Goal: Task Accomplishment & Management: Manage account settings

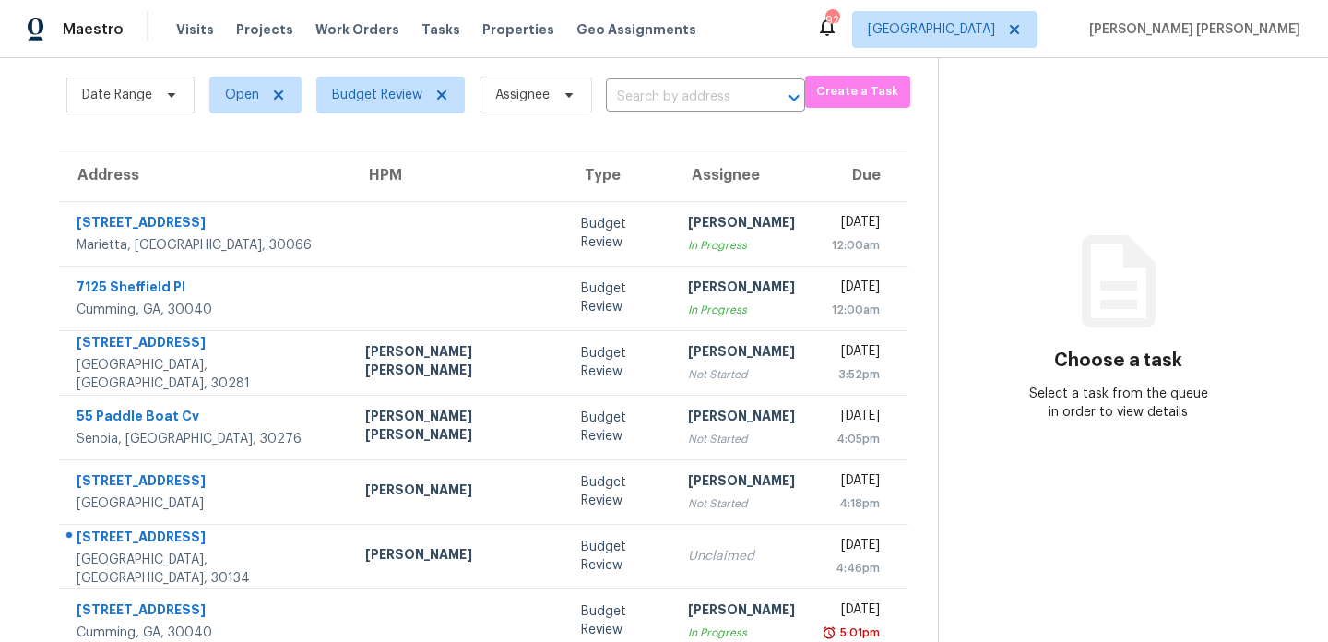
scroll to position [90, 0]
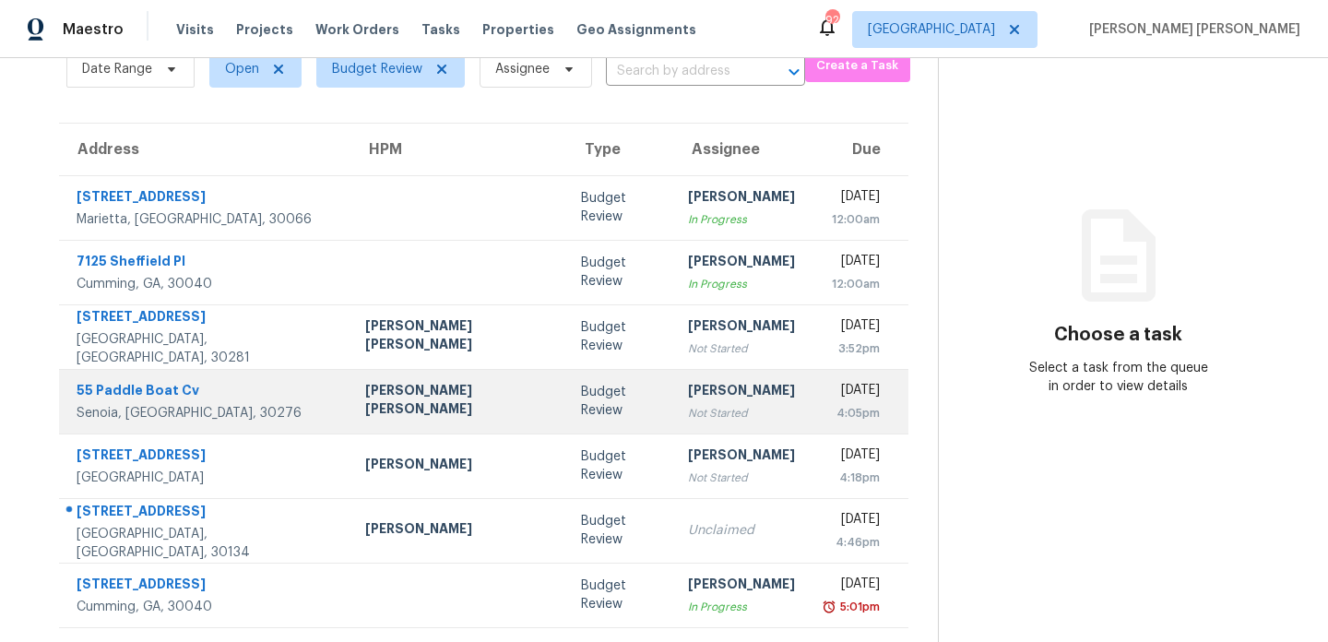
click at [195, 418] on div "Senoia, [GEOGRAPHIC_DATA], 30276" at bounding box center [206, 413] width 259 height 18
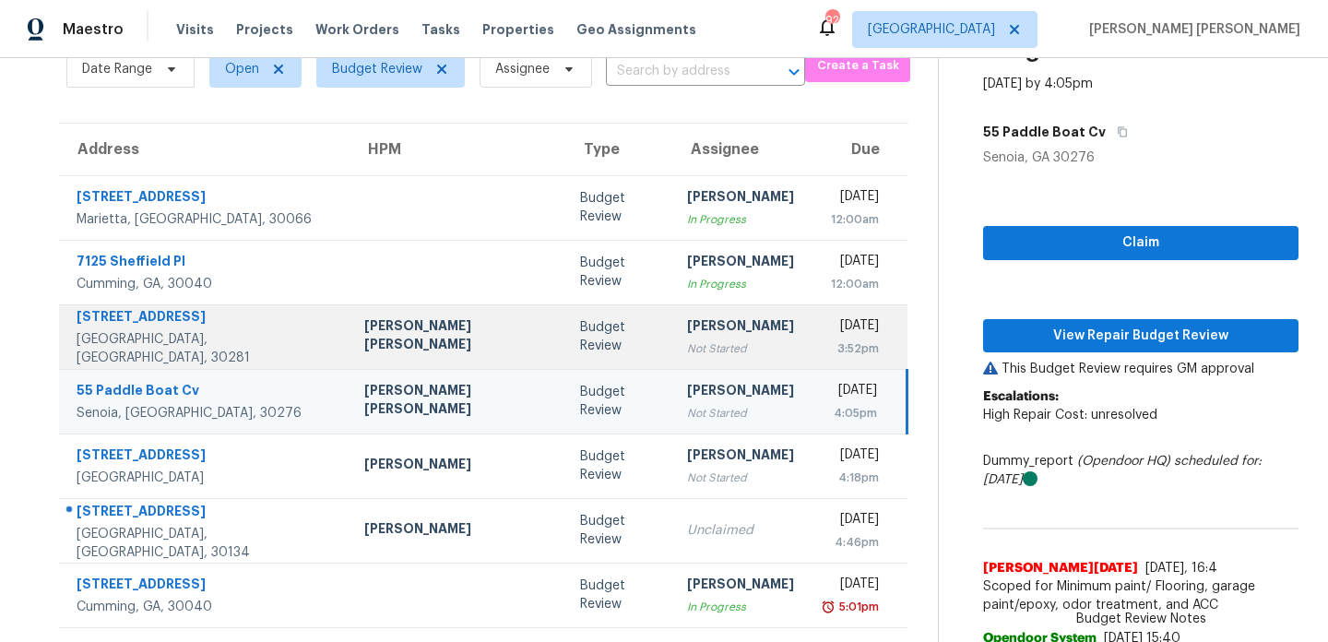
click at [212, 327] on div "115 Charlotte Blvd" at bounding box center [206, 318] width 258 height 23
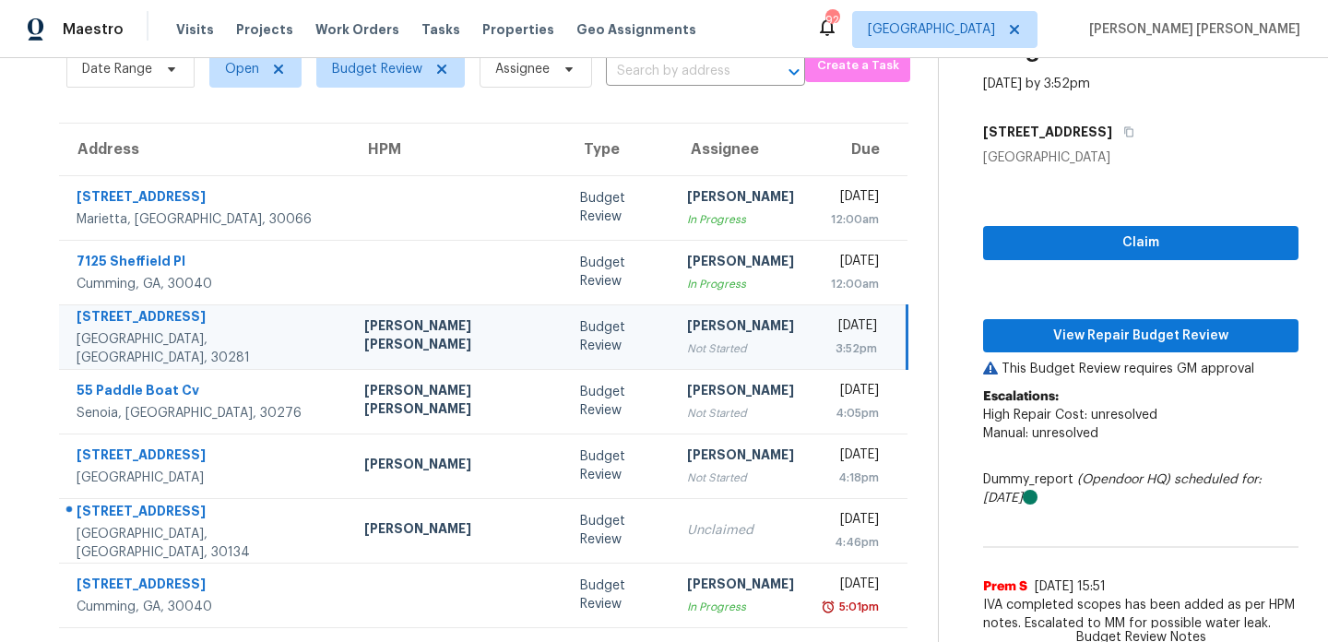
scroll to position [5, 0]
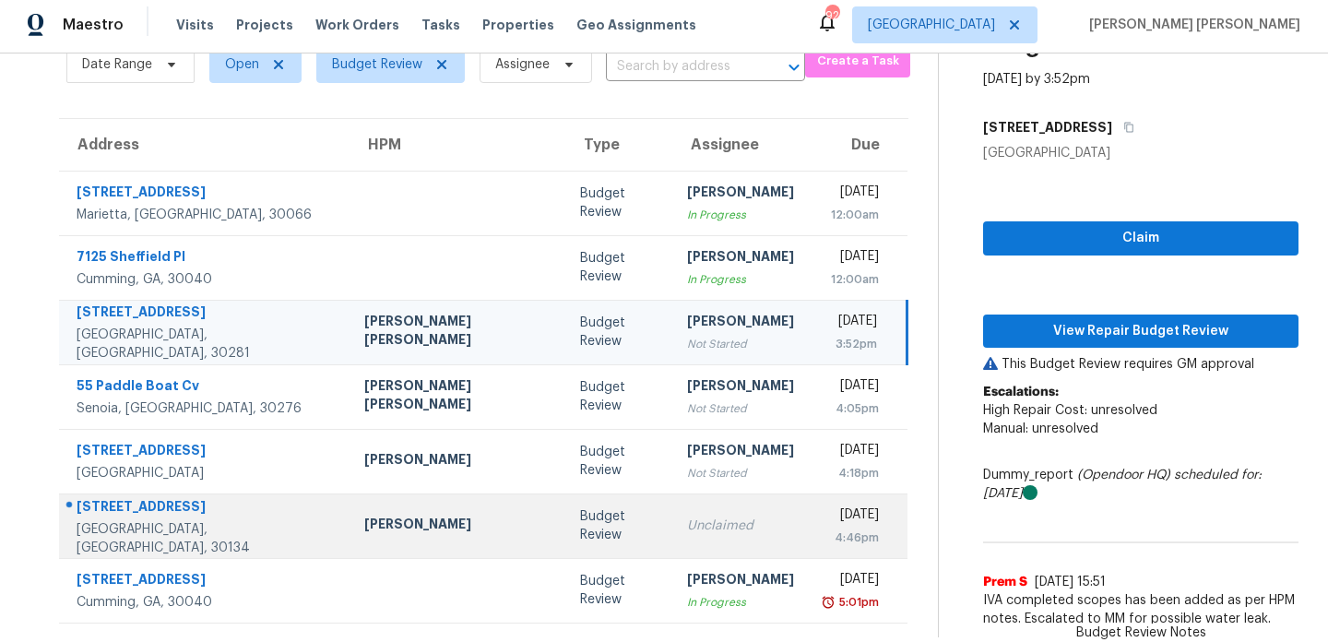
click at [565, 494] on td "Budget Review" at bounding box center [618, 526] width 107 height 65
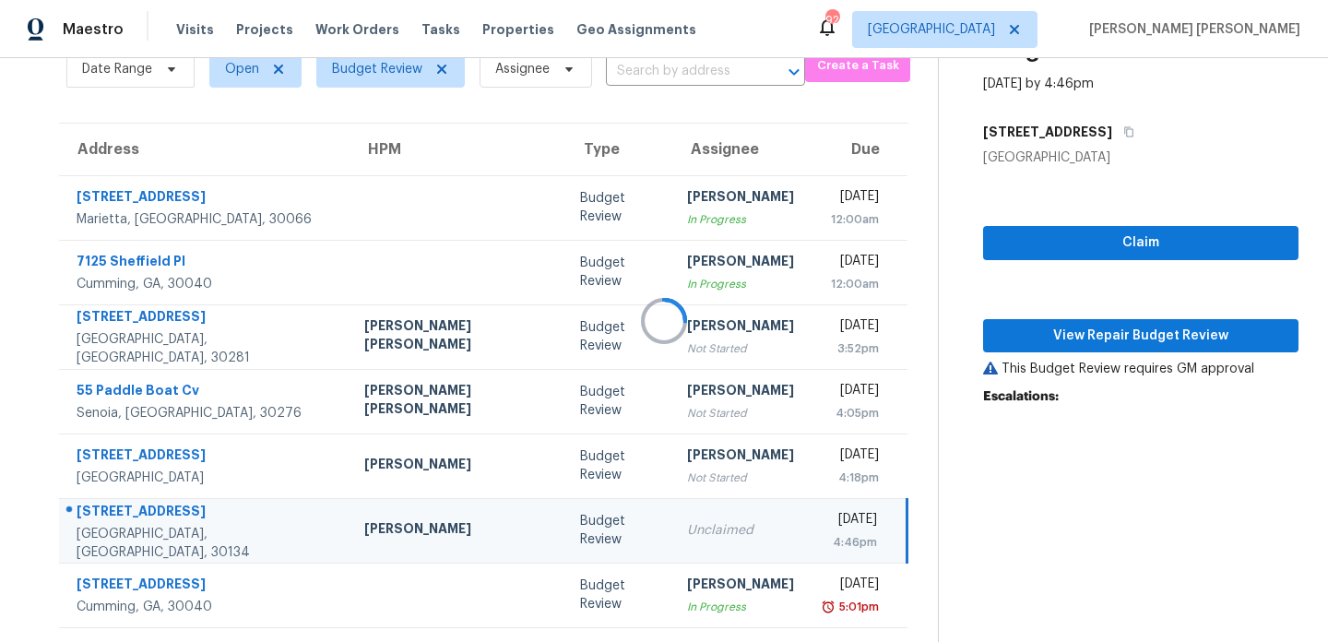
scroll to position [0, 0]
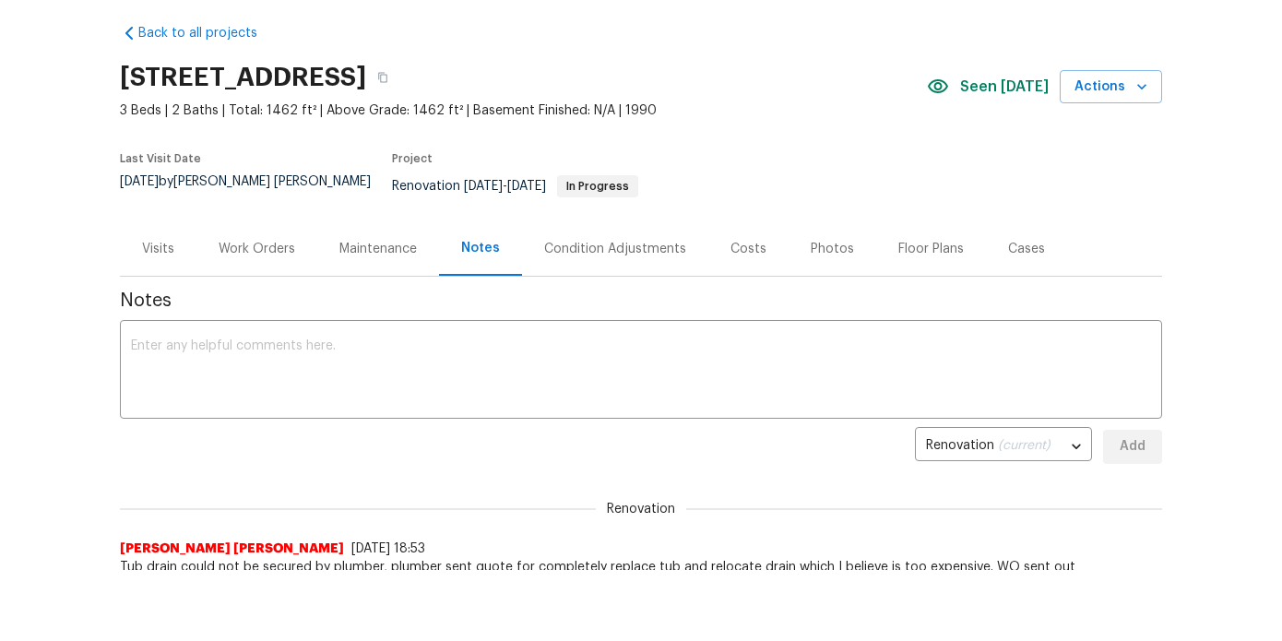
scroll to position [49, 0]
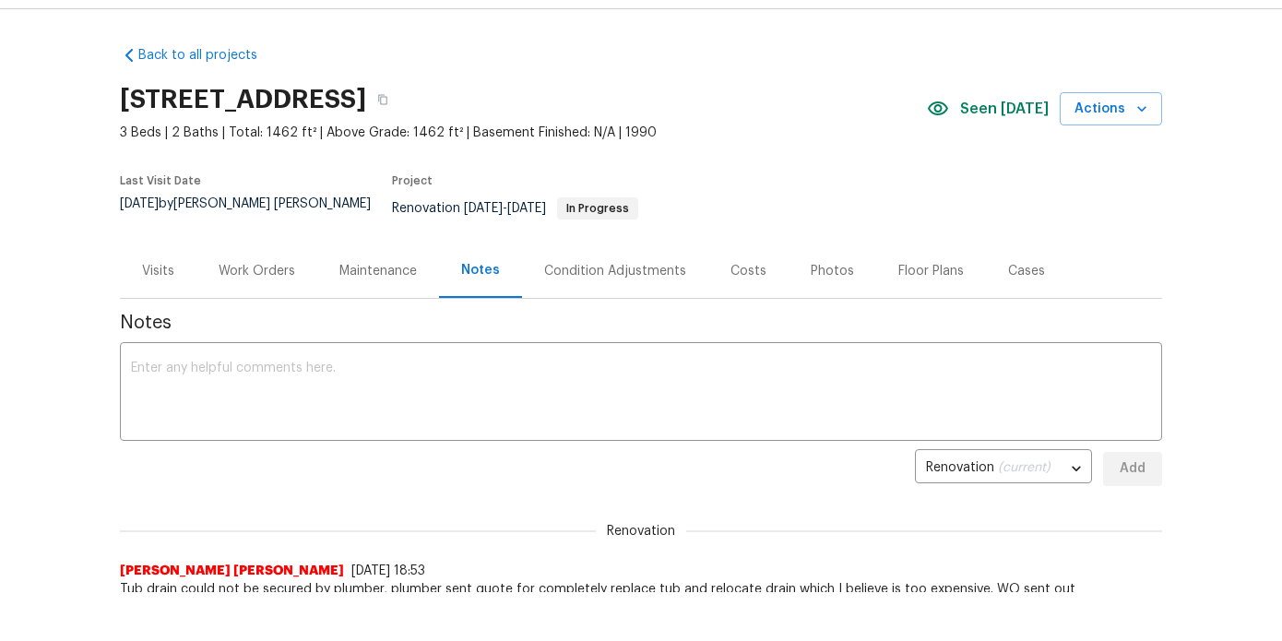
click at [247, 262] on div "Work Orders" at bounding box center [257, 271] width 77 height 18
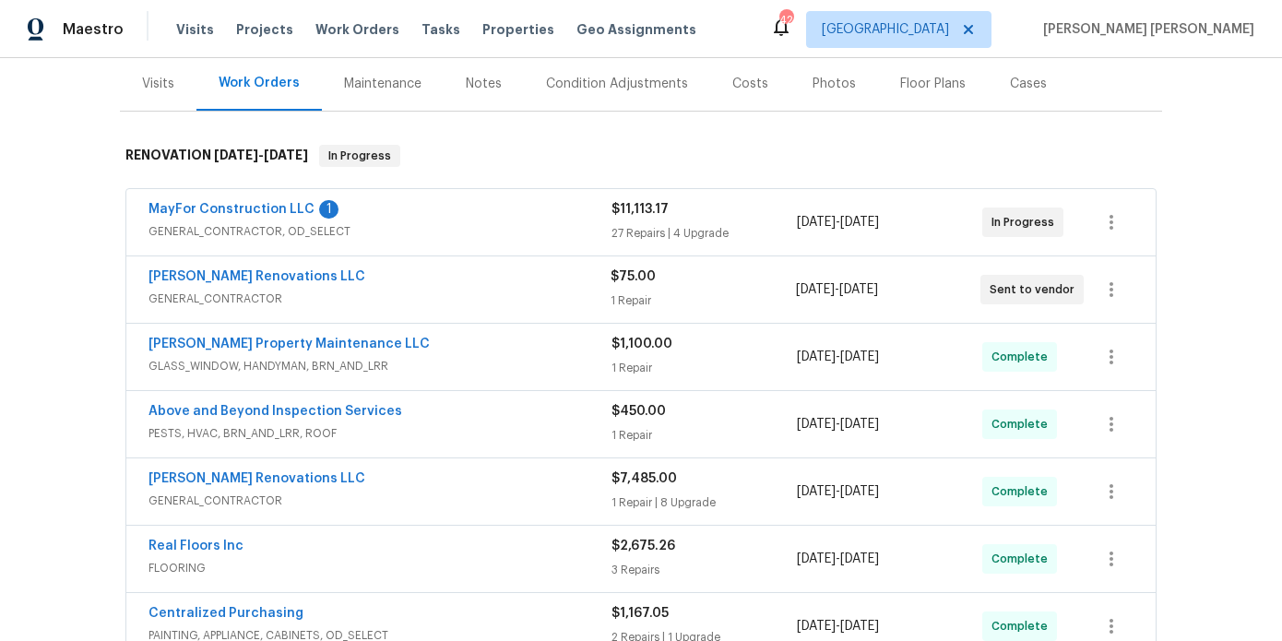
scroll to position [245, 0]
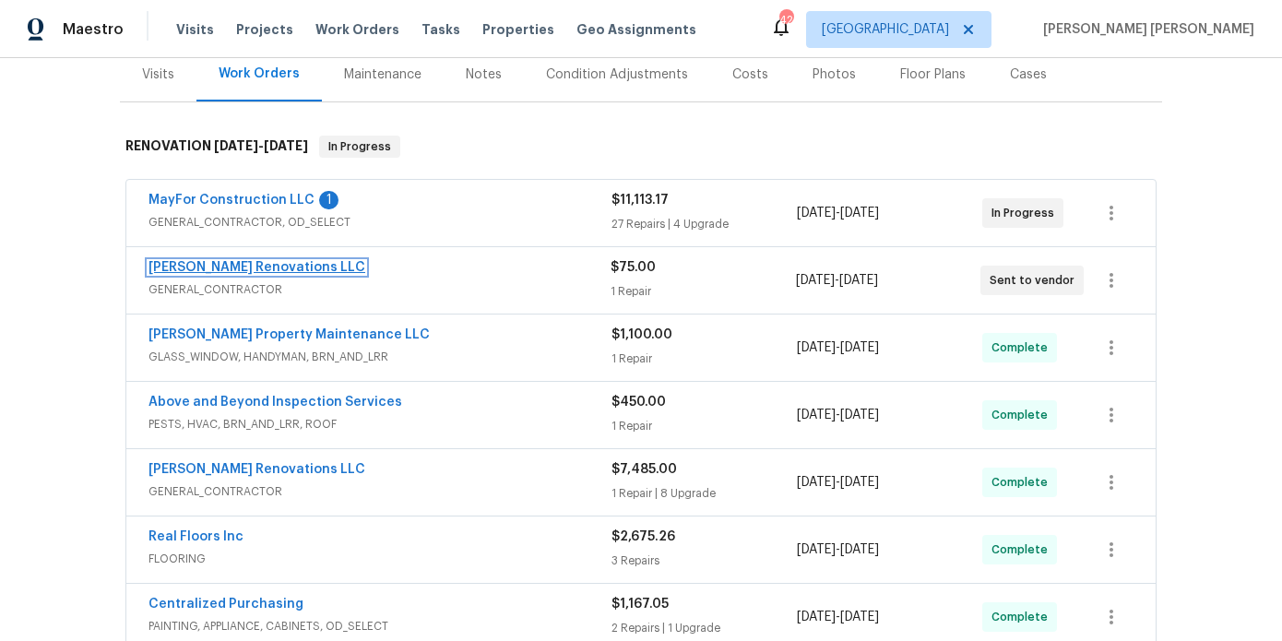
click at [246, 261] on link "[PERSON_NAME] Renovations LLC" at bounding box center [257, 267] width 217 height 13
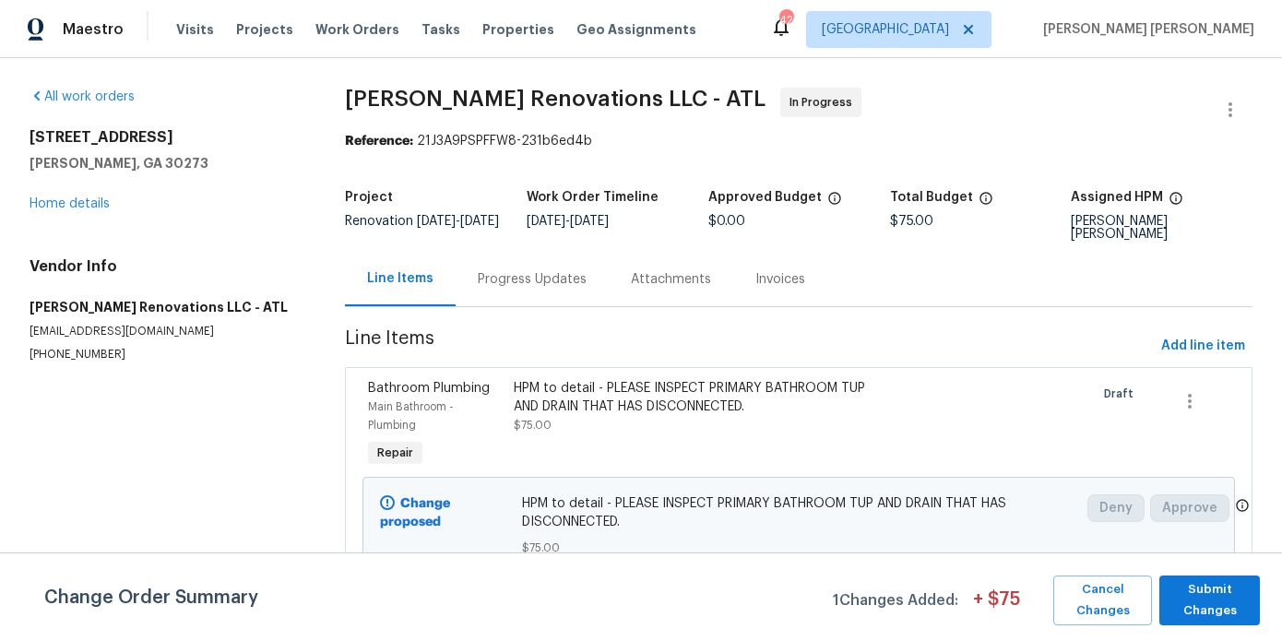
scroll to position [4, 0]
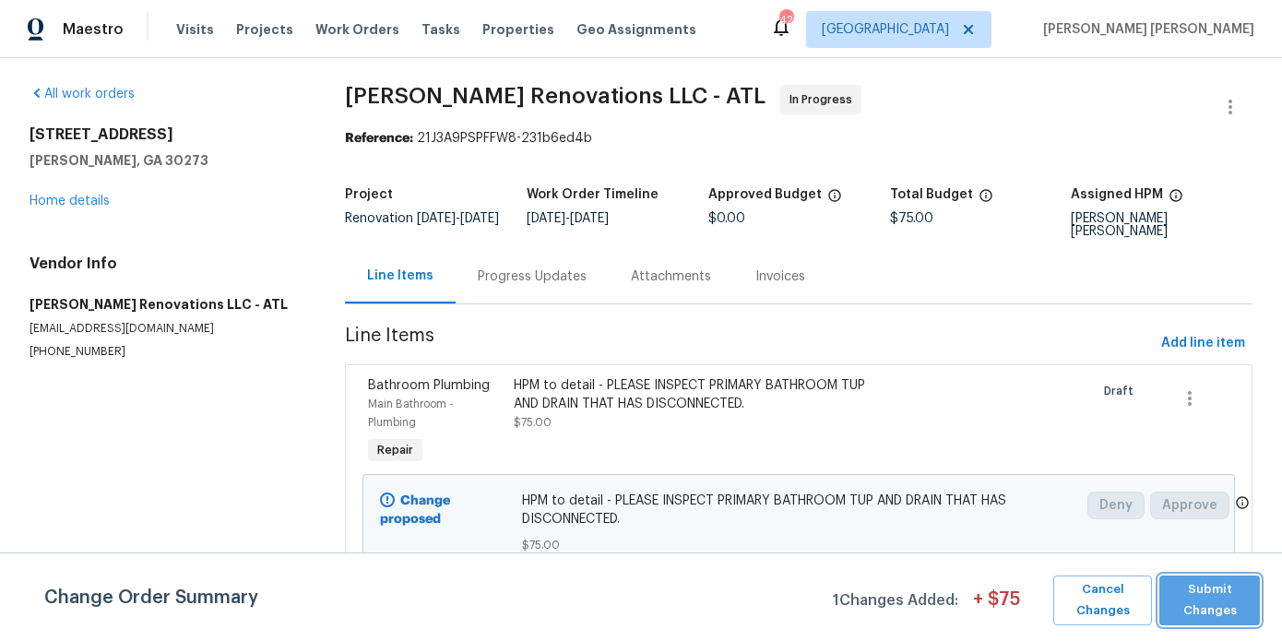
click at [1232, 611] on span "Submit Changes" at bounding box center [1210, 600] width 82 height 42
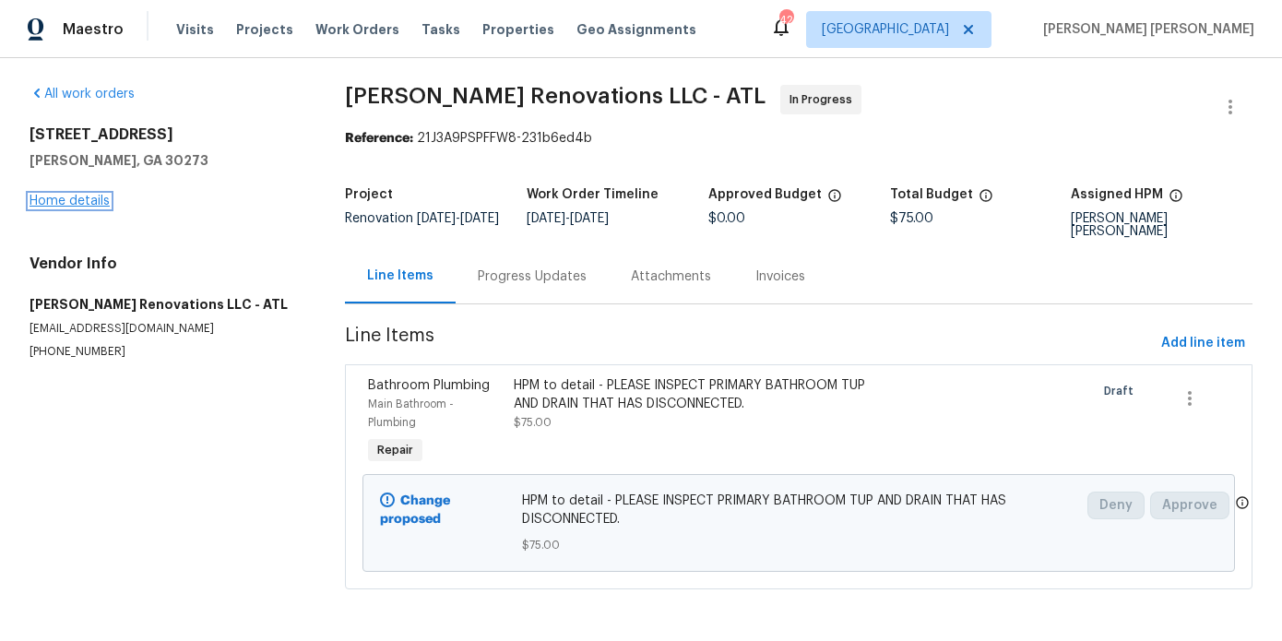
click at [85, 196] on link "Home details" at bounding box center [70, 201] width 80 height 13
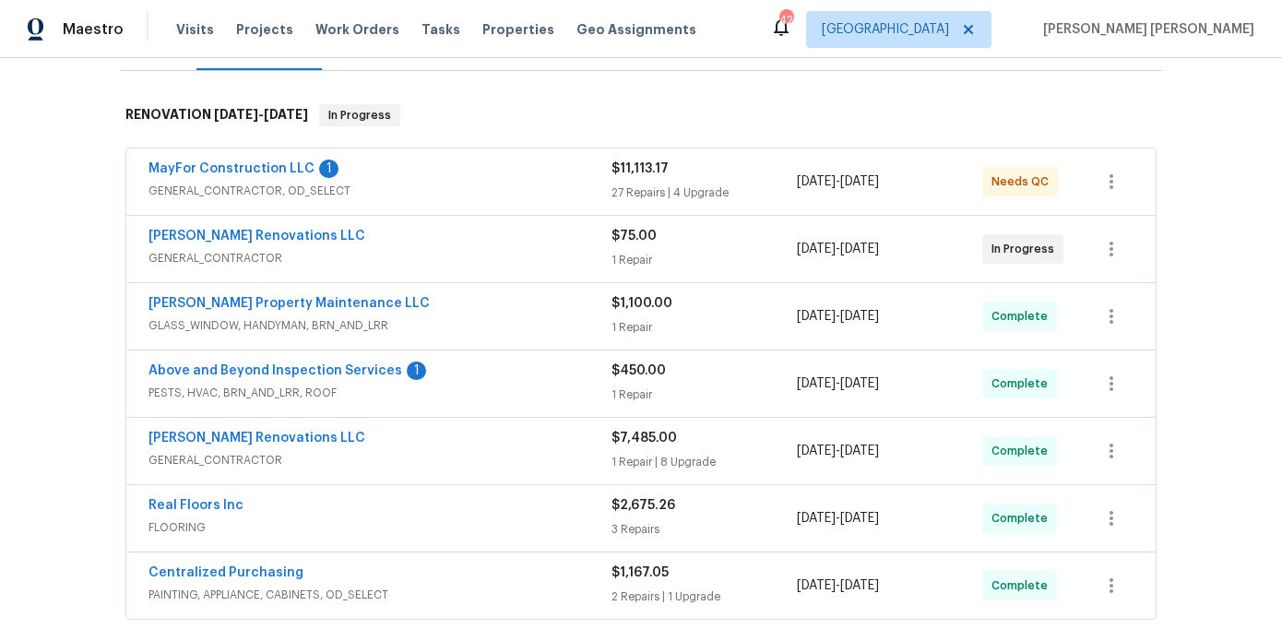
scroll to position [308, 0]
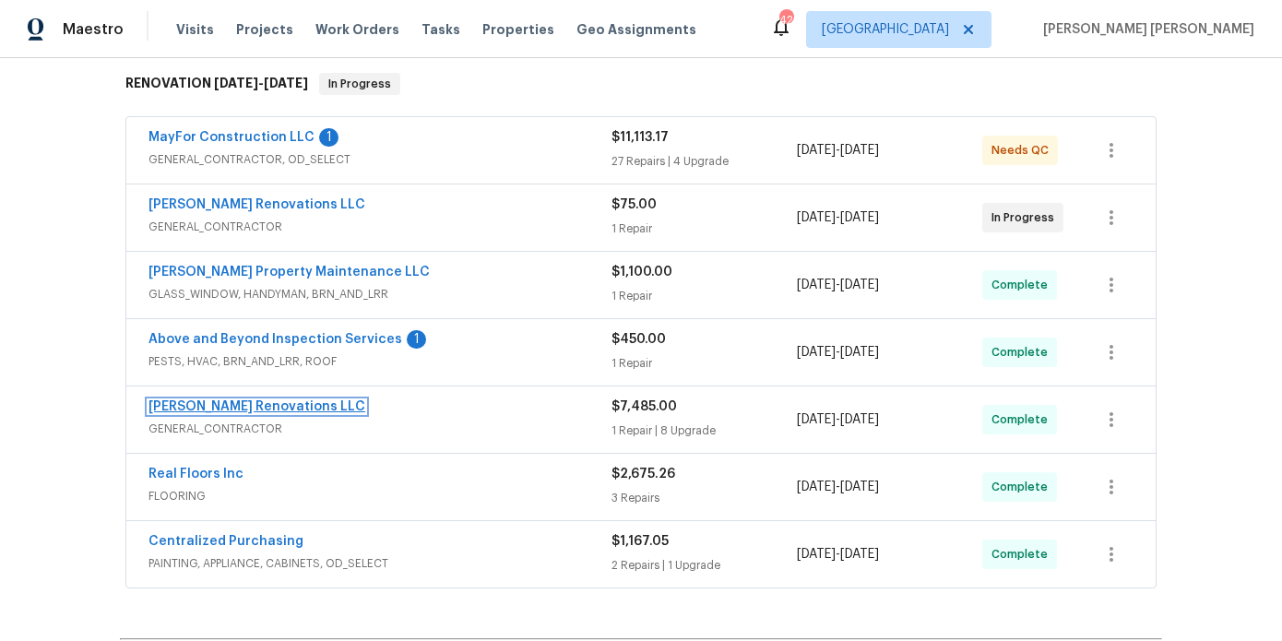
click at [214, 400] on link "[PERSON_NAME] Renovations LLC" at bounding box center [257, 406] width 217 height 13
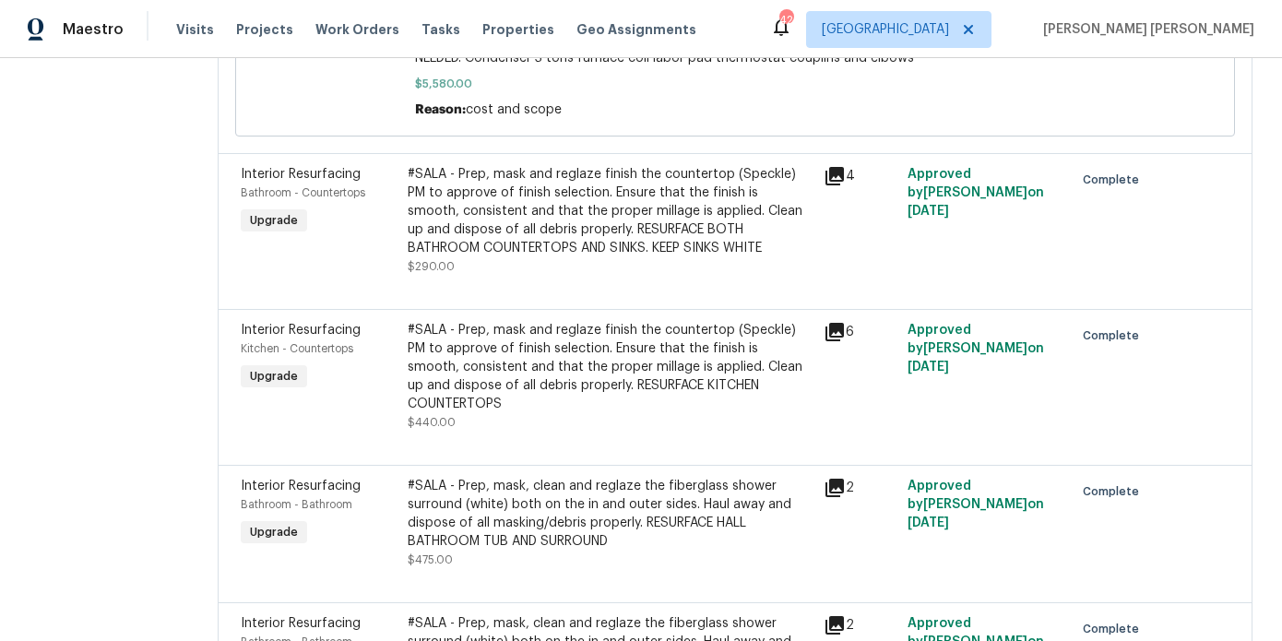
scroll to position [492, 0]
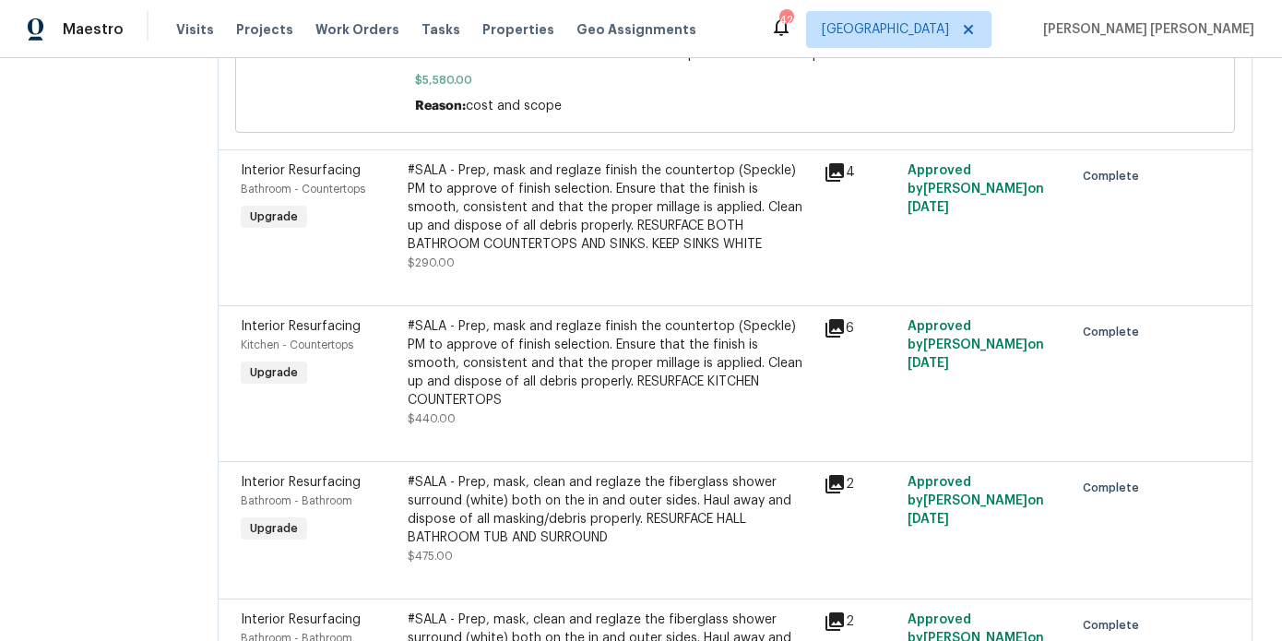
click at [523, 364] on div "#SALA - Prep, mask and reglaze finish the countertop (Speckle) PM to approve of…" at bounding box center [611, 363] width 406 height 92
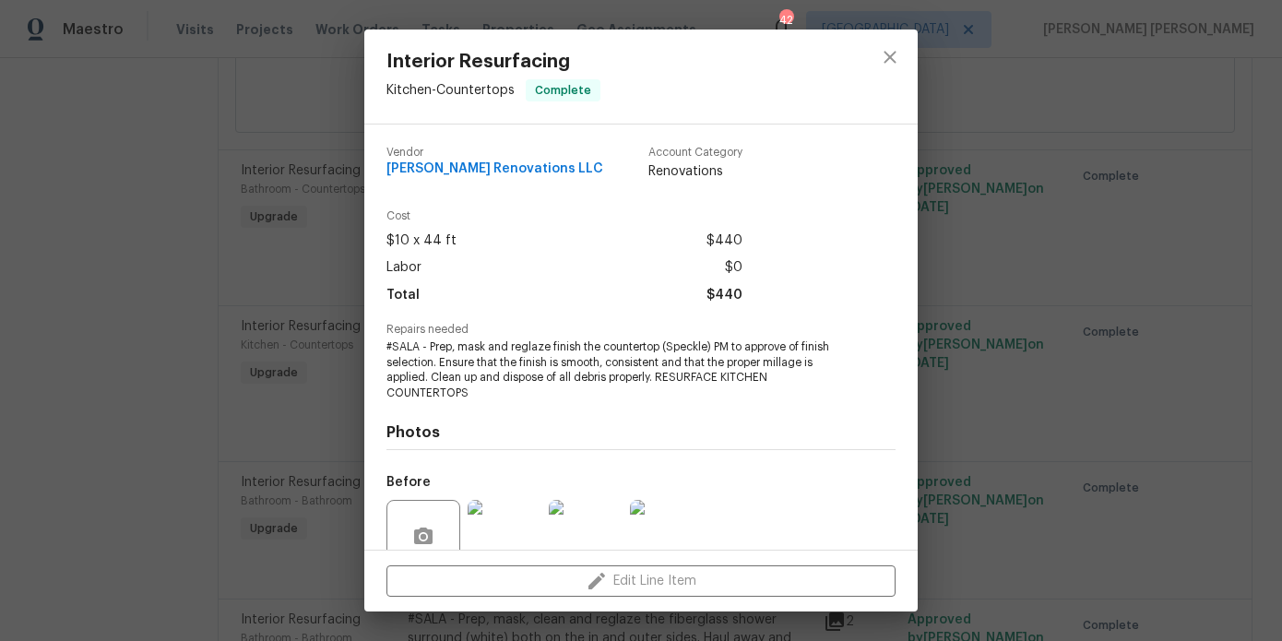
scroll to position [162, 0]
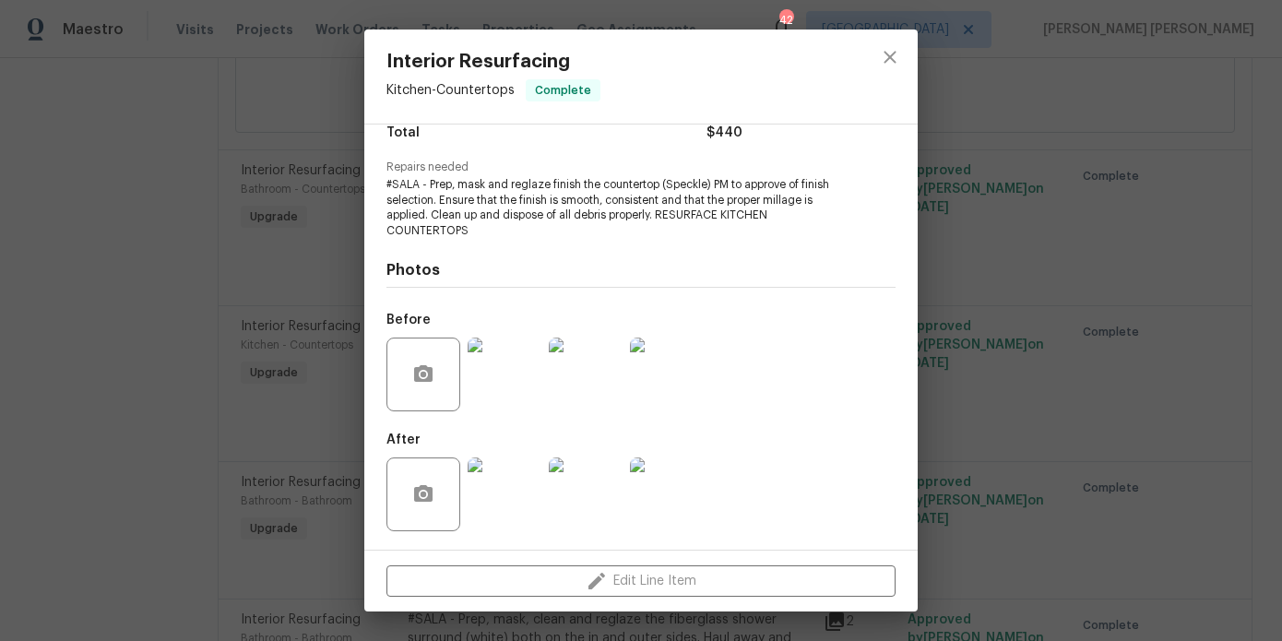
click at [512, 387] on img at bounding box center [505, 375] width 74 height 74
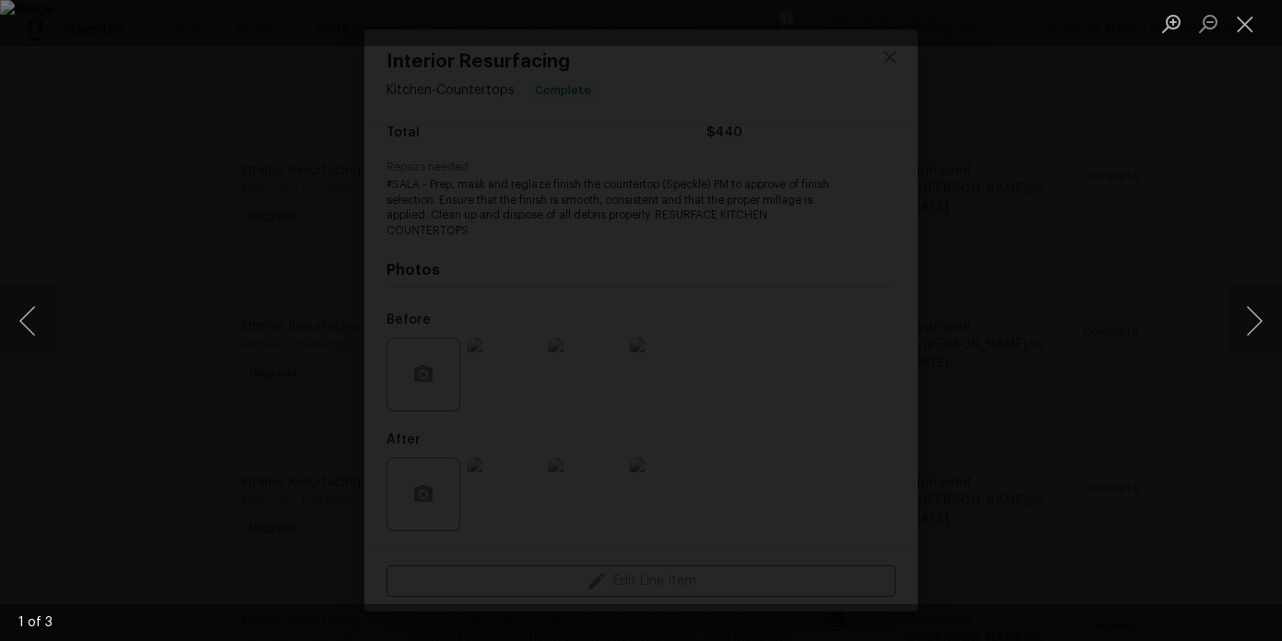
click at [1231, 196] on div "Lightbox" at bounding box center [641, 320] width 1282 height 641
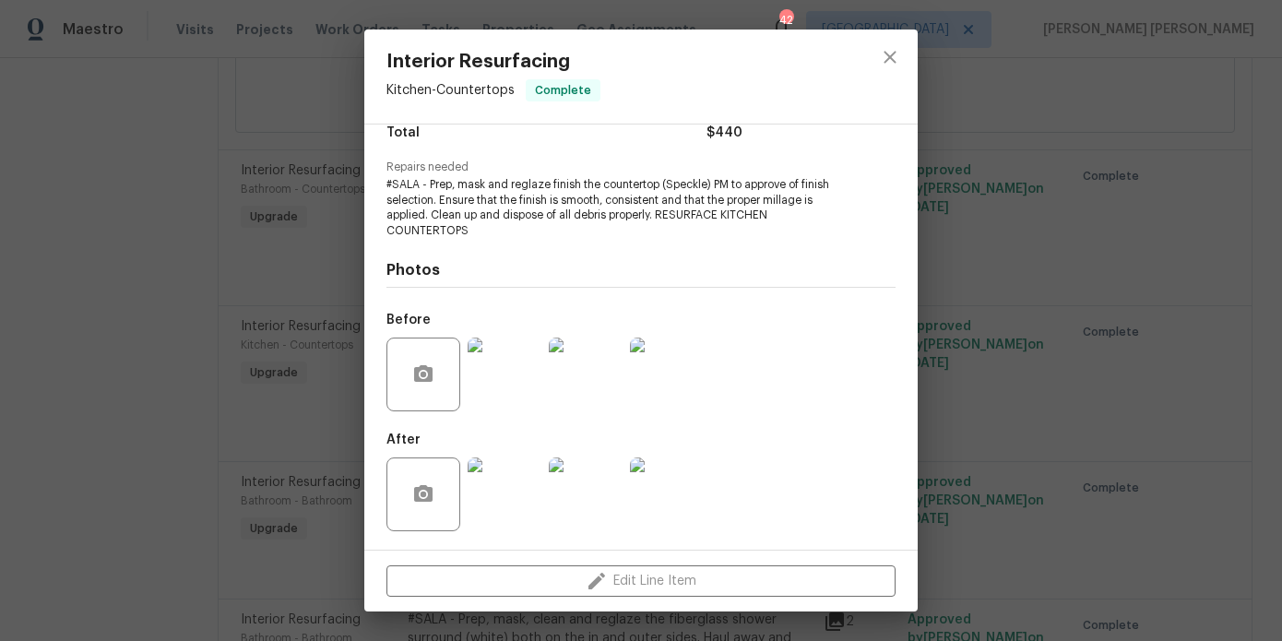
click at [518, 484] on img at bounding box center [505, 495] width 74 height 74
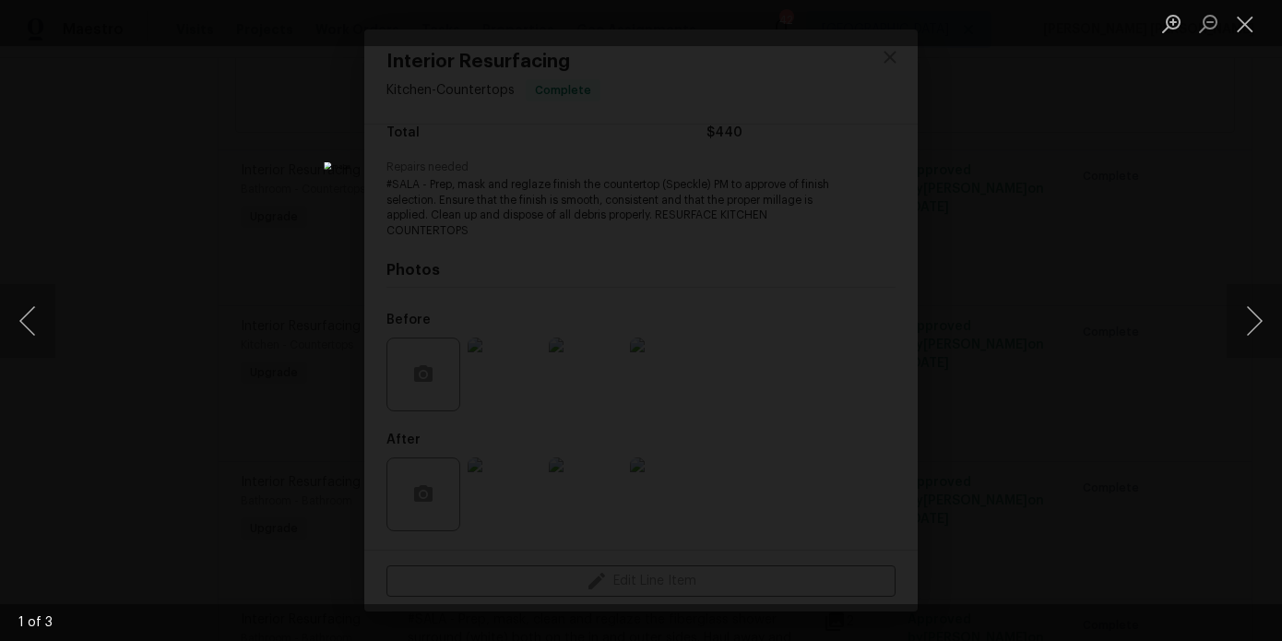
click at [1090, 324] on div "Lightbox" at bounding box center [641, 320] width 1282 height 641
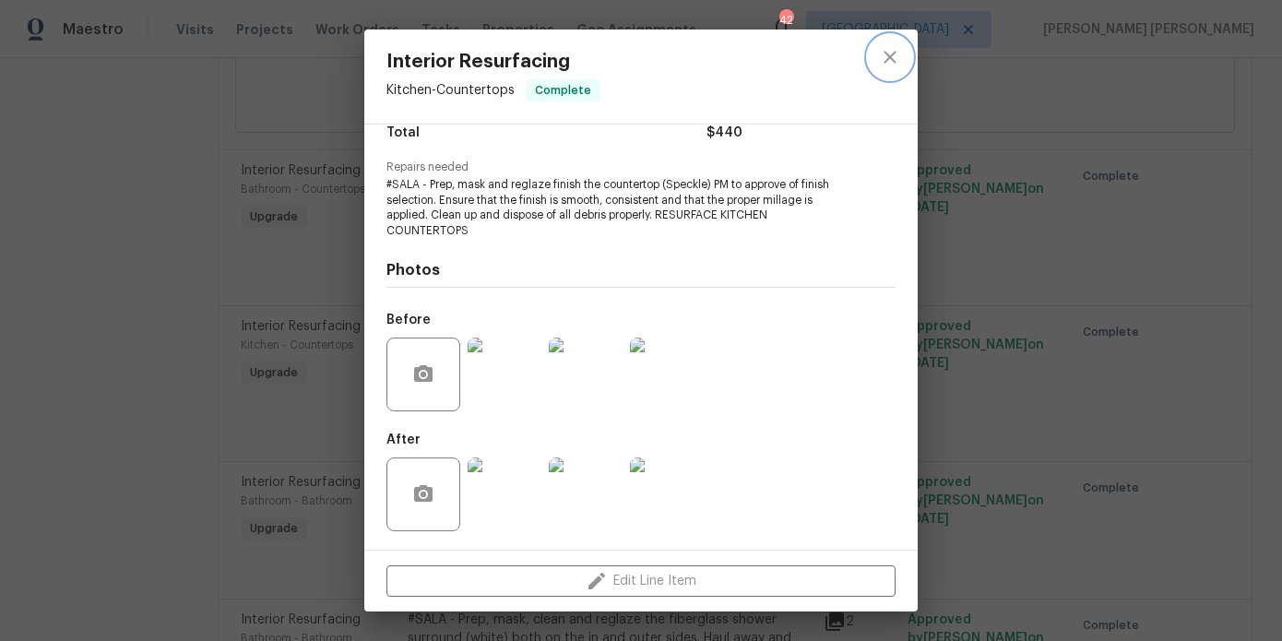
click at [895, 43] on button "close" at bounding box center [890, 57] width 44 height 44
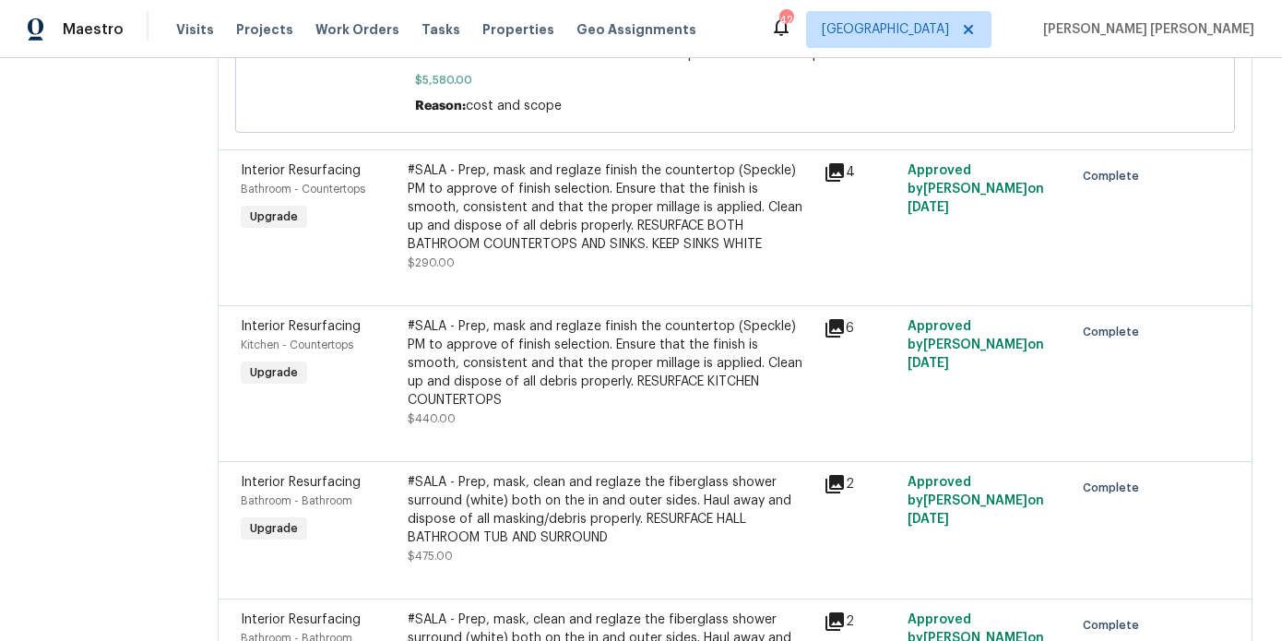
scroll to position [0, 0]
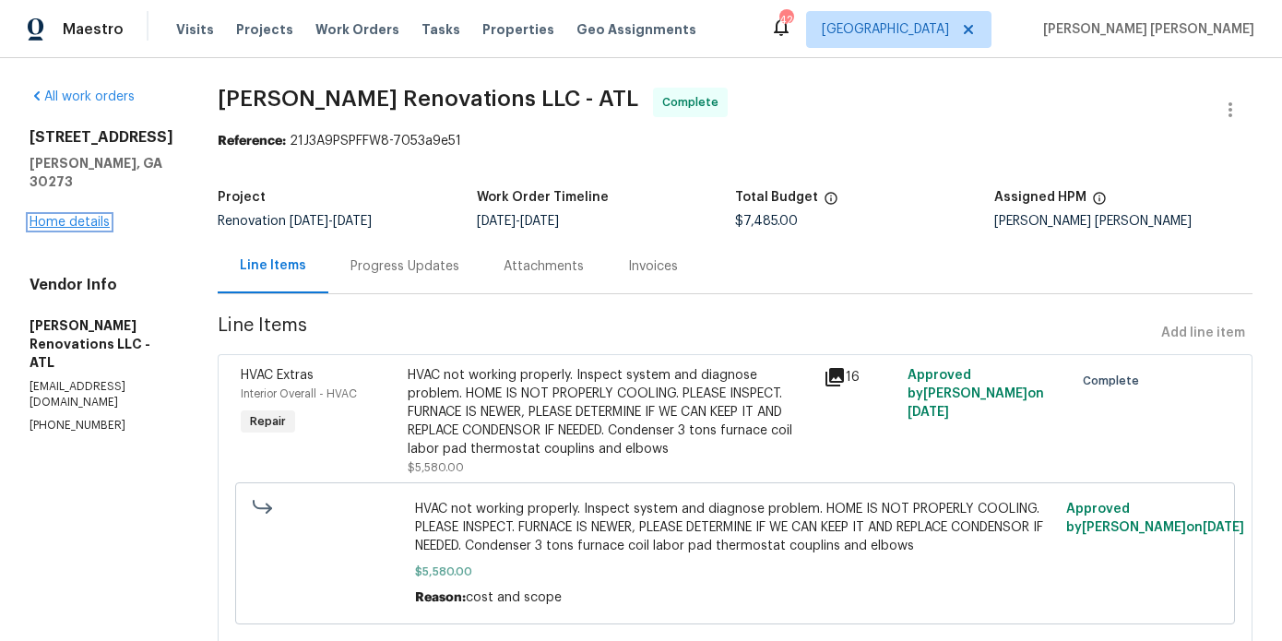
click at [87, 216] on link "Home details" at bounding box center [70, 222] width 80 height 13
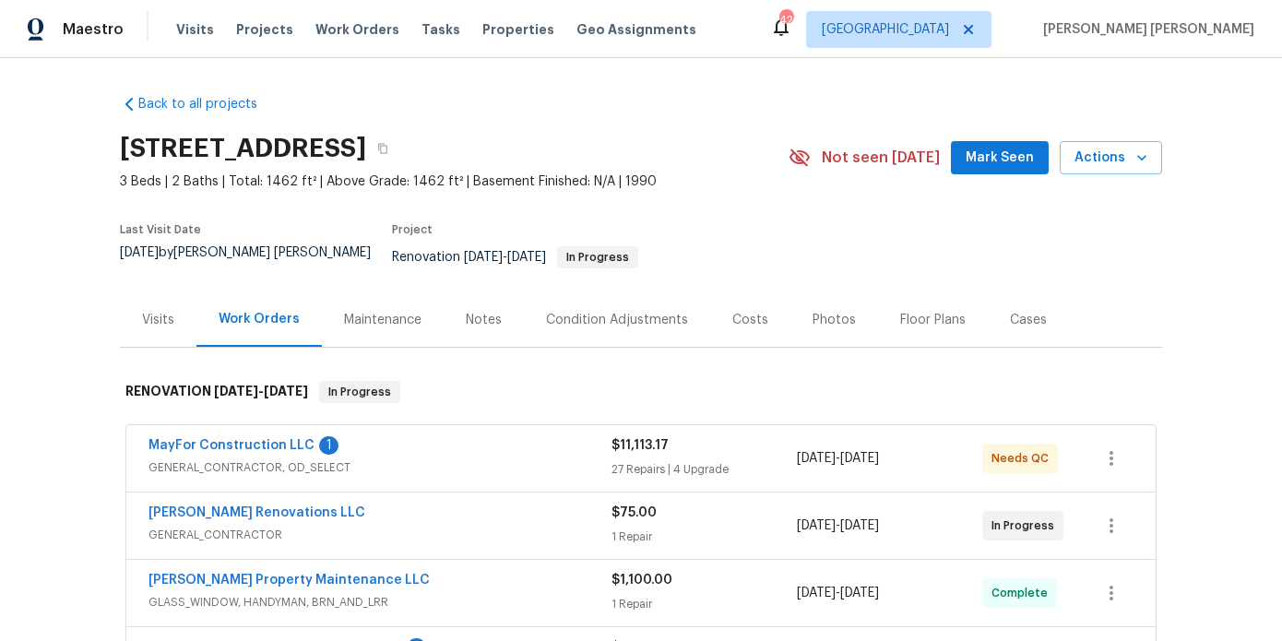
scroll to position [152, 0]
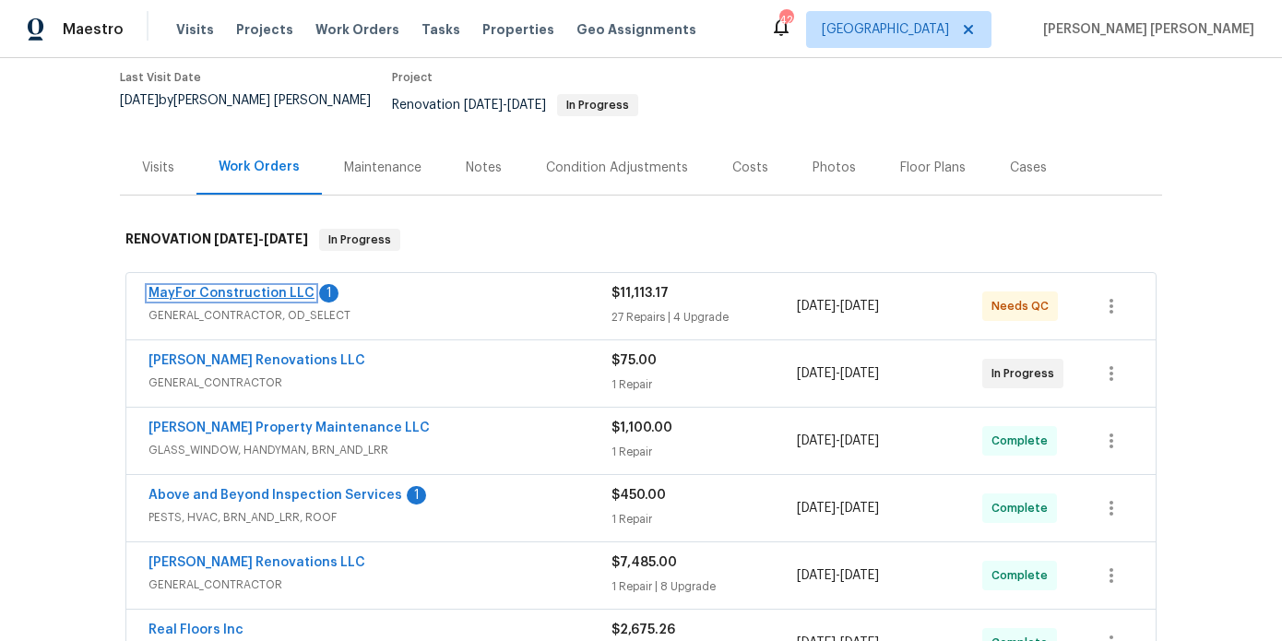
click at [224, 287] on link "MayFor Construction LLC" at bounding box center [232, 293] width 166 height 13
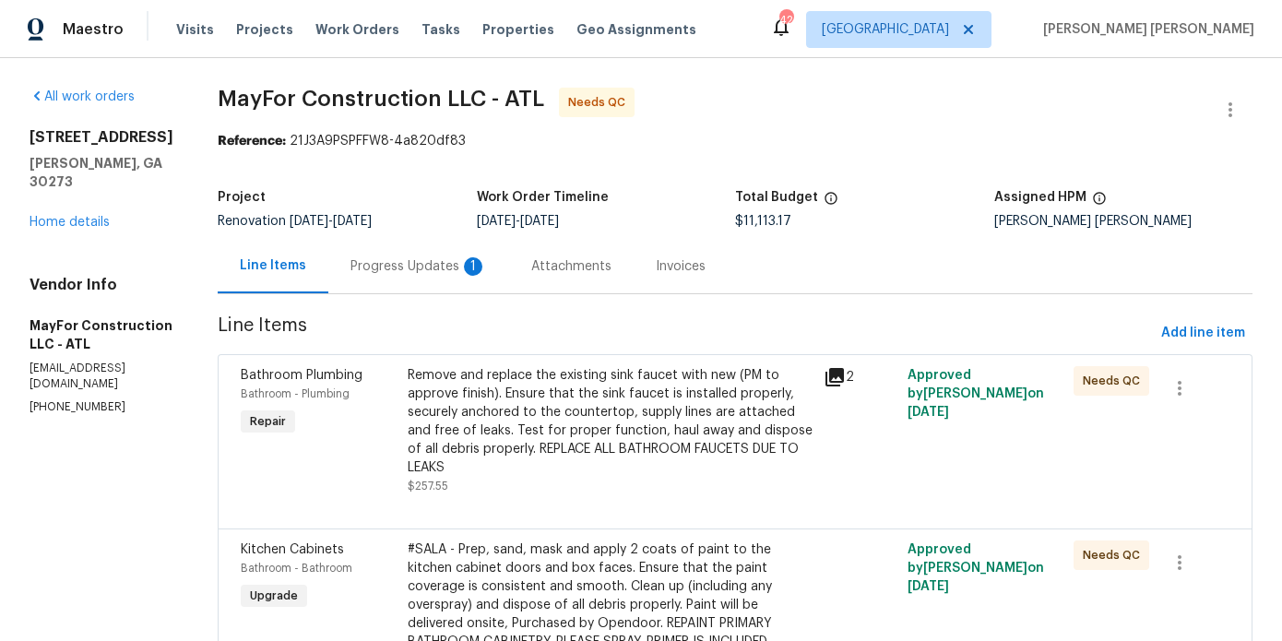
click at [104, 210] on div "6109 Delamere Ln Rex, GA 30273 Home details" at bounding box center [102, 179] width 144 height 103
click at [103, 216] on link "Home details" at bounding box center [70, 222] width 80 height 13
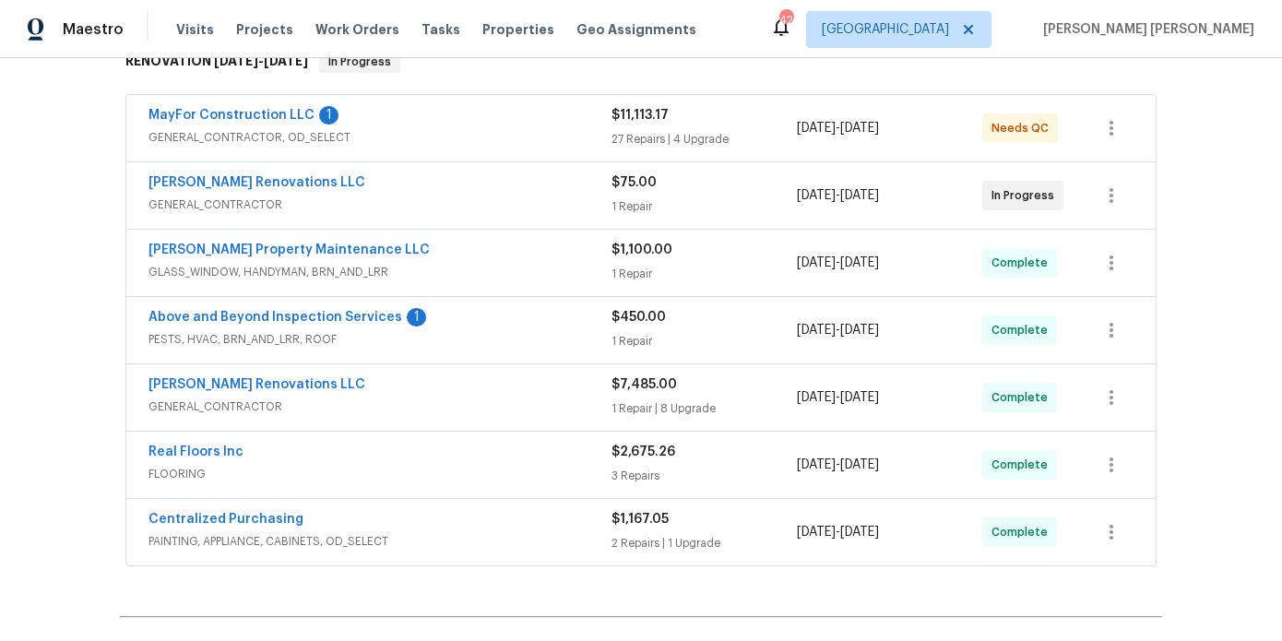
scroll to position [345, 0]
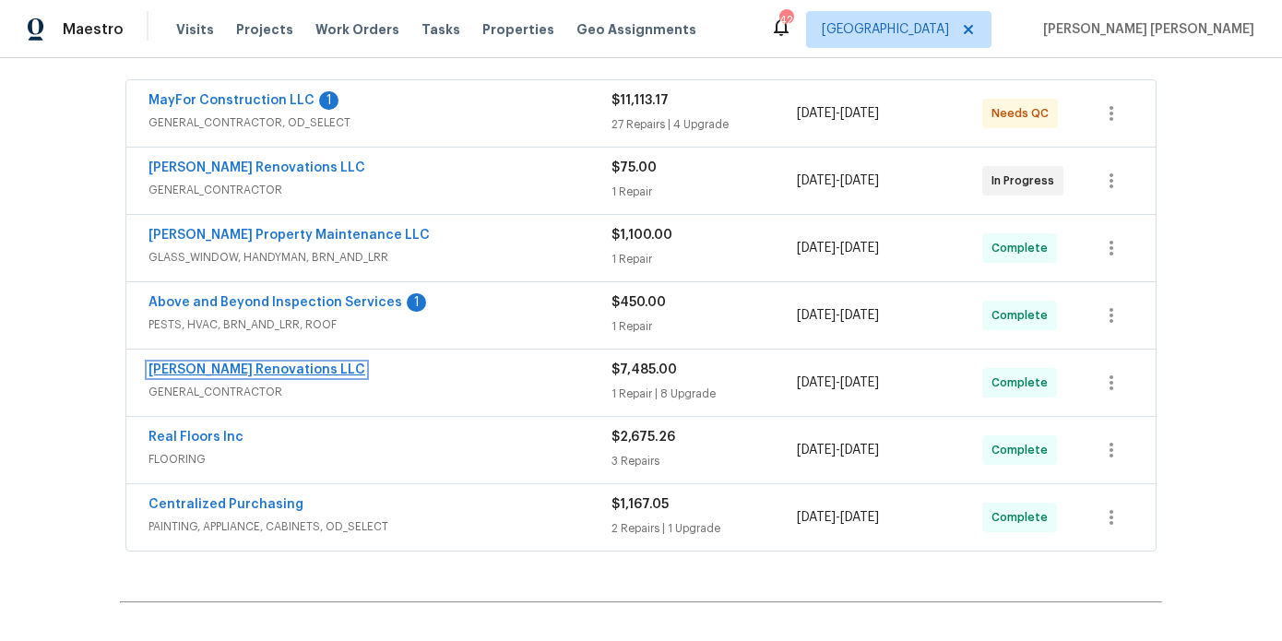
click at [223, 363] on link "Aseem Renovations LLC" at bounding box center [257, 369] width 217 height 13
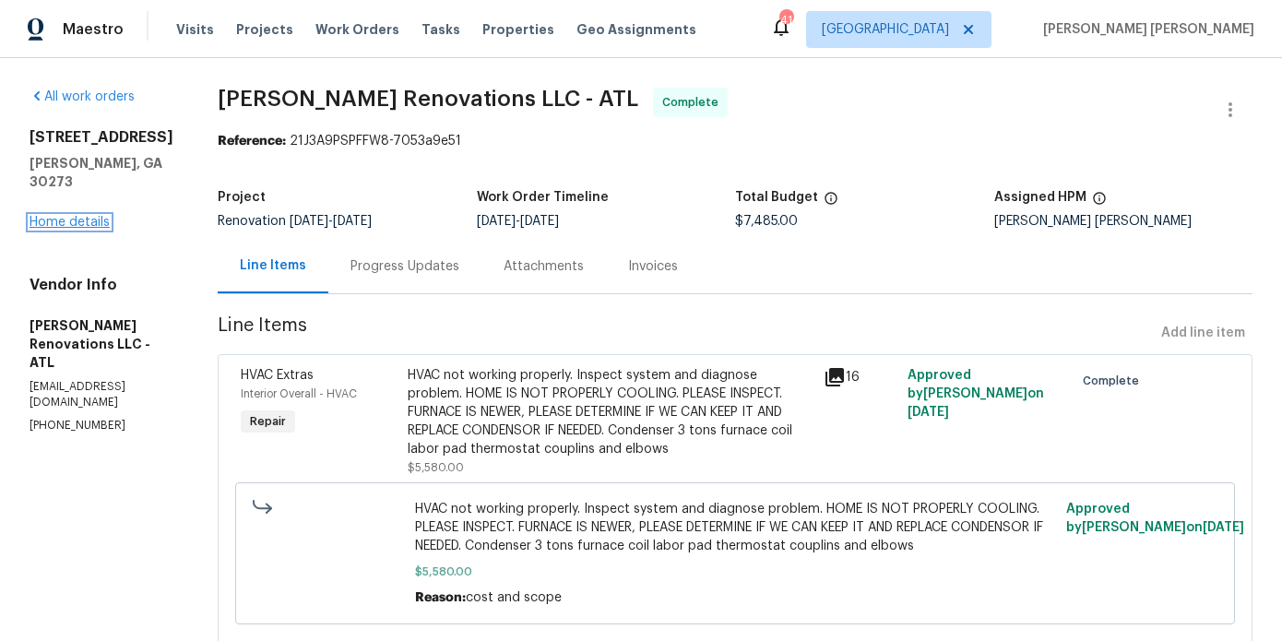
click at [60, 216] on link "Home details" at bounding box center [70, 222] width 80 height 13
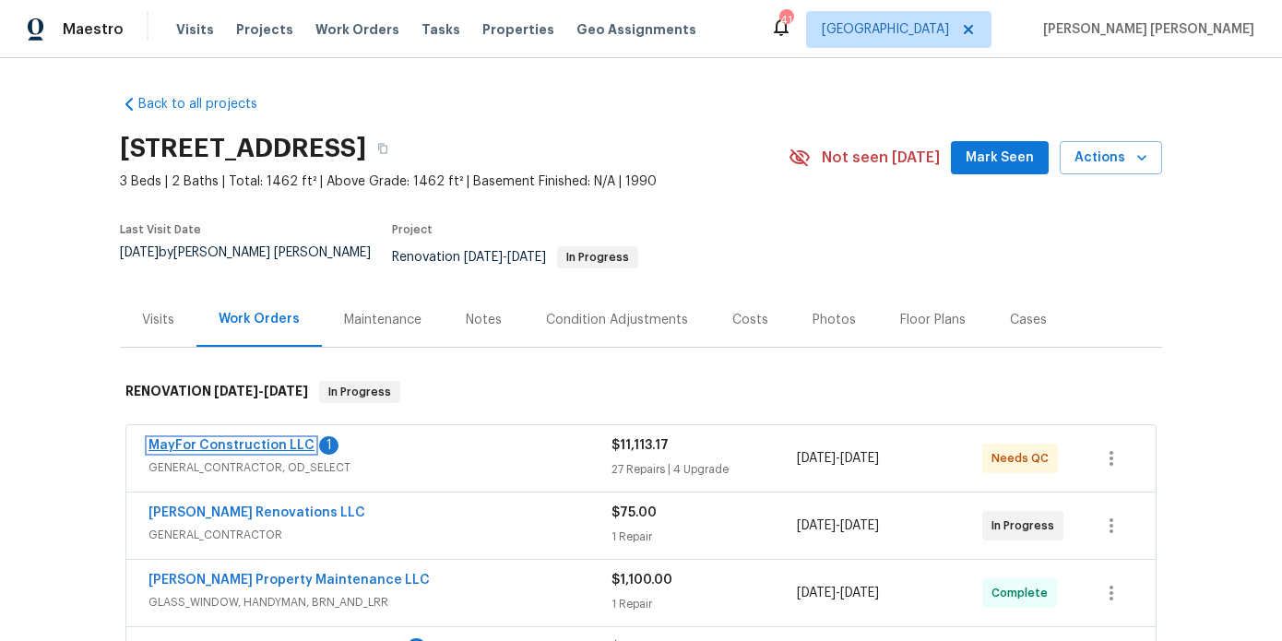
click at [243, 439] on link "MayFor Construction LLC" at bounding box center [232, 445] width 166 height 13
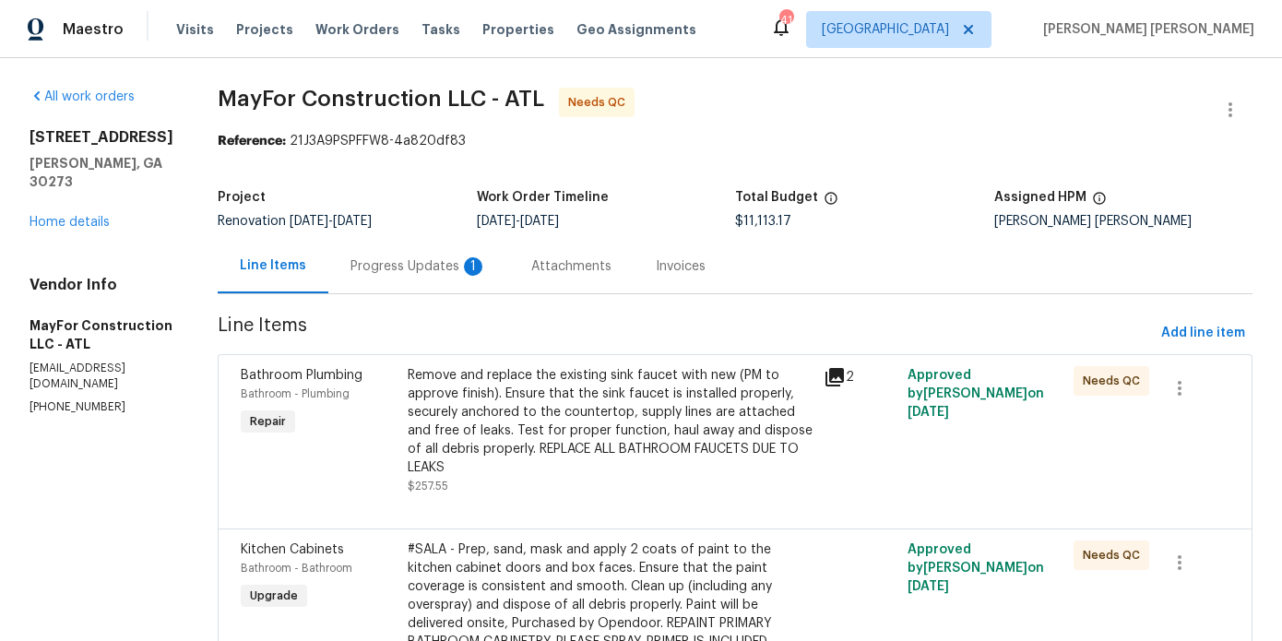
click at [454, 273] on div "Progress Updates 1" at bounding box center [419, 266] width 137 height 18
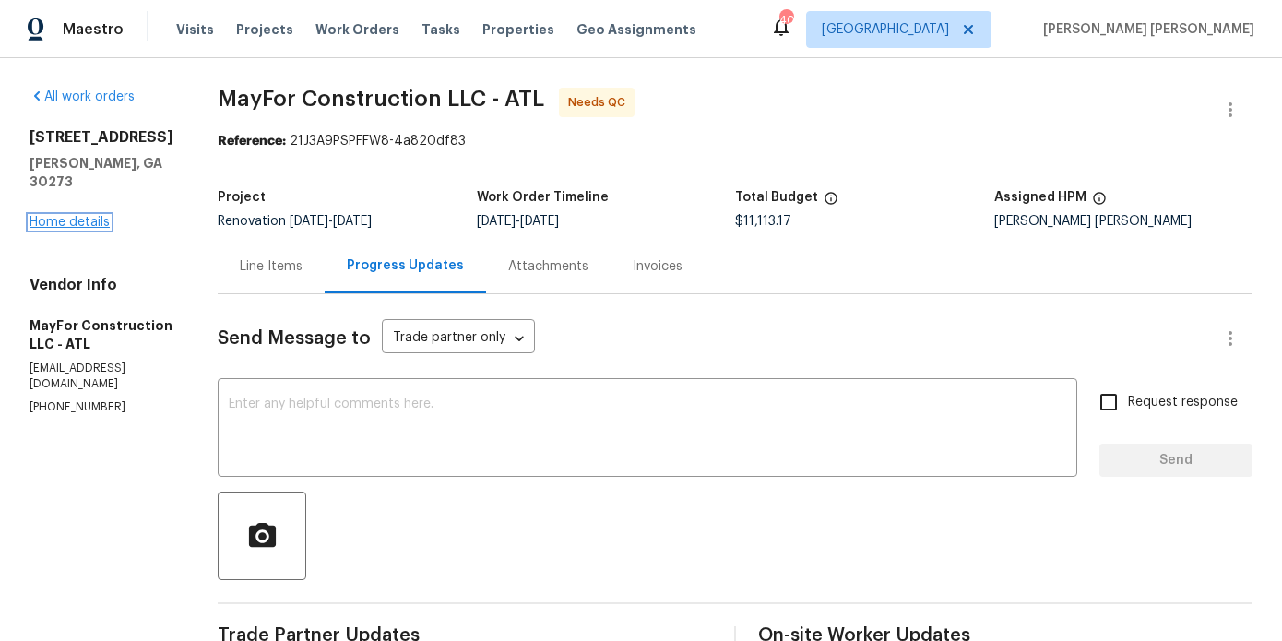
click at [65, 216] on link "Home details" at bounding box center [70, 222] width 80 height 13
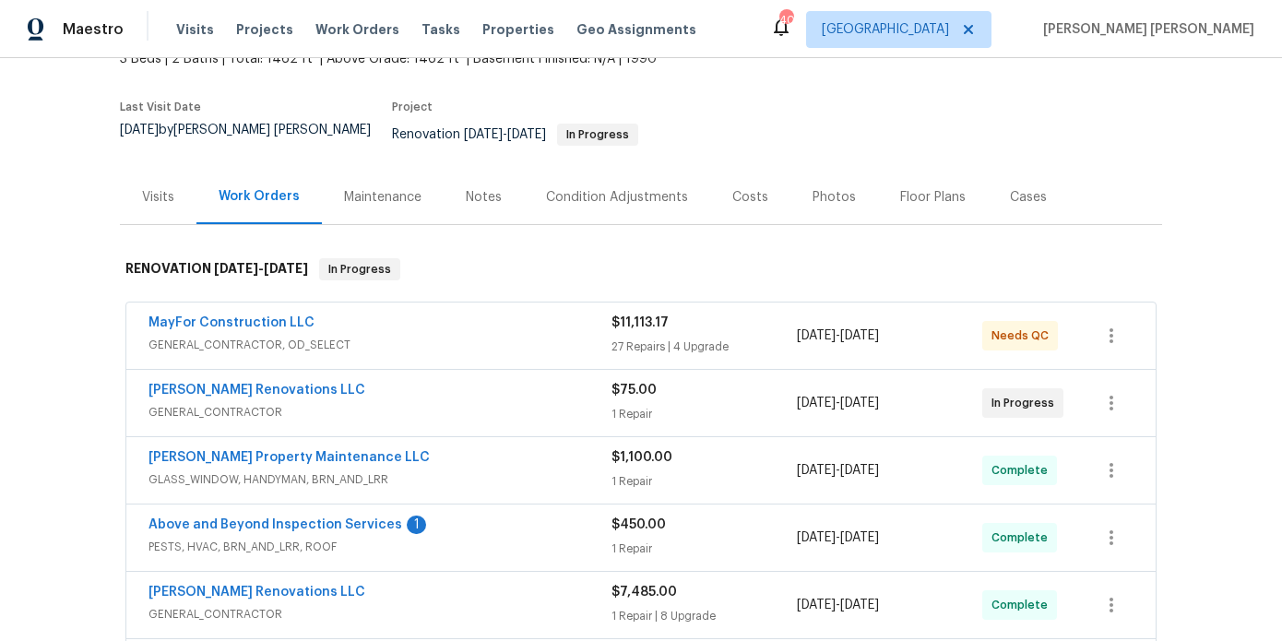
scroll to position [158, 0]
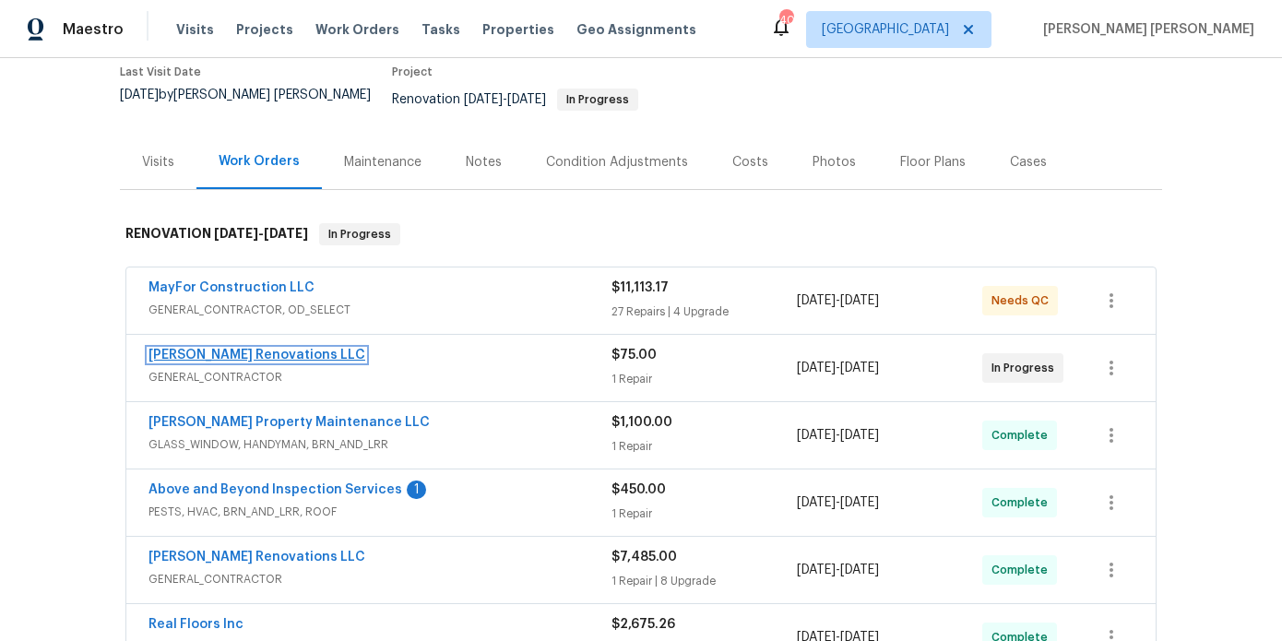
click at [242, 349] on link "Aseem Renovations LLC" at bounding box center [257, 355] width 217 height 13
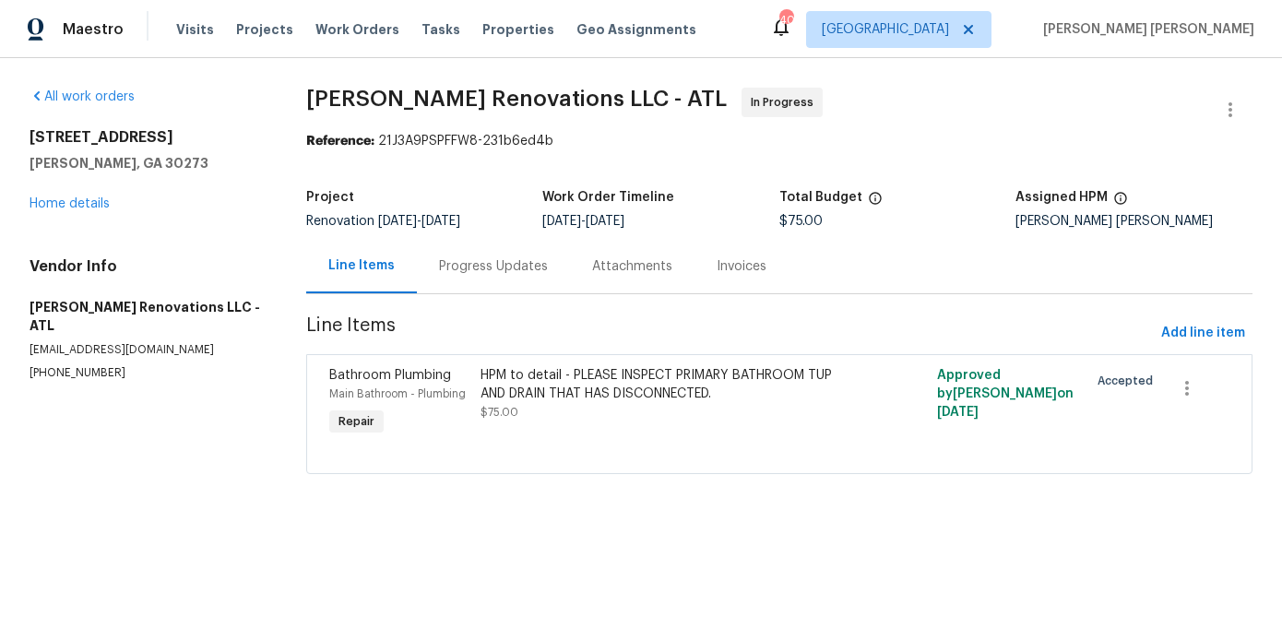
click at [1154, 330] on span "Line Items" at bounding box center [730, 333] width 848 height 34
click at [1178, 339] on span "Add line item" at bounding box center [1203, 333] width 84 height 23
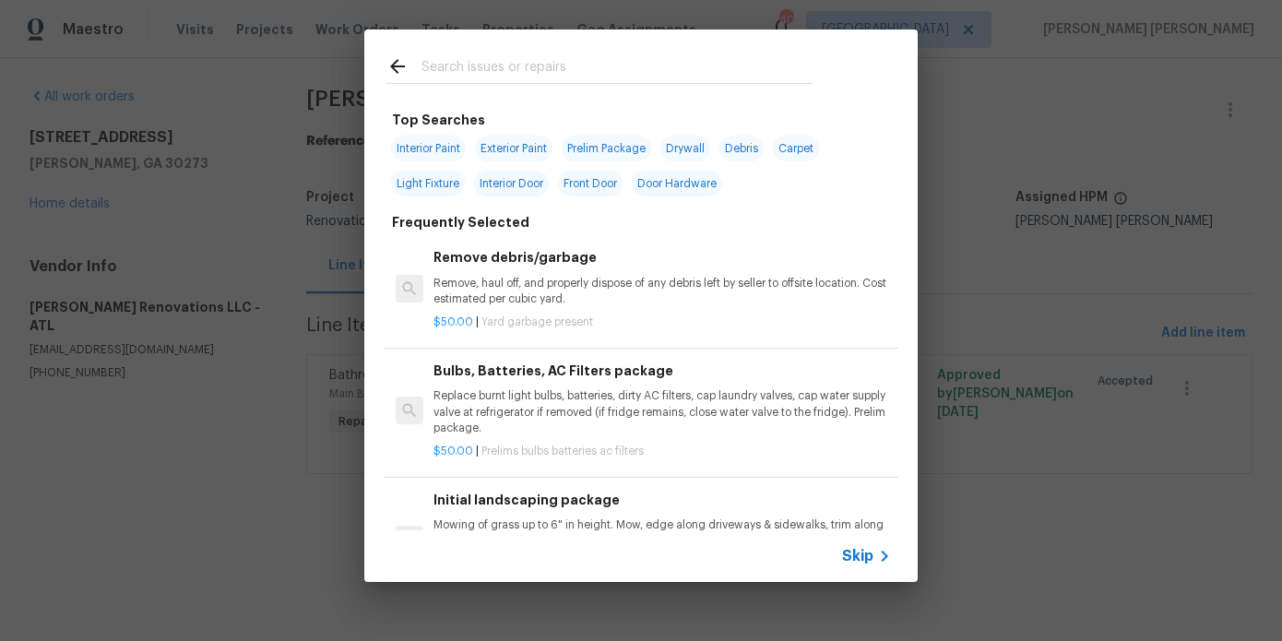
click at [597, 65] on input "text" at bounding box center [617, 69] width 391 height 28
click at [365, 208] on div "Top Searches Interior Paint Exterior Paint Prelim Package Drywall Debris Carpet…" at bounding box center [640, 316] width 553 height 428
click at [339, 265] on div "Top Searches Interior Paint Exterior Paint Prelim Package Drywall Debris Carpet…" at bounding box center [641, 306] width 1282 height 612
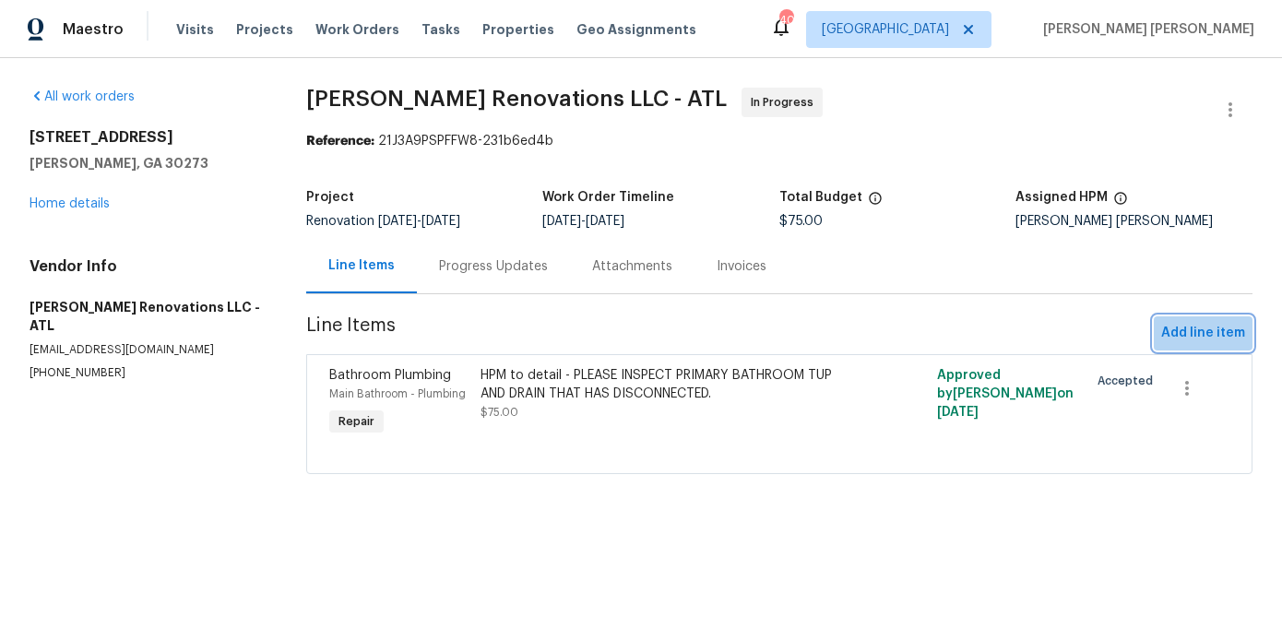
click at [1216, 340] on span "Add line item" at bounding box center [1203, 333] width 84 height 23
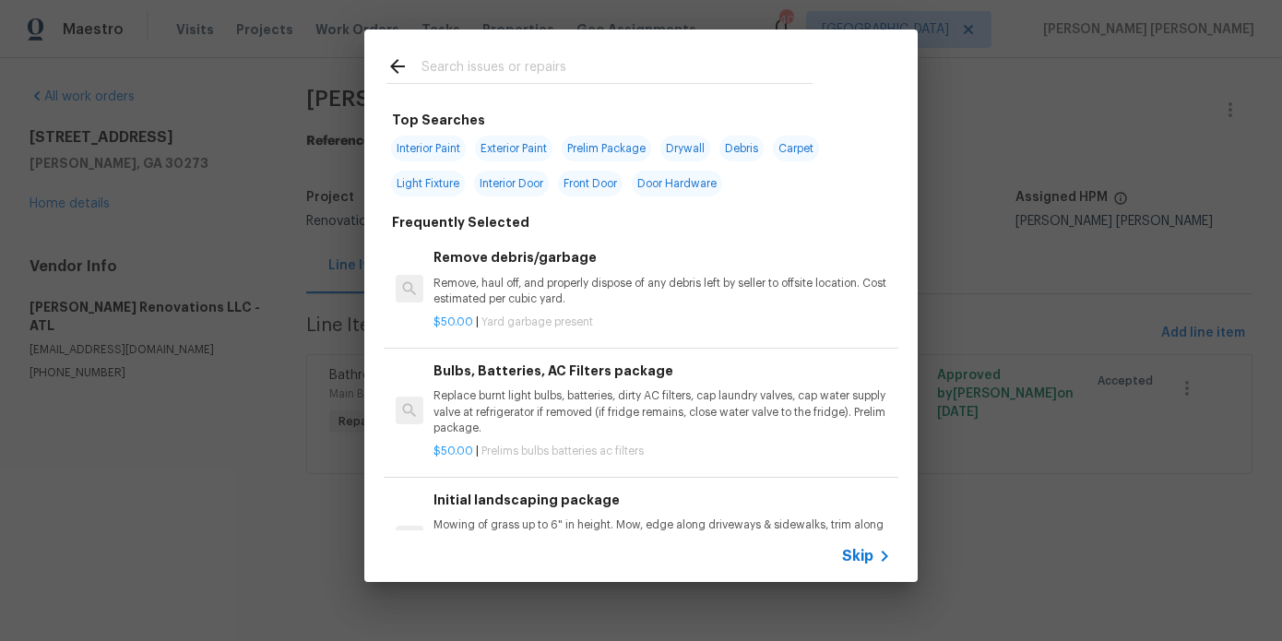
click at [514, 74] on input "text" at bounding box center [617, 69] width 391 height 28
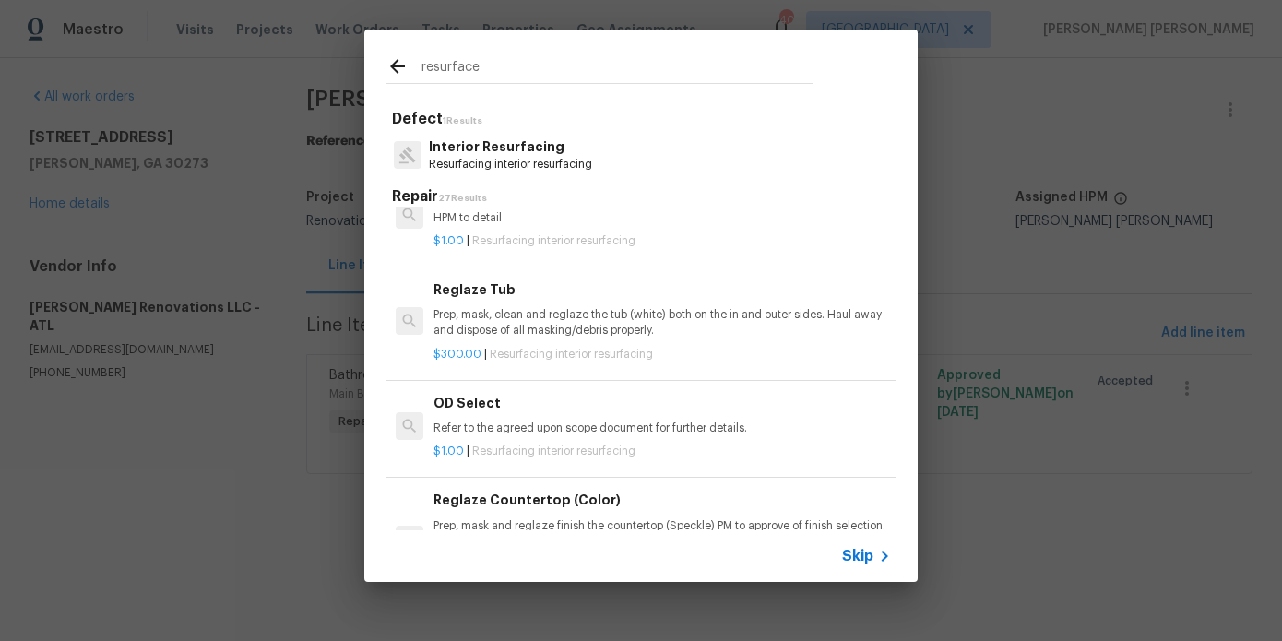
scroll to position [415, 0]
type input "resurface"
click at [571, 327] on p "Prep, mask, clean and reglaze the tub (white) both on the in and outer sides. H…" at bounding box center [663, 318] width 458 height 31
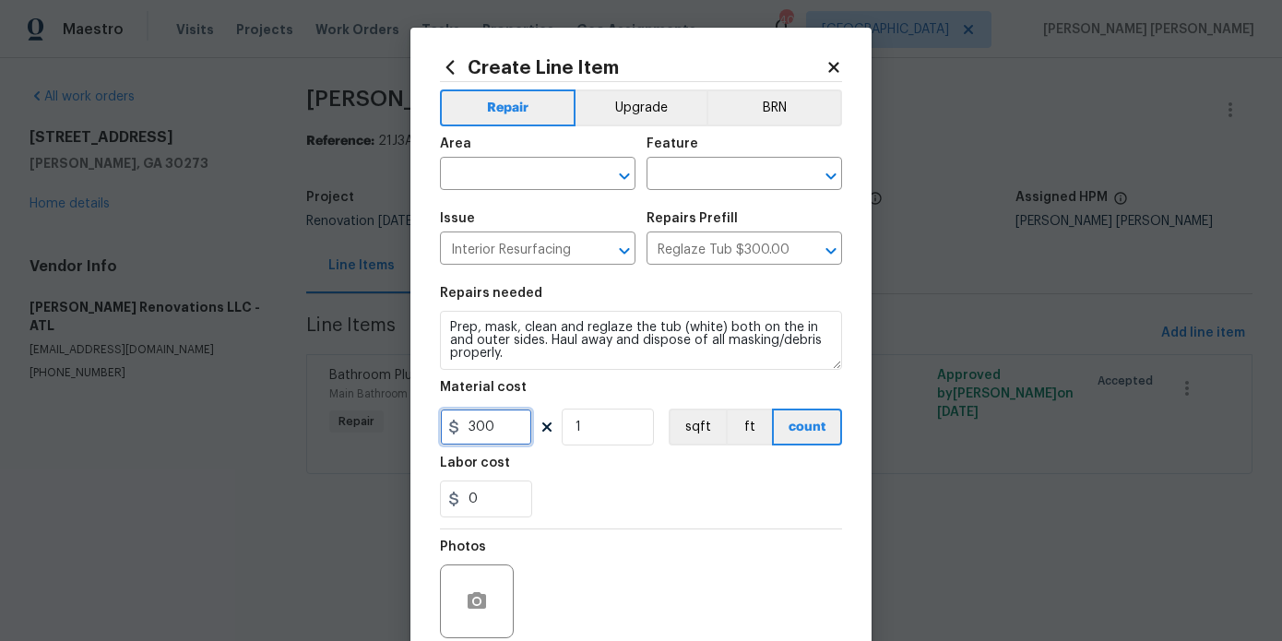
click at [483, 435] on input "300" at bounding box center [486, 427] width 92 height 37
type input "420"
click at [498, 186] on input "text" at bounding box center [512, 175] width 144 height 29
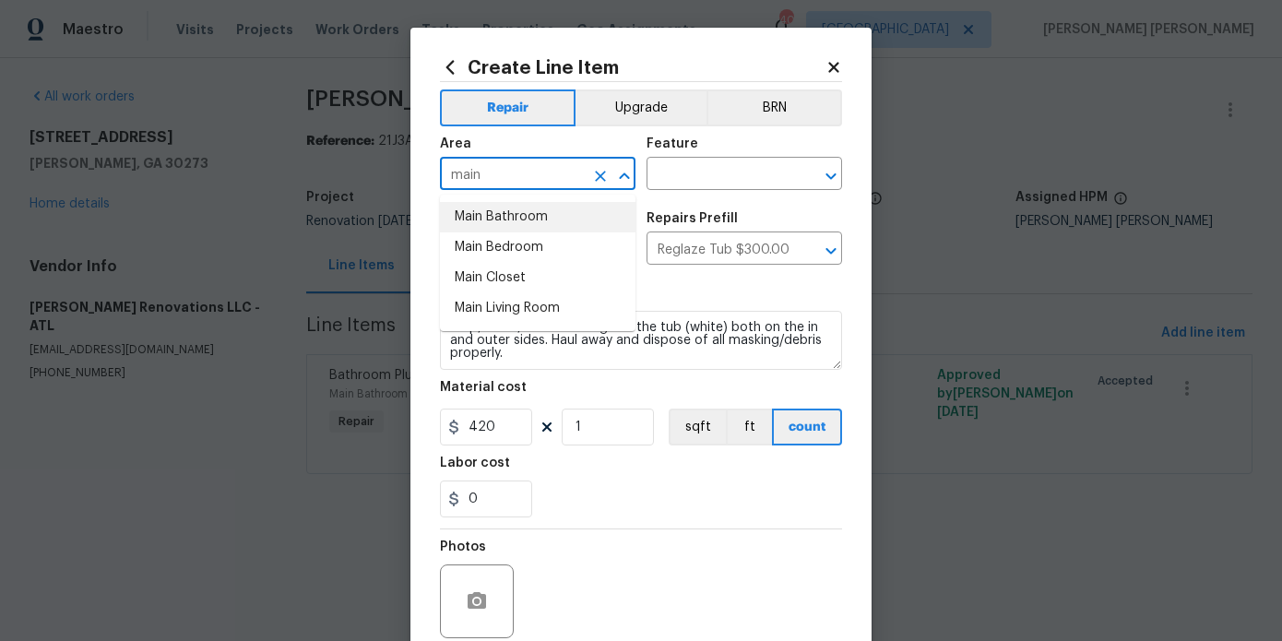
click at [520, 217] on li "Main Bathroom" at bounding box center [538, 217] width 196 height 30
type input "Main Bathroom"
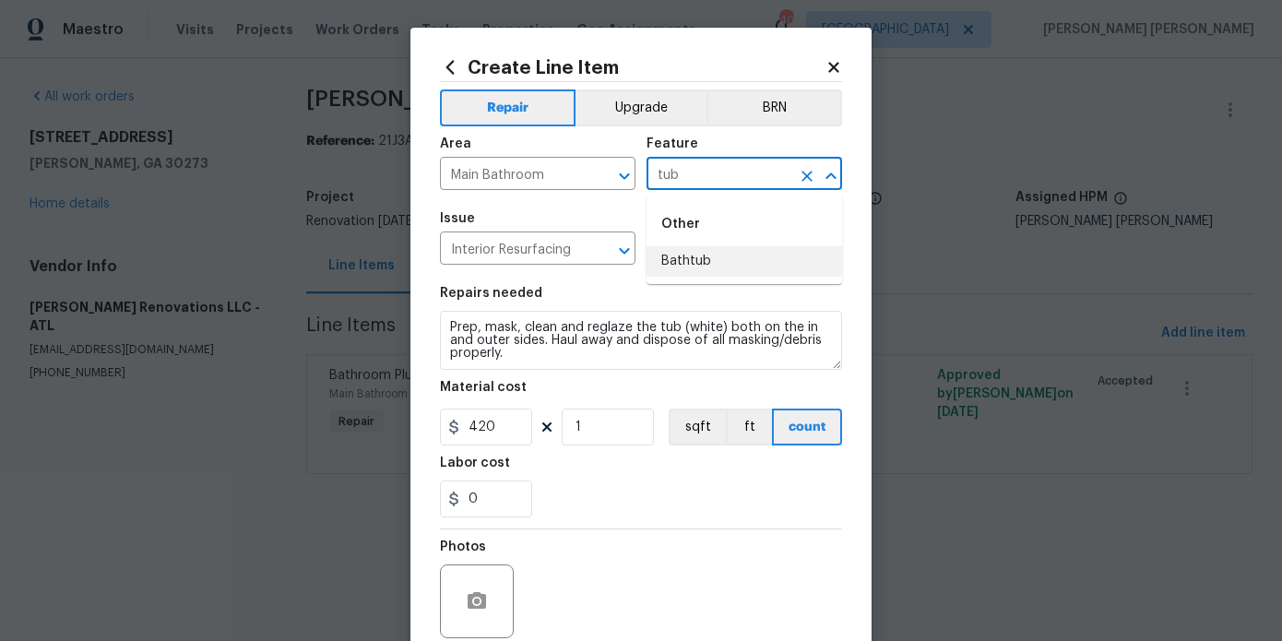
click at [672, 258] on li "Bathtub" at bounding box center [745, 261] width 196 height 30
type input "Bathtub"
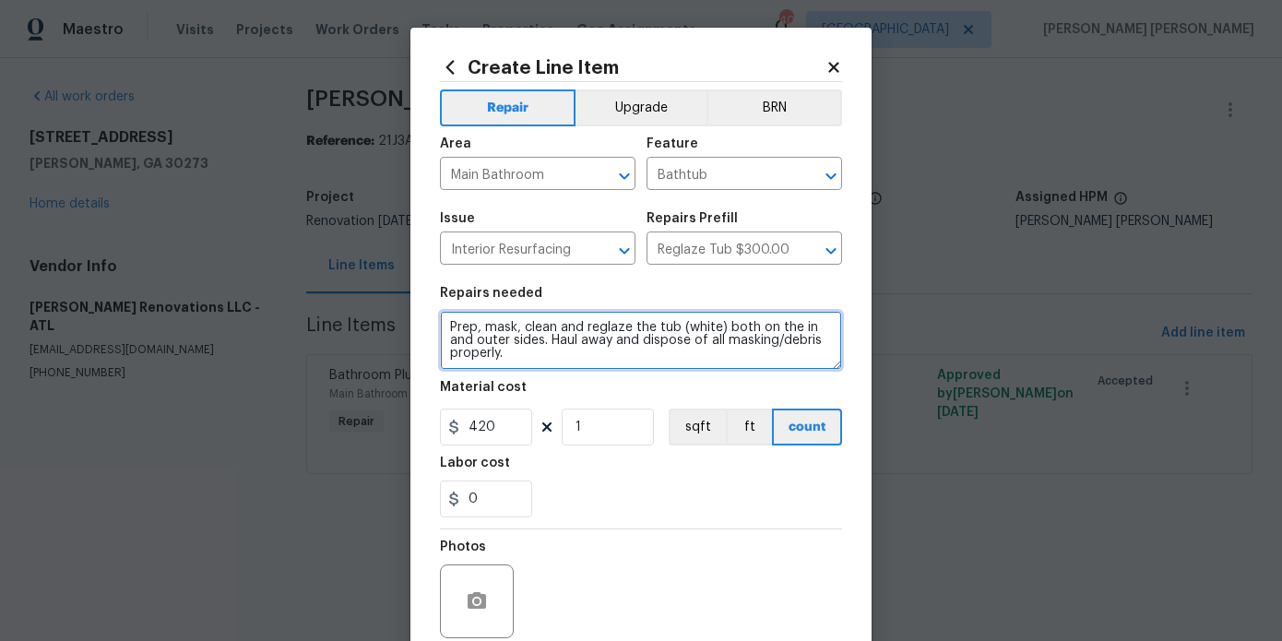
click at [563, 365] on textarea "Prep, mask, clean and reglaze the tub (white) both on the in and outer sides. H…" at bounding box center [641, 340] width 402 height 59
drag, startPoint x: 706, startPoint y: 355, endPoint x: 508, endPoint y: 356, distance: 197.4
click at [508, 356] on textarea "Prep, mask, clean and reglaze the tub (white) both on the in and outer sides. H…" at bounding box center [641, 340] width 402 height 59
click at [602, 360] on textarea "Prep, mask, clean and reglaze the tub (white) both on the in and outer sides. H…" at bounding box center [641, 340] width 402 height 59
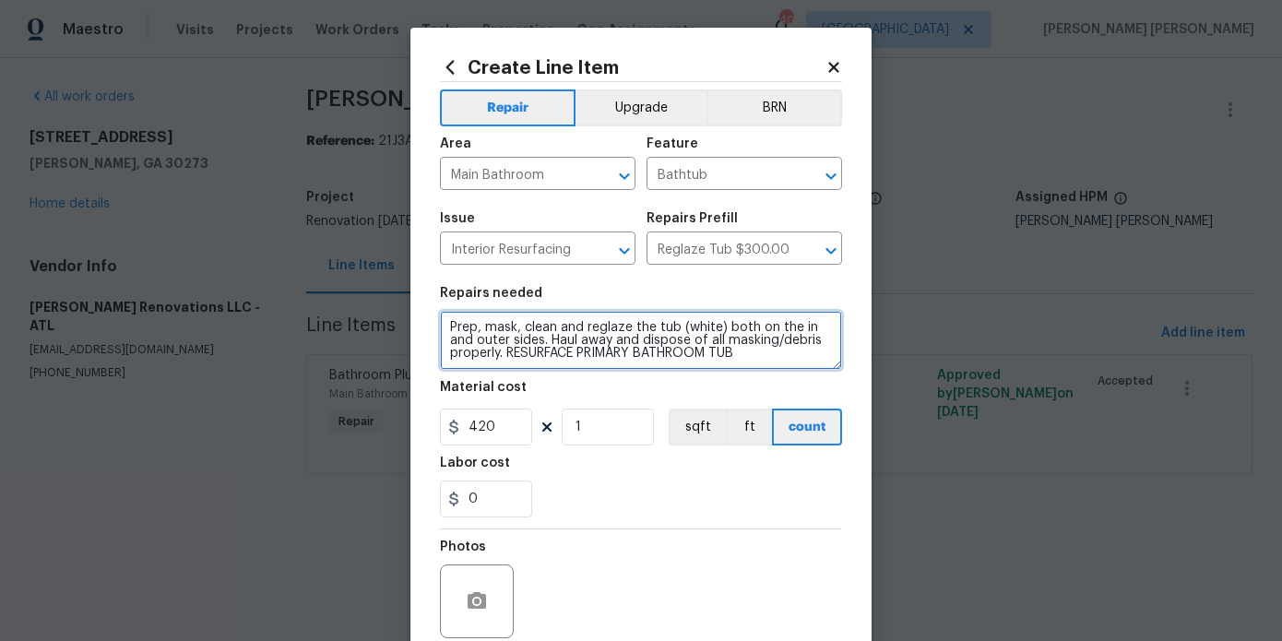
scroll to position [154, 0]
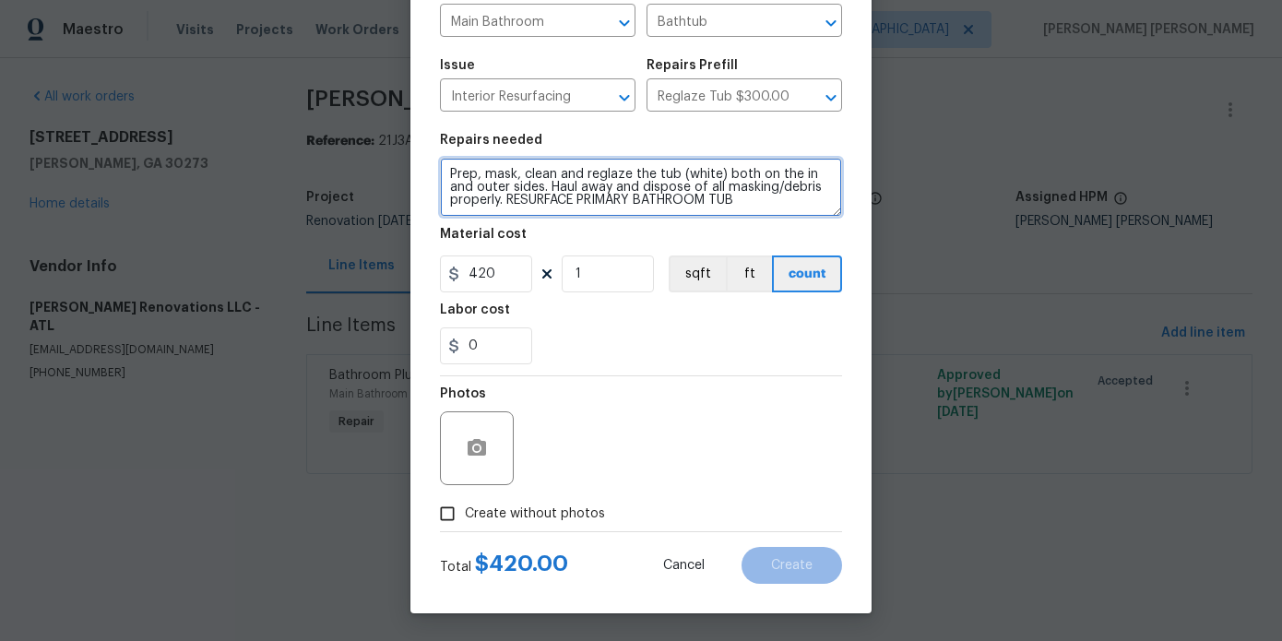
type textarea "Prep, mask, clean and reglaze the tub (white) both on the in and outer sides. H…"
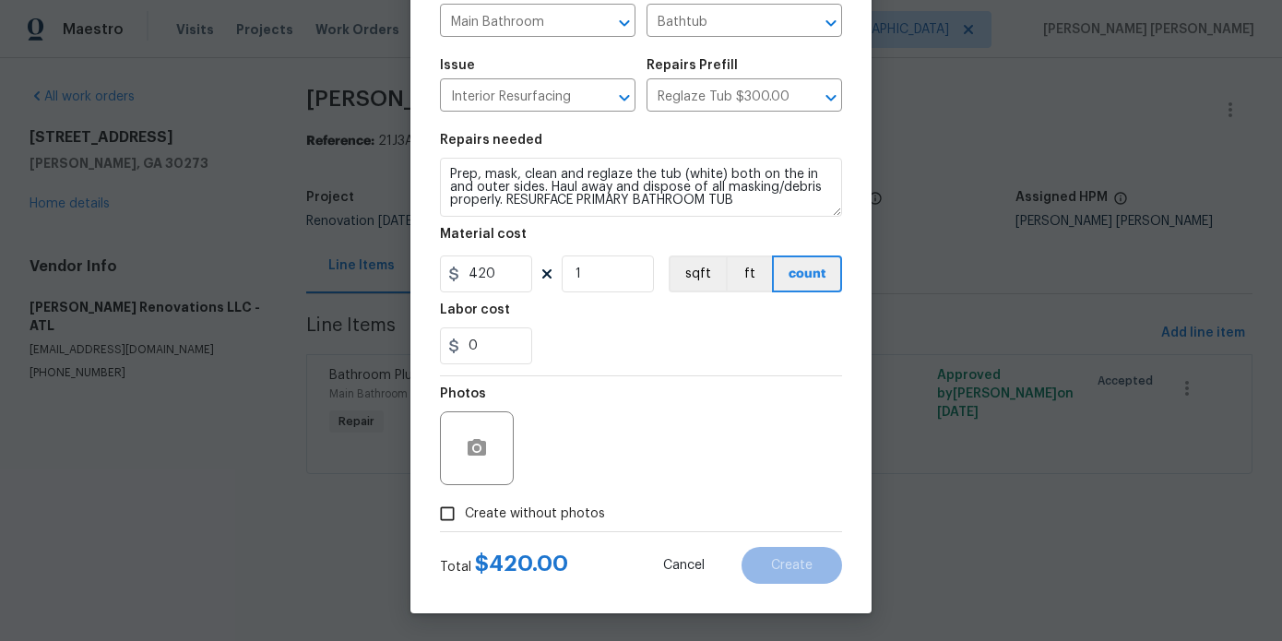
drag, startPoint x: 550, startPoint y: 506, endPoint x: 569, endPoint y: 500, distance: 20.1
click at [550, 506] on span "Create without photos" at bounding box center [535, 514] width 140 height 19
click at [465, 506] on input "Create without photos" at bounding box center [447, 513] width 35 height 35
checkbox input "true"
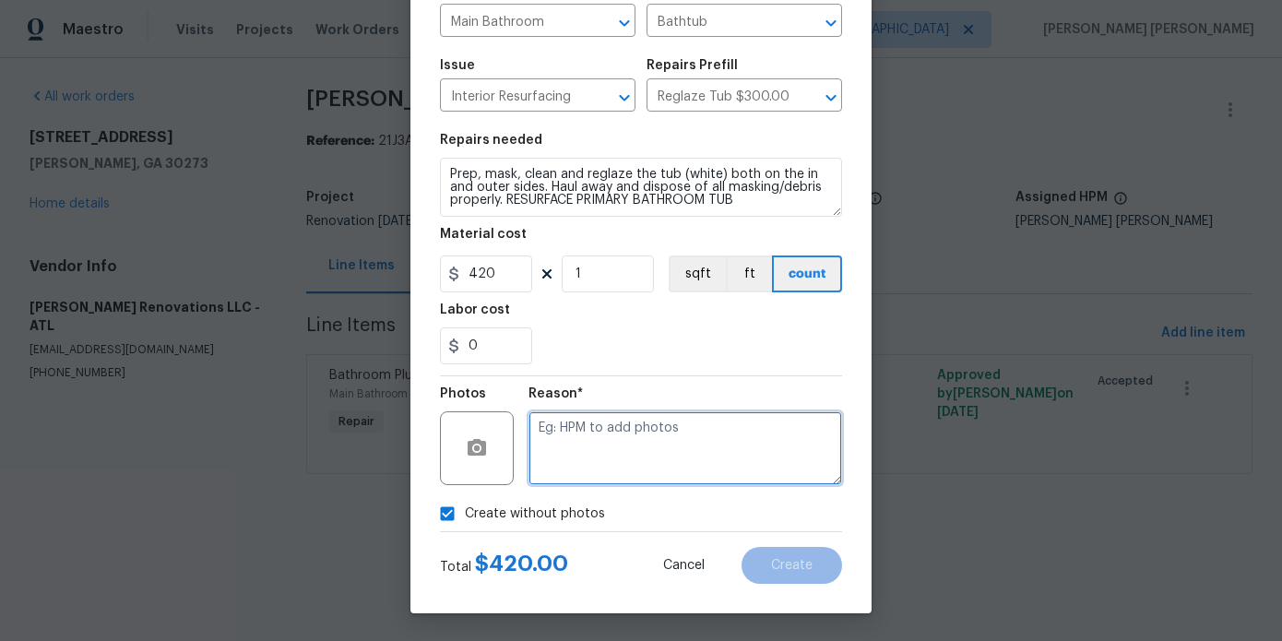
click at [684, 438] on textarea at bounding box center [686, 448] width 314 height 74
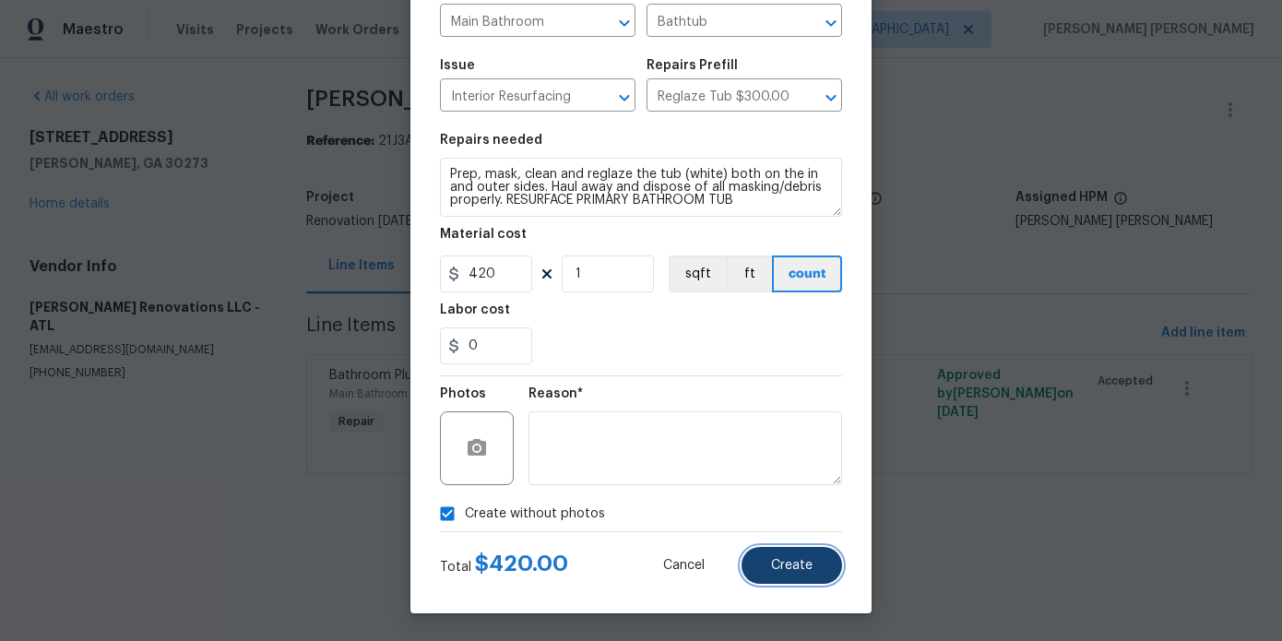
click at [811, 577] on button "Create" at bounding box center [792, 565] width 101 height 37
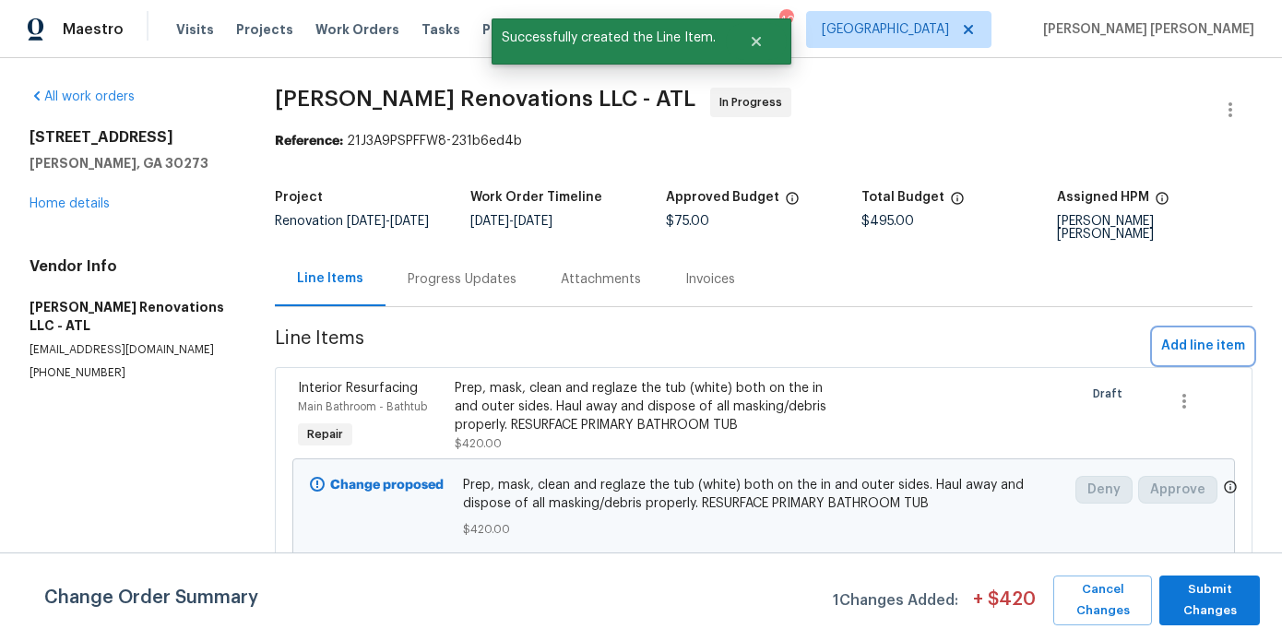
click at [1184, 339] on span "Add line item" at bounding box center [1203, 346] width 84 height 23
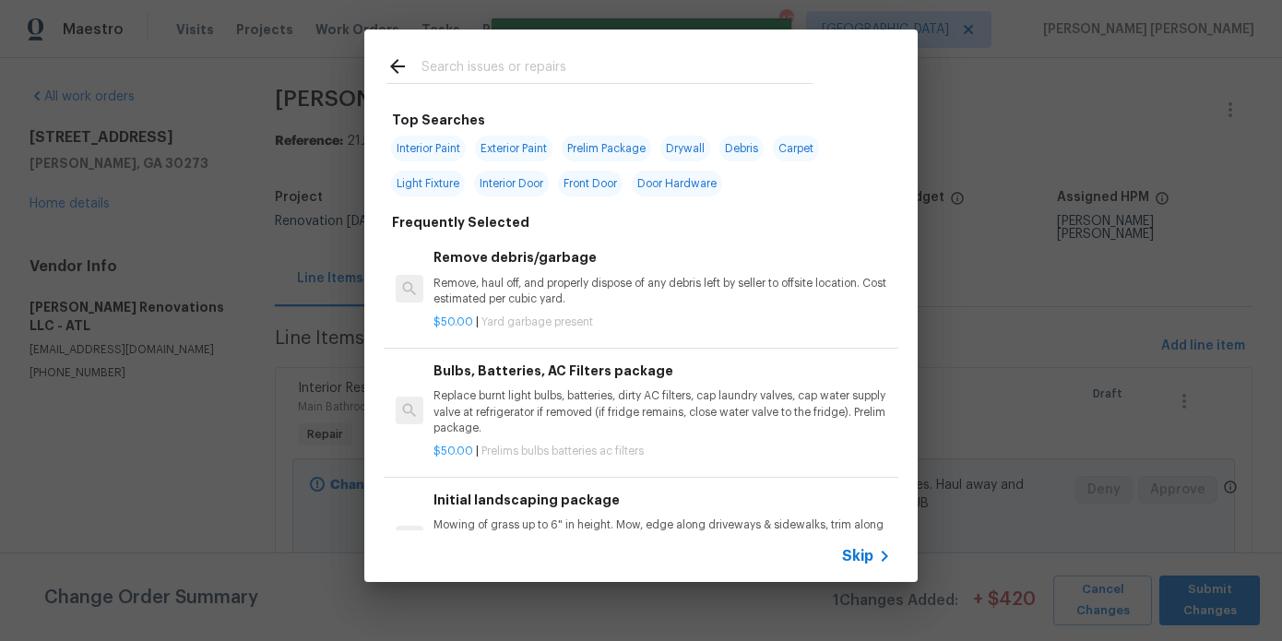
click at [561, 72] on input "text" at bounding box center [617, 69] width 391 height 28
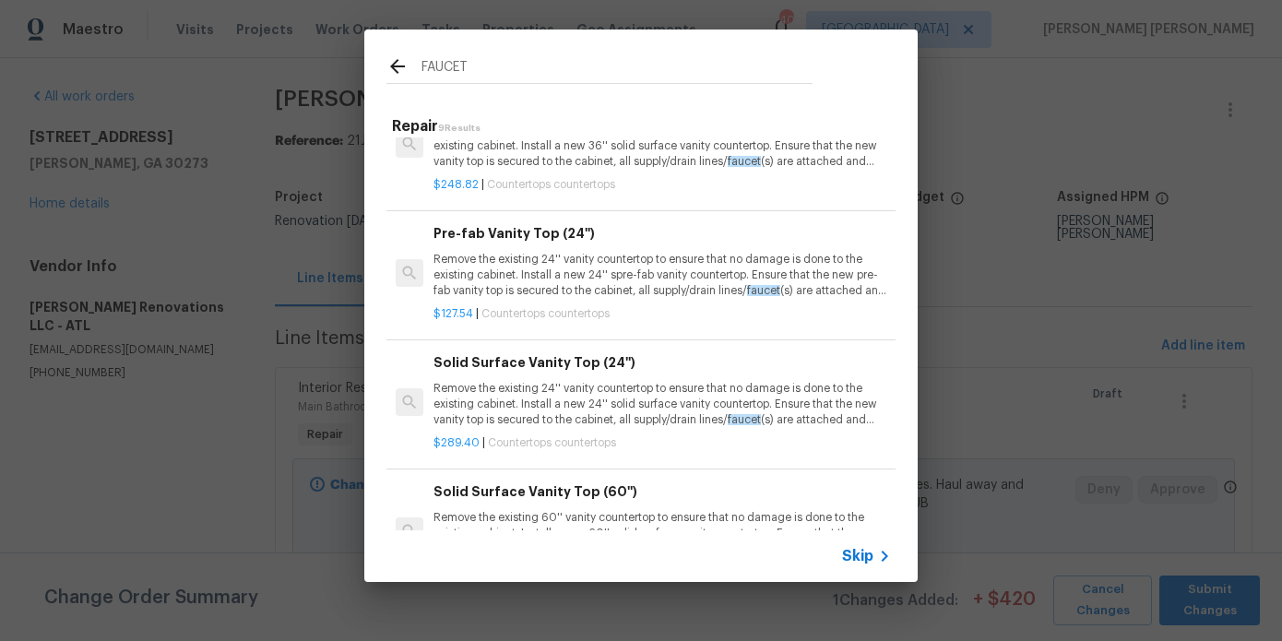
scroll to position [76, 0]
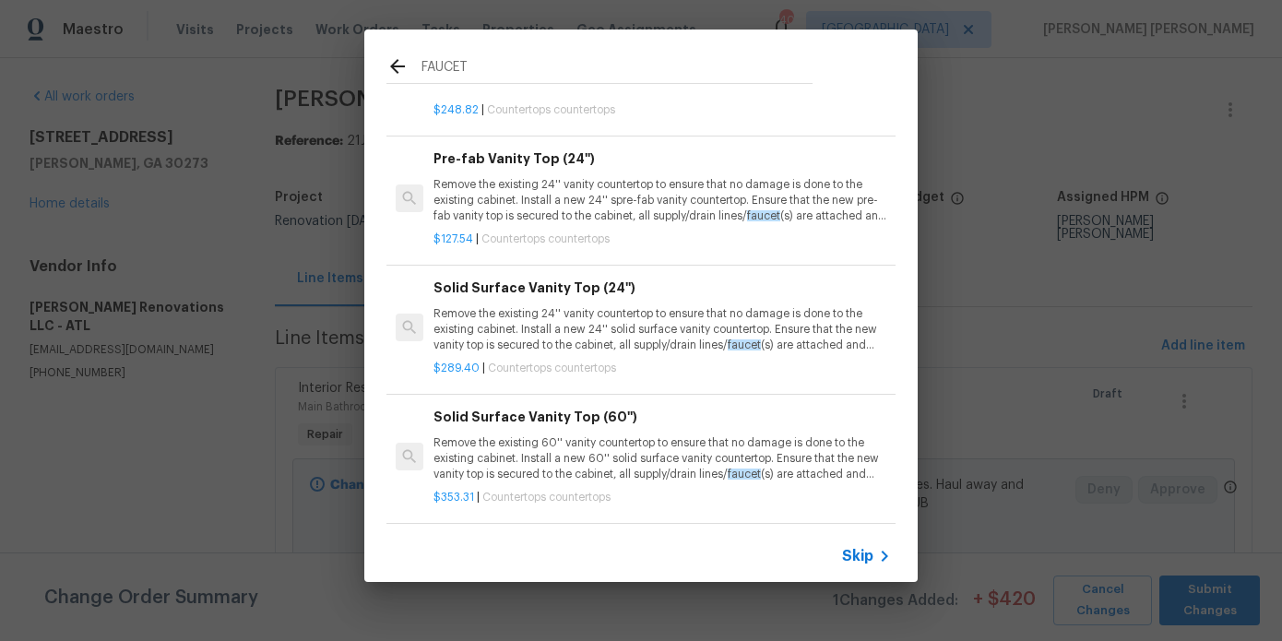
click at [482, 64] on input "FAUCET" at bounding box center [617, 69] width 391 height 28
type input "TRIM"
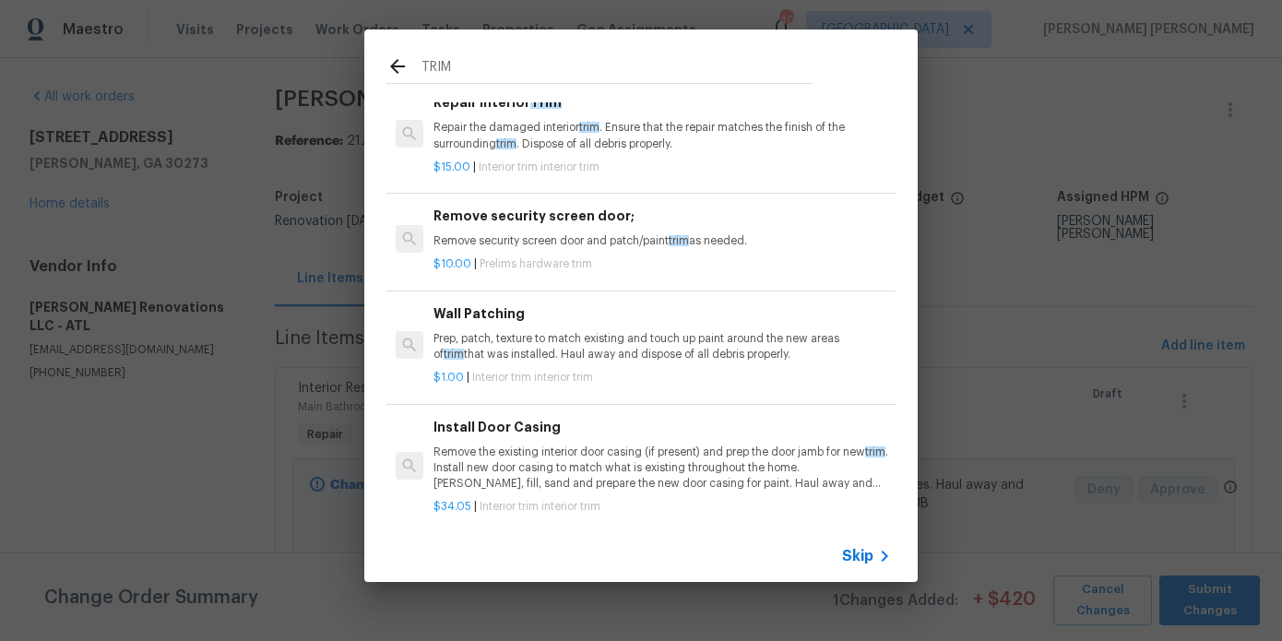
scroll to position [0, 0]
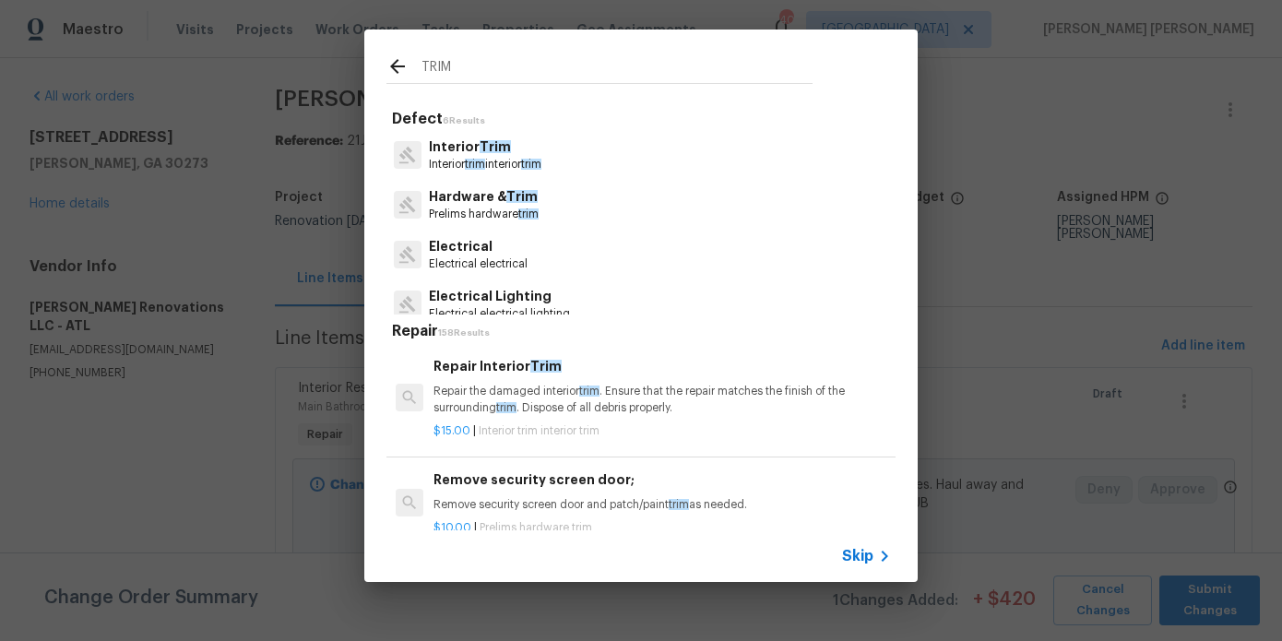
click at [442, 65] on input "TRIM" at bounding box center [617, 69] width 391 height 28
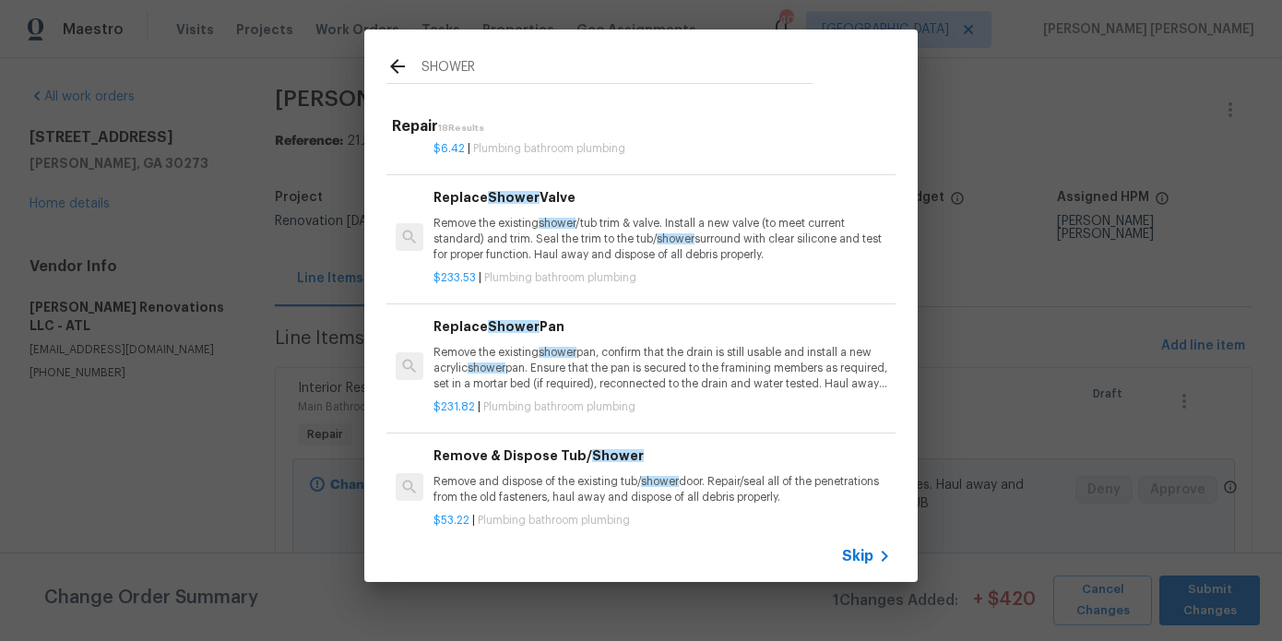
scroll to position [420, 0]
type input "SHOWER"
click at [553, 267] on div "$233.53 | Plumbing bathroom plumbing" at bounding box center [663, 272] width 458 height 23
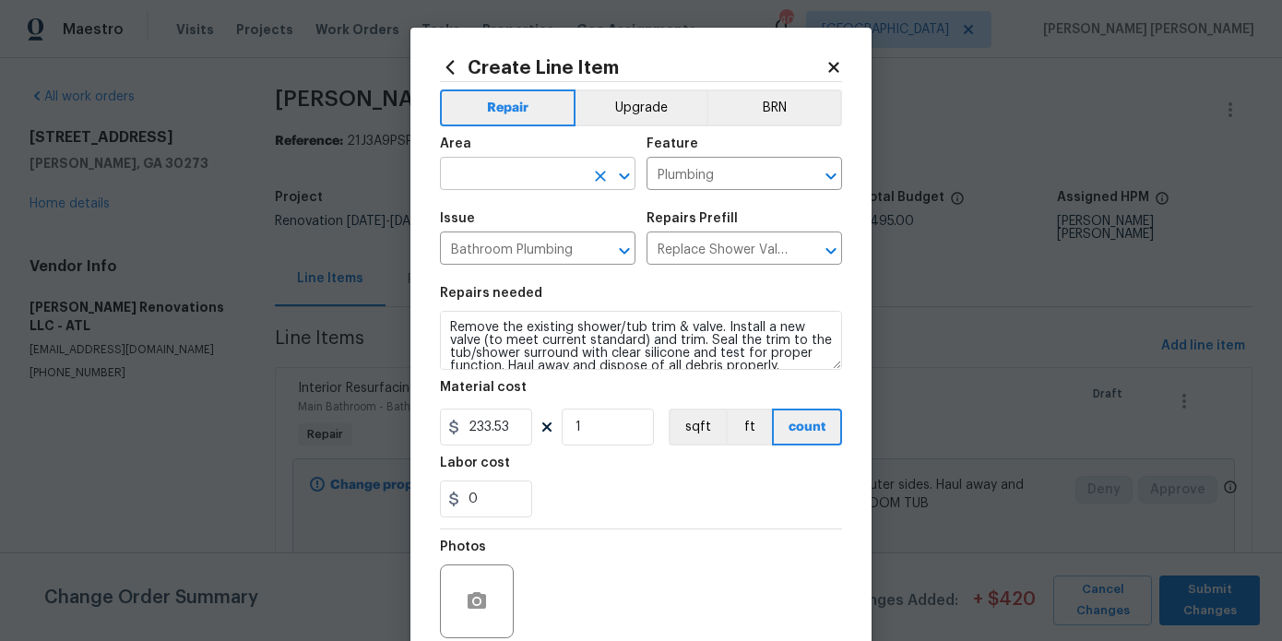
click at [542, 169] on input "text" at bounding box center [512, 175] width 144 height 29
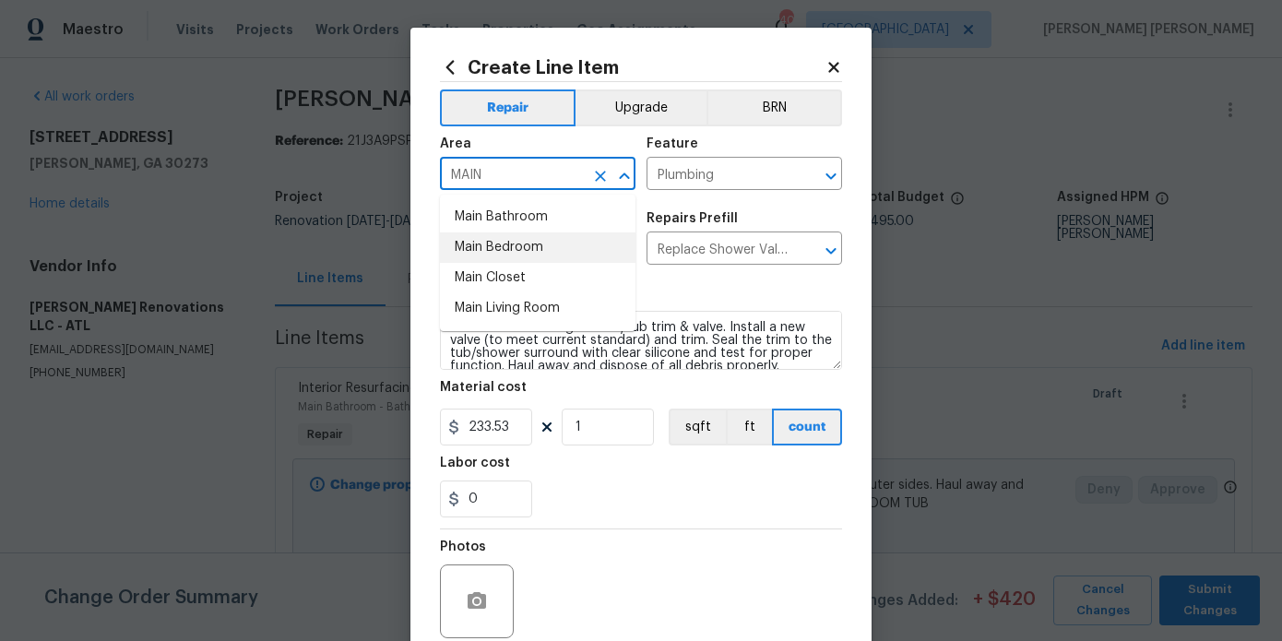
click at [542, 225] on li "Main Bathroom" at bounding box center [538, 217] width 196 height 30
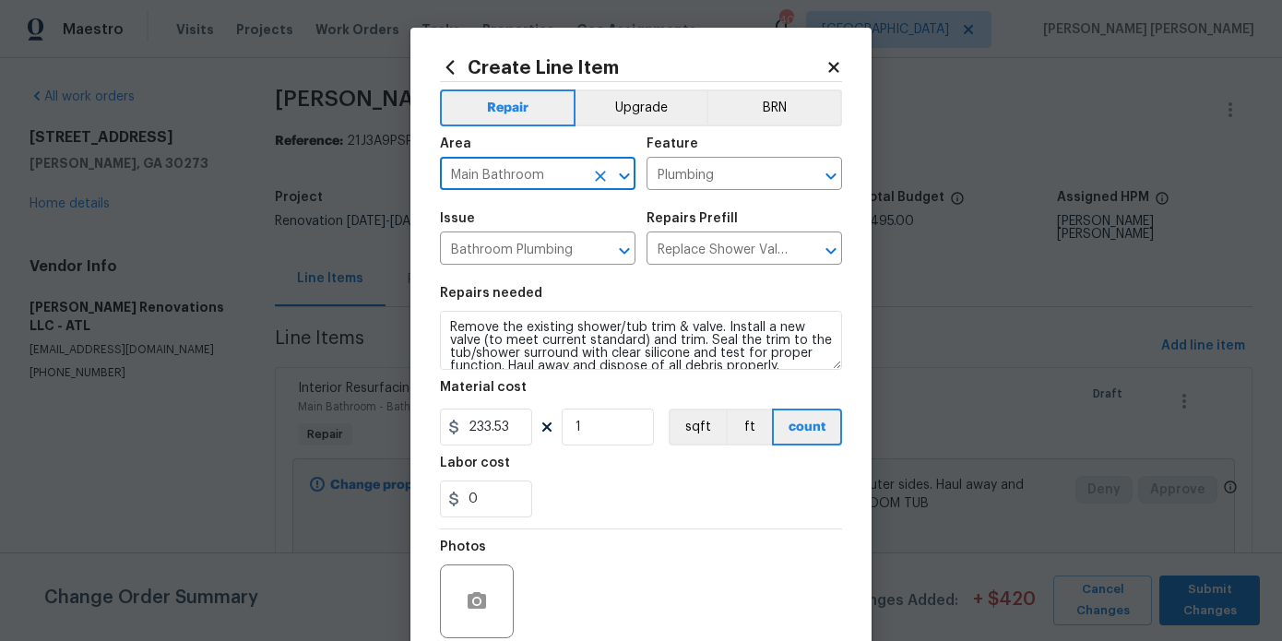
type input "Main Bathroom"
click at [496, 435] on input "233.53" at bounding box center [486, 427] width 92 height 37
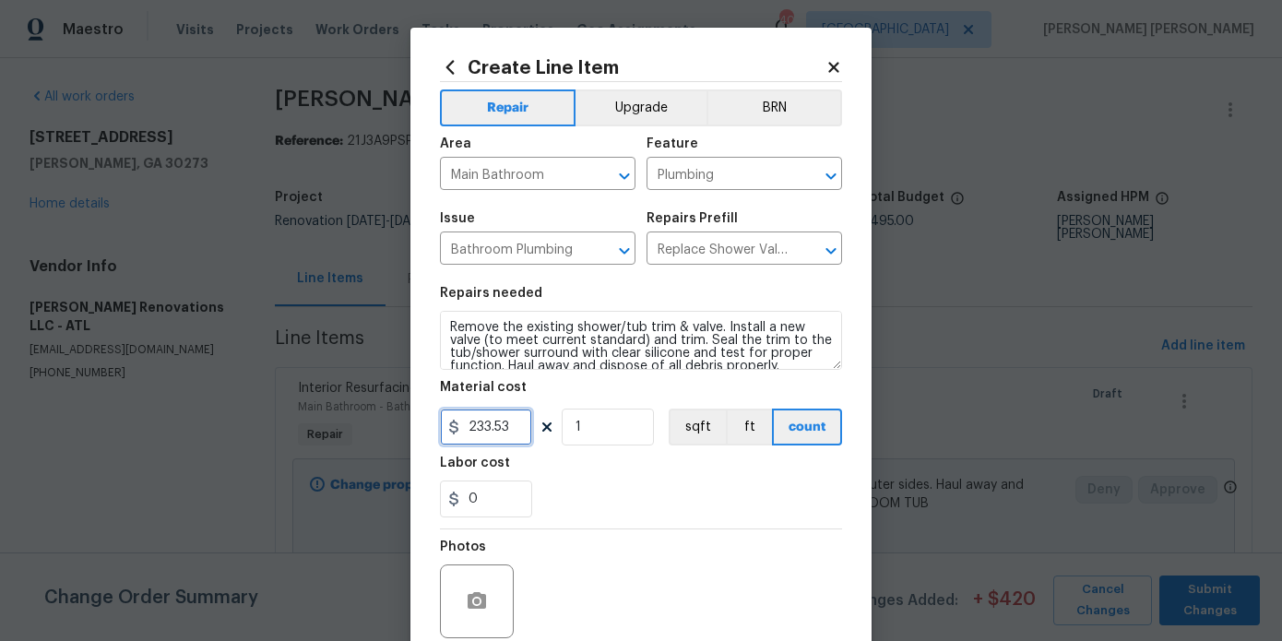
click at [496, 435] on input "233.53" at bounding box center [486, 427] width 92 height 37
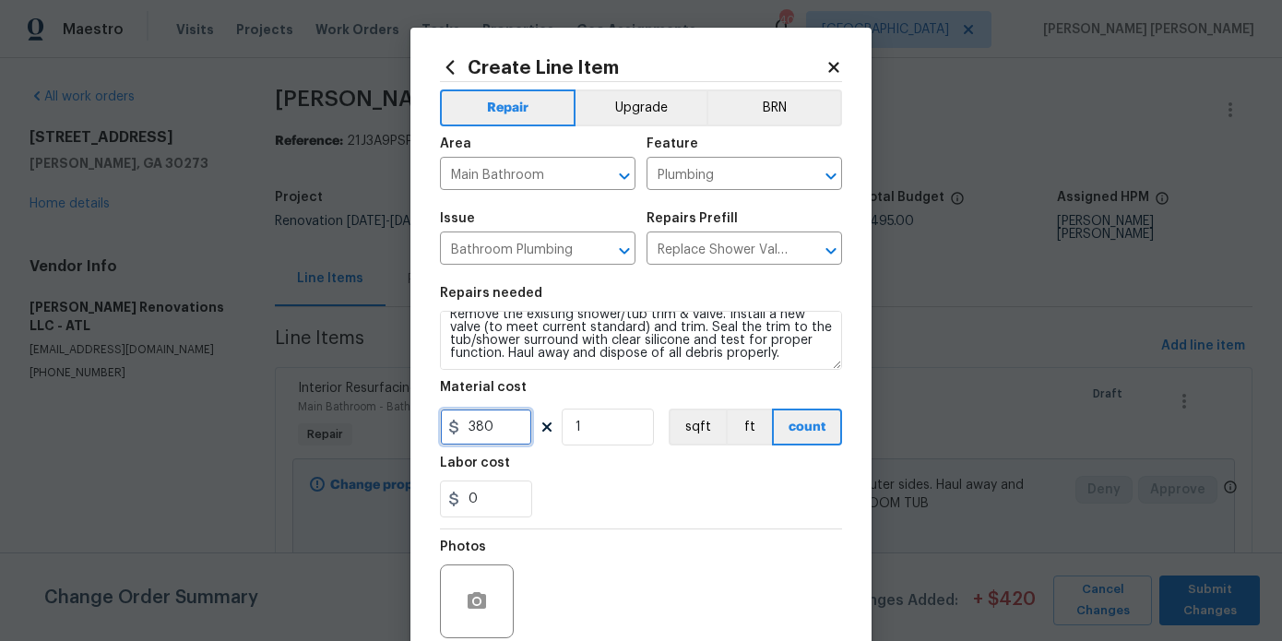
type input "380"
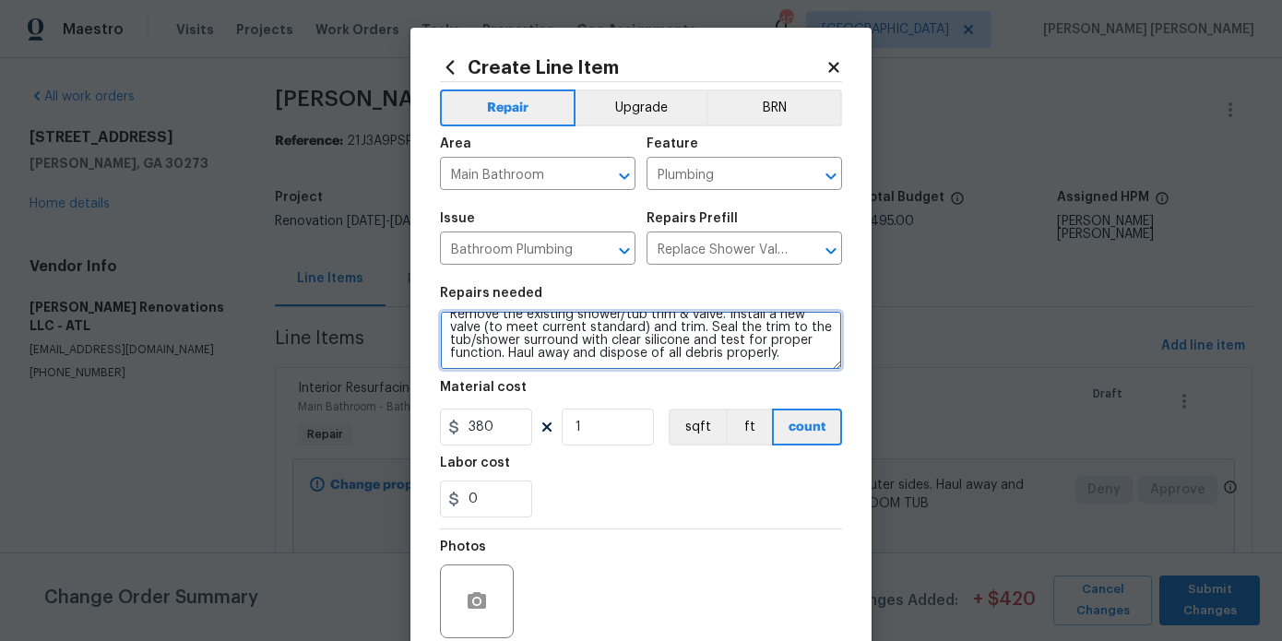
click at [785, 364] on textarea "Remove the existing shower/tub trim & valve. Install a new valve (to meet curre…" at bounding box center [641, 340] width 402 height 59
click at [617, 352] on textarea "Remove the existing shower/tub trim & valve. Install a new valve (to meet curre…" at bounding box center [641, 340] width 402 height 59
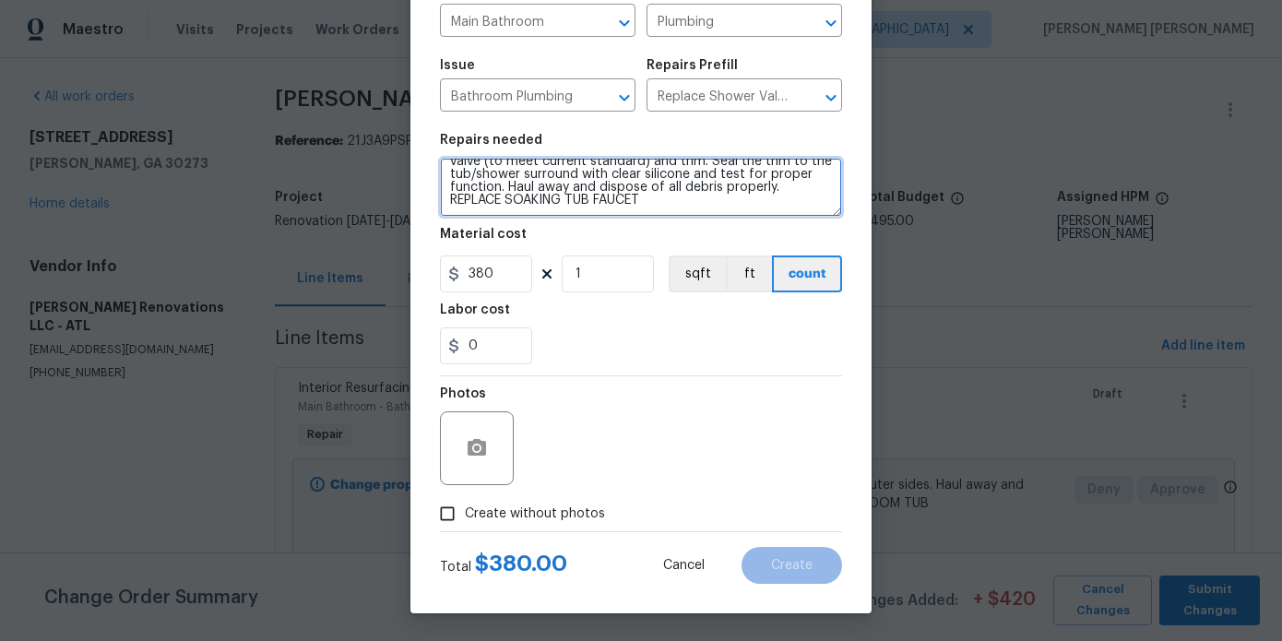
type textarea "Remove the existing shower/tub trim & valve. Install a new valve (to meet curre…"
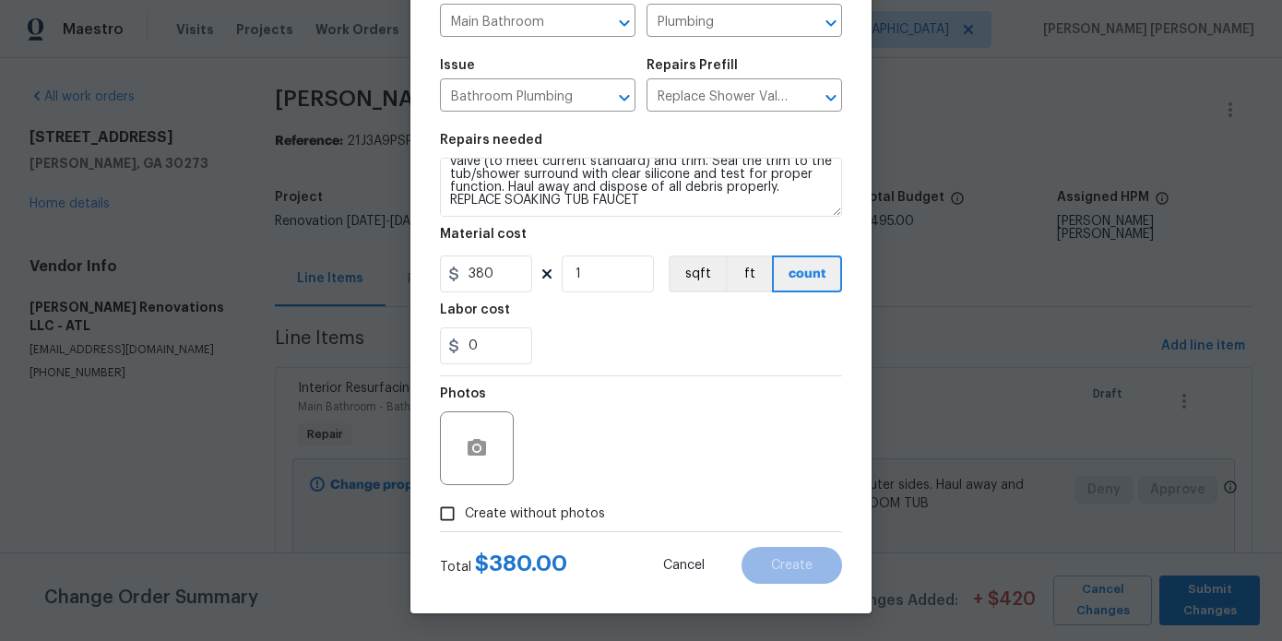
click at [568, 509] on span "Create without photos" at bounding box center [535, 514] width 140 height 19
click at [465, 509] on input "Create without photos" at bounding box center [447, 513] width 35 height 35
checkbox input "true"
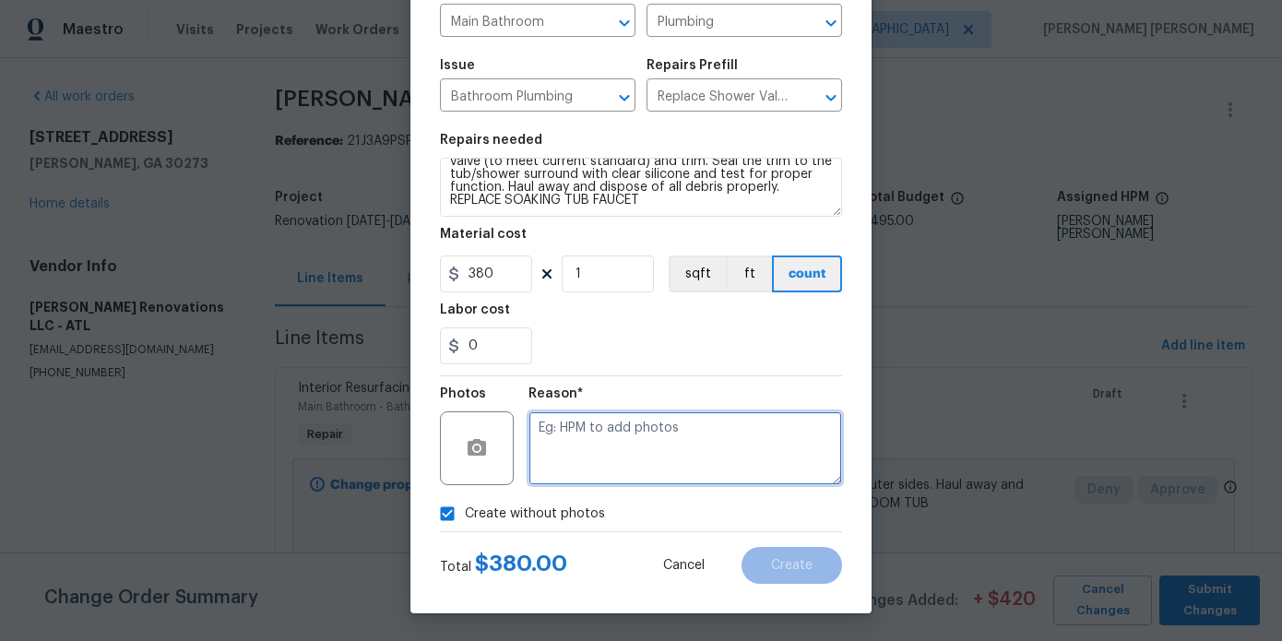
click at [652, 465] on textarea at bounding box center [686, 448] width 314 height 74
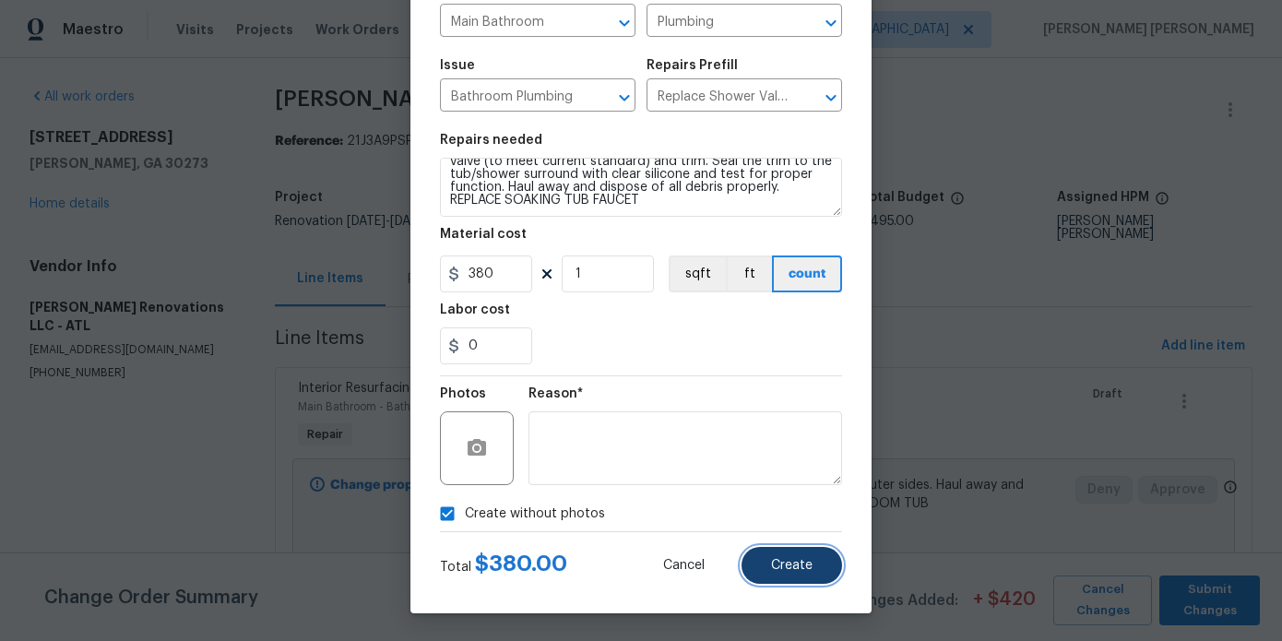
click at [804, 567] on span "Create" at bounding box center [792, 566] width 42 height 14
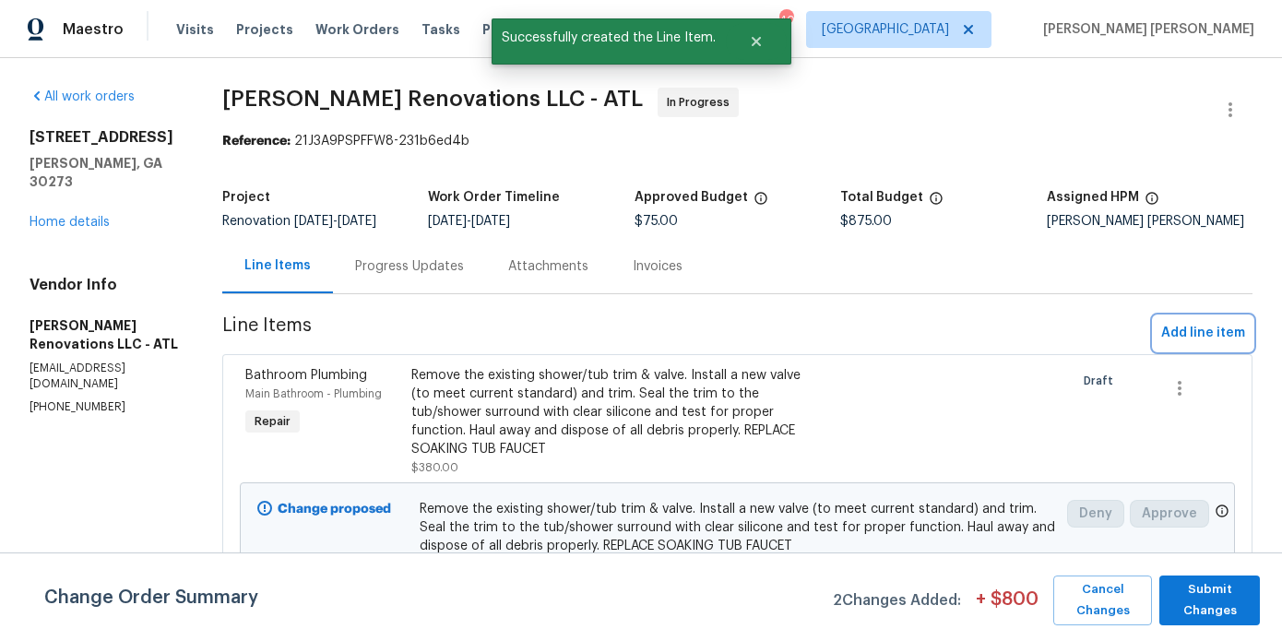
click at [1184, 323] on span "Add line item" at bounding box center [1203, 333] width 84 height 23
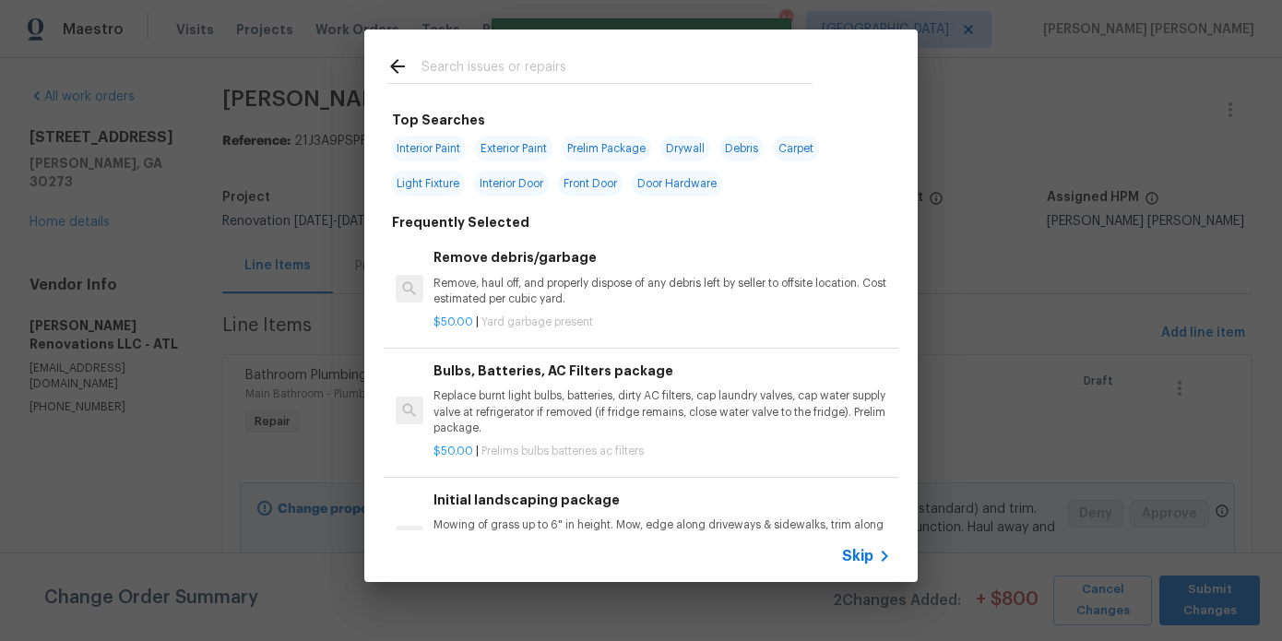
click at [451, 69] on input "text" at bounding box center [617, 69] width 391 height 28
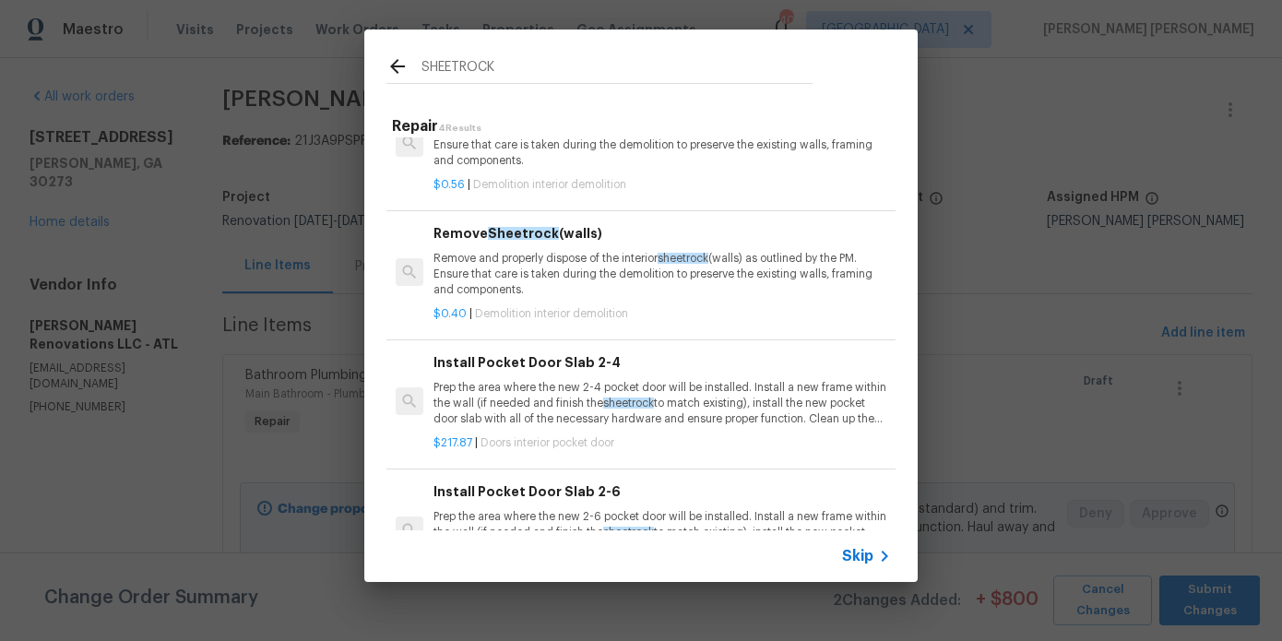
scroll to position [76, 0]
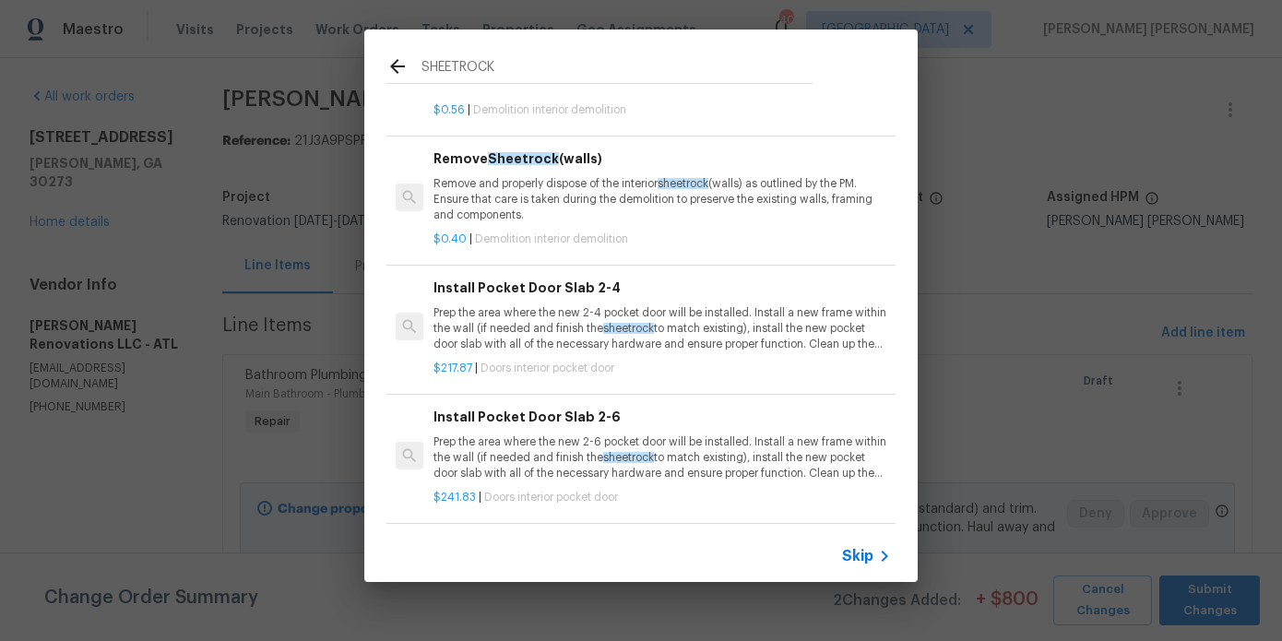
click at [457, 63] on input "SHEETROCK" at bounding box center [617, 69] width 391 height 28
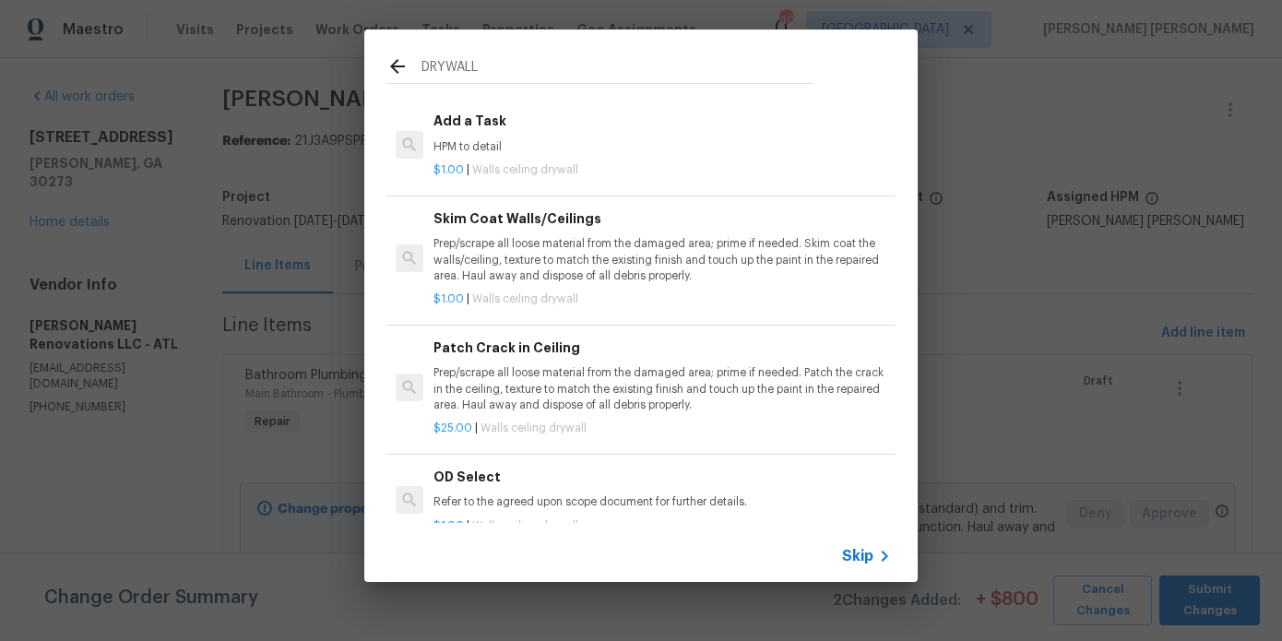
scroll to position [629, 0]
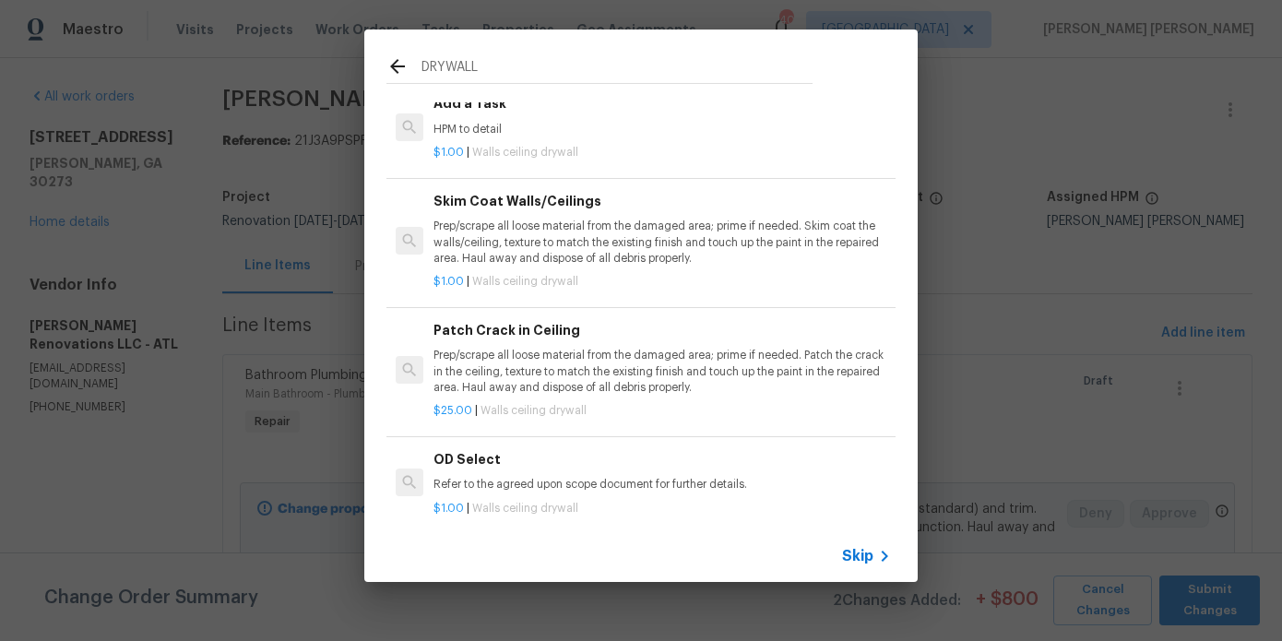
type input "DRYWALL"
click at [475, 146] on p "$1.00 | Walls ceiling drywall" at bounding box center [663, 153] width 458 height 16
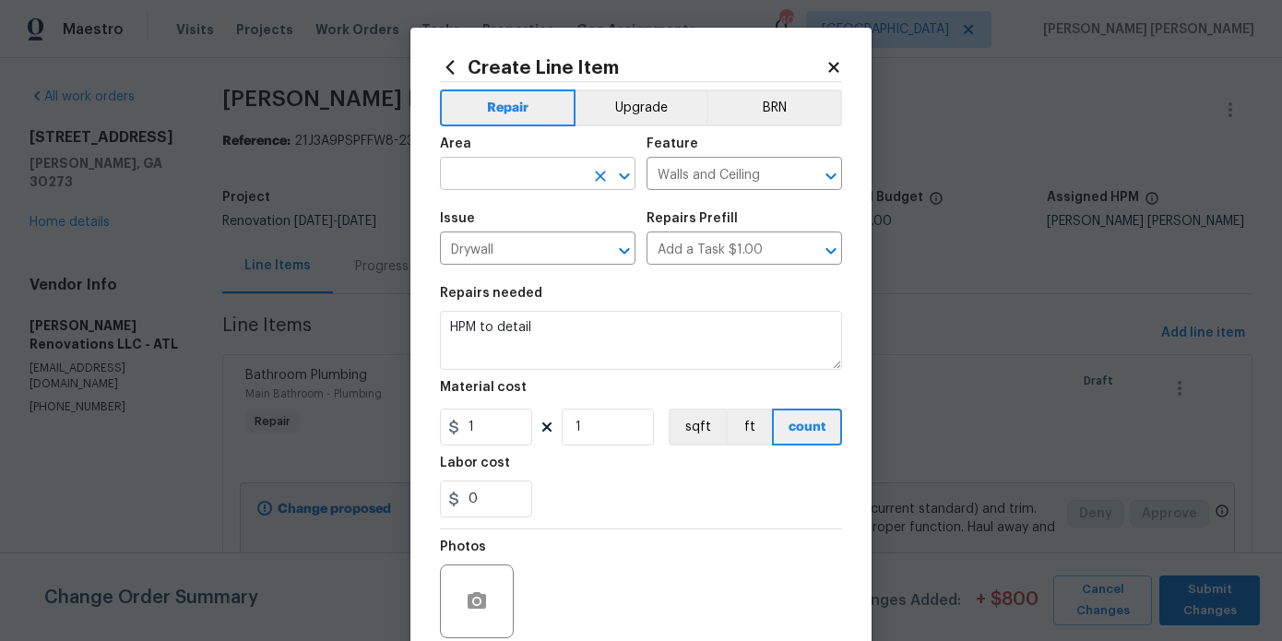
click at [525, 167] on input "text" at bounding box center [512, 175] width 144 height 29
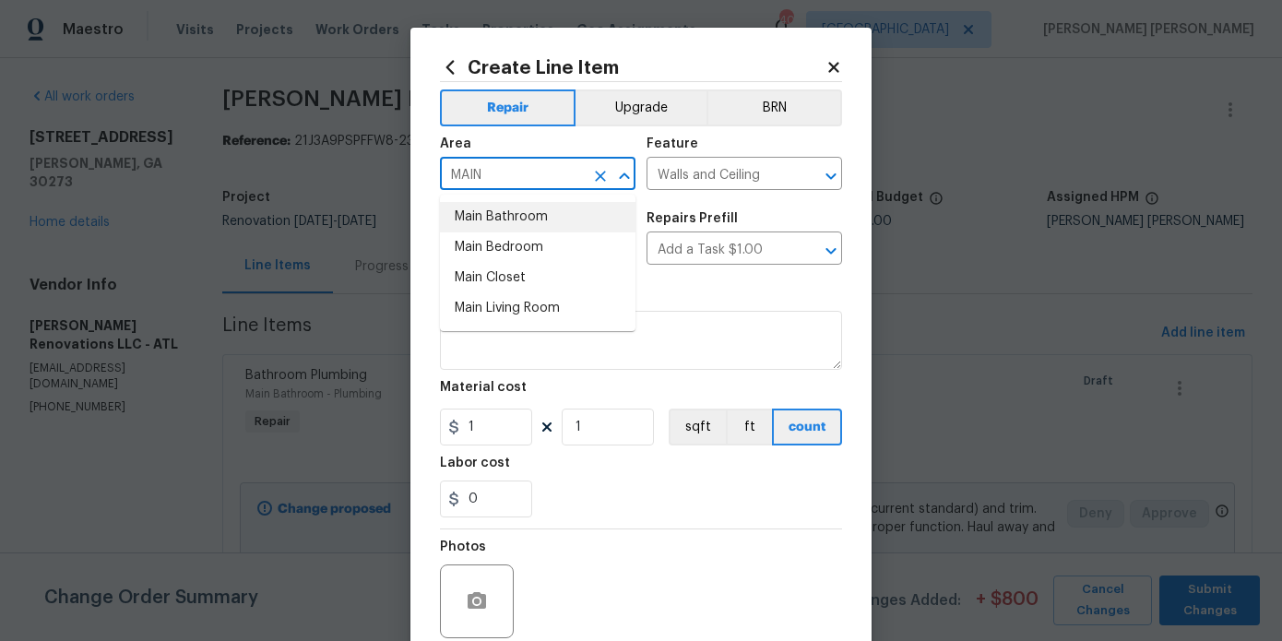
click at [538, 223] on li "Main Bathroom" at bounding box center [538, 217] width 196 height 30
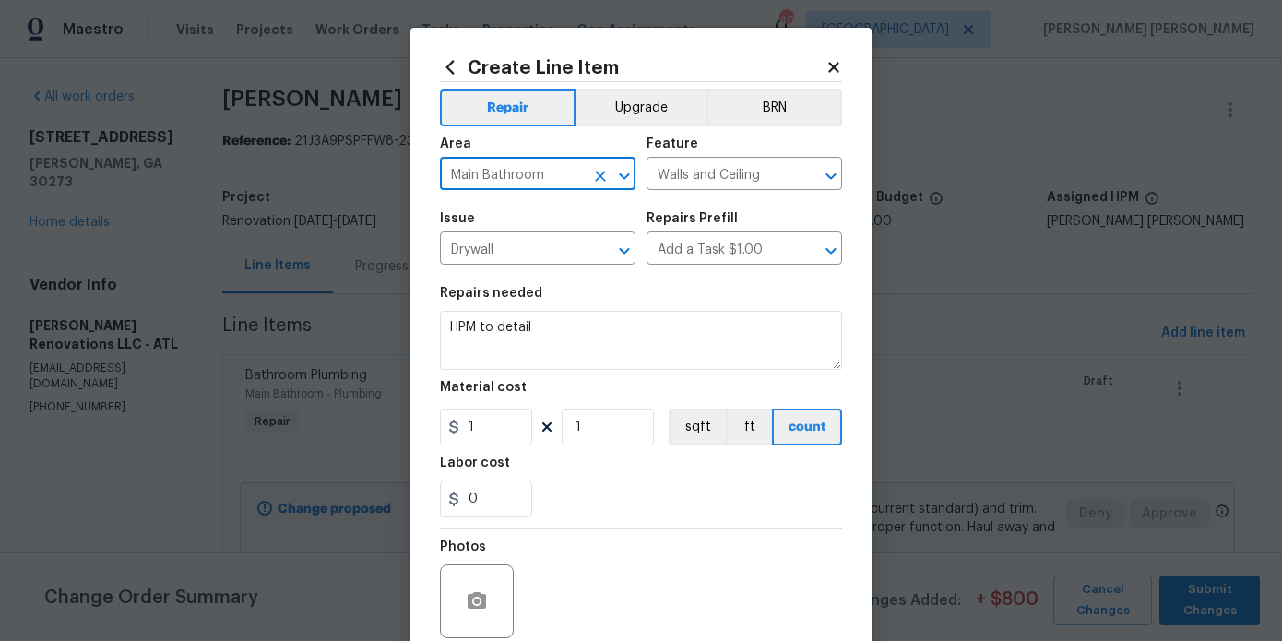
type input "Main Bathroom"
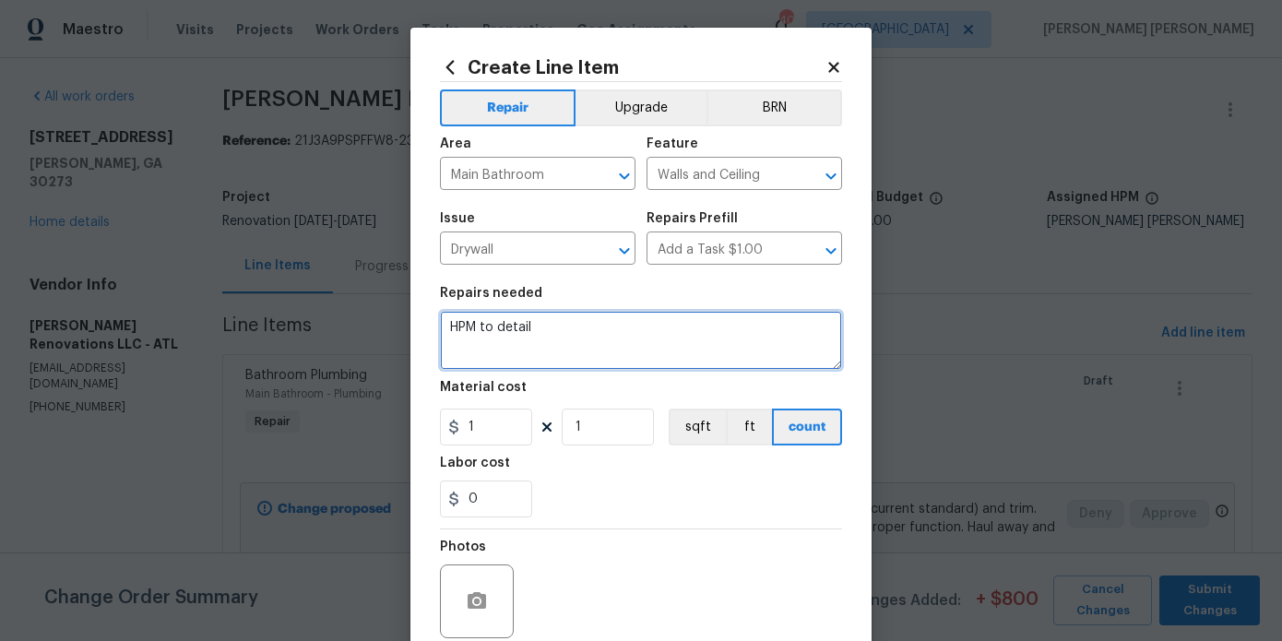
click at [585, 317] on textarea "HPM to detail" at bounding box center [641, 340] width 402 height 59
click at [586, 335] on textarea "HPM to detail" at bounding box center [641, 340] width 402 height 59
type textarea "HPM to detail - REPAIR SHEETROCK, TRIM, BASEBOARDS, THEN PAINT TO MATCH POST TU…"
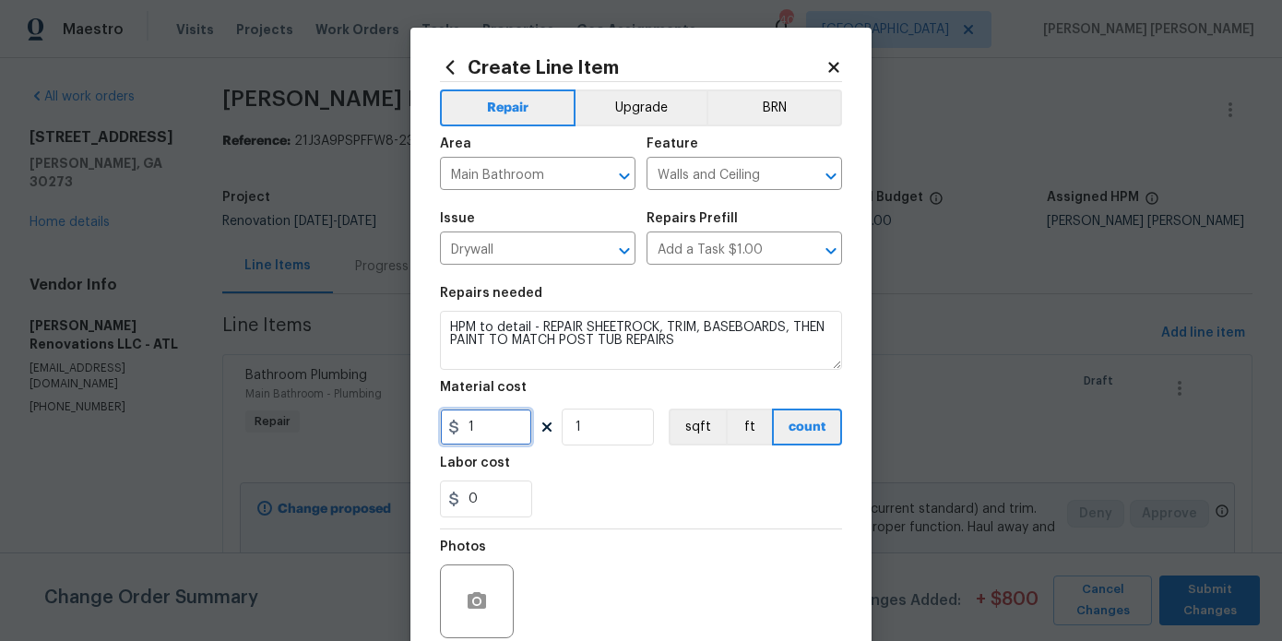
click at [514, 420] on input "1" at bounding box center [486, 427] width 92 height 37
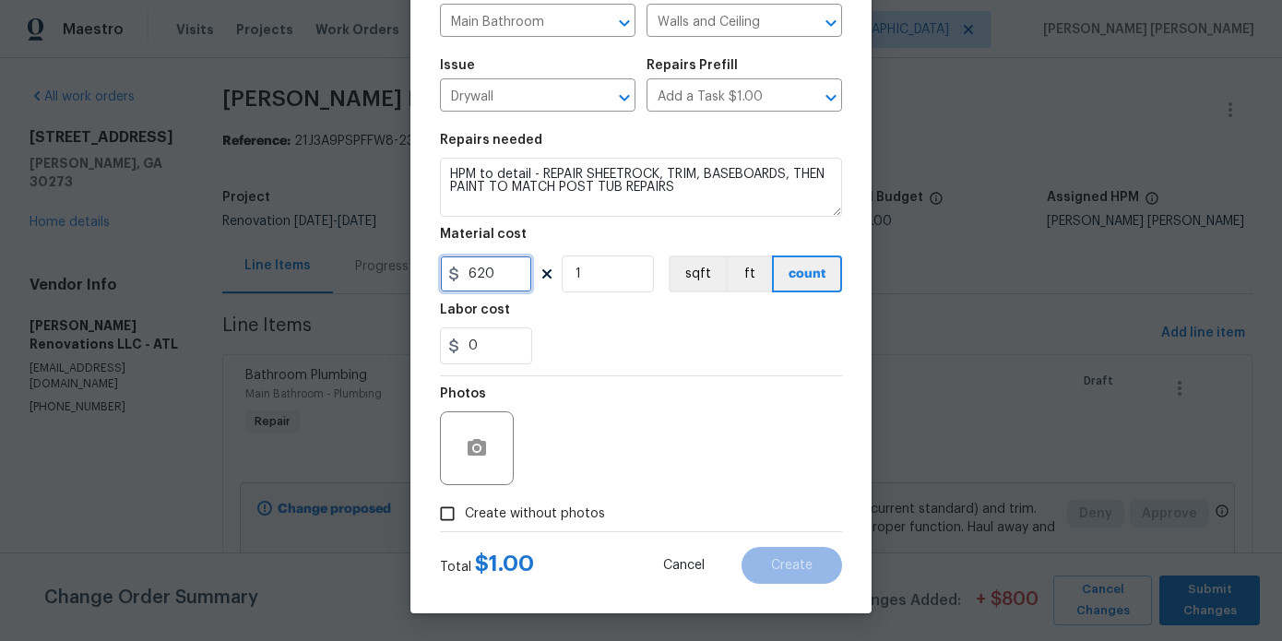
type input "620"
click at [574, 523] on label "Create without photos" at bounding box center [517, 513] width 175 height 35
click at [465, 523] on input "Create without photos" at bounding box center [447, 513] width 35 height 35
checkbox input "true"
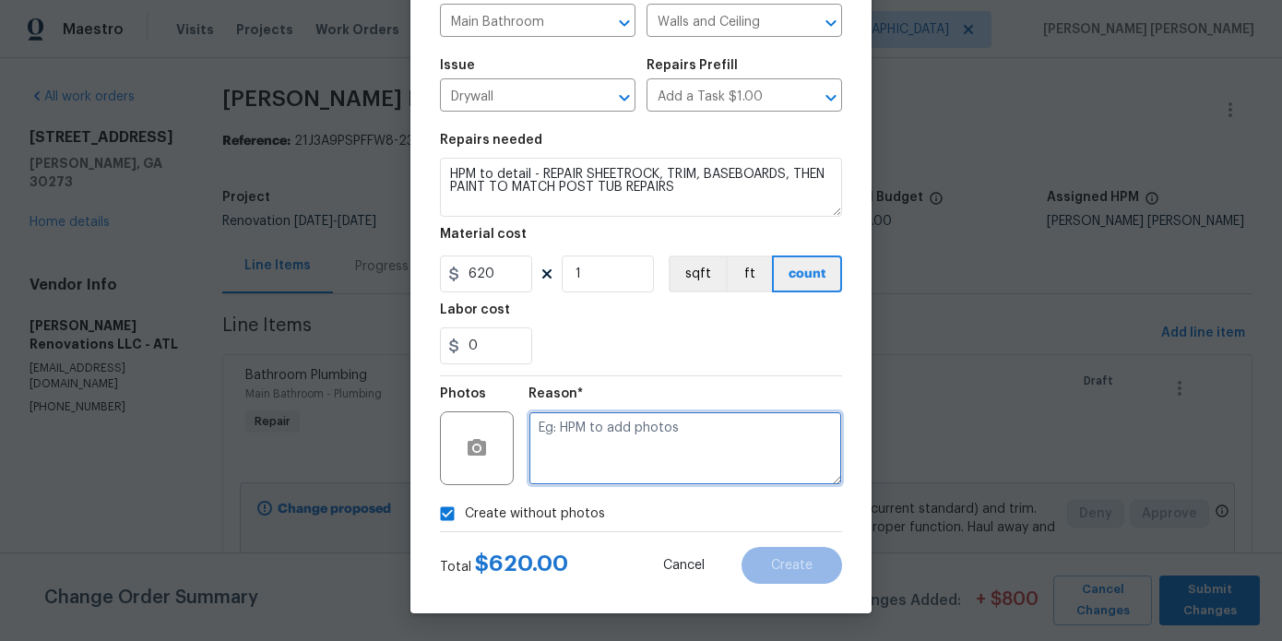
click at [647, 470] on textarea at bounding box center [686, 448] width 314 height 74
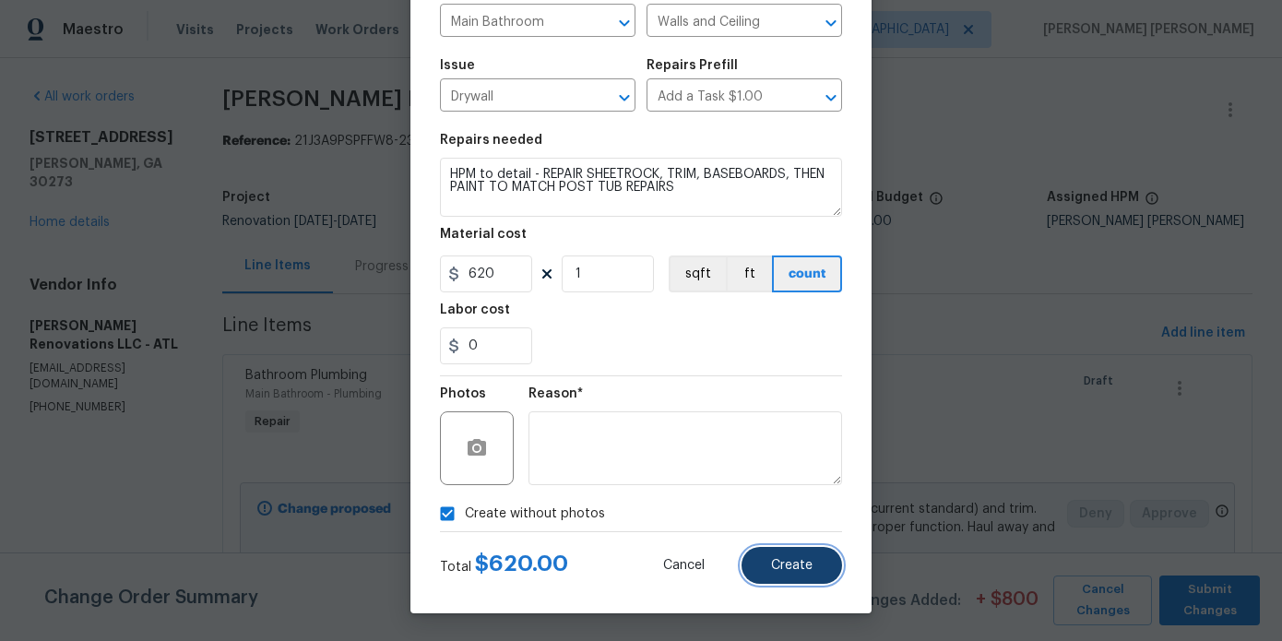
click at [785, 574] on button "Create" at bounding box center [792, 565] width 101 height 37
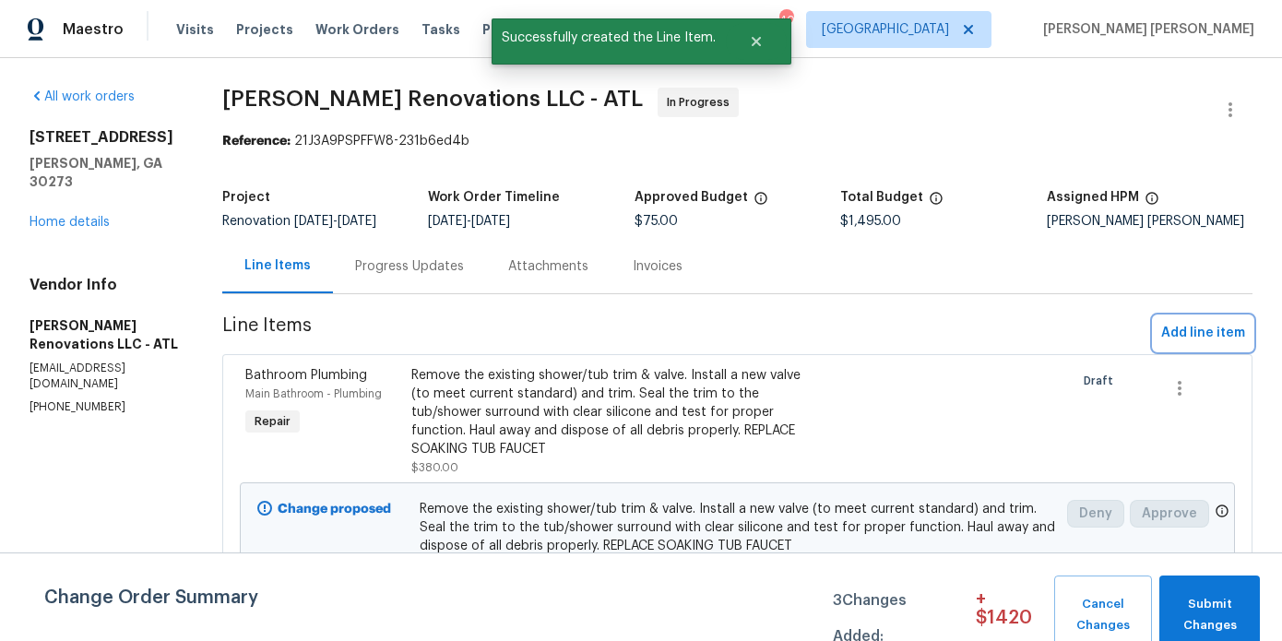
click at [1172, 344] on span "Add line item" at bounding box center [1203, 333] width 84 height 23
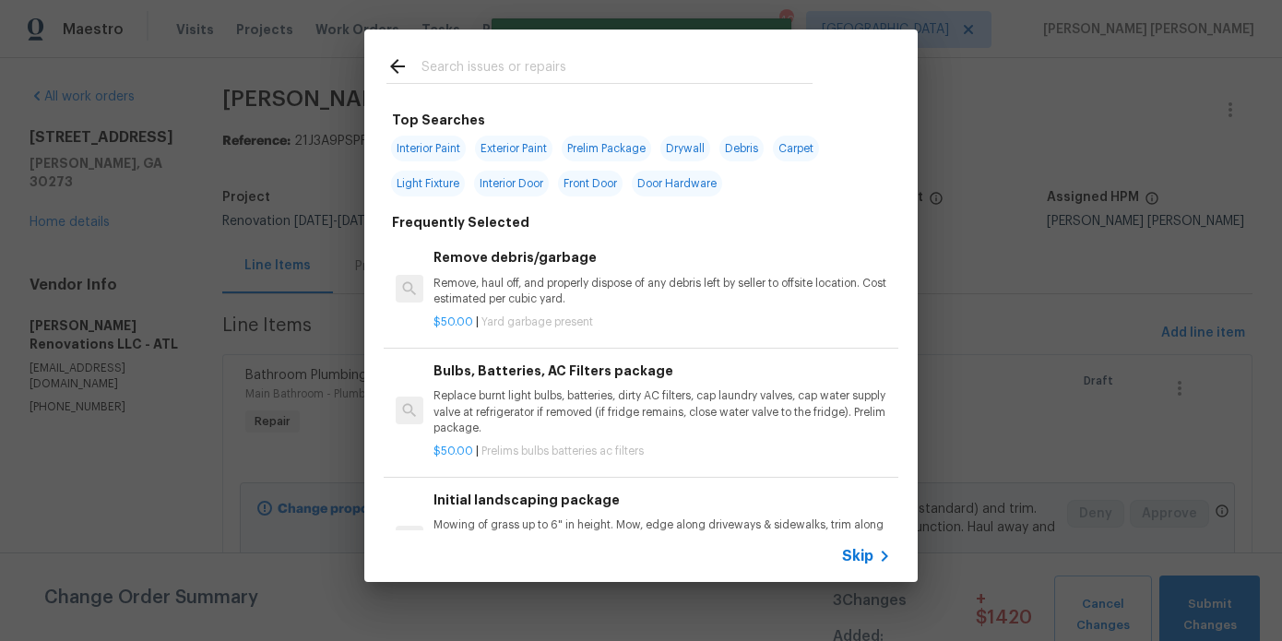
click at [470, 62] on input "text" at bounding box center [617, 69] width 391 height 28
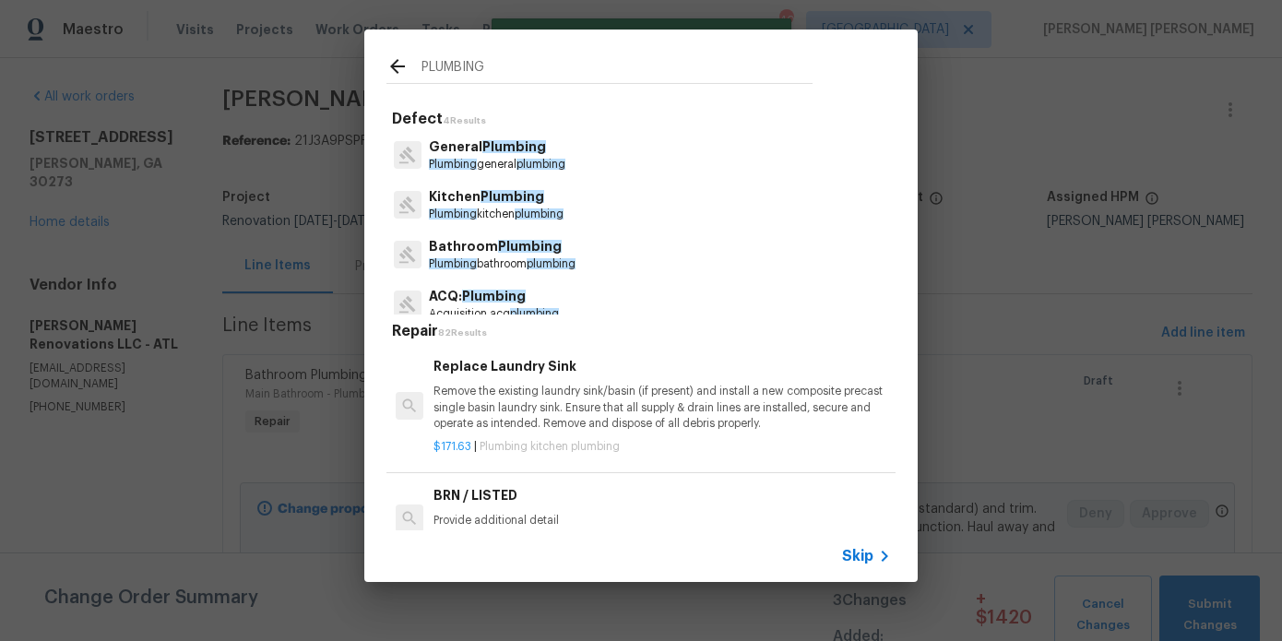
type input "PLUMBING"
click at [525, 151] on span "Plumbing" at bounding box center [514, 146] width 64 height 13
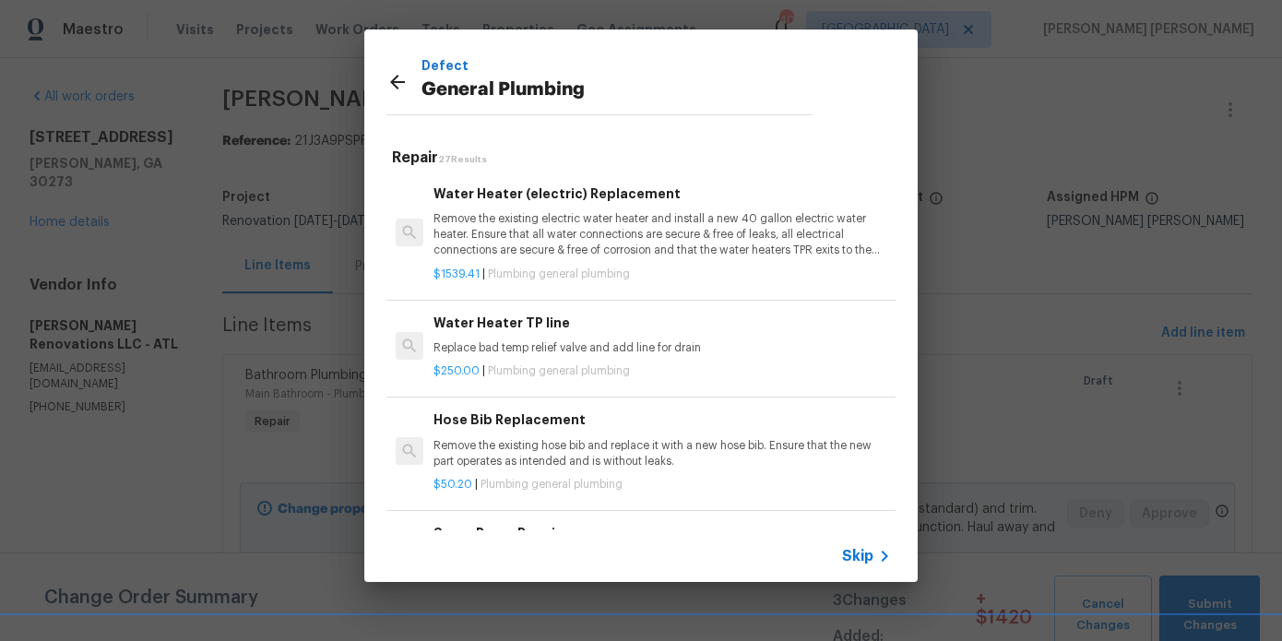
click at [396, 84] on icon at bounding box center [398, 82] width 22 height 22
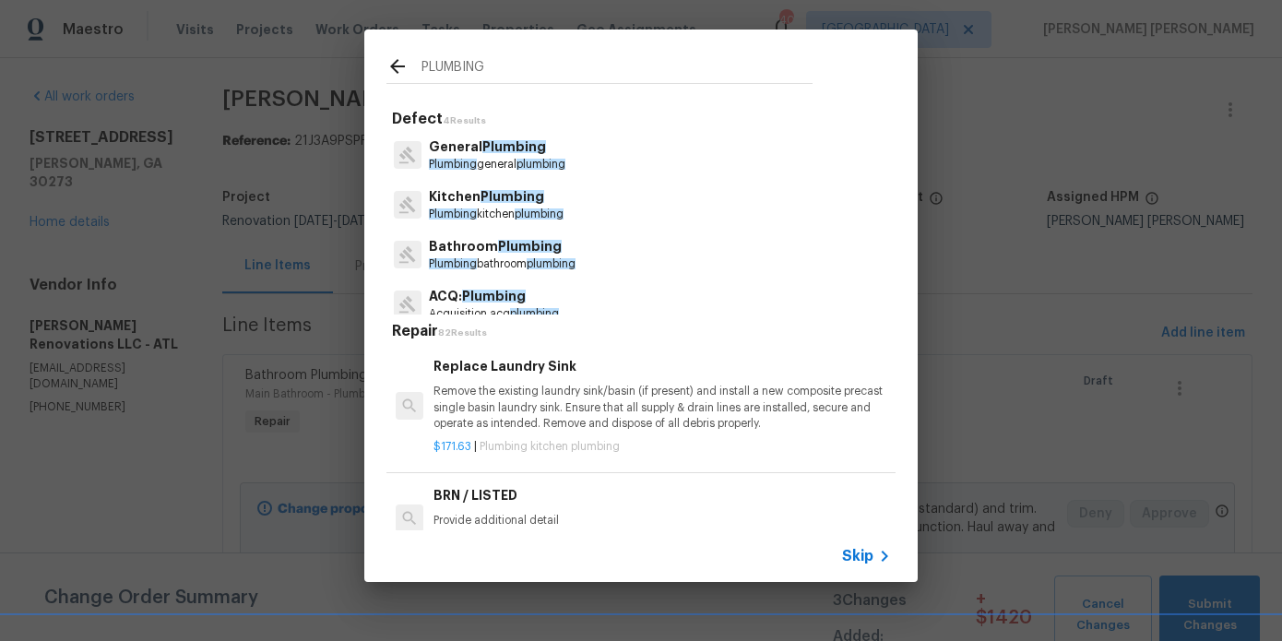
click at [484, 262] on p "Plumbing bathroom plumbing" at bounding box center [502, 264] width 147 height 16
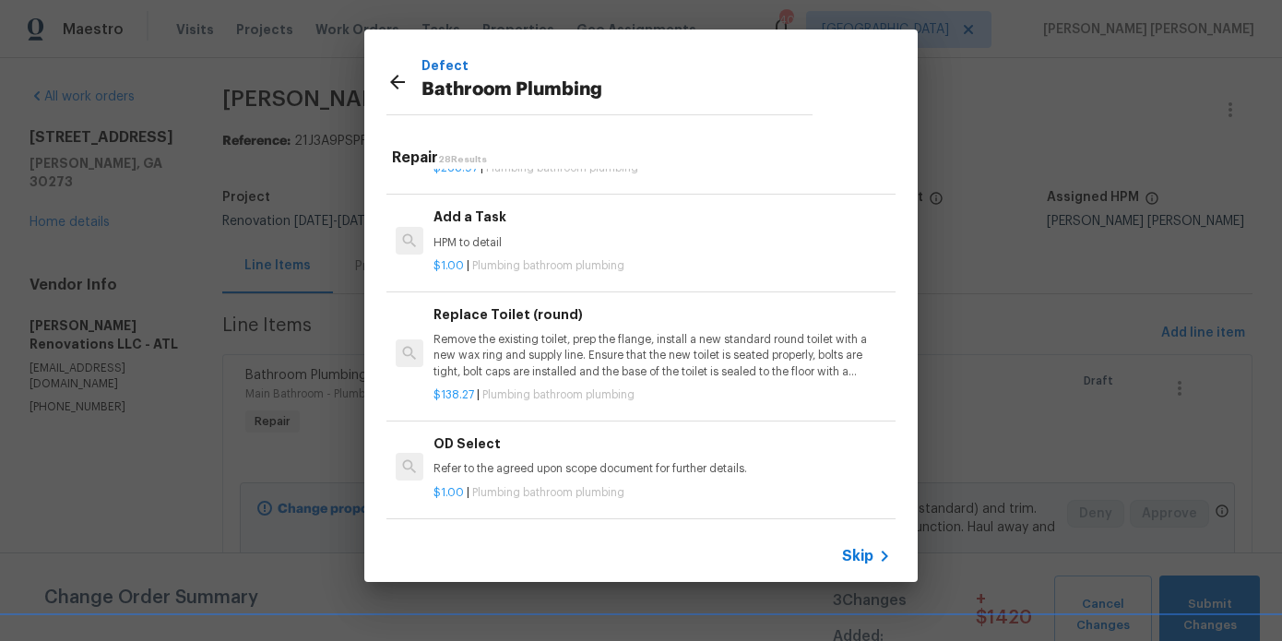
scroll to position [2905, 0]
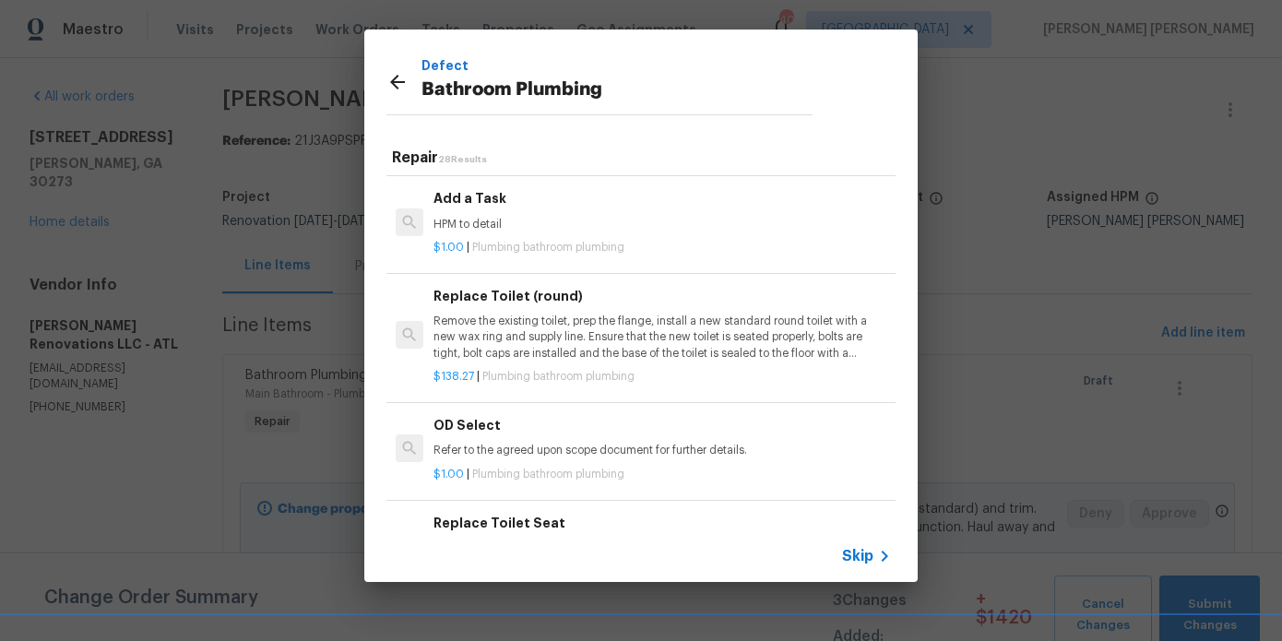
click at [505, 231] on p "HPM to detail" at bounding box center [663, 225] width 458 height 16
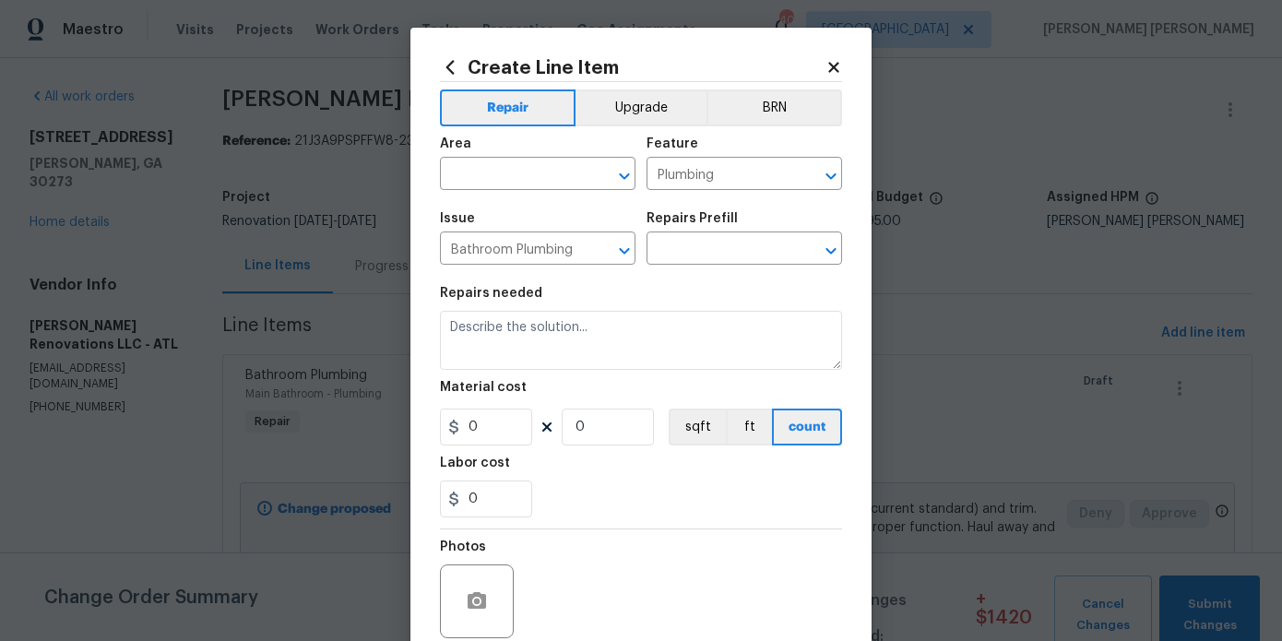
type textarea "HPM to detail"
type input "1"
type input "Add a Task $1.00"
type input "1"
click at [548, 173] on input "text" at bounding box center [512, 175] width 144 height 29
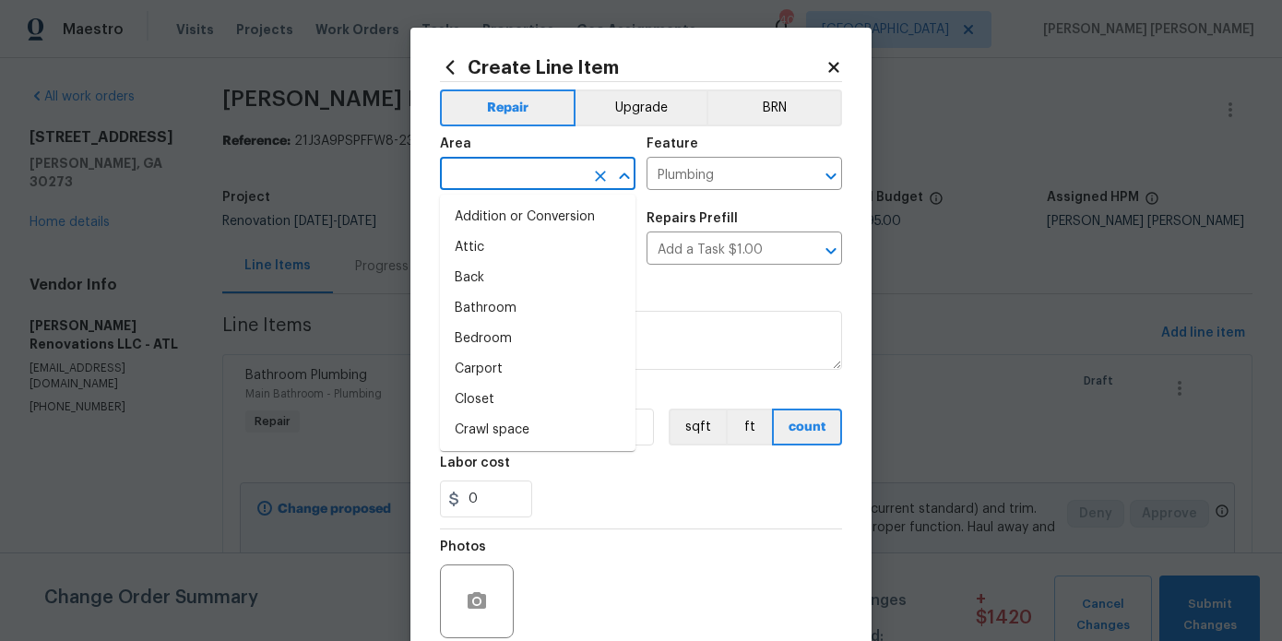
type input "A"
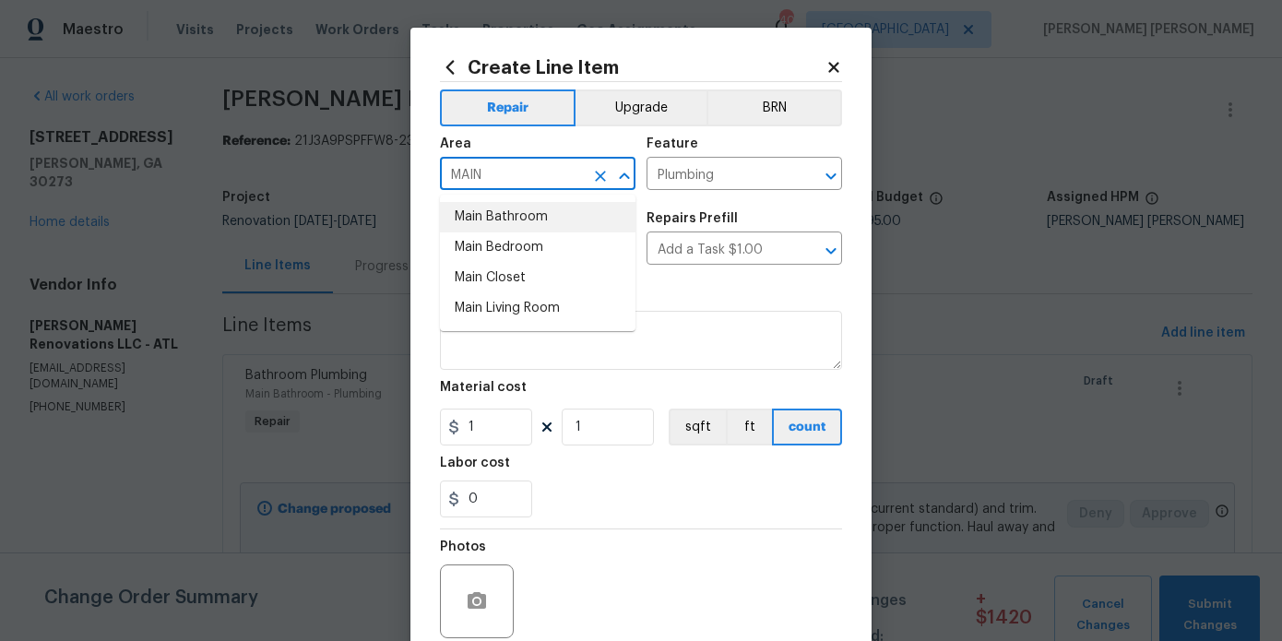
click at [552, 220] on li "Main Bathroom" at bounding box center [538, 217] width 196 height 30
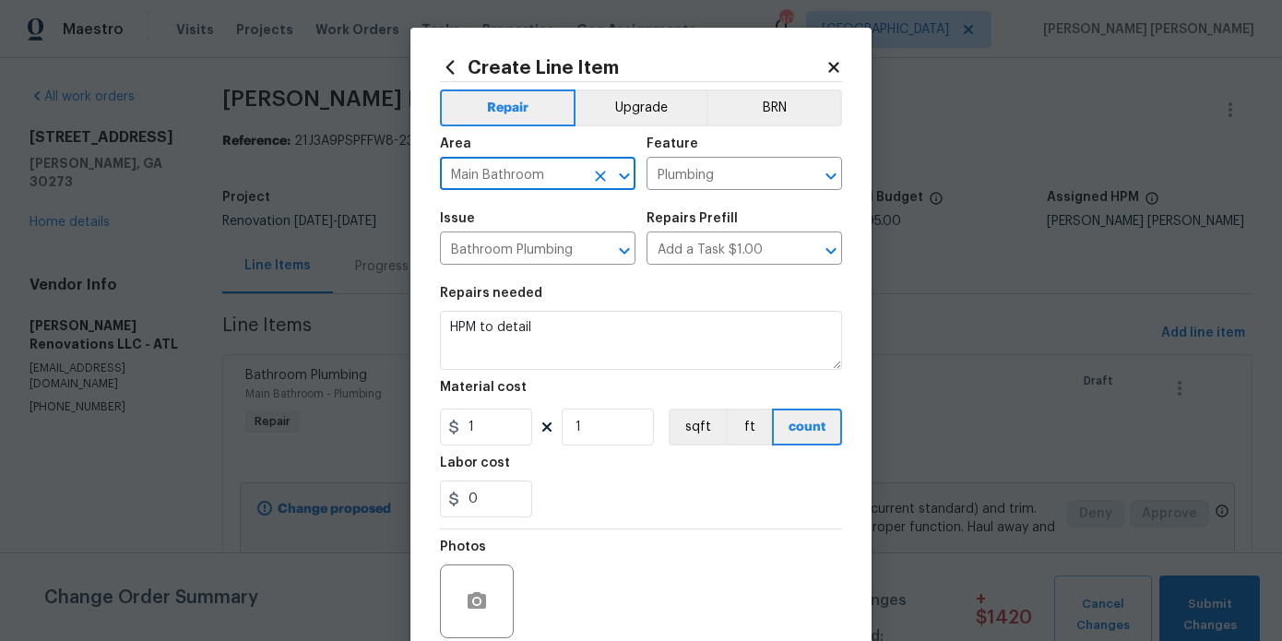
type input "Main Bathroom"
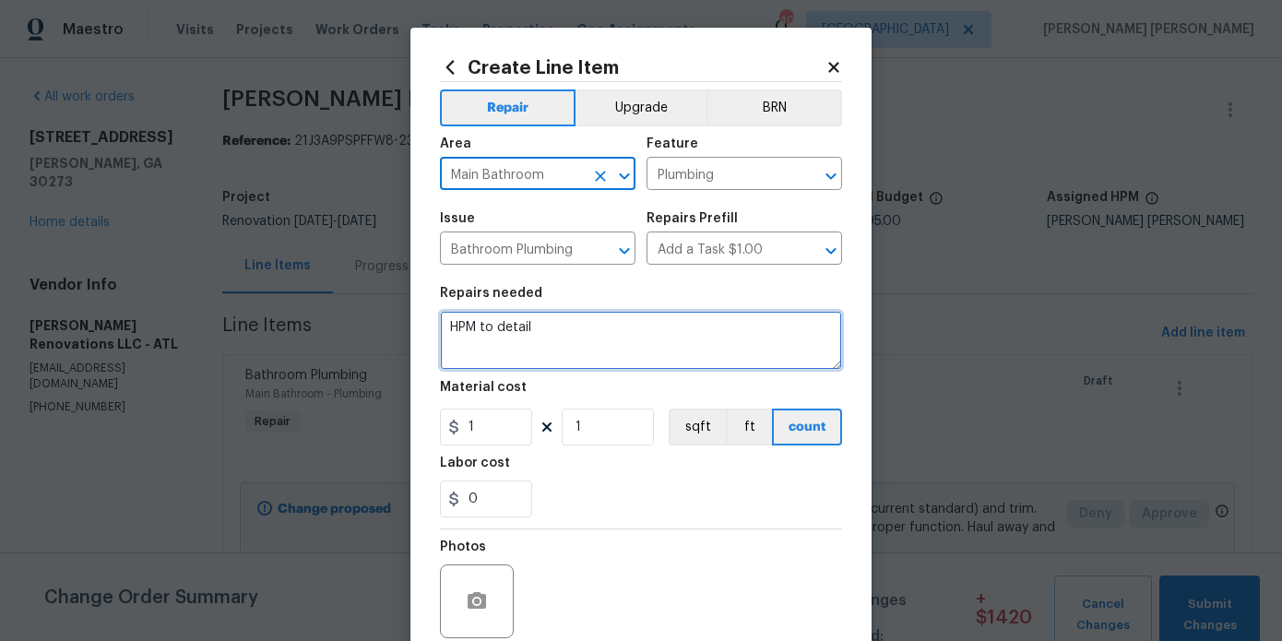
click at [589, 326] on textarea "HPM to detail" at bounding box center [641, 340] width 402 height 59
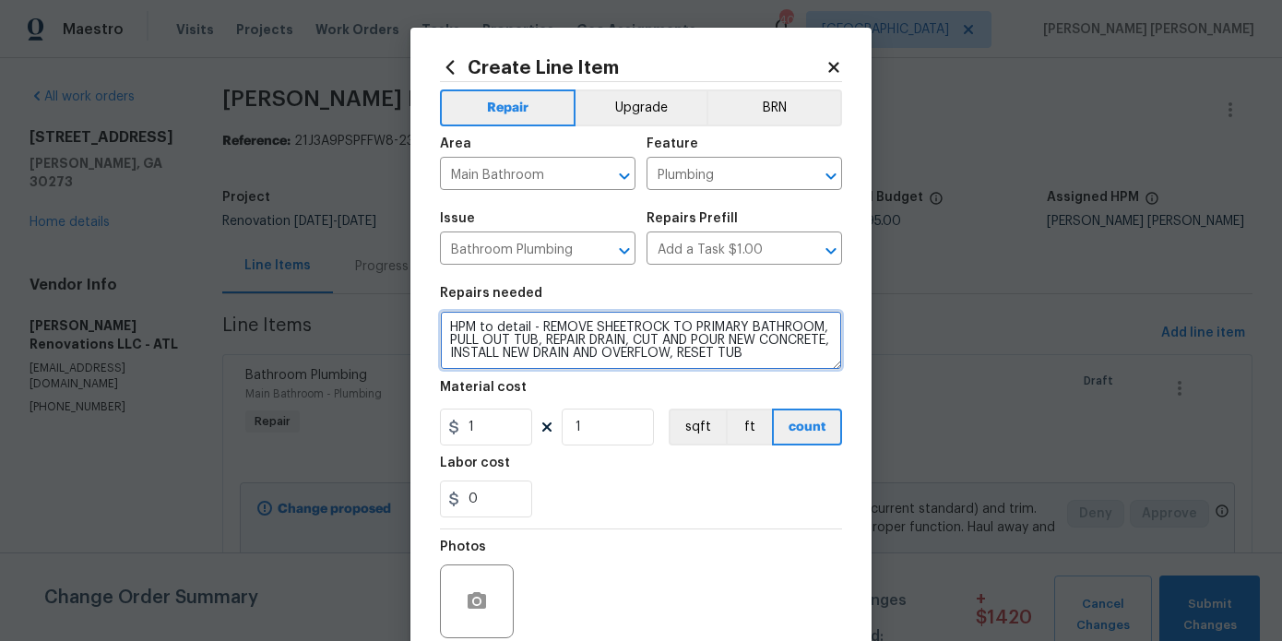
type textarea "HPM to detail - REMOVE SHEETROCK TO PRIMARY BATHROOM, PULL OUT TUB, REPAIR DRAI…"
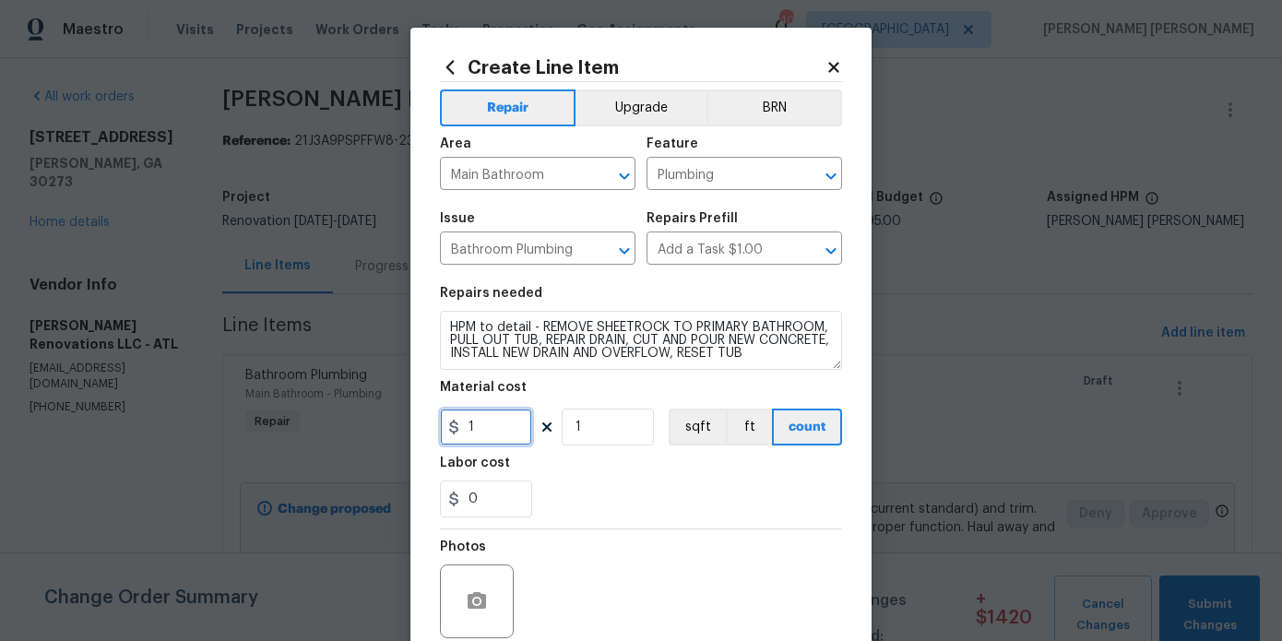
click at [497, 429] on input "1" at bounding box center [486, 427] width 92 height 37
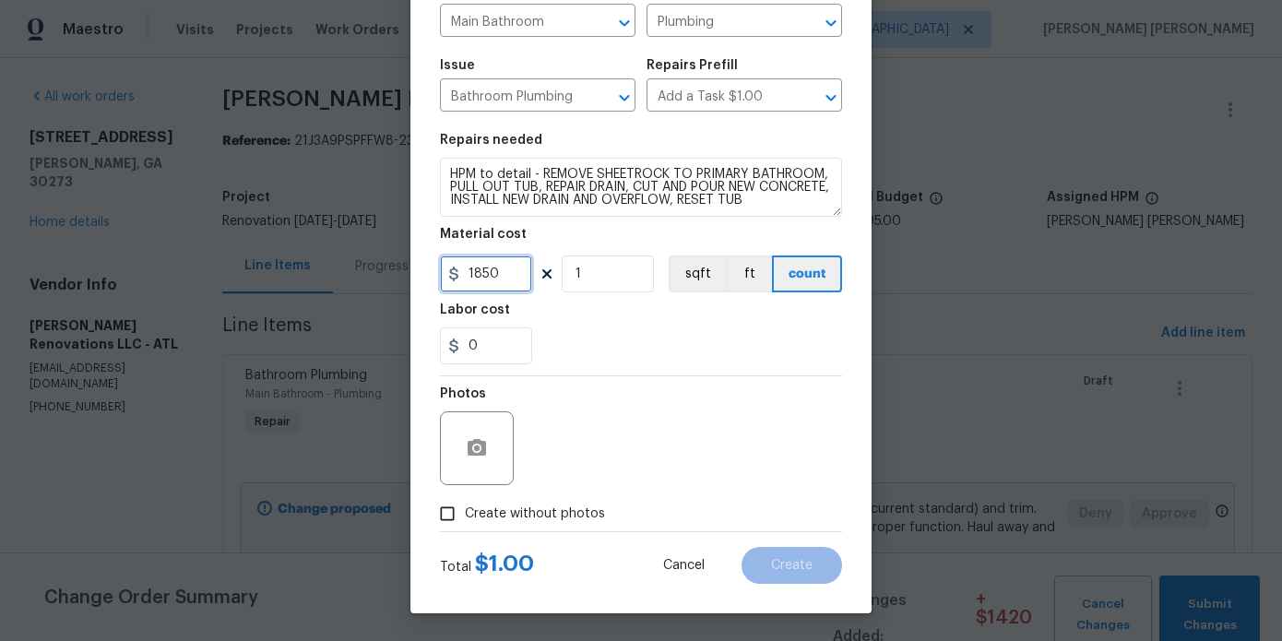
type input "1850"
click at [524, 521] on span "Create without photos" at bounding box center [535, 514] width 140 height 19
click at [465, 521] on input "Create without photos" at bounding box center [447, 513] width 35 height 35
checkbox input "true"
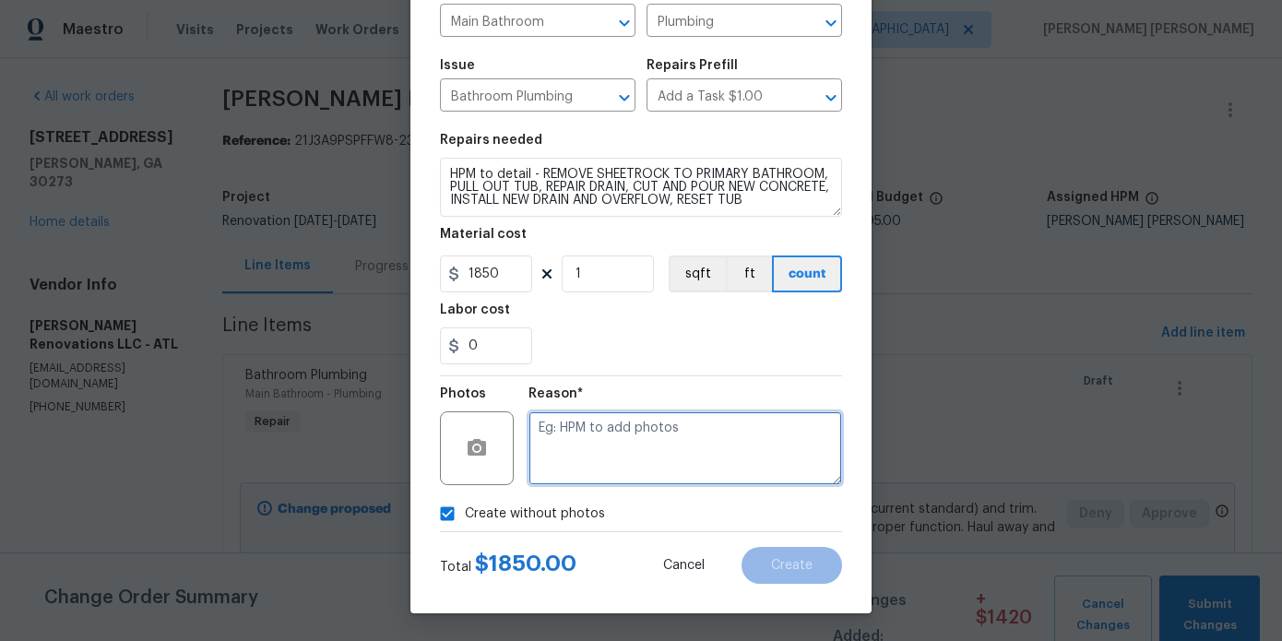
click at [613, 451] on textarea at bounding box center [686, 448] width 314 height 74
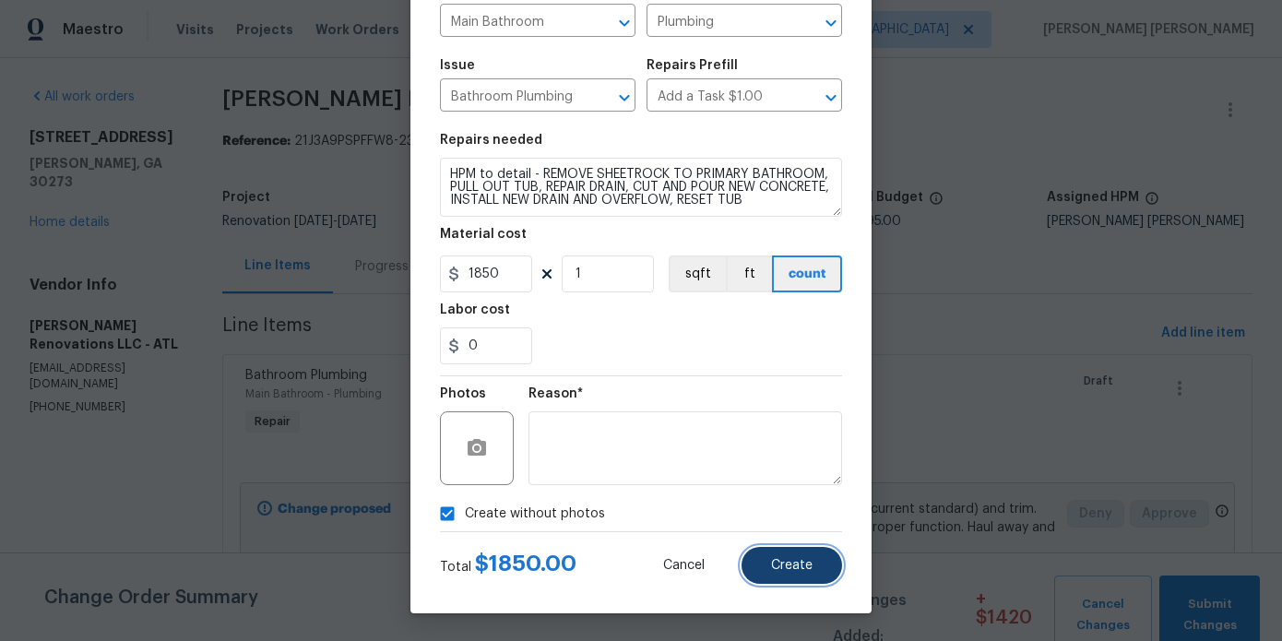
click at [767, 571] on button "Create" at bounding box center [792, 565] width 101 height 37
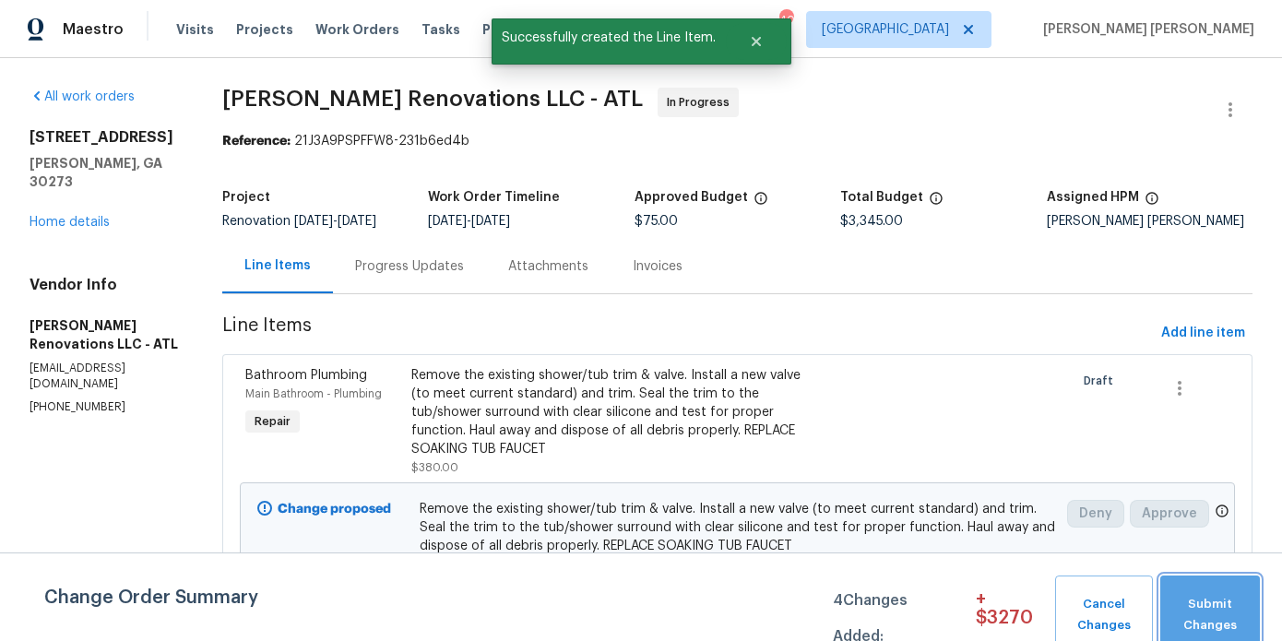
click at [1208, 607] on span "Submit Changes" at bounding box center [1210, 615] width 81 height 42
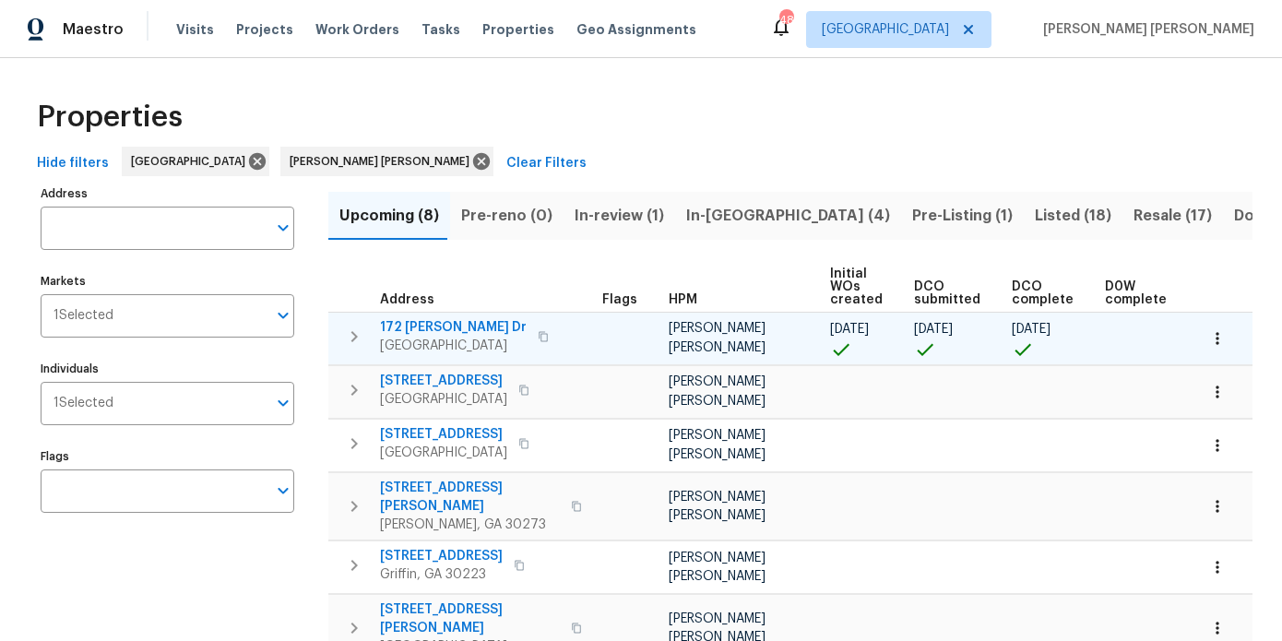
scroll to position [0, 270]
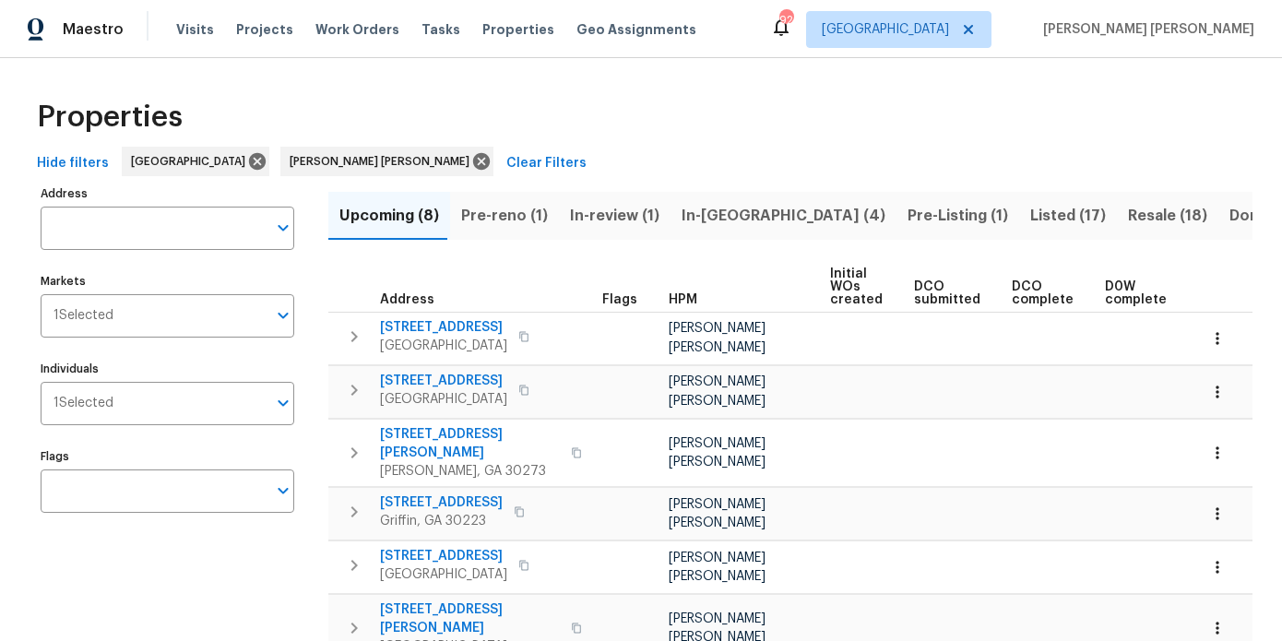
click at [520, 229] on button "Pre-reno (1)" at bounding box center [504, 216] width 109 height 48
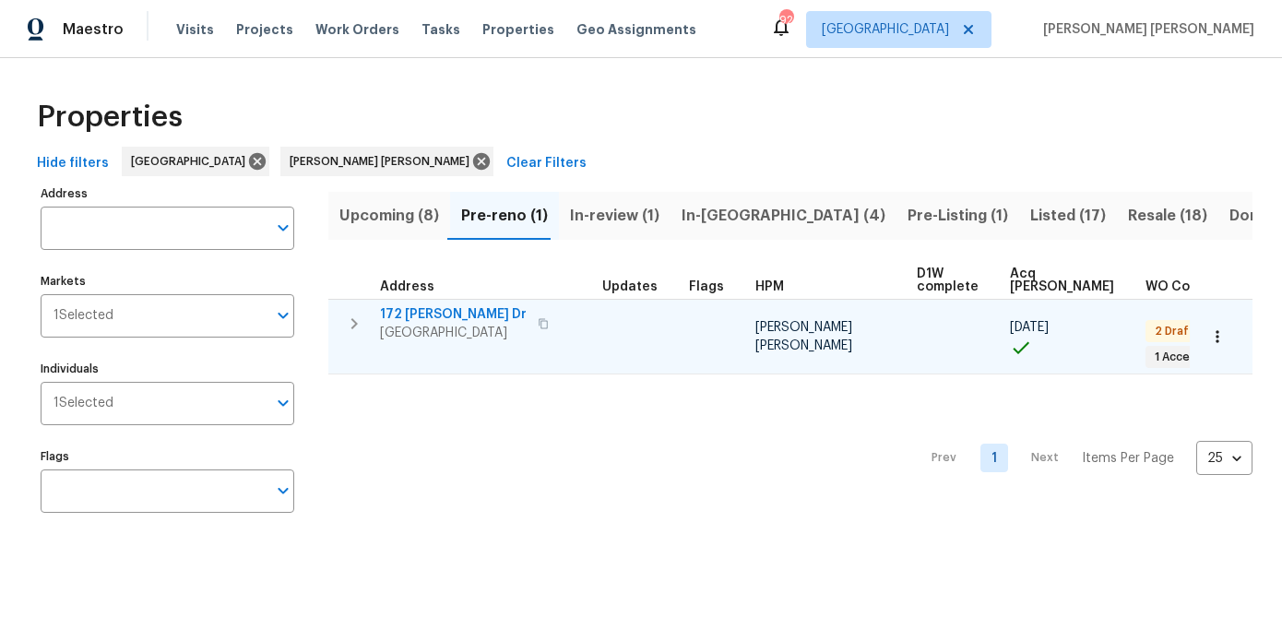
click at [436, 311] on span "172 [PERSON_NAME] Dr" at bounding box center [453, 314] width 147 height 18
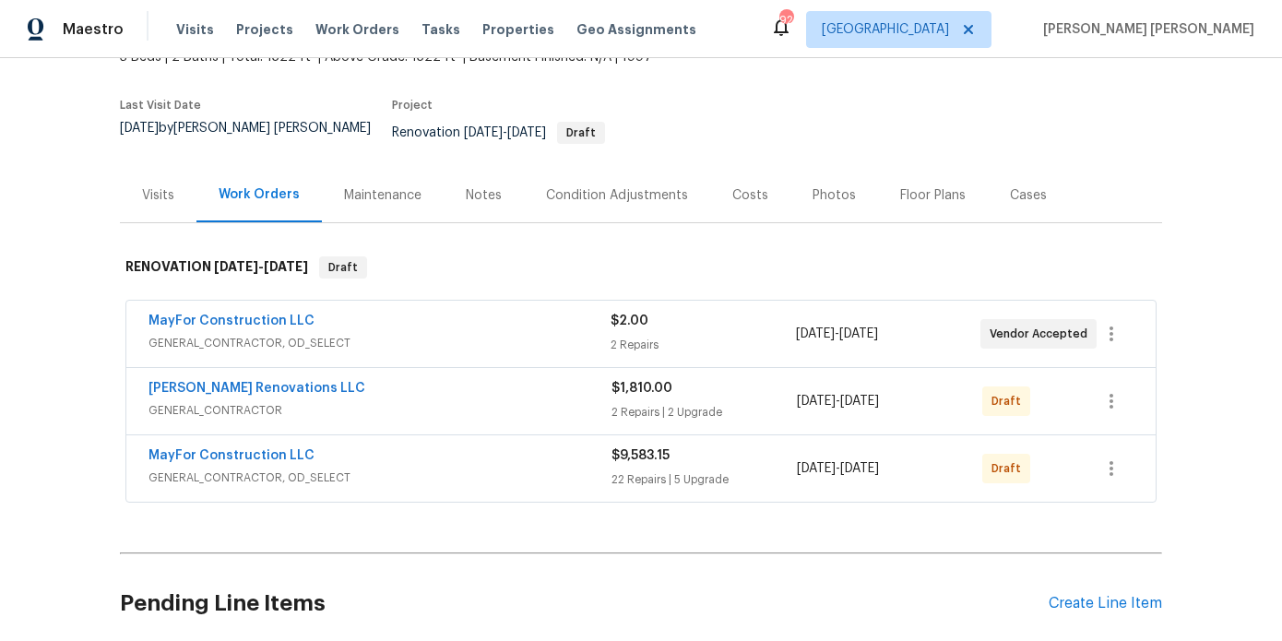
scroll to position [127, 0]
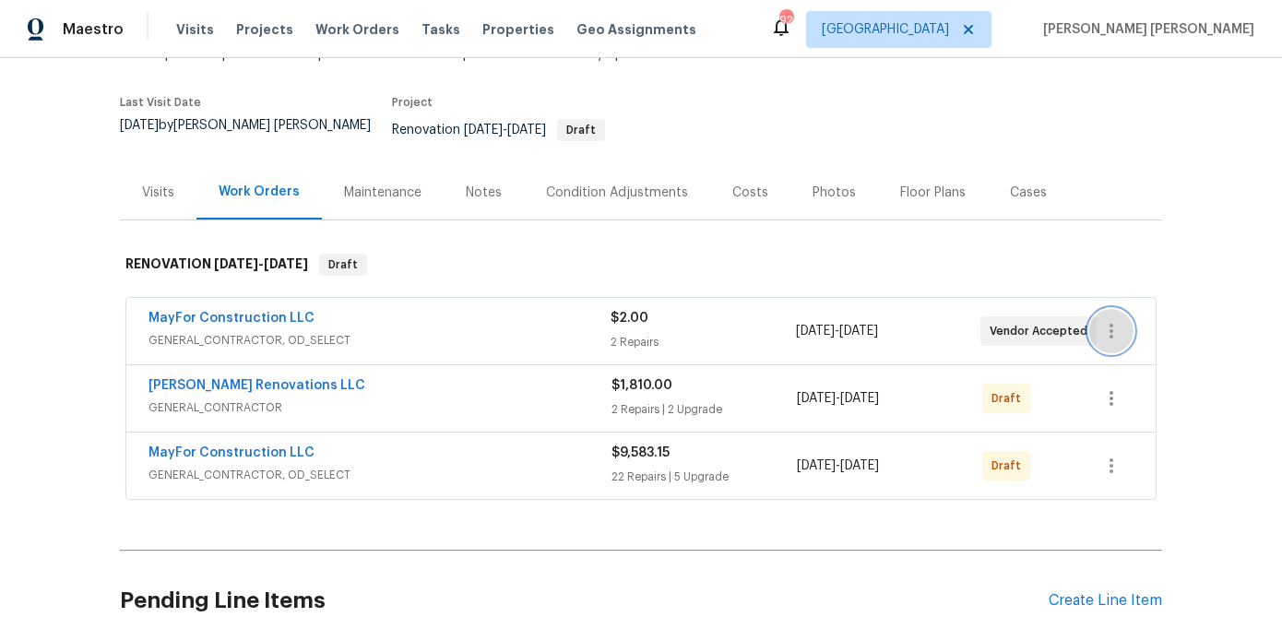
click at [1130, 317] on button "button" at bounding box center [1111, 331] width 44 height 44
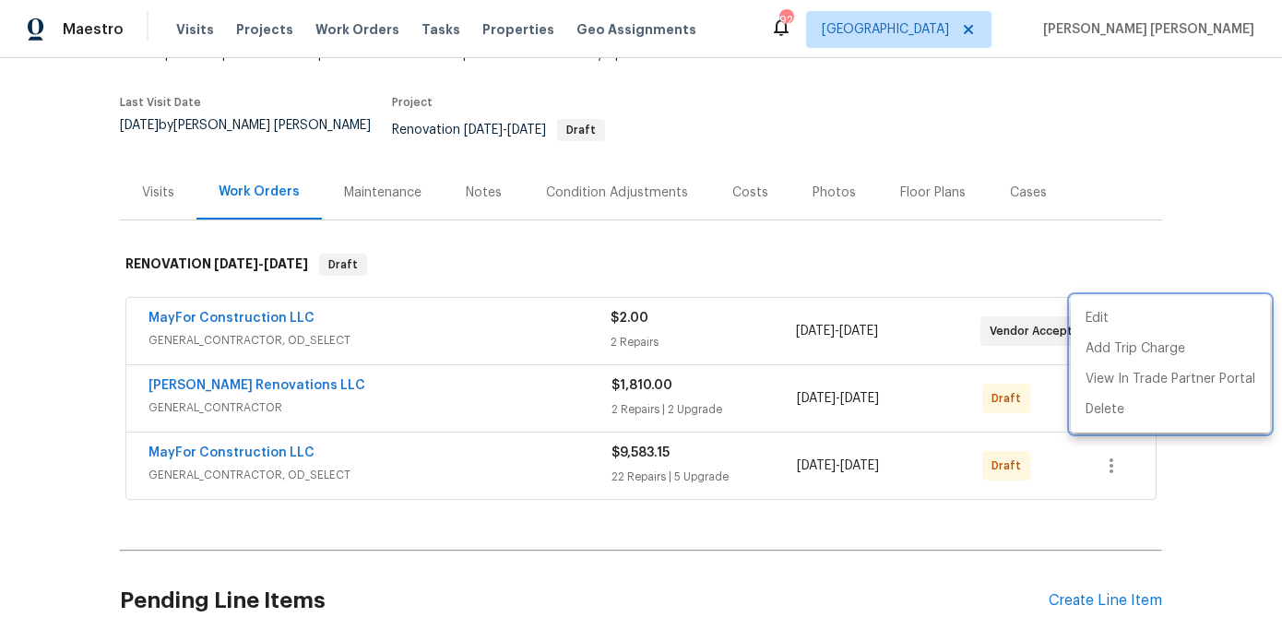
click at [953, 266] on div at bounding box center [641, 320] width 1282 height 641
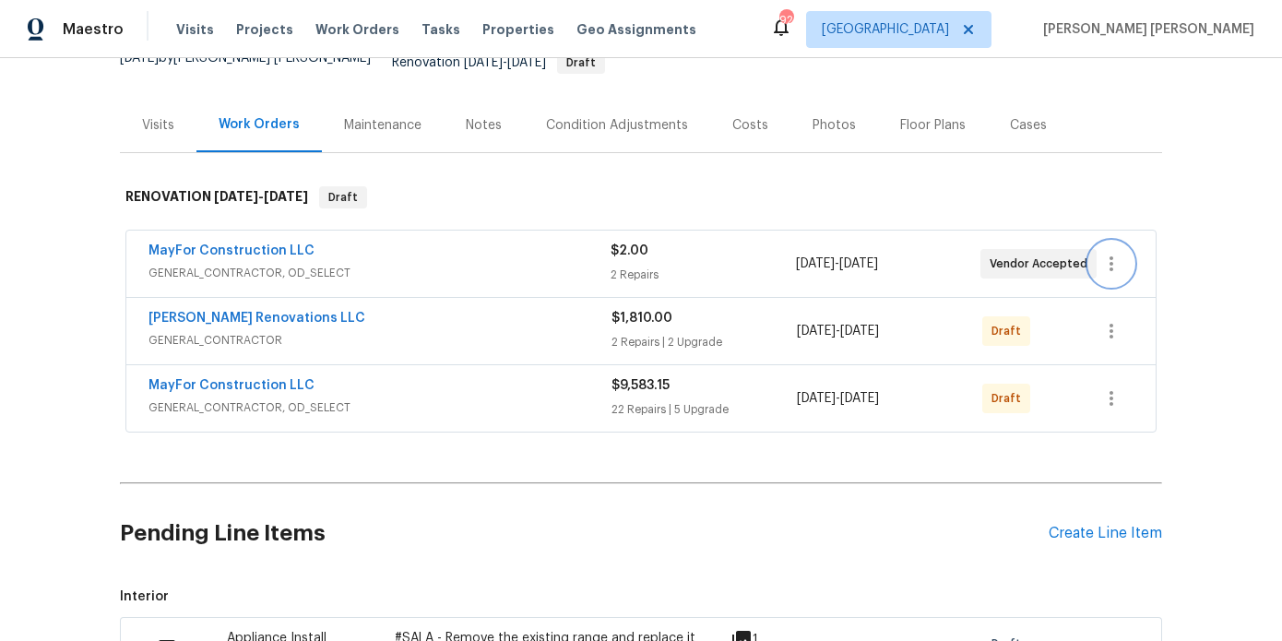
scroll to position [196, 0]
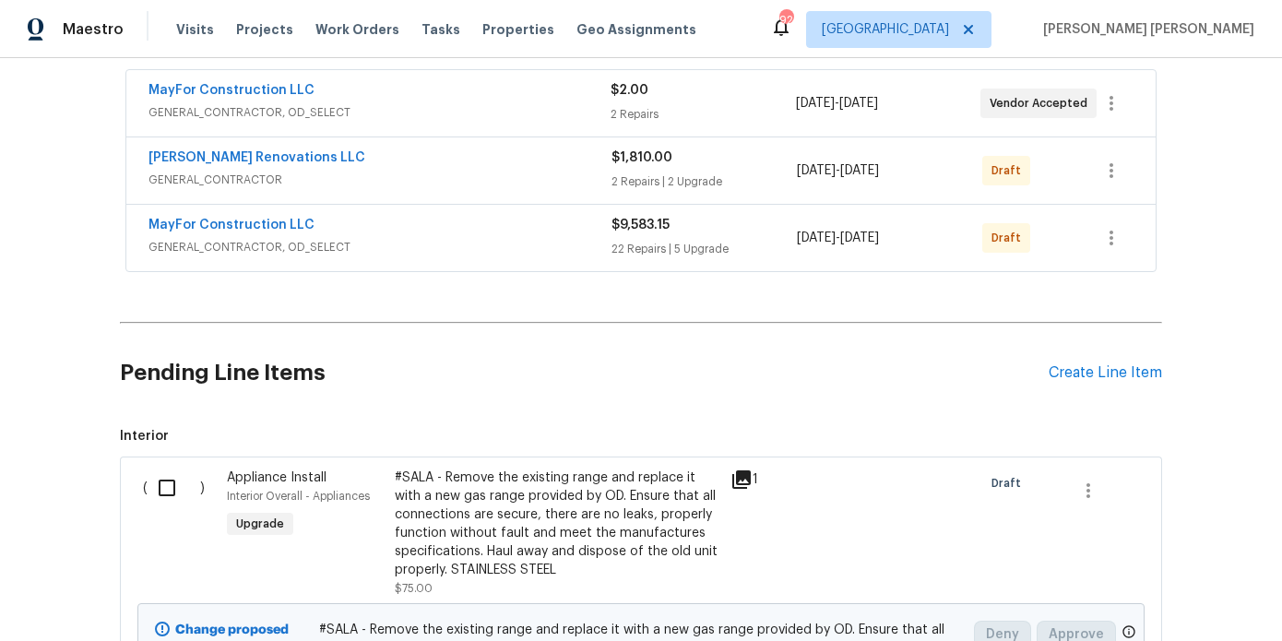
scroll to position [360, 0]
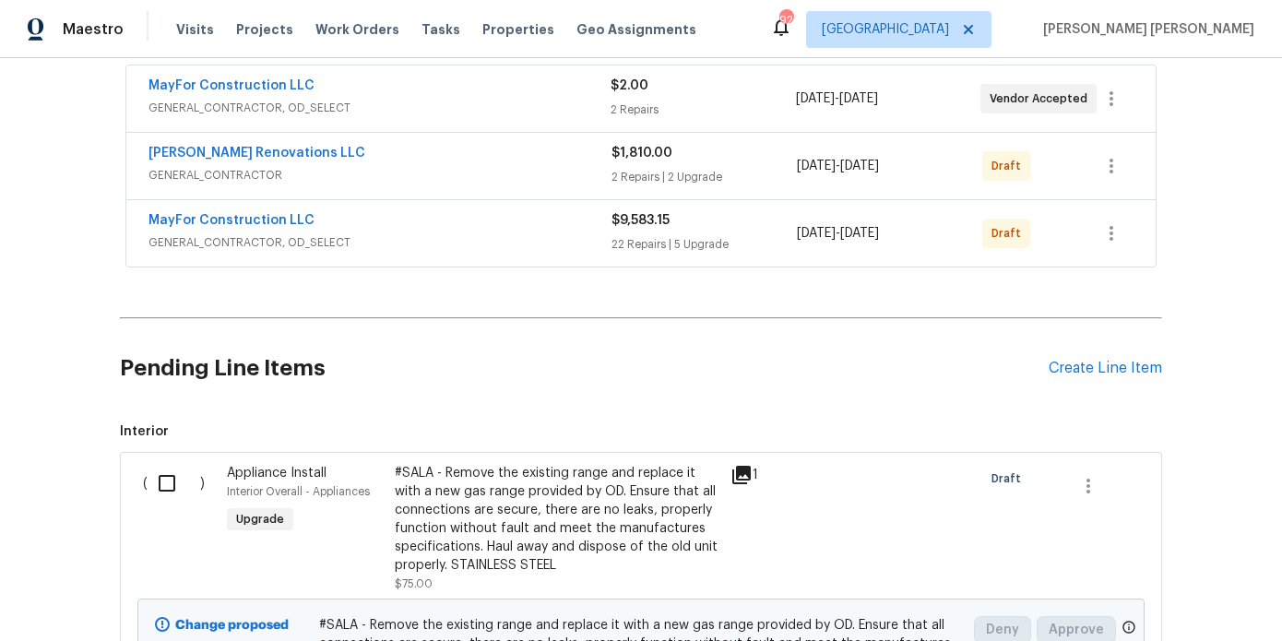
click at [519, 211] on div "MayFor Construction LLC" at bounding box center [380, 222] width 463 height 22
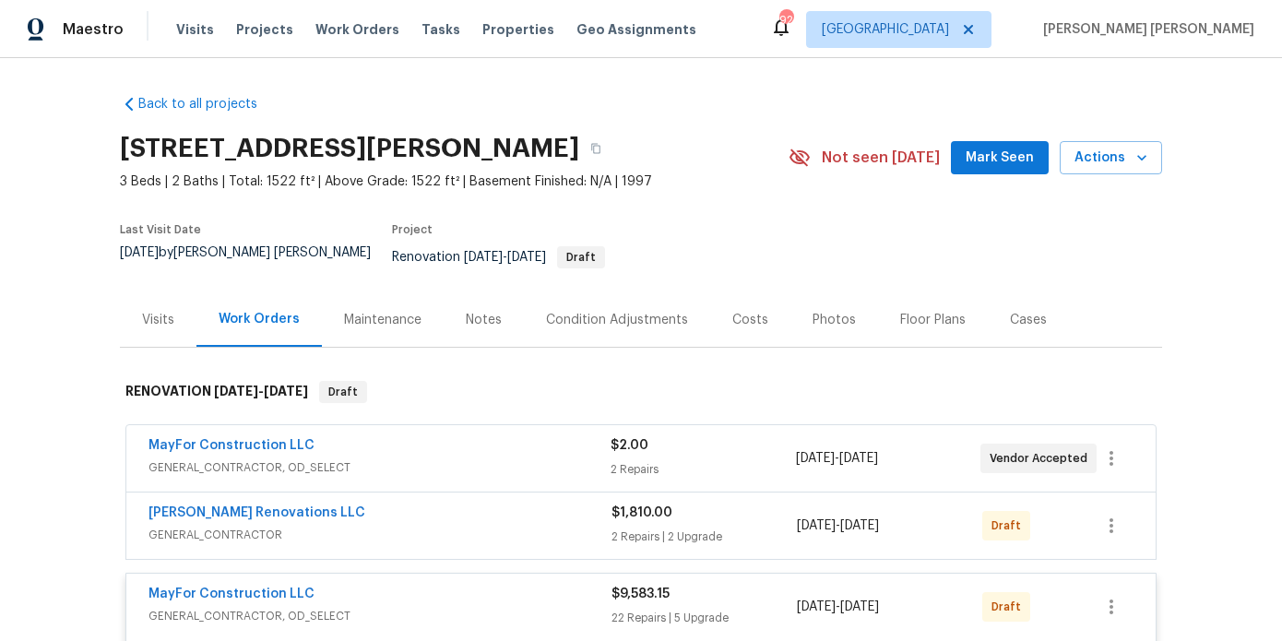
scroll to position [356, 0]
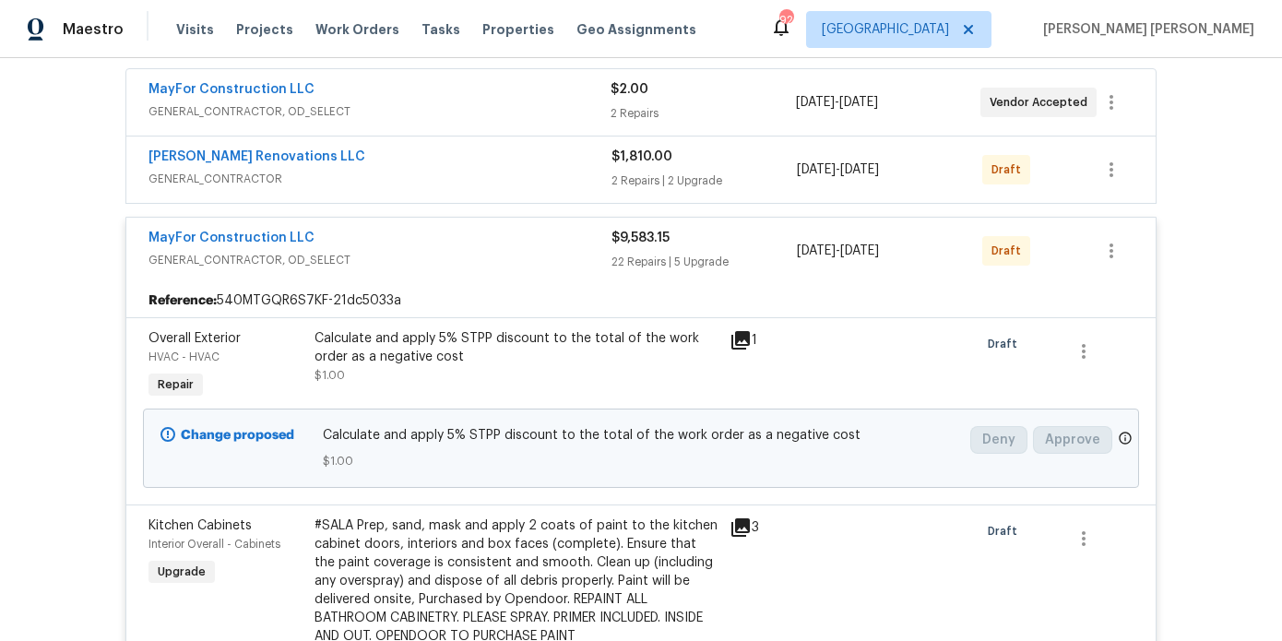
click at [478, 229] on div "MayFor Construction LLC" at bounding box center [380, 240] width 463 height 22
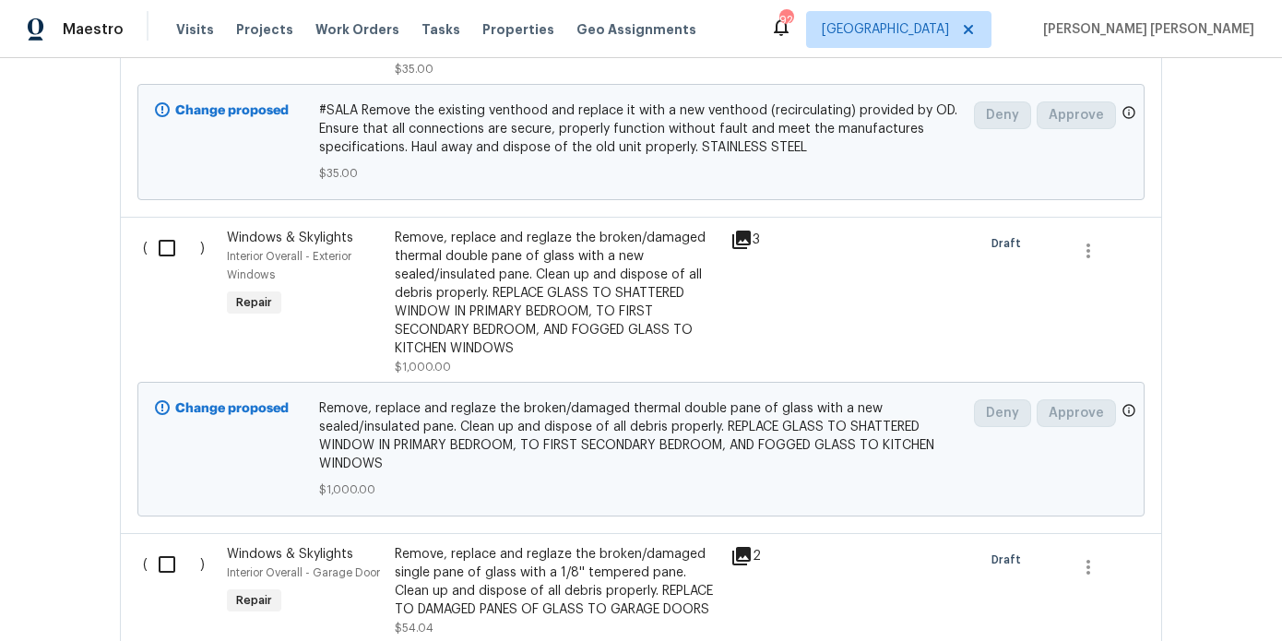
scroll to position [1180, 0]
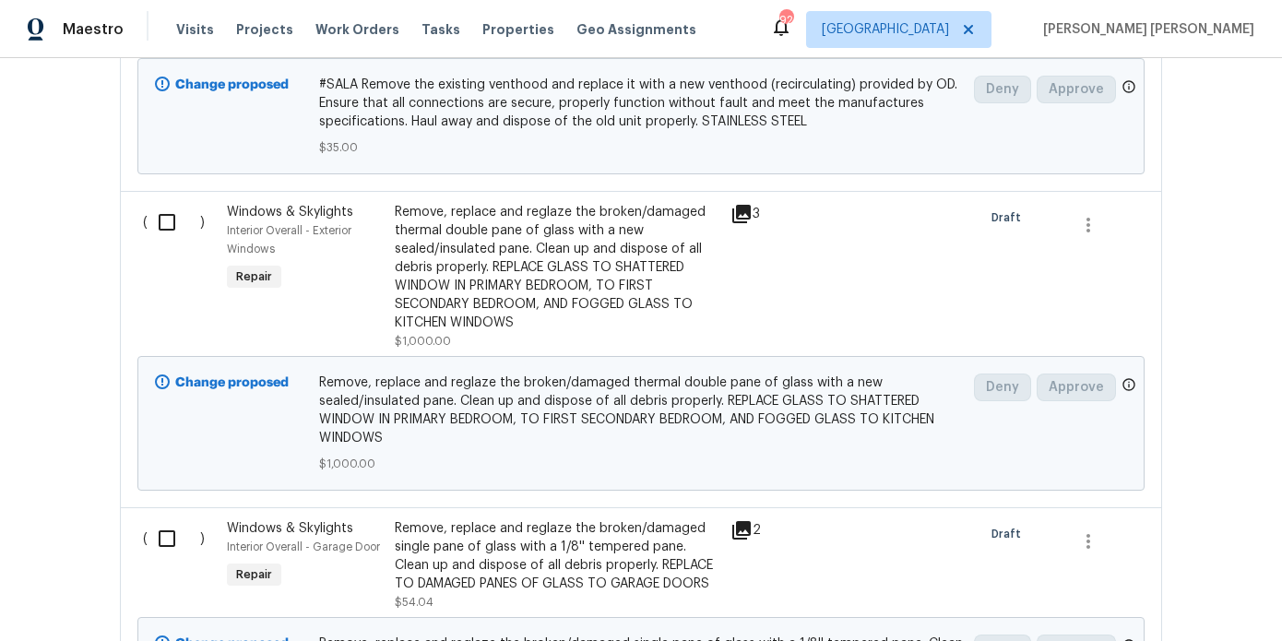
click at [152, 215] on input "checkbox" at bounding box center [174, 222] width 53 height 39
checkbox input "true"
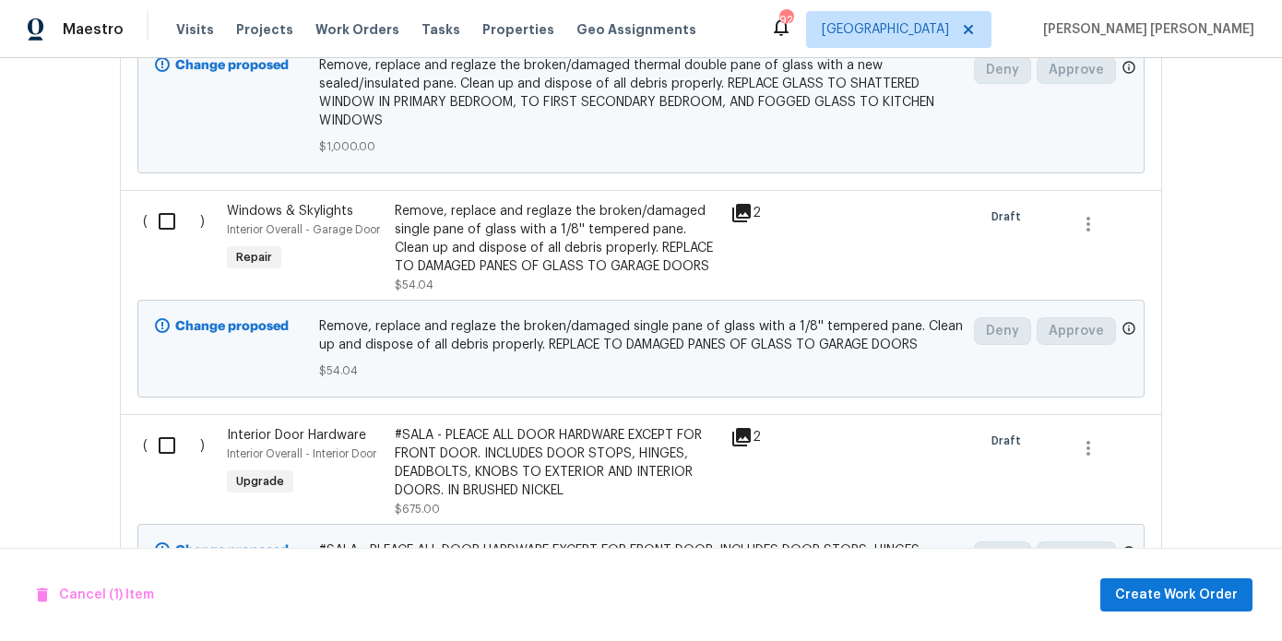
scroll to position [1502, 0]
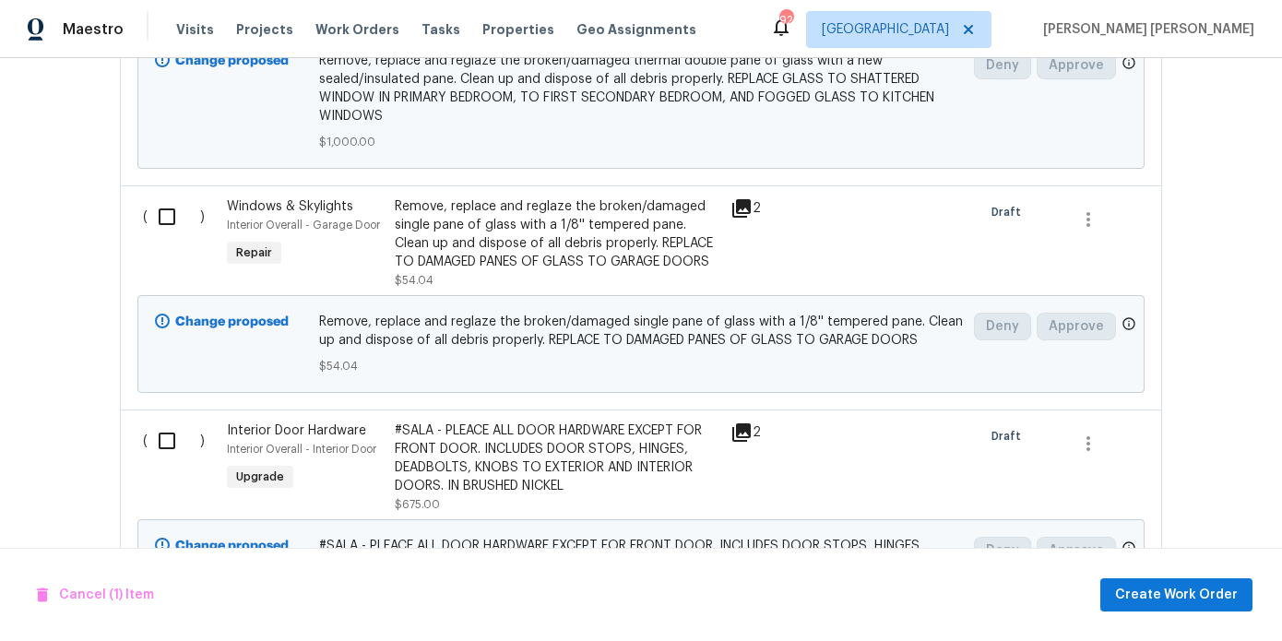
click at [164, 204] on input "checkbox" at bounding box center [174, 216] width 53 height 39
checkbox input "true"
click at [1156, 593] on span "Create Work Order" at bounding box center [1176, 595] width 123 height 23
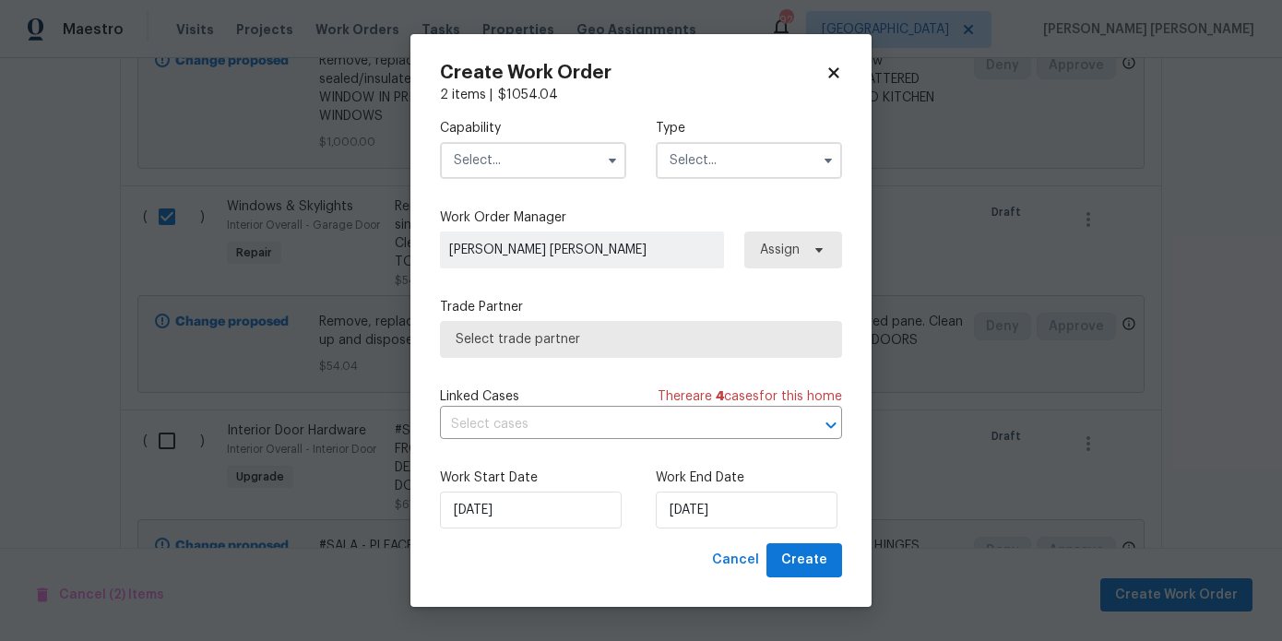
click at [563, 170] on input "text" at bounding box center [533, 160] width 186 height 37
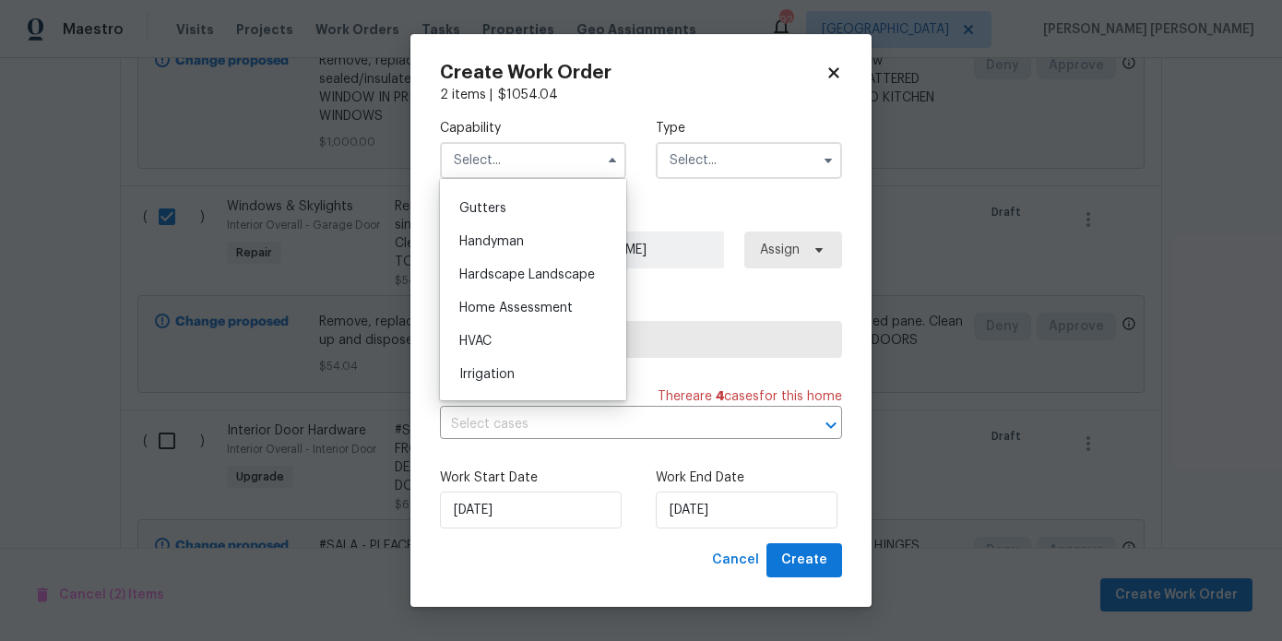
scroll to position [905, 0]
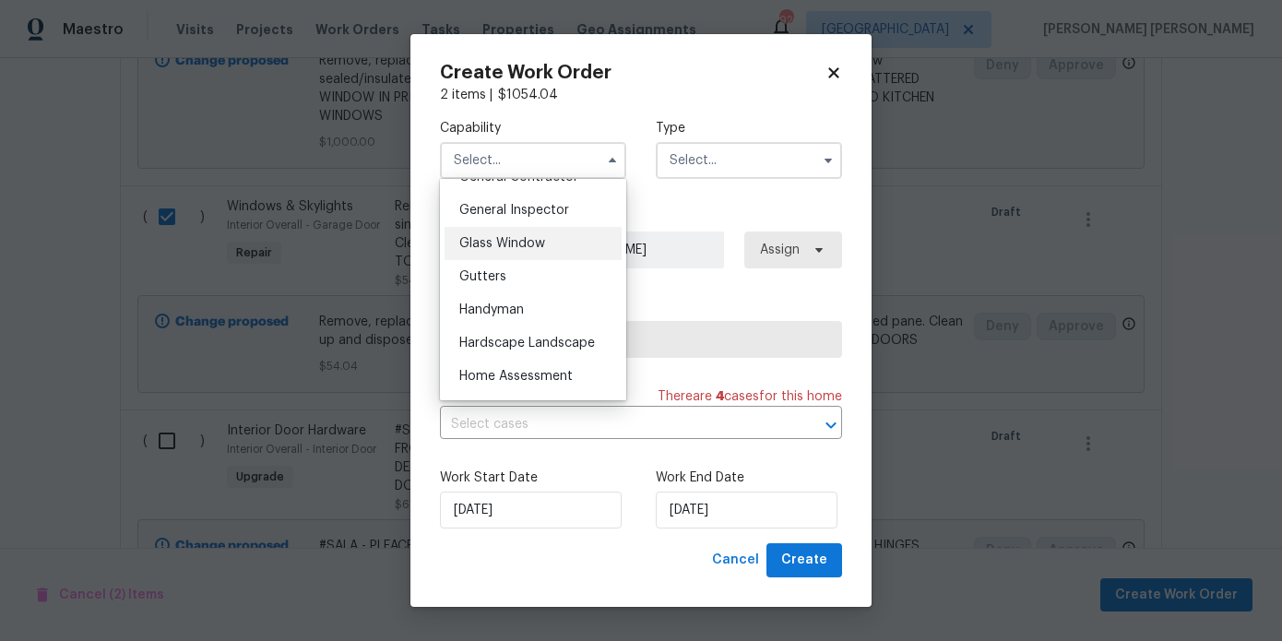
click at [547, 241] on div "Glass Window" at bounding box center [533, 243] width 177 height 33
type input "Glass Window"
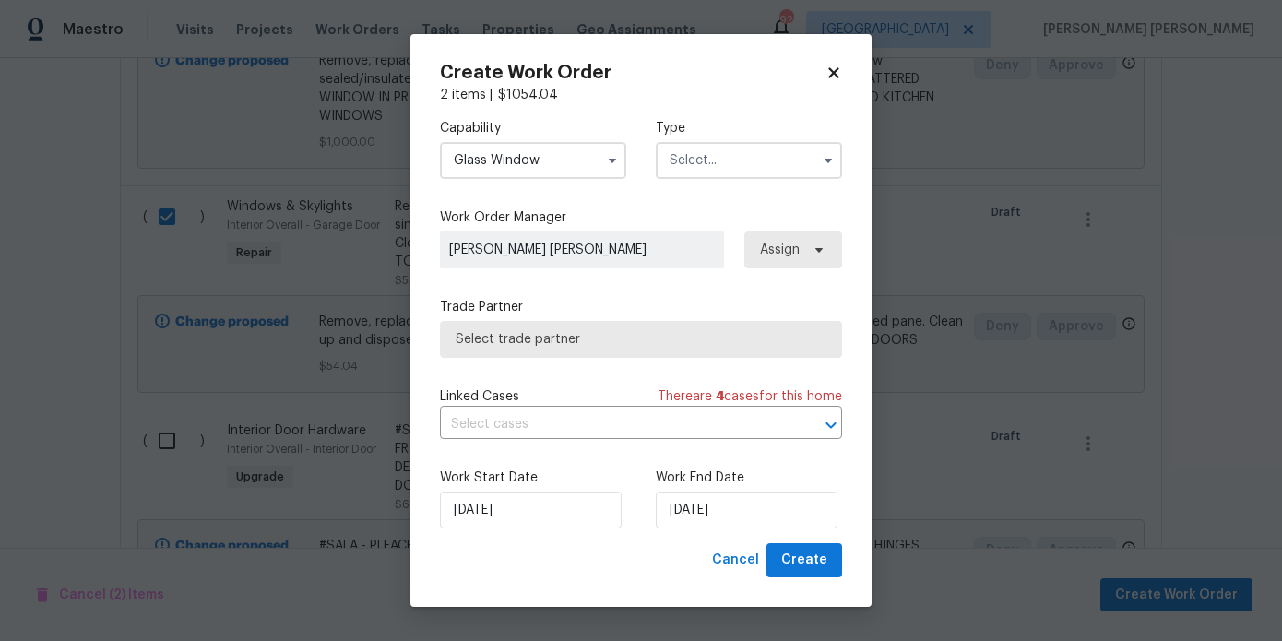
click at [688, 150] on input "text" at bounding box center [749, 160] width 186 height 37
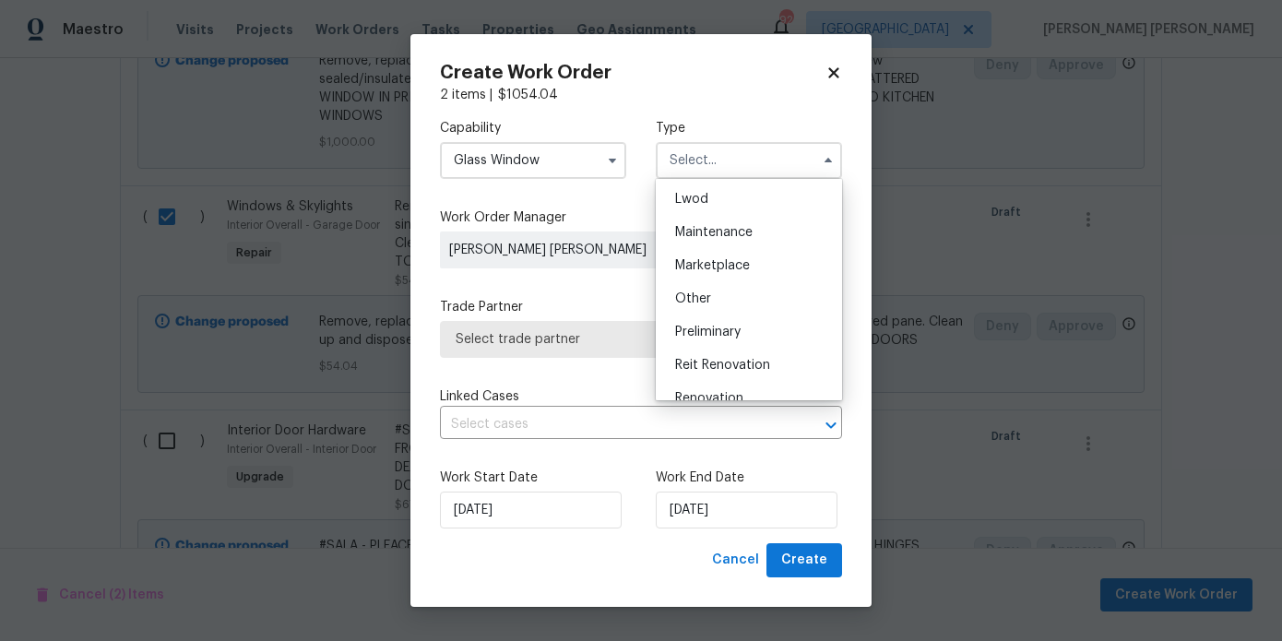
scroll to position [312, 0]
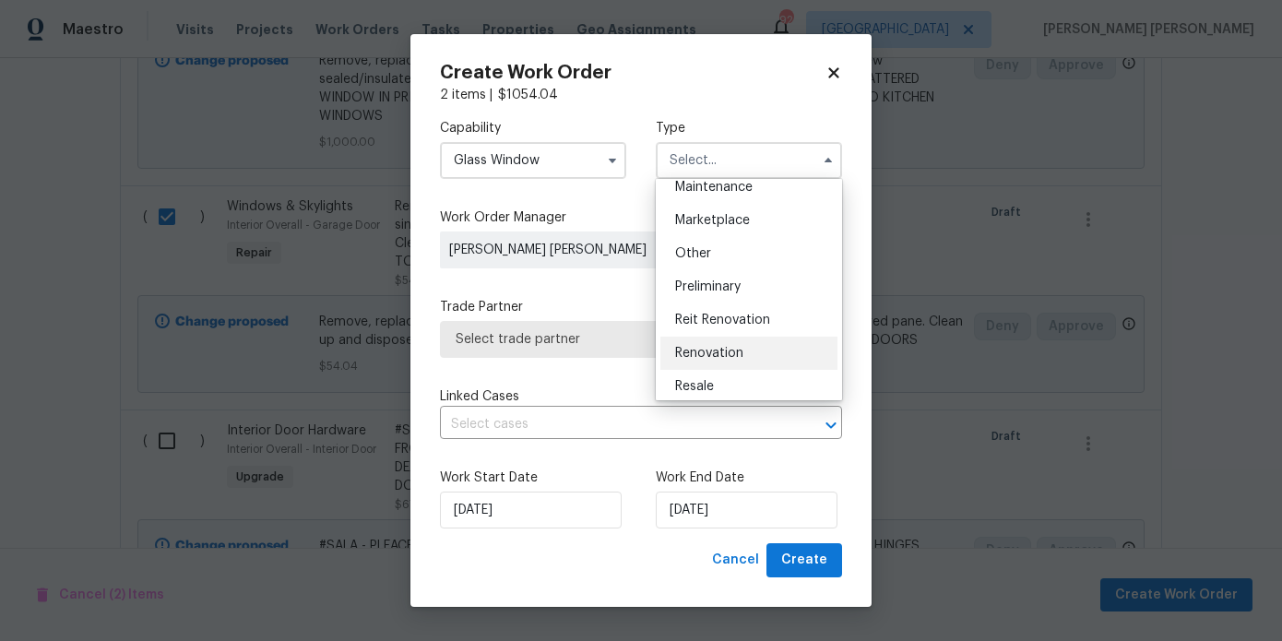
click at [718, 349] on span "Renovation" at bounding box center [709, 353] width 68 height 13
type input "Renovation"
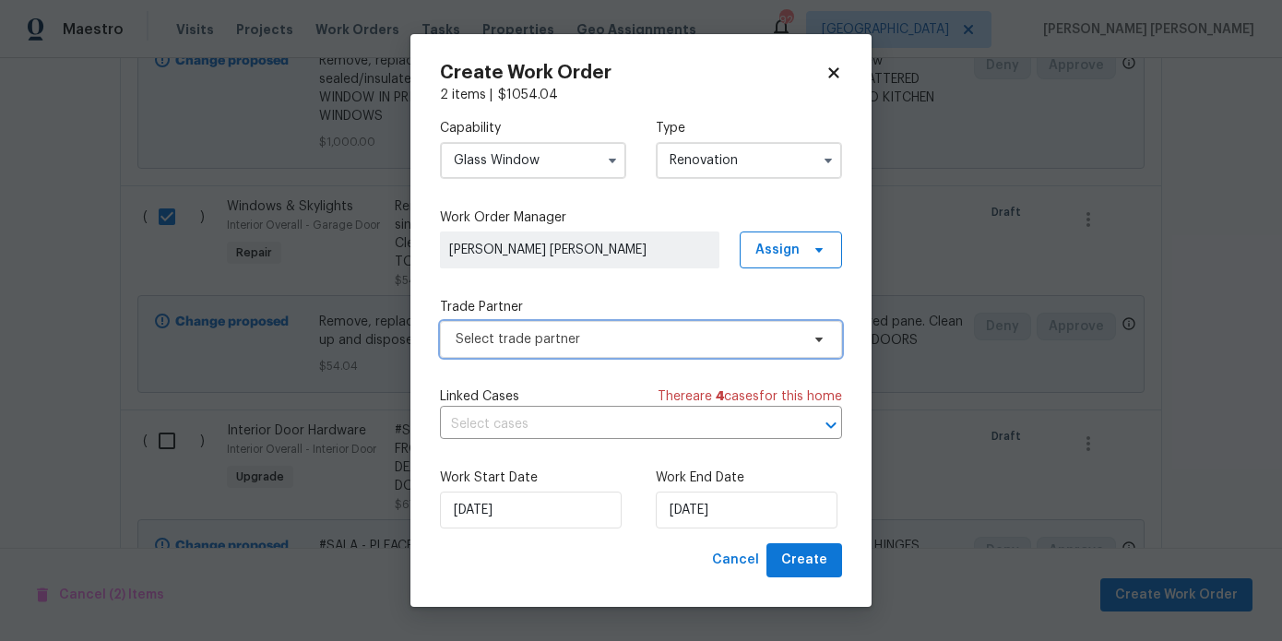
click at [757, 336] on span "Select trade partner" at bounding box center [628, 339] width 344 height 18
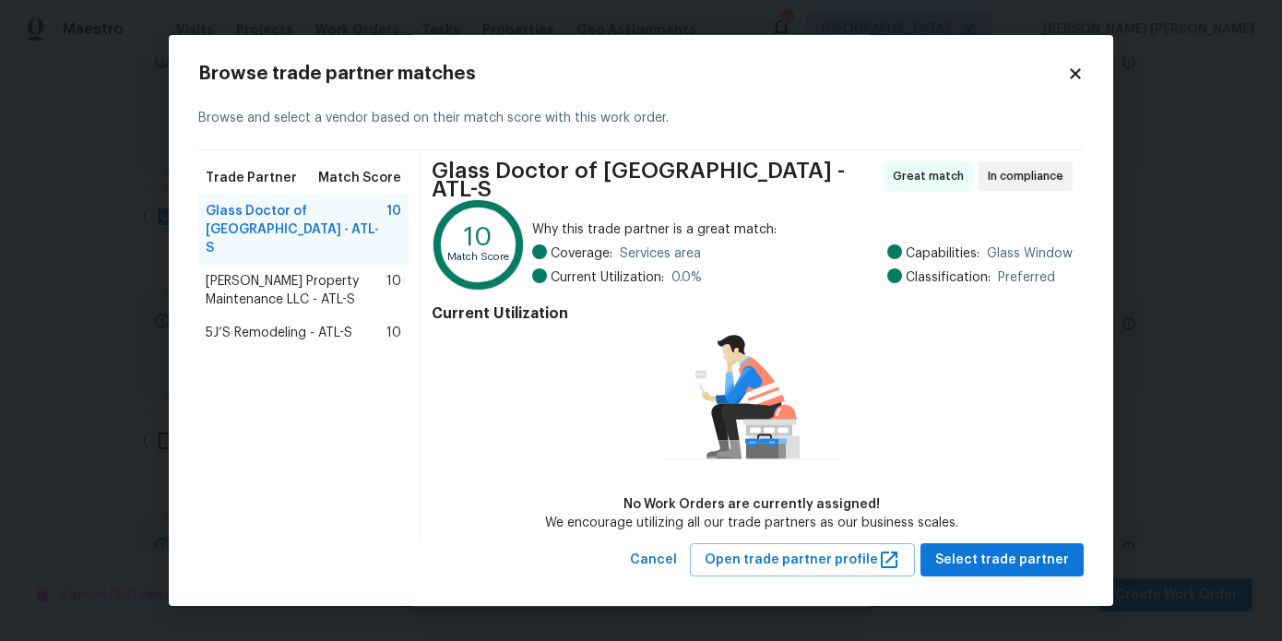
click at [256, 278] on span "Glen Property Maintenance LLC - ATL-S" at bounding box center [296, 290] width 181 height 37
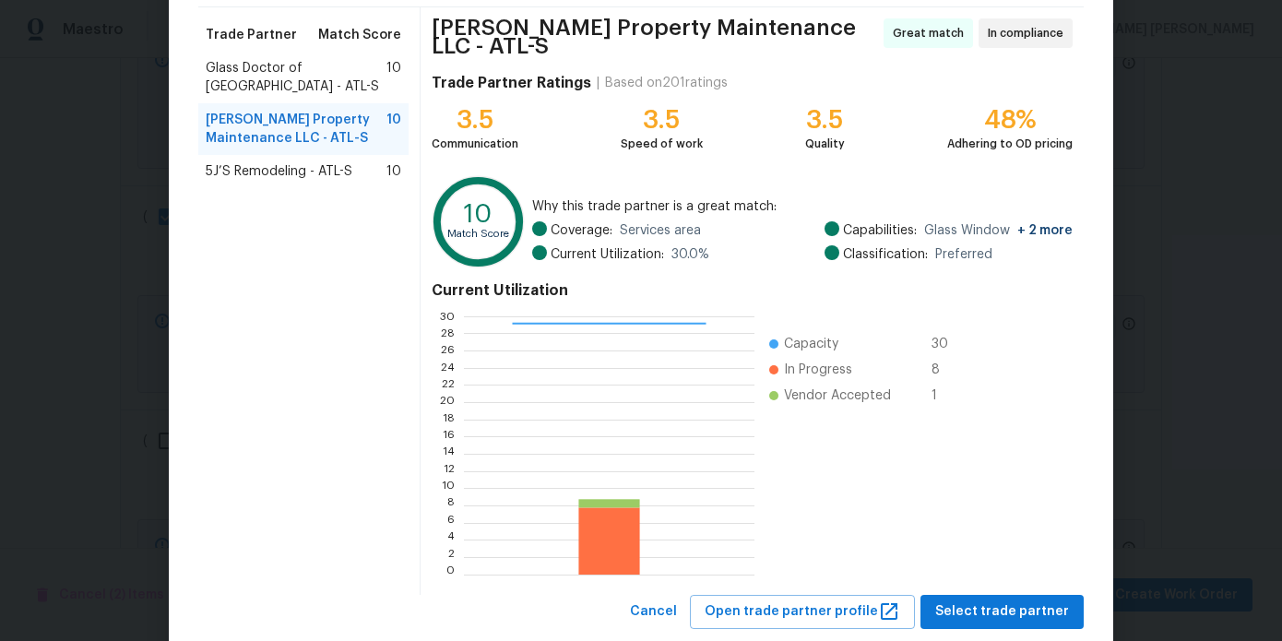
scroll to position [173, 0]
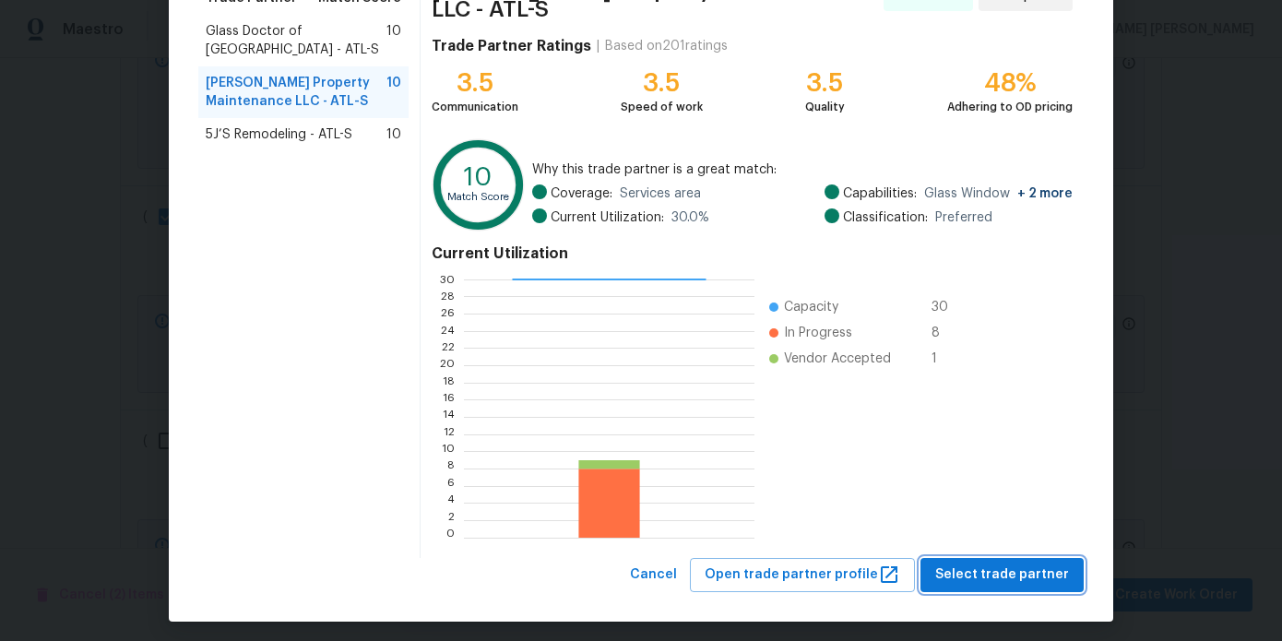
click at [1004, 558] on button "Select trade partner" at bounding box center [1002, 575] width 163 height 34
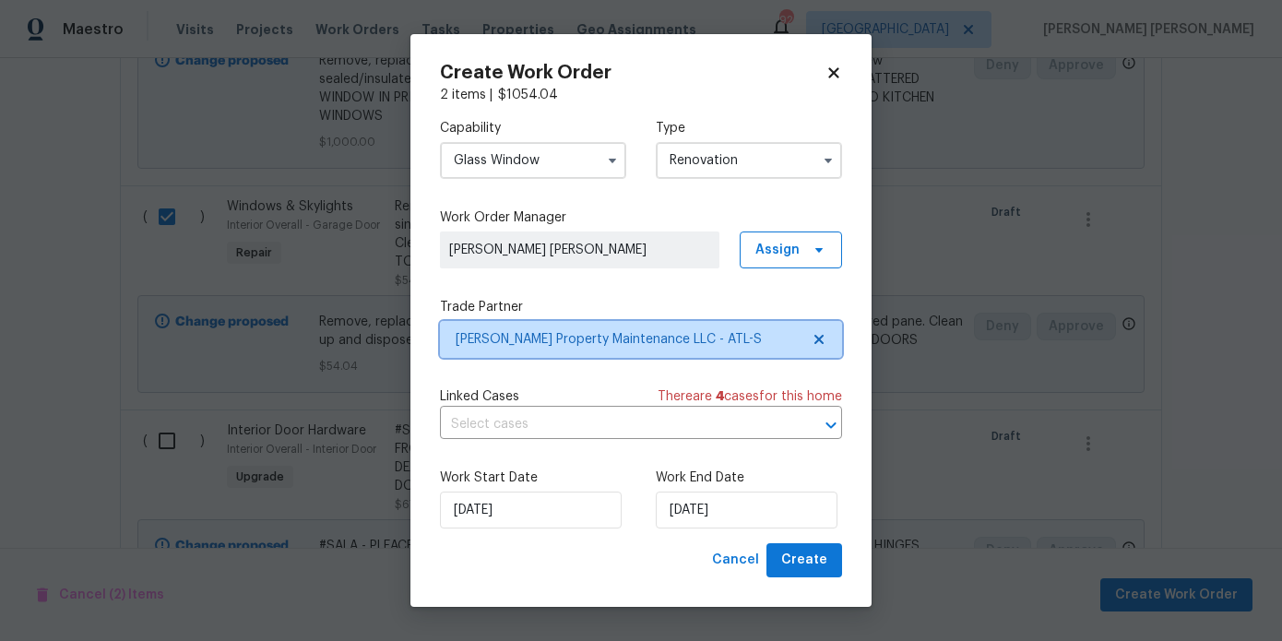
scroll to position [0, 0]
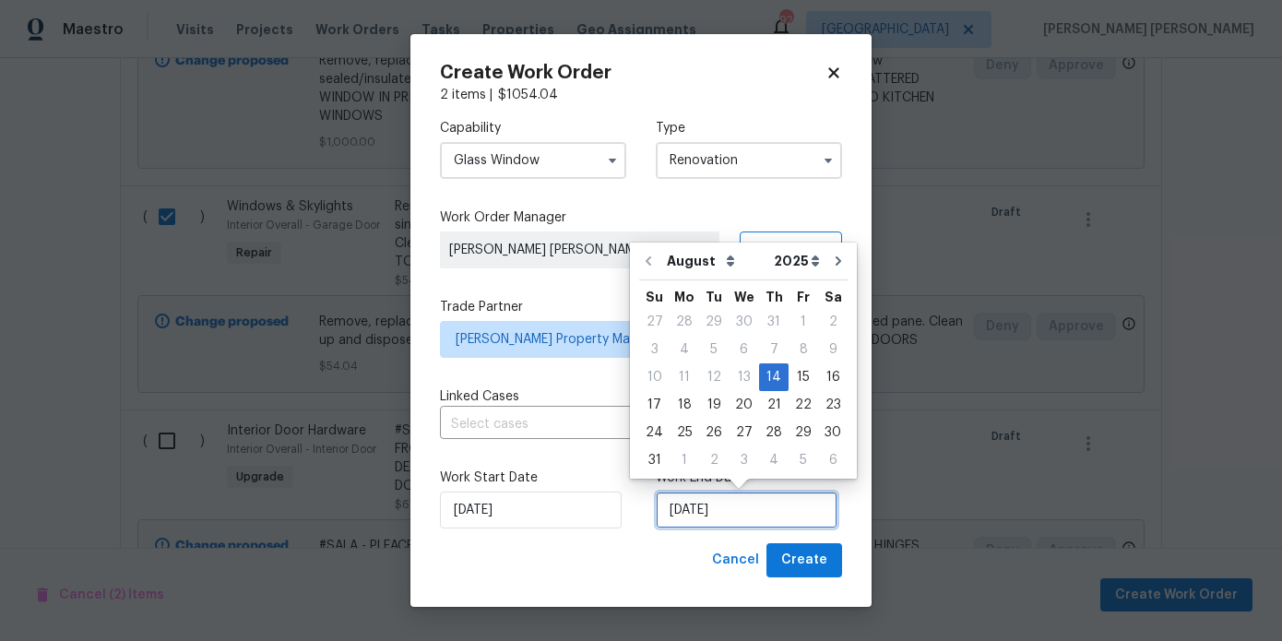
click at [744, 516] on input "[DATE]" at bounding box center [747, 510] width 182 height 37
drag, startPoint x: 792, startPoint y: 387, endPoint x: 796, endPoint y: 413, distance: 26.1
click at [796, 413] on div "27 28 29 30 31 1 2 3 4 5 6 7 8 9 10 11 12 13 14 15 16 17 18 19 20 21 22 23 24 2…" at bounding box center [743, 391] width 208 height 166
click at [796, 413] on div "22" at bounding box center [804, 405] width 30 height 26
type input "8/22/2025"
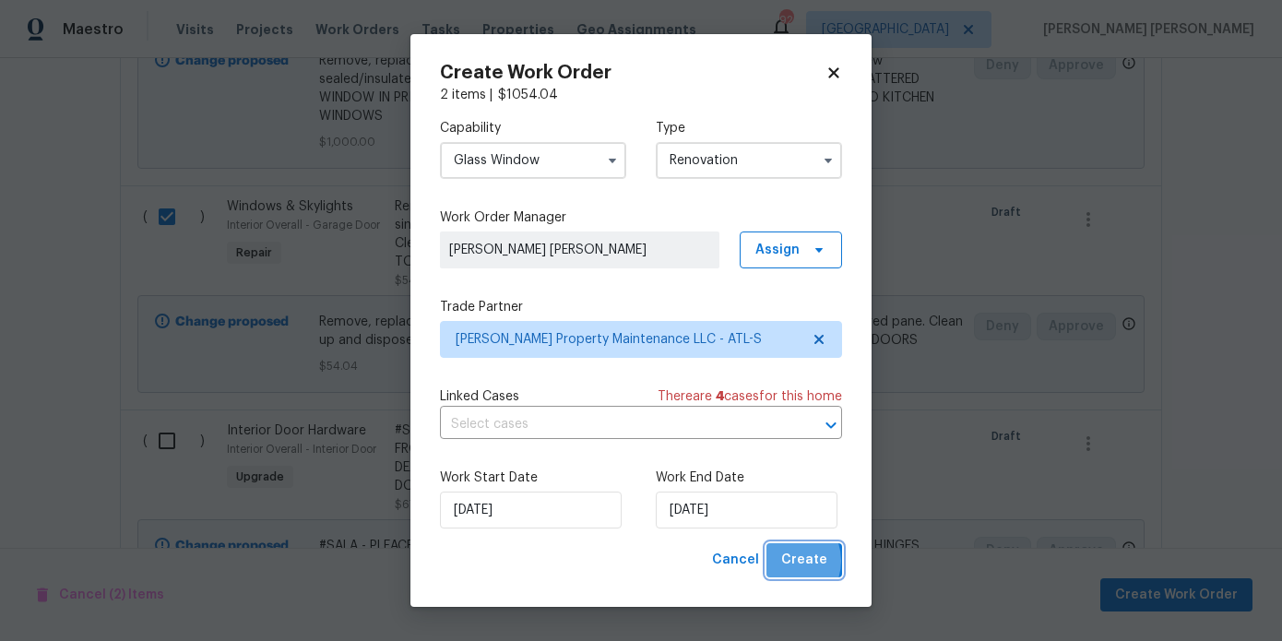
click at [787, 562] on span "Create" at bounding box center [804, 560] width 46 height 23
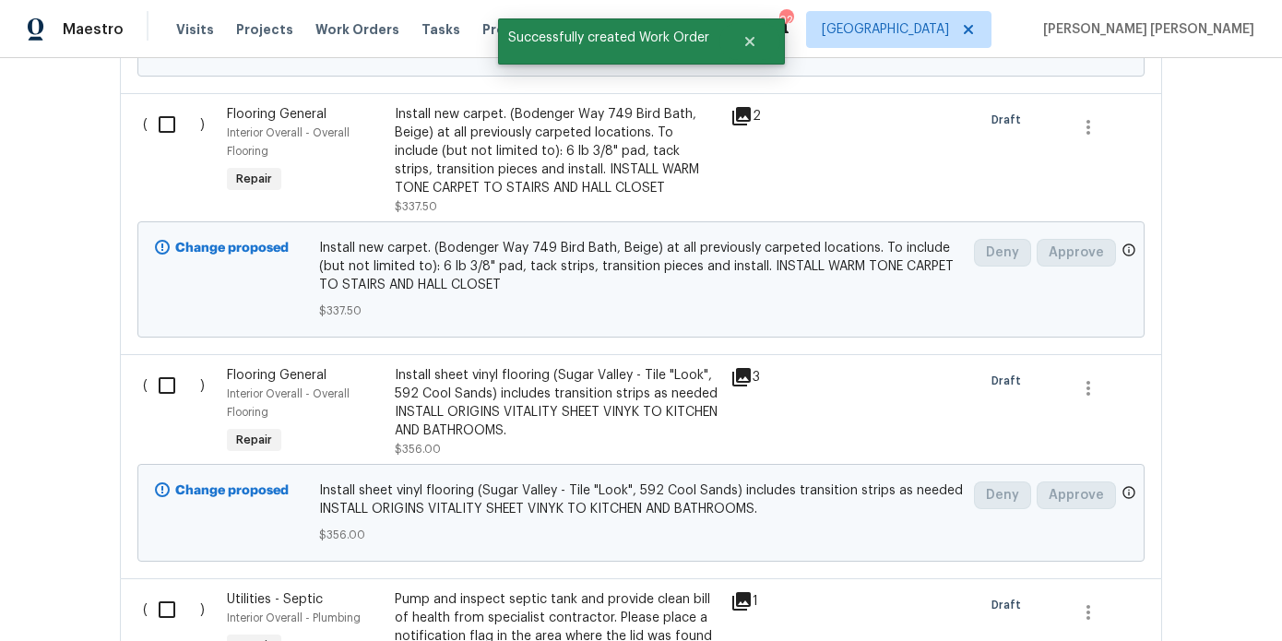
scroll to position [1828, 0]
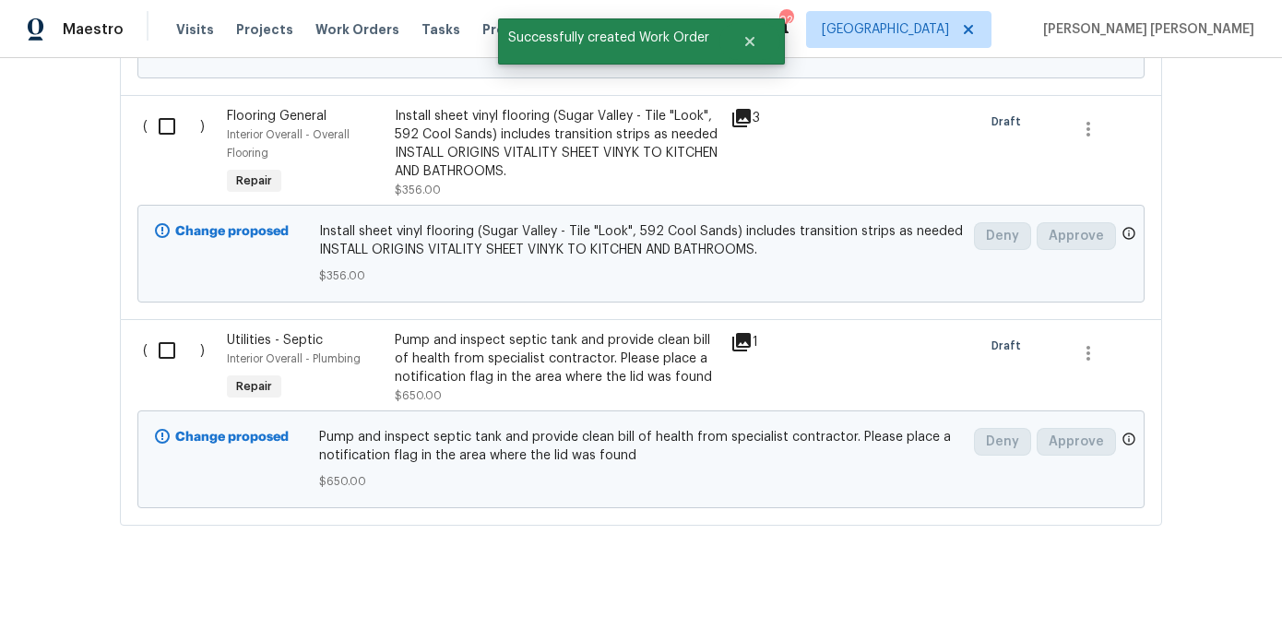
click at [160, 331] on input "checkbox" at bounding box center [174, 350] width 53 height 39
checkbox input "true"
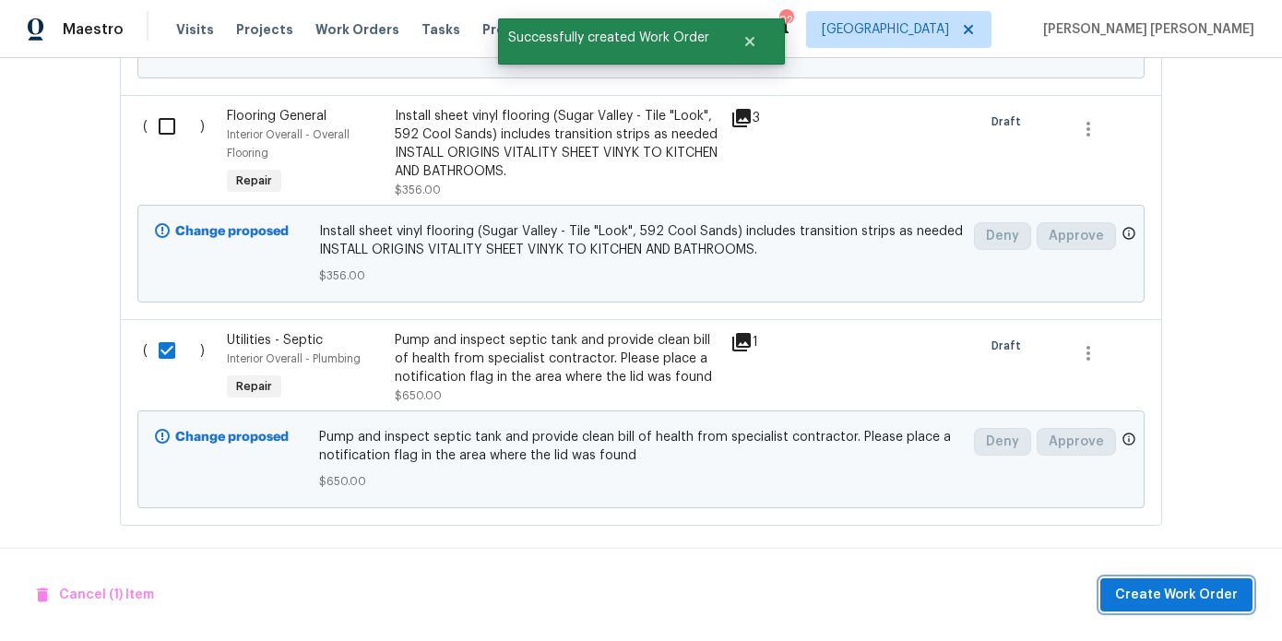
click at [1117, 597] on button "Create Work Order" at bounding box center [1177, 595] width 152 height 34
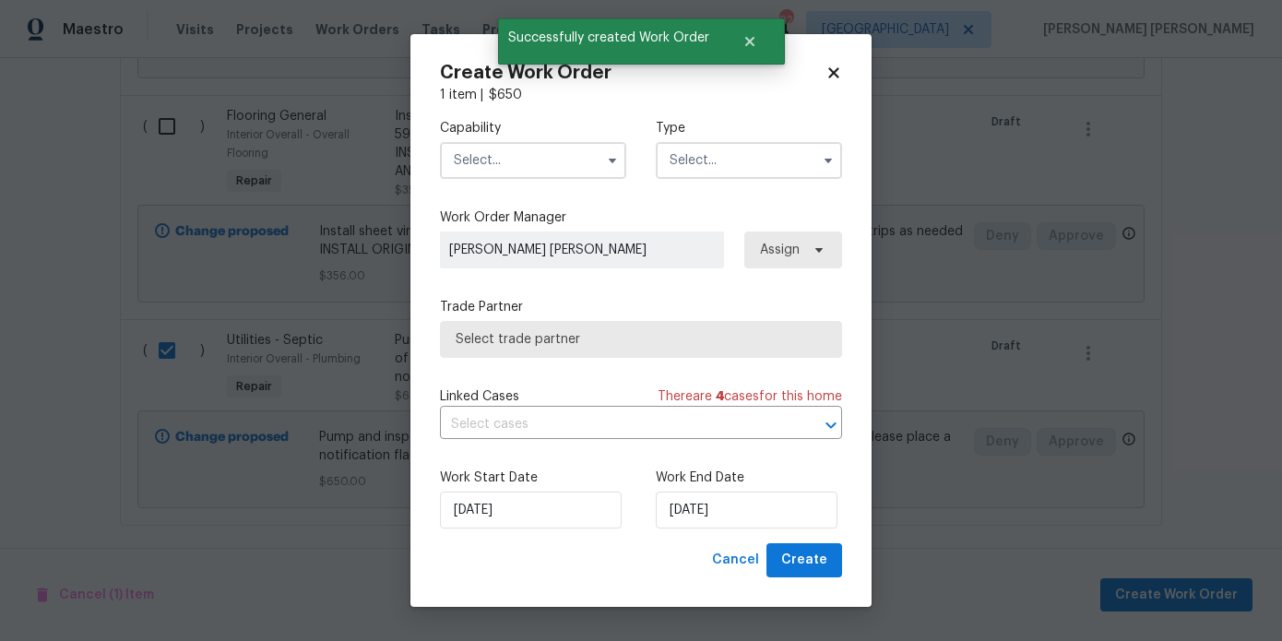
click at [527, 161] on input "text" at bounding box center [533, 160] width 186 height 37
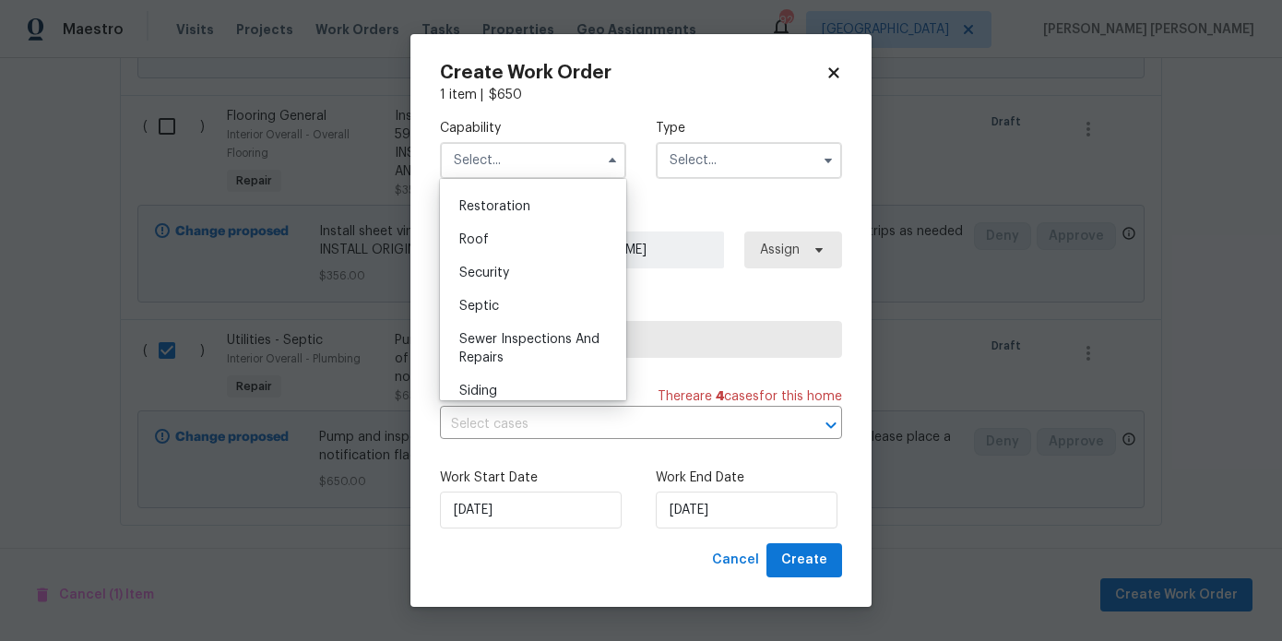
scroll to position [1846, 0]
click at [492, 293] on div "Septic" at bounding box center [533, 302] width 177 height 33
type input "Septic"
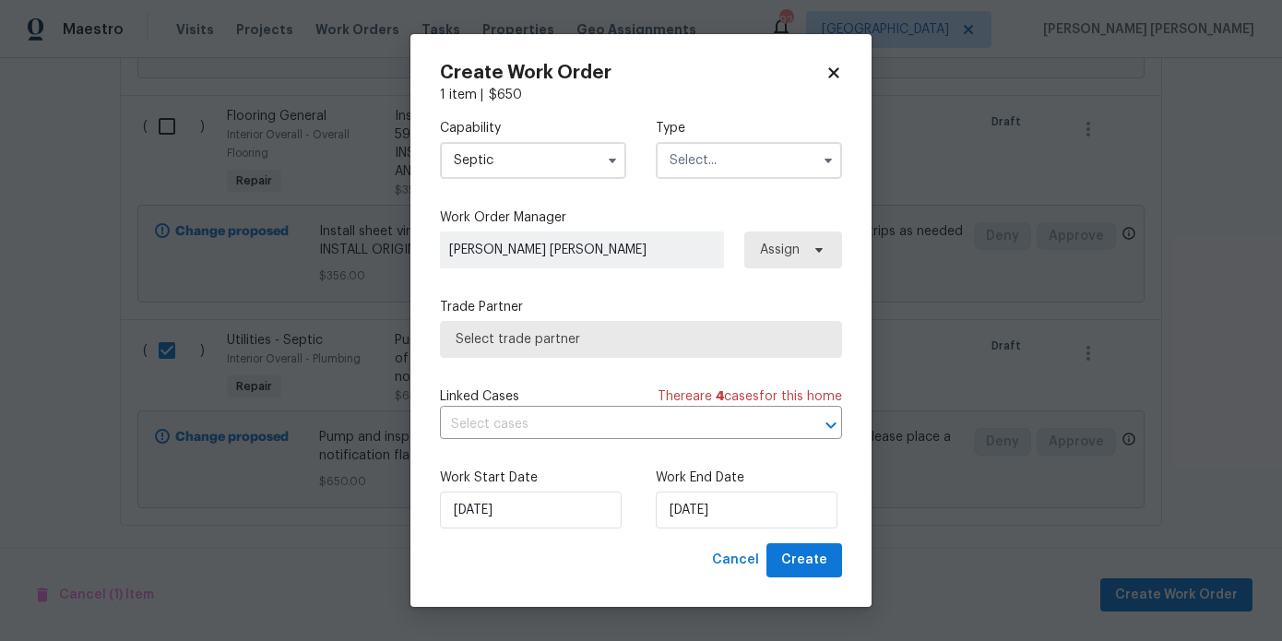
click at [761, 169] on input "text" at bounding box center [749, 160] width 186 height 37
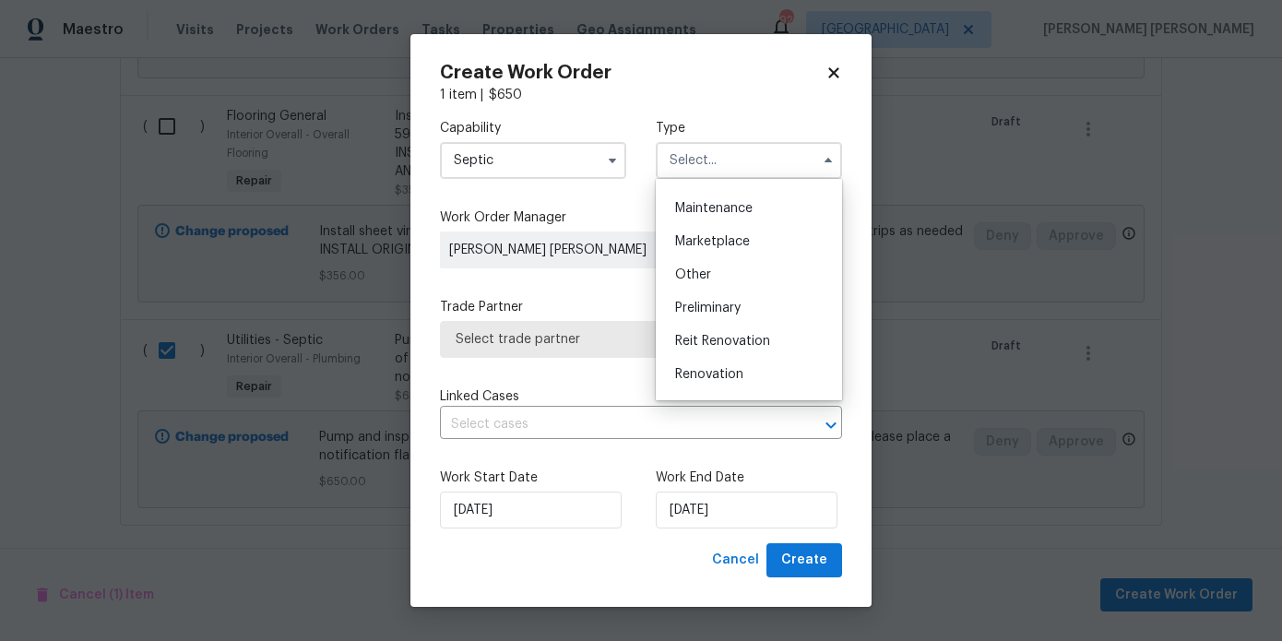
scroll to position [303, 0]
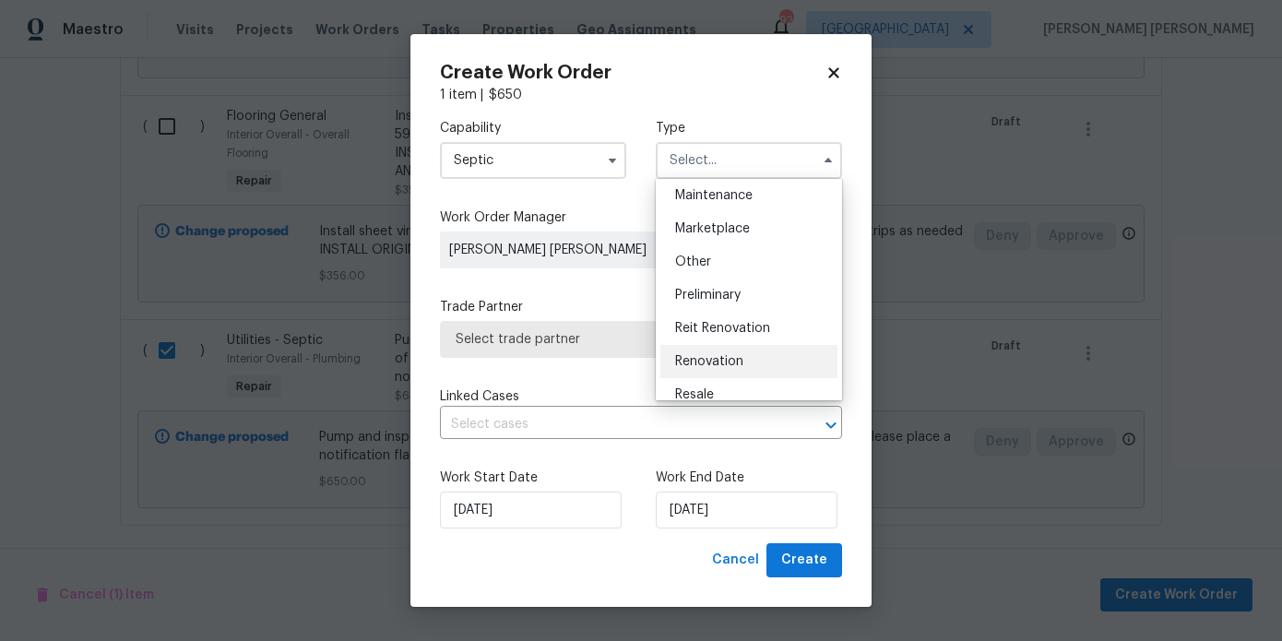
click at [723, 351] on div "Renovation" at bounding box center [748, 361] width 177 height 33
type input "Renovation"
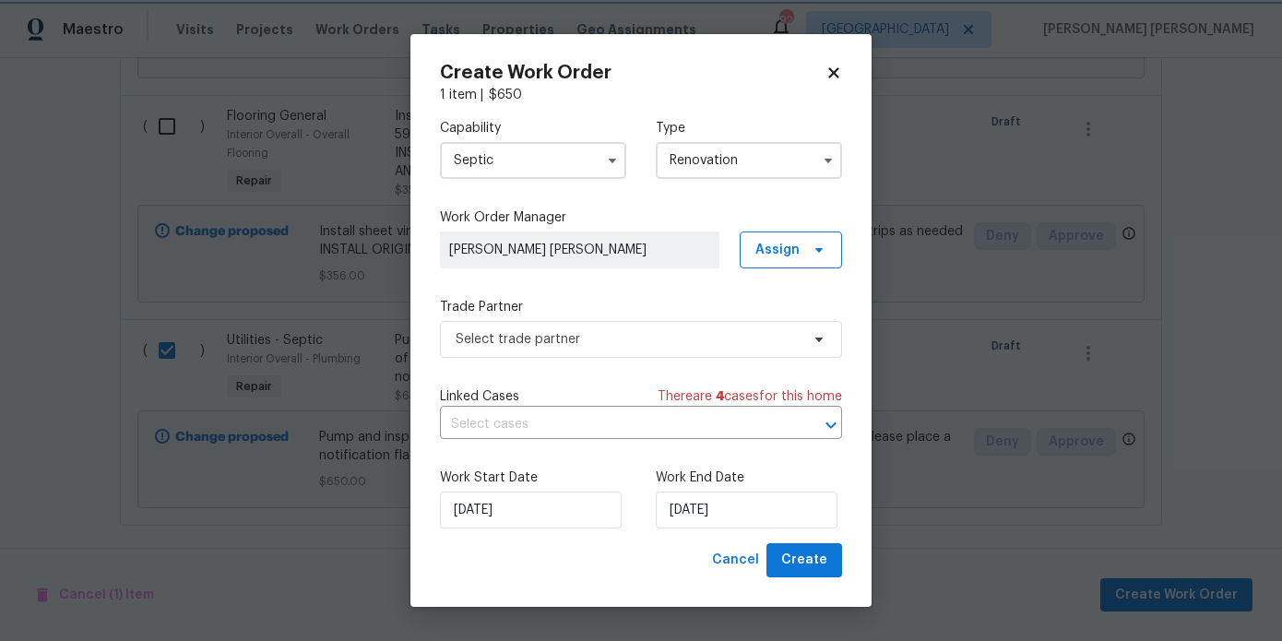
scroll to position [0, 0]
click at [755, 337] on span "Select trade partner" at bounding box center [628, 339] width 344 height 18
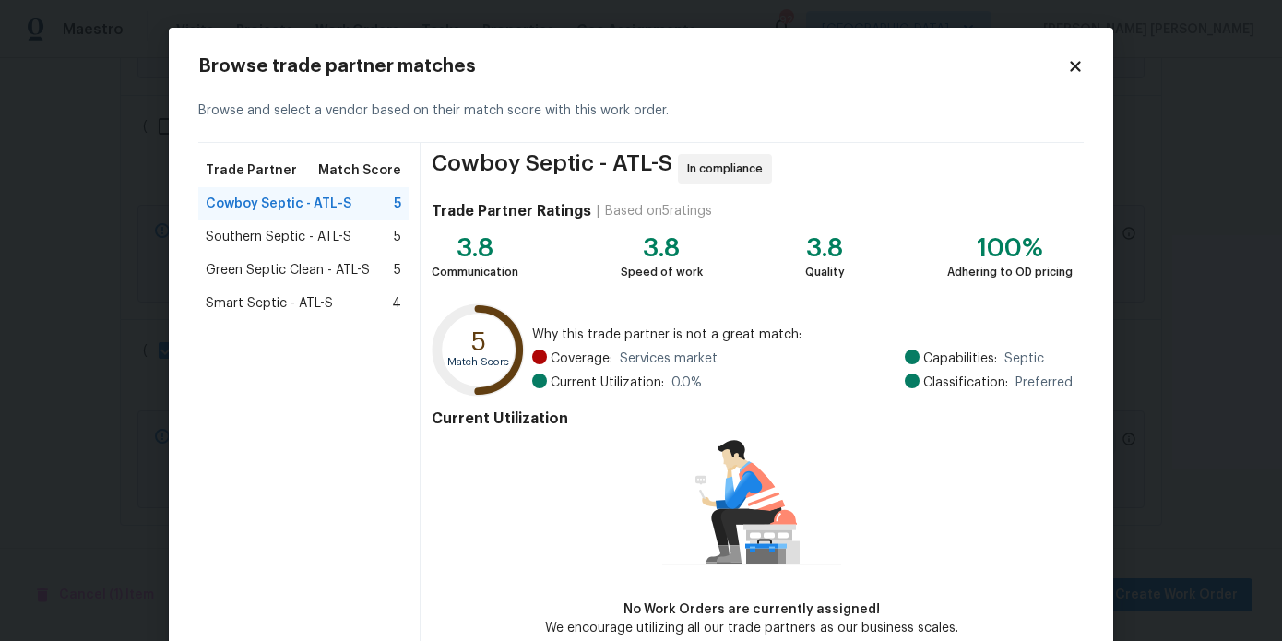
click at [305, 269] on span "Green Septic Clean - ATL-S" at bounding box center [288, 270] width 164 height 18
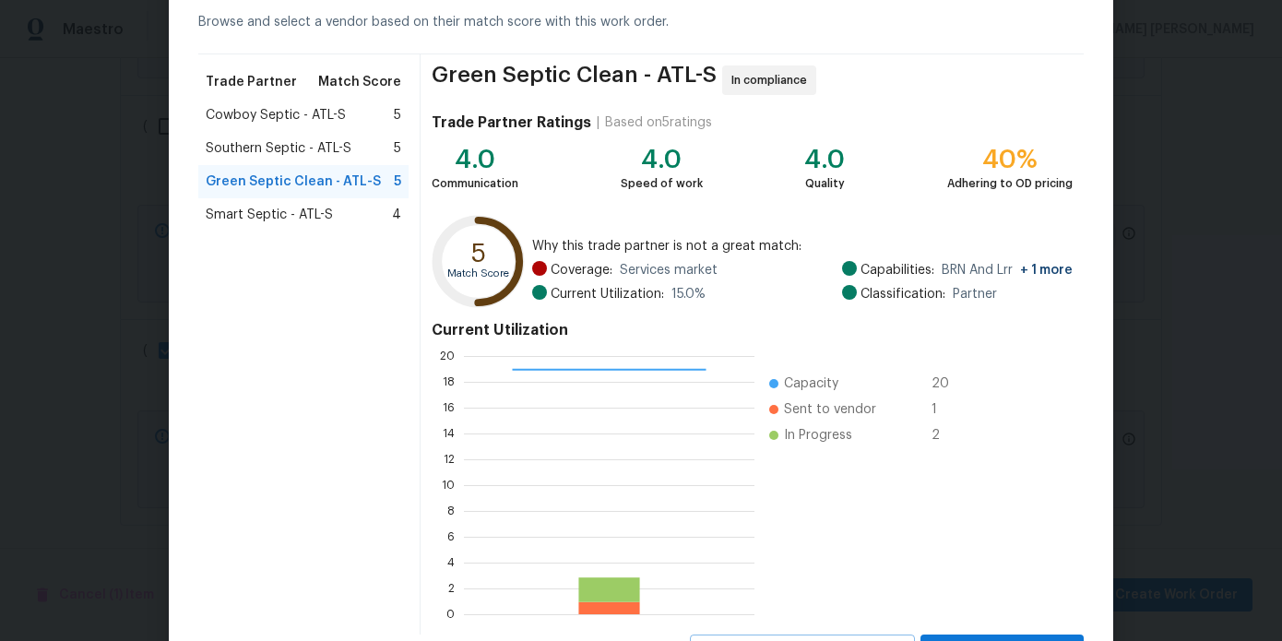
scroll to position [135, 0]
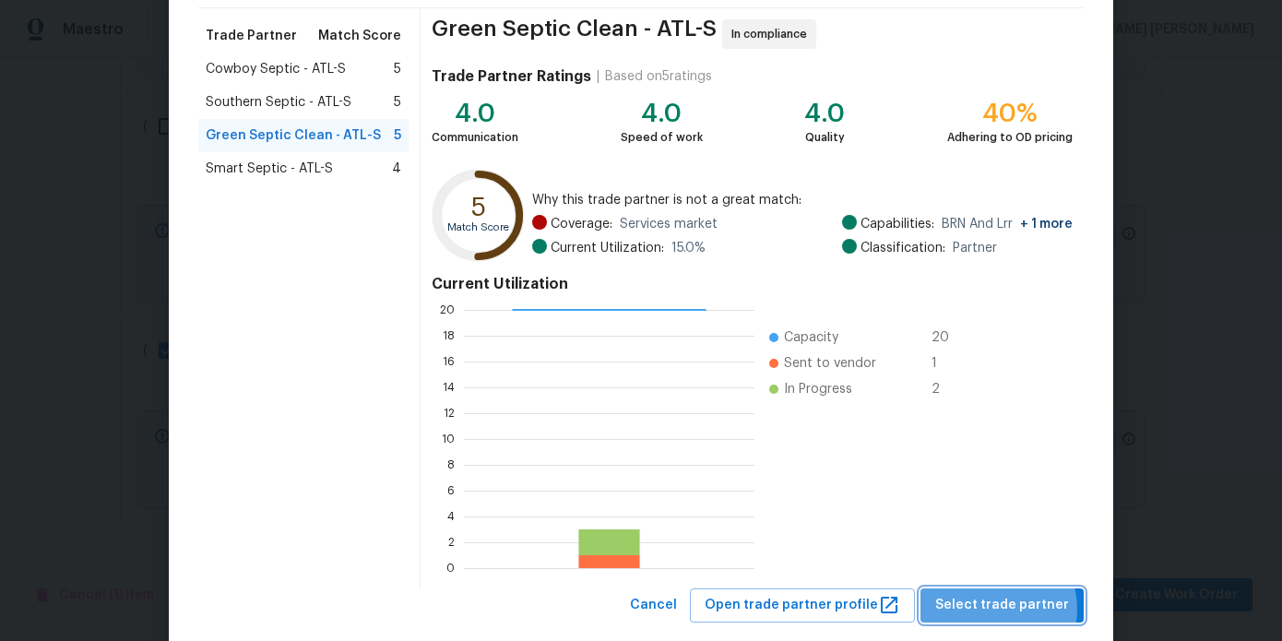
click at [994, 609] on span "Select trade partner" at bounding box center [1002, 605] width 134 height 23
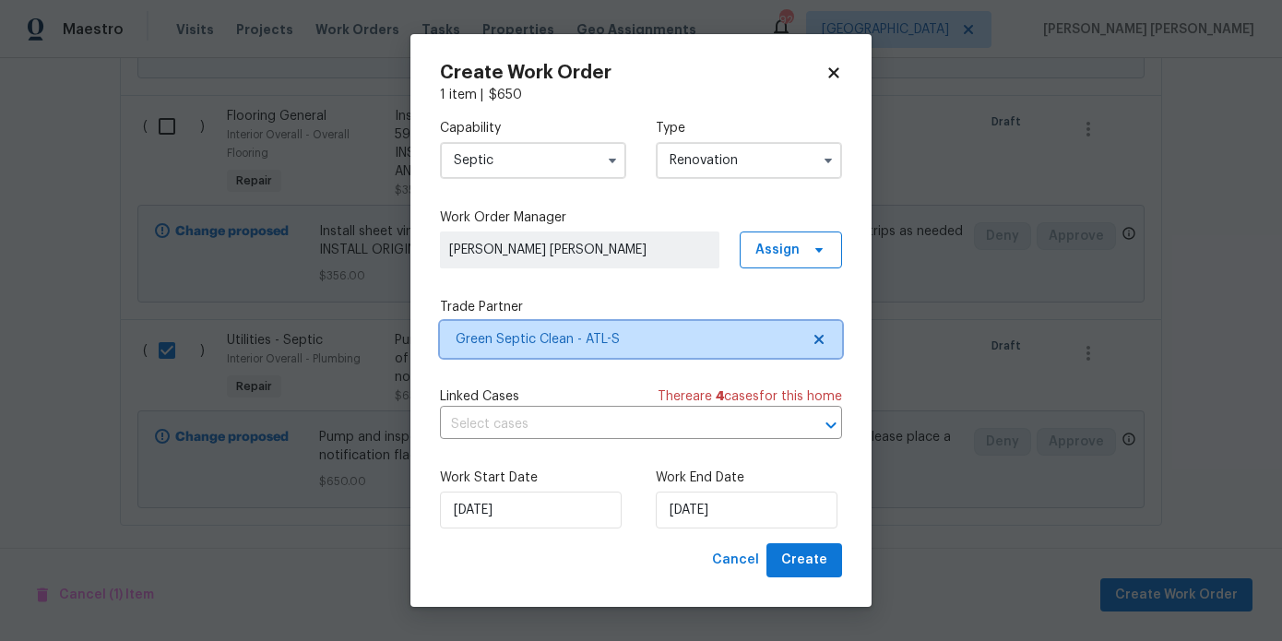
scroll to position [0, 0]
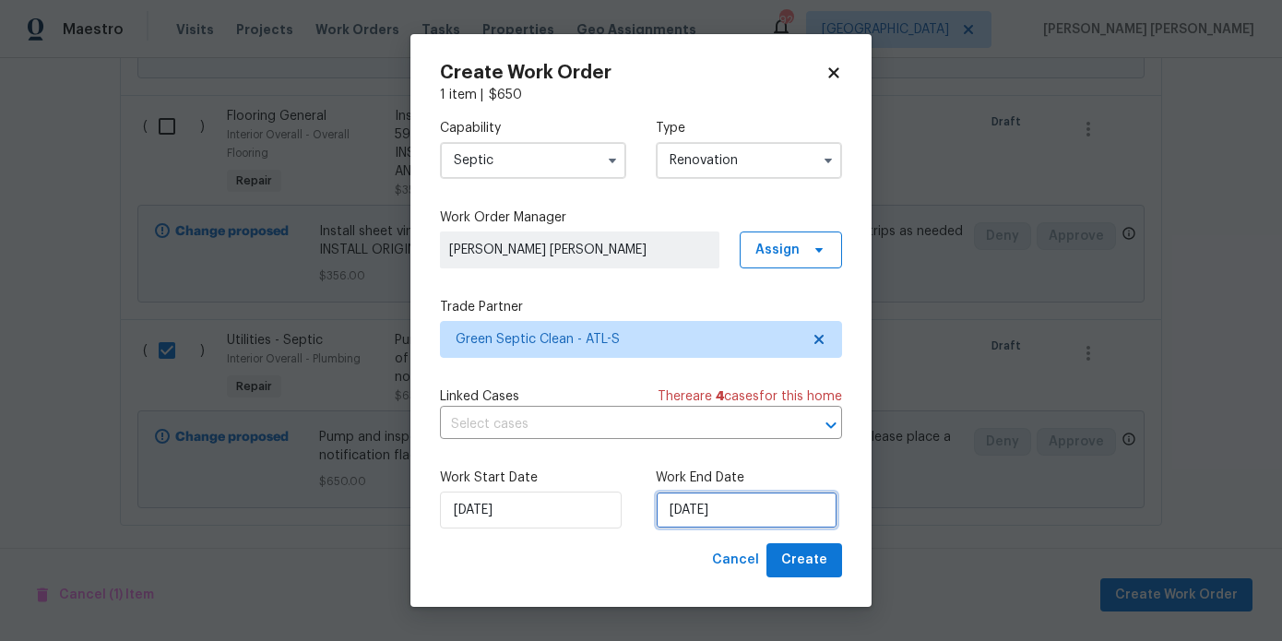
click at [761, 500] on input "[DATE]" at bounding box center [747, 510] width 182 height 37
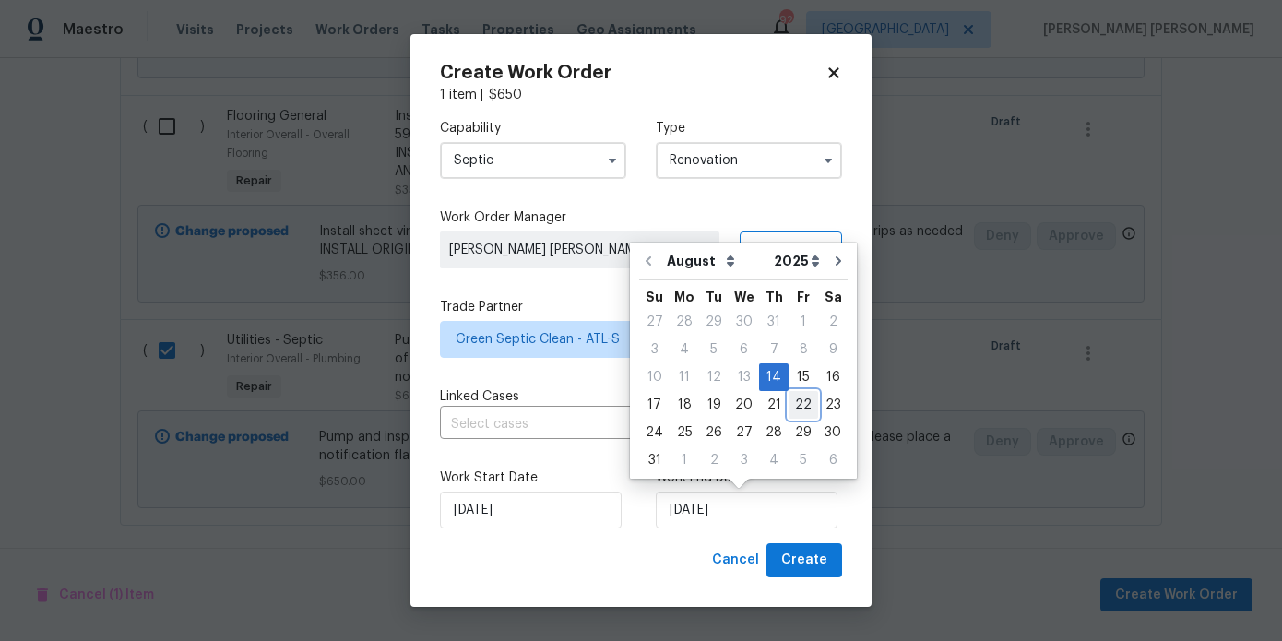
click at [800, 399] on div "22" at bounding box center [804, 405] width 30 height 26
type input "[DATE]"
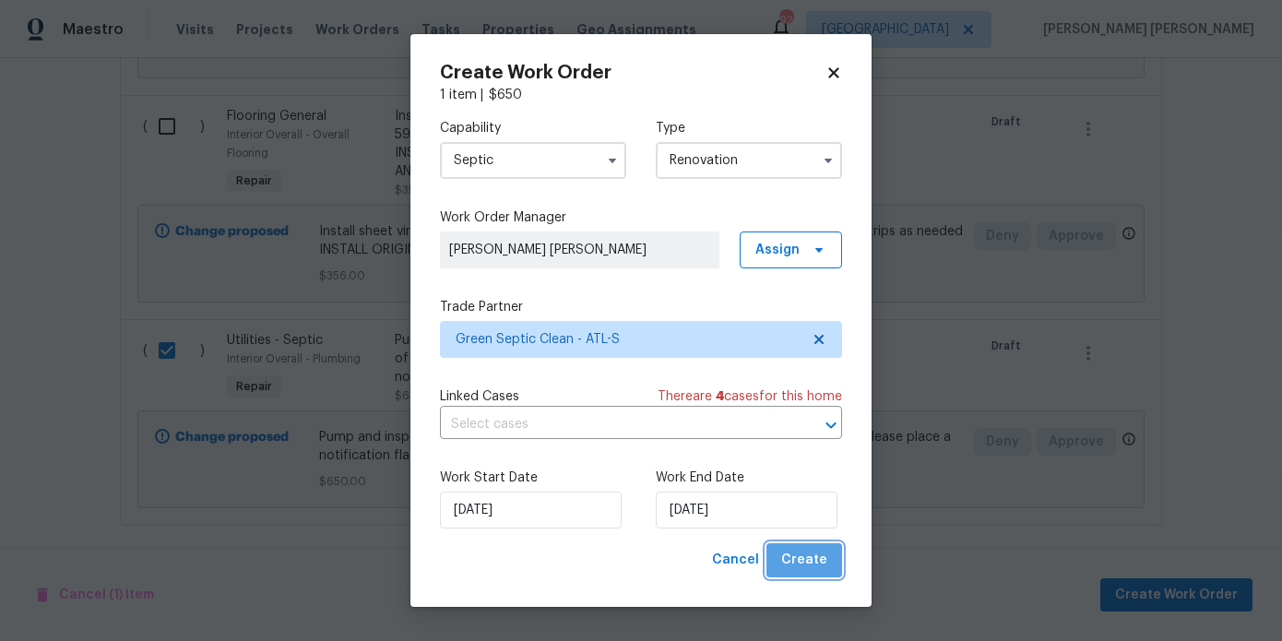
click at [819, 557] on span "Create" at bounding box center [804, 560] width 46 height 23
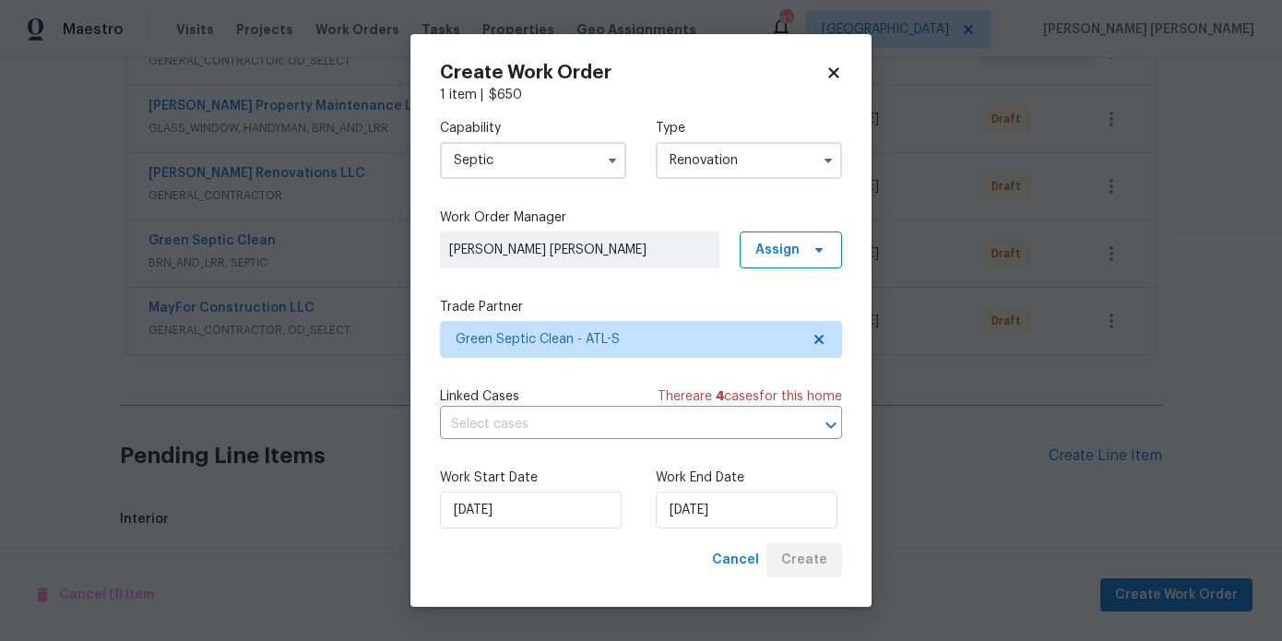
scroll to position [1690, 0]
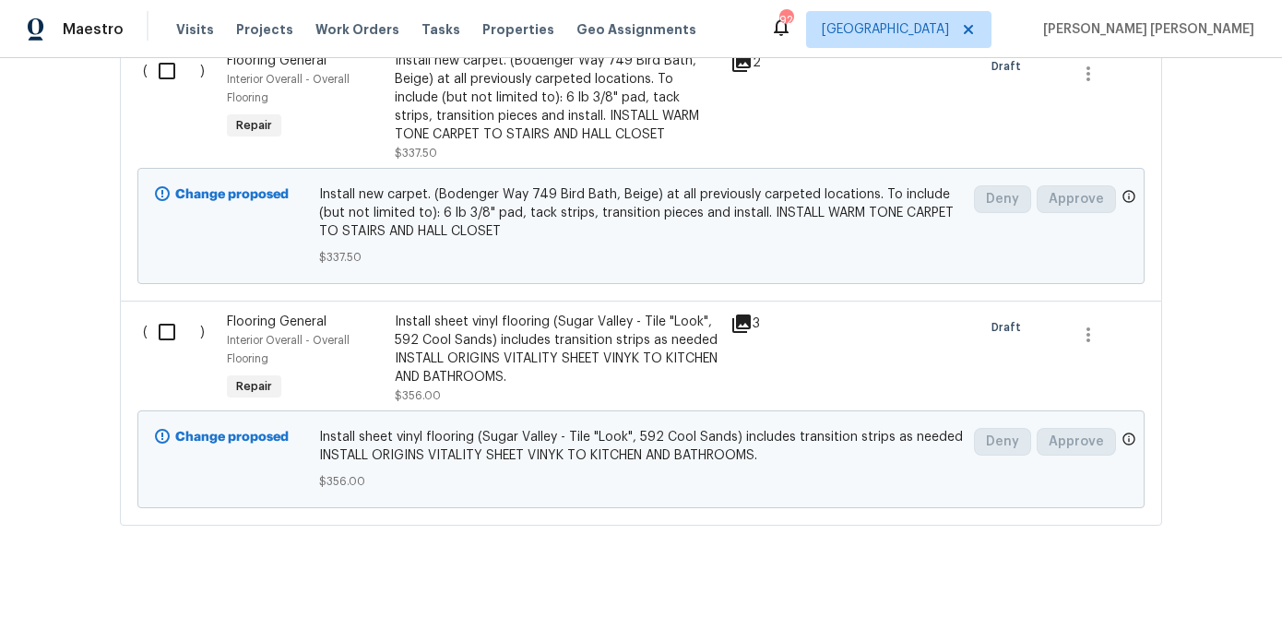
click at [167, 313] on input "checkbox" at bounding box center [174, 332] width 53 height 39
checkbox input "true"
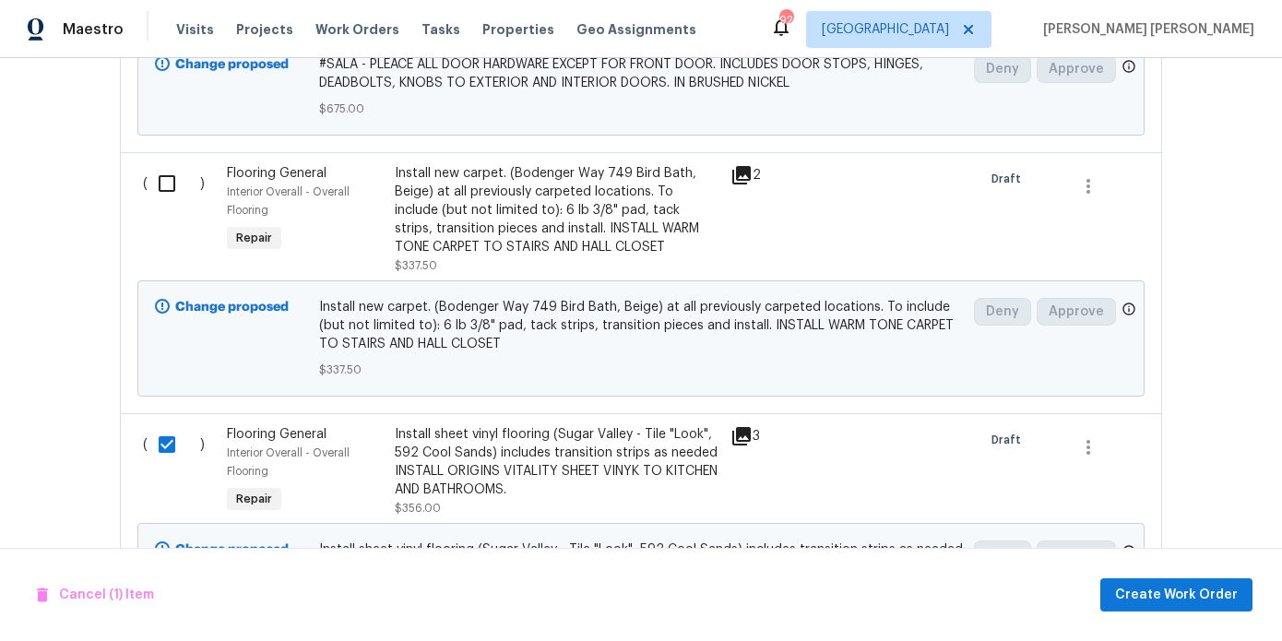
scroll to position [1564, 0]
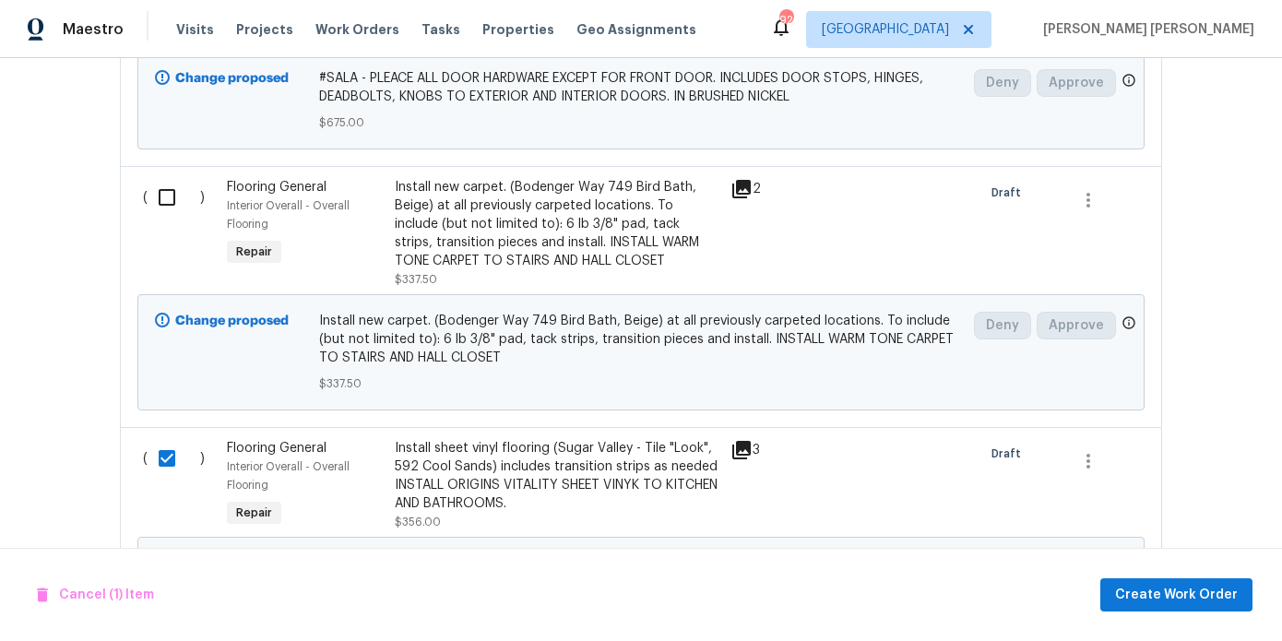
click at [173, 189] on input "checkbox" at bounding box center [174, 197] width 53 height 39
checkbox input "true"
click at [1148, 590] on span "Create Work Order" at bounding box center [1176, 595] width 123 height 23
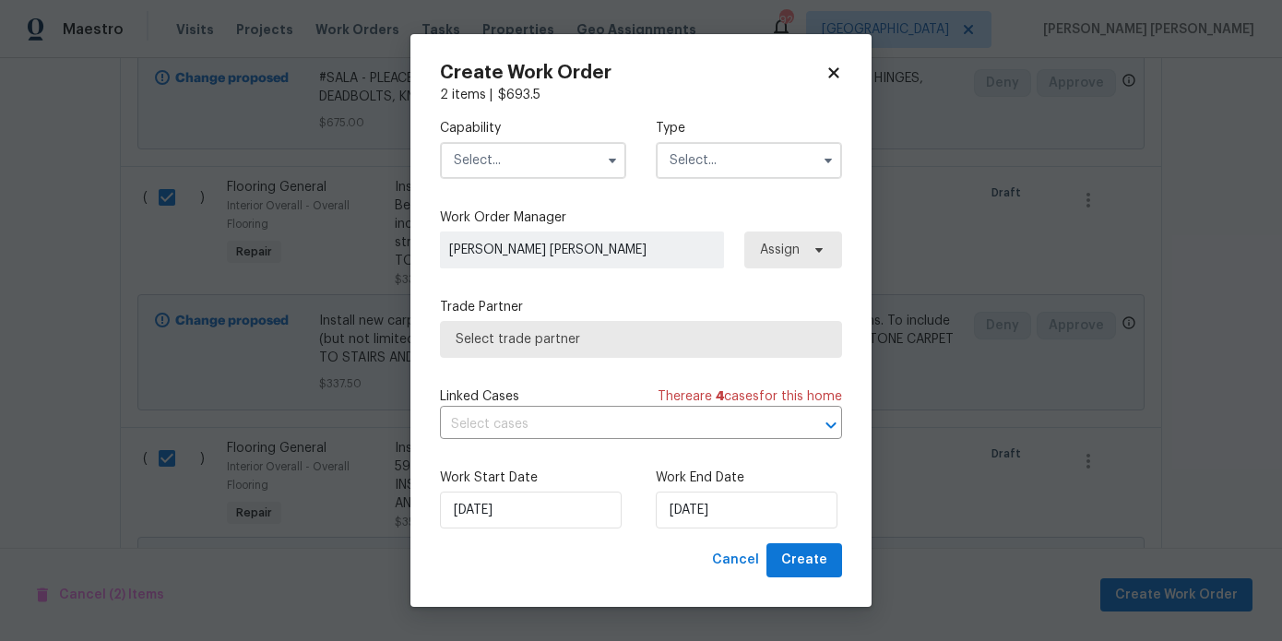
click at [481, 170] on input "text" at bounding box center [533, 160] width 186 height 37
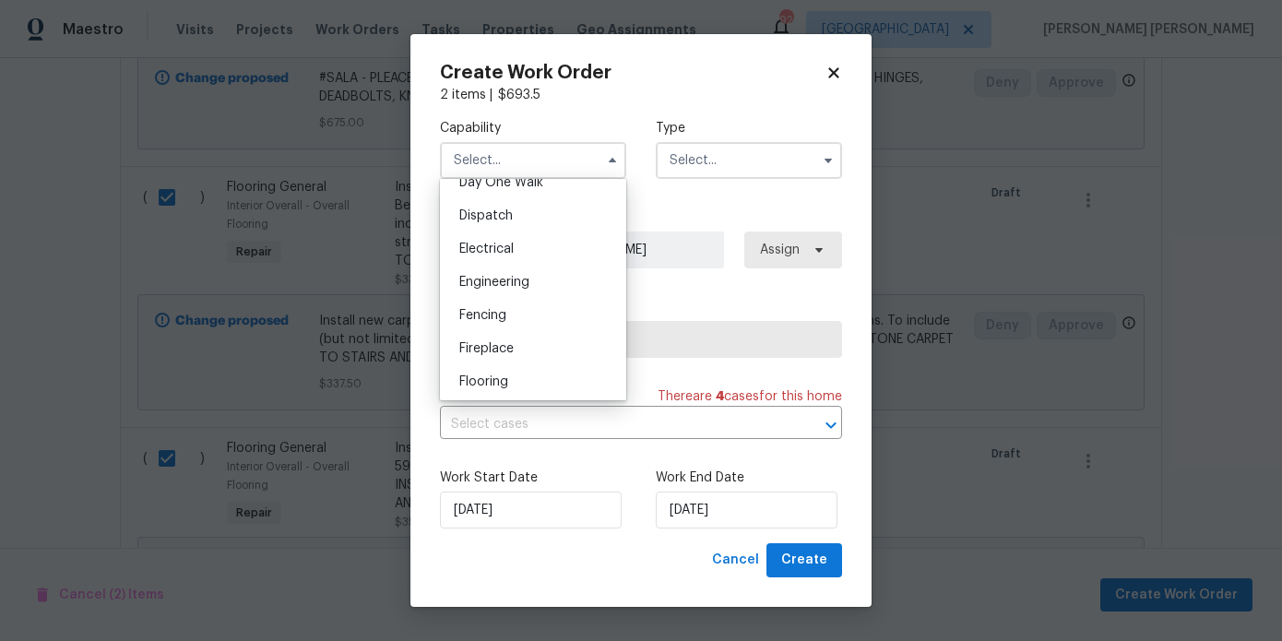
scroll to position [544, 0]
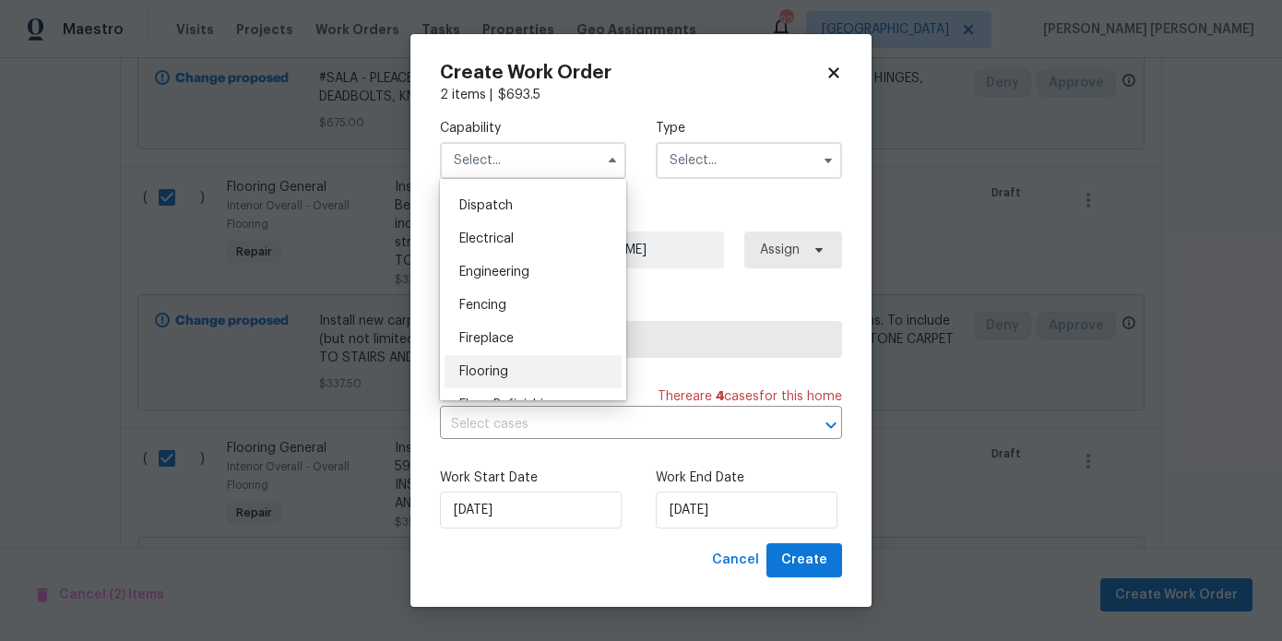
click at [492, 360] on div "Flooring" at bounding box center [533, 371] width 177 height 33
type input "Flooring"
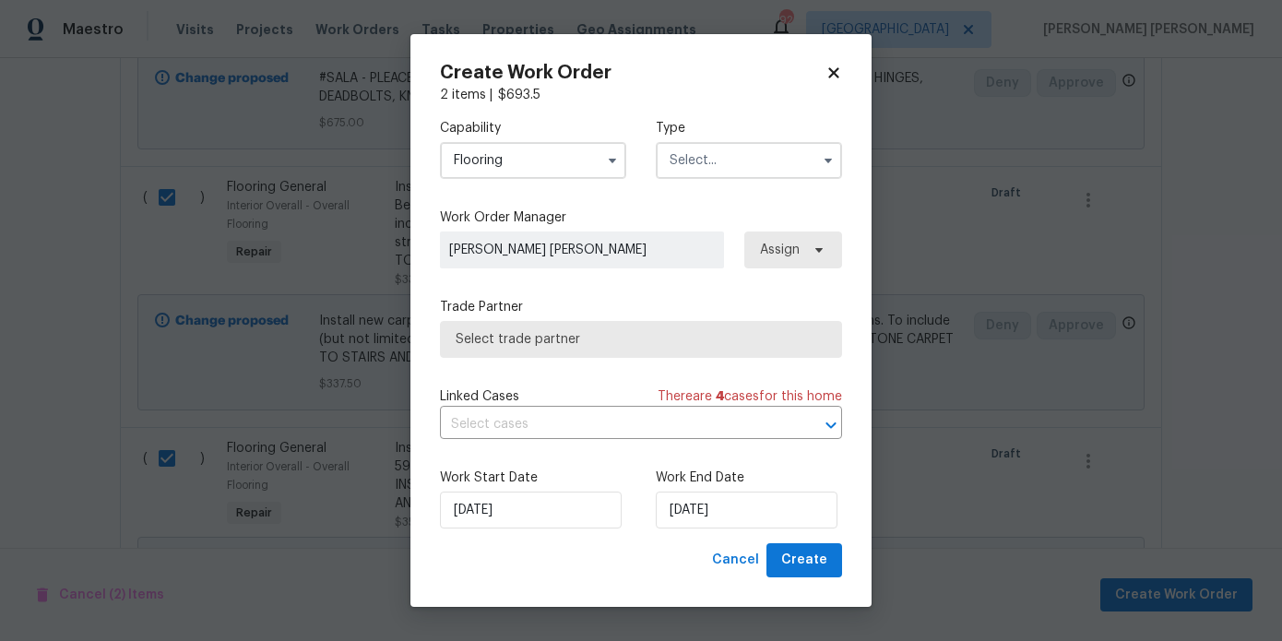
click at [703, 169] on input "text" at bounding box center [749, 160] width 186 height 37
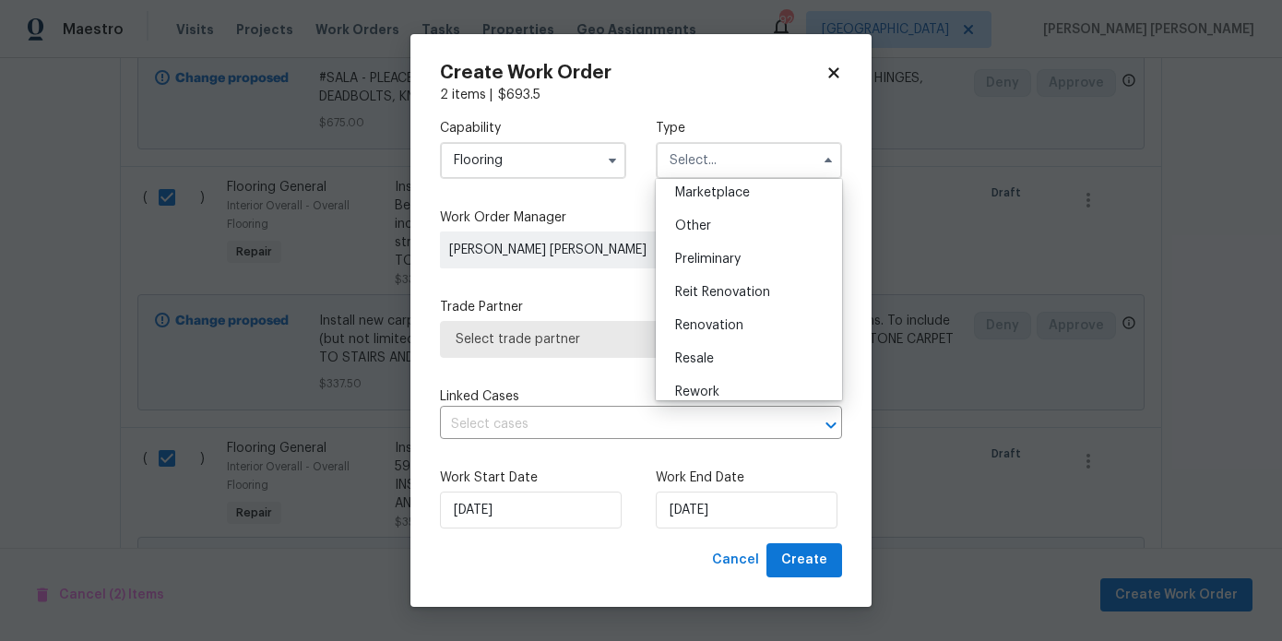
scroll to position [342, 0]
click at [708, 318] on span "Renovation" at bounding box center [709, 322] width 68 height 13
type input "Renovation"
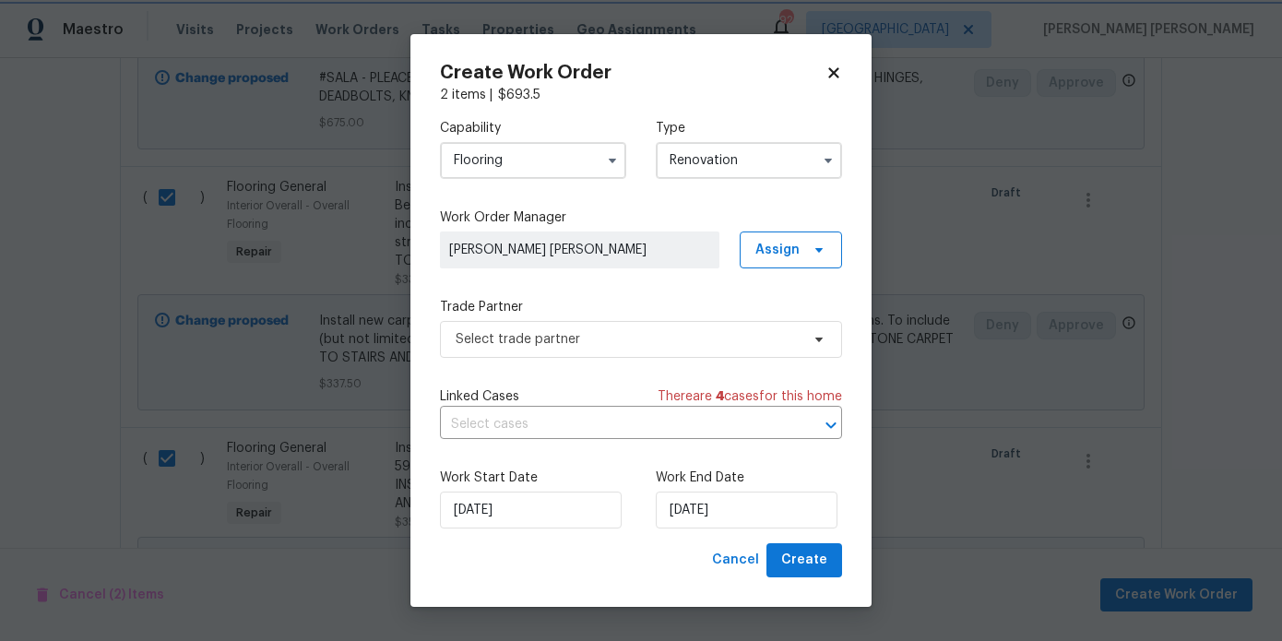
scroll to position [0, 0]
click at [722, 346] on span "Select trade partner" at bounding box center [628, 339] width 344 height 18
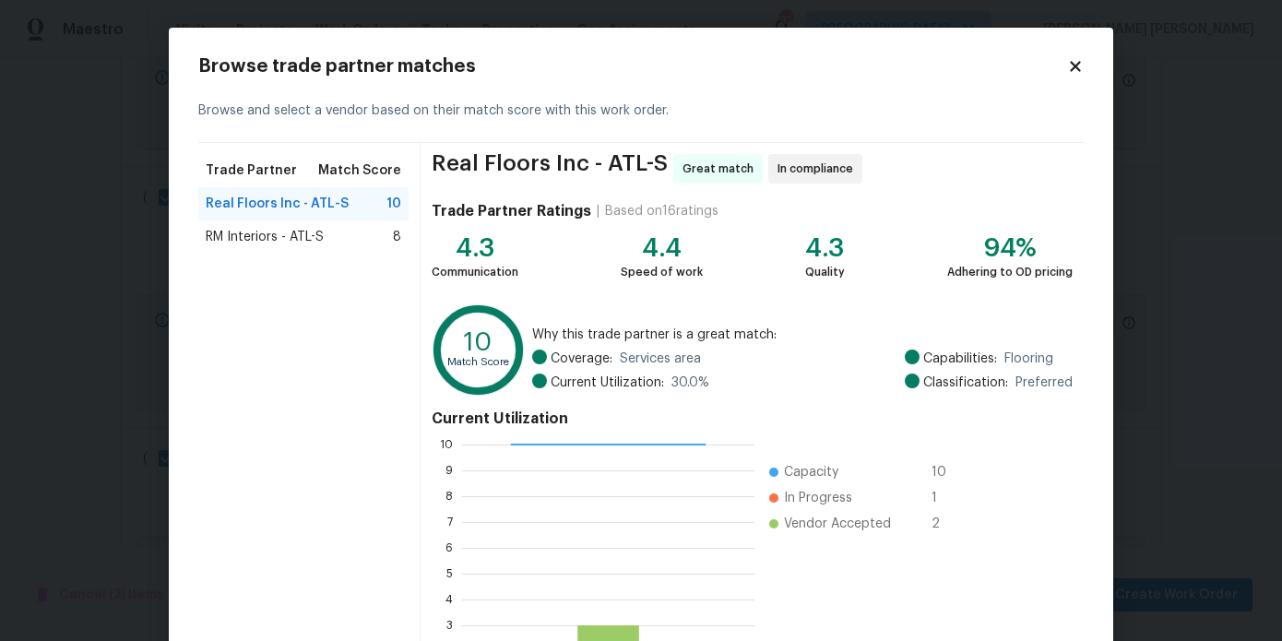
scroll to position [173, 0]
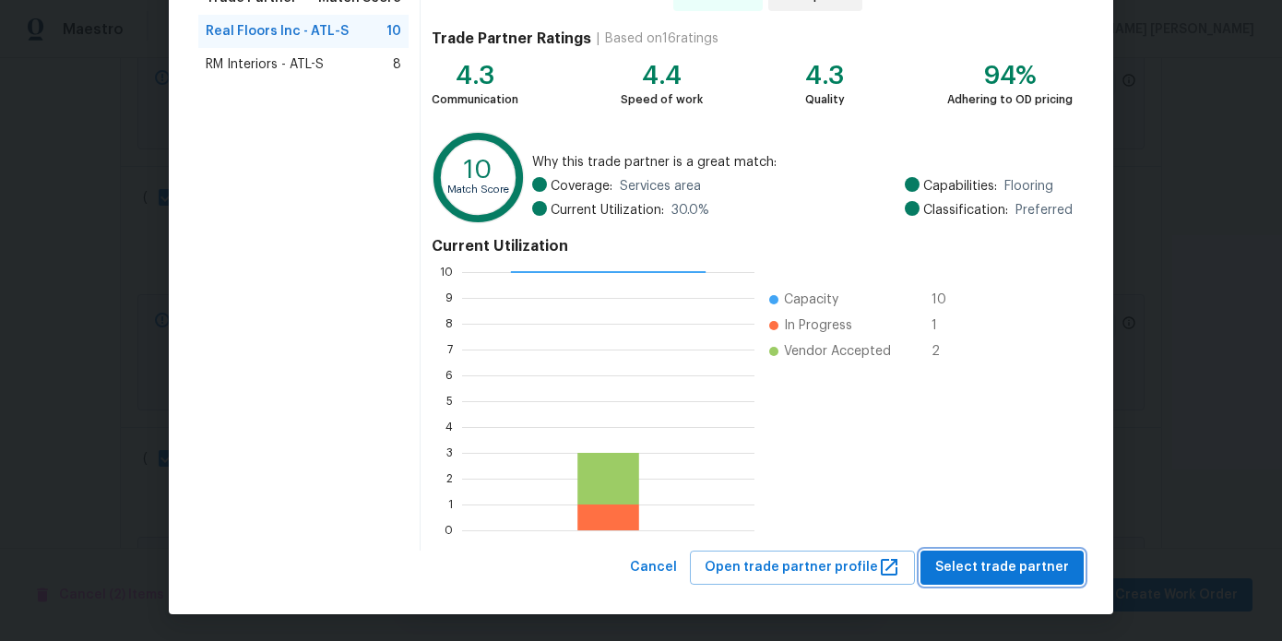
click at [1035, 551] on button "Select trade partner" at bounding box center [1002, 568] width 163 height 34
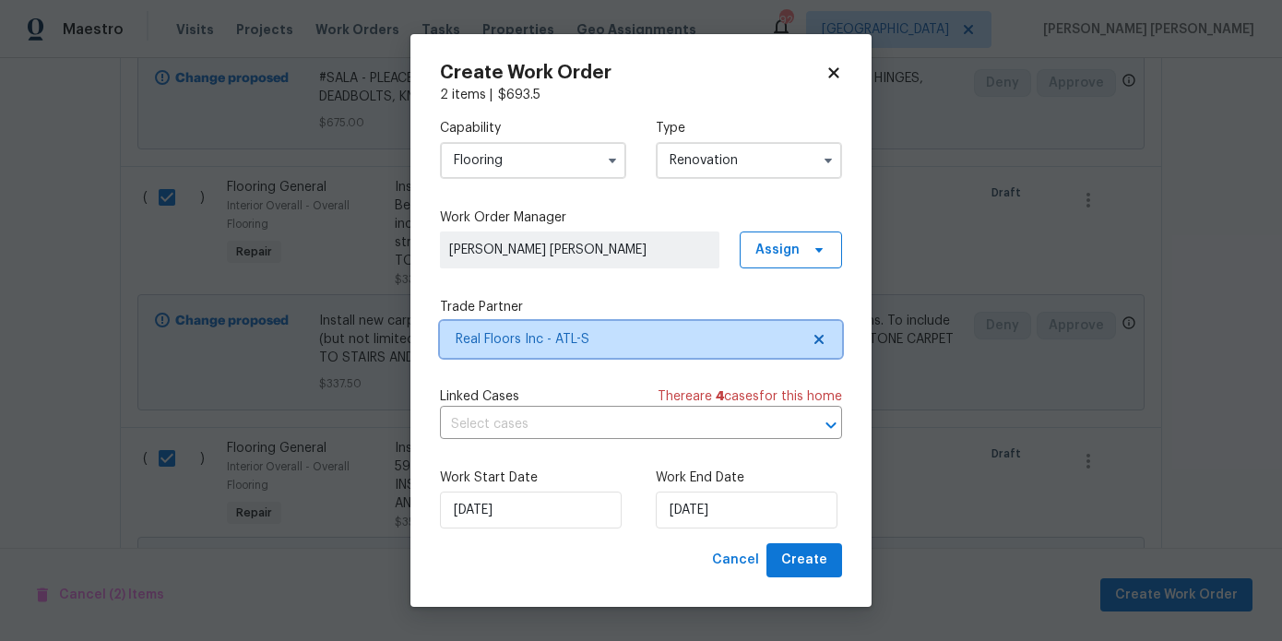
scroll to position [0, 0]
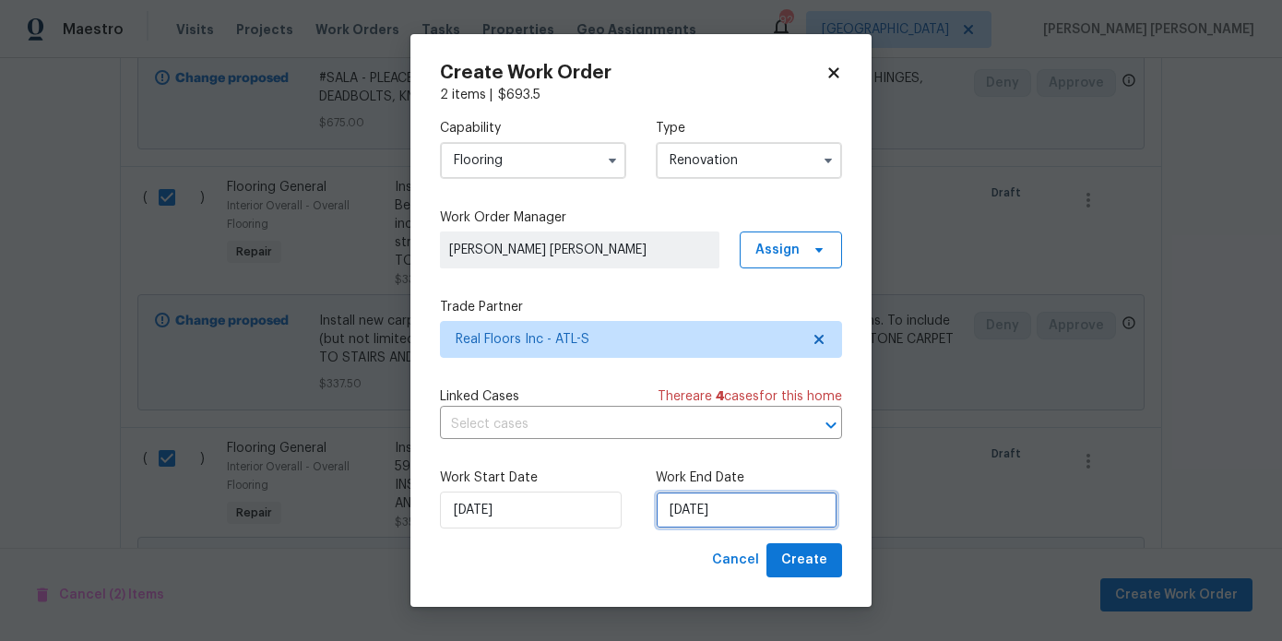
click at [789, 506] on input "8/14/2025" at bounding box center [747, 510] width 182 height 37
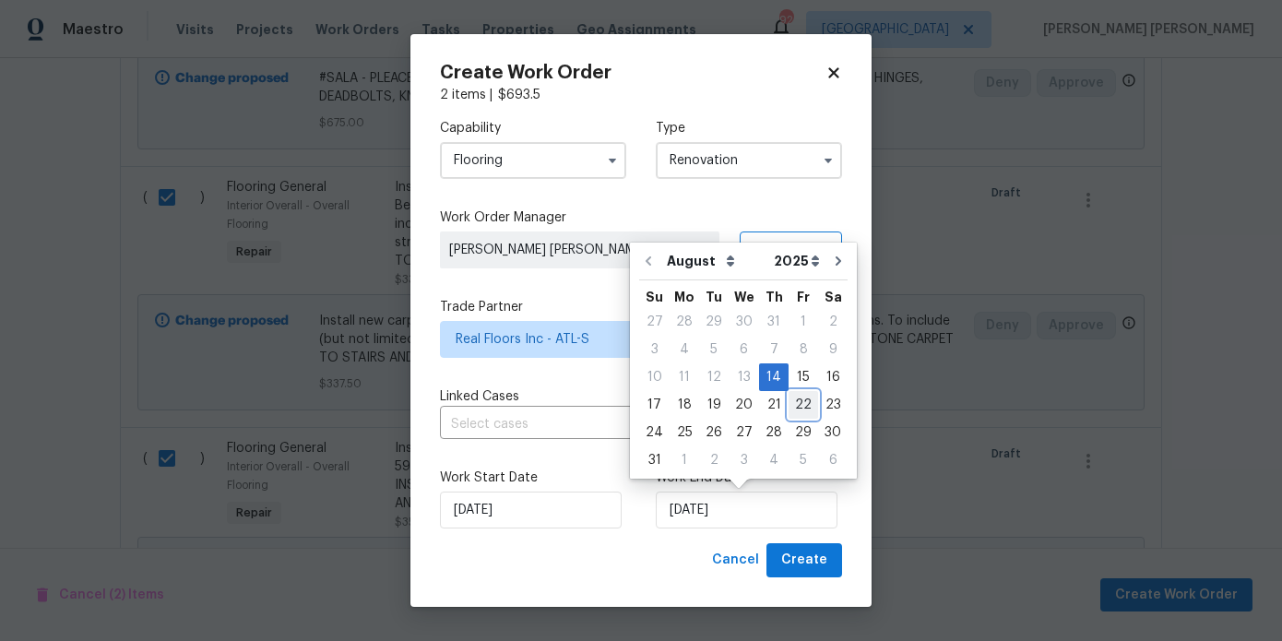
click at [799, 401] on div "22" at bounding box center [804, 405] width 30 height 26
type input "8/22/2025"
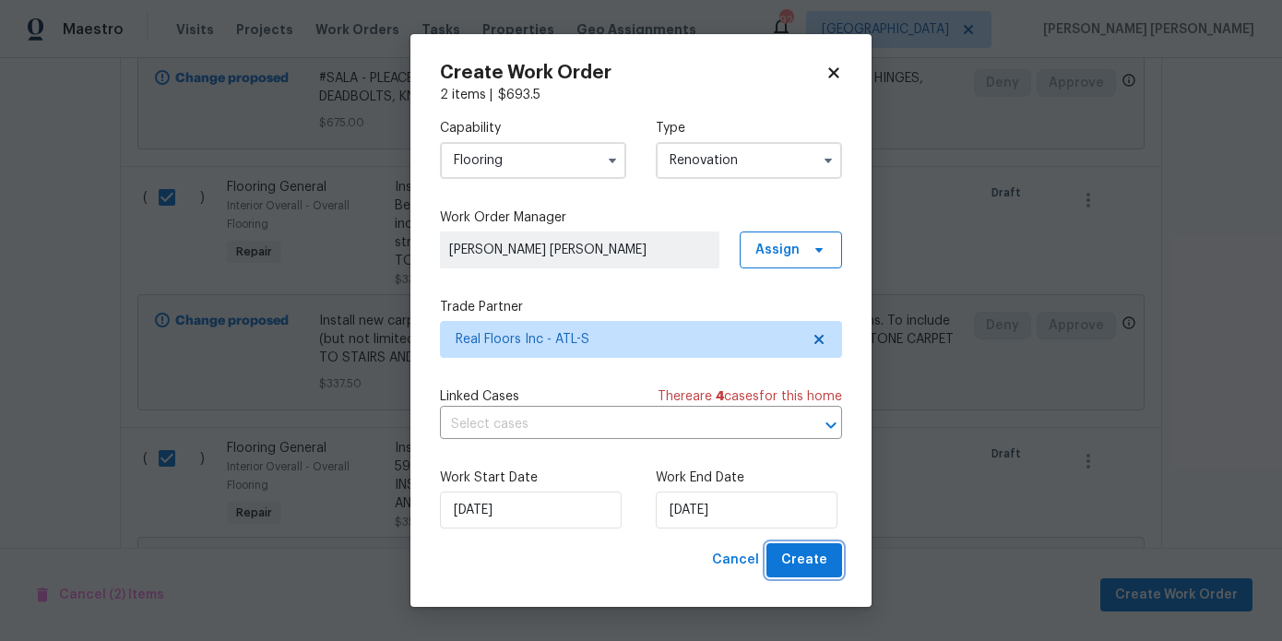
click at [812, 566] on span "Create" at bounding box center [804, 560] width 46 height 23
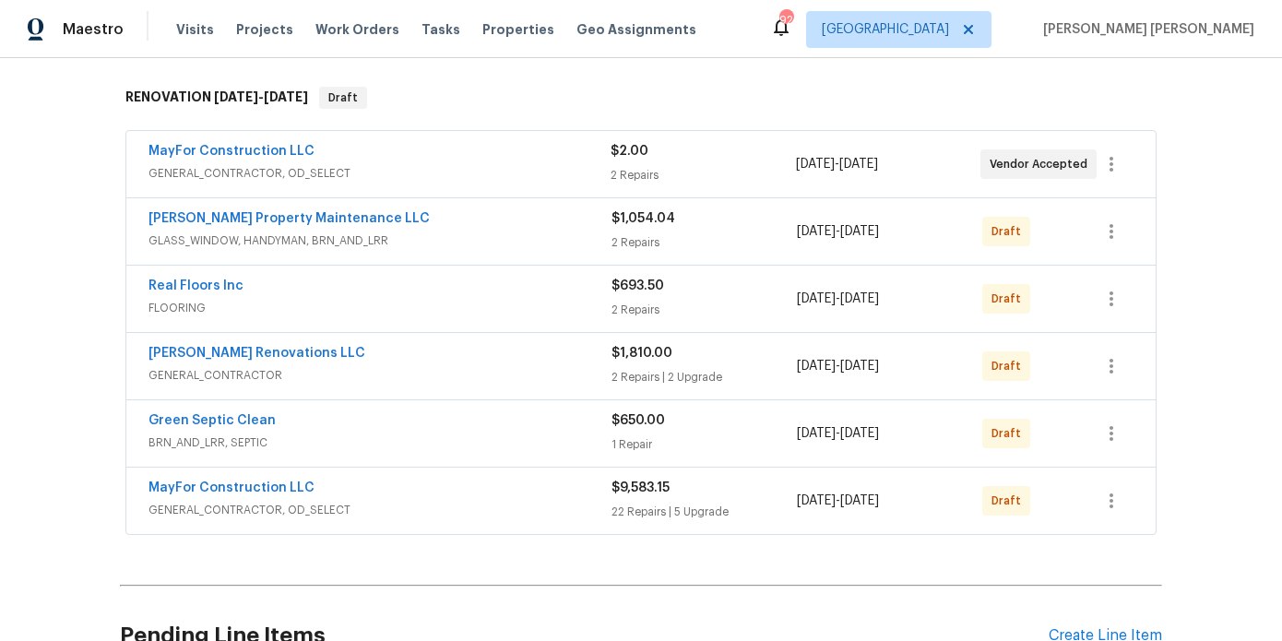
scroll to position [296, 0]
click at [1126, 140] on button "button" at bounding box center [1111, 162] width 44 height 44
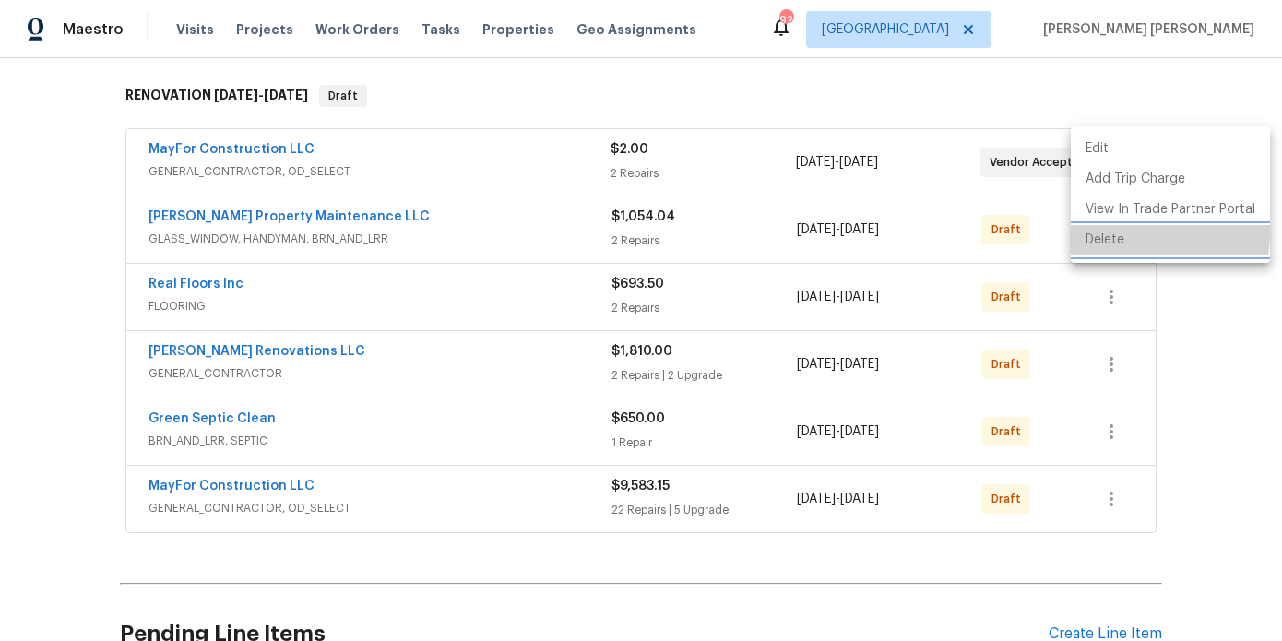
click at [1098, 232] on li "Delete" at bounding box center [1170, 240] width 199 height 30
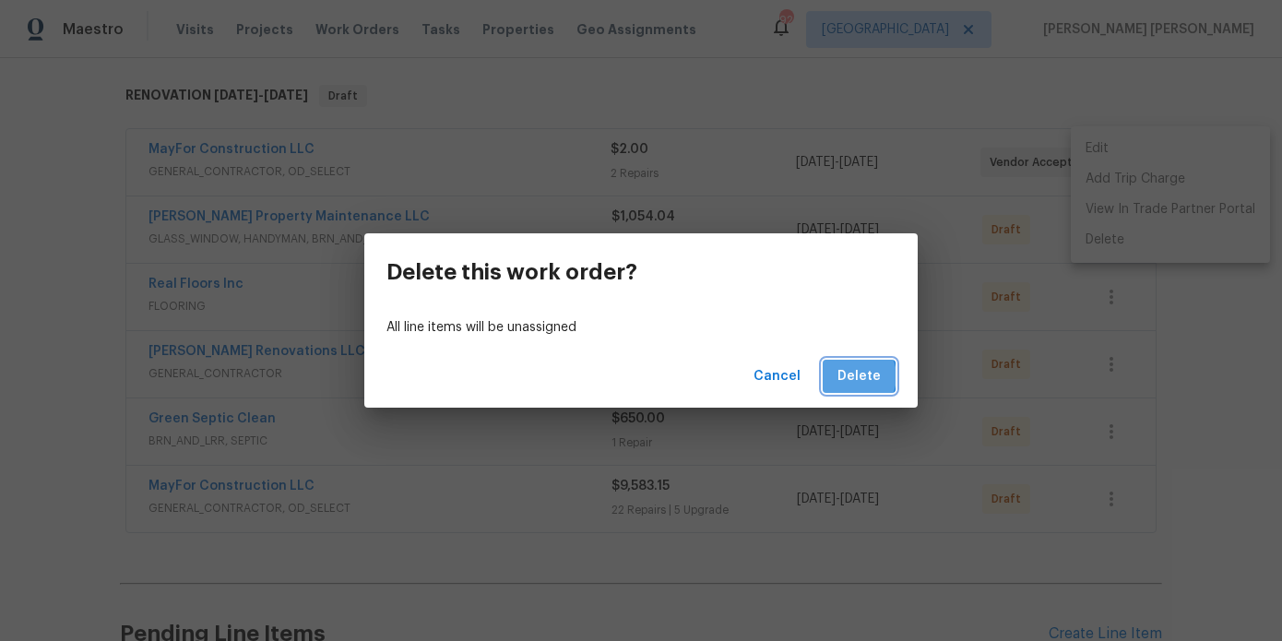
click at [853, 376] on span "Delete" at bounding box center [859, 376] width 43 height 23
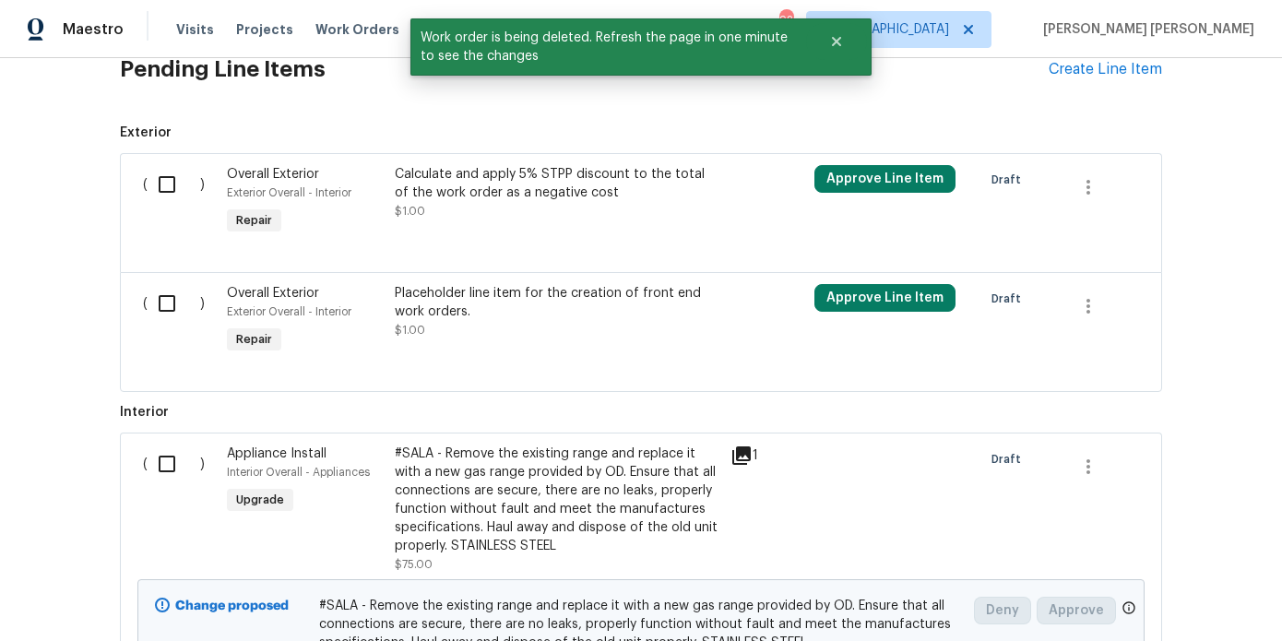
scroll to position [791, 0]
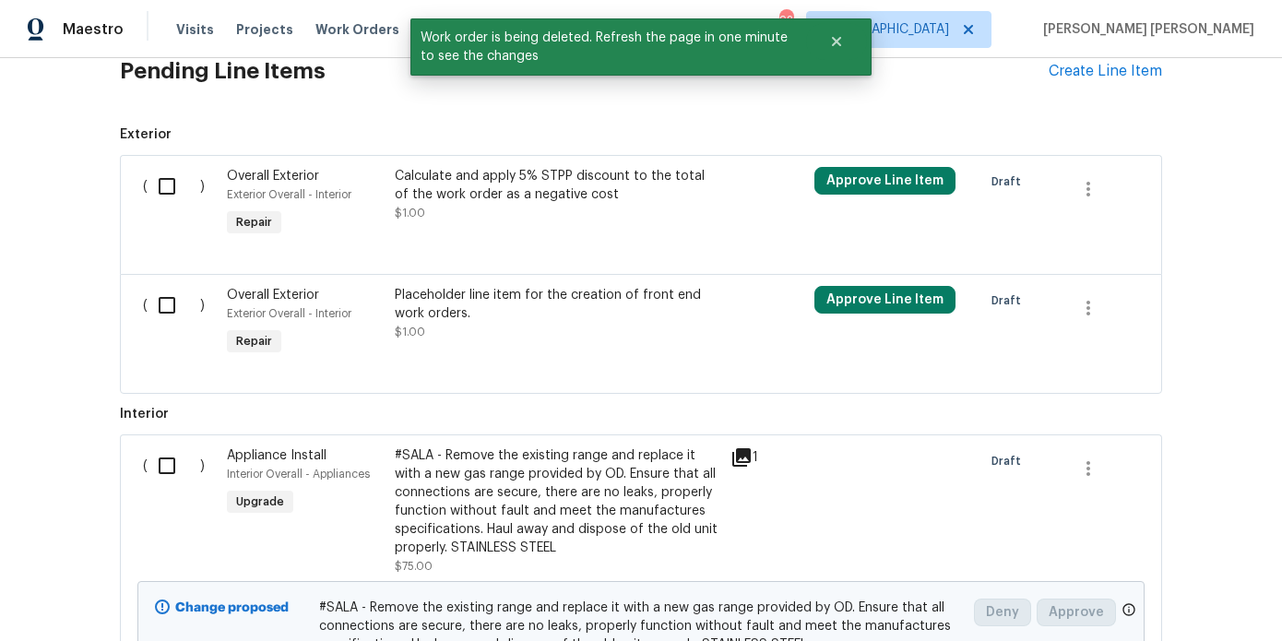
click at [171, 300] on input "checkbox" at bounding box center [174, 305] width 53 height 39
checkbox input "true"
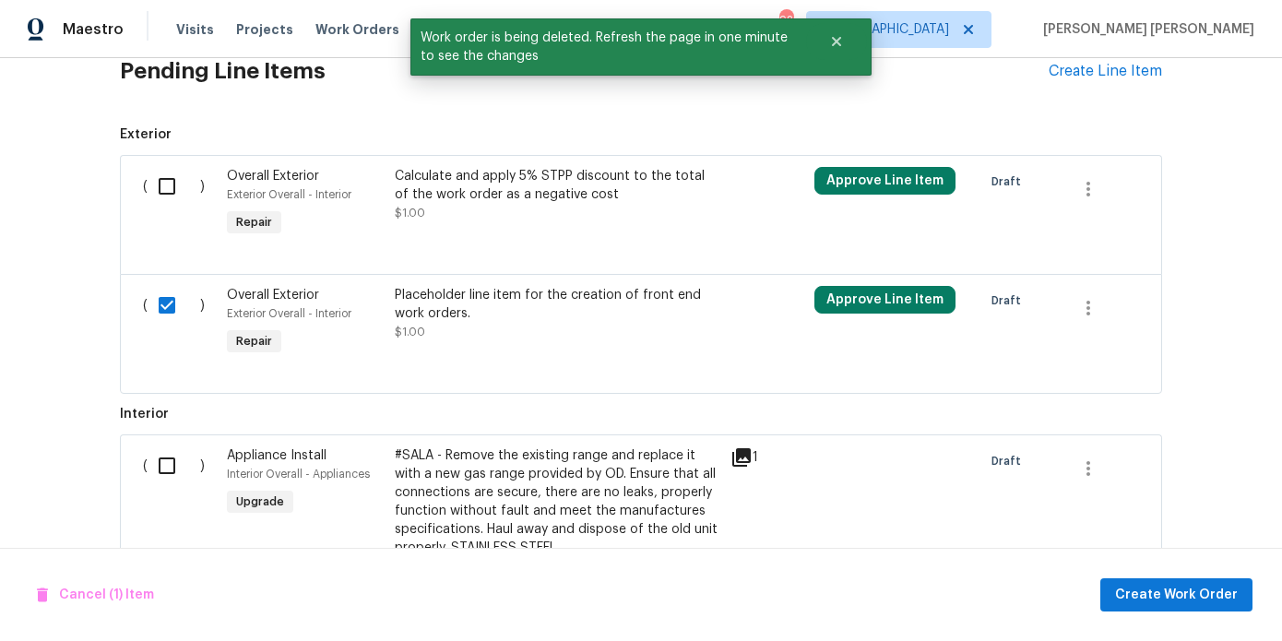
click at [162, 174] on input "checkbox" at bounding box center [174, 186] width 53 height 39
checkbox input "true"
click at [106, 608] on button "Cancel (2) Items" at bounding box center [101, 595] width 142 height 34
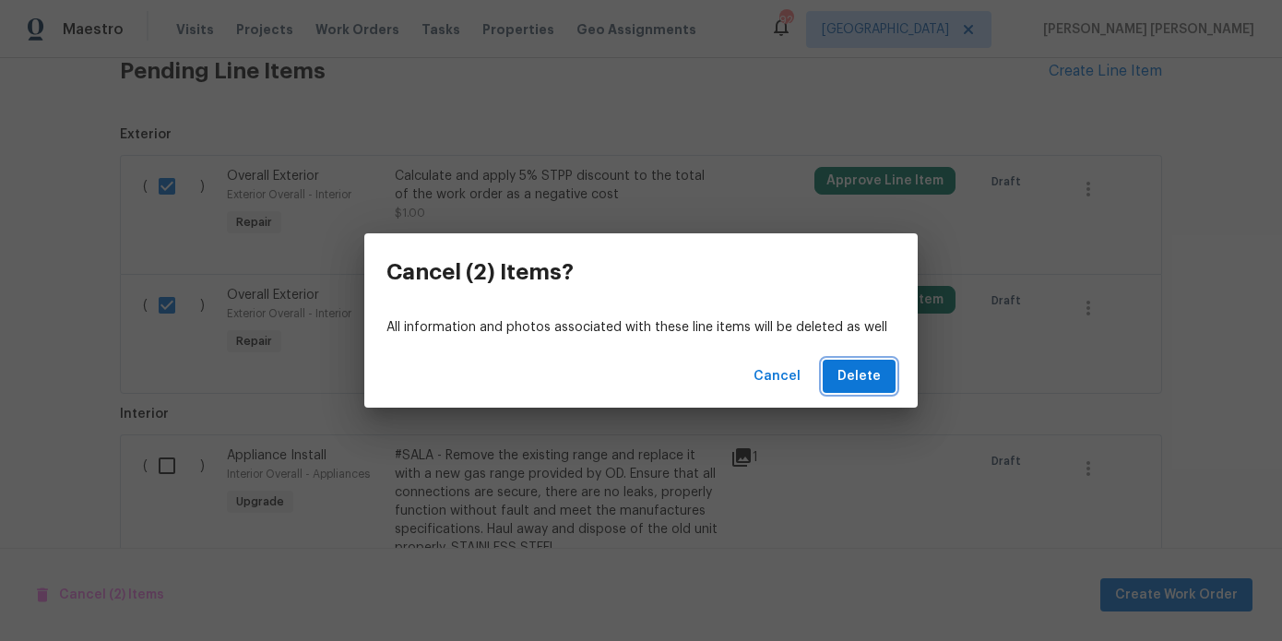
click at [872, 363] on button "Delete" at bounding box center [859, 377] width 73 height 34
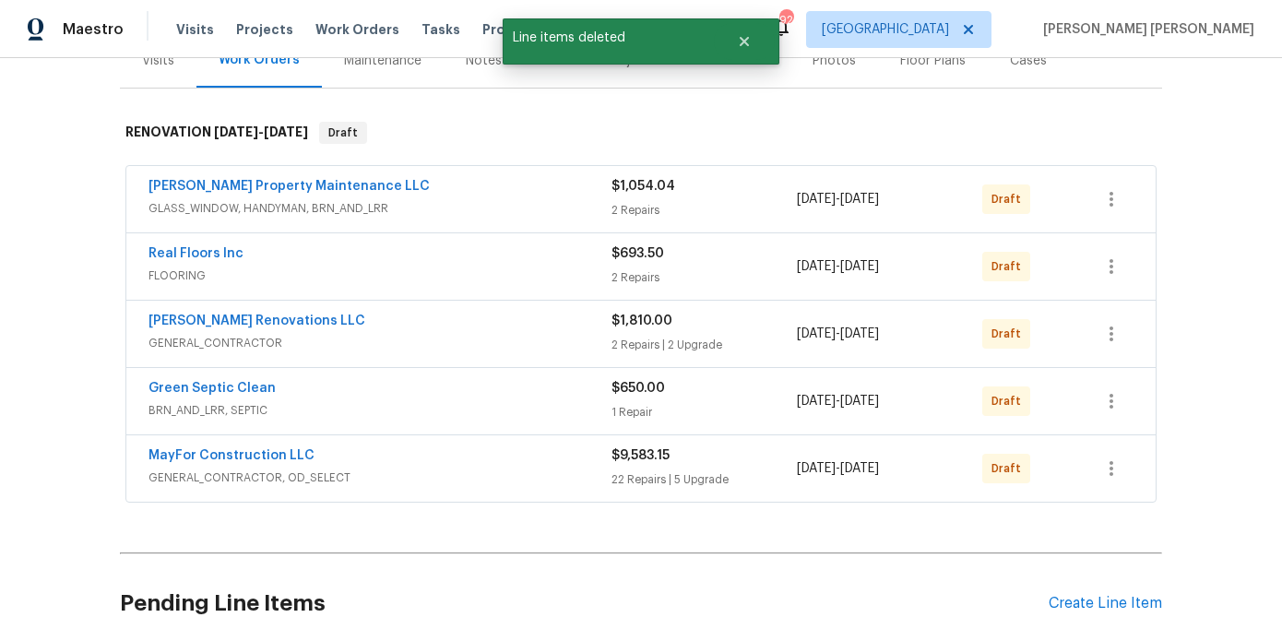
scroll to position [235, 0]
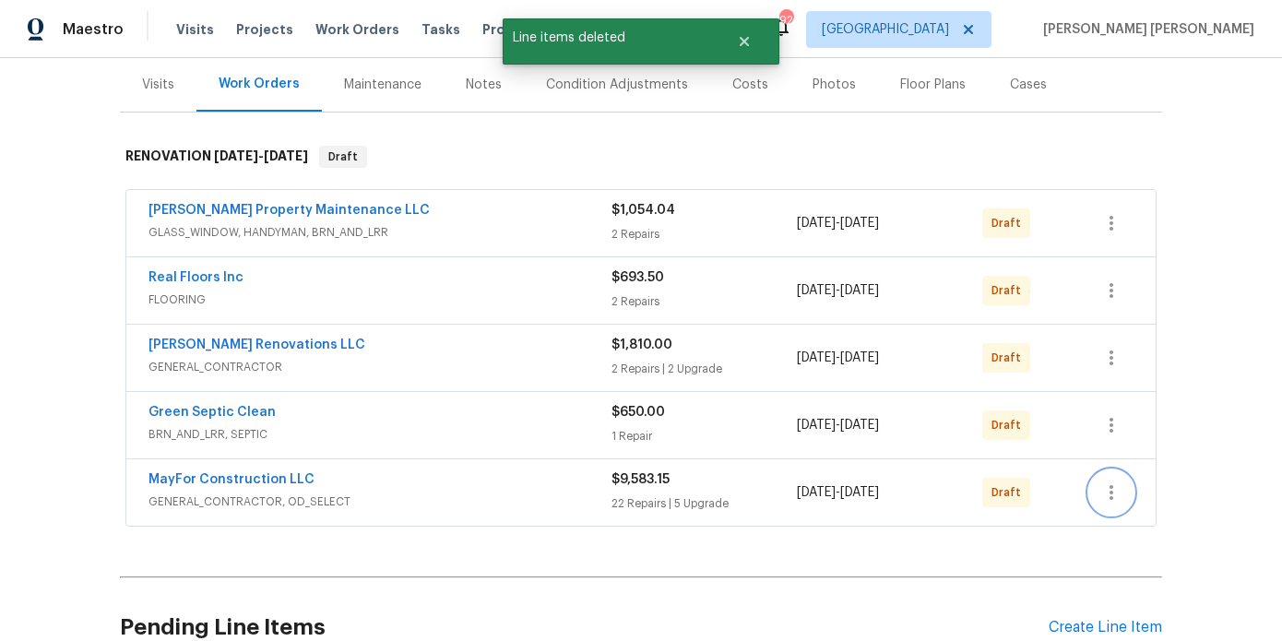
click at [1123, 476] on button "button" at bounding box center [1111, 492] width 44 height 44
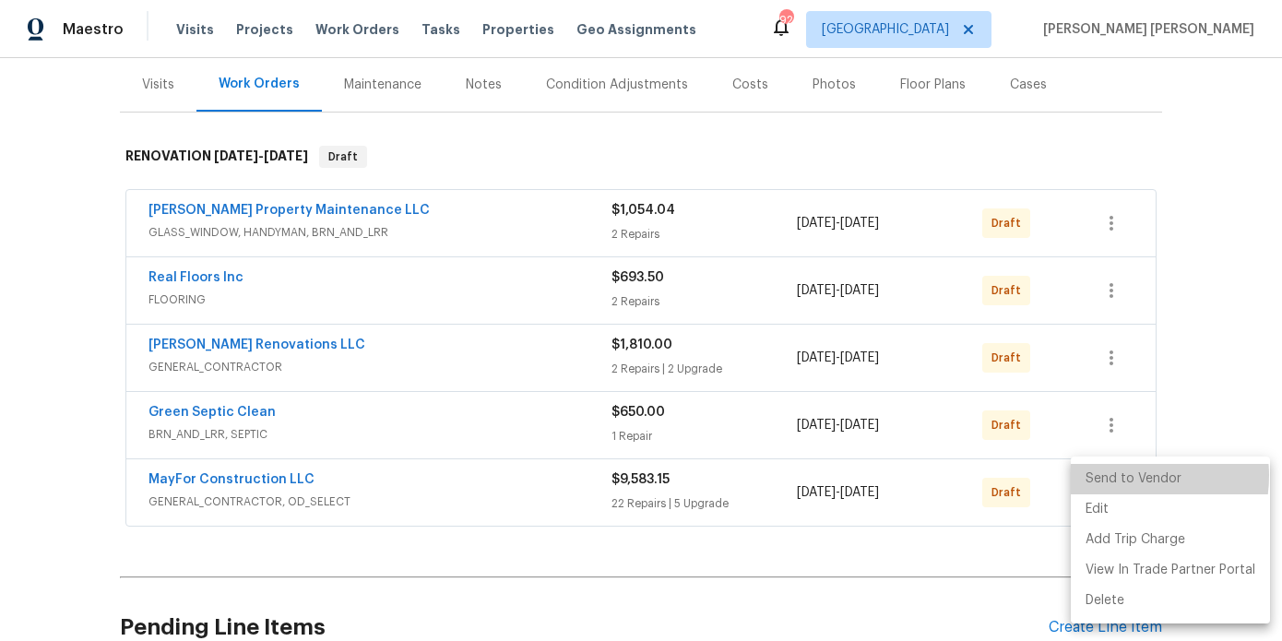
click at [1128, 476] on li "Send to Vendor" at bounding box center [1170, 479] width 199 height 30
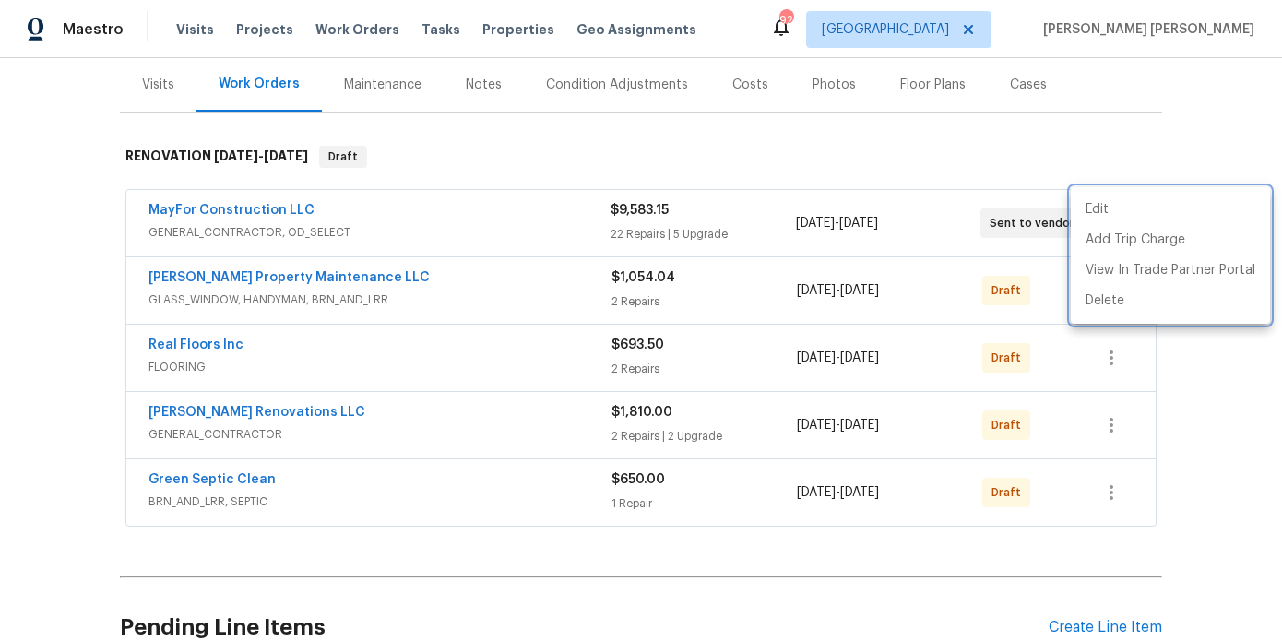
click at [1114, 478] on div at bounding box center [641, 320] width 1282 height 641
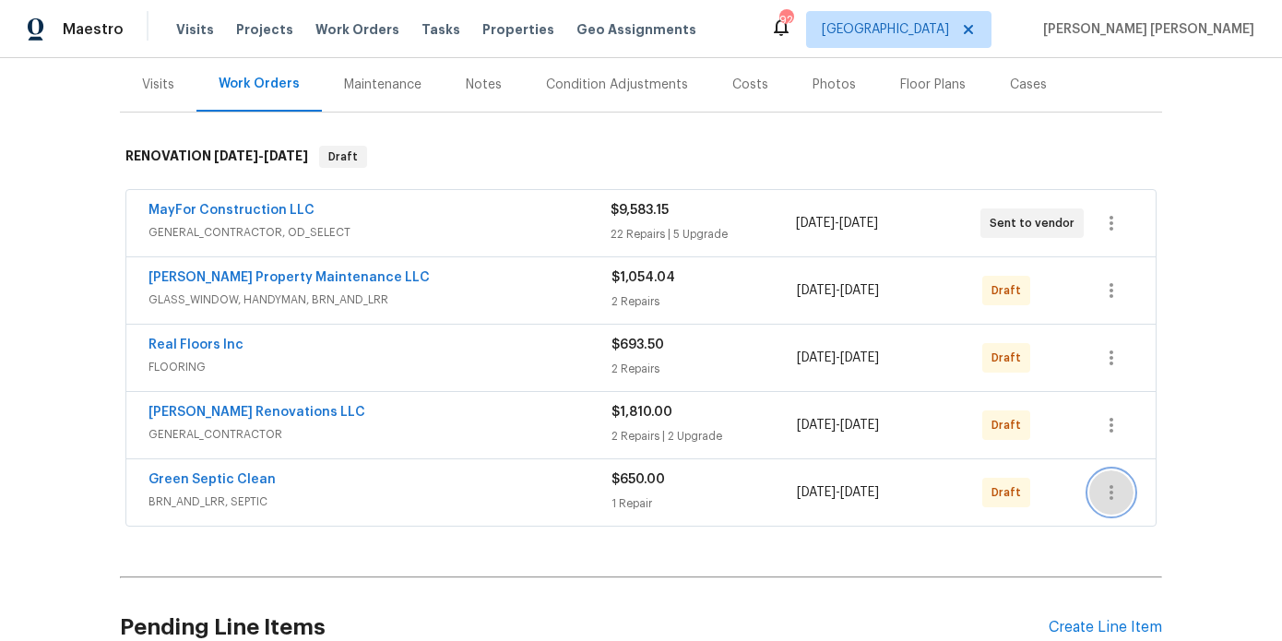
click at [1107, 482] on icon "button" at bounding box center [1112, 493] width 22 height 22
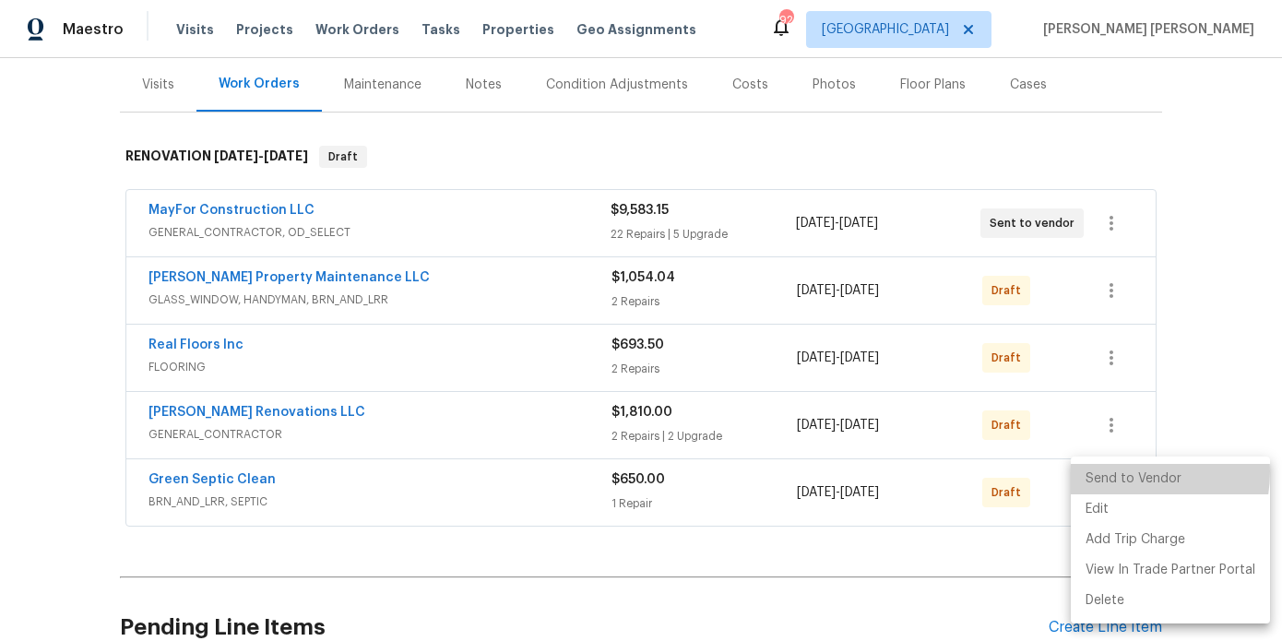
click at [1123, 472] on li "Send to Vendor" at bounding box center [1170, 479] width 199 height 30
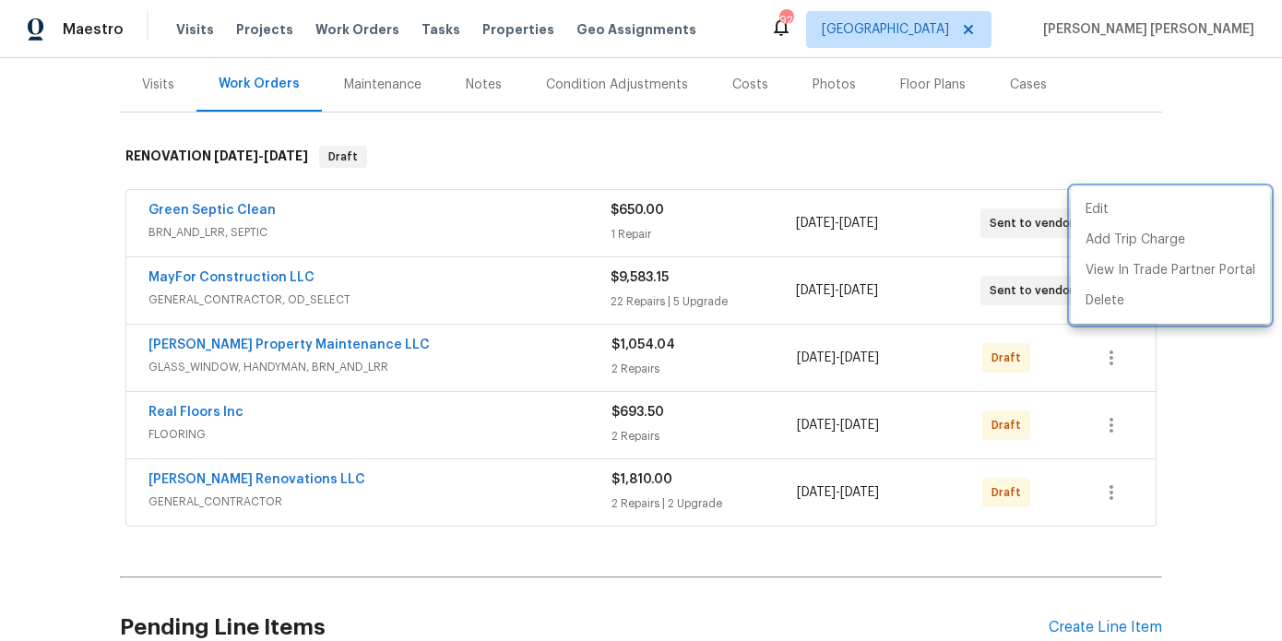
click at [1096, 493] on div at bounding box center [641, 320] width 1282 height 641
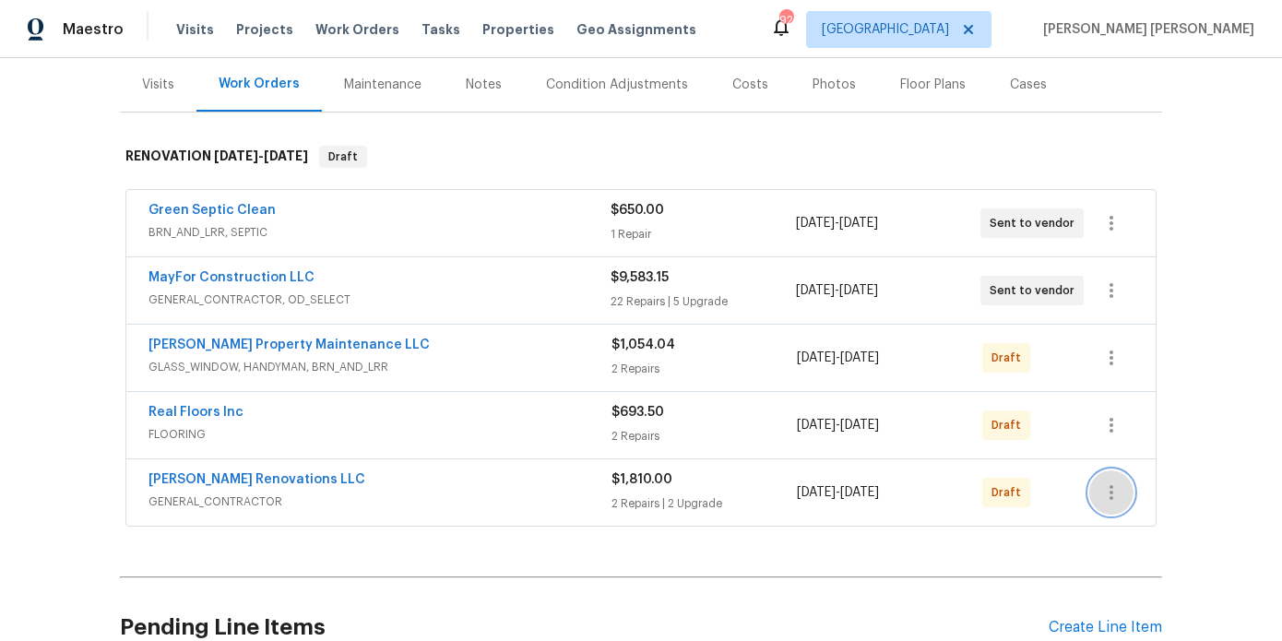
click at [1127, 483] on button "button" at bounding box center [1111, 492] width 44 height 44
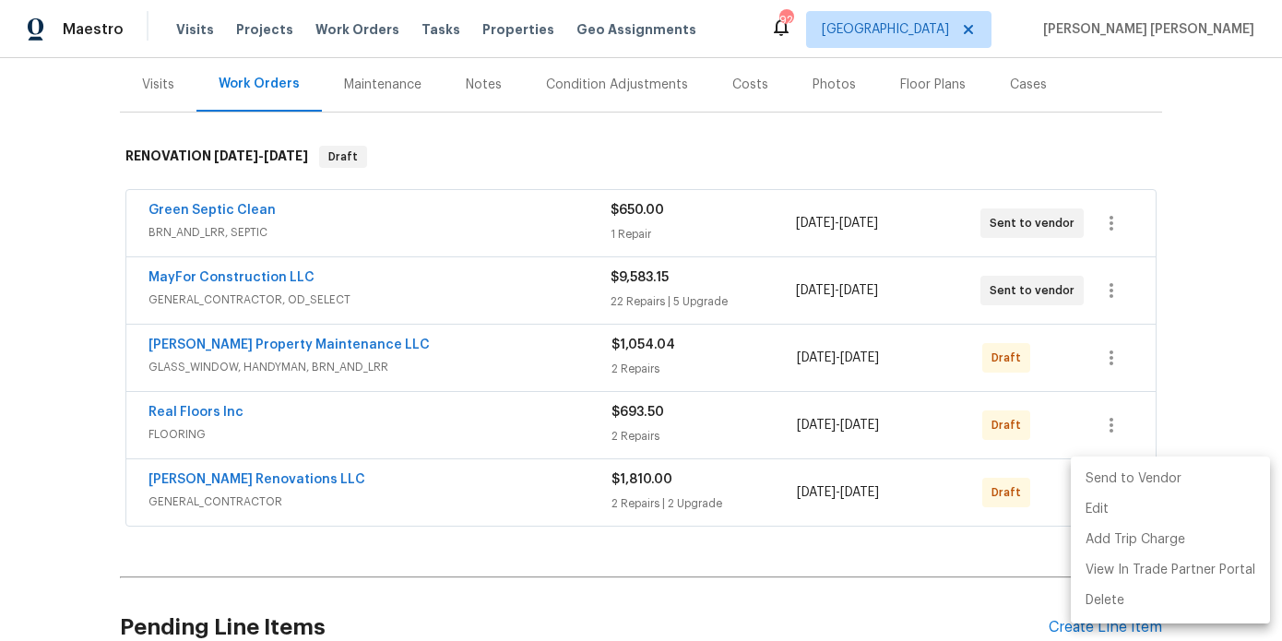
click at [1117, 481] on li "Send to Vendor" at bounding box center [1170, 479] width 199 height 30
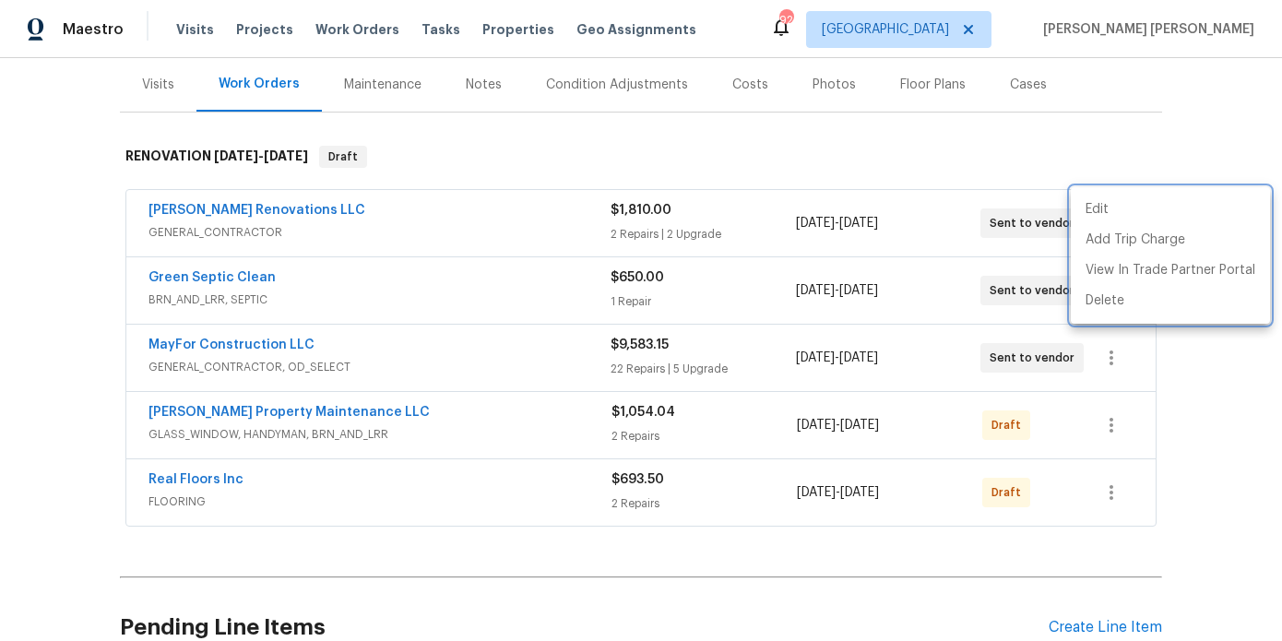
click at [1097, 474] on div at bounding box center [641, 320] width 1282 height 641
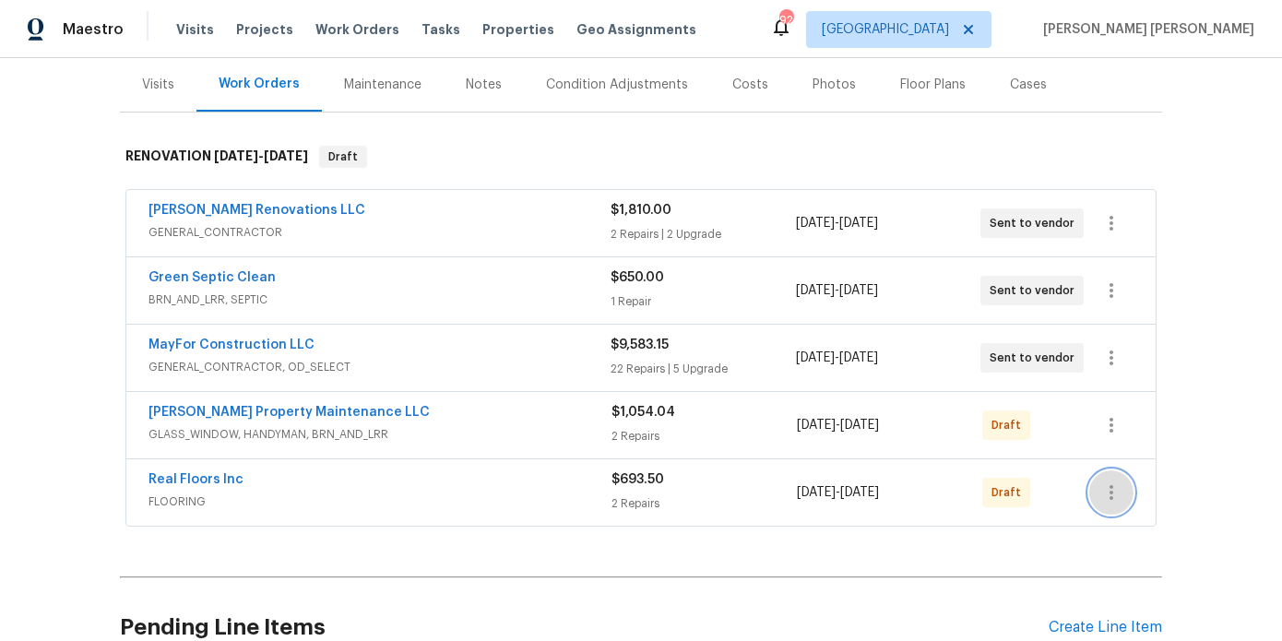
click at [1110, 485] on icon "button" at bounding box center [1112, 492] width 4 height 15
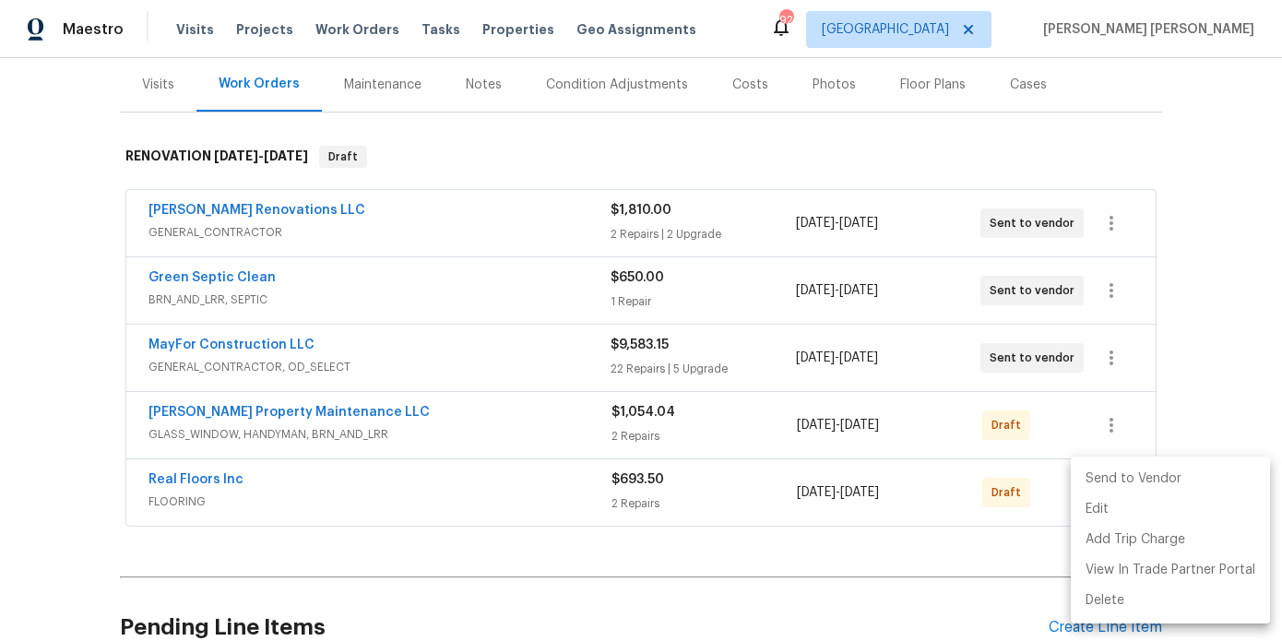
click at [1120, 467] on li "Send to Vendor" at bounding box center [1170, 479] width 199 height 30
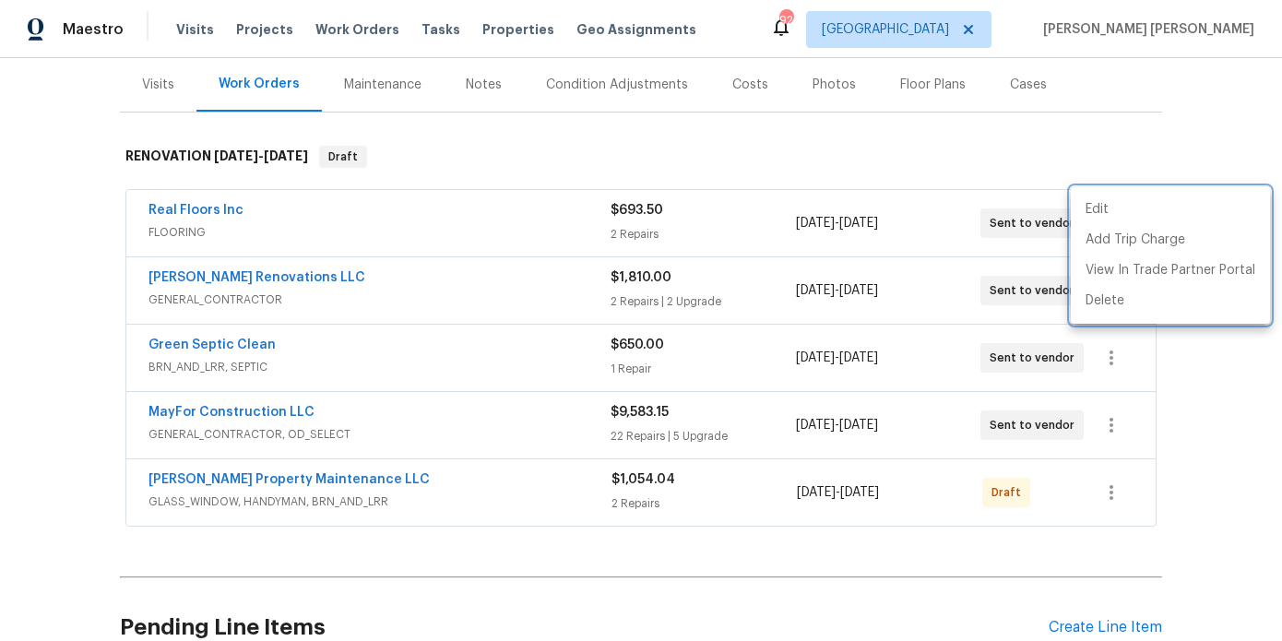
click at [1019, 529] on div at bounding box center [641, 320] width 1282 height 641
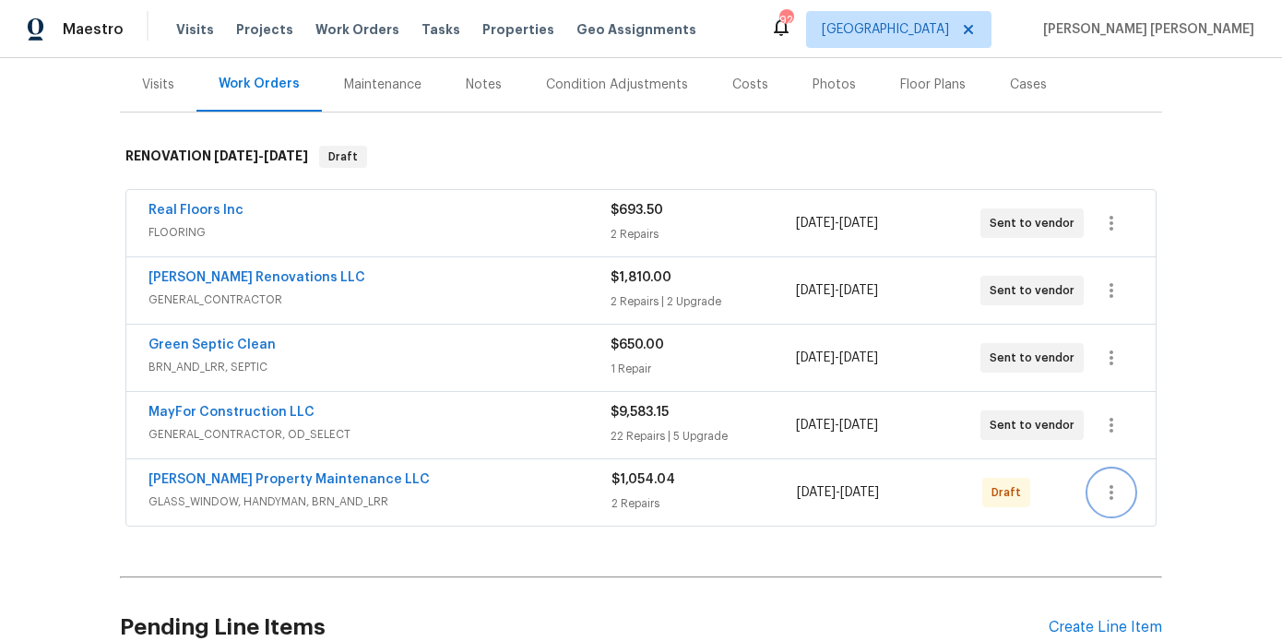
click at [1117, 482] on icon "button" at bounding box center [1112, 493] width 22 height 22
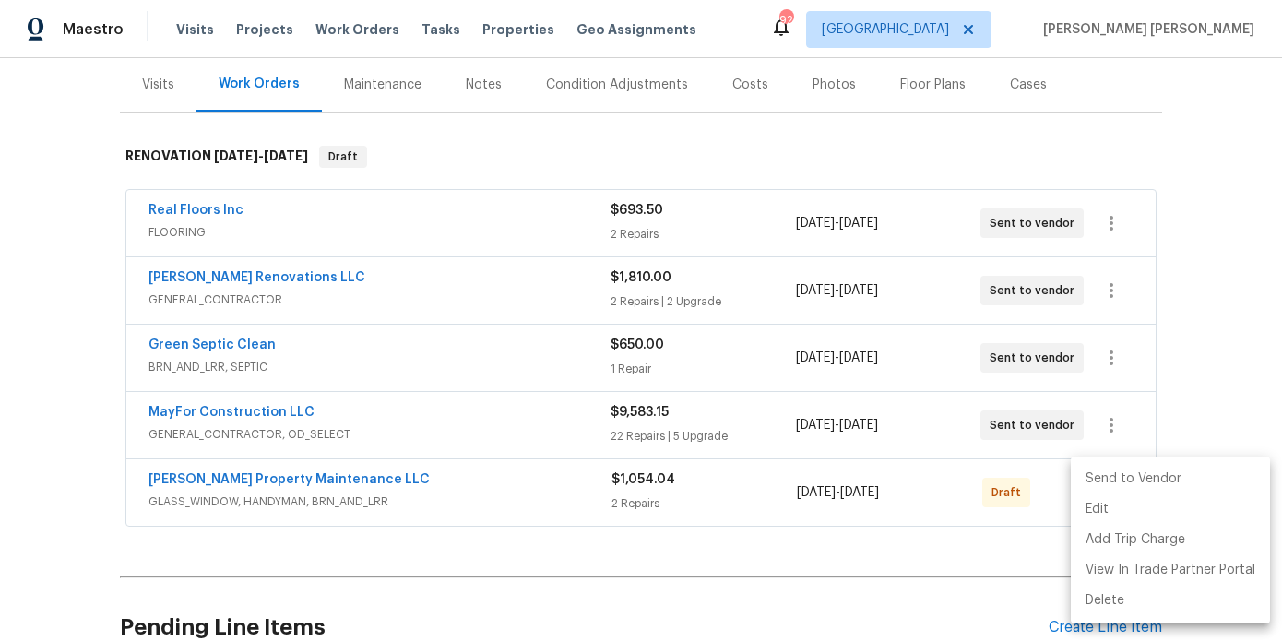
click at [1092, 490] on li "Send to Vendor" at bounding box center [1170, 479] width 199 height 30
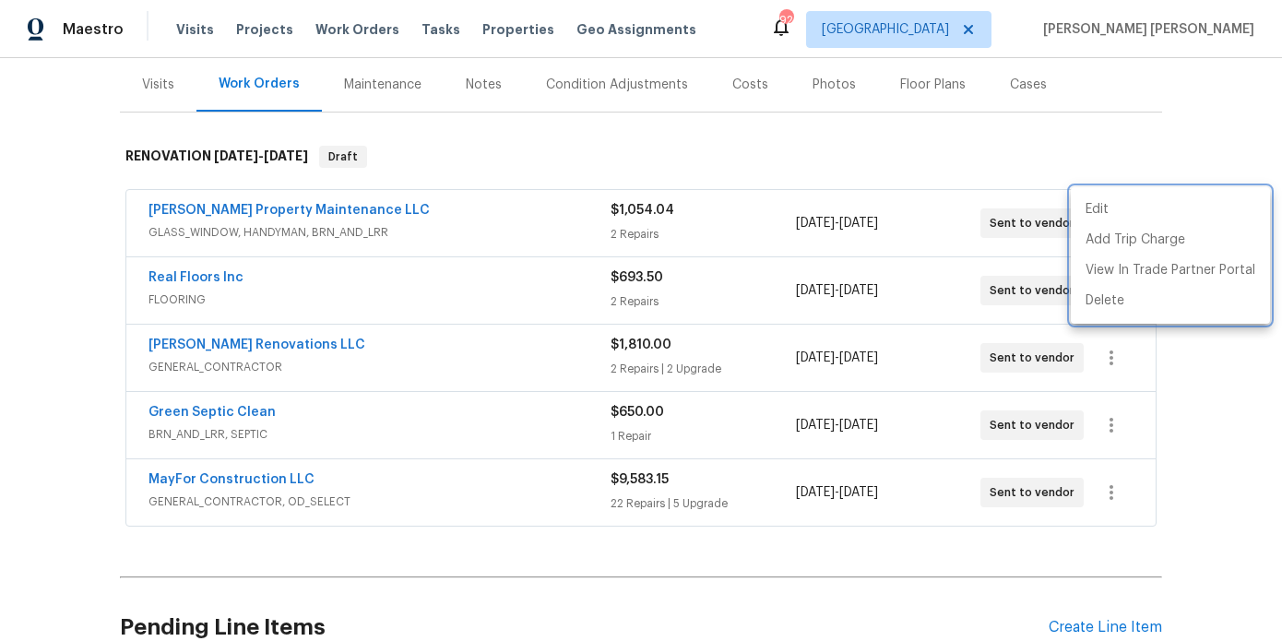
click at [235, 273] on div at bounding box center [641, 320] width 1282 height 641
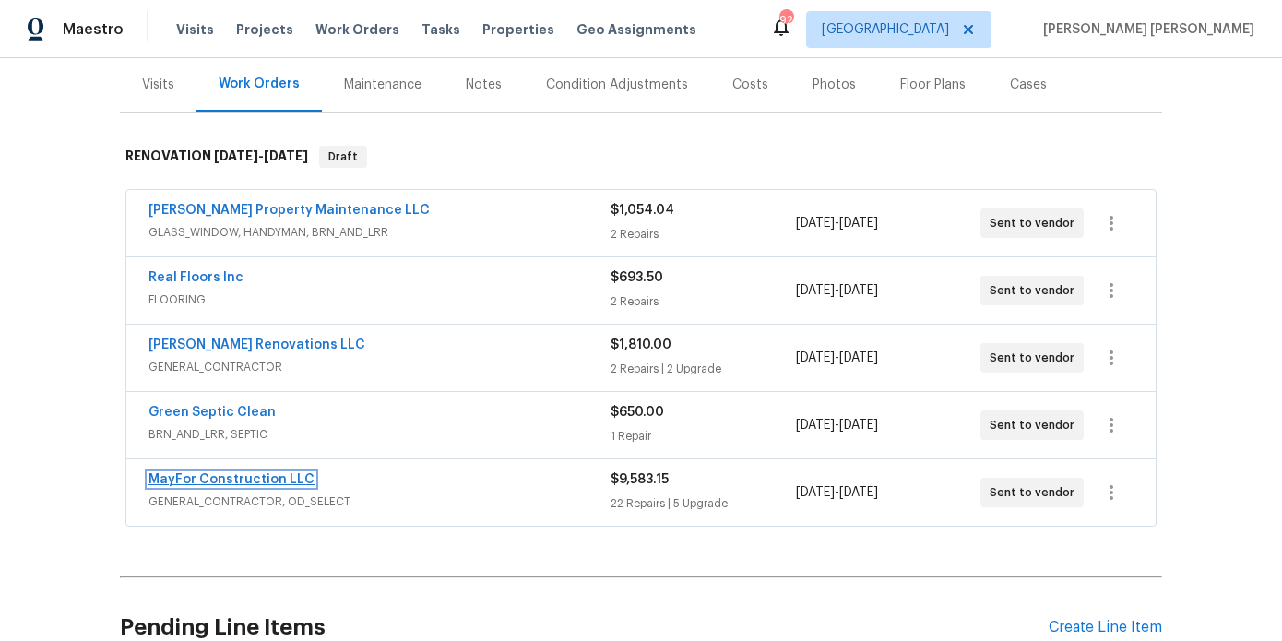
click at [264, 473] on link "MayFor Construction LLC" at bounding box center [232, 479] width 166 height 13
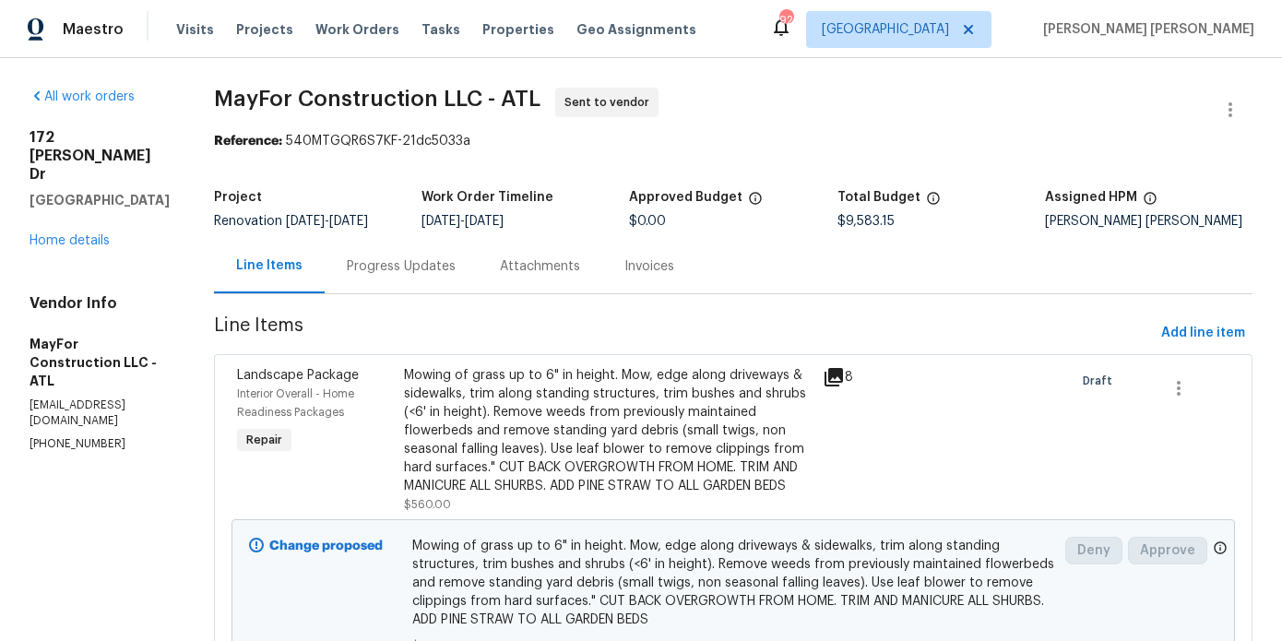
click at [448, 276] on div "Progress Updates" at bounding box center [401, 266] width 109 height 18
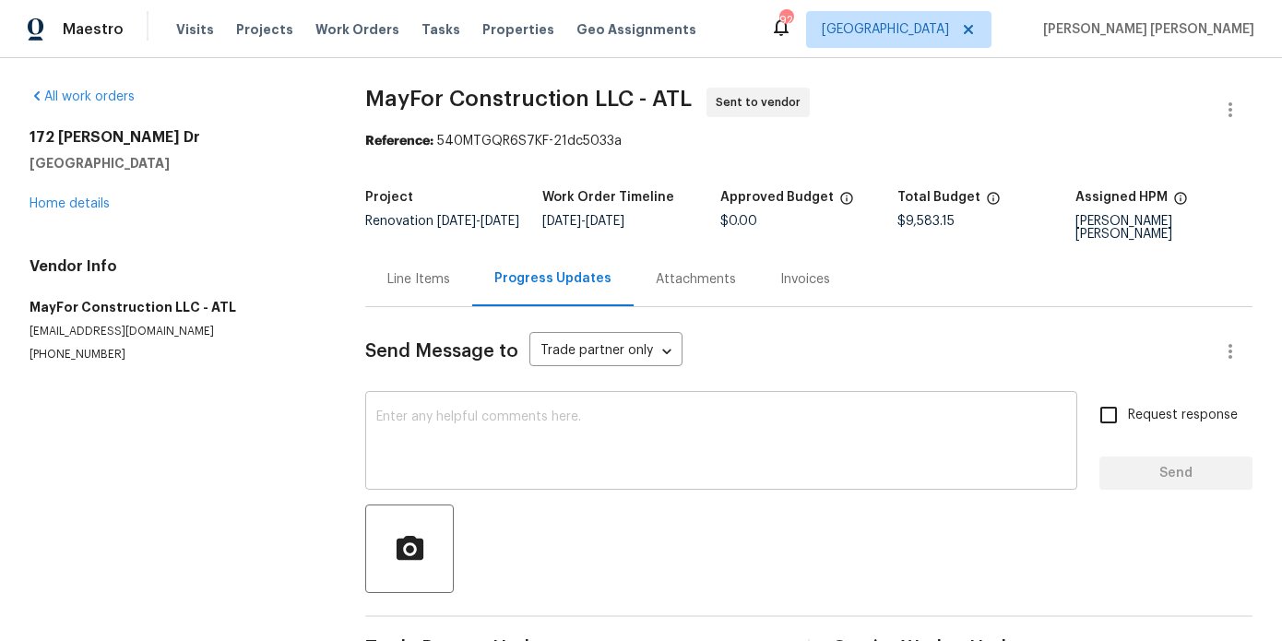
click at [468, 434] on textarea at bounding box center [721, 443] width 690 height 65
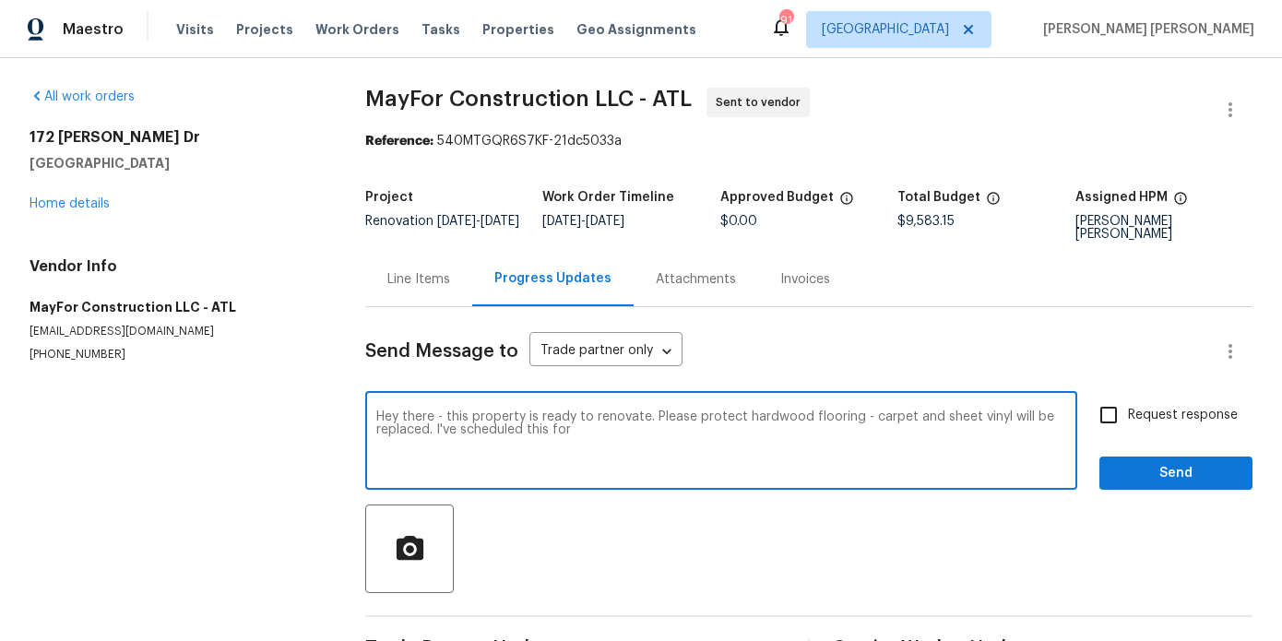
click at [591, 434] on textarea "Hey there - this property is ready to renovate. Please protect hardwood floorin…" at bounding box center [721, 443] width 690 height 65
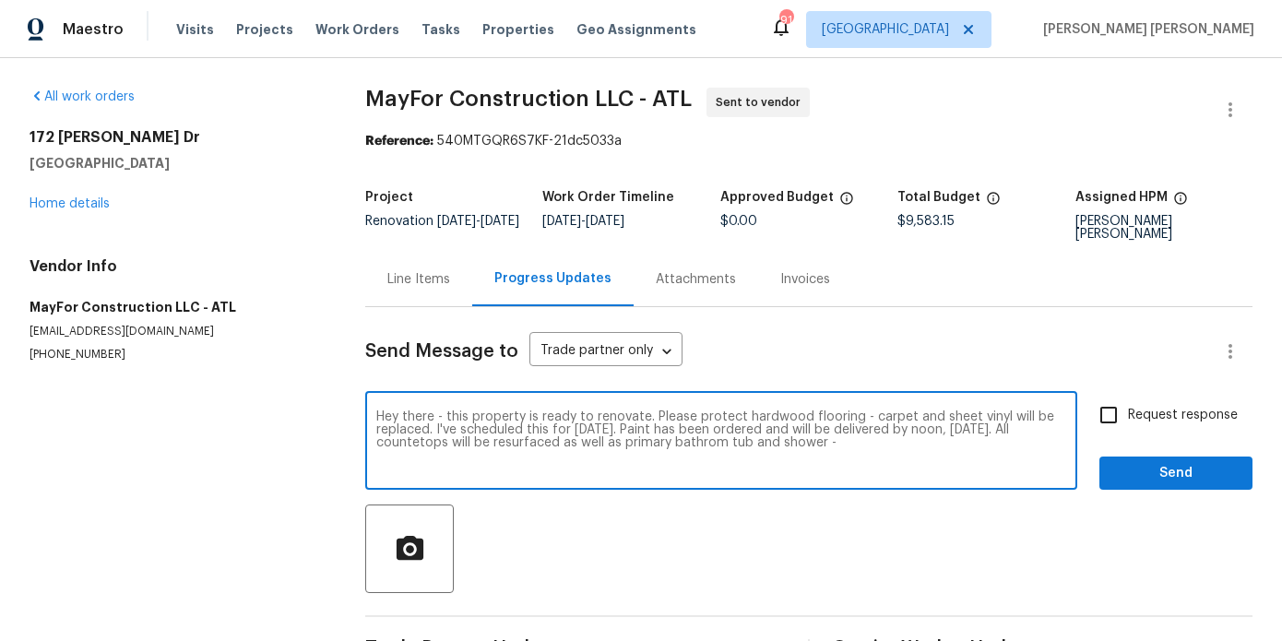
click at [489, 446] on textarea "Hey there - this property is ready to renovate. Please protect hardwood floorin…" at bounding box center [721, 443] width 690 height 65
click at [809, 443] on textarea "Hey there - this property is ready to renovate. Please protect hardwood floorin…" at bounding box center [721, 443] width 690 height 65
click at [960, 448] on textarea "Hey there - this property is ready to renovate. Please protect hardwood floorin…" at bounding box center [721, 443] width 690 height 65
click at [1008, 449] on textarea "Hey there - this property is ready to renovate. Please protect hardwood floorin…" at bounding box center [721, 443] width 690 height 65
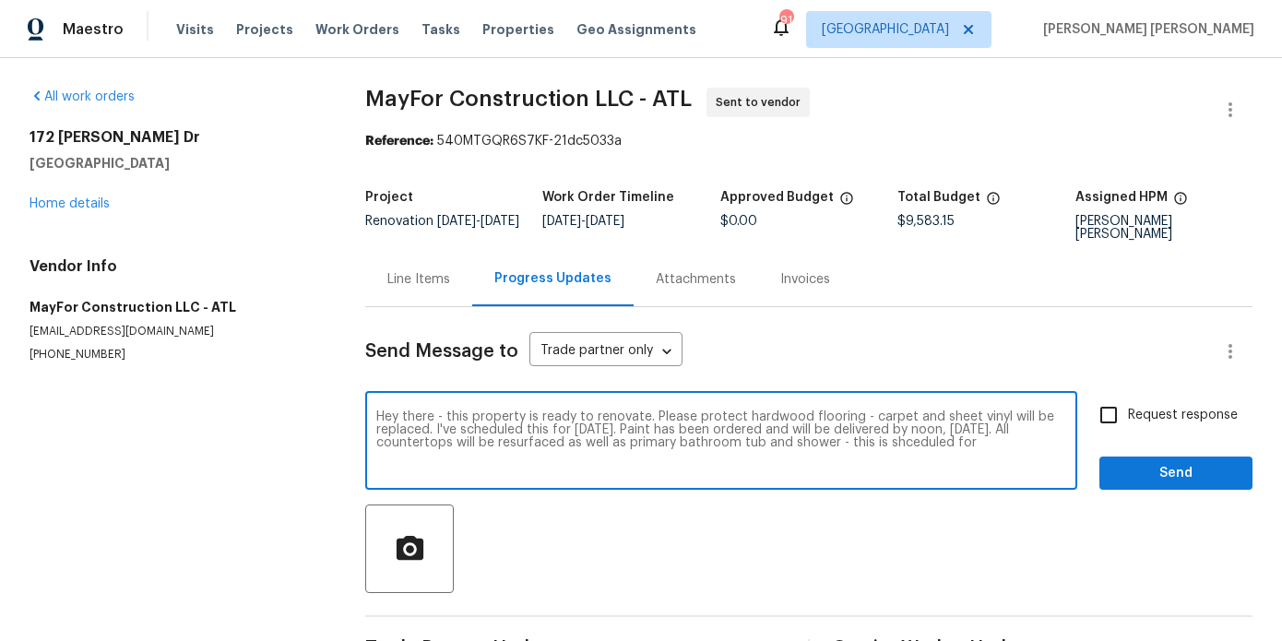
click at [1008, 449] on textarea "Hey there - this property is ready to renovate. Please protect hardwood floorin…" at bounding box center [721, 443] width 690 height 65
click at [1004, 443] on textarea "Hey there - this property is ready to renovate. Please protect hardwood floorin…" at bounding box center [721, 443] width 690 height 65
click at [1066, 446] on textarea "Hey there - this property is ready to renovate. Please protect hardwood floorin…" at bounding box center [721, 443] width 690 height 65
click at [672, 463] on textarea "Hey there - this property is ready to renovate. Please protect hardwood floorin…" at bounding box center [721, 443] width 690 height 65
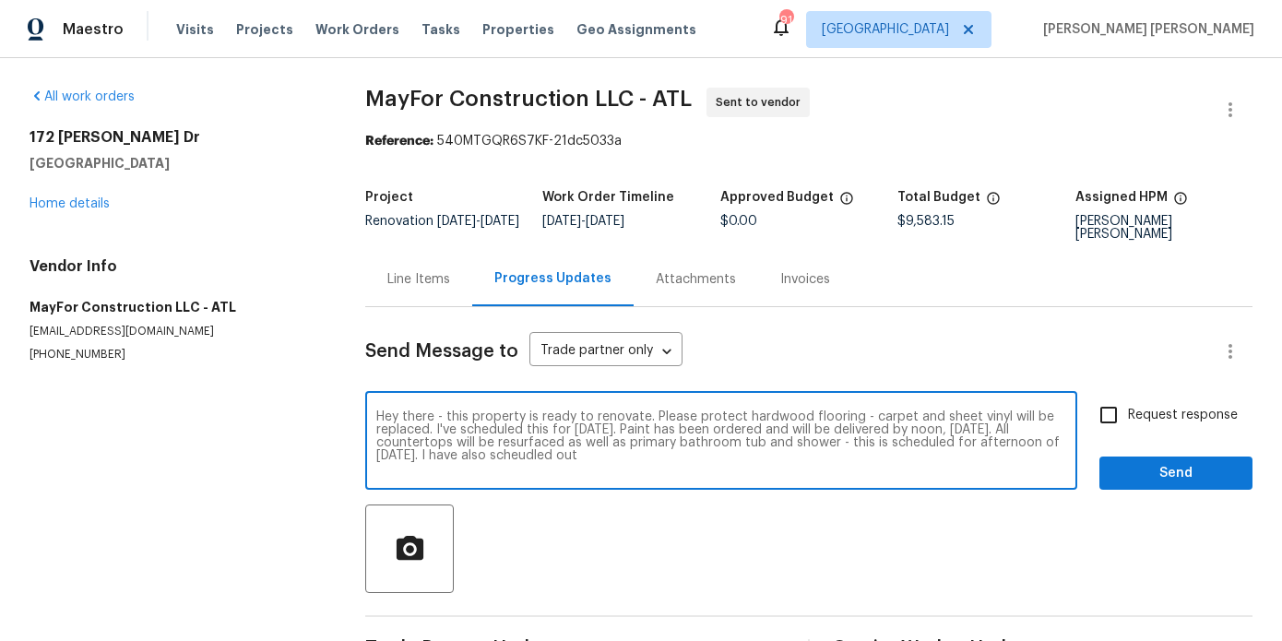
click at [695, 458] on textarea "Hey there - this property is ready to renovate. Please protect hardwood floorin…" at bounding box center [721, 443] width 690 height 65
click at [768, 467] on textarea "Hey there - this property is ready to renovate. Please protect hardwood floorin…" at bounding box center [721, 443] width 690 height 65
click at [458, 468] on textarea "Hey there - this property is ready to renovate. Please protect hardwood floorin…" at bounding box center [721, 443] width 690 height 65
click at [570, 478] on div "Hey there - this property is ready to renovate. Please protect hardwood floorin…" at bounding box center [721, 443] width 712 height 94
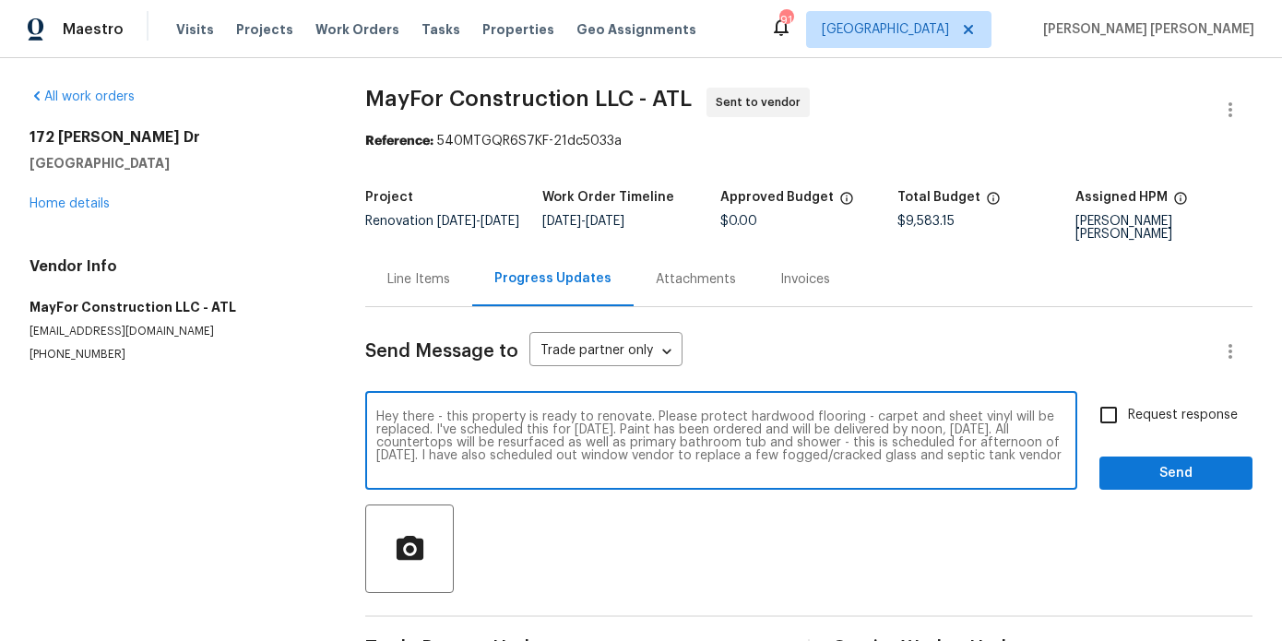
click at [563, 470] on textarea "Hey there - this property is ready to renovate. Please protect hardwood floorin…" at bounding box center [721, 443] width 690 height 65
drag, startPoint x: 684, startPoint y: 468, endPoint x: 560, endPoint y: 469, distance: 123.6
click at [560, 469] on textarea "Hey there - this property is ready to renovate. Please protect hardwood floorin…" at bounding box center [721, 443] width 690 height 65
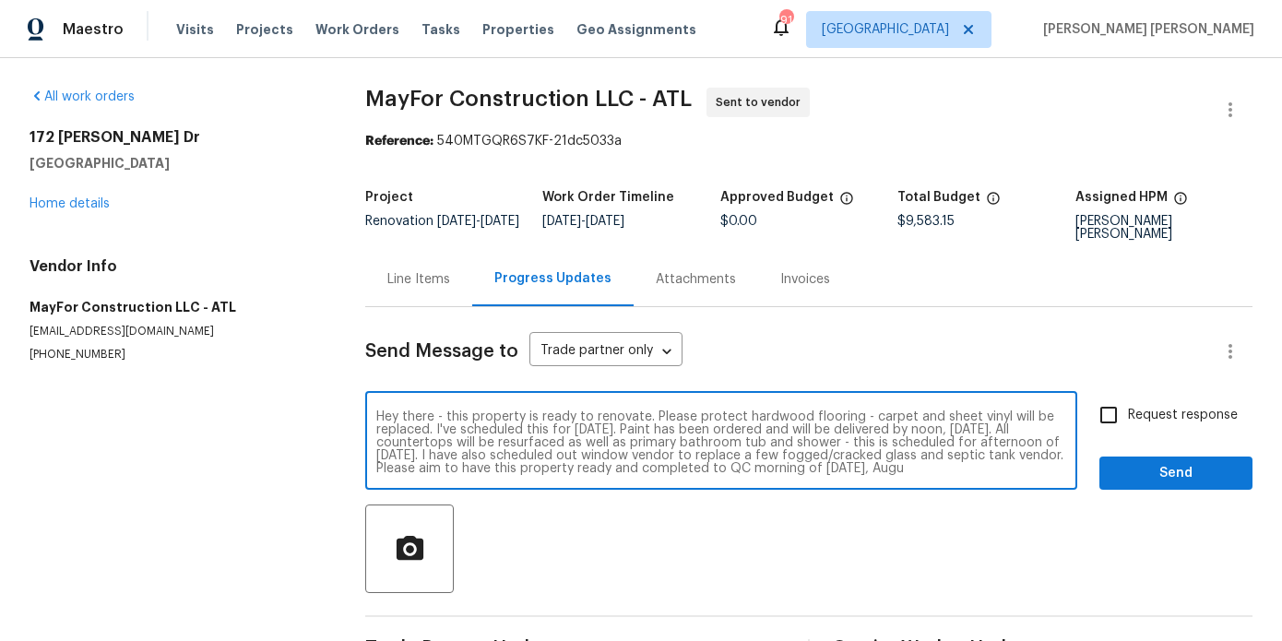
scroll to position [13, 0]
click at [792, 467] on textarea "Hey there - this property is ready to renovate. Please protect hardwood floorin…" at bounding box center [721, 443] width 690 height 65
click at [883, 474] on textarea "Hey there - this property is ready to renovate. Please protect hardwood floorin…" at bounding box center [721, 443] width 690 height 65
type textarea "Hey there - this property is ready to renovate. Please protect hardwood floorin…"
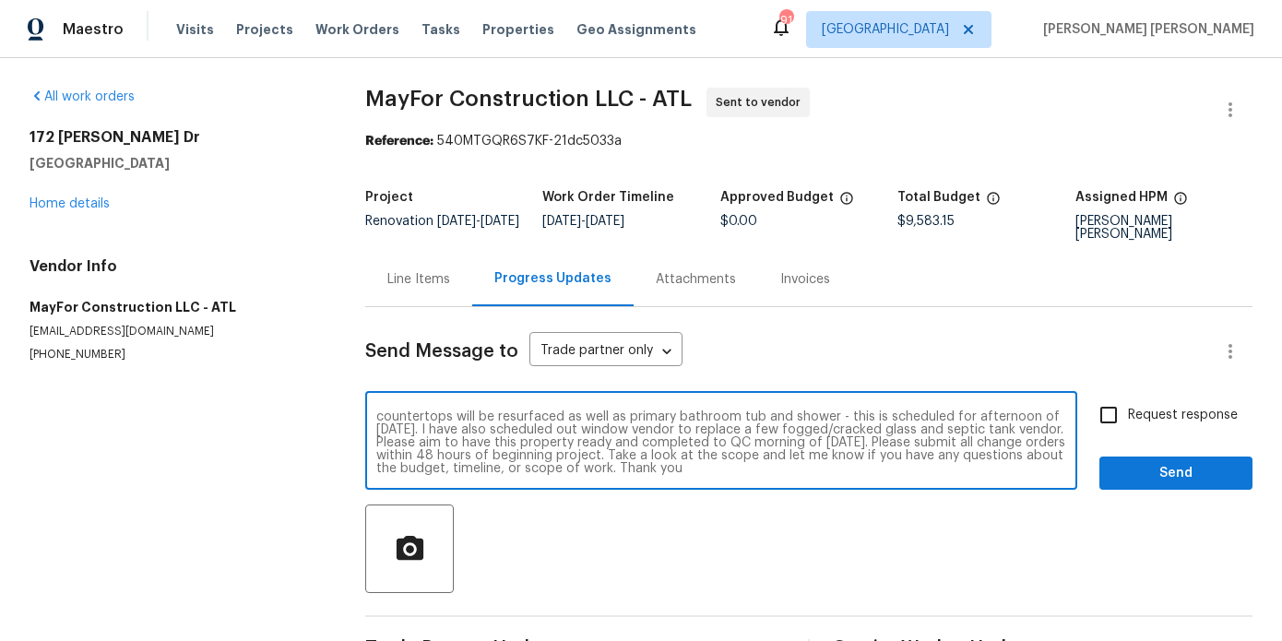
click at [1183, 431] on label "Request response" at bounding box center [1163, 415] width 149 height 39
click at [1128, 431] on input "Request response" at bounding box center [1108, 415] width 39 height 39
checkbox input "true"
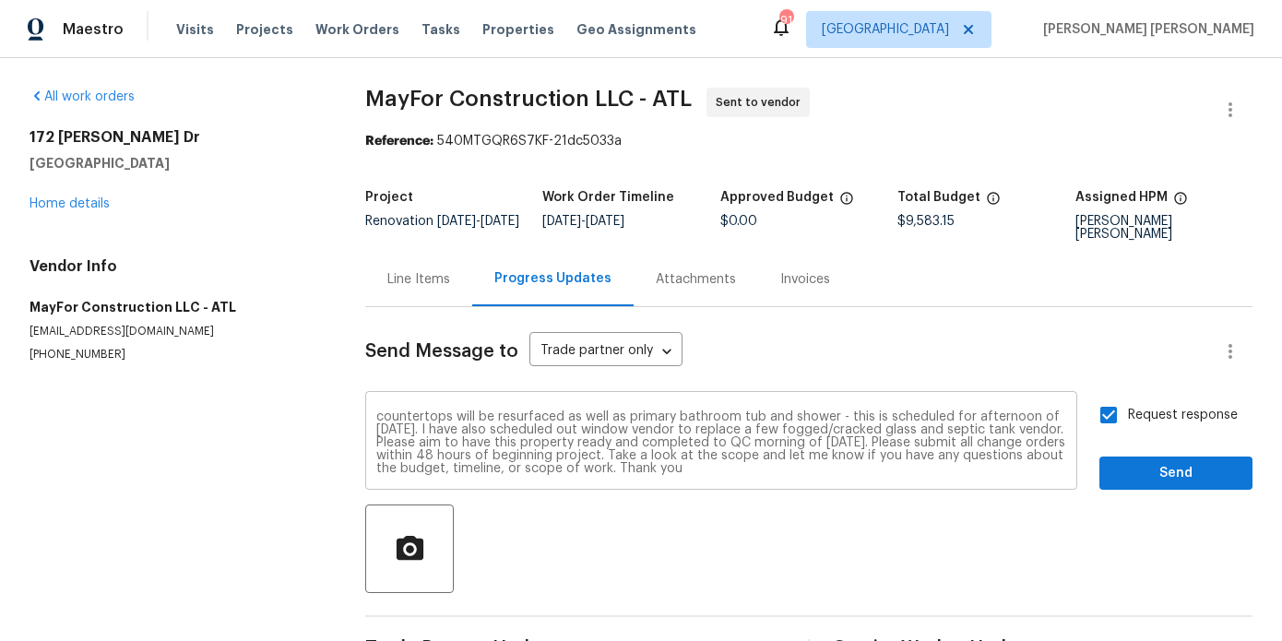
click at [875, 447] on textarea "Hey there - this property is ready to renovate. Please protect hardwood floorin…" at bounding box center [721, 443] width 690 height 65
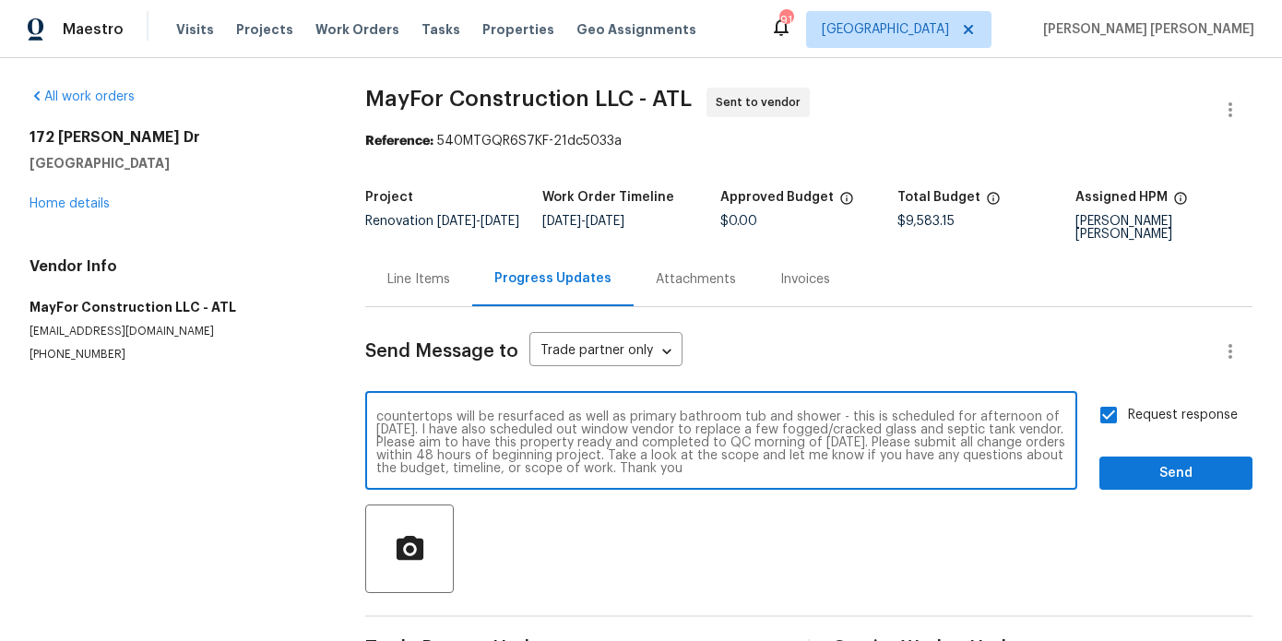
click at [875, 447] on textarea "Hey there - this property is ready to renovate. Please protect hardwood floorin…" at bounding box center [721, 443] width 690 height 65
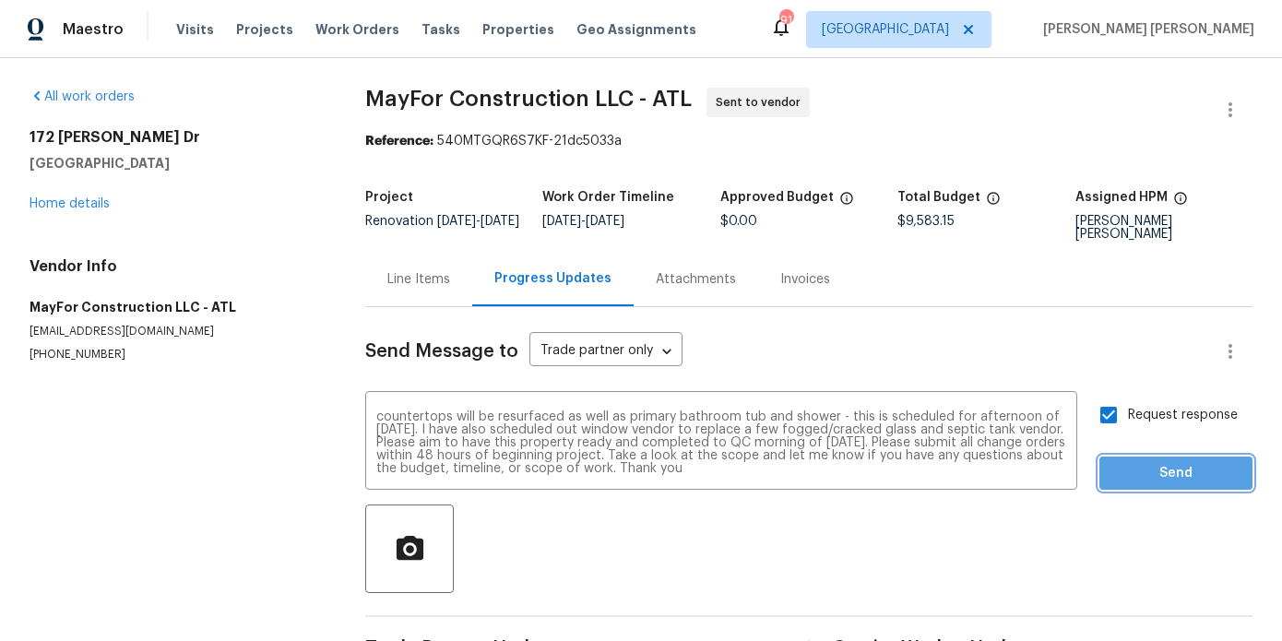
click at [1175, 477] on span "Send" at bounding box center [1176, 473] width 124 height 23
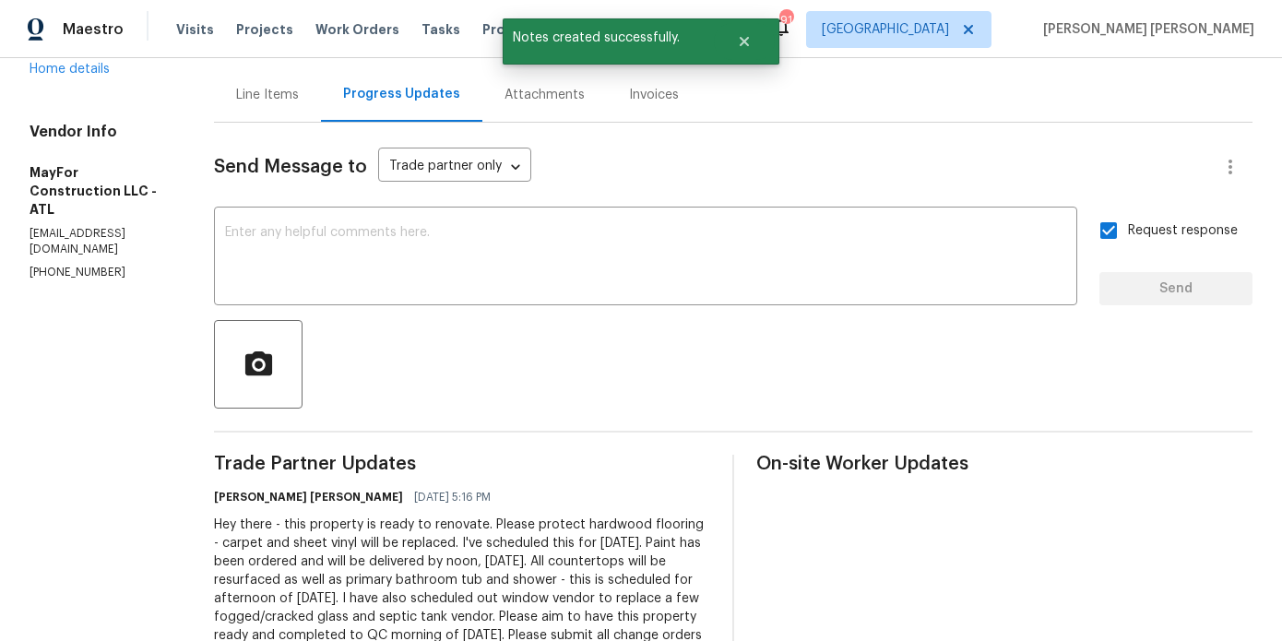
scroll to position [0, 0]
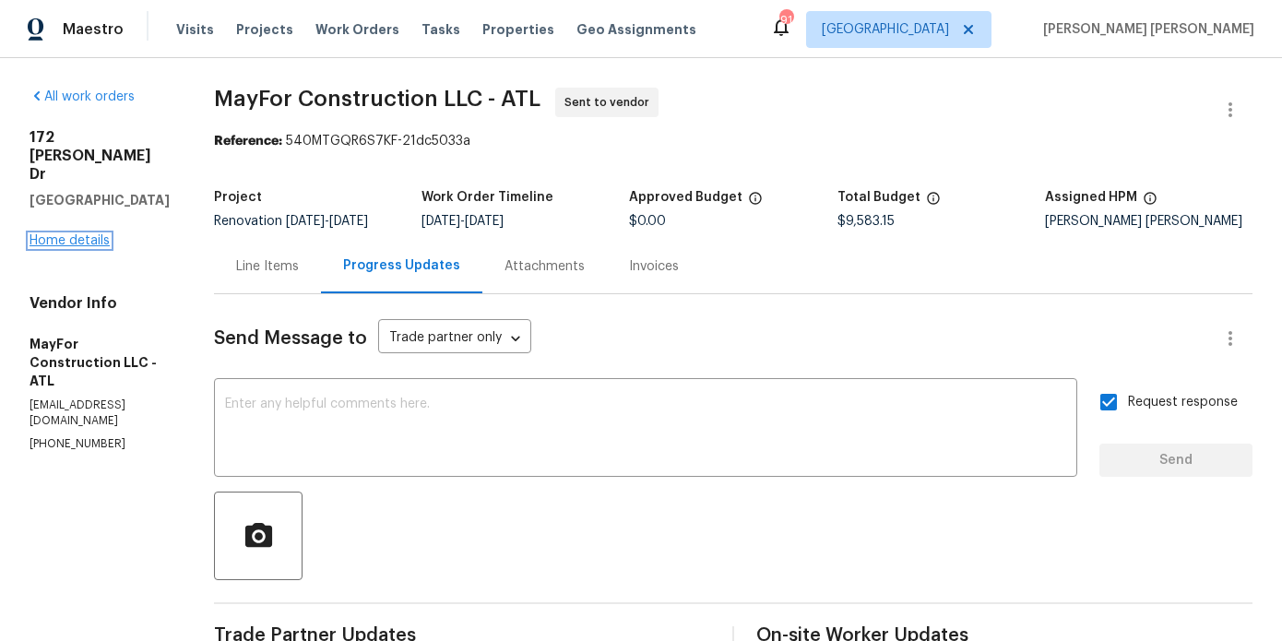
click at [74, 234] on link "Home details" at bounding box center [70, 240] width 80 height 13
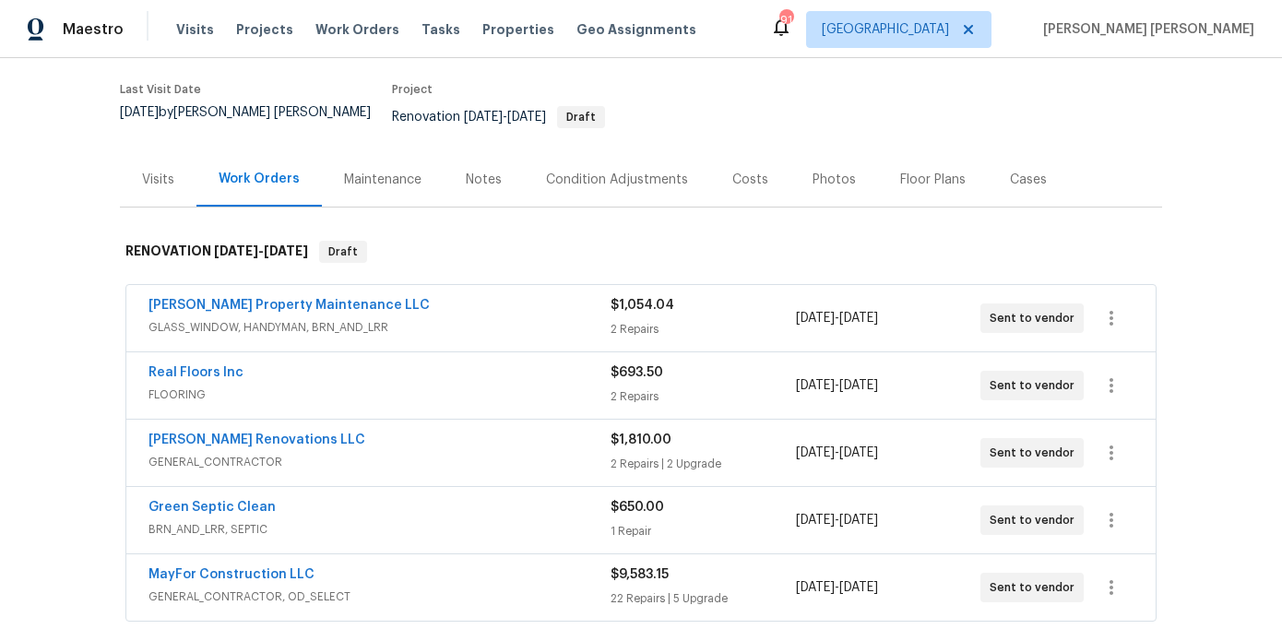
scroll to position [271, 0]
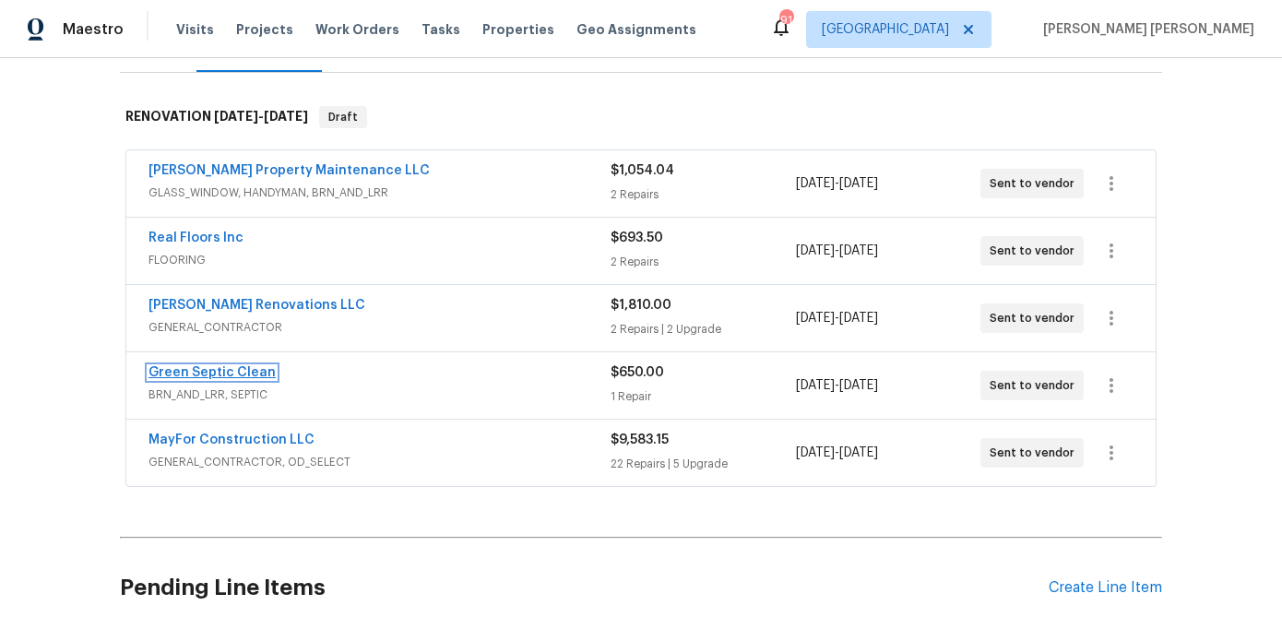
click at [232, 366] on link "Green Septic Clean" at bounding box center [212, 372] width 127 height 13
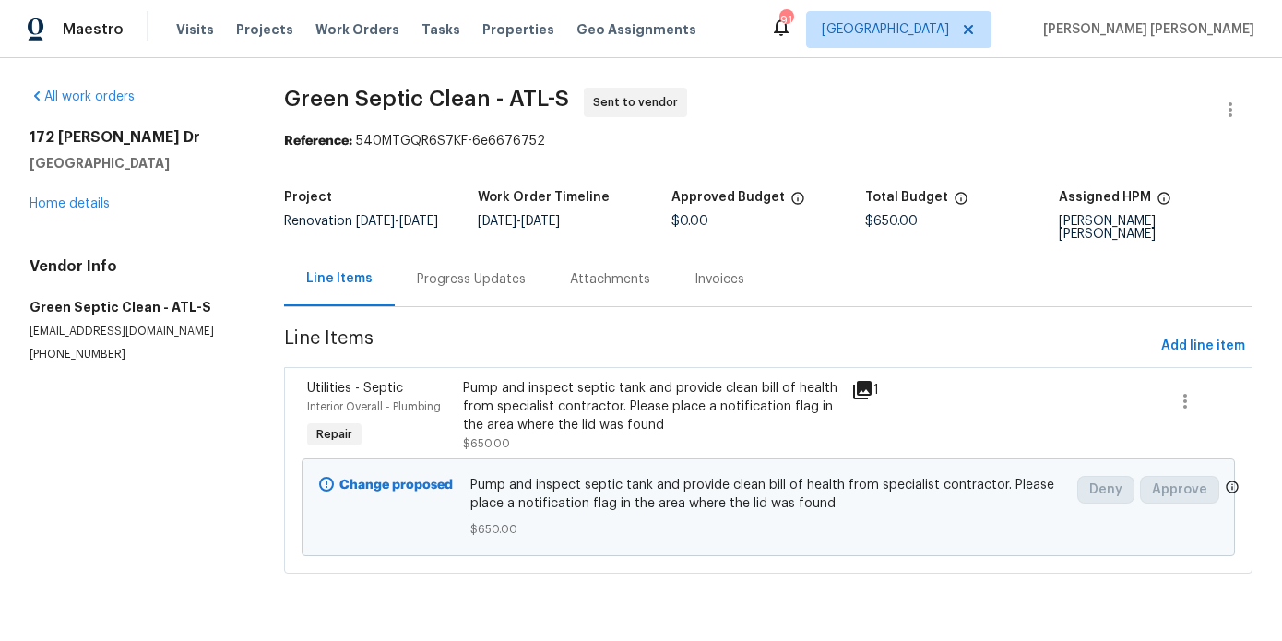
click at [460, 273] on div "Progress Updates" at bounding box center [471, 279] width 109 height 18
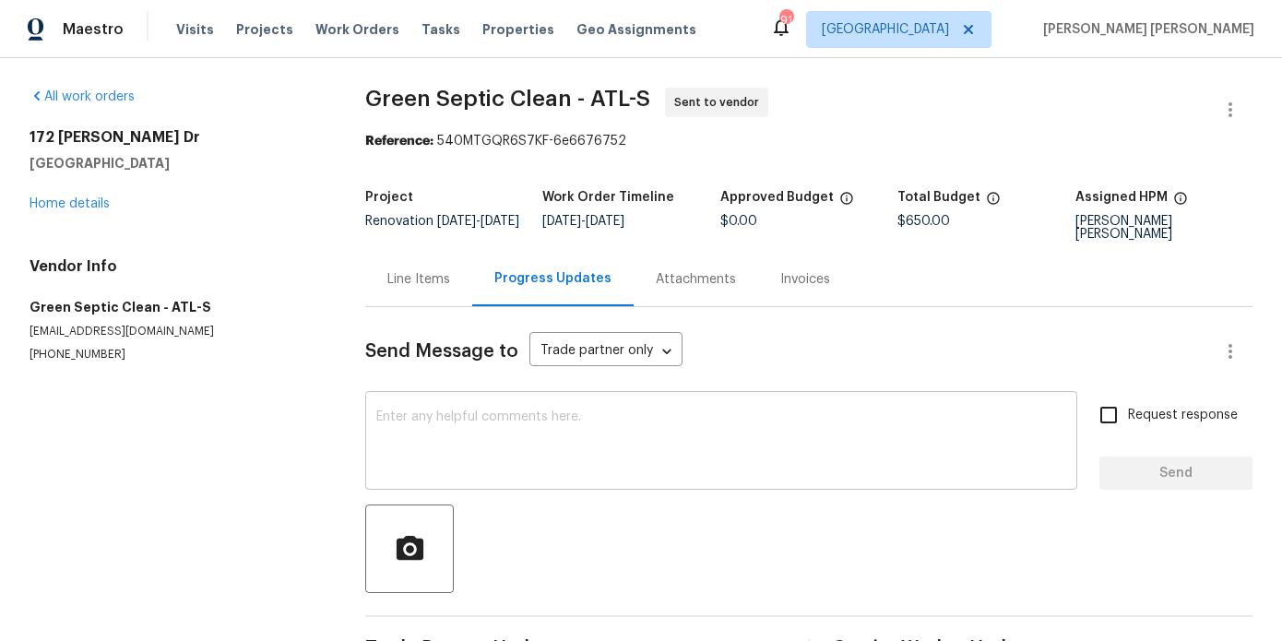
click at [571, 443] on textarea at bounding box center [721, 443] width 690 height 65
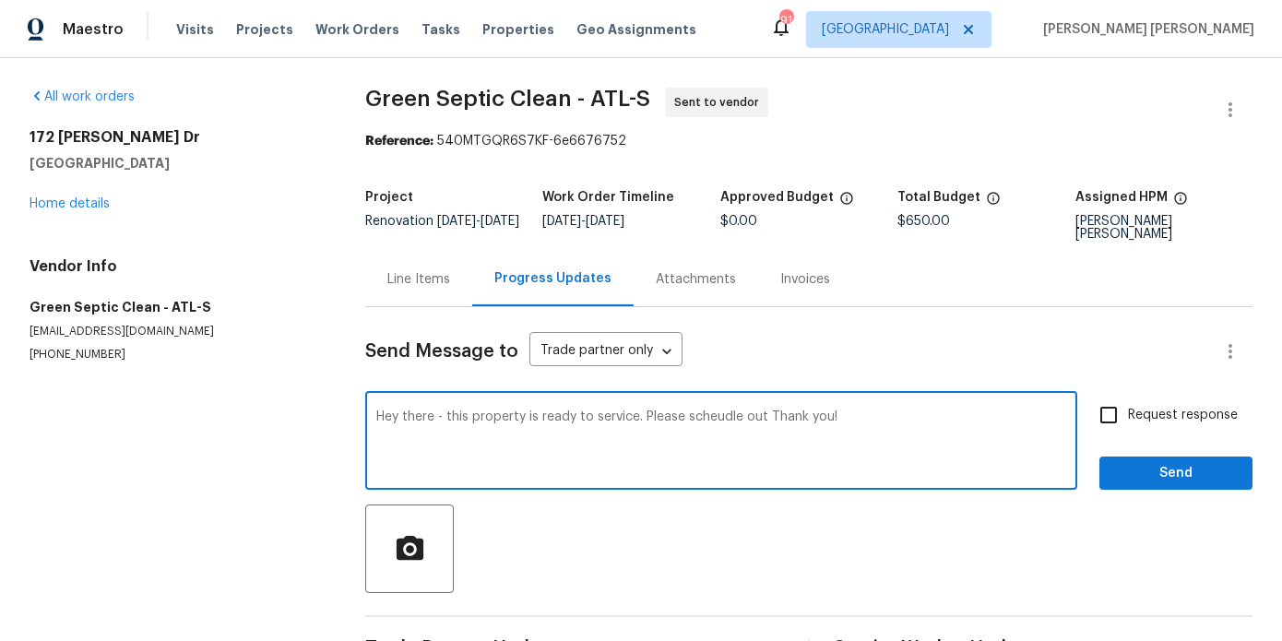
click at [762, 418] on textarea "Hey there - this property is ready to service. Please scheudle out Thank you!" at bounding box center [721, 443] width 690 height 65
click at [708, 413] on textarea "Hey there - this property is ready to service. Please scheudle out. Thank you!" at bounding box center [721, 443] width 690 height 65
type textarea "Hey there - this property is ready to service. Please schedule out. Thank you!"
click at [1119, 428] on input "Request response" at bounding box center [1108, 415] width 39 height 39
checkbox input "true"
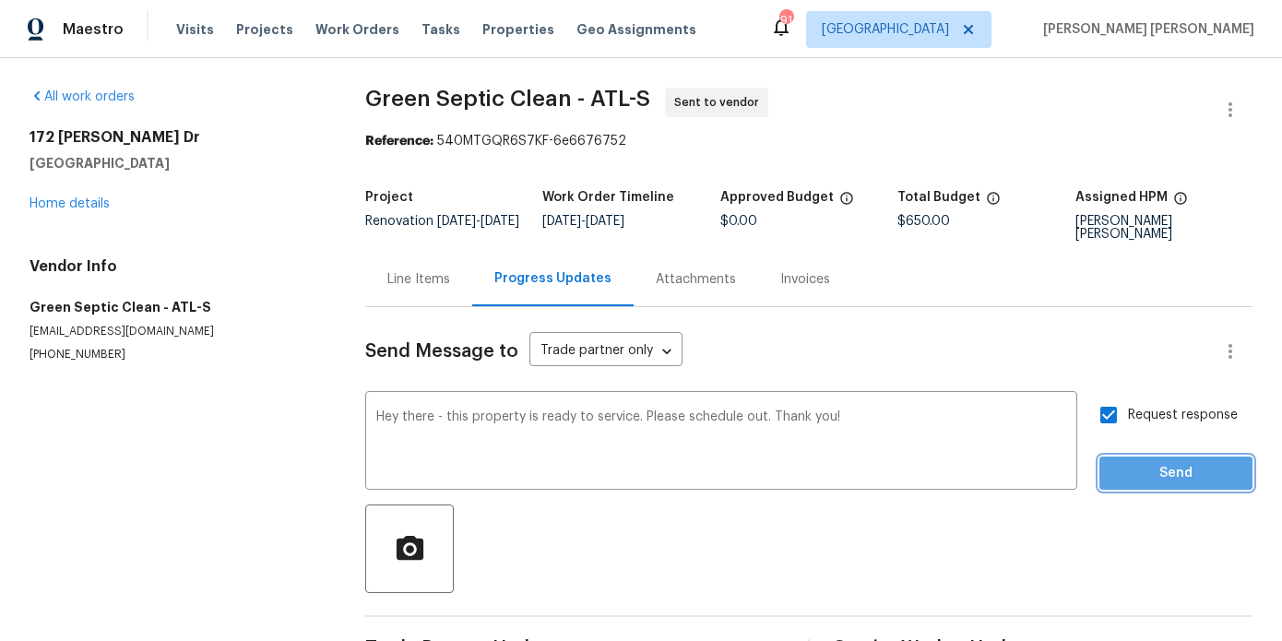
click at [1139, 477] on span "Send" at bounding box center [1176, 473] width 124 height 23
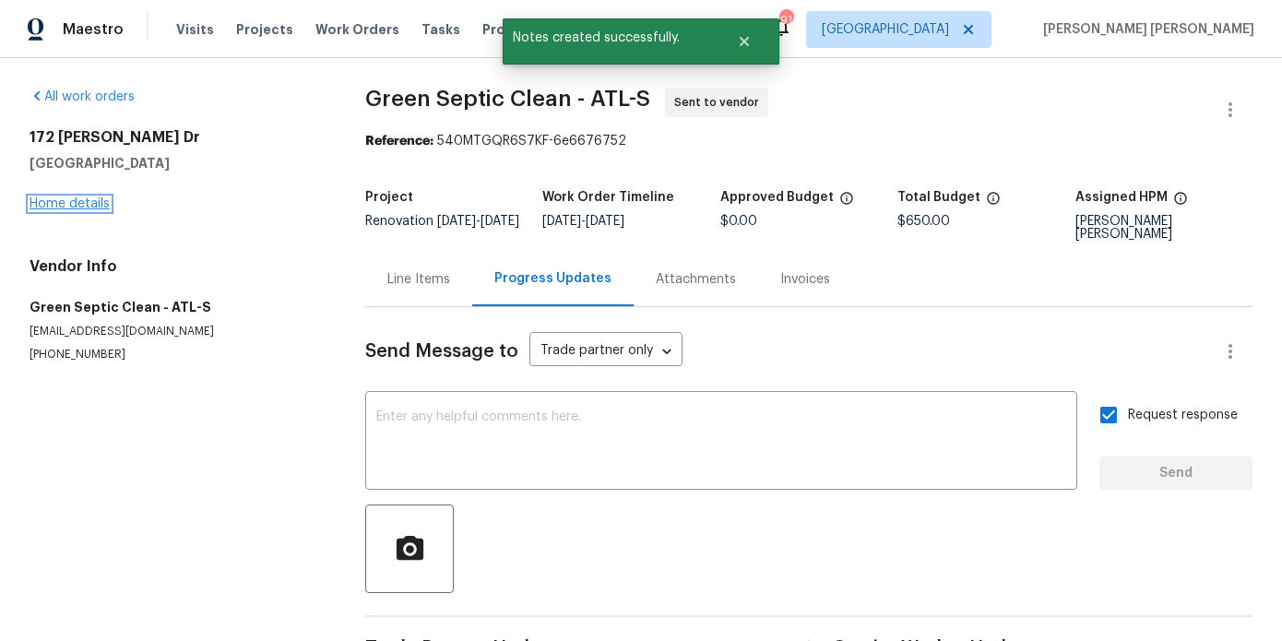
click at [30, 202] on link "Home details" at bounding box center [70, 203] width 80 height 13
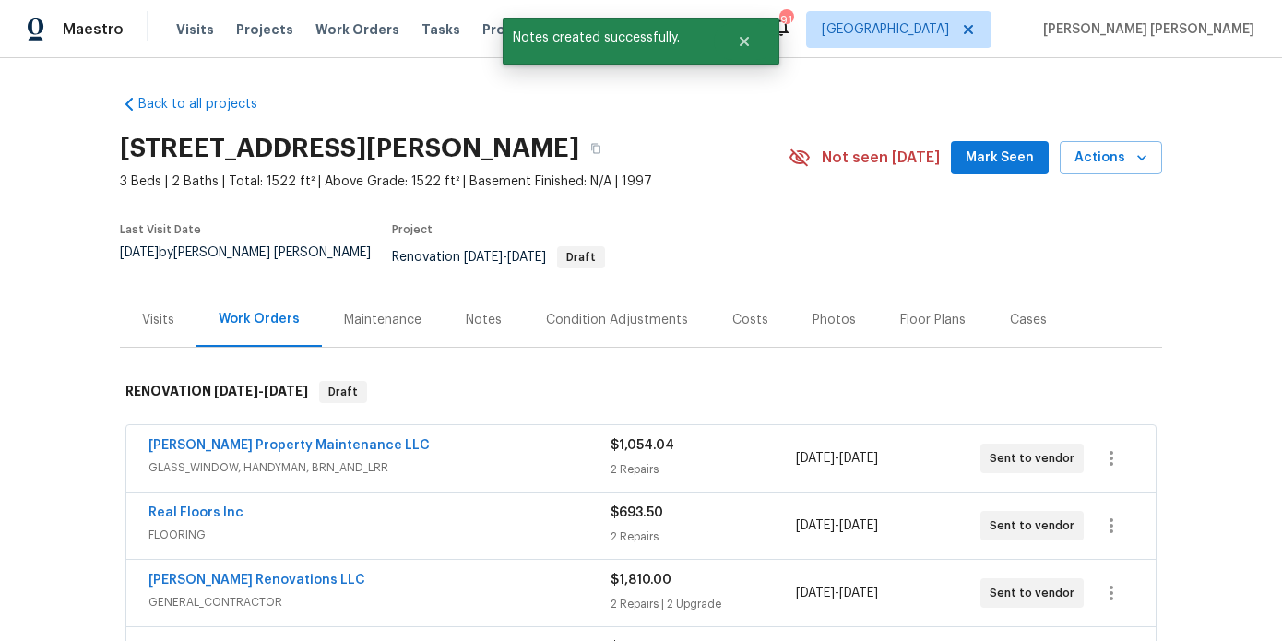
scroll to position [225, 0]
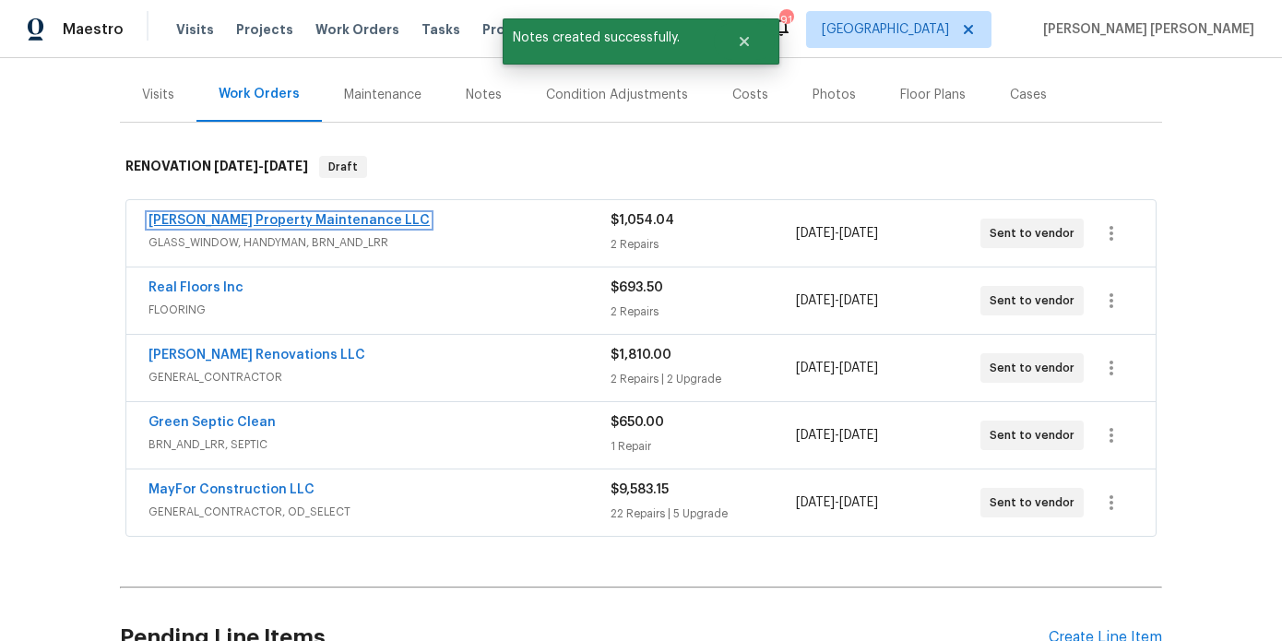
click at [235, 214] on link "Glen Property Maintenance LLC" at bounding box center [289, 220] width 281 height 13
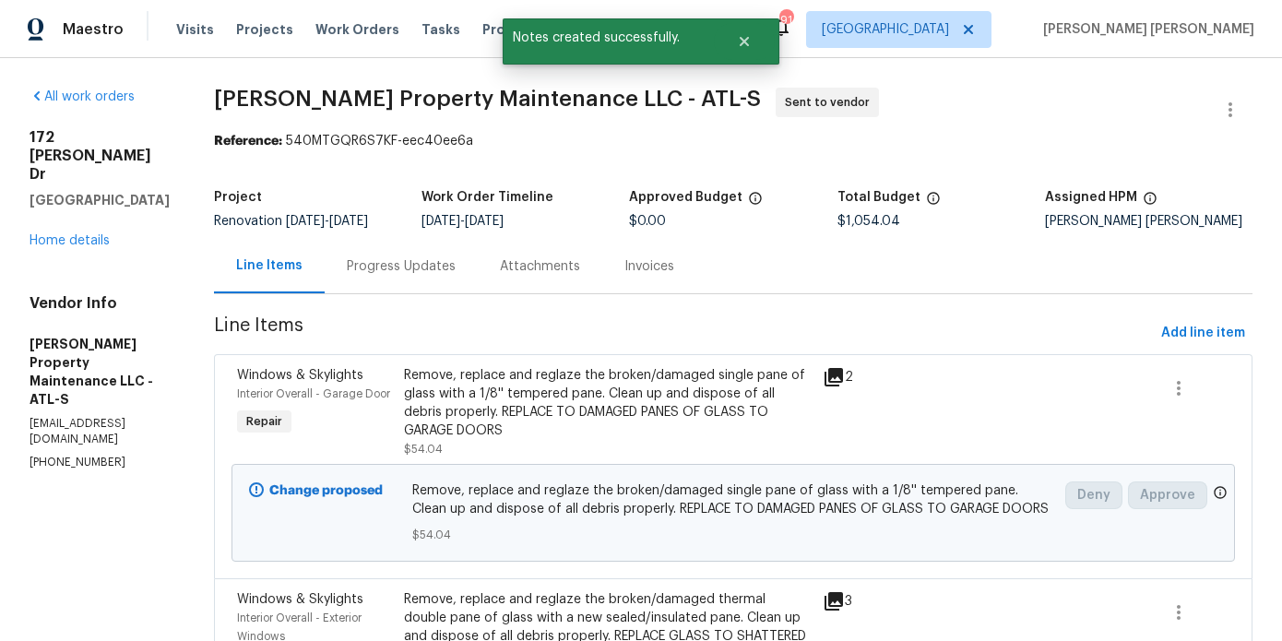
click at [450, 271] on div "Progress Updates" at bounding box center [401, 266] width 109 height 18
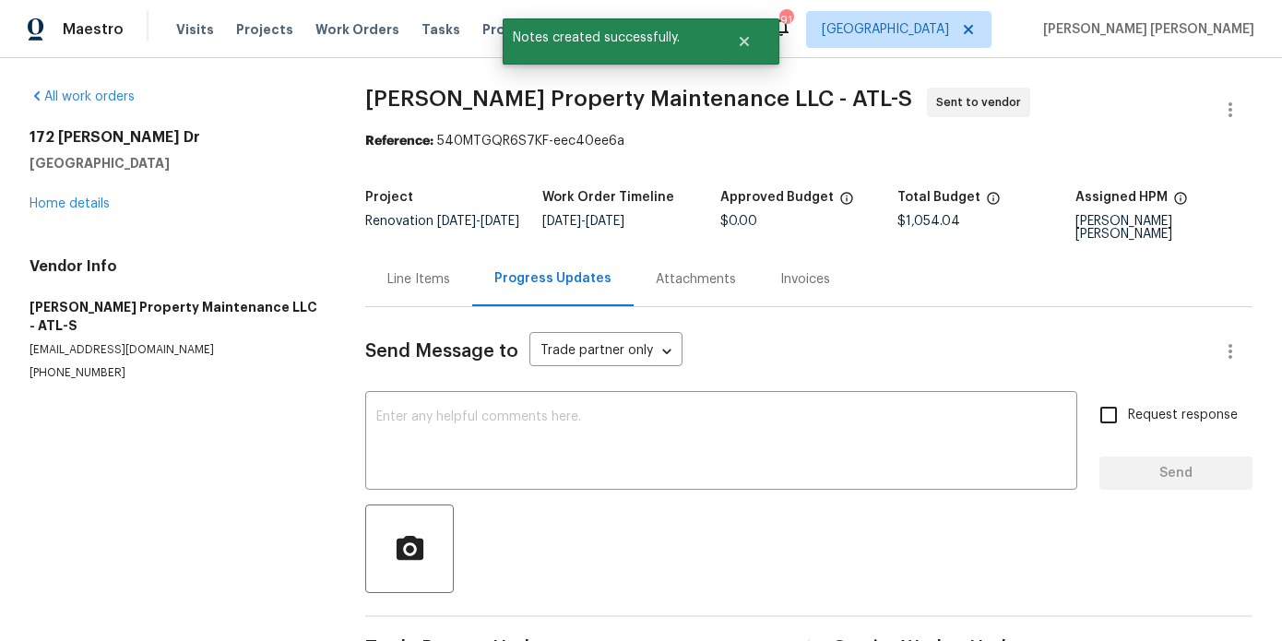
click at [450, 383] on div "Send Message to Trade partner only Trade partner only ​ x ​ Request response Se…" at bounding box center [808, 488] width 887 height 362
click at [443, 443] on textarea at bounding box center [721, 443] width 690 height 65
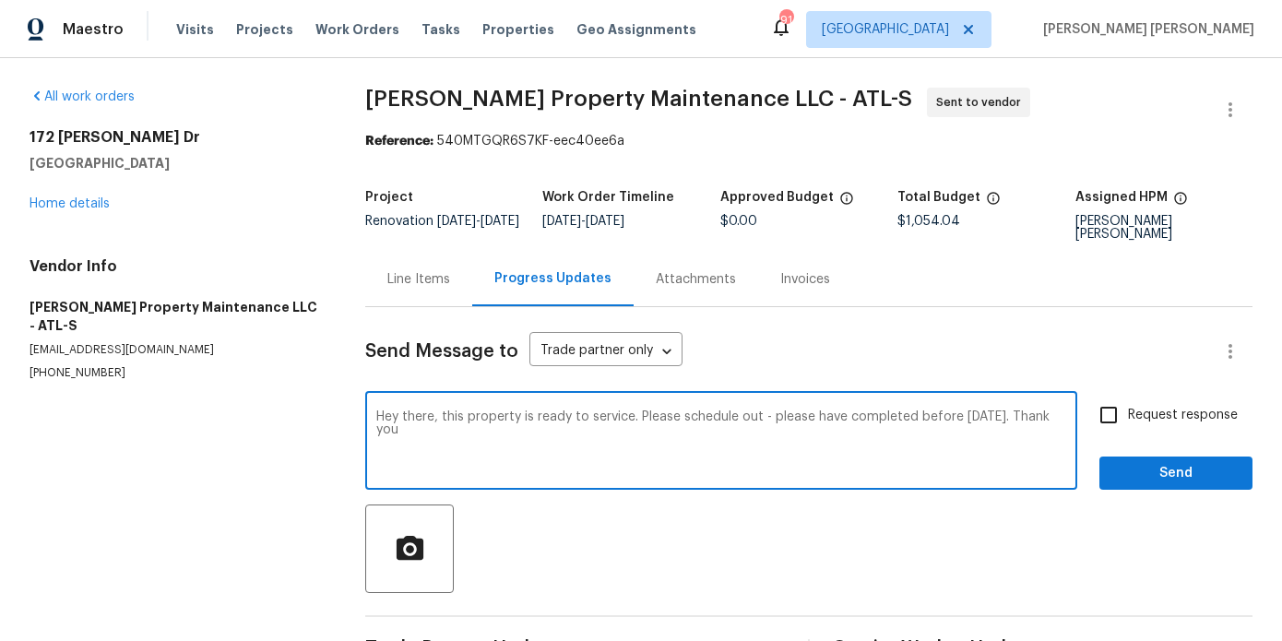
type textarea "Hey there, this property is ready to service. Please schedule out - please have…"
click at [1121, 416] on input "Request response" at bounding box center [1108, 415] width 39 height 39
checkbox input "true"
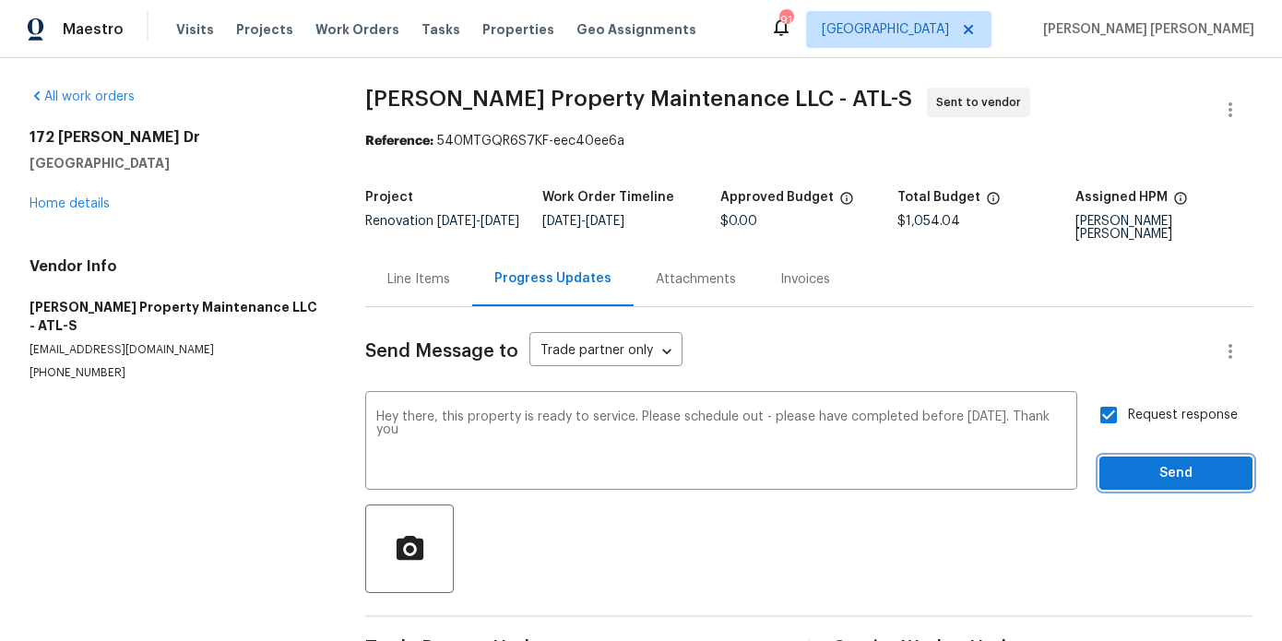
click at [1136, 463] on span "Send" at bounding box center [1176, 473] width 124 height 23
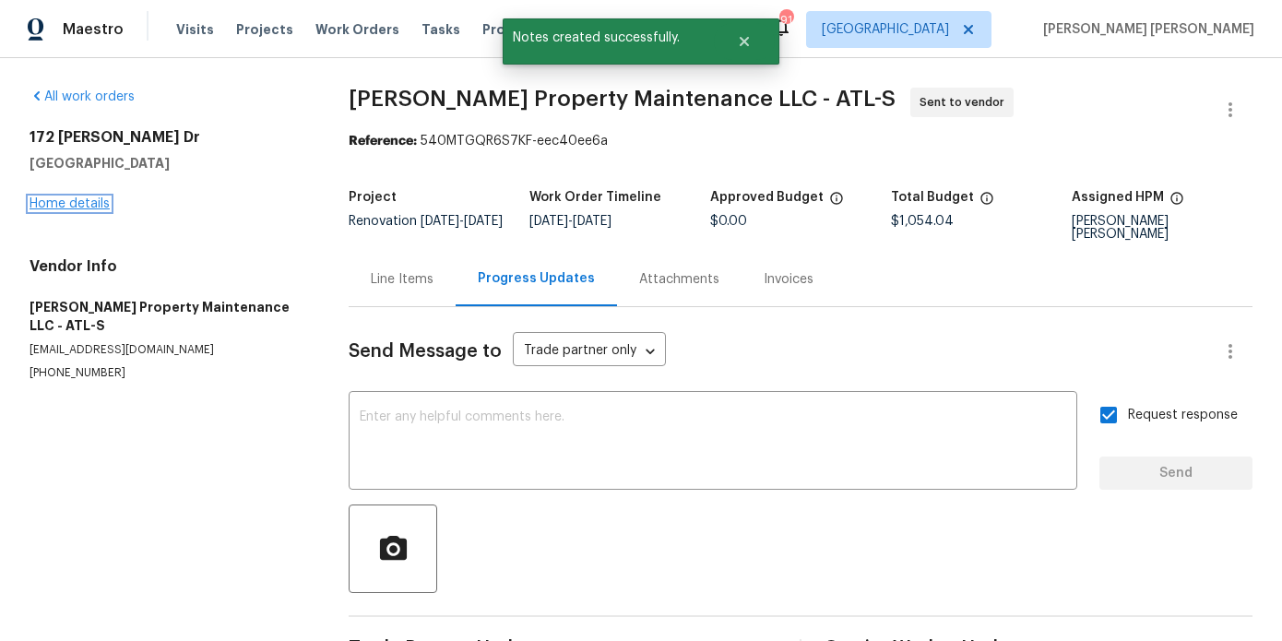
click at [65, 200] on link "Home details" at bounding box center [70, 203] width 80 height 13
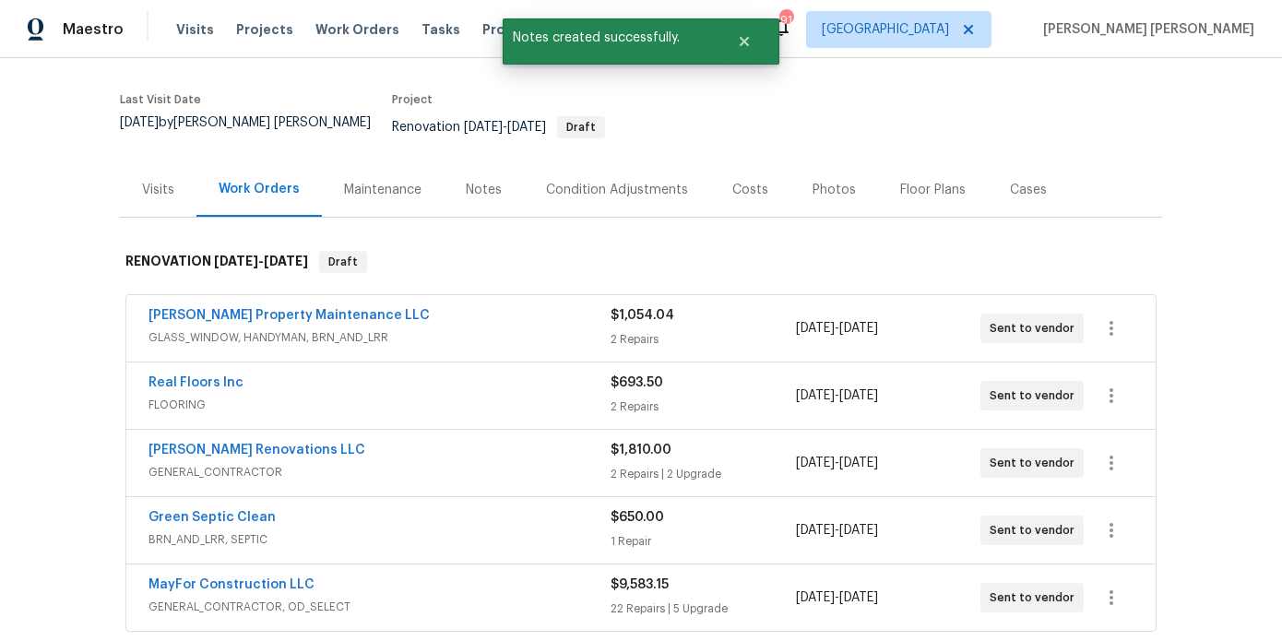
scroll to position [316, 0]
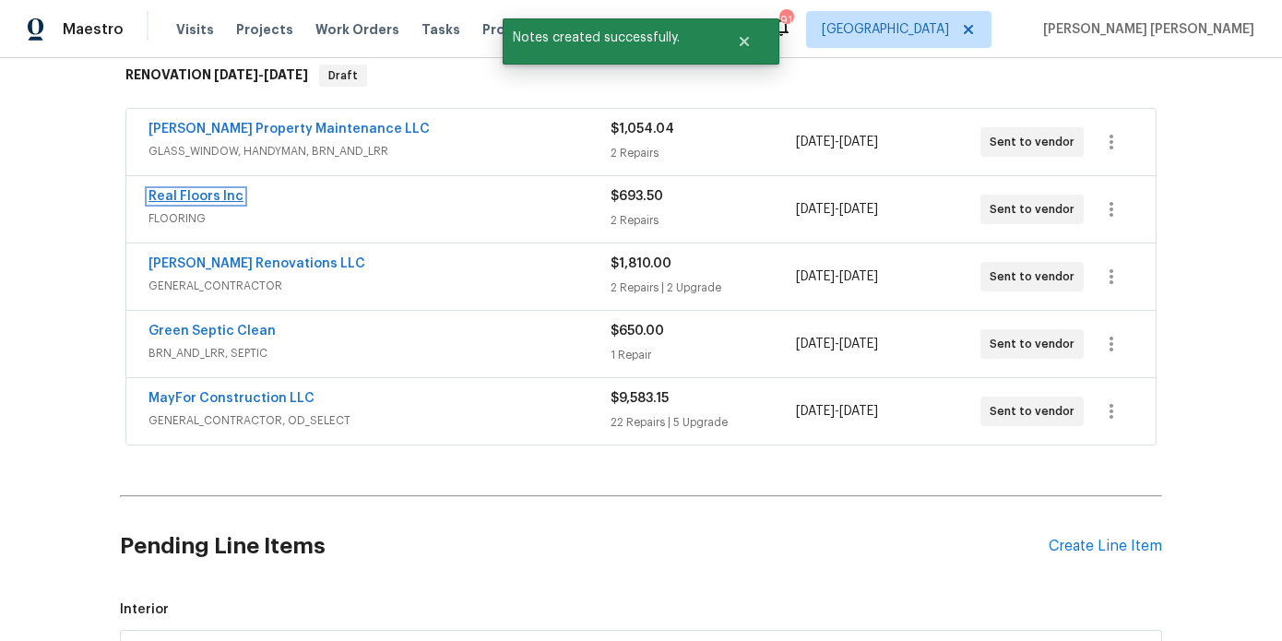
click at [208, 190] on link "Real Floors Inc" at bounding box center [196, 196] width 95 height 13
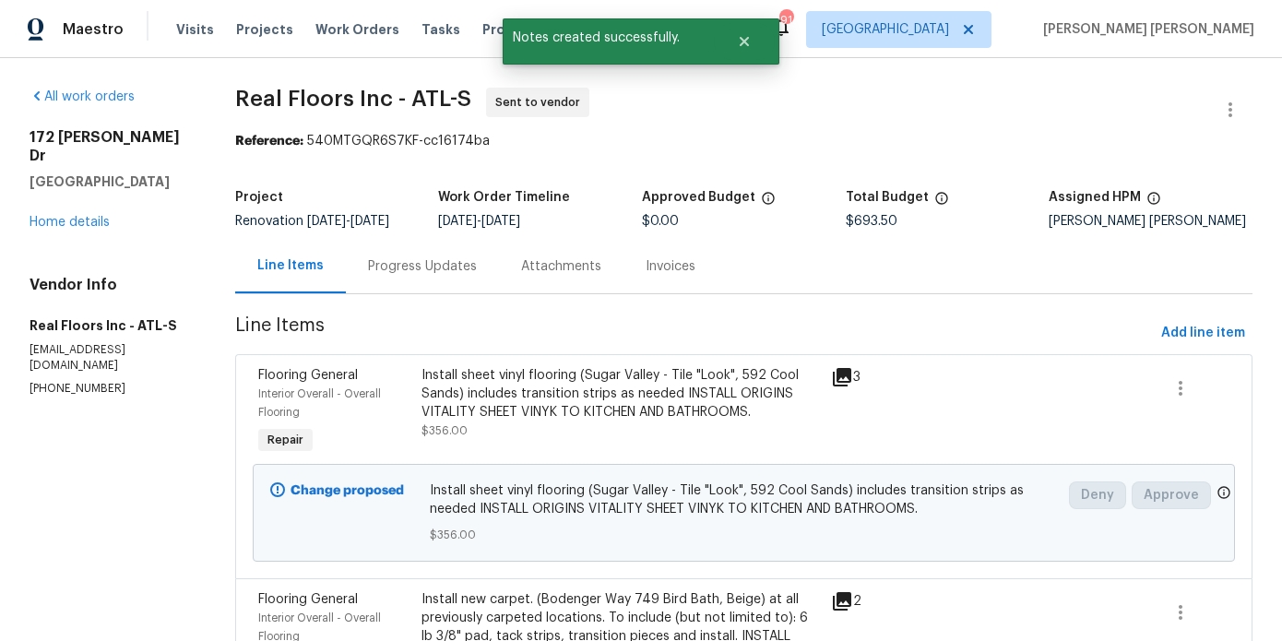
click at [429, 267] on div "Progress Updates" at bounding box center [422, 266] width 153 height 54
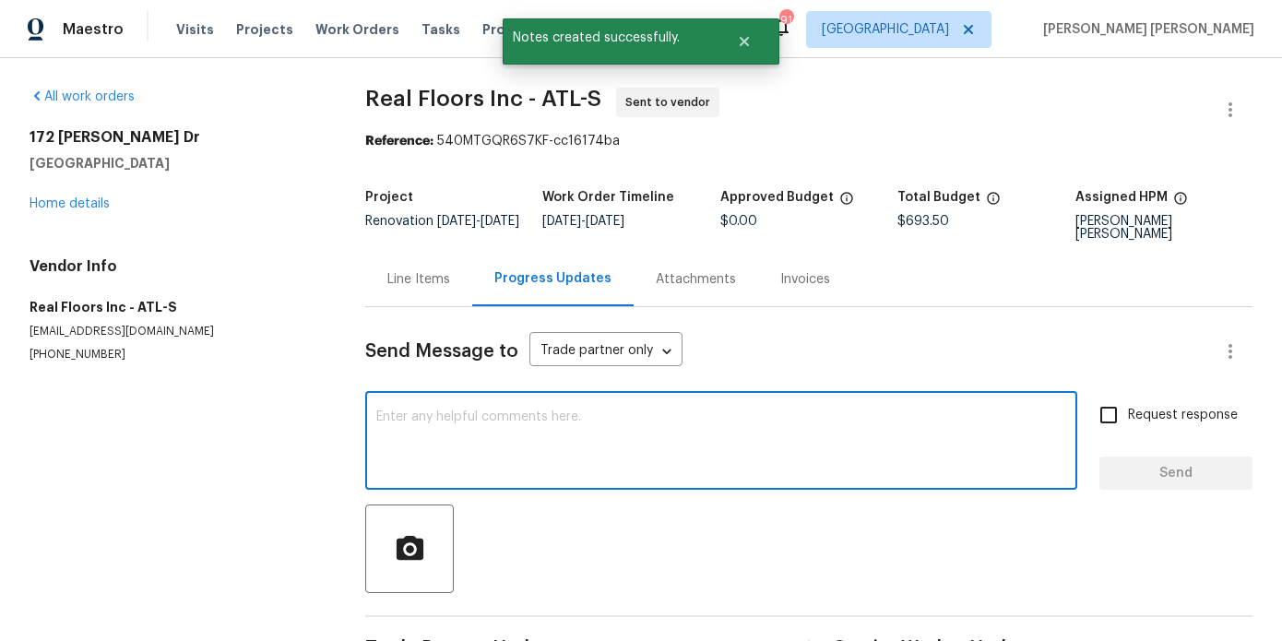
click at [456, 441] on textarea at bounding box center [721, 443] width 690 height 65
paste textarea "Hey there - this property is ready to renovate. Please protect hardwood floorin…"
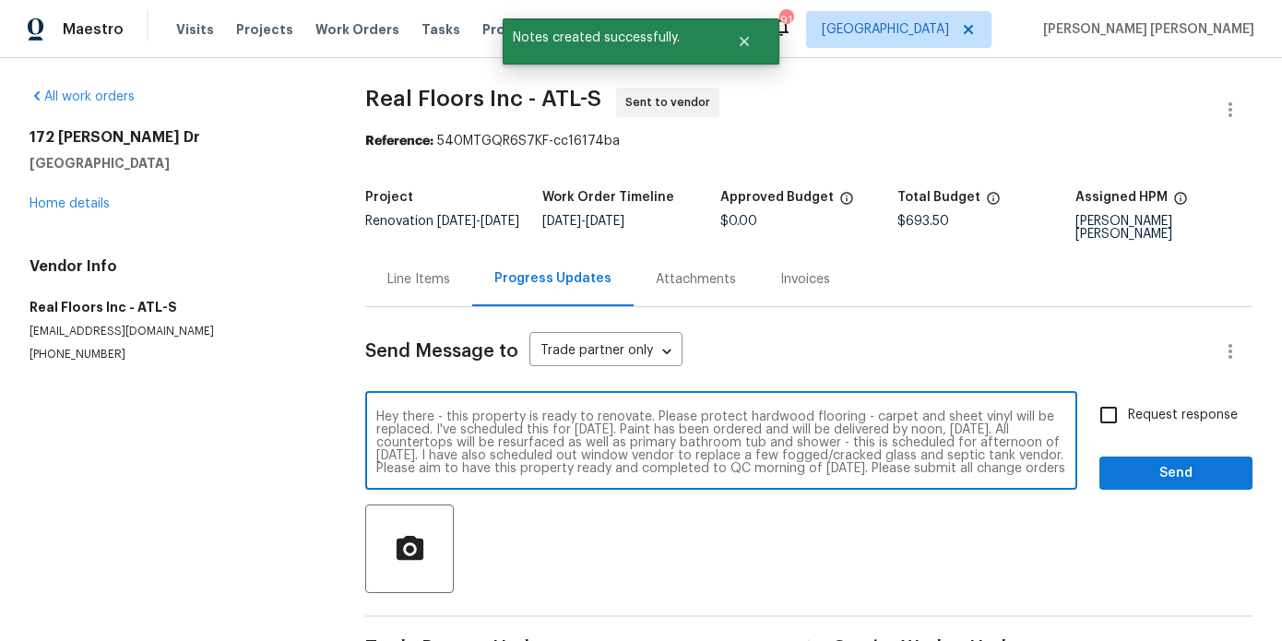
scroll to position [26, 0]
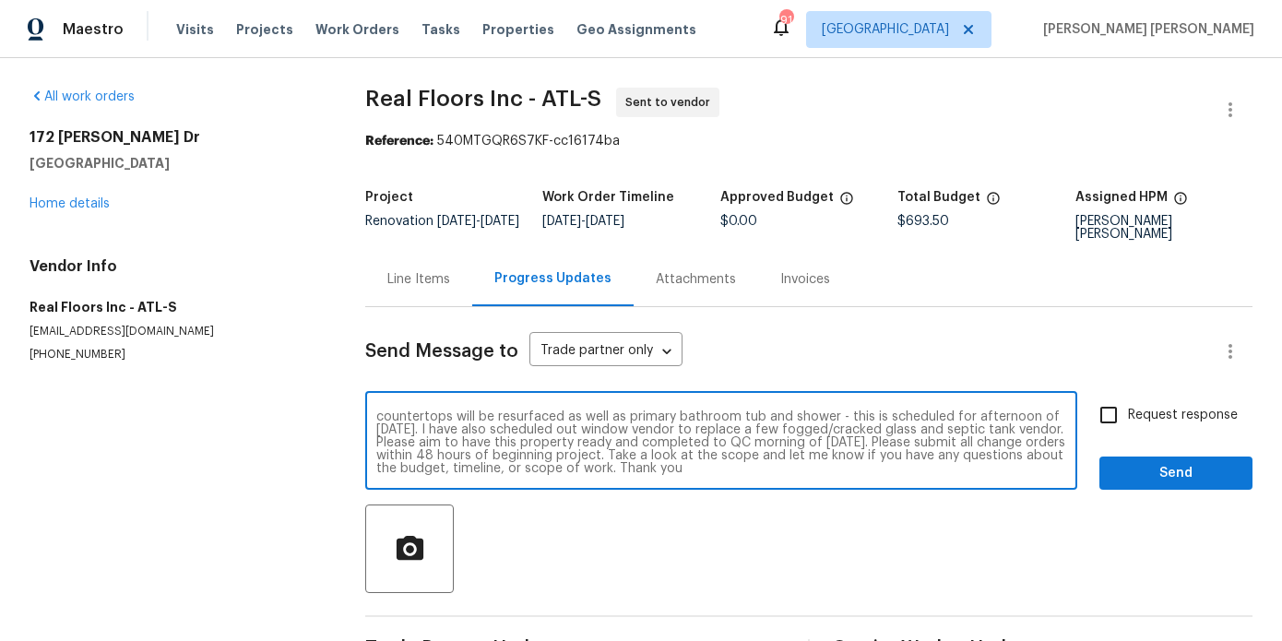
drag, startPoint x: 958, startPoint y: 467, endPoint x: 455, endPoint y: 421, distance: 505.8
click at [455, 421] on textarea "Hey there - this property is ready to renovate. Please protect hardwood floorin…" at bounding box center [721, 443] width 690 height 65
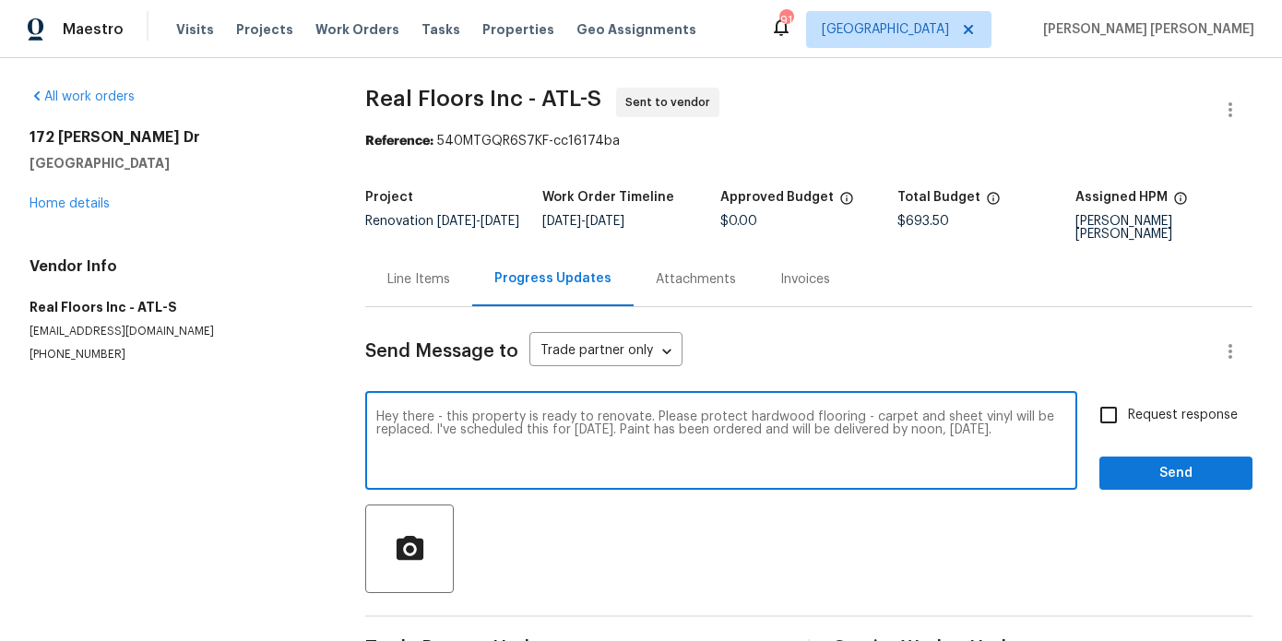
scroll to position [0, 0]
drag, startPoint x: 730, startPoint y: 431, endPoint x: 786, endPoint y: 468, distance: 67.3
click at [786, 468] on textarea "Hey there - this property is ready to renovate. Please protect hardwood floorin…" at bounding box center [721, 443] width 690 height 65
drag, startPoint x: 459, startPoint y: 429, endPoint x: 366, endPoint y: 407, distance: 95.8
click at [366, 407] on div "Hey there - this property is ready to renovate. Please protect hardwood floorin…" at bounding box center [721, 443] width 712 height 94
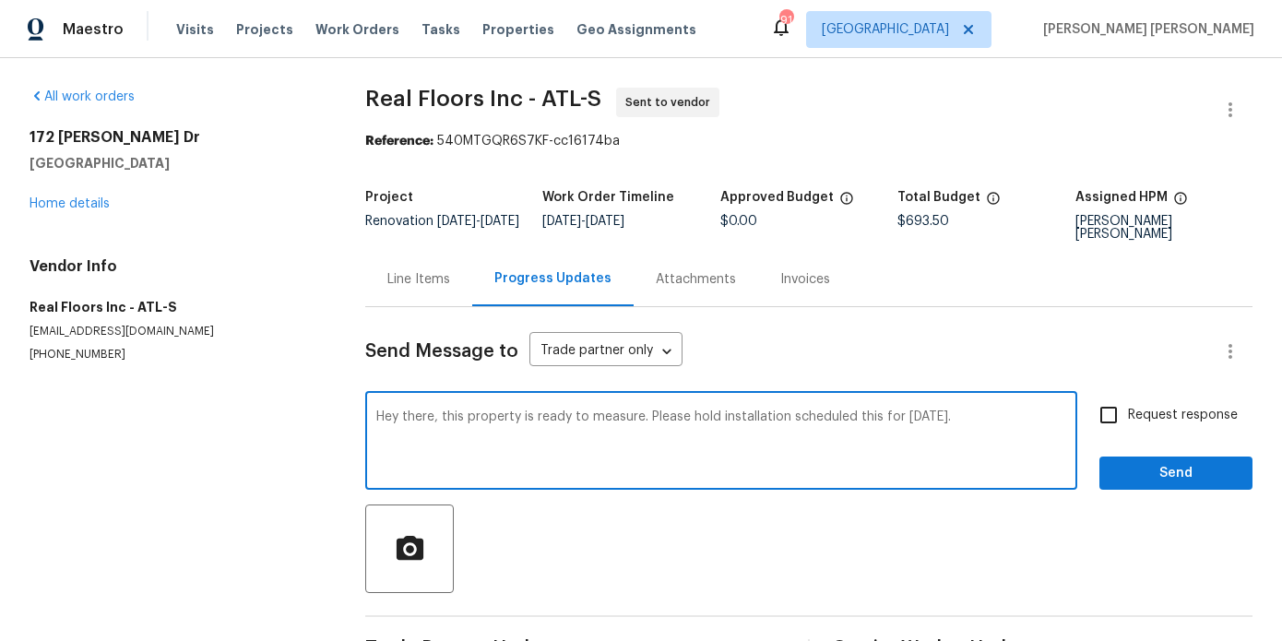
drag, startPoint x: 880, startPoint y: 418, endPoint x: 791, endPoint y: 421, distance: 88.6
click at [791, 421] on textarea "Hey there, this property is ready to measure. Please hold installation schedule…" at bounding box center [721, 443] width 690 height 65
click at [1041, 419] on textarea "Hey there, this property is ready to measure. Please hold installation for Wedn…" at bounding box center [721, 443] width 690 height 65
type textarea "Hey there, this property is ready to measure. Please hold installation for Wedn…"
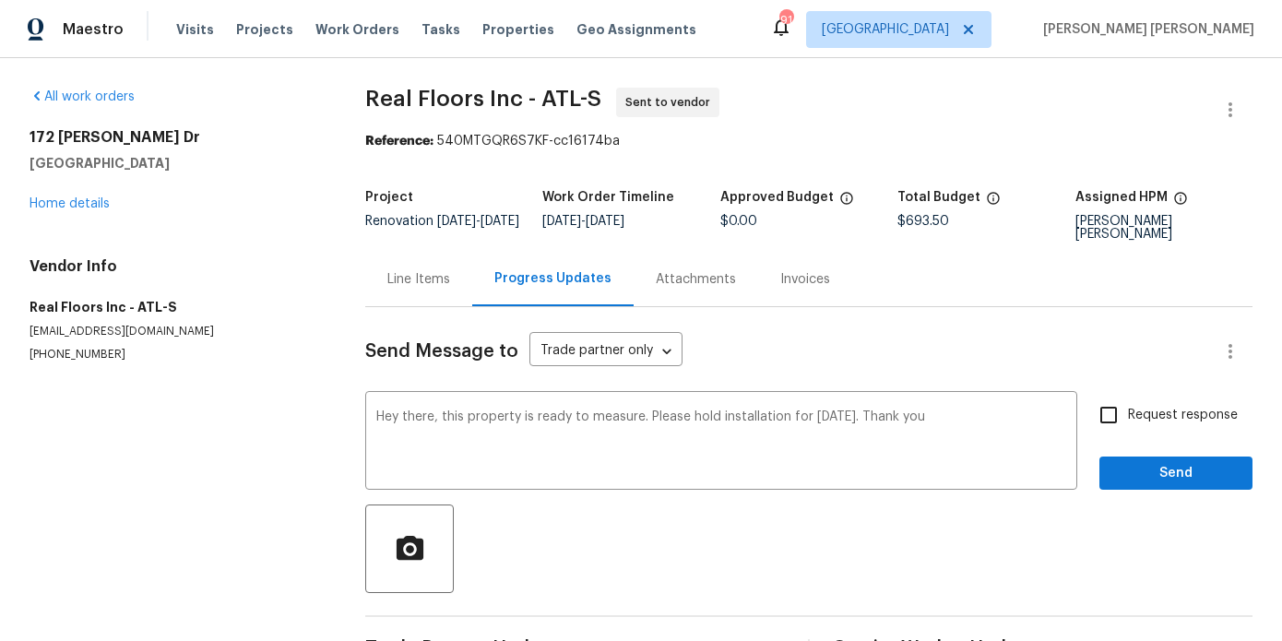
click at [1131, 422] on span "Request response" at bounding box center [1183, 415] width 110 height 19
click at [1128, 422] on input "Request response" at bounding box center [1108, 415] width 39 height 39
checkbox input "true"
click at [1158, 470] on span "Send" at bounding box center [1176, 473] width 124 height 23
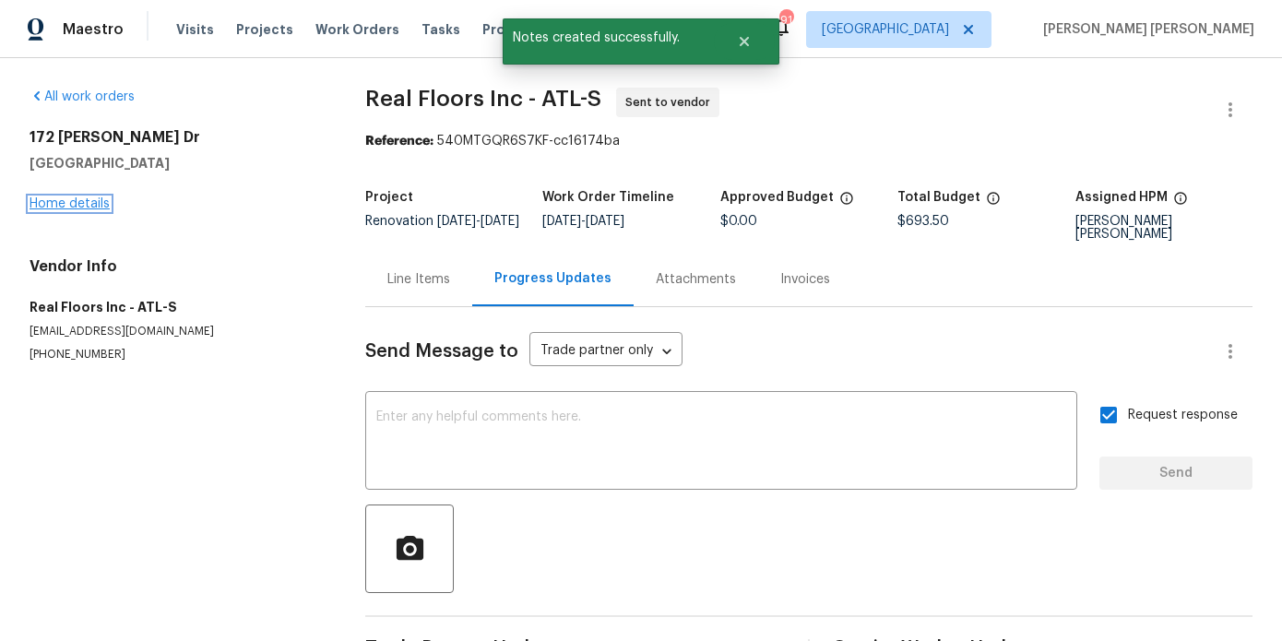
click at [72, 201] on link "Home details" at bounding box center [70, 203] width 80 height 13
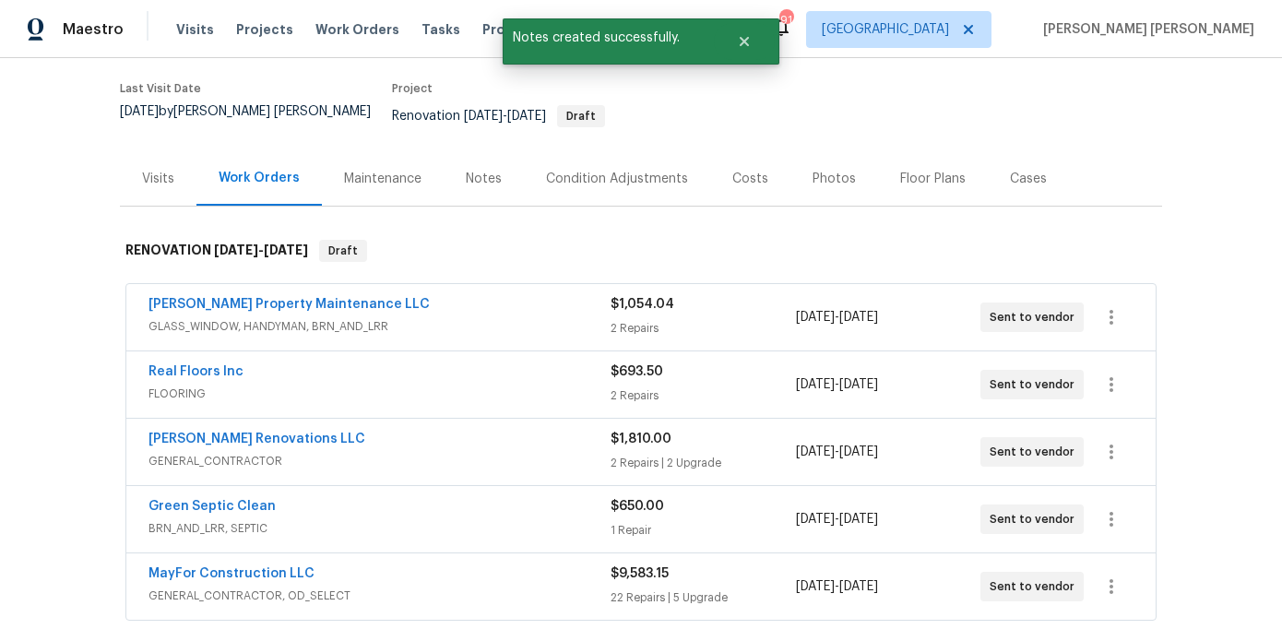
scroll to position [159, 0]
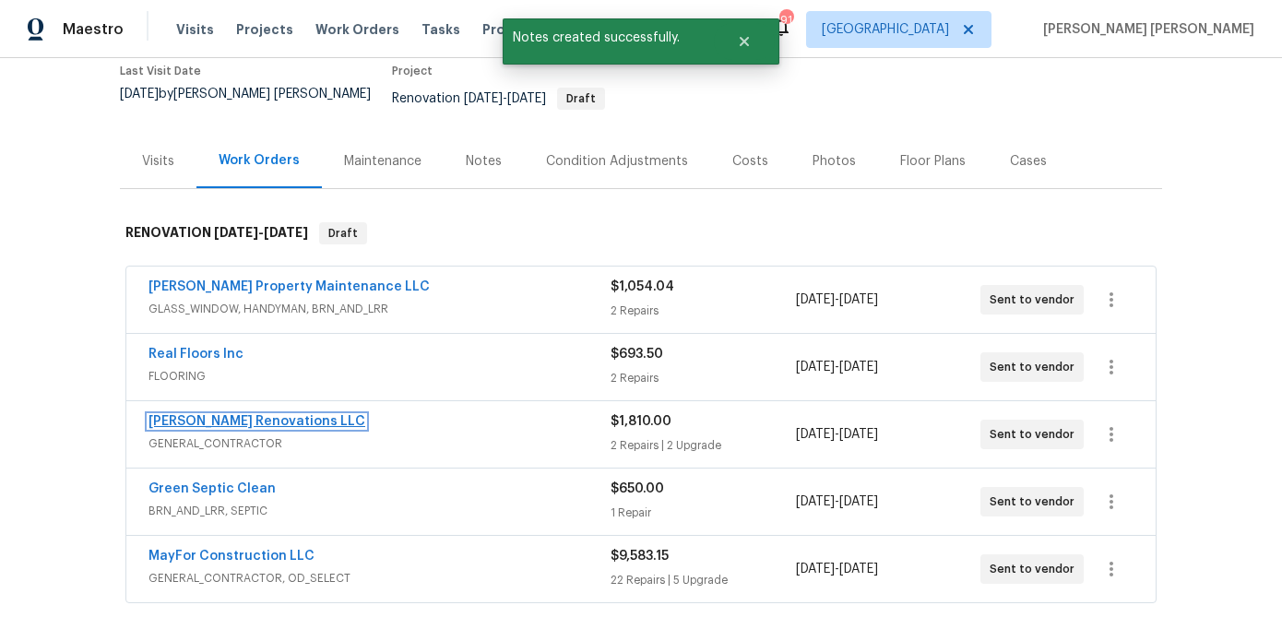
click at [228, 415] on link "[PERSON_NAME] Renovations LLC" at bounding box center [257, 421] width 217 height 13
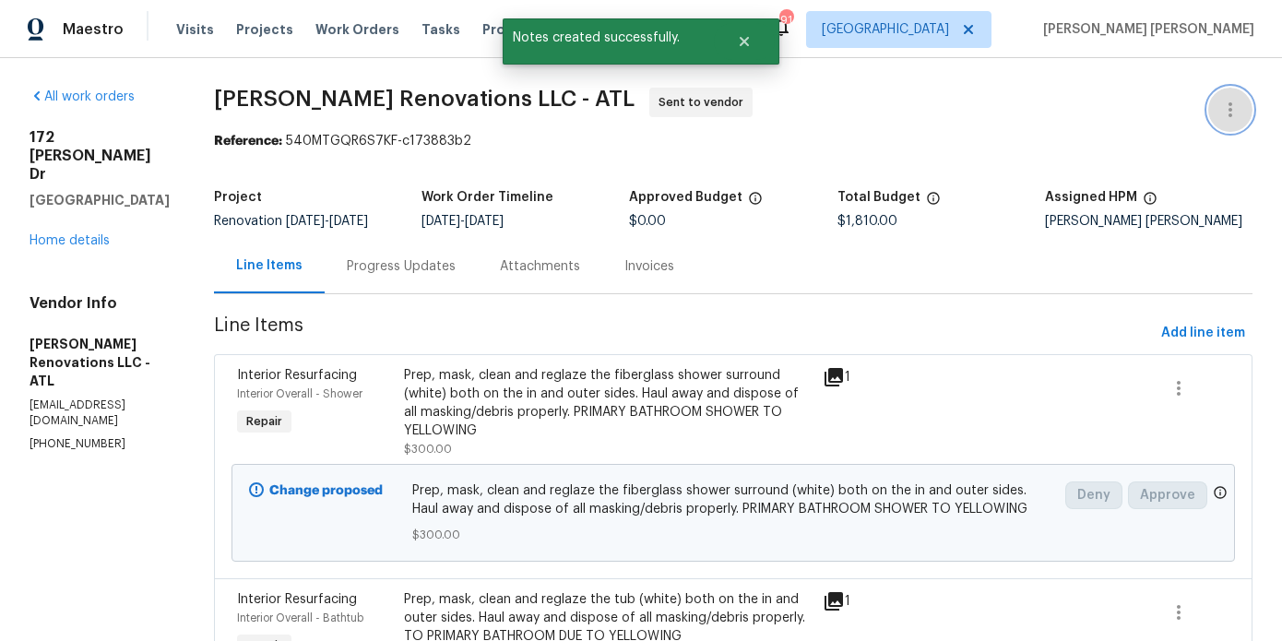
click at [1241, 107] on icon "button" at bounding box center [1231, 110] width 22 height 22
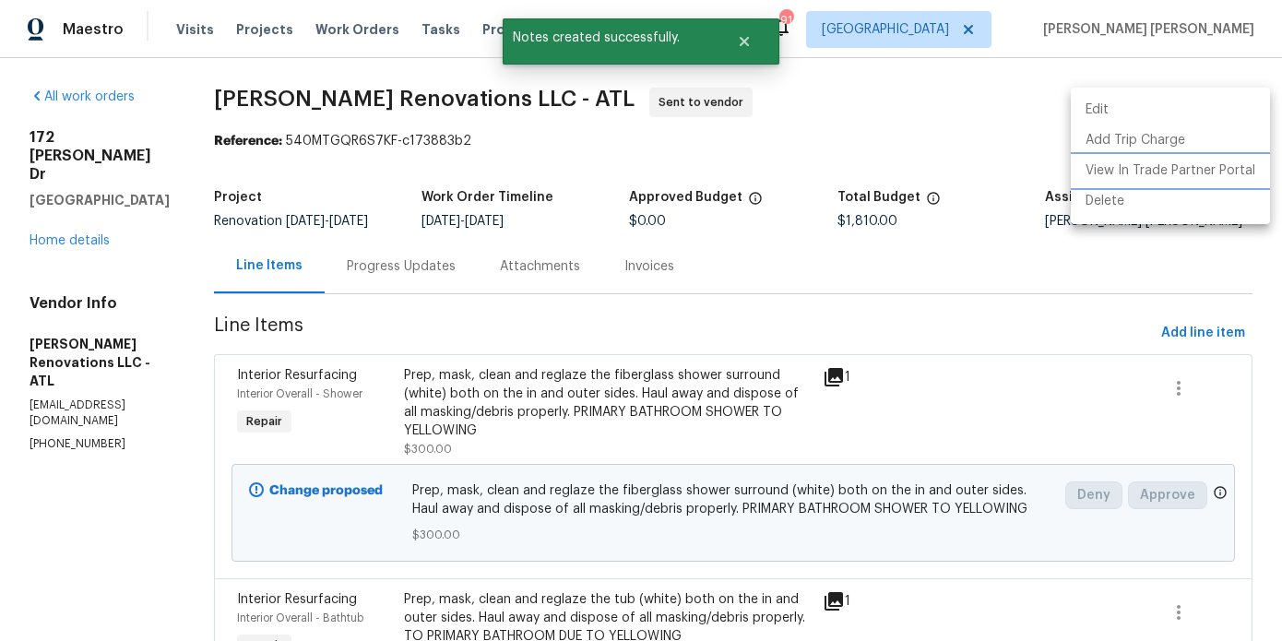
click at [1158, 170] on li "View In Trade Partner Portal" at bounding box center [1170, 171] width 199 height 30
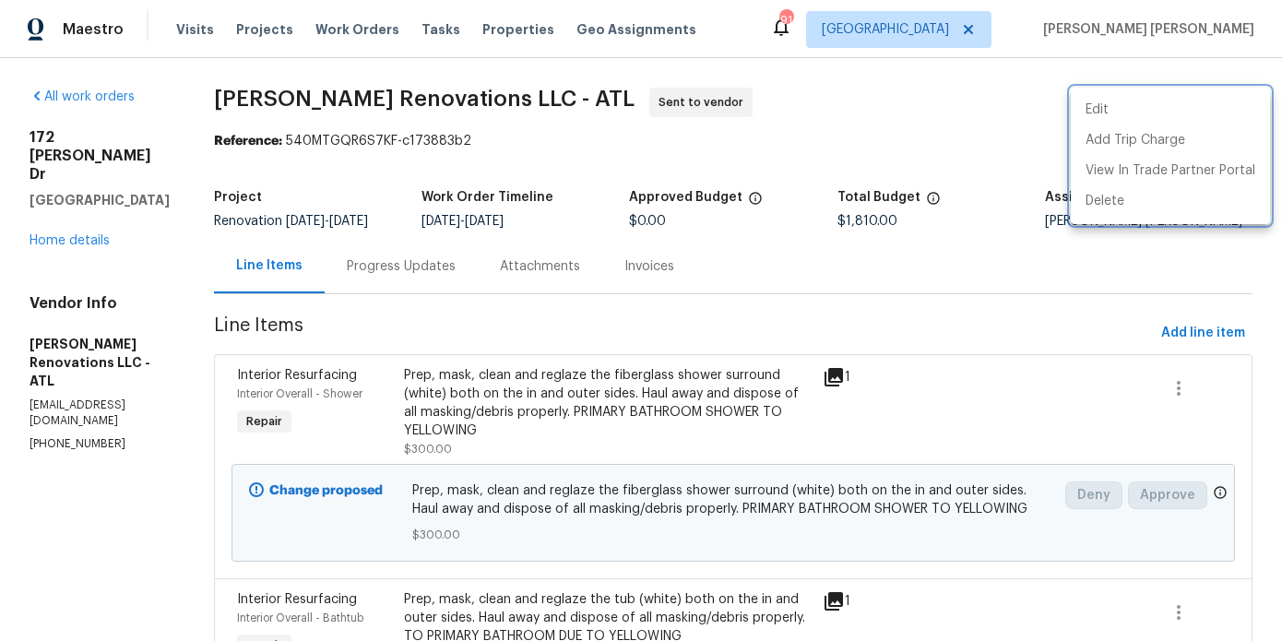
click at [547, 260] on div at bounding box center [641, 320] width 1282 height 641
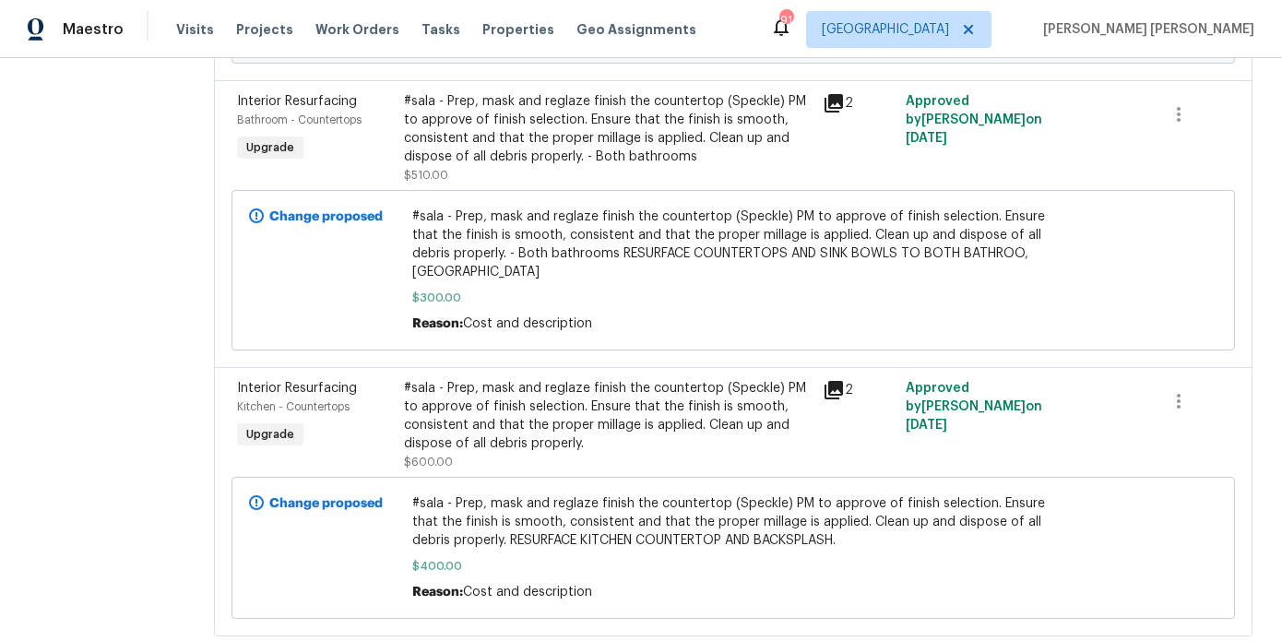
scroll to position [767, 0]
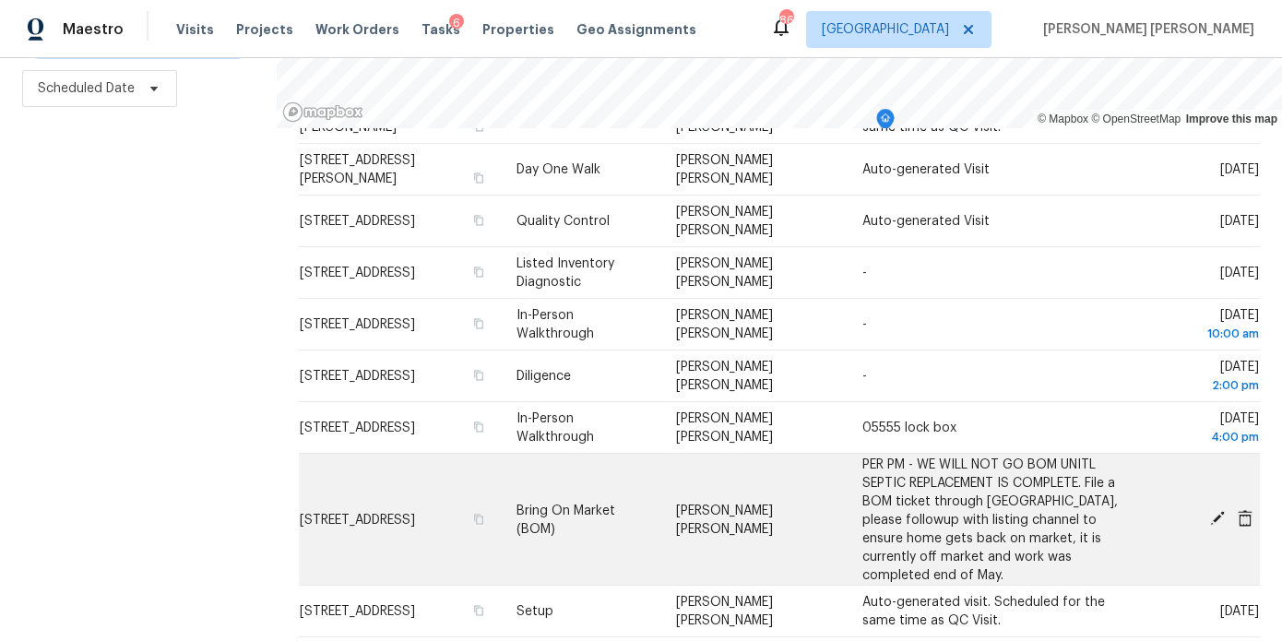
scroll to position [229, 0]
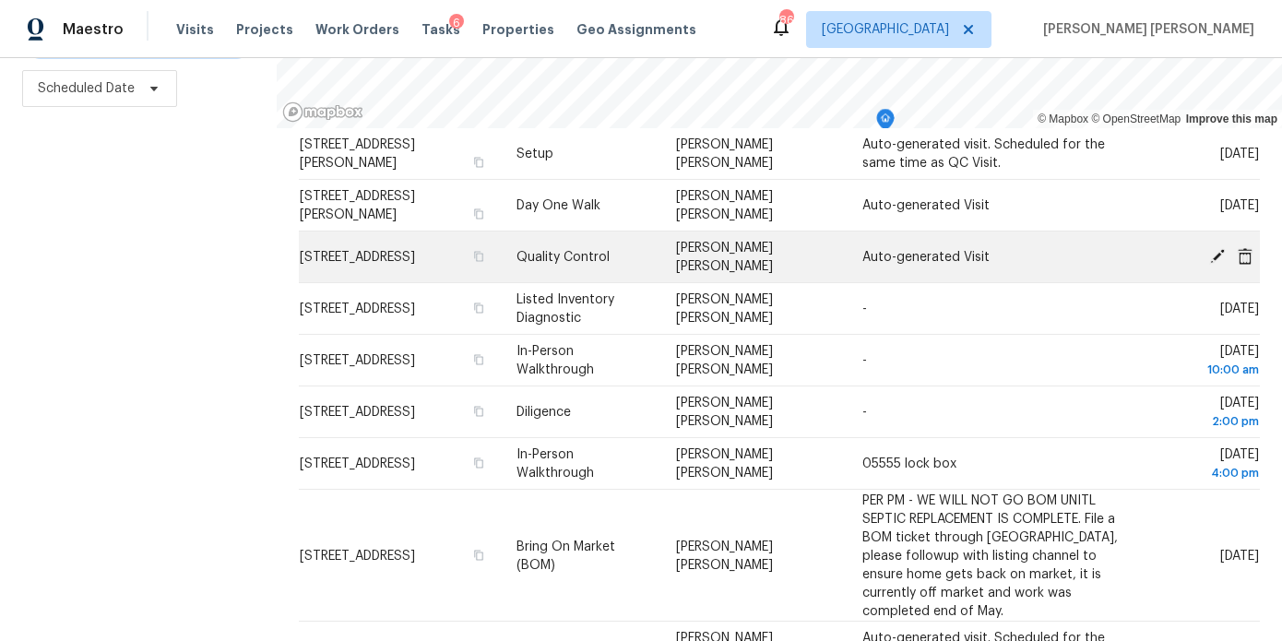
click at [1217, 259] on icon at bounding box center [1217, 255] width 17 height 17
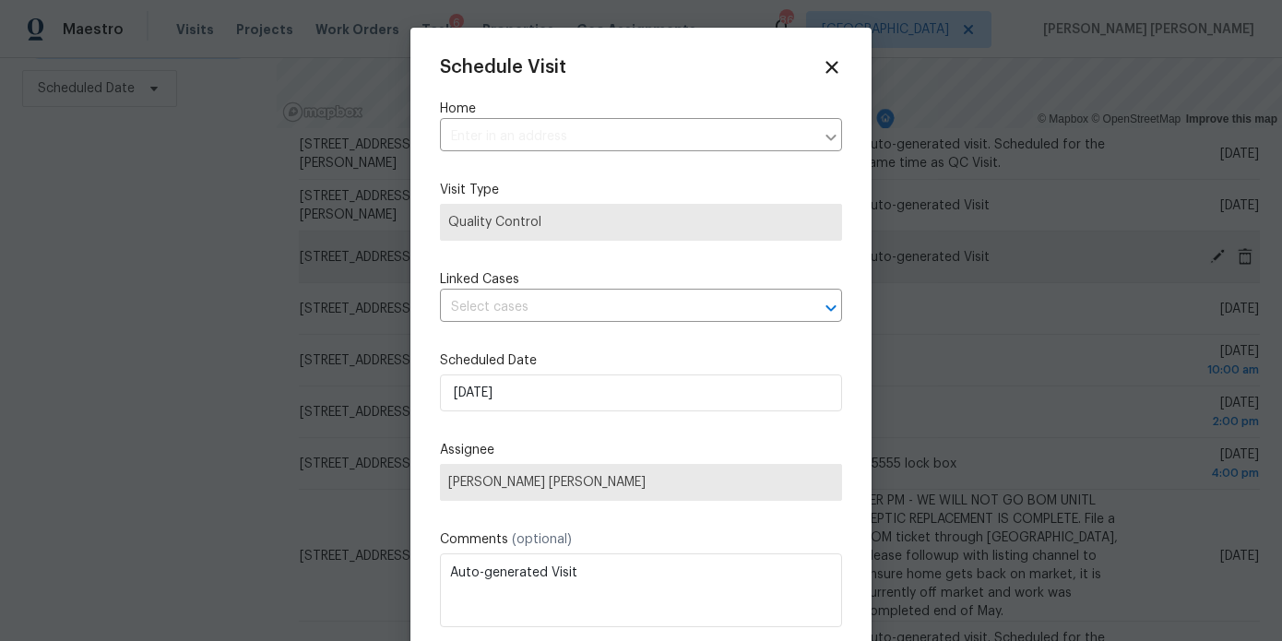
type input "[STREET_ADDRESS]"
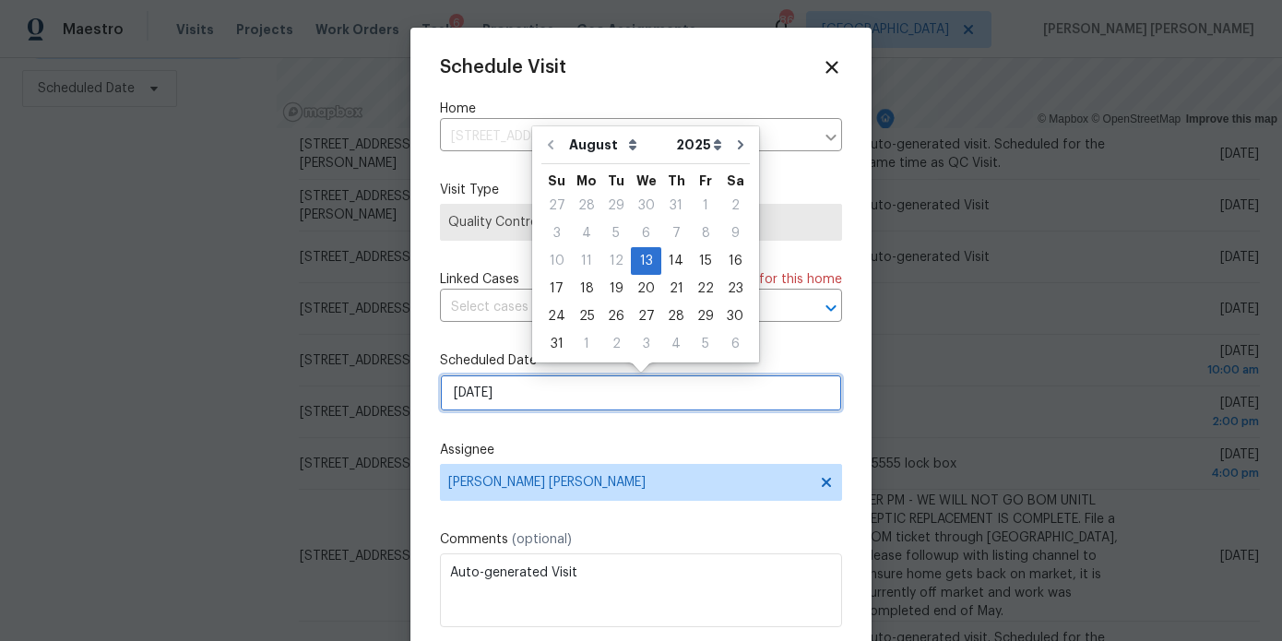
click at [510, 387] on input "[DATE]" at bounding box center [641, 393] width 402 height 37
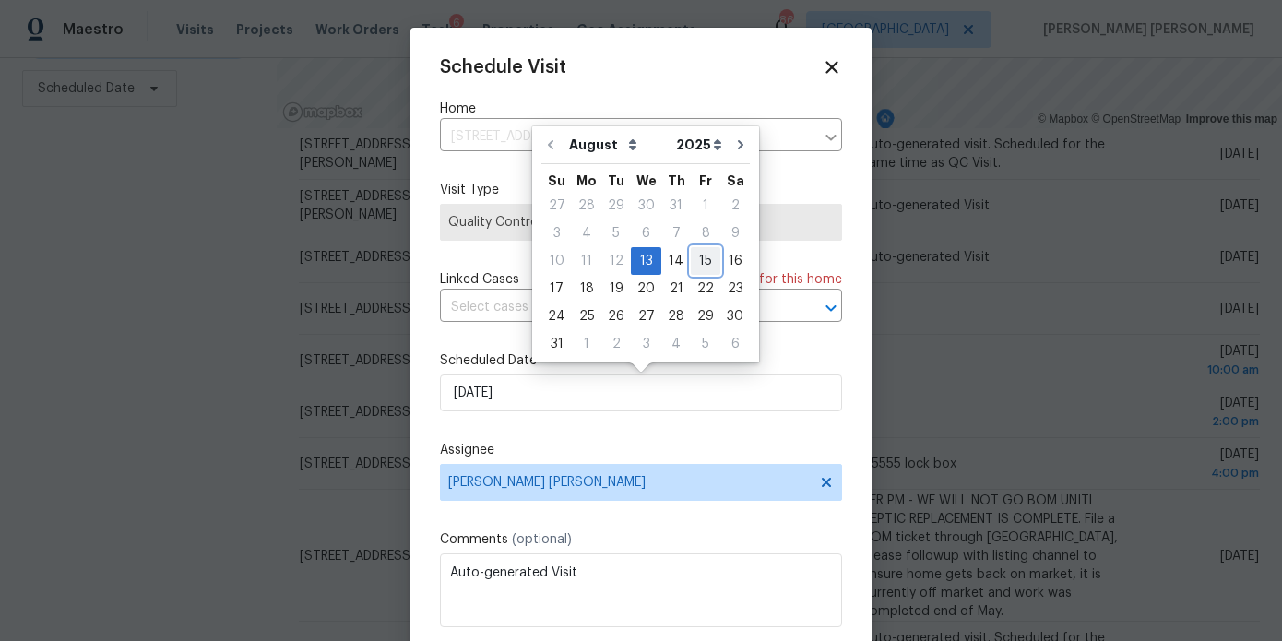
click at [703, 265] on div "15" at bounding box center [706, 261] width 30 height 26
type input "[DATE]"
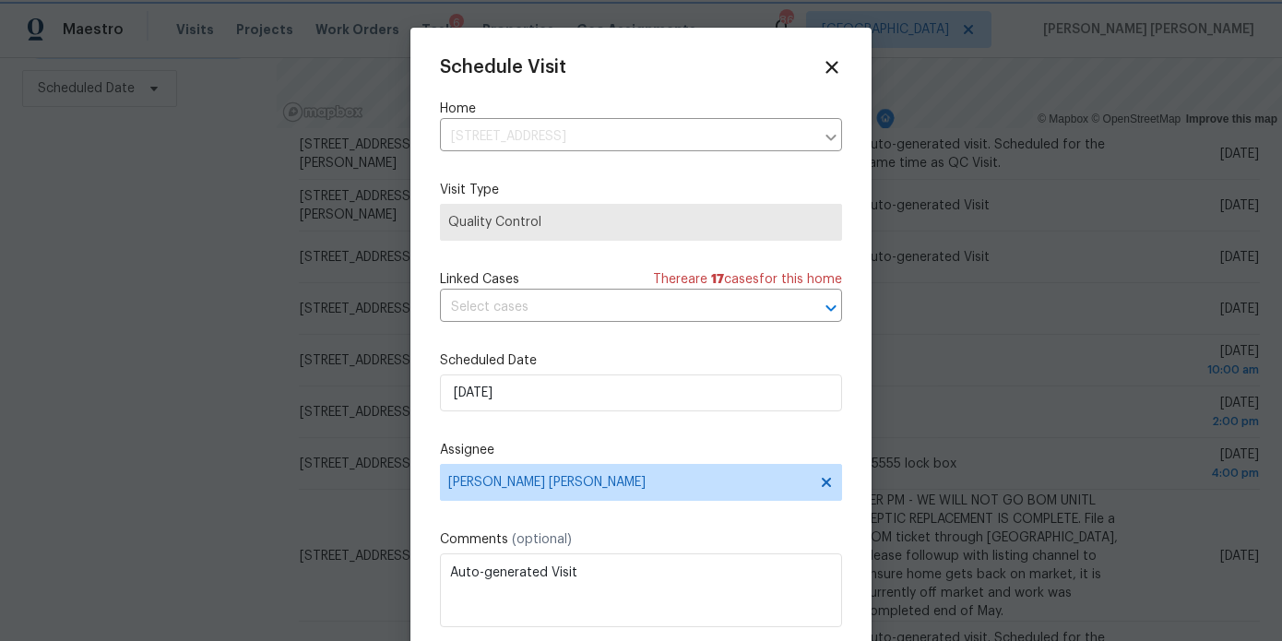
scroll to position [33, 0]
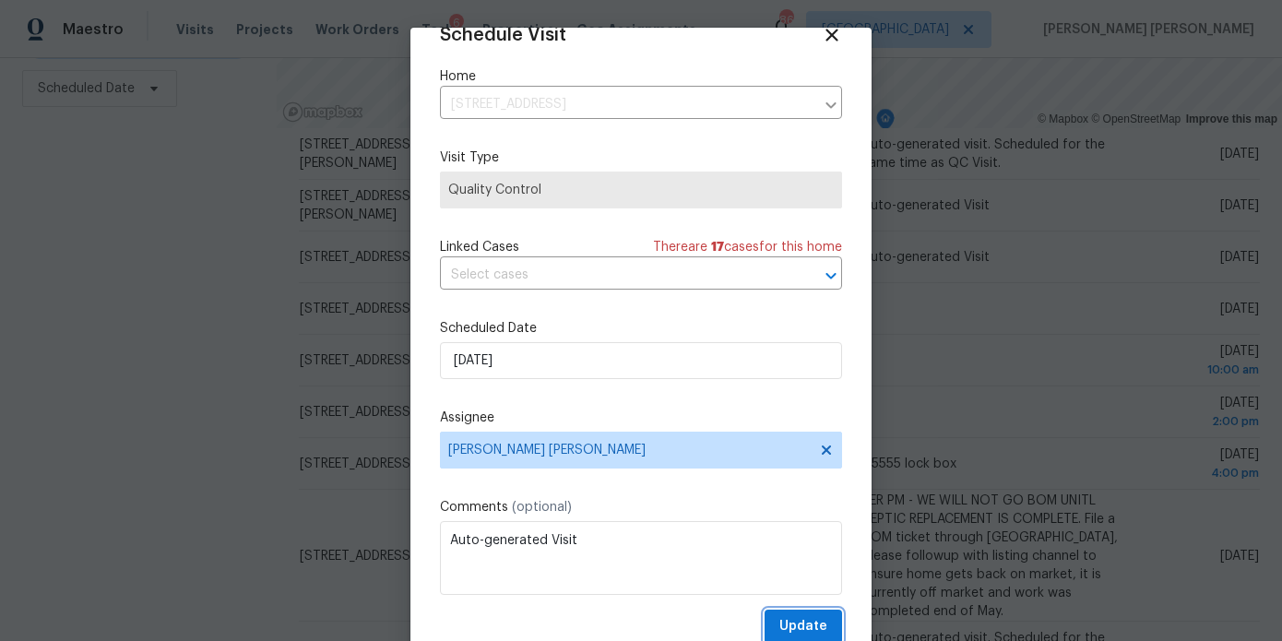
click at [815, 616] on span "Update" at bounding box center [803, 626] width 48 height 23
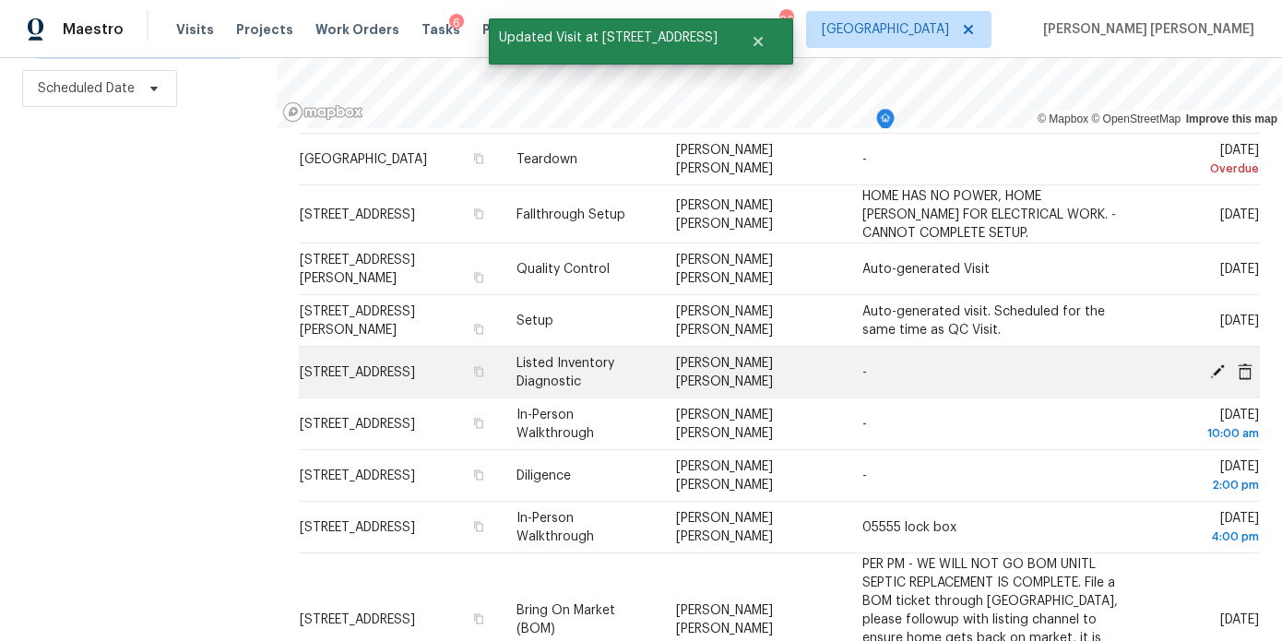
scroll to position [47, 0]
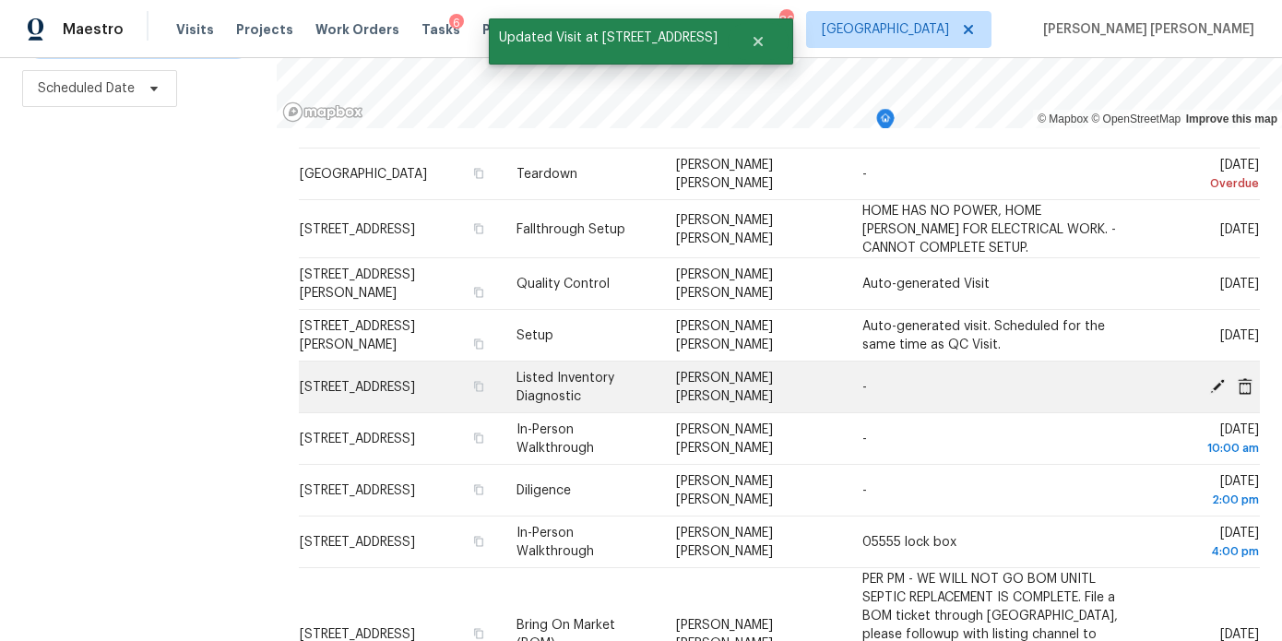
click at [1217, 382] on icon at bounding box center [1217, 385] width 17 height 17
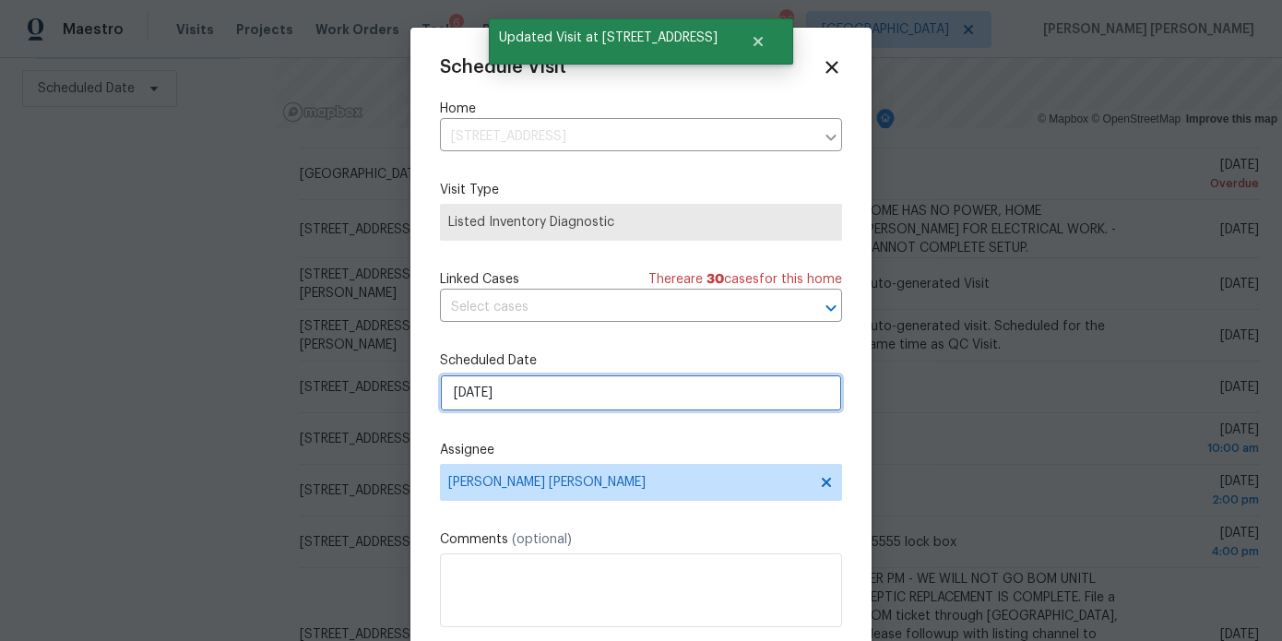
click at [561, 404] on input "[DATE]" at bounding box center [641, 393] width 402 height 37
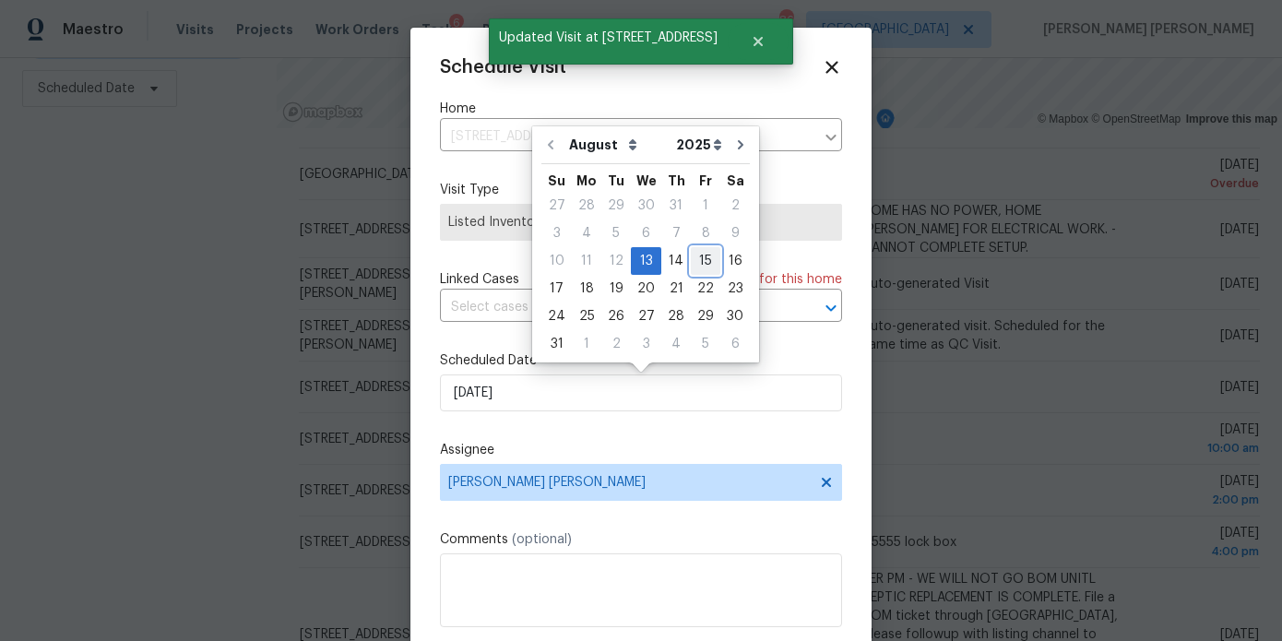
click at [698, 257] on div "15" at bounding box center [706, 261] width 30 height 26
type input "[DATE]"
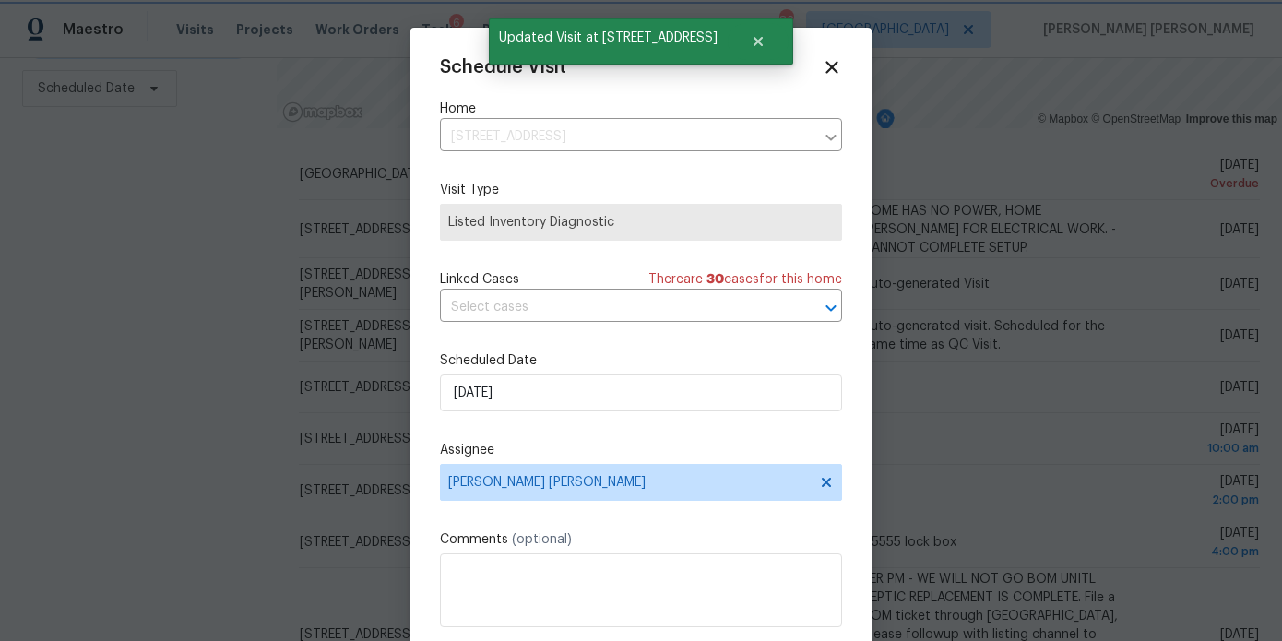
scroll to position [33, 0]
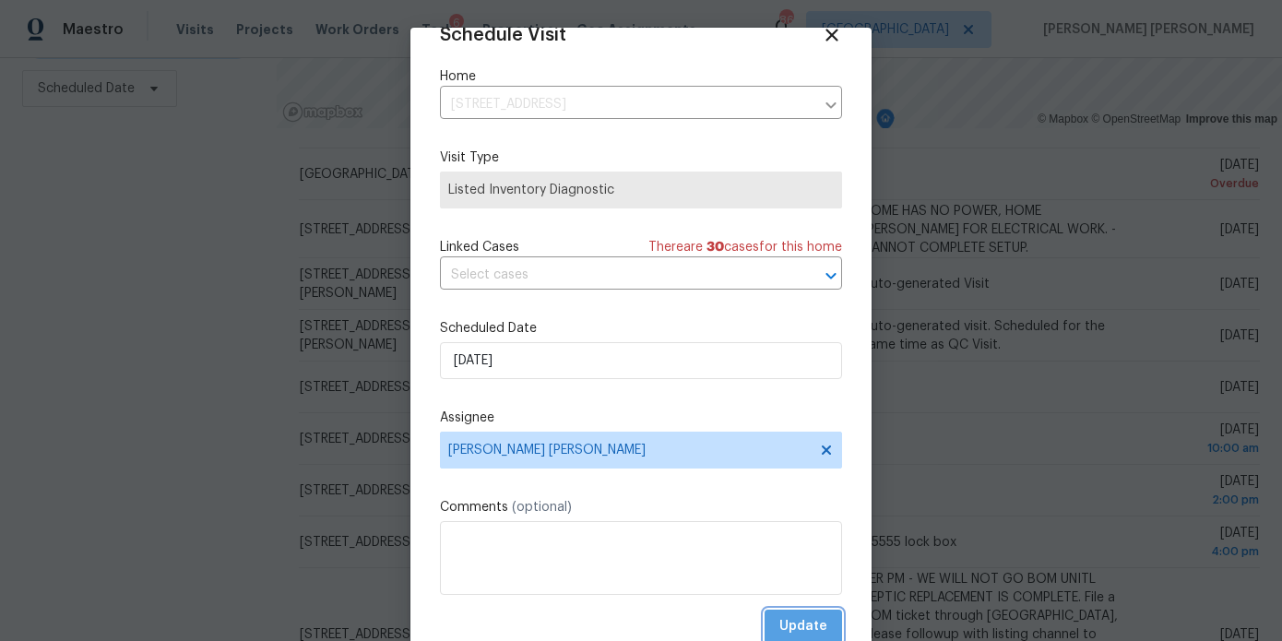
click at [795, 632] on span "Update" at bounding box center [803, 626] width 48 height 23
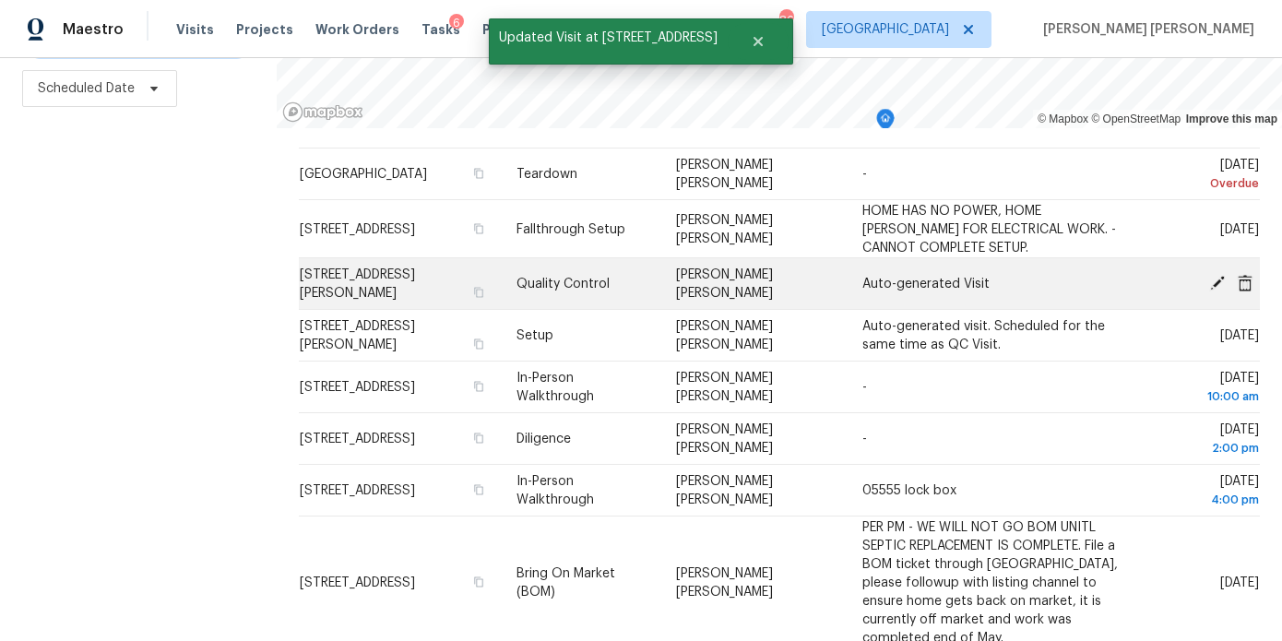
click at [1212, 277] on icon at bounding box center [1217, 282] width 17 height 17
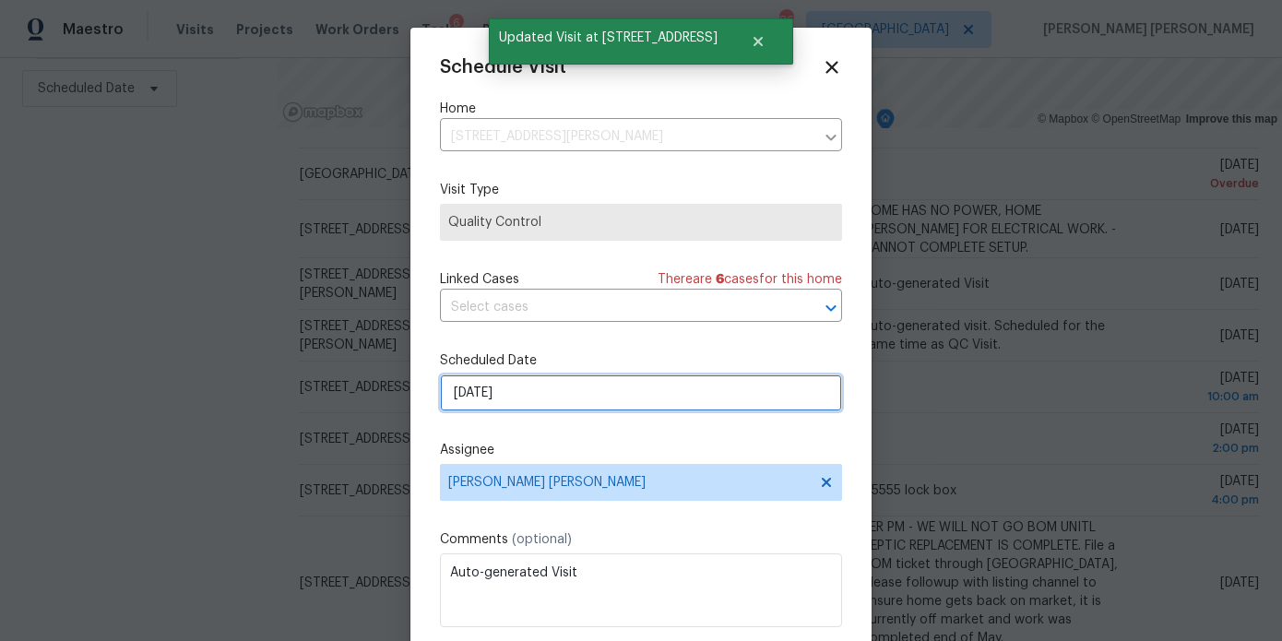
click at [612, 400] on input "[DATE]" at bounding box center [641, 393] width 402 height 37
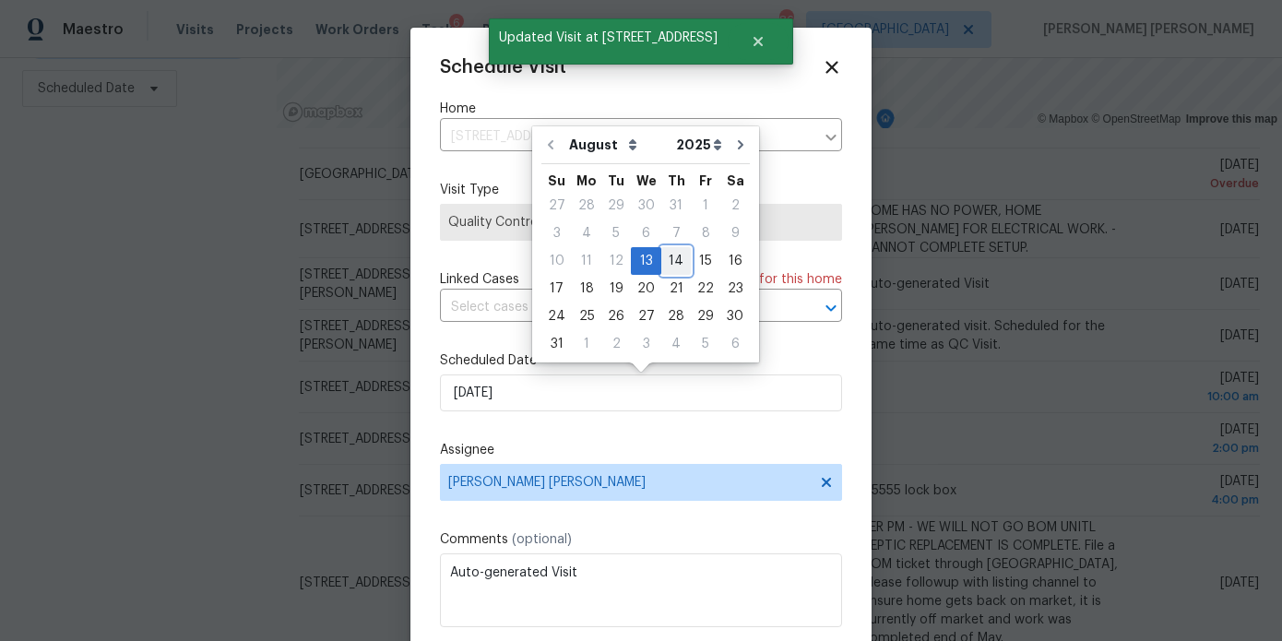
click at [672, 269] on div "14" at bounding box center [676, 261] width 30 height 26
type input "[DATE]"
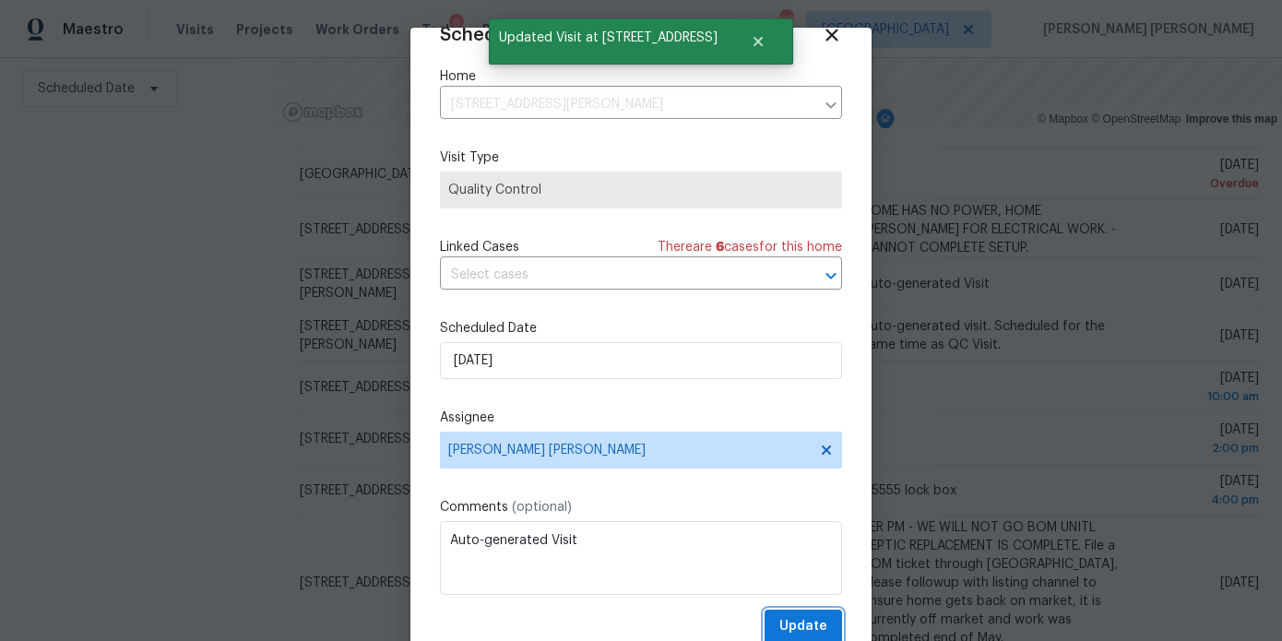
click at [812, 621] on span "Update" at bounding box center [803, 626] width 48 height 23
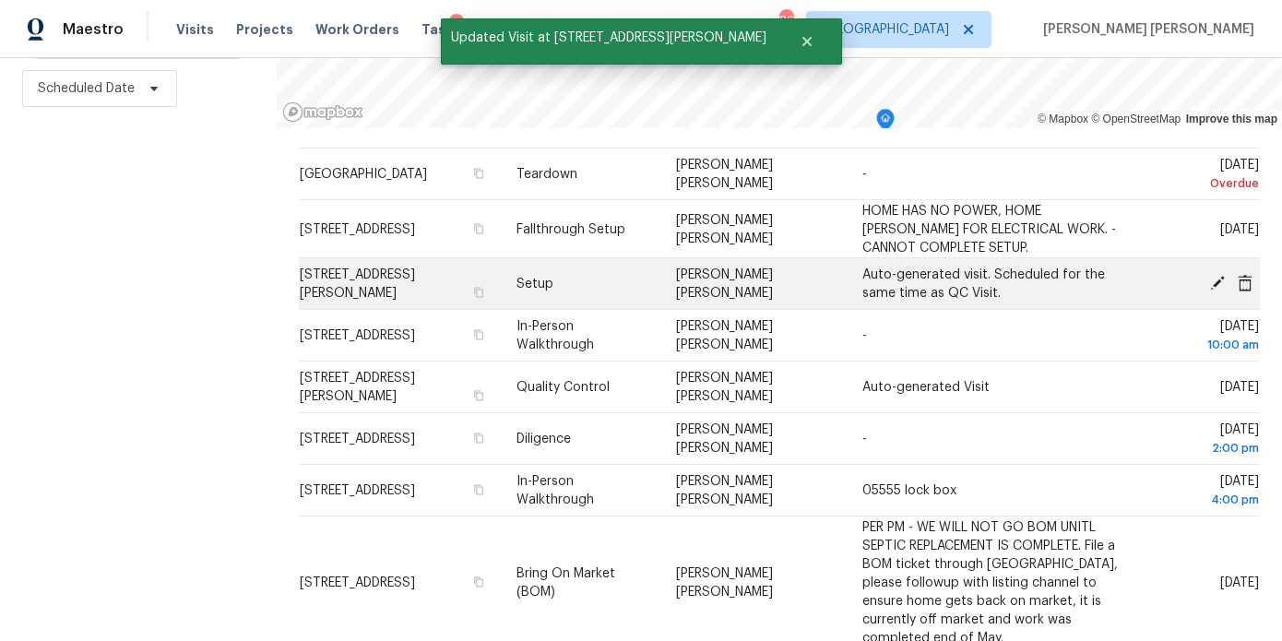
click at [1218, 279] on icon at bounding box center [1217, 282] width 15 height 15
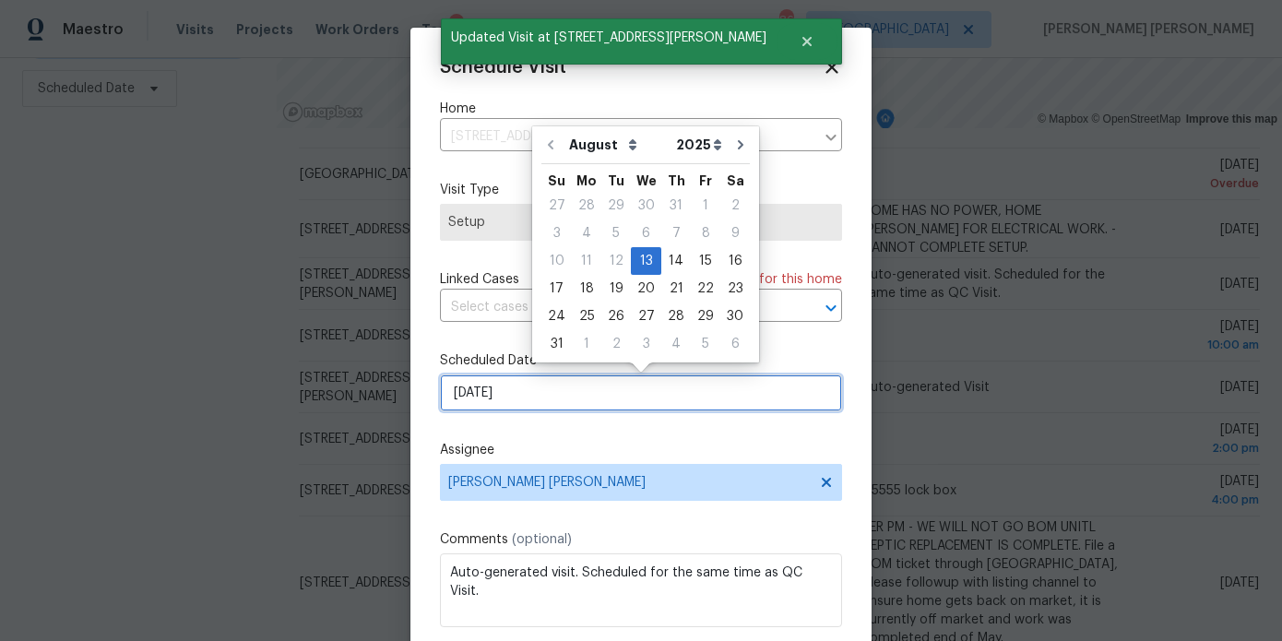
click at [517, 409] on input "[DATE]" at bounding box center [641, 393] width 402 height 37
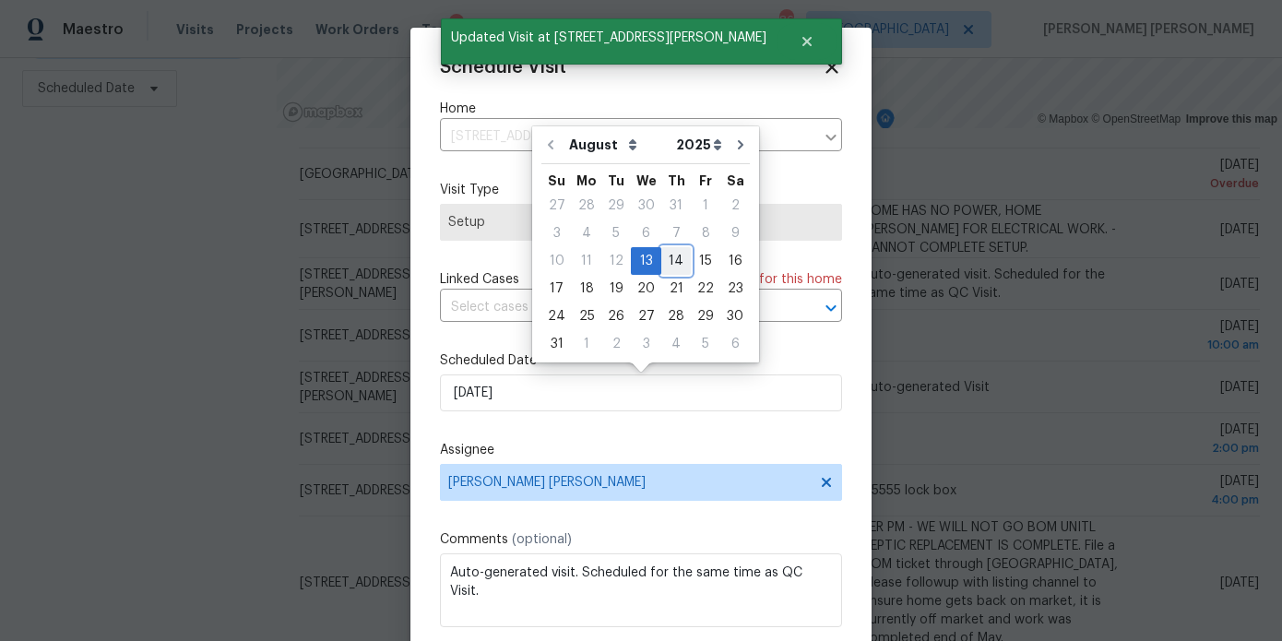
click at [664, 262] on div "14" at bounding box center [676, 261] width 30 height 26
type input "[DATE]"
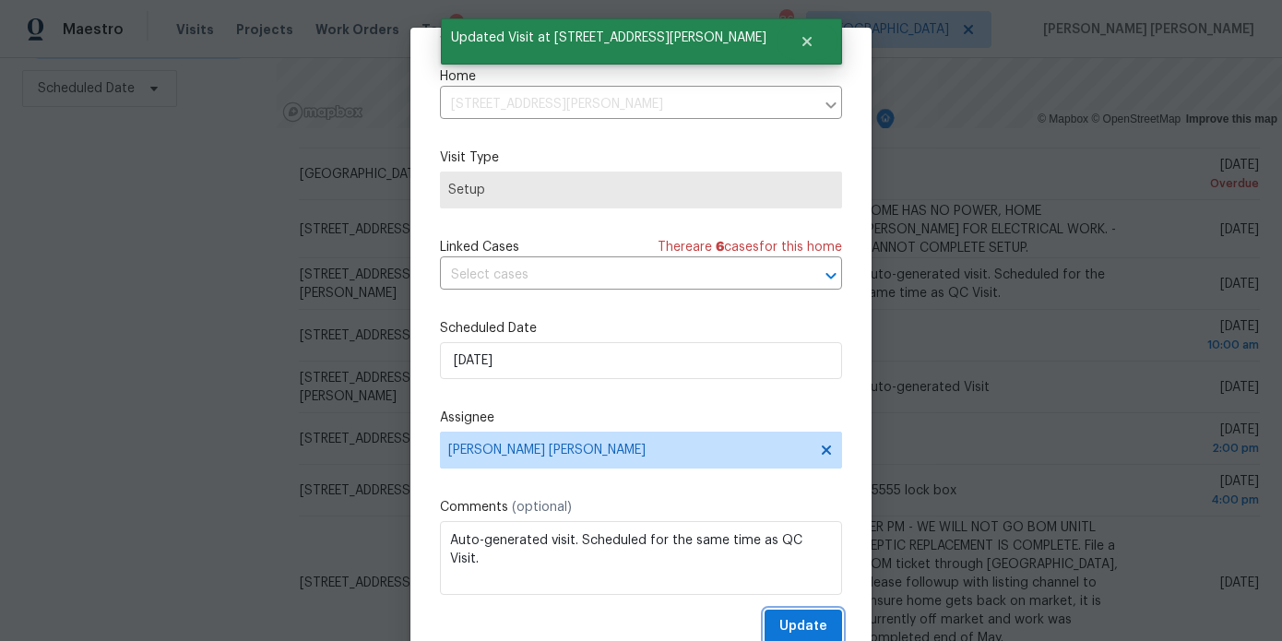
click at [790, 618] on span "Update" at bounding box center [803, 626] width 48 height 23
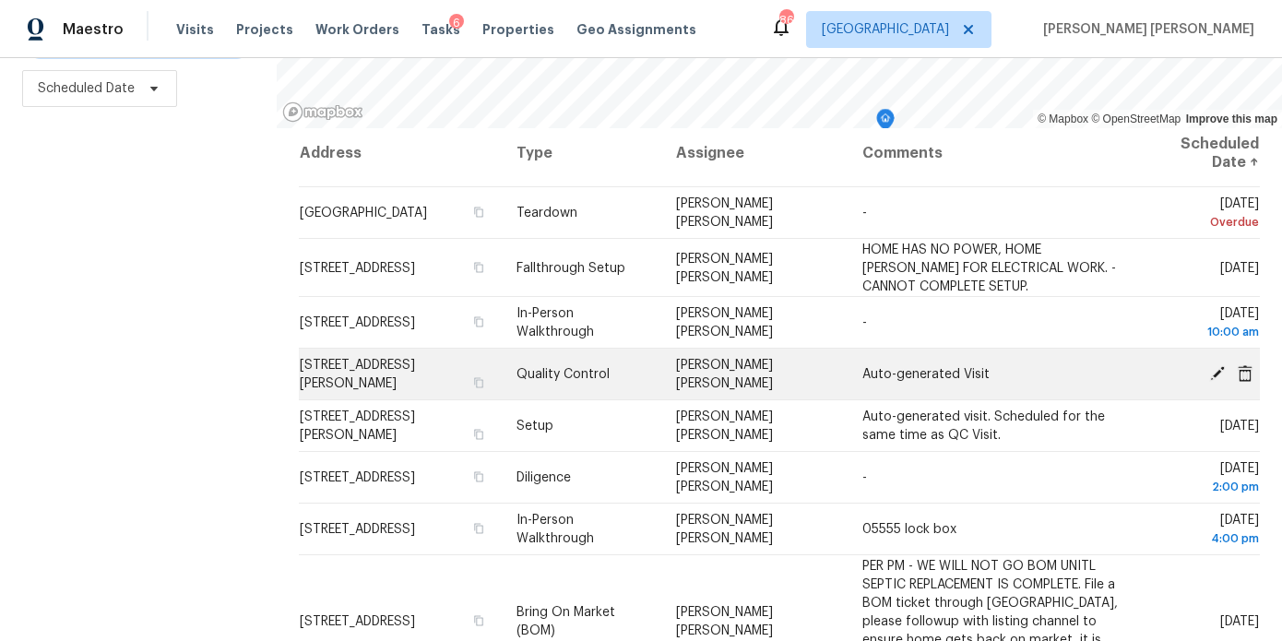
scroll to position [0, 0]
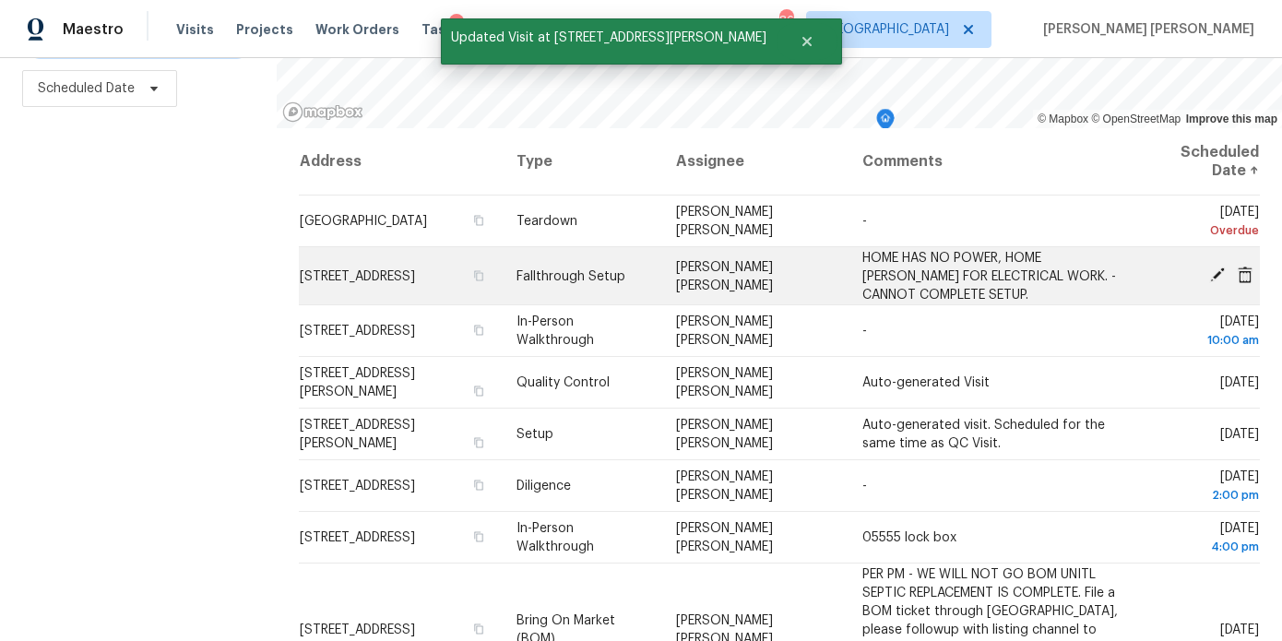
click at [1216, 267] on icon at bounding box center [1217, 275] width 17 height 17
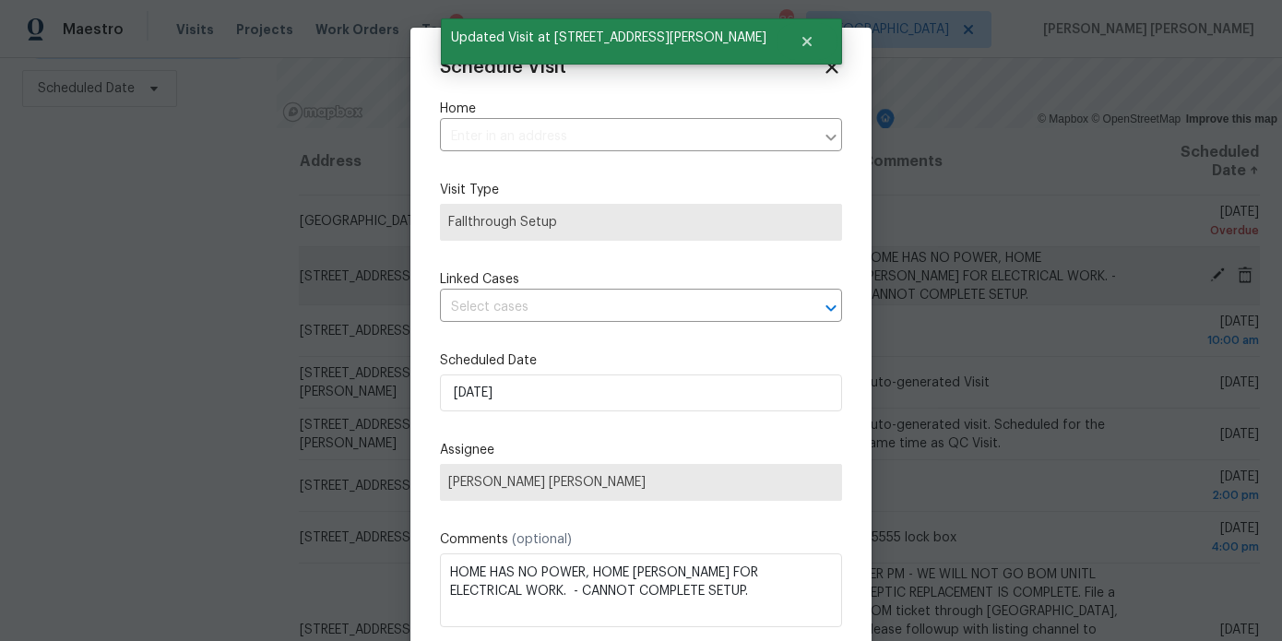
type input "[STREET_ADDRESS]"
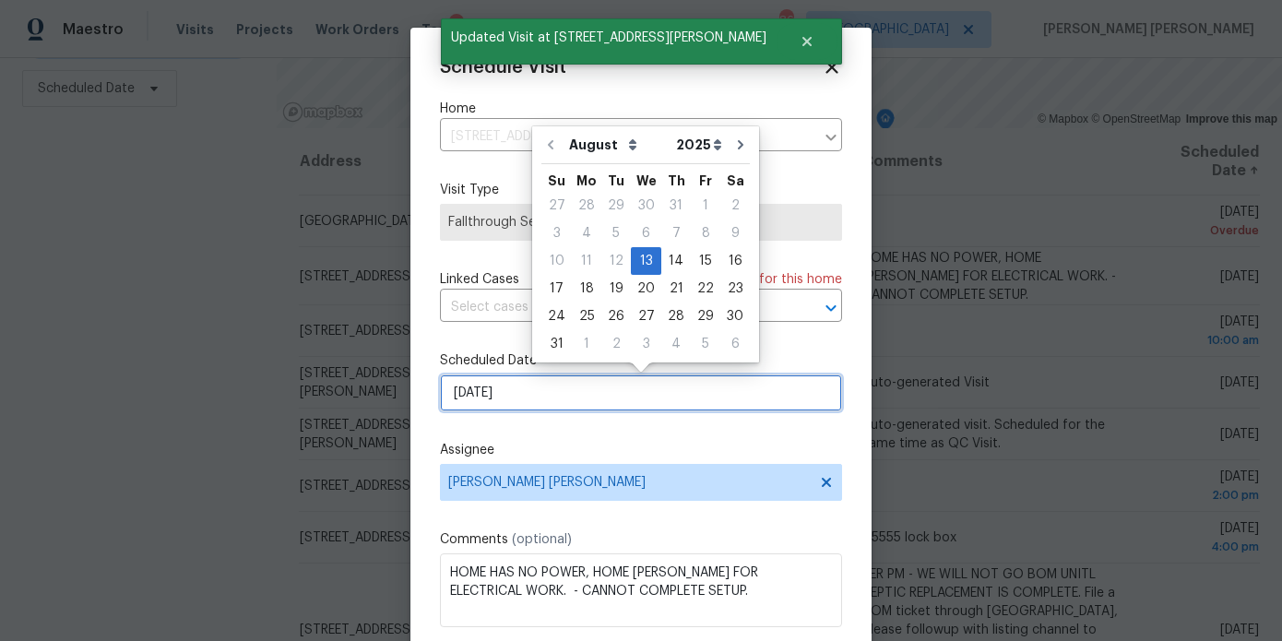
click at [583, 394] on input "[DATE]" at bounding box center [641, 393] width 402 height 37
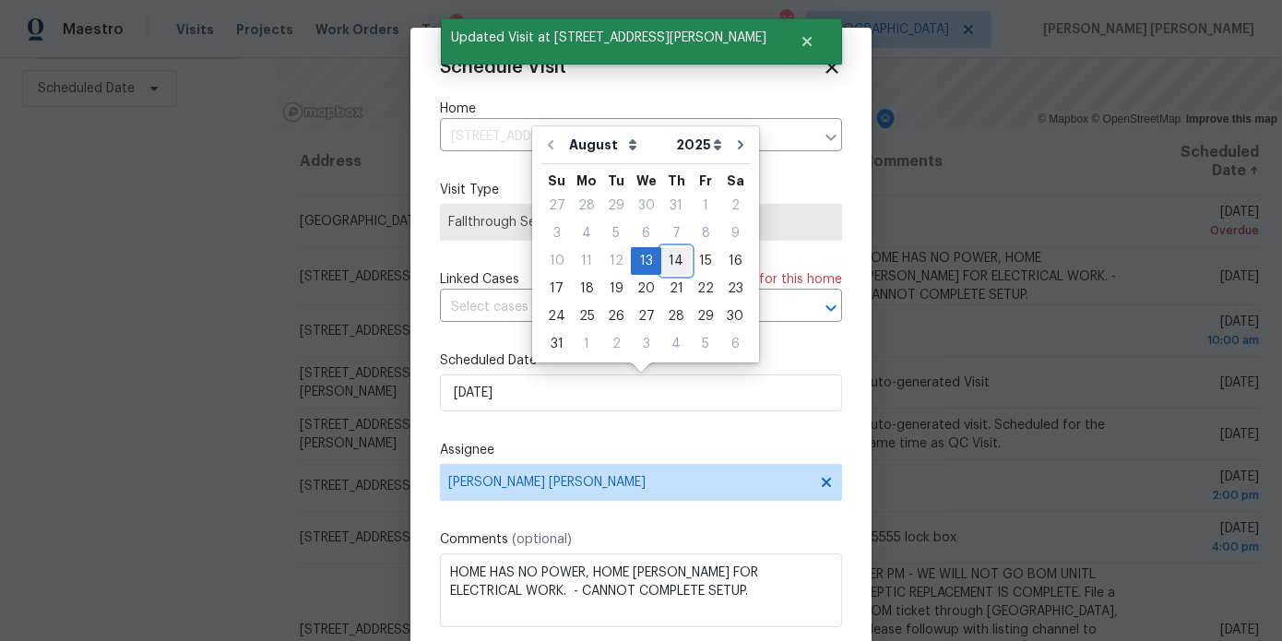
click at [666, 259] on div "14" at bounding box center [676, 261] width 30 height 26
type input "[DATE]"
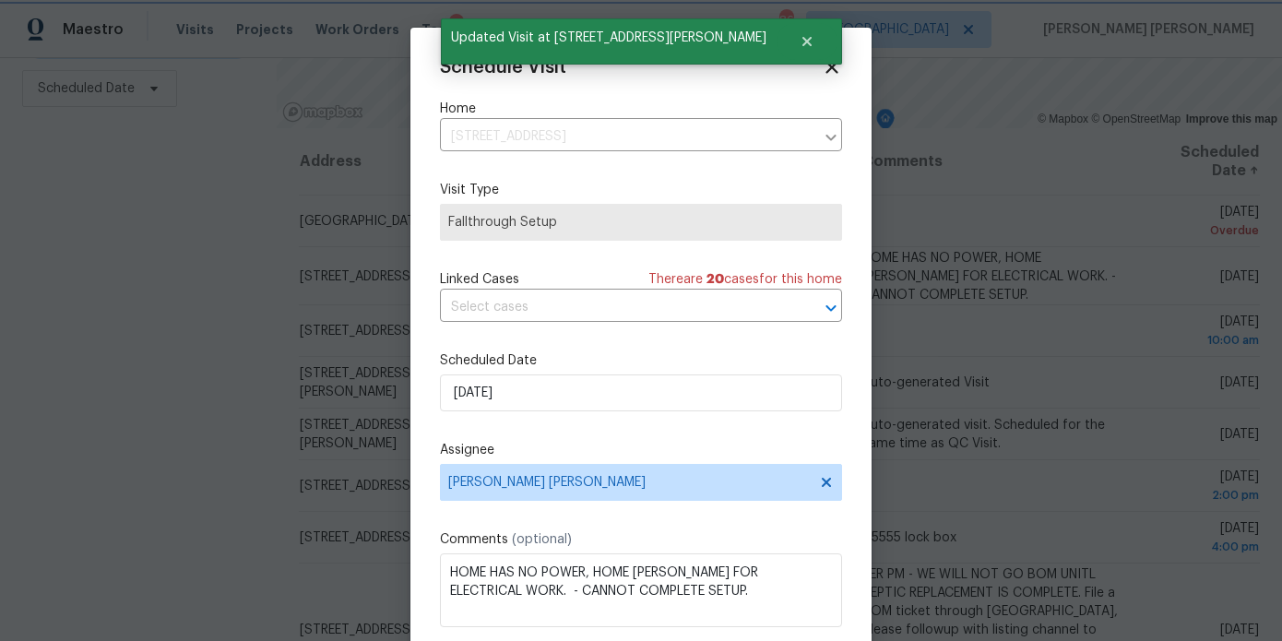
scroll to position [33, 0]
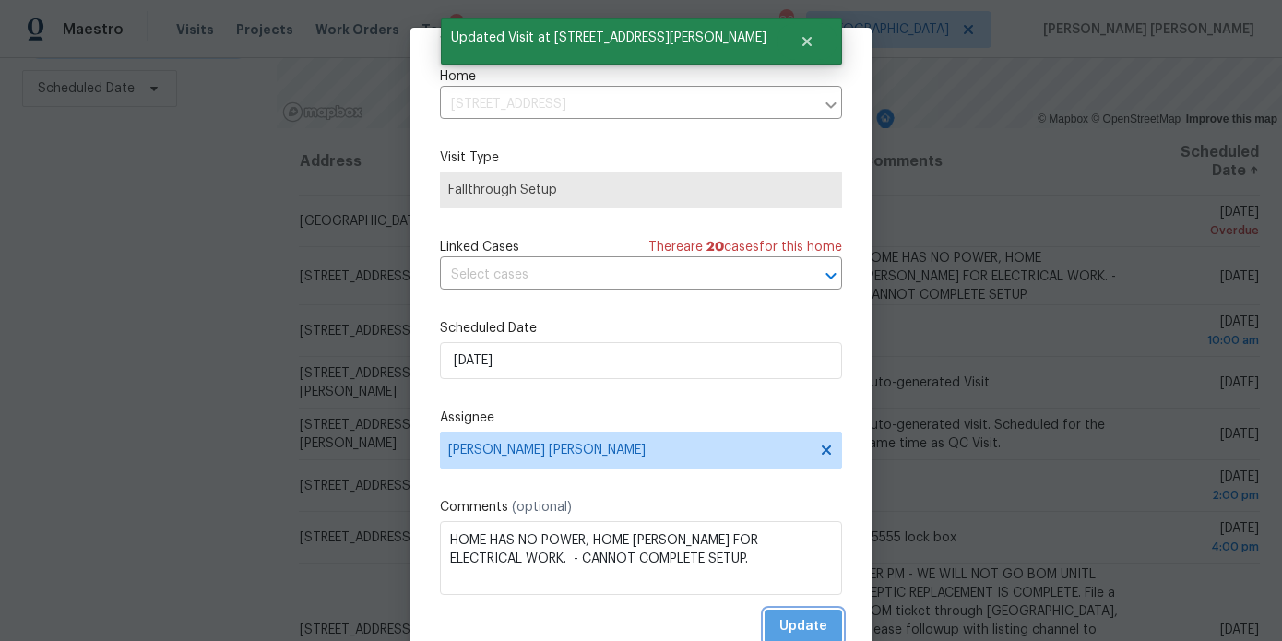
click at [812, 618] on span "Update" at bounding box center [803, 626] width 48 height 23
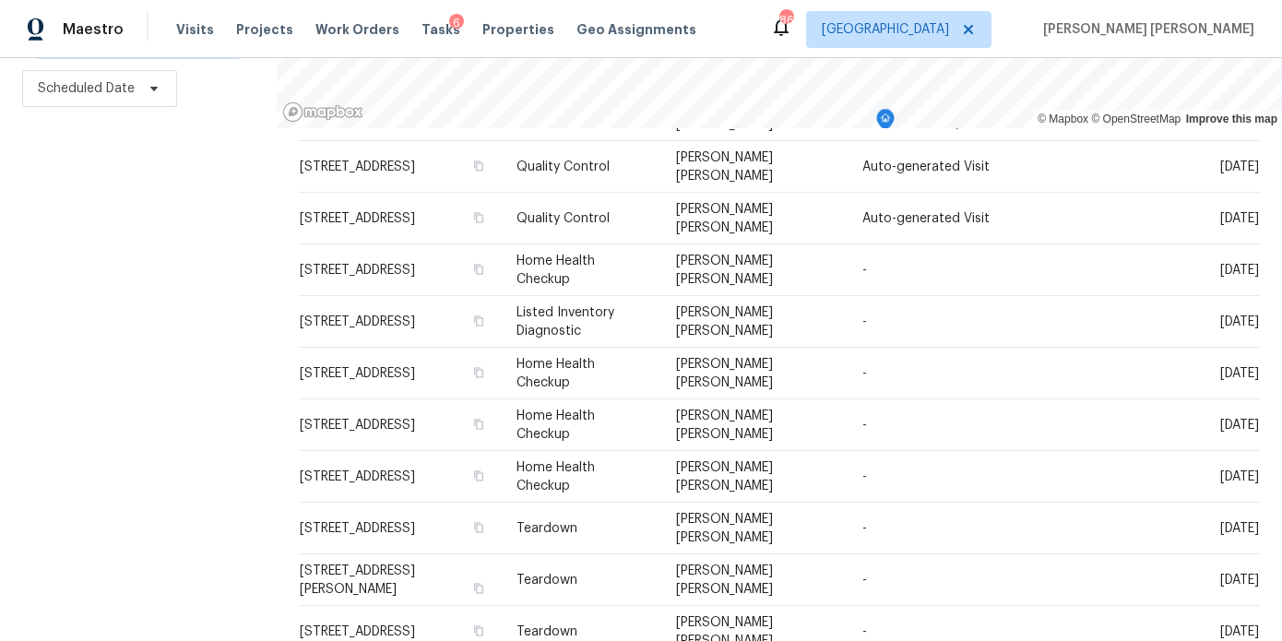
scroll to position [623, 0]
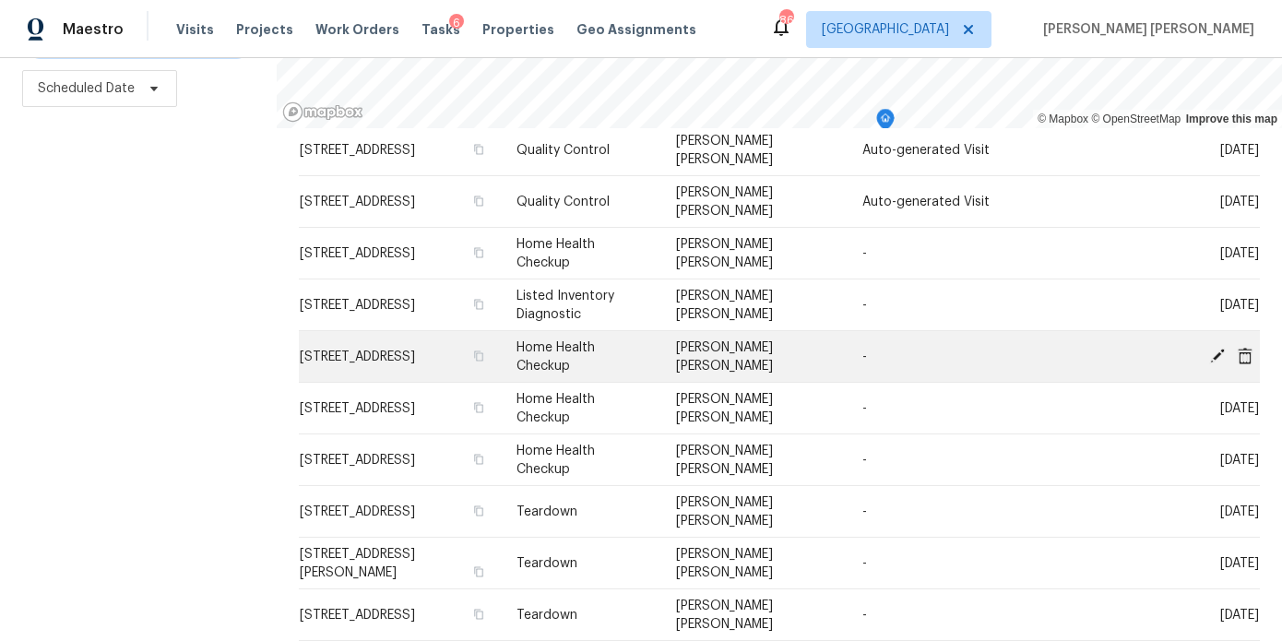
click at [1249, 347] on icon at bounding box center [1245, 355] width 15 height 17
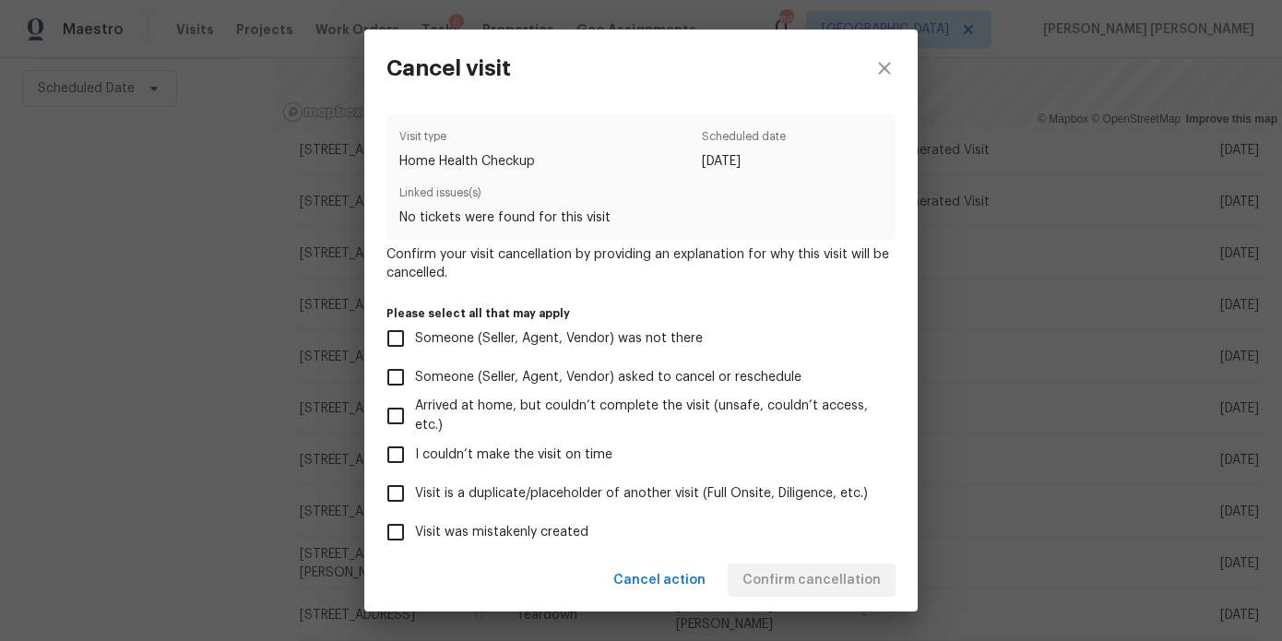
scroll to position [175, 0]
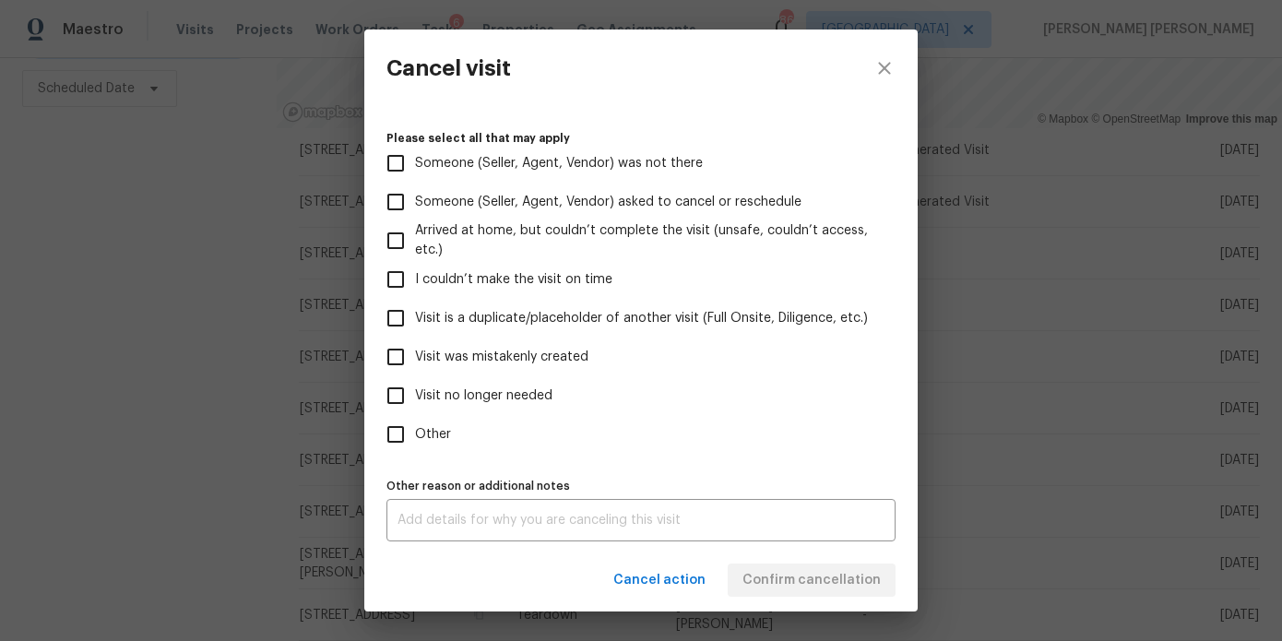
click at [419, 434] on span "Other" at bounding box center [433, 434] width 36 height 19
click at [415, 434] on input "Other" at bounding box center [395, 434] width 39 height 39
checkbox input "true"
click at [434, 524] on textarea at bounding box center [641, 520] width 487 height 13
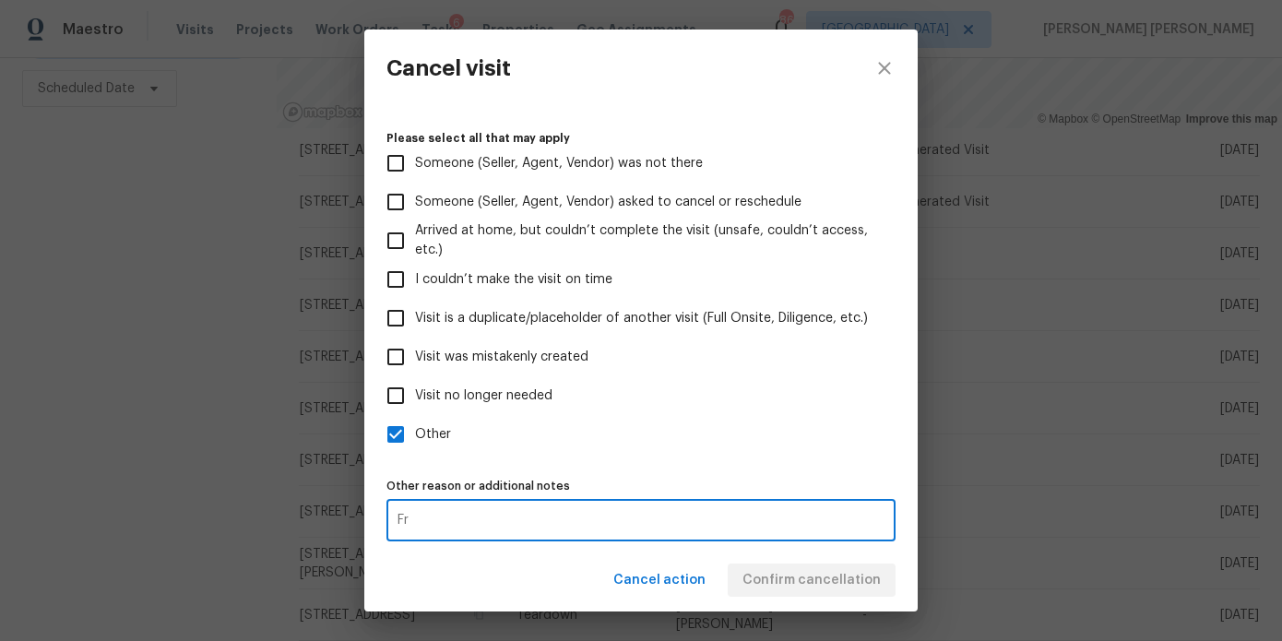
type textarea "F"
click at [424, 520] on textarea "Property has sold" at bounding box center [641, 520] width 487 height 13
type textarea "Property has sold"
click at [498, 508] on div "Property has sold x Other reason or additional notes" at bounding box center [641, 520] width 509 height 42
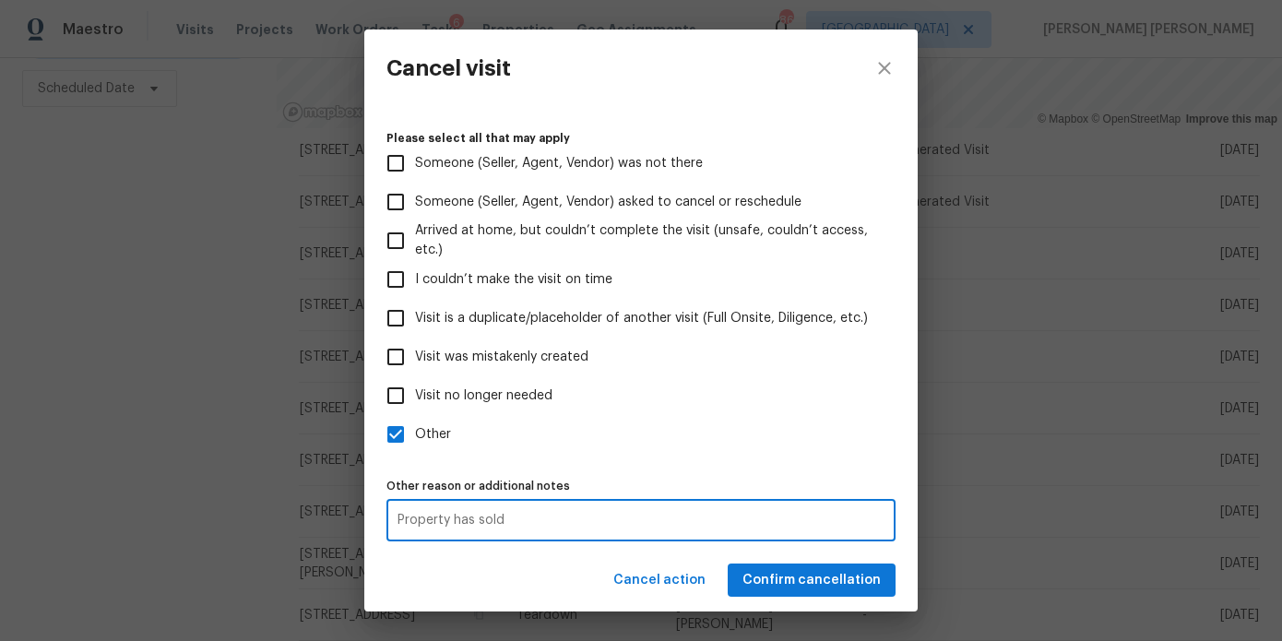
click at [498, 508] on div "Property has sold x Other reason or additional notes" at bounding box center [641, 520] width 509 height 42
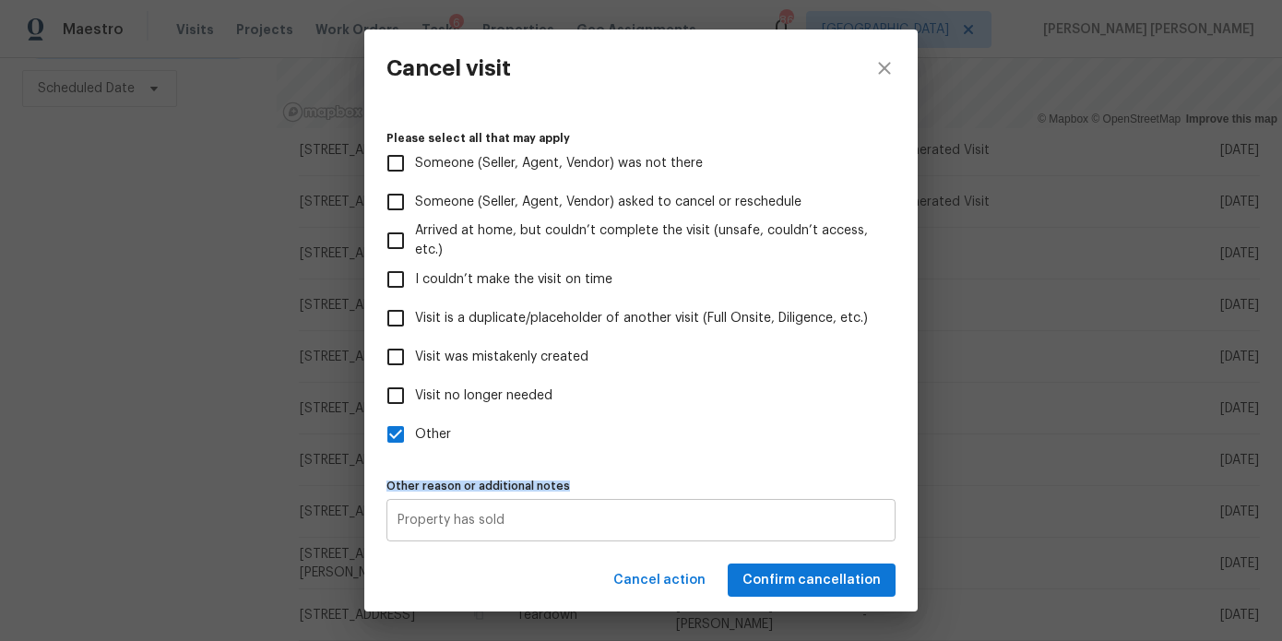
click at [498, 508] on div "Property has sold x Other reason or additional notes" at bounding box center [641, 520] width 509 height 42
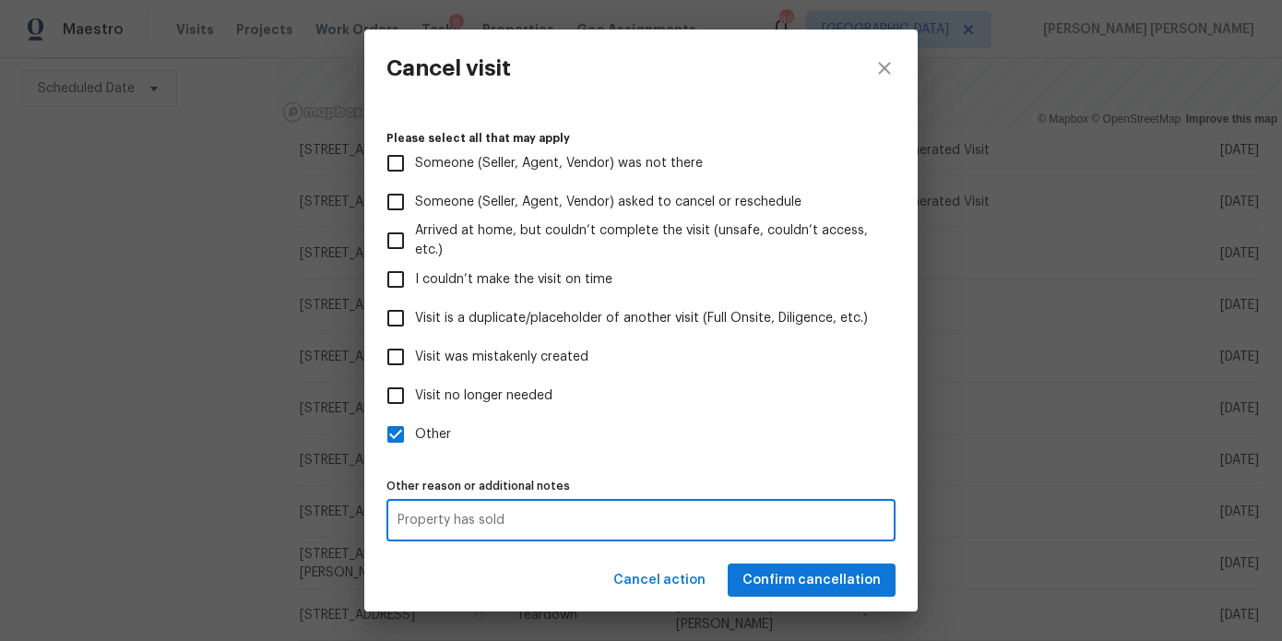
click at [494, 518] on textarea "Property has sold" at bounding box center [641, 520] width 487 height 13
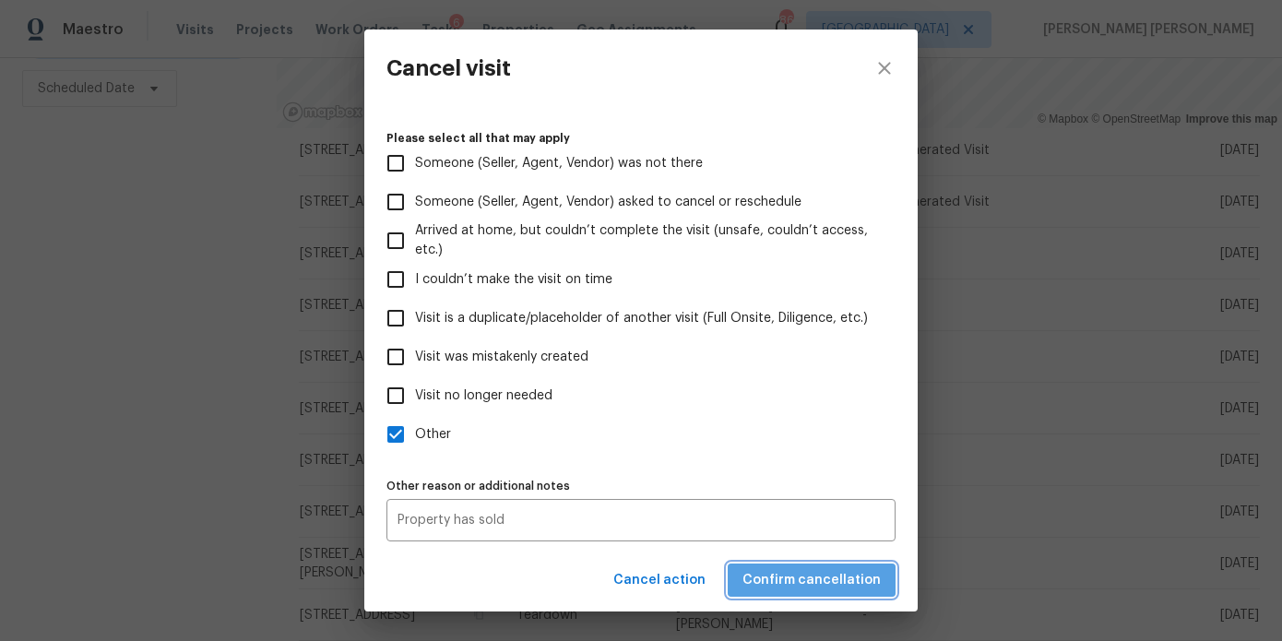
click at [847, 566] on button "Confirm cancellation" at bounding box center [812, 581] width 168 height 34
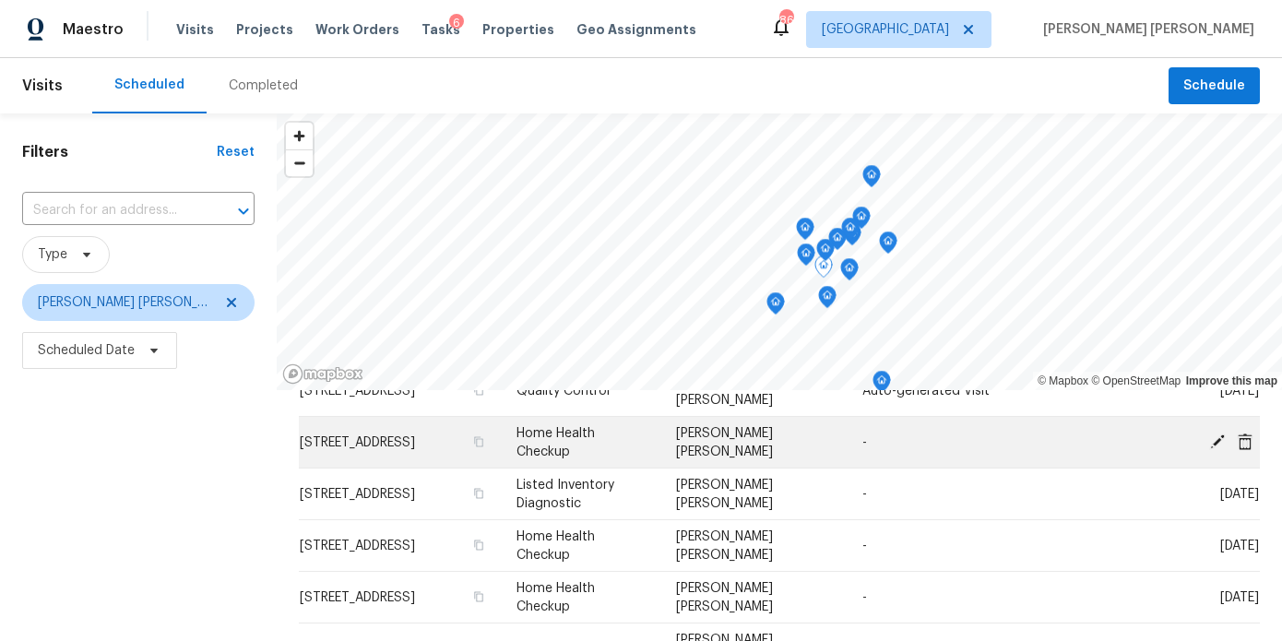
scroll to position [705, 0]
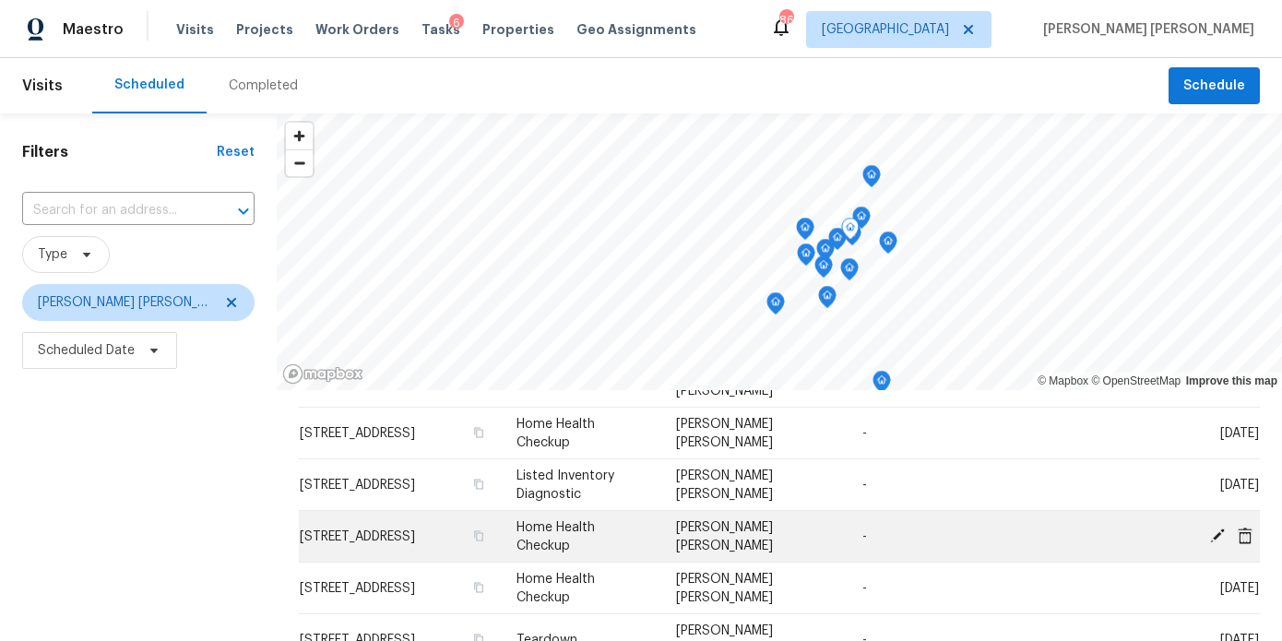
click at [1243, 527] on icon at bounding box center [1245, 535] width 15 height 17
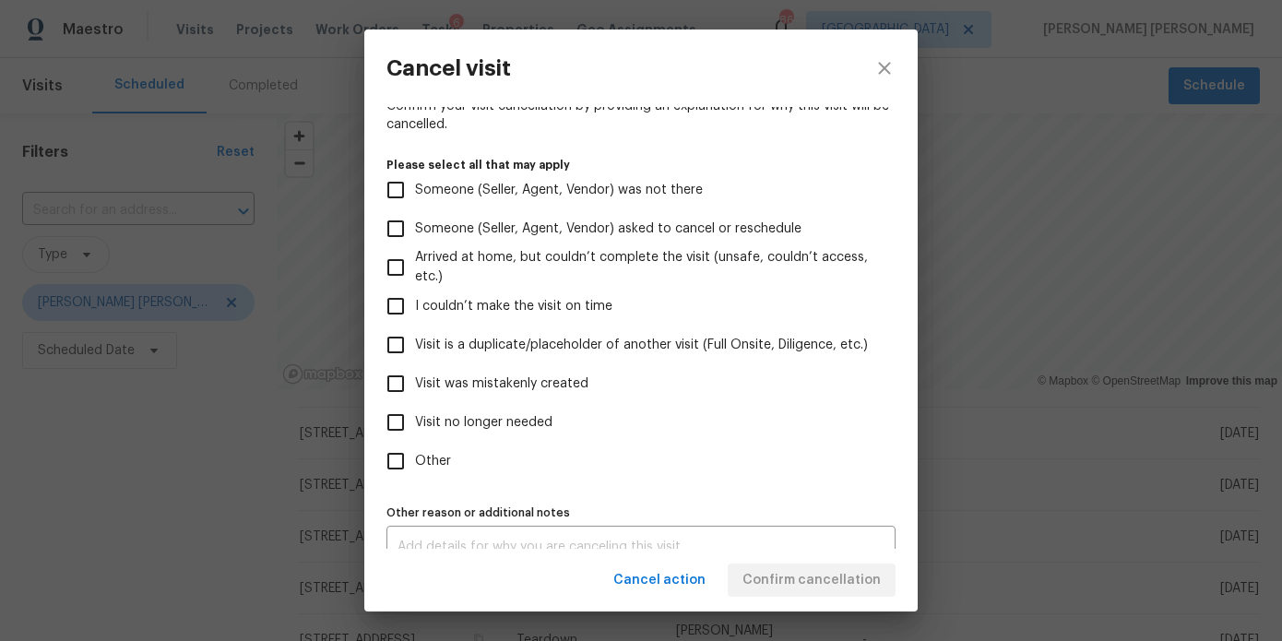
scroll to position [175, 0]
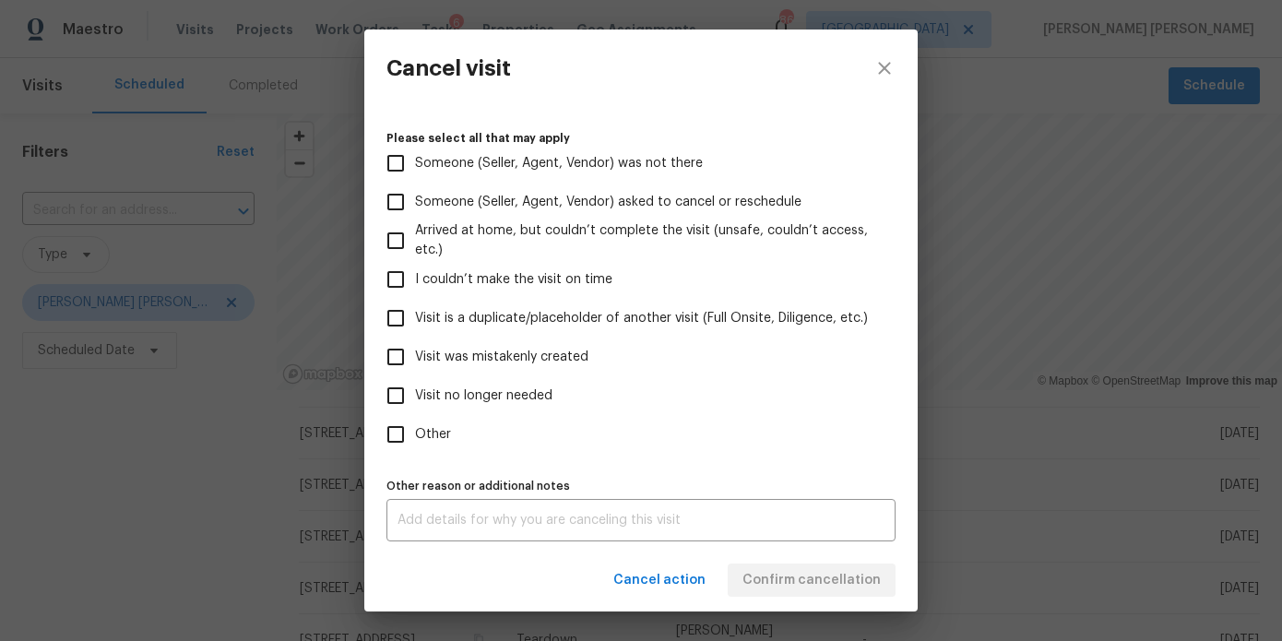
click at [420, 432] on span "Other" at bounding box center [433, 434] width 36 height 19
click at [415, 432] on input "Other" at bounding box center [395, 434] width 39 height 39
checkbox input "true"
click at [430, 495] on div "Other reason or additional notes x Other reason or additional notes" at bounding box center [641, 507] width 509 height 68
click at [423, 519] on textarea at bounding box center [641, 520] width 487 height 13
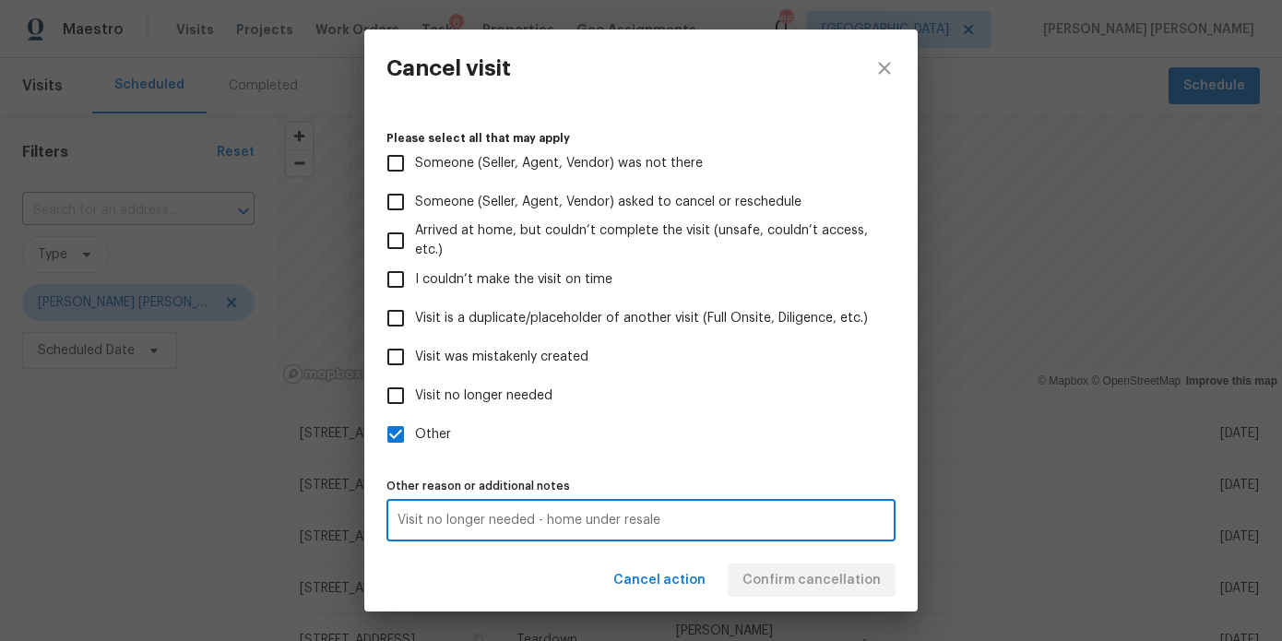
type textarea "Visit no longer needed - home under resale"
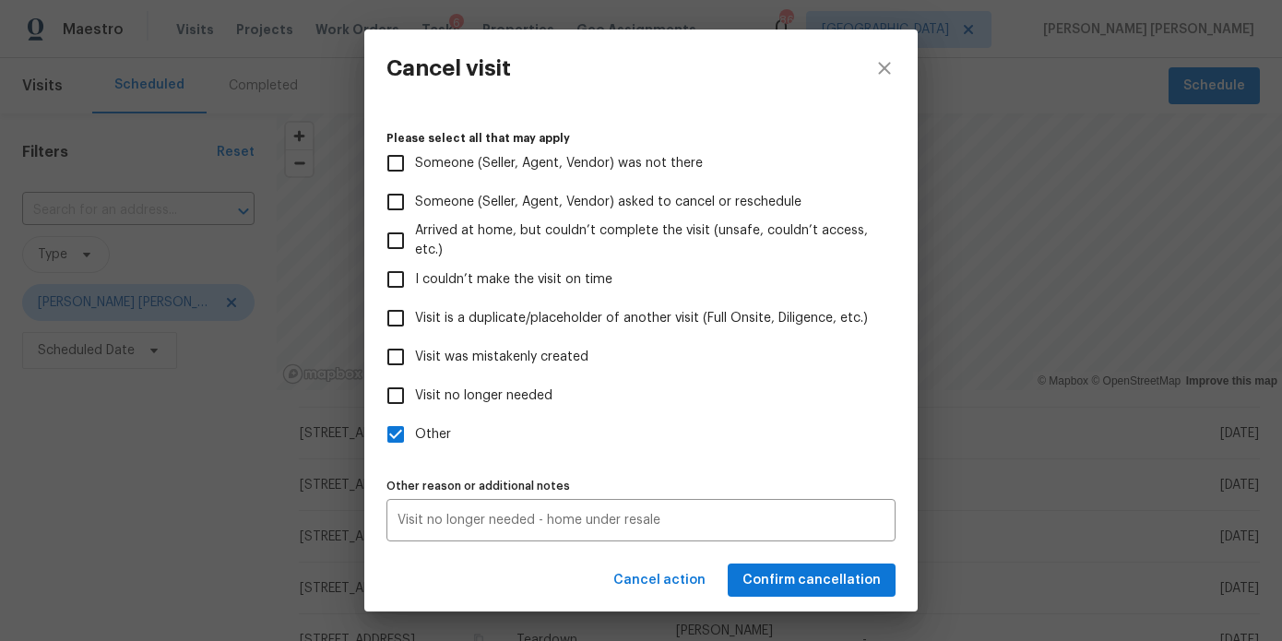
click at [542, 561] on div "Cancel action Confirm cancellation" at bounding box center [640, 581] width 553 height 64
click at [825, 574] on span "Confirm cancellation" at bounding box center [812, 580] width 138 height 23
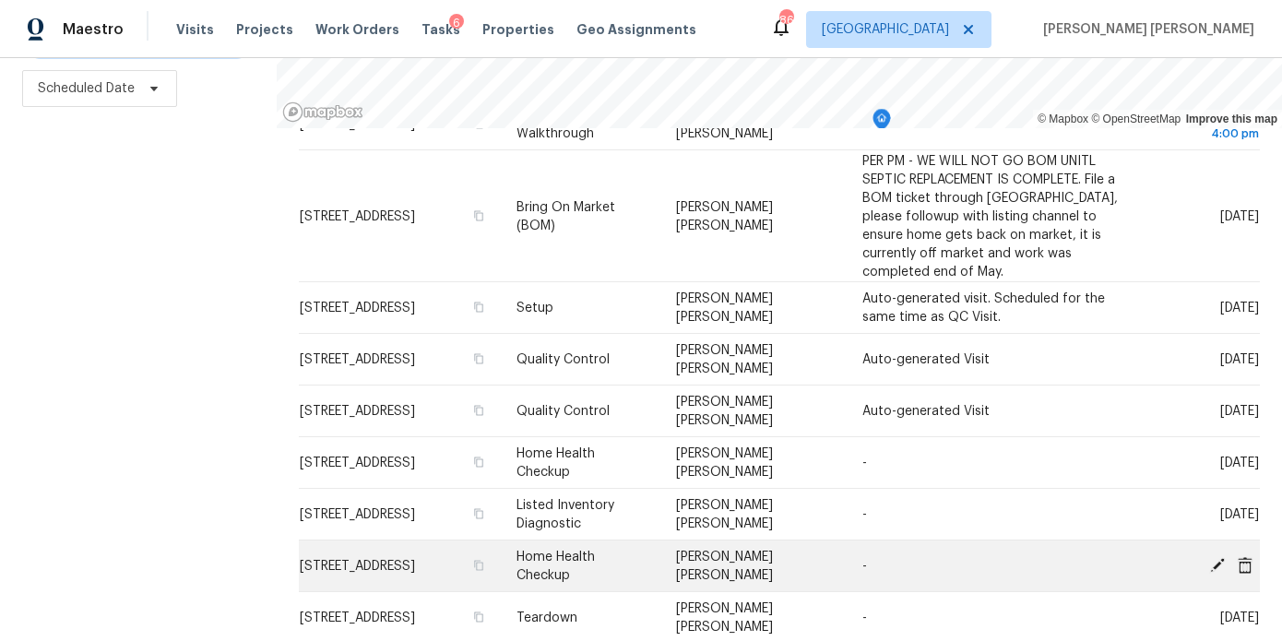
scroll to position [0, 0]
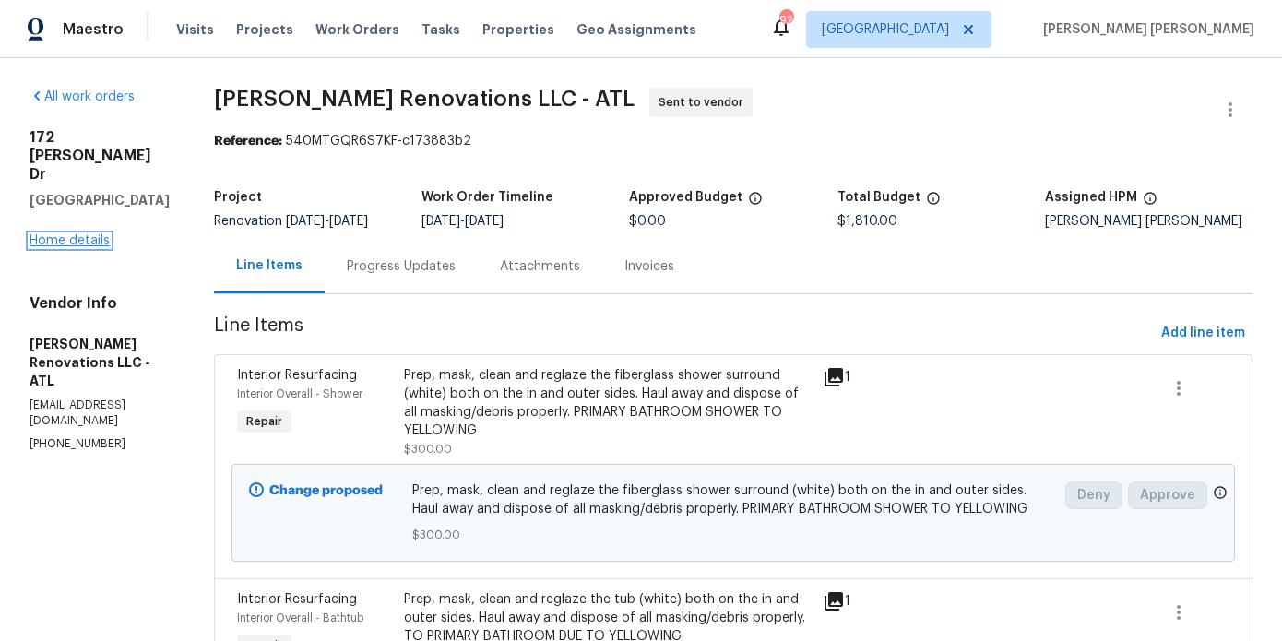
click at [105, 234] on link "Home details" at bounding box center [70, 240] width 80 height 13
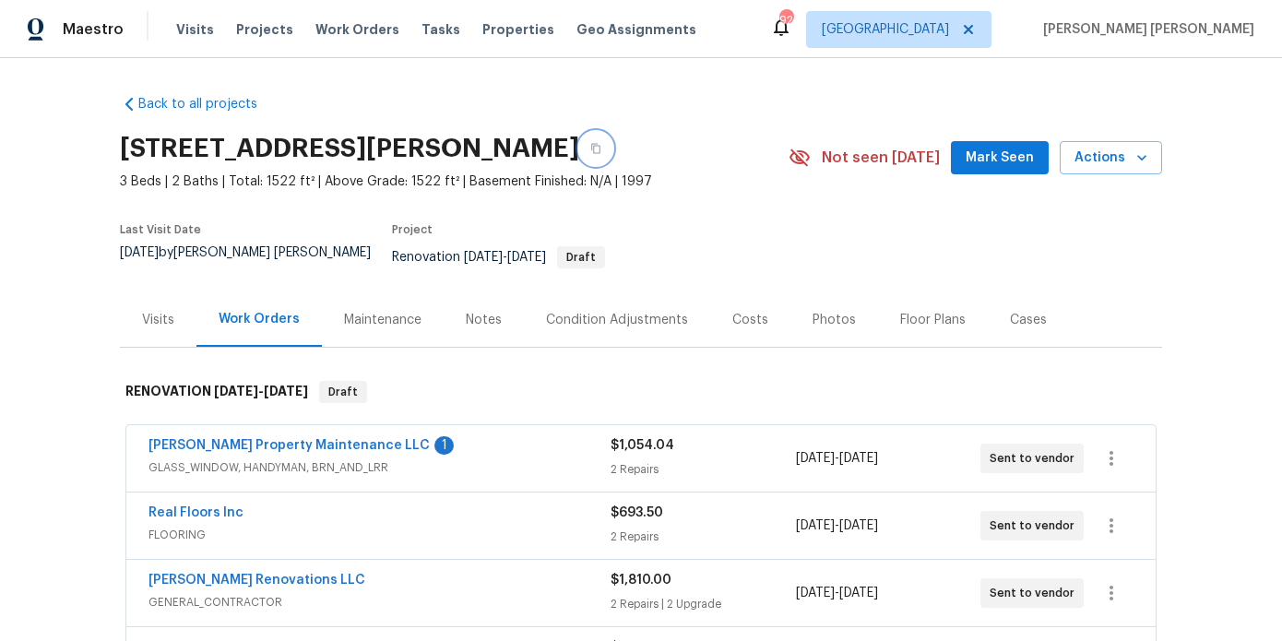
click at [599, 143] on icon "button" at bounding box center [595, 148] width 11 height 11
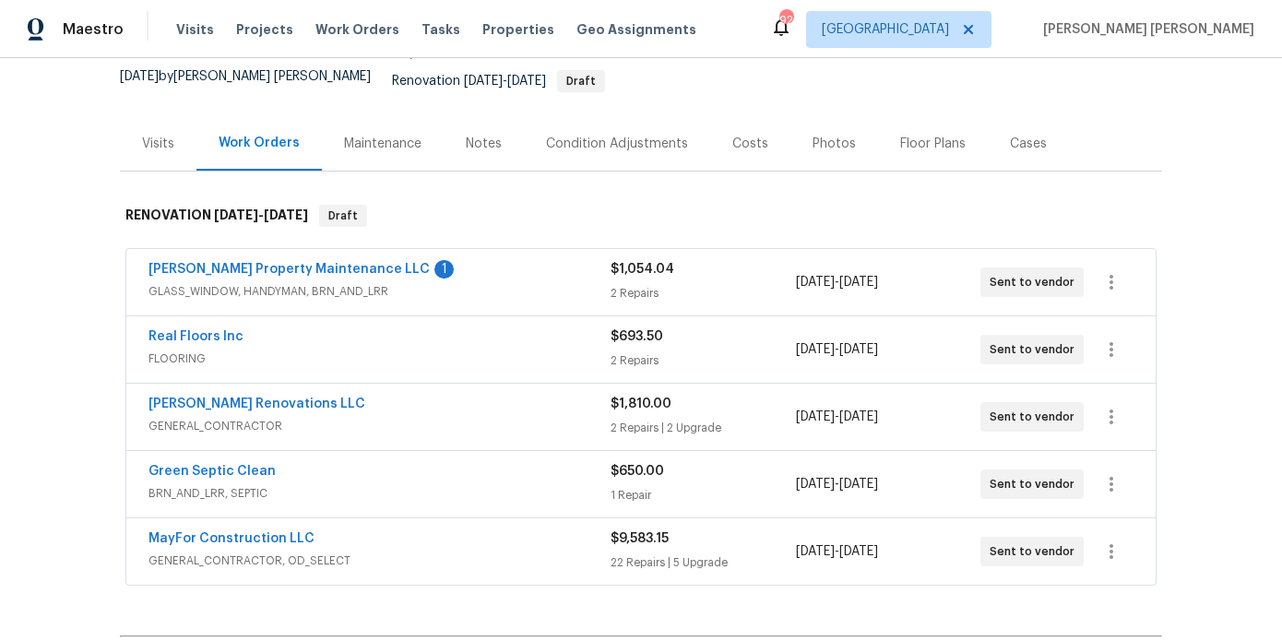
scroll to position [185, 0]
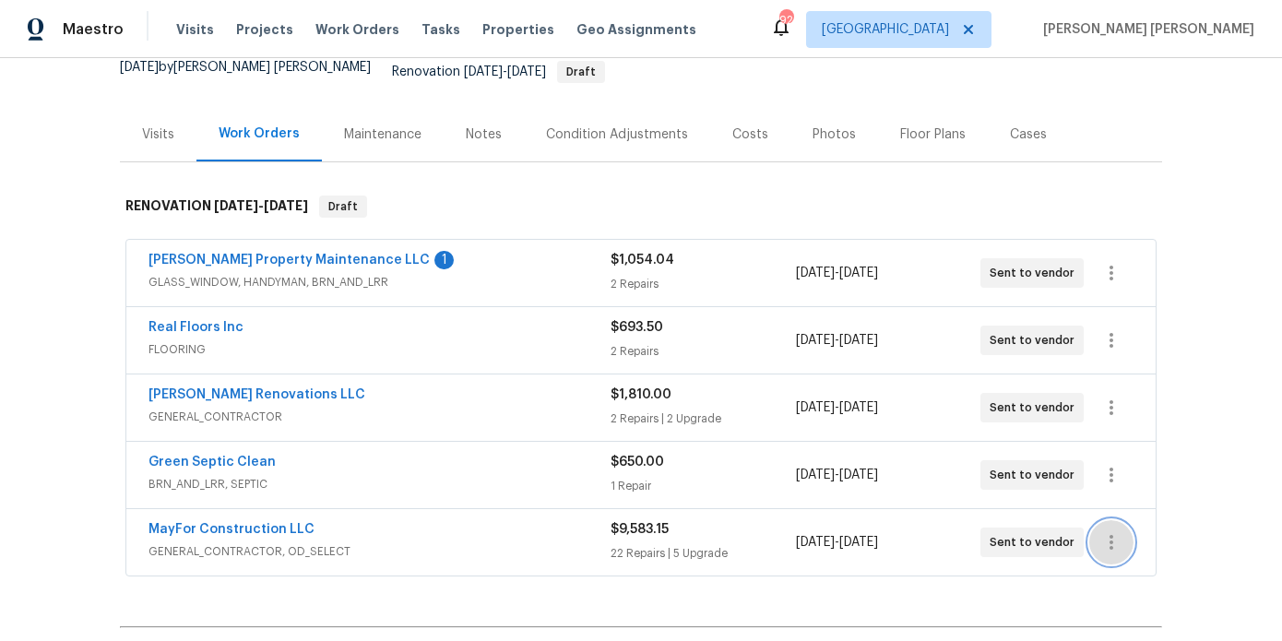
click at [1103, 531] on icon "button" at bounding box center [1112, 542] width 22 height 22
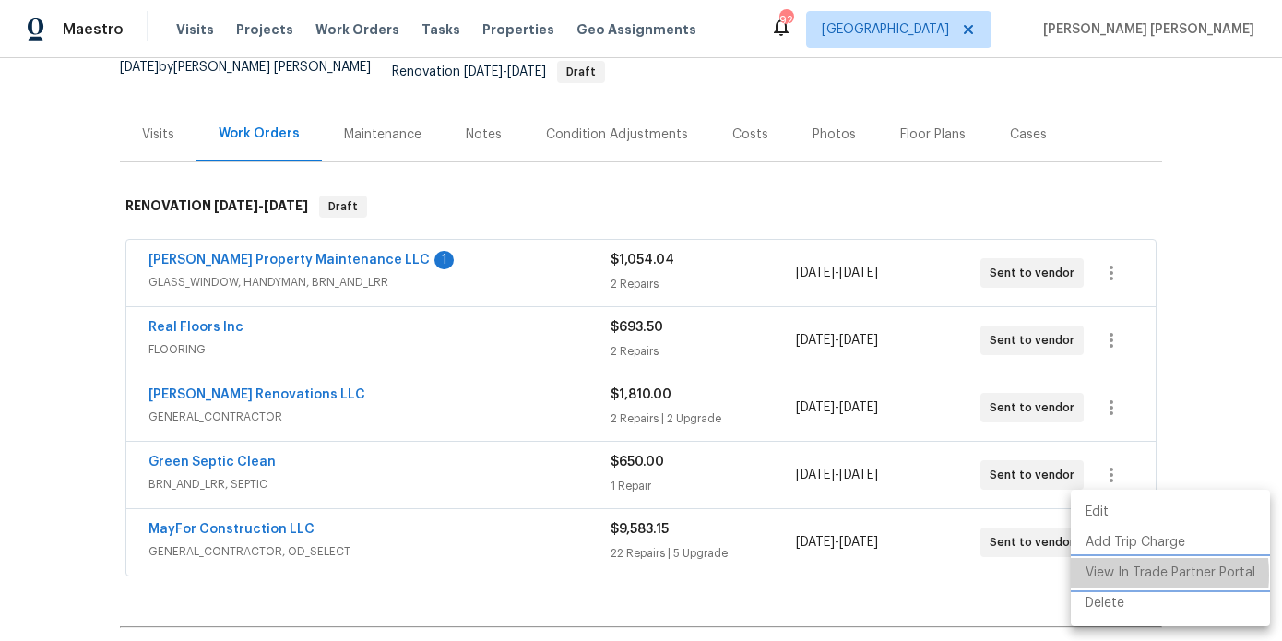
click at [1126, 575] on li "View In Trade Partner Portal" at bounding box center [1170, 573] width 199 height 30
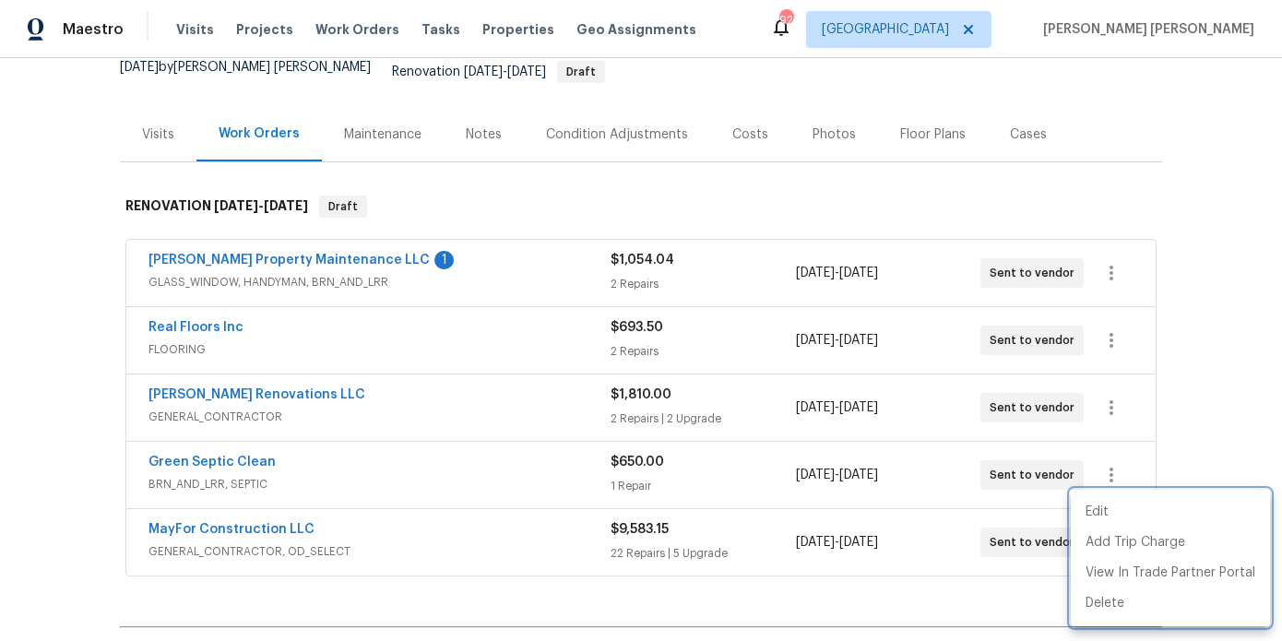
click at [94, 225] on div at bounding box center [641, 320] width 1282 height 641
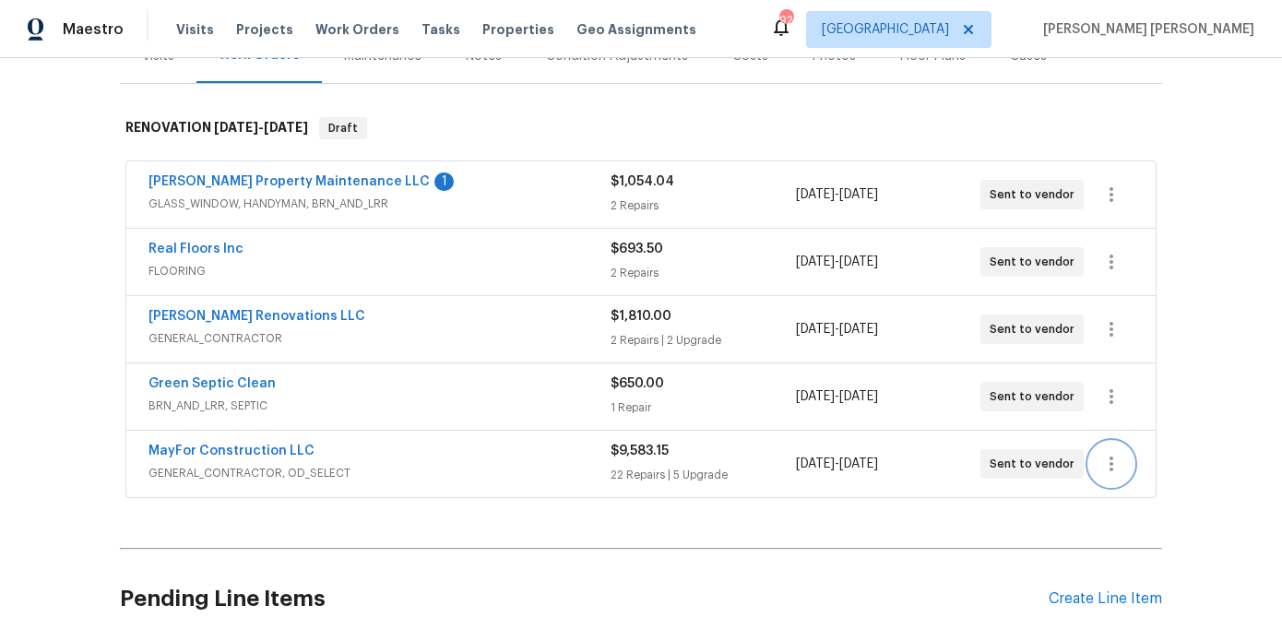
scroll to position [262, 0]
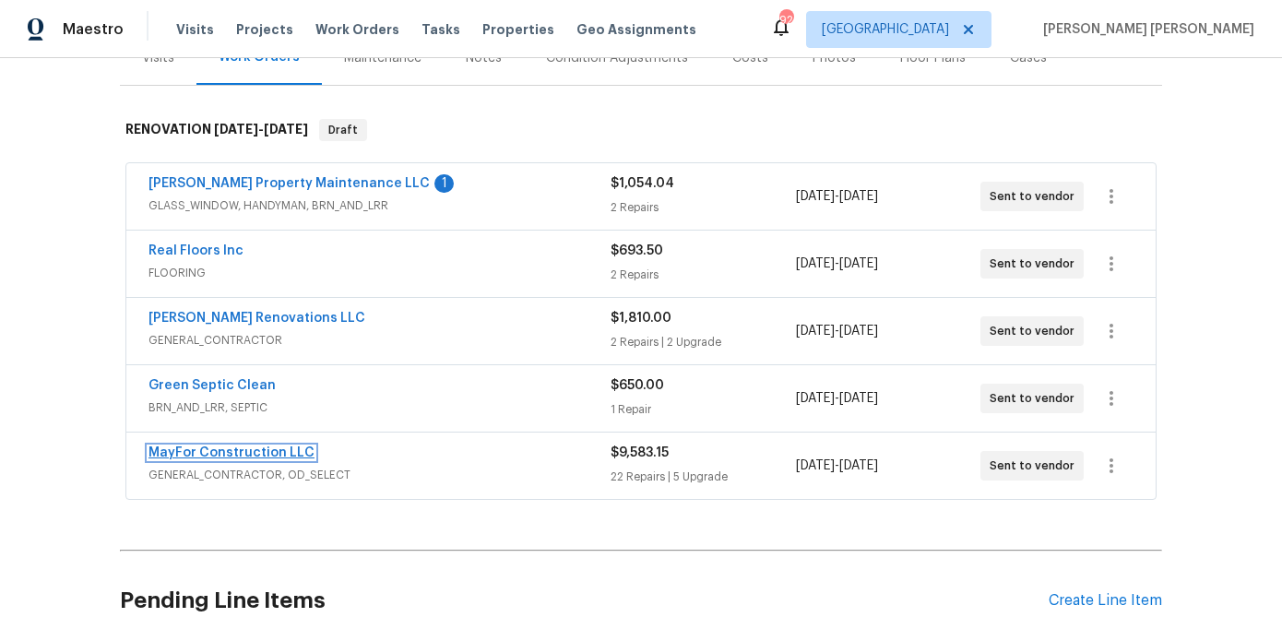
click at [219, 446] on link "MayFor Construction LLC" at bounding box center [232, 452] width 166 height 13
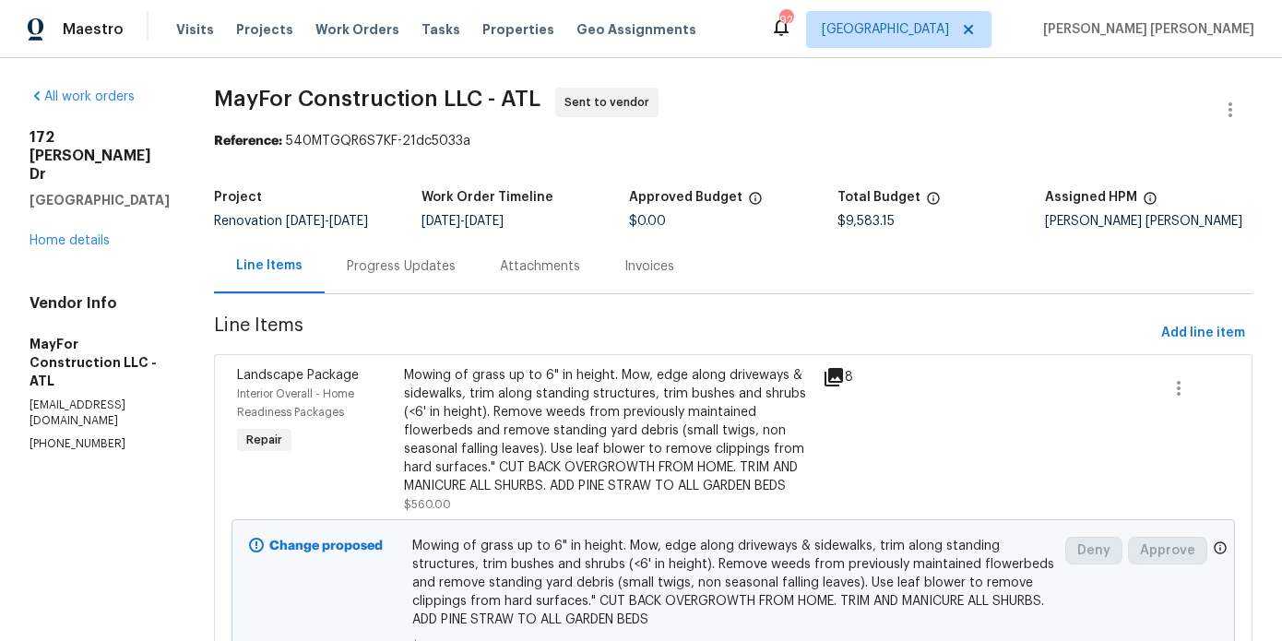
click at [429, 274] on div "Progress Updates" at bounding box center [401, 266] width 109 height 18
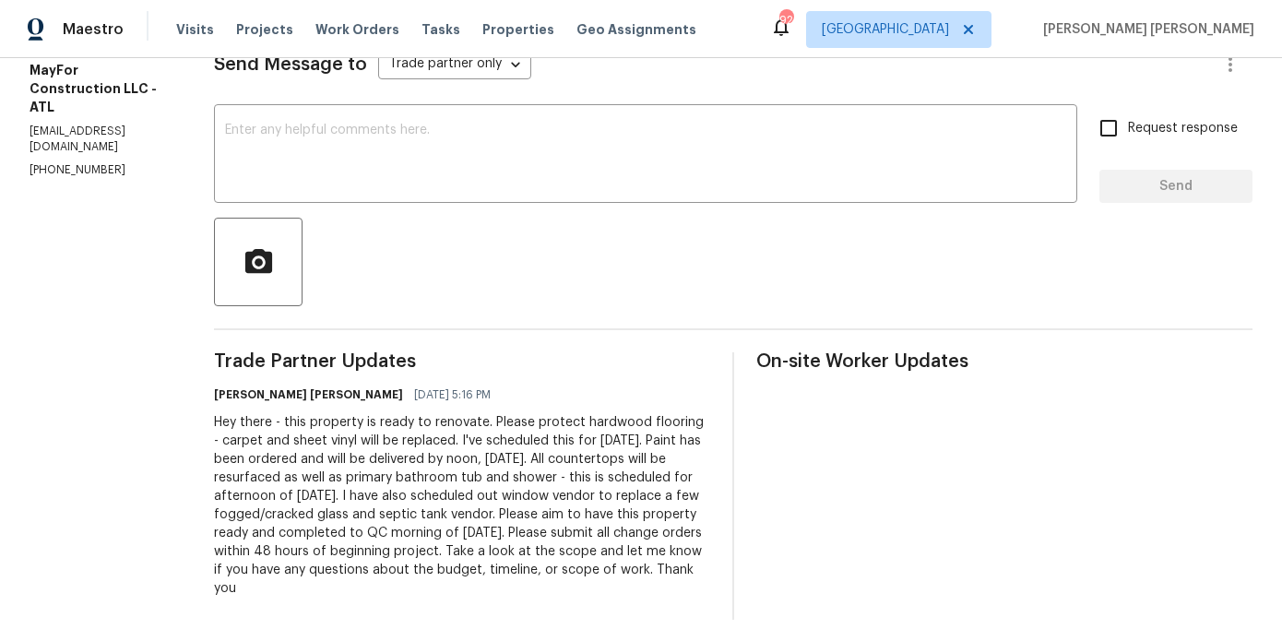
scroll to position [295, 0]
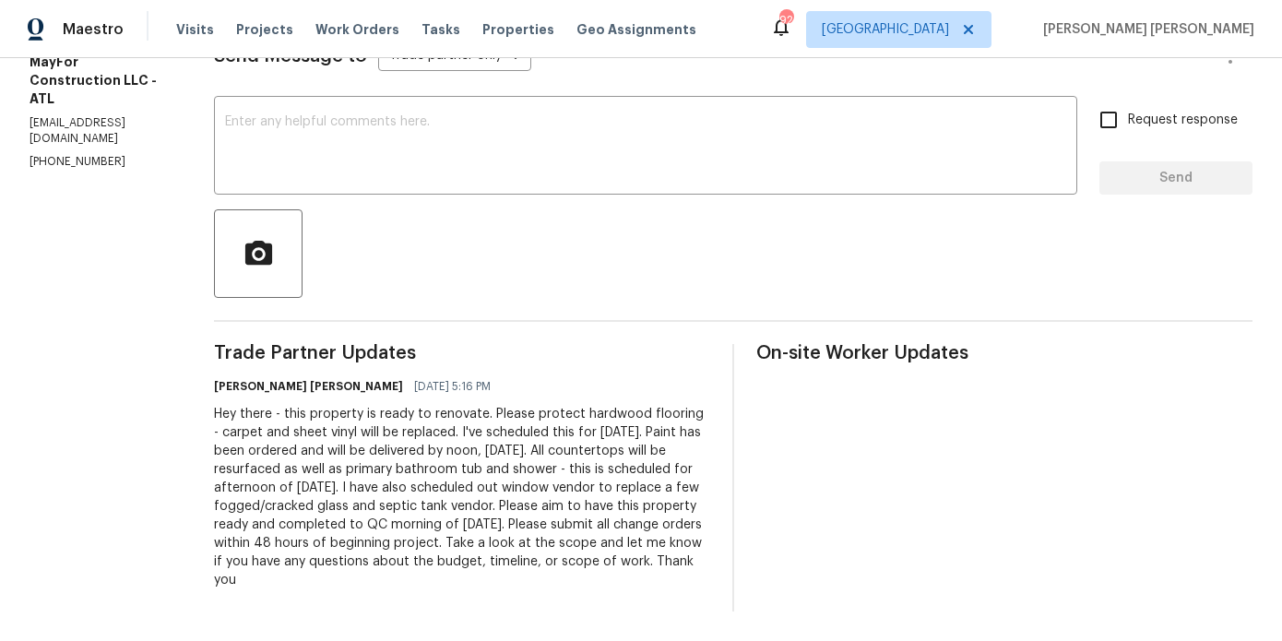
click at [461, 488] on div "Hey there - this property is ready to renovate. Please protect hardwood floorin…" at bounding box center [462, 497] width 496 height 184
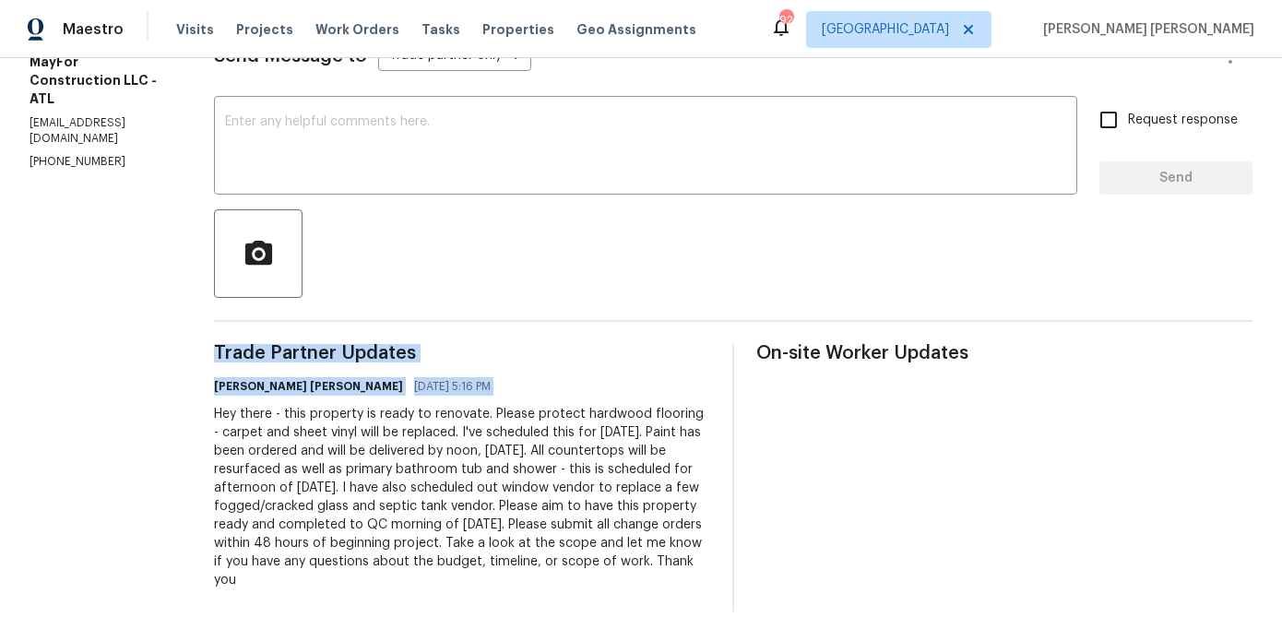
click at [461, 488] on div "Hey there - this property is ready to renovate. Please protect hardwood floorin…" at bounding box center [462, 497] width 496 height 184
copy div "Trade Partner Updates [PERSON_NAME] [PERSON_NAME] [DATE] 5:16 PM"
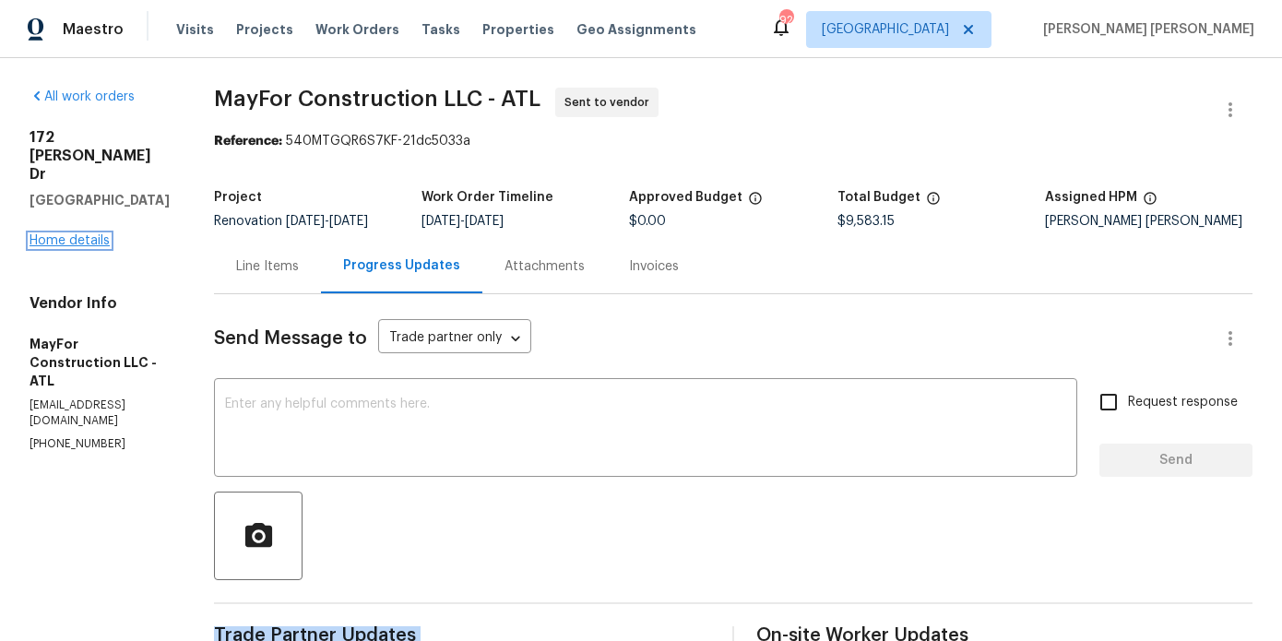
click at [81, 234] on link "Home details" at bounding box center [70, 240] width 80 height 13
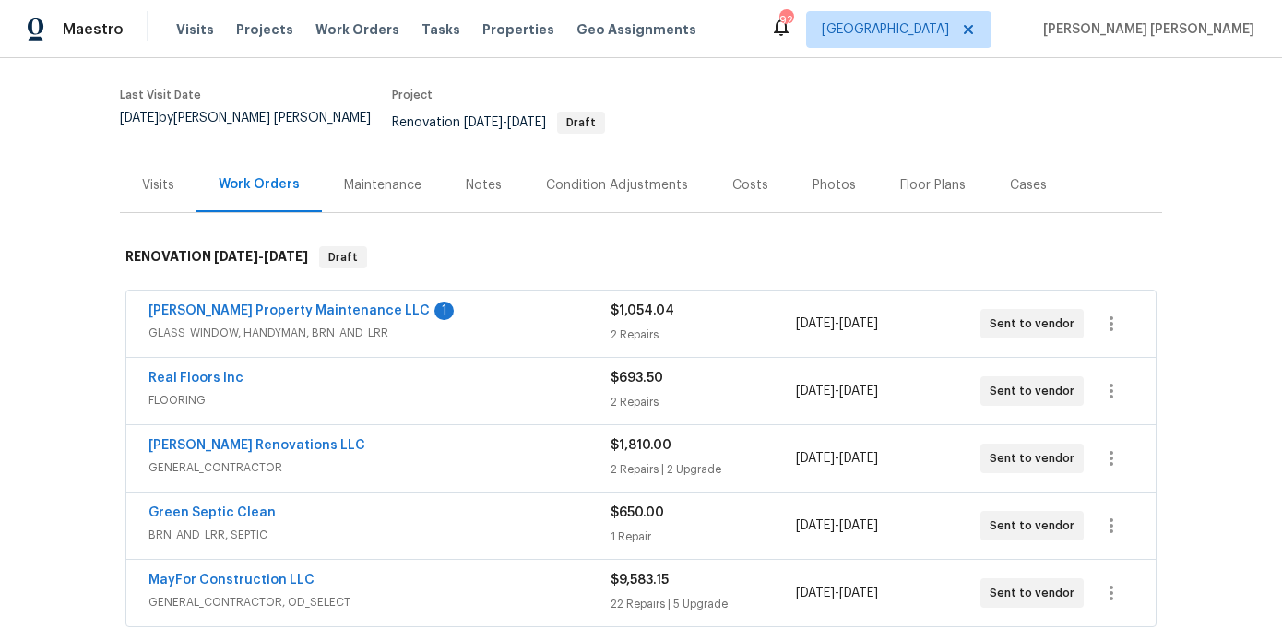
scroll to position [137, 0]
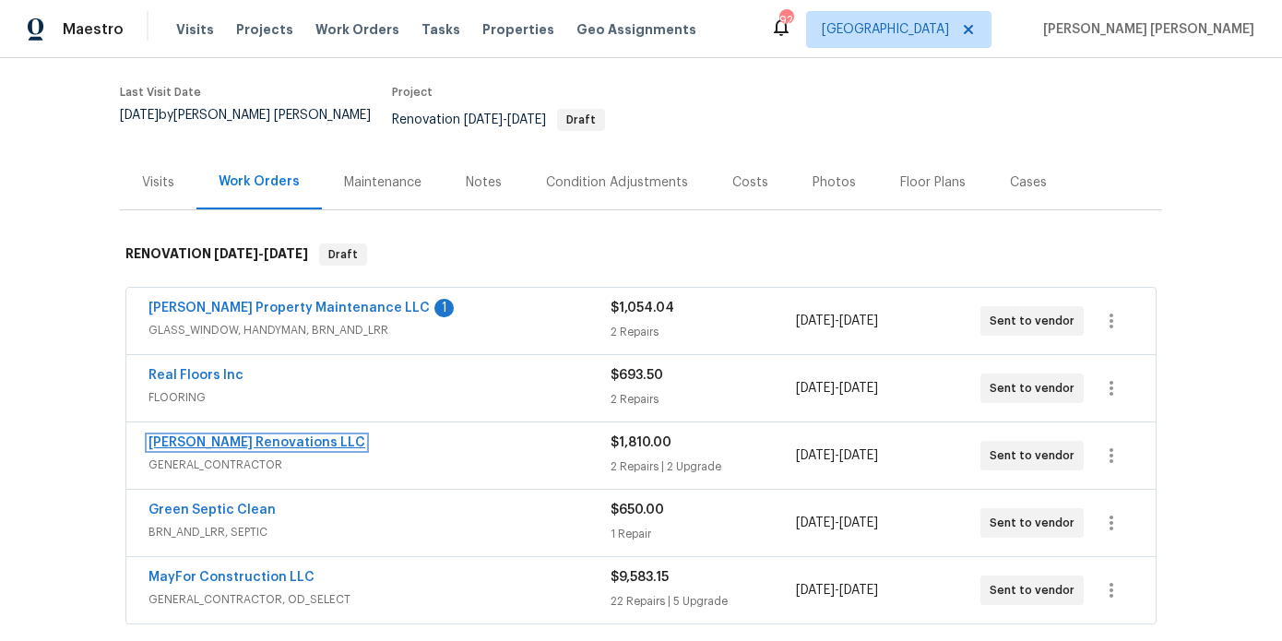
click at [203, 436] on link "[PERSON_NAME] Renovations LLC" at bounding box center [257, 442] width 217 height 13
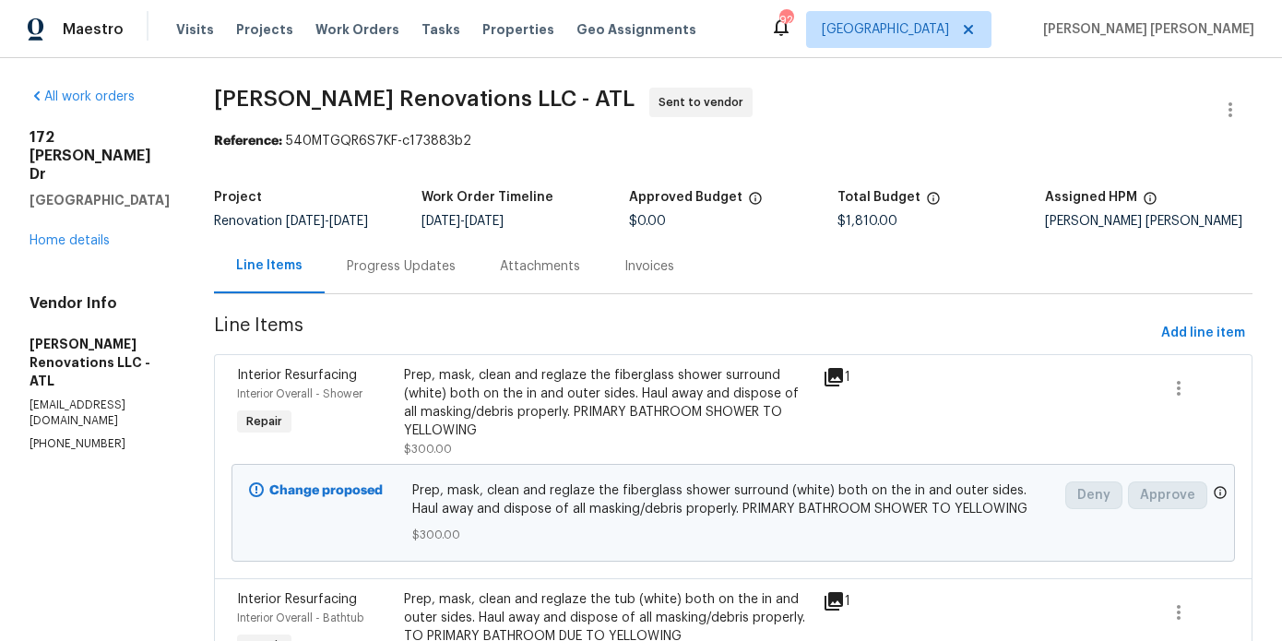
click at [436, 273] on div "Progress Updates" at bounding box center [401, 266] width 109 height 18
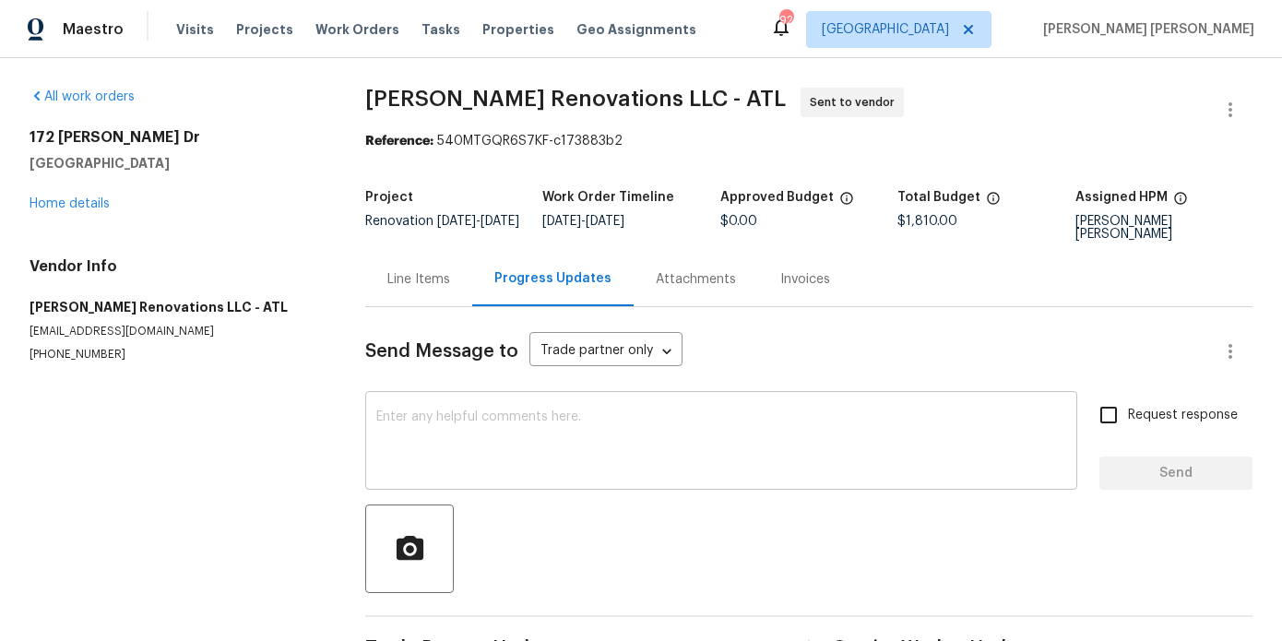
click at [467, 435] on textarea at bounding box center [721, 443] width 690 height 65
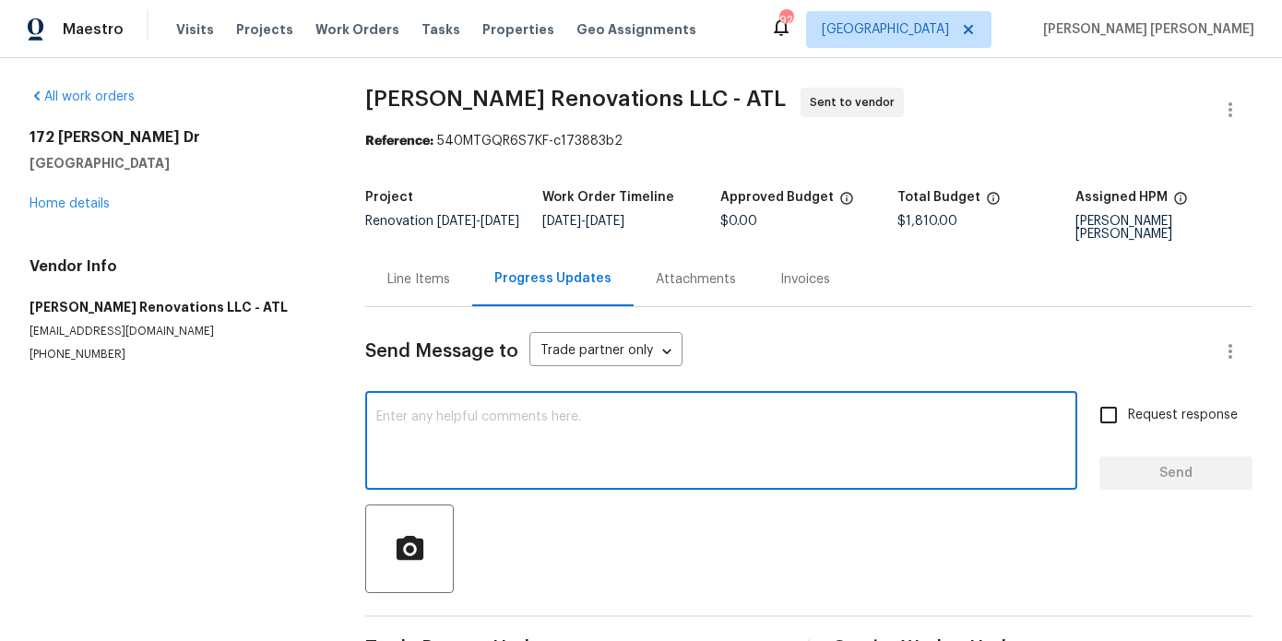
paste textarea "Hey there - this property is ready to renovate. Please protect hardwood floorin…"
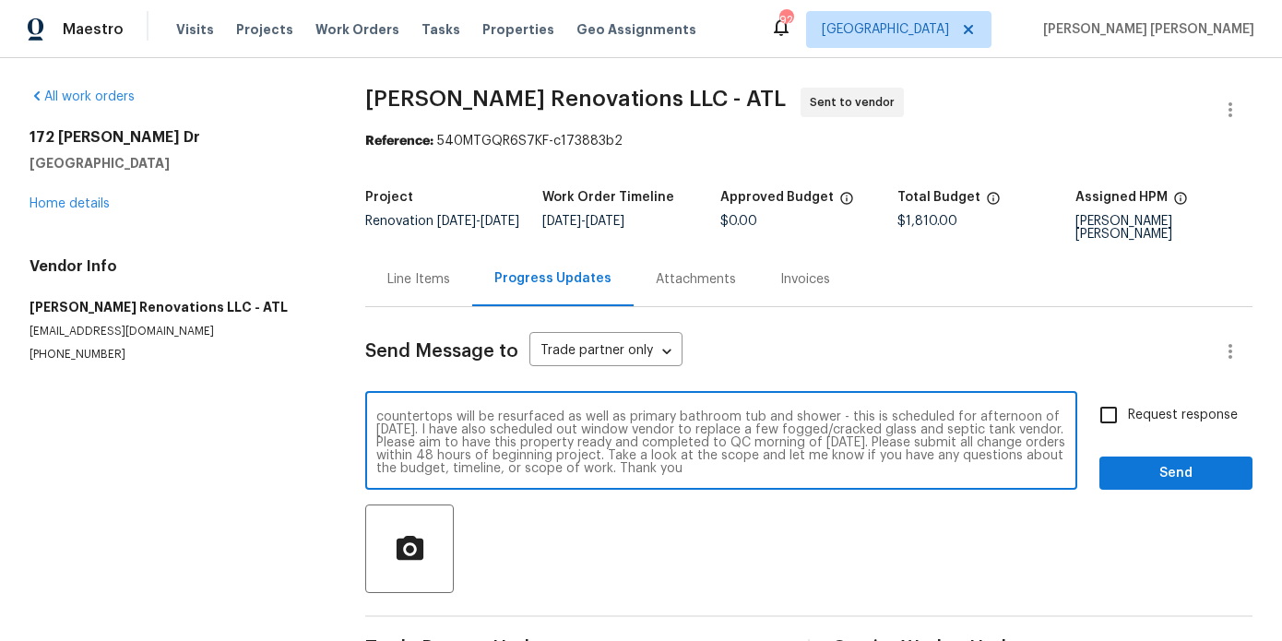
scroll to position [26, 0]
drag, startPoint x: 591, startPoint y: 429, endPoint x: 1005, endPoint y: 493, distance: 418.1
click at [1005, 493] on div "Send Message to Trade partner only Trade partner only ​ Hey there - this proper…" at bounding box center [808, 488] width 887 height 362
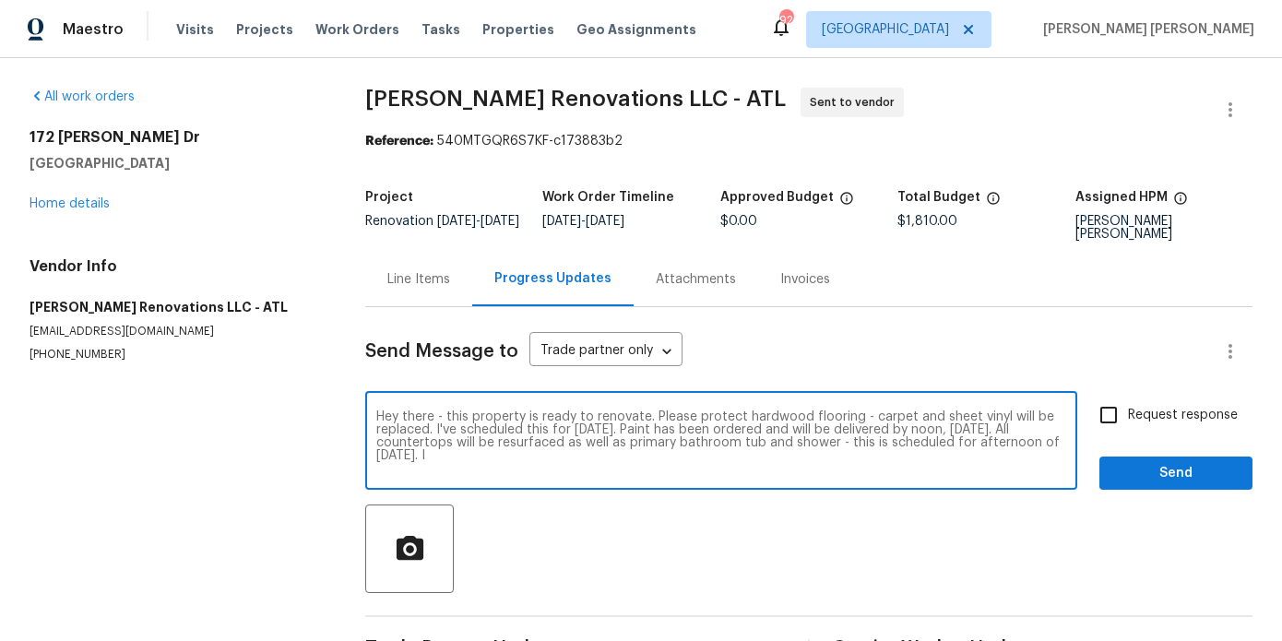
scroll to position [0, 0]
drag, startPoint x: 454, startPoint y: 439, endPoint x: 447, endPoint y: 412, distance: 27.5
click at [447, 412] on textarea "Hey there - this property is ready to renovate. Please protect hardwood floorin…" at bounding box center [721, 443] width 690 height 65
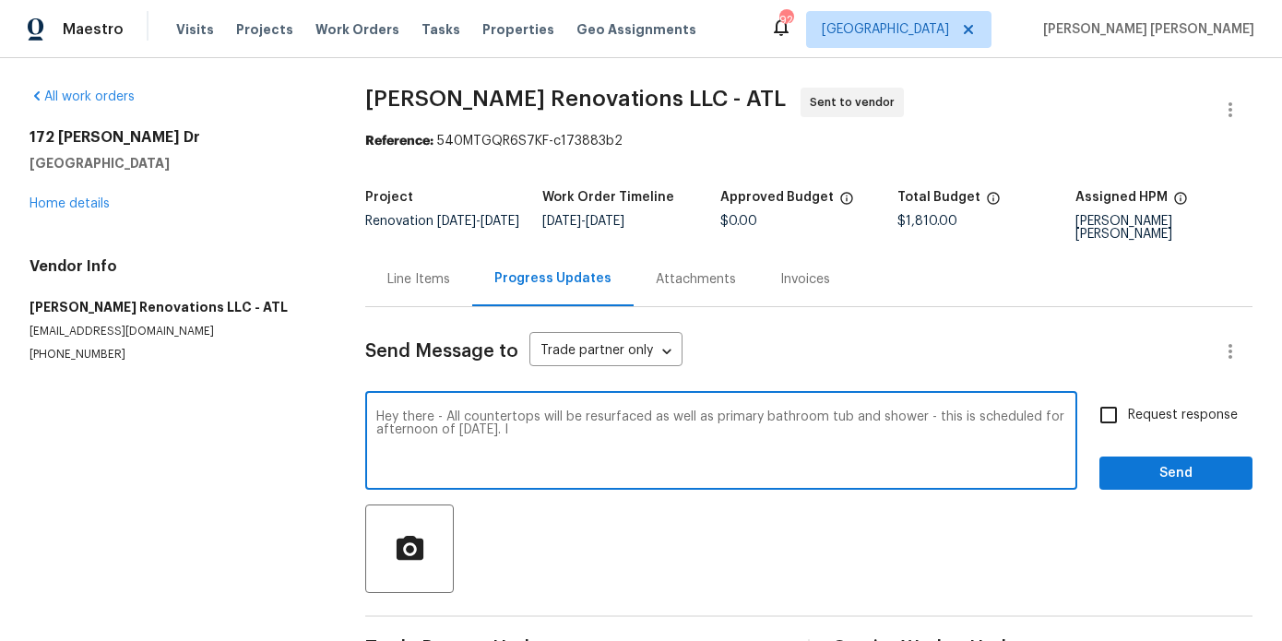
drag, startPoint x: 931, startPoint y: 417, endPoint x: 1071, endPoint y: 420, distance: 140.2
click at [1071, 420] on div "Hey there - All countertops will be resurfaced as well as primary bathroom tub …" at bounding box center [721, 443] width 712 height 94
click at [768, 429] on textarea "Hey there - All countertops will be resurfaced as well as primary bathroom tub …" at bounding box center [721, 443] width 690 height 65
type textarea "Hey there - All countertops will be resurfaced as well as primary bathroom tub …"
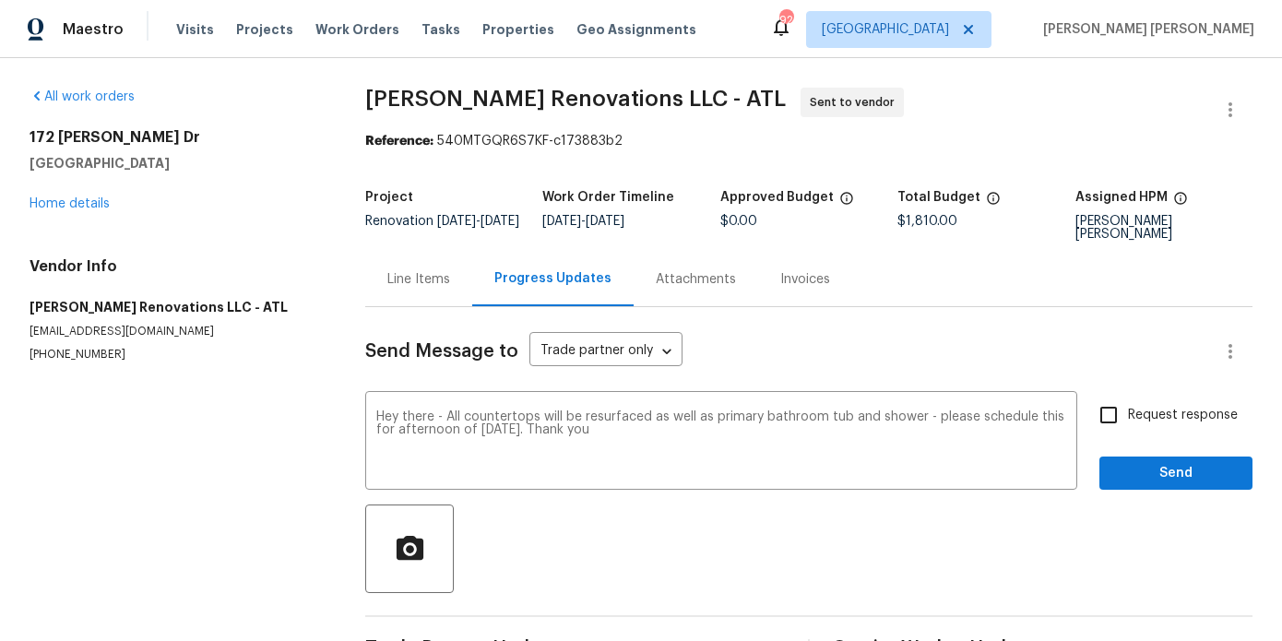
click at [1165, 420] on span "Request response" at bounding box center [1183, 415] width 110 height 19
click at [1128, 420] on input "Request response" at bounding box center [1108, 415] width 39 height 39
checkbox input "true"
click at [1152, 462] on span "Send" at bounding box center [1176, 473] width 124 height 23
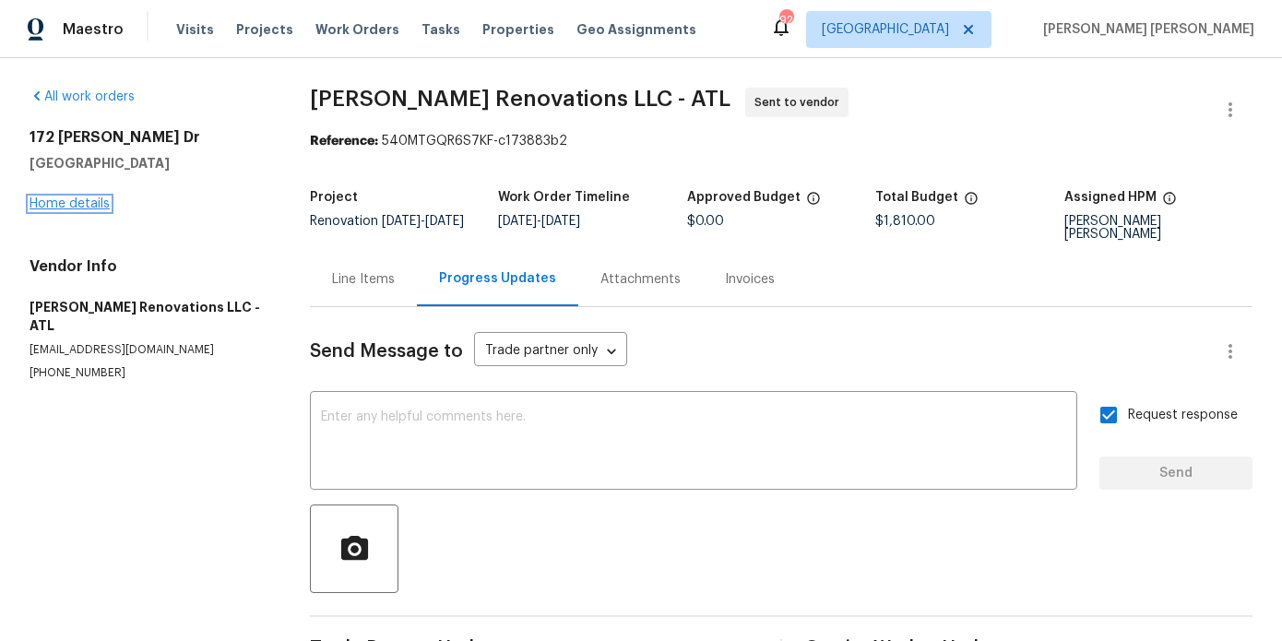
click at [88, 205] on link "Home details" at bounding box center [70, 203] width 80 height 13
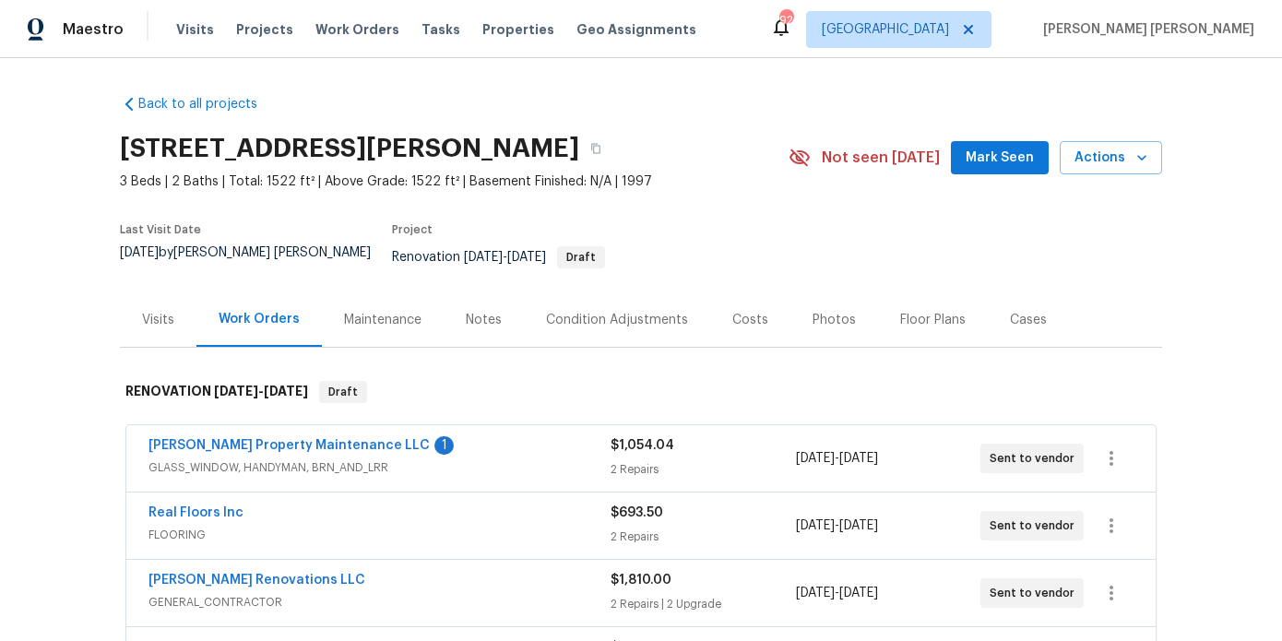
scroll to position [76, 0]
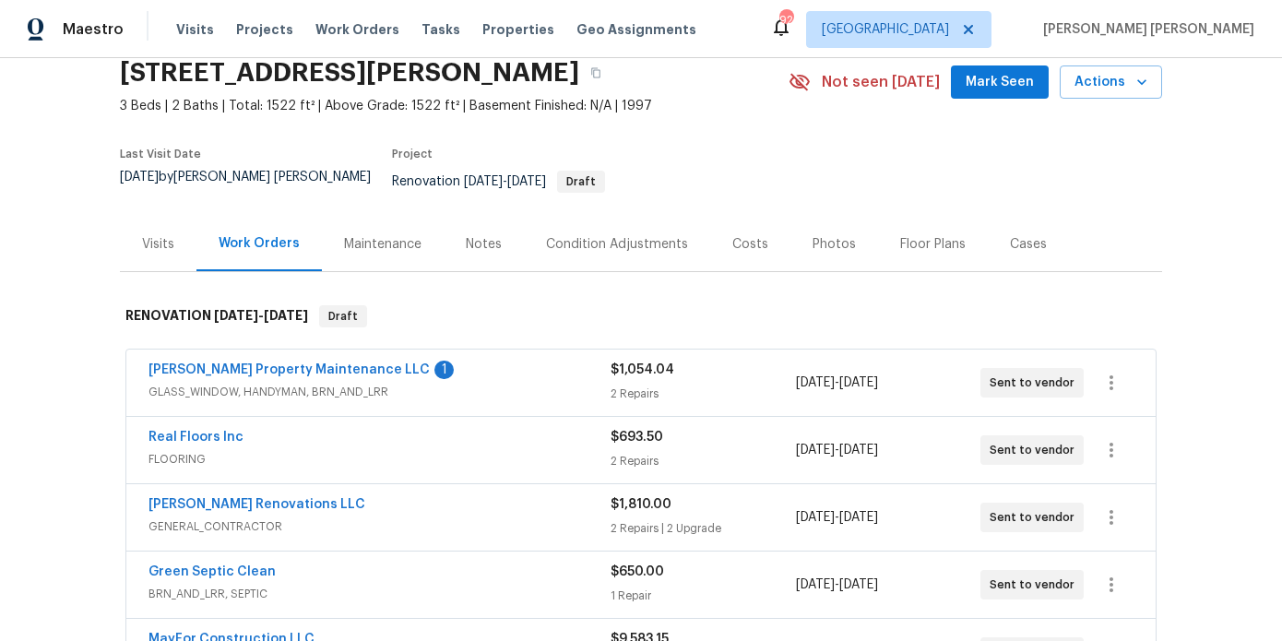
click at [282, 364] on span "Glen Property Maintenance LLC" at bounding box center [289, 370] width 281 height 18
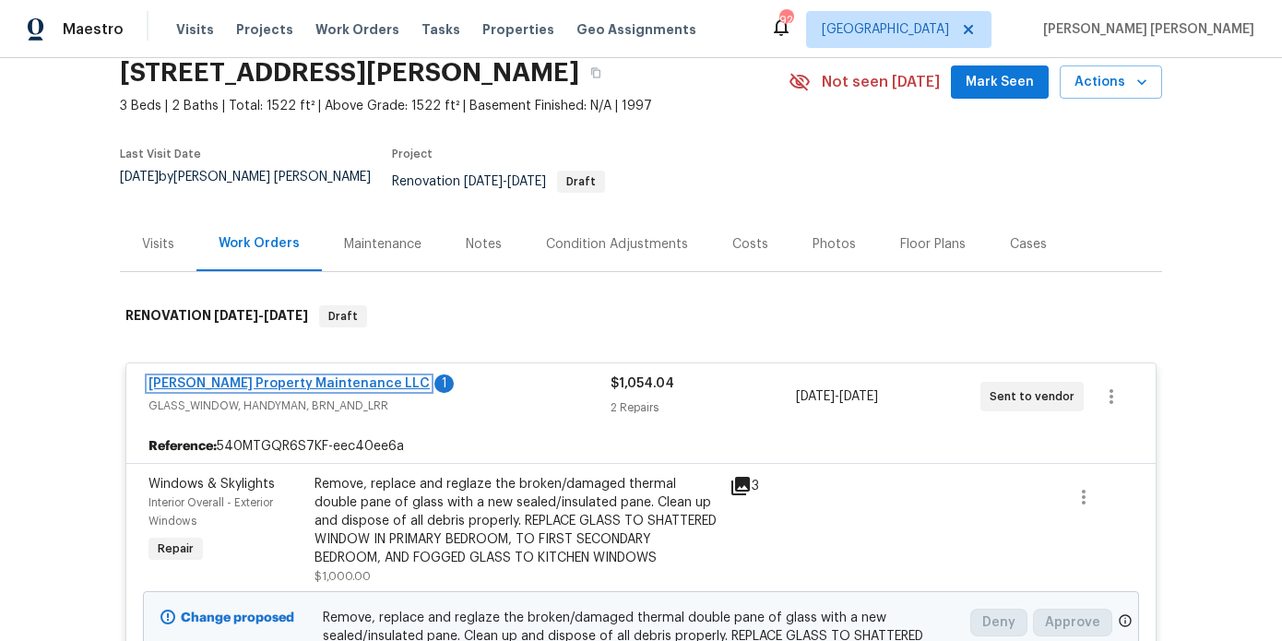
click at [293, 377] on link "Glen Property Maintenance LLC" at bounding box center [289, 383] width 281 height 13
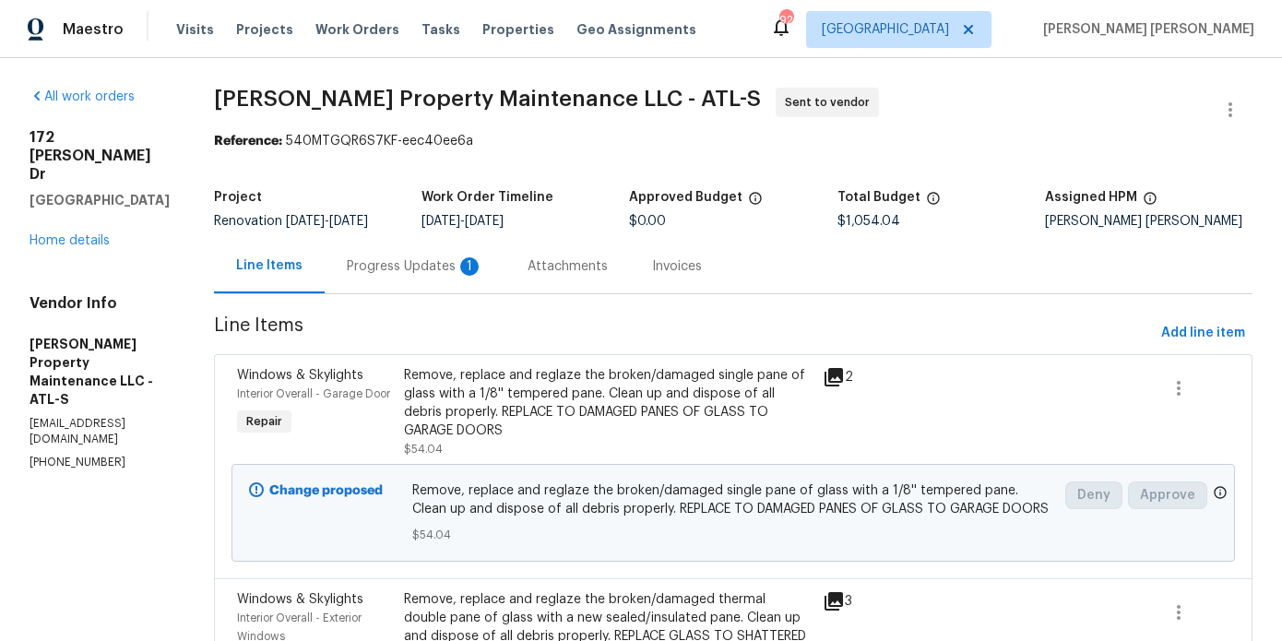
click at [446, 272] on div "Progress Updates 1" at bounding box center [415, 266] width 137 height 18
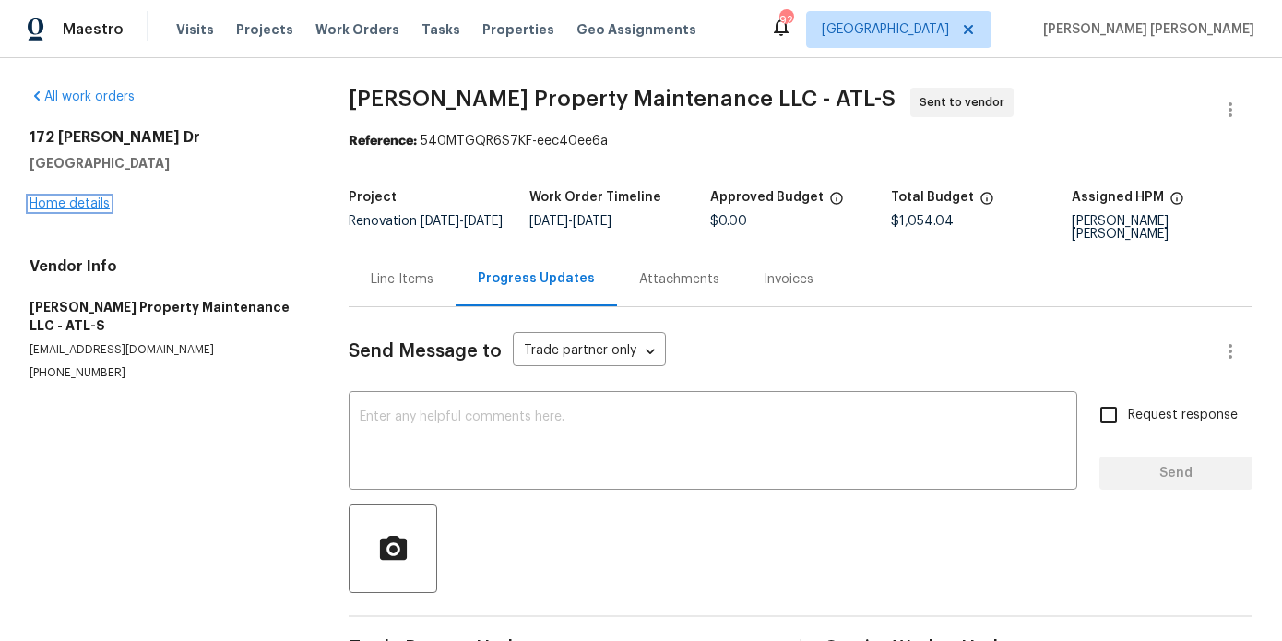
click at [51, 197] on link "Home details" at bounding box center [70, 203] width 80 height 13
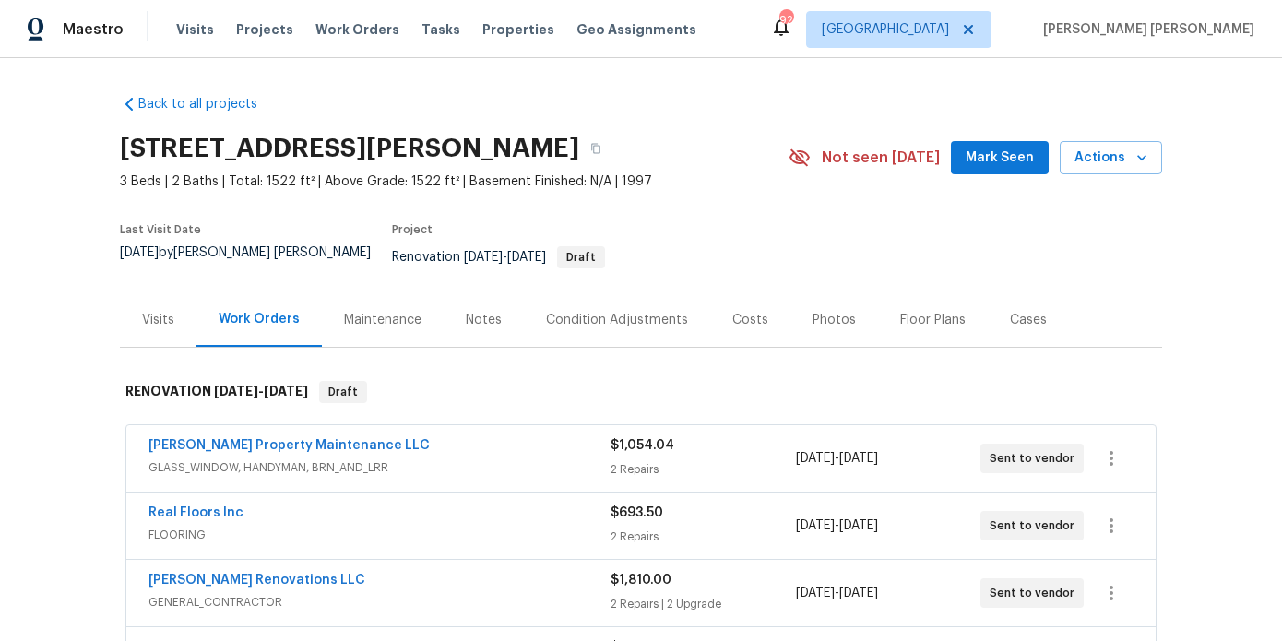
click at [462, 292] on div "Notes" at bounding box center [484, 319] width 80 height 54
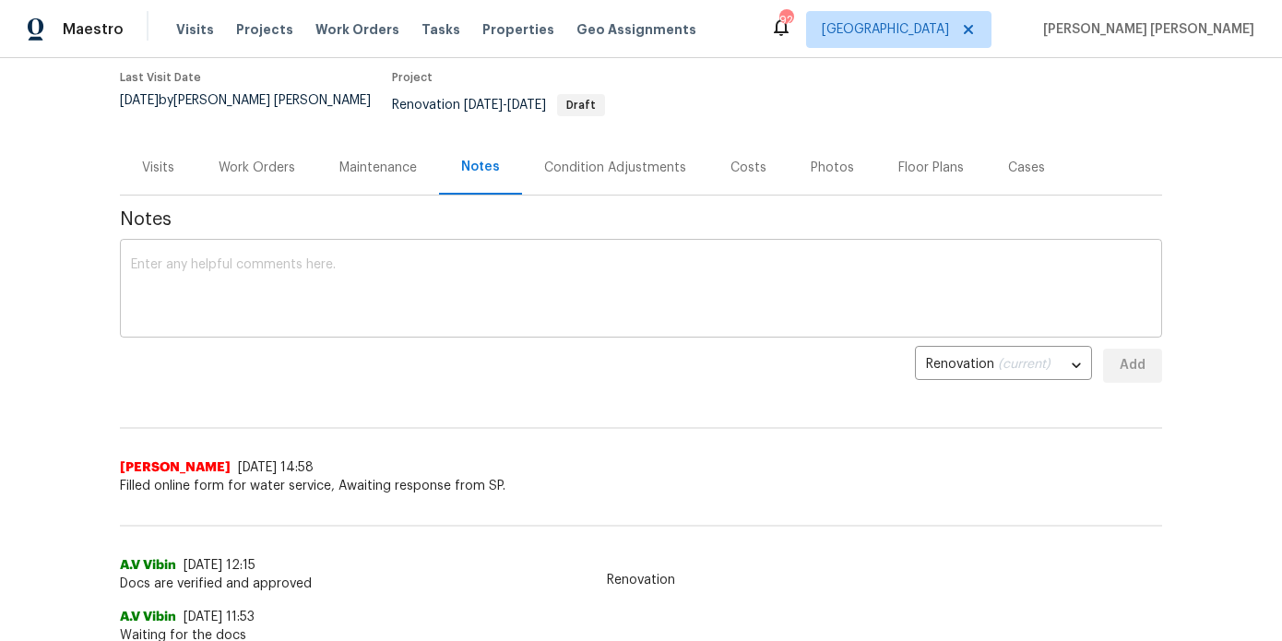
scroll to position [154, 0]
click at [261, 158] on div "Work Orders" at bounding box center [257, 166] width 77 height 18
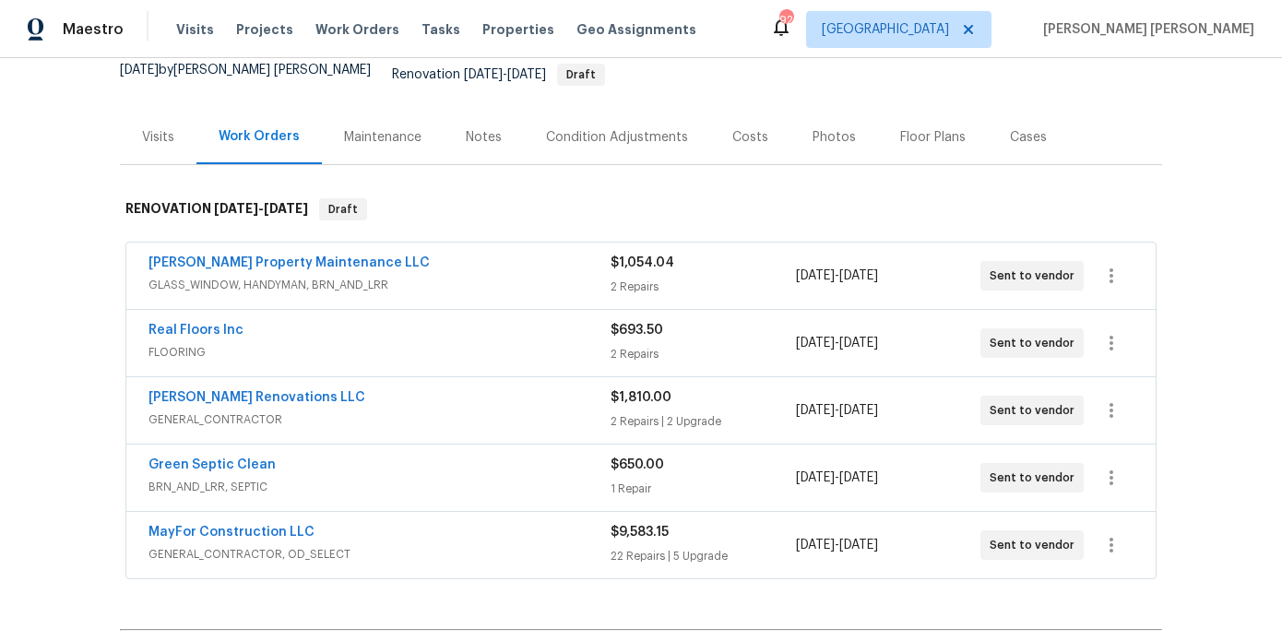
scroll to position [182, 0]
click at [475, 141] on div "Notes" at bounding box center [484, 138] width 80 height 54
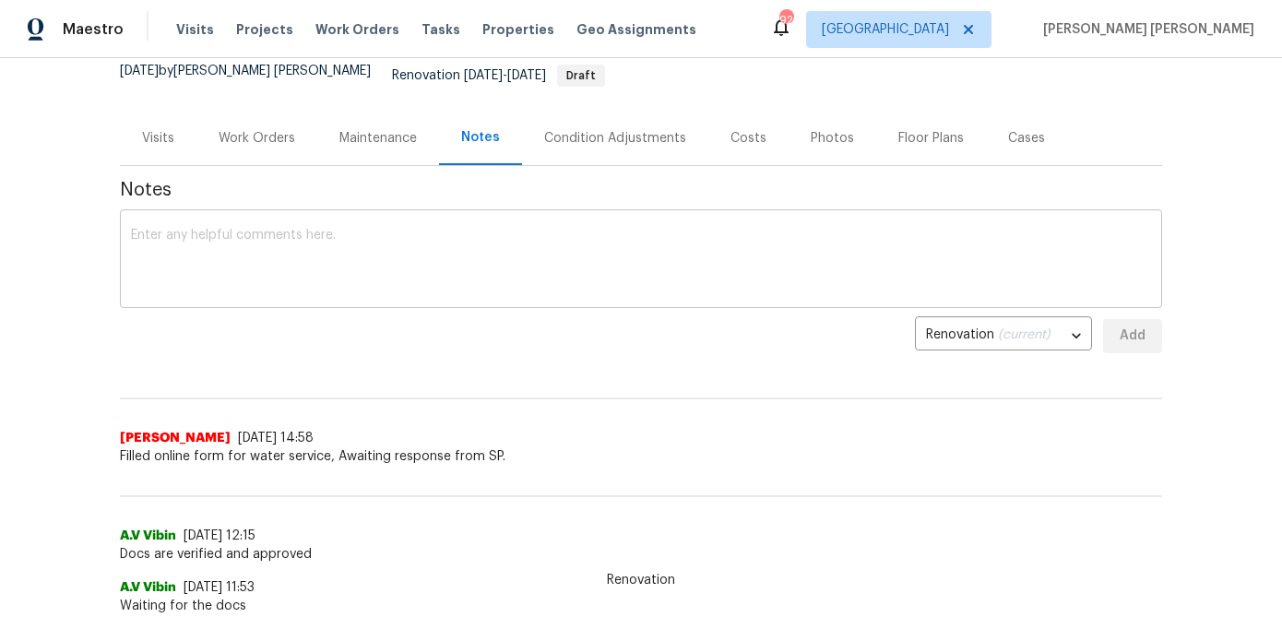
click at [415, 253] on textarea at bounding box center [641, 261] width 1020 height 65
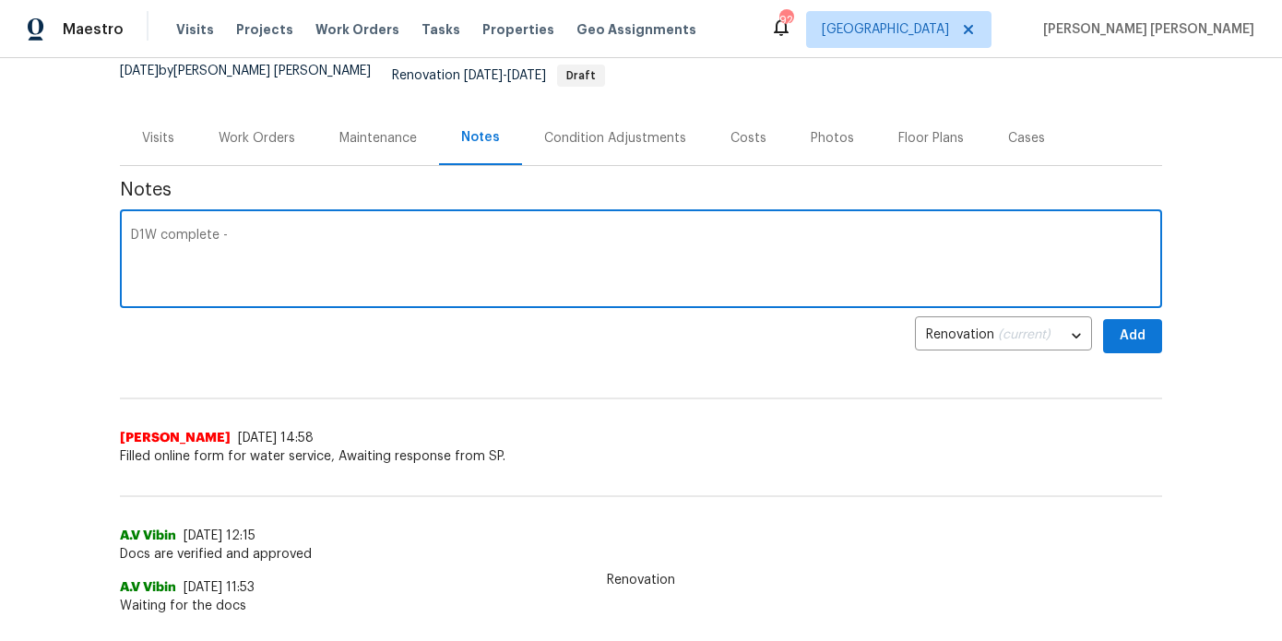
click at [149, 229] on textarea "D1W complete -" at bounding box center [641, 261] width 1020 height 65
click at [257, 229] on textarea "D0W complete -" at bounding box center [641, 261] width 1020 height 65
click at [945, 229] on textarea "D0W complete - #sala home with full interior paint, cabinetry paint, replacing …" at bounding box center [641, 261] width 1020 height 65
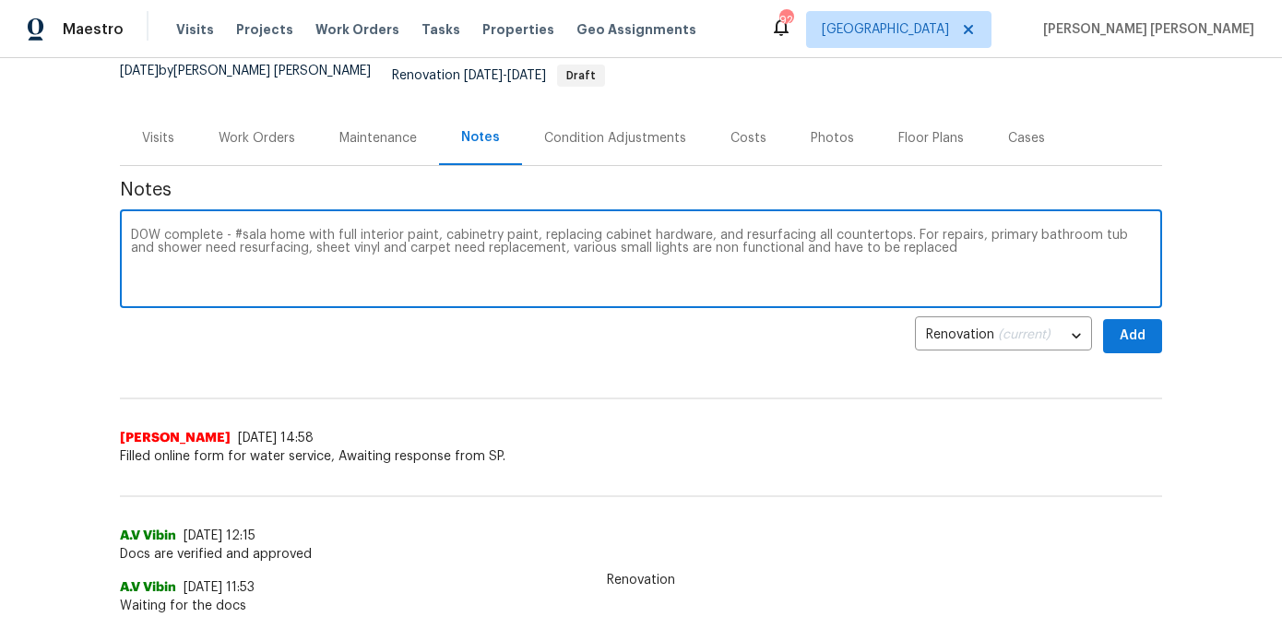
click at [960, 243] on textarea "D0W complete - #sala home with full interior paint, cabinetry paint, replacing …" at bounding box center [641, 261] width 1020 height 65
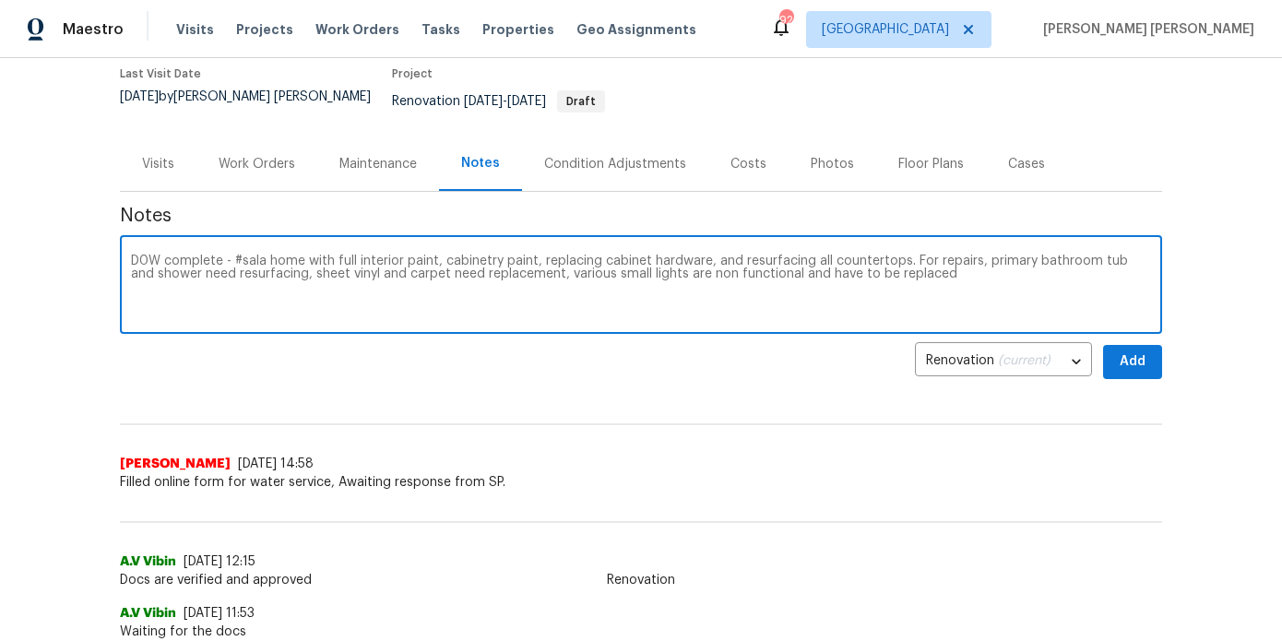
scroll to position [143, 0]
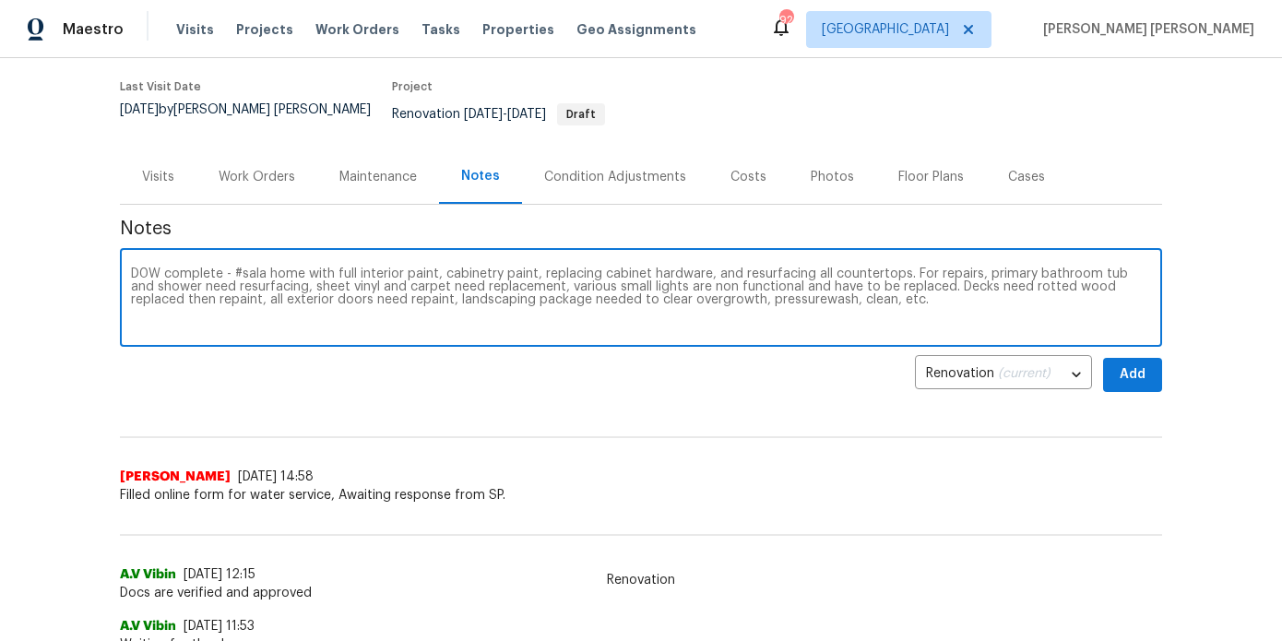
click at [752, 285] on textarea "D0W complete - #sala home with full interior paint, cabinetry paint, replacing …" at bounding box center [641, 300] width 1020 height 65
click at [759, 290] on textarea "D0W complete - #sala home with full interior paint, cabinetry paint, replacing …" at bounding box center [641, 300] width 1020 height 65
click at [885, 299] on textarea "D0W complete - #sala home with full interior paint, cabinetry paint, replacing …" at bounding box center [641, 300] width 1020 height 65
click at [707, 280] on textarea "D0W complete - #sala home with full interior paint, cabinetry paint, replacing …" at bounding box center [641, 300] width 1020 height 65
click at [585, 306] on textarea "D0W complete - #sala home with full interior paint, cabinetry paint, replacing …" at bounding box center [641, 300] width 1020 height 65
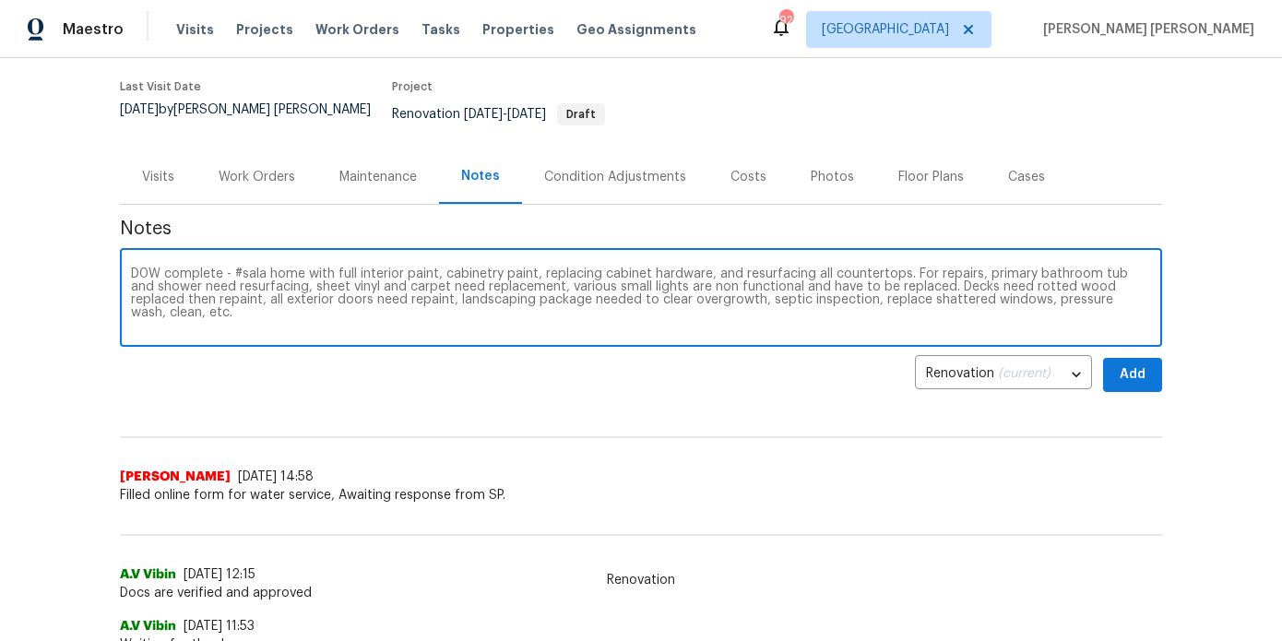
type textarea "D0W complete - #sala home with full interior paint, cabinetry paint, replacing …"
click at [1146, 363] on span "Add" at bounding box center [1133, 374] width 30 height 23
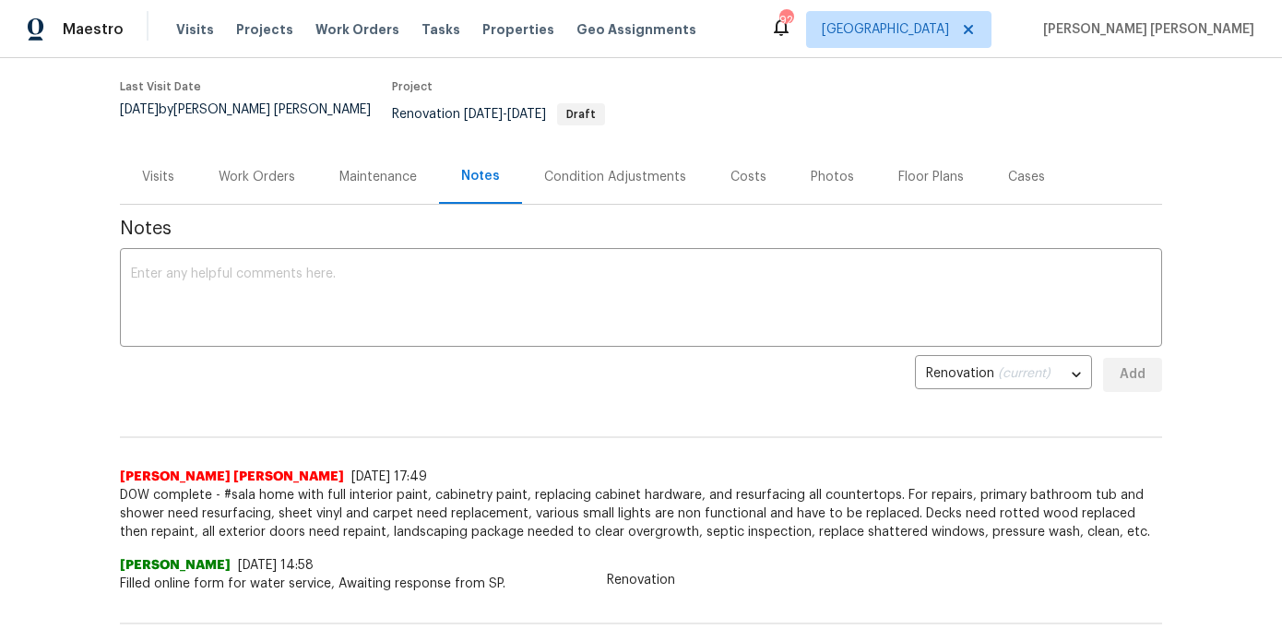
click at [269, 181] on div "Work Orders" at bounding box center [256, 176] width 121 height 54
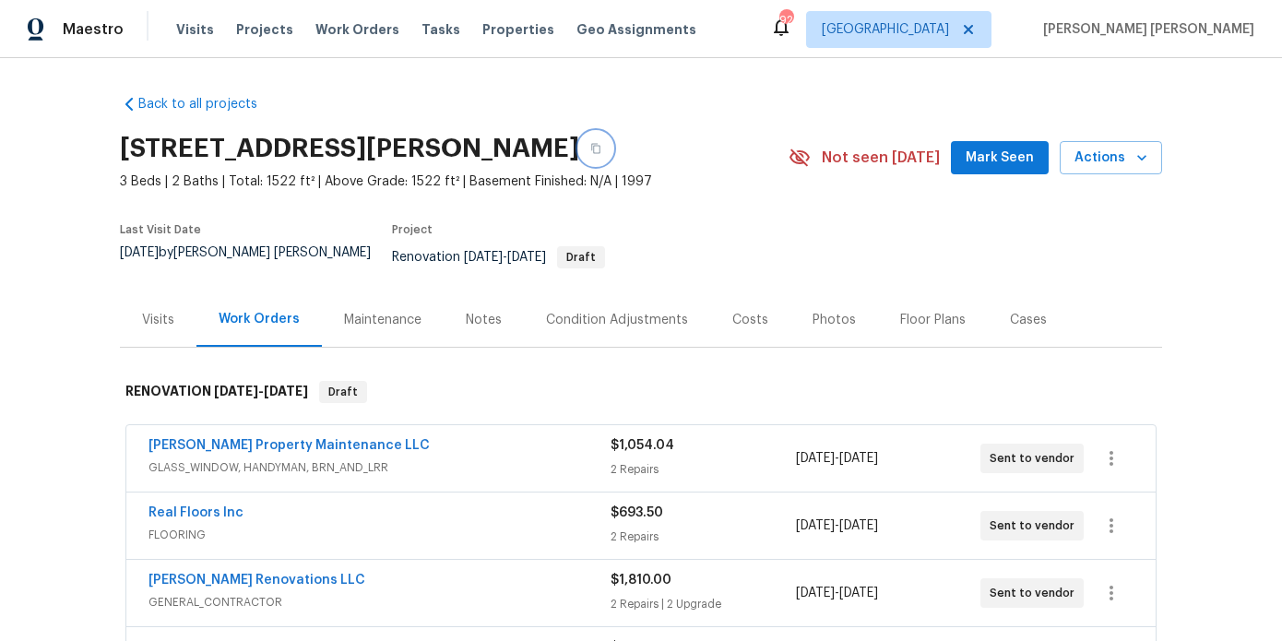
click at [604, 137] on button "button" at bounding box center [595, 148] width 33 height 33
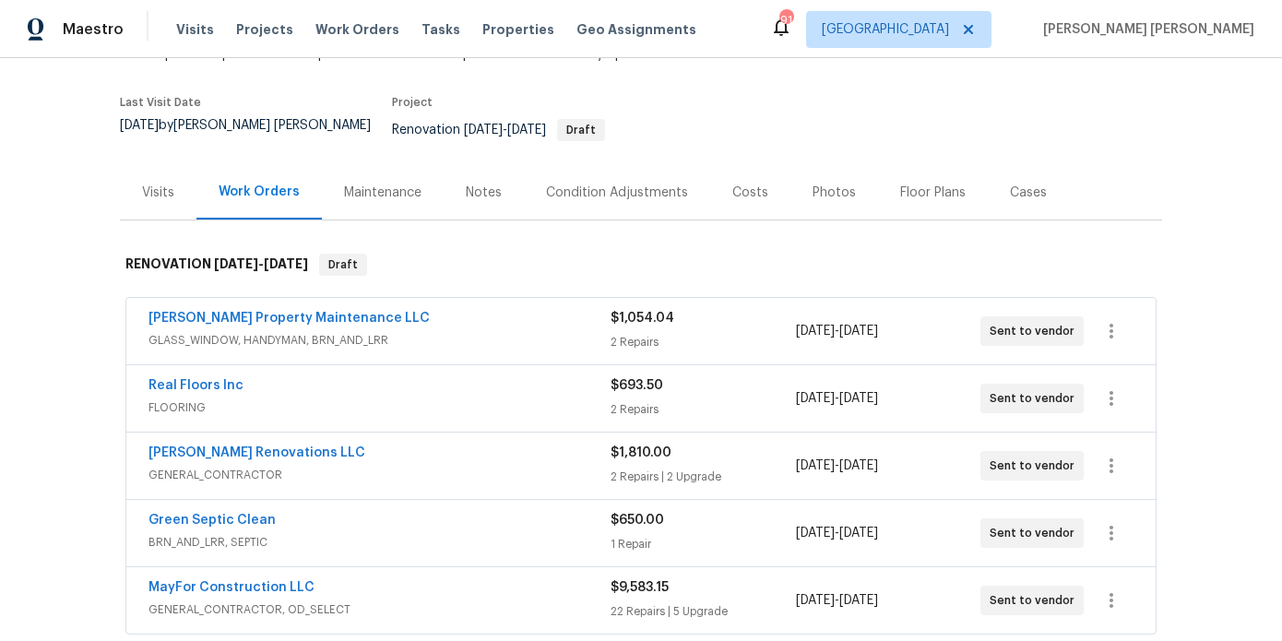
scroll to position [154, 0]
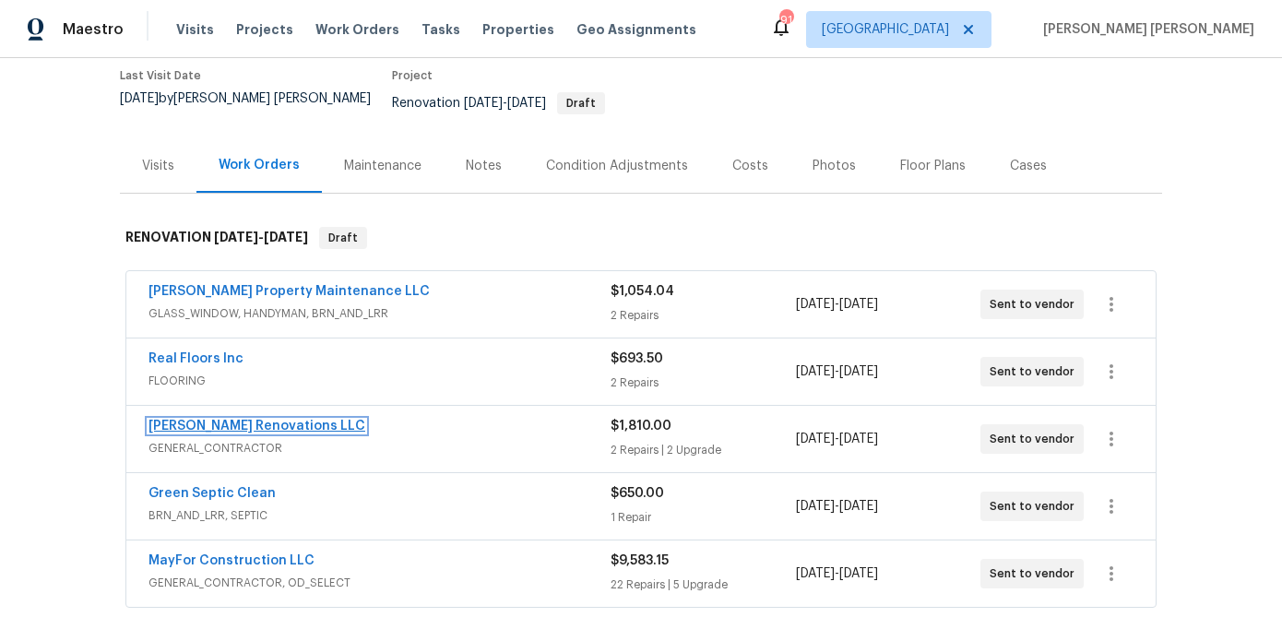
click at [241, 420] on link "[PERSON_NAME] Renovations LLC" at bounding box center [257, 426] width 217 height 13
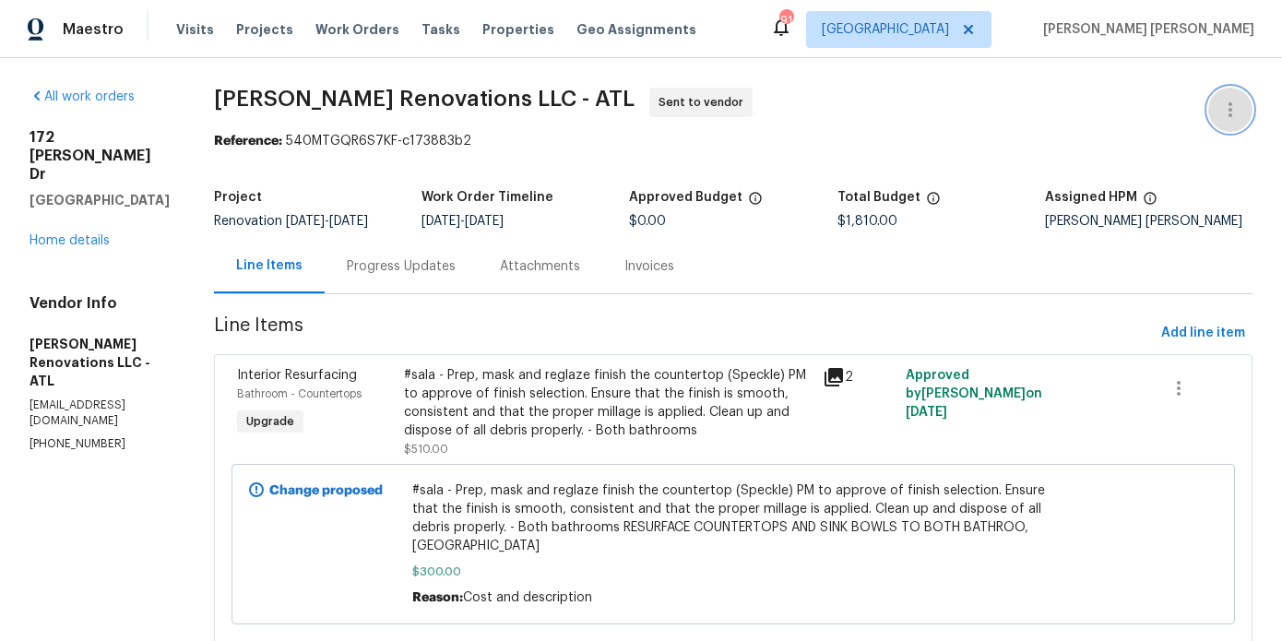
click at [1220, 110] on icon "button" at bounding box center [1231, 110] width 22 height 22
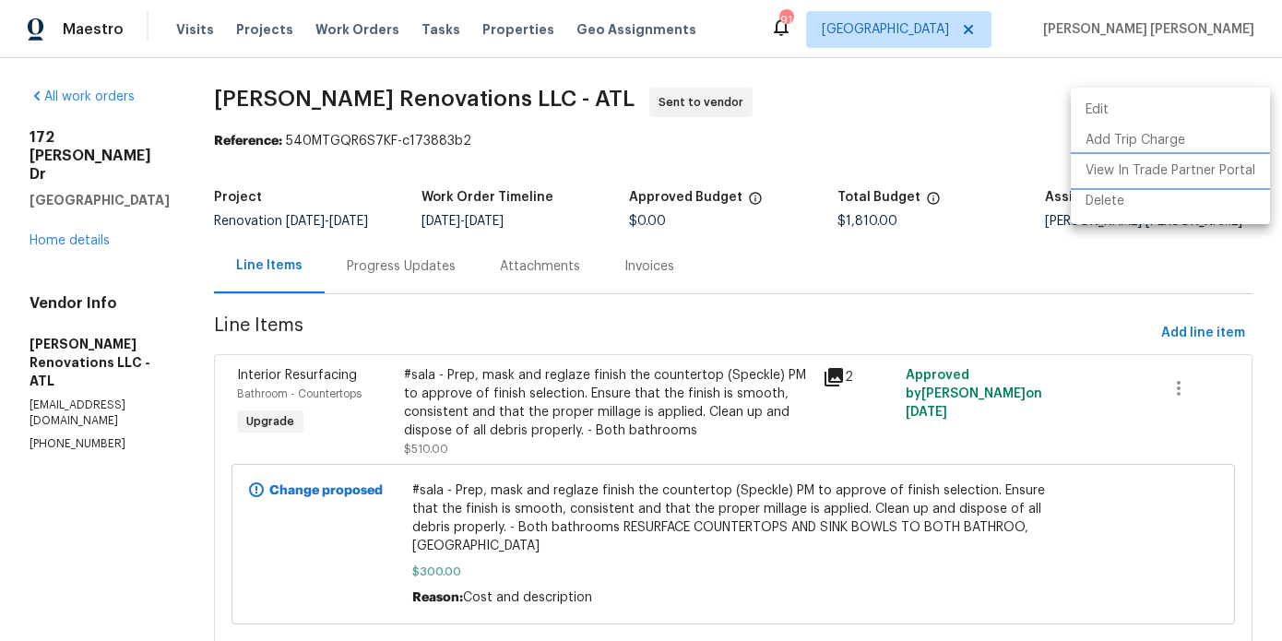
click at [1159, 175] on li "View In Trade Partner Portal" at bounding box center [1170, 171] width 199 height 30
click at [732, 107] on div at bounding box center [641, 320] width 1282 height 641
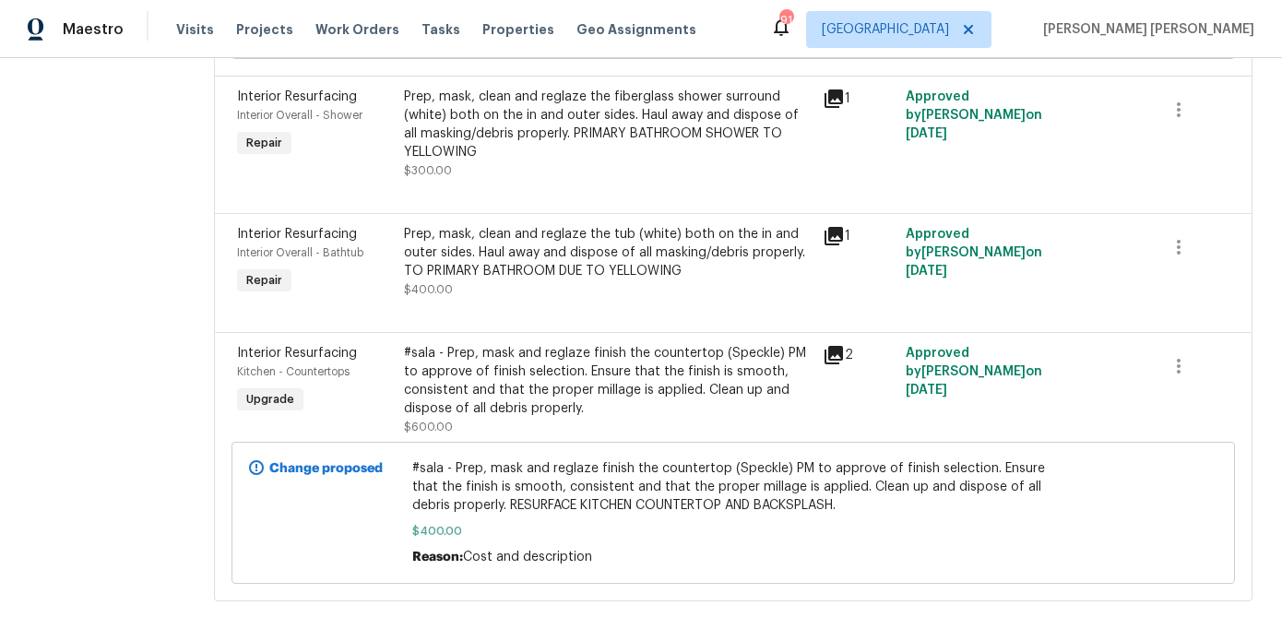
scroll to position [558, 0]
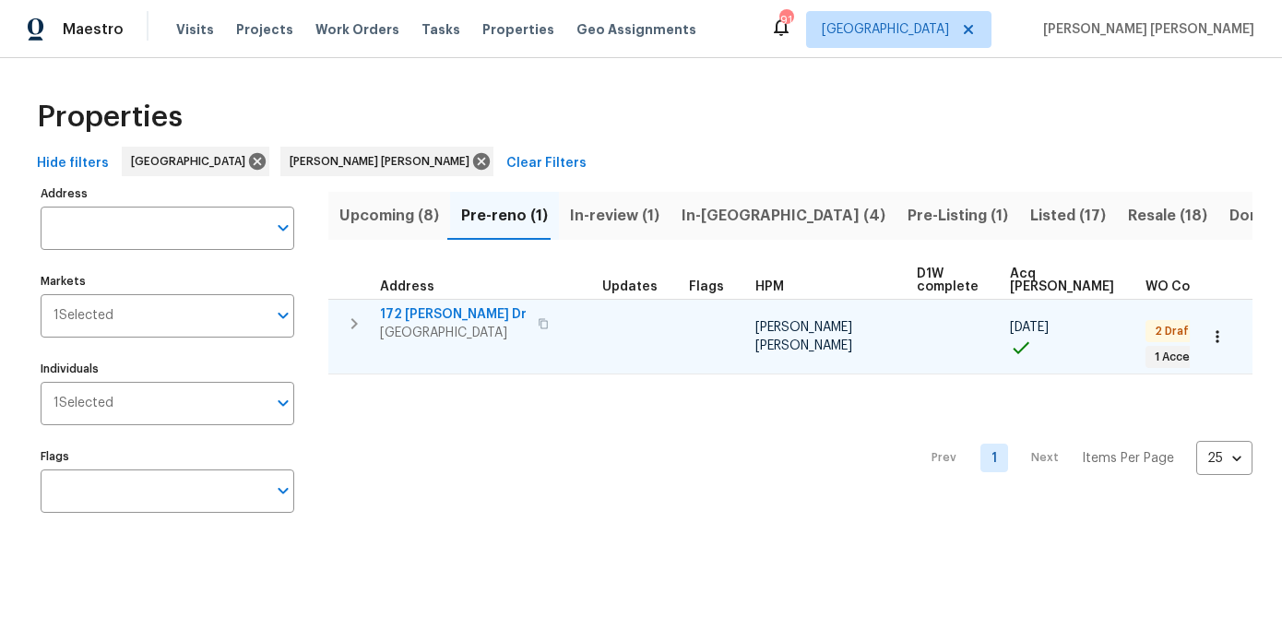
click at [360, 324] on icon "button" at bounding box center [354, 324] width 22 height 22
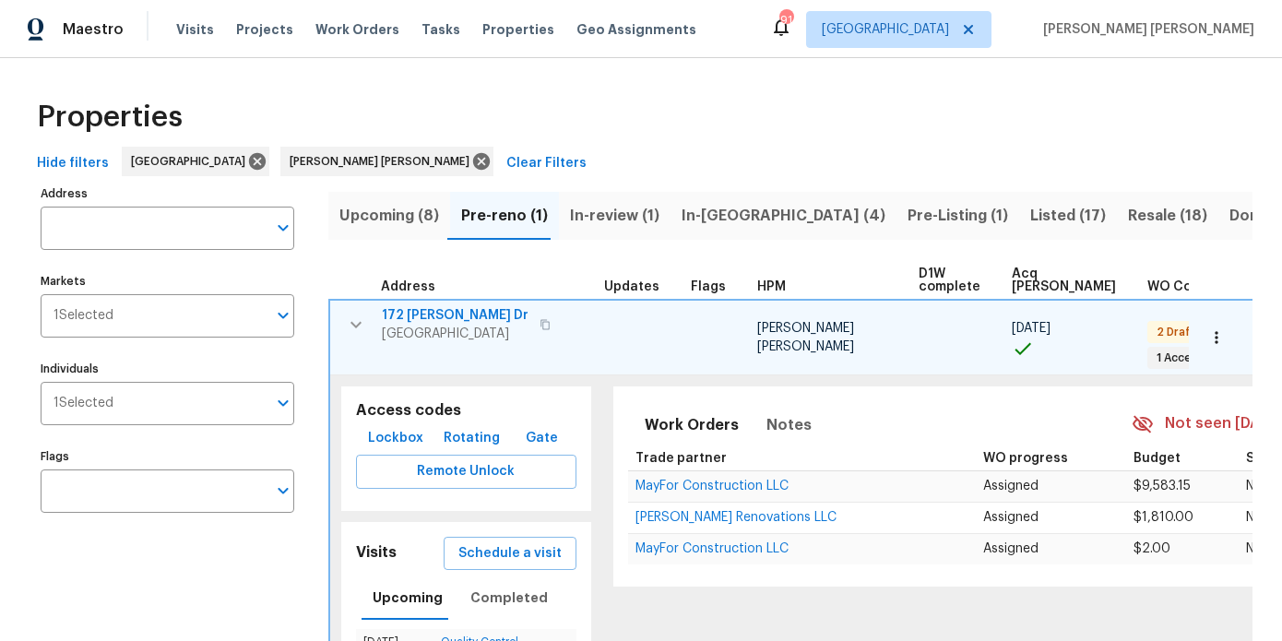
click at [402, 448] on span "Lockbox" at bounding box center [395, 438] width 55 height 23
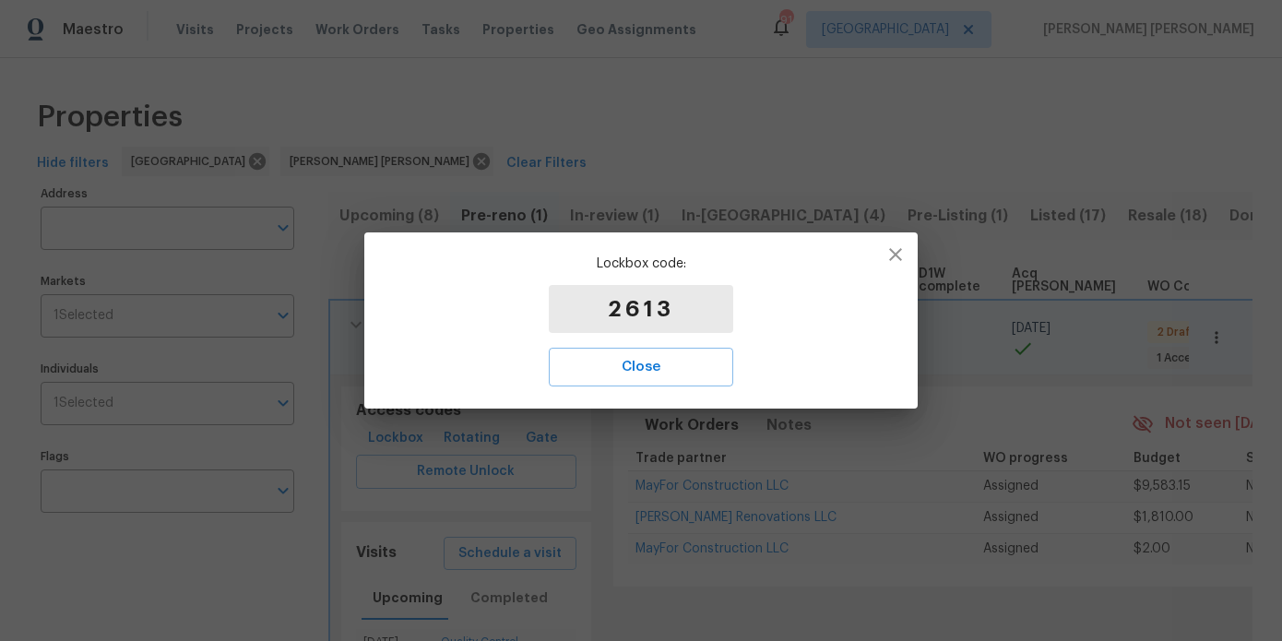
click at [634, 315] on p "2613" at bounding box center [641, 309] width 184 height 48
copy p "2613"
click at [888, 253] on icon "button" at bounding box center [896, 255] width 22 height 22
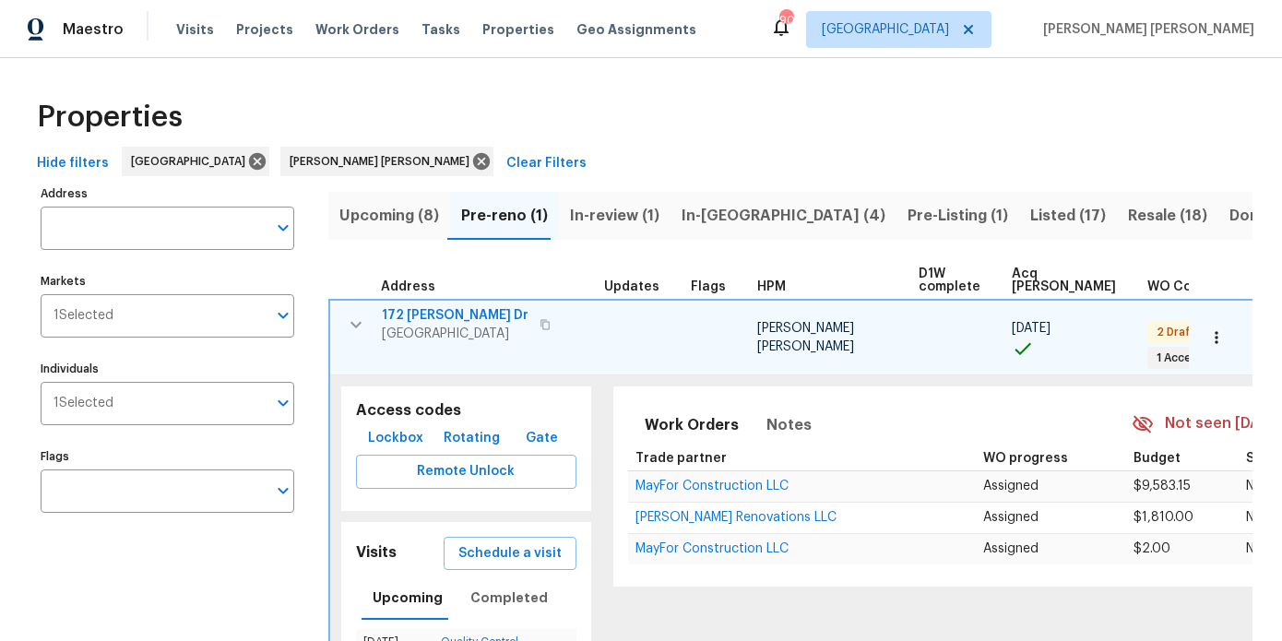
click at [436, 315] on span "172 [PERSON_NAME] Dr" at bounding box center [455, 315] width 147 height 18
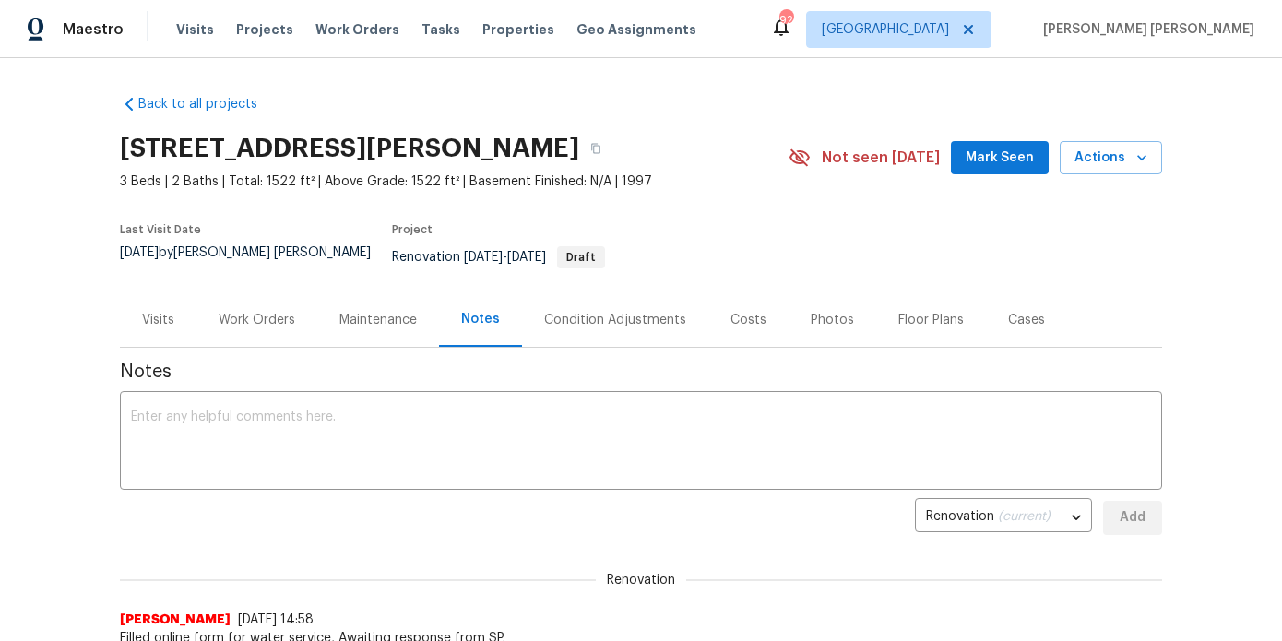
click at [274, 322] on div "Work Orders" at bounding box center [256, 319] width 121 height 54
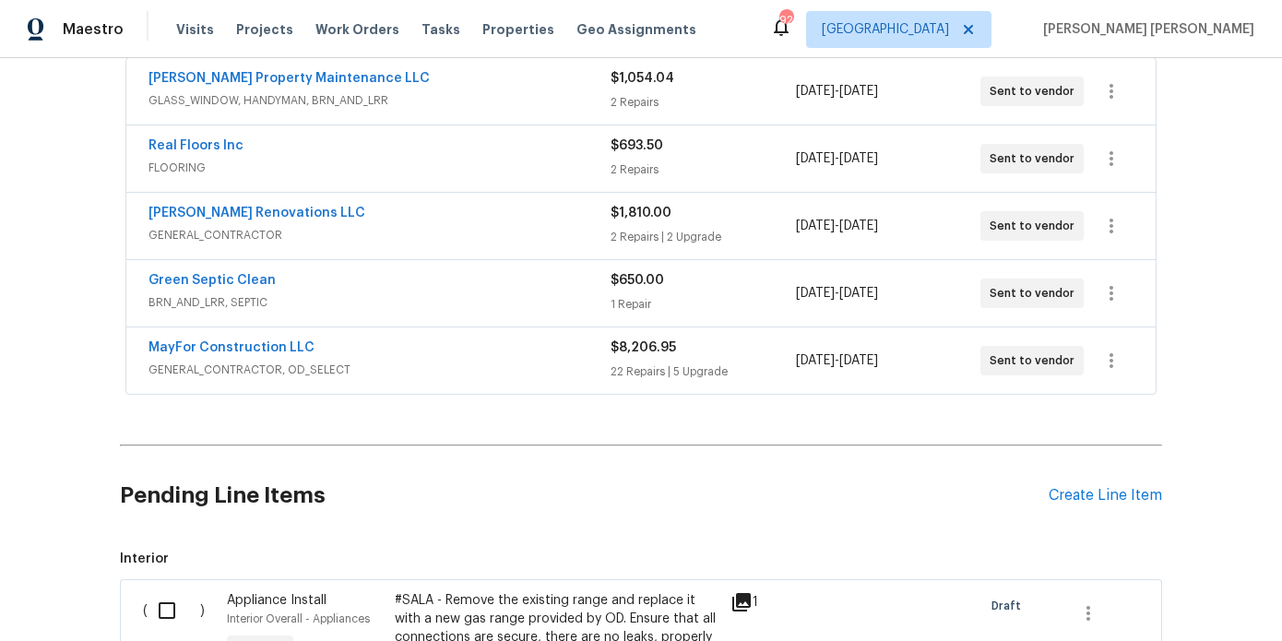
scroll to position [363, 0]
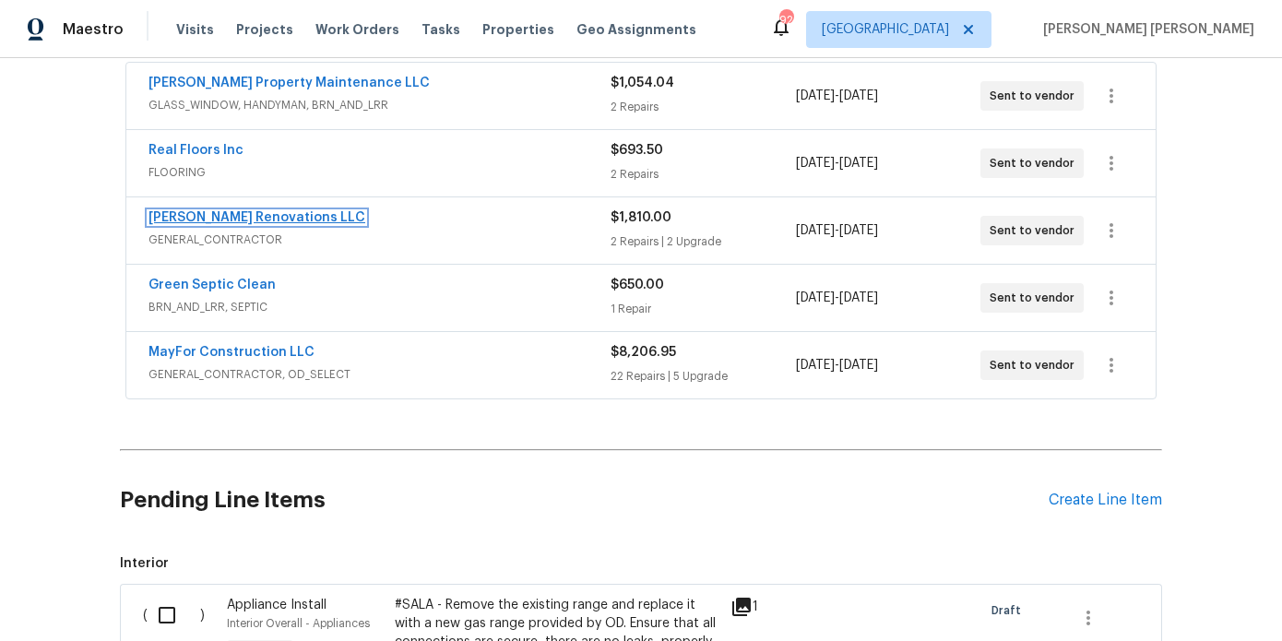
click at [219, 211] on link "[PERSON_NAME] Renovations LLC" at bounding box center [257, 217] width 217 height 13
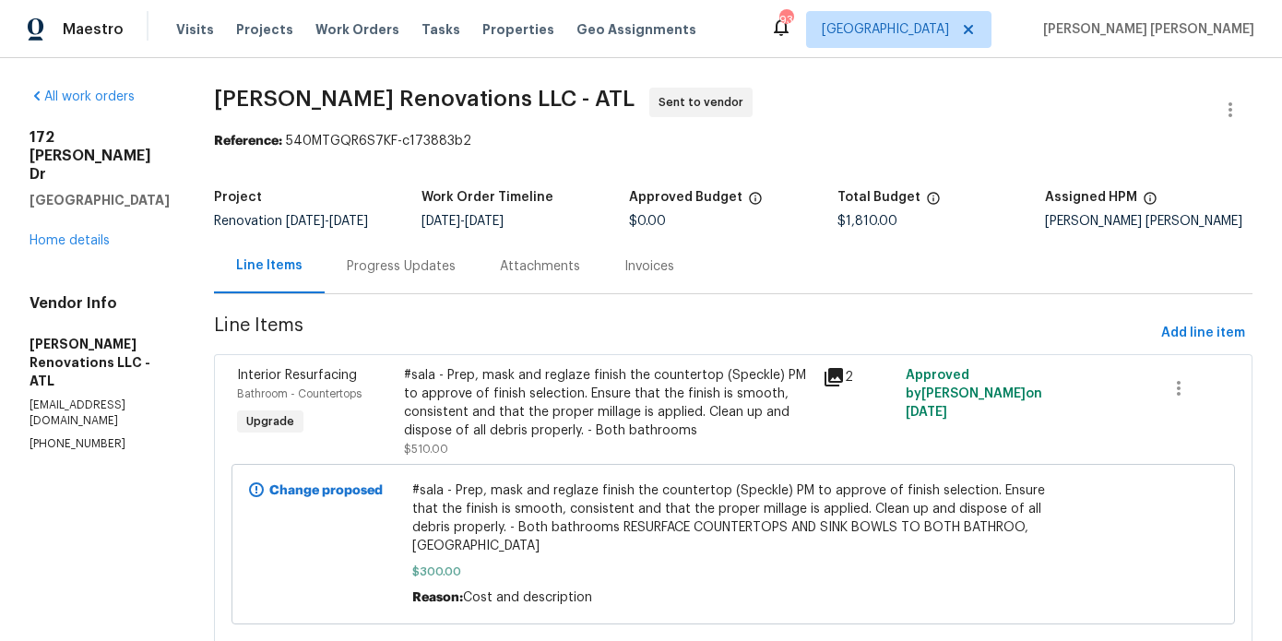
scroll to position [210, 0]
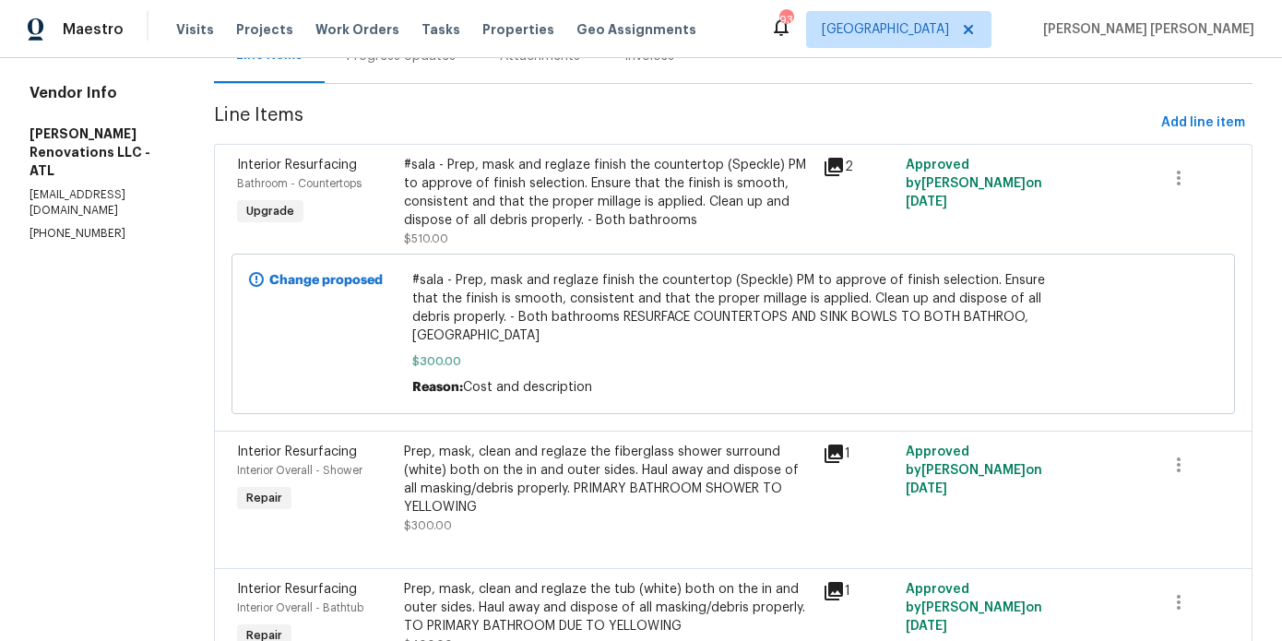
click at [580, 222] on div "#sala - Prep, mask and reglaze finish the countertop (Speckle) PM to approve of…" at bounding box center [607, 193] width 407 height 74
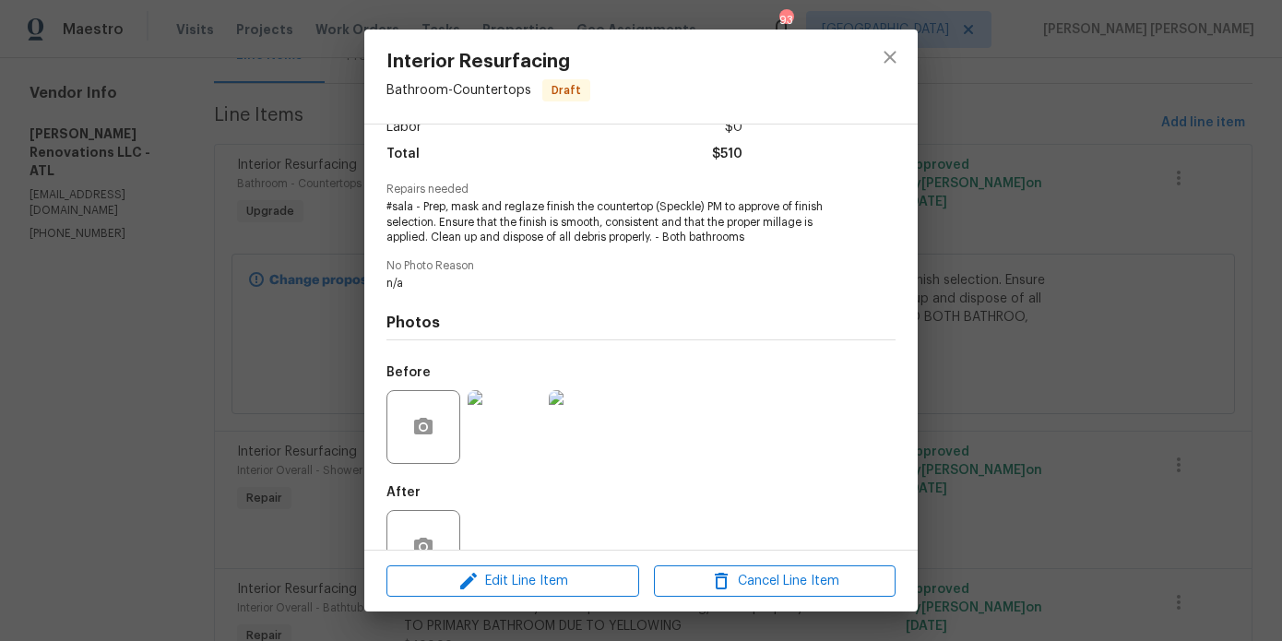
scroll to position [193, 0]
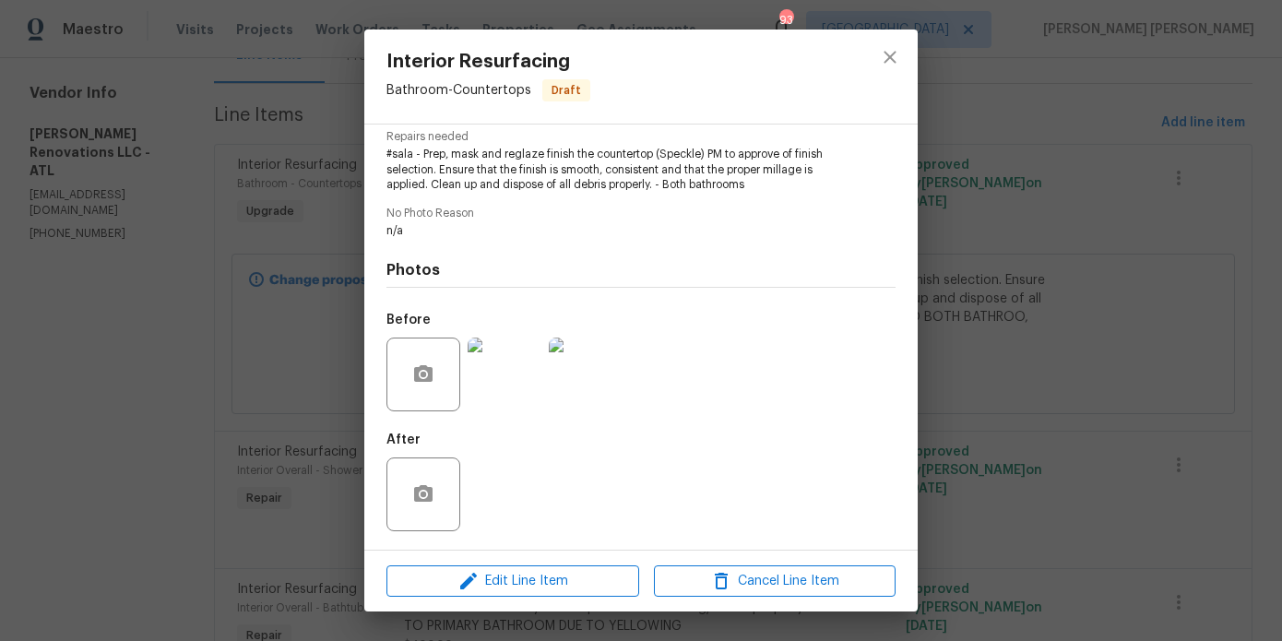
click at [222, 325] on div "Interior Resurfacing Bathroom - Countertops Draft Vendor [PERSON_NAME] Renovati…" at bounding box center [641, 320] width 1282 height 641
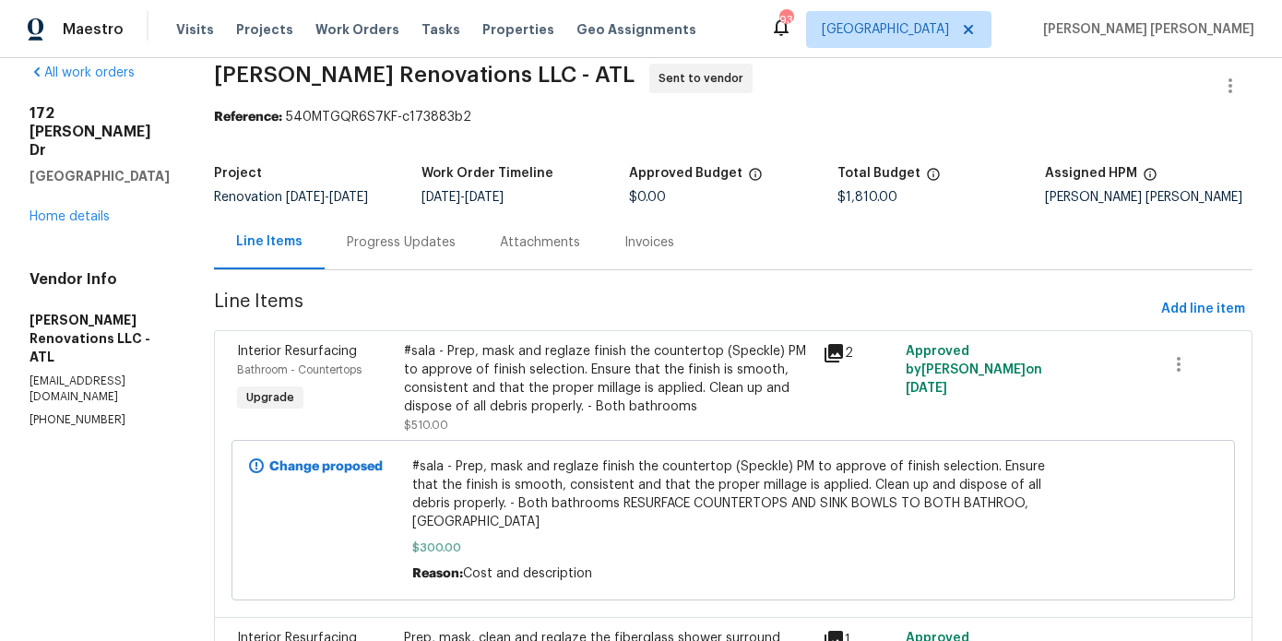
scroll to position [26, 0]
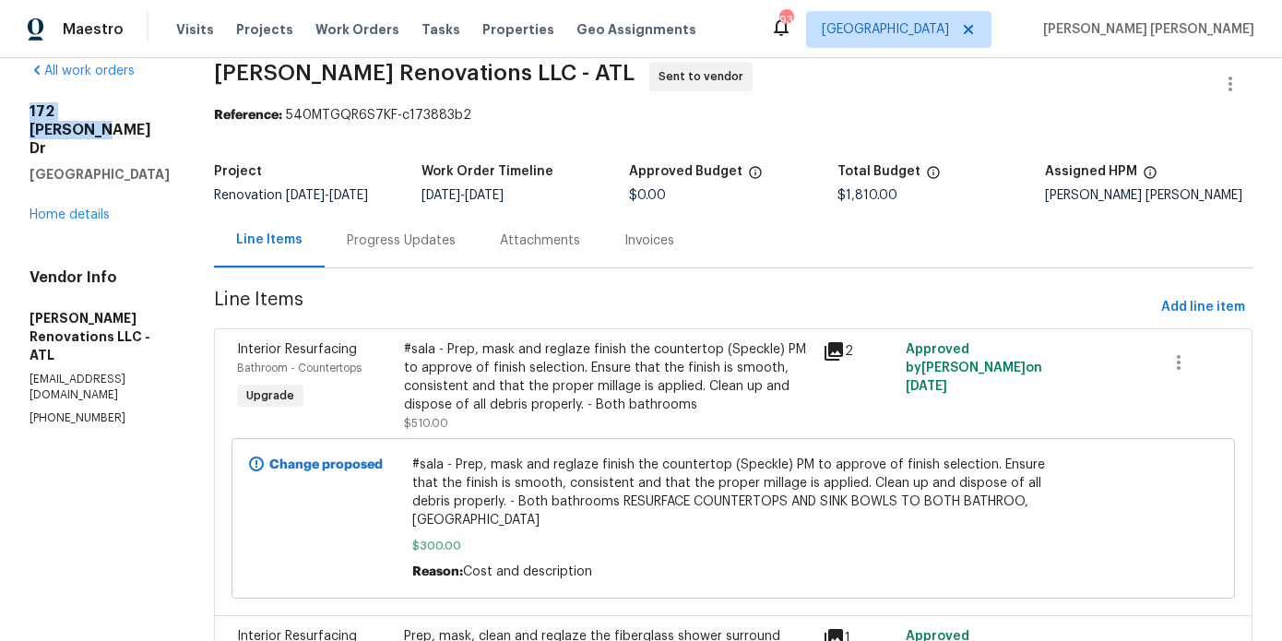
drag, startPoint x: 136, startPoint y: 115, endPoint x: 26, endPoint y: 114, distance: 109.8
click at [26, 114] on div "All work orders [STREET_ADDRESS][PERSON_NAME][PERSON_NAME] Home details Vendor …" at bounding box center [641, 612] width 1282 height 1160
copy h2 "172 [PERSON_NAME] Dr"
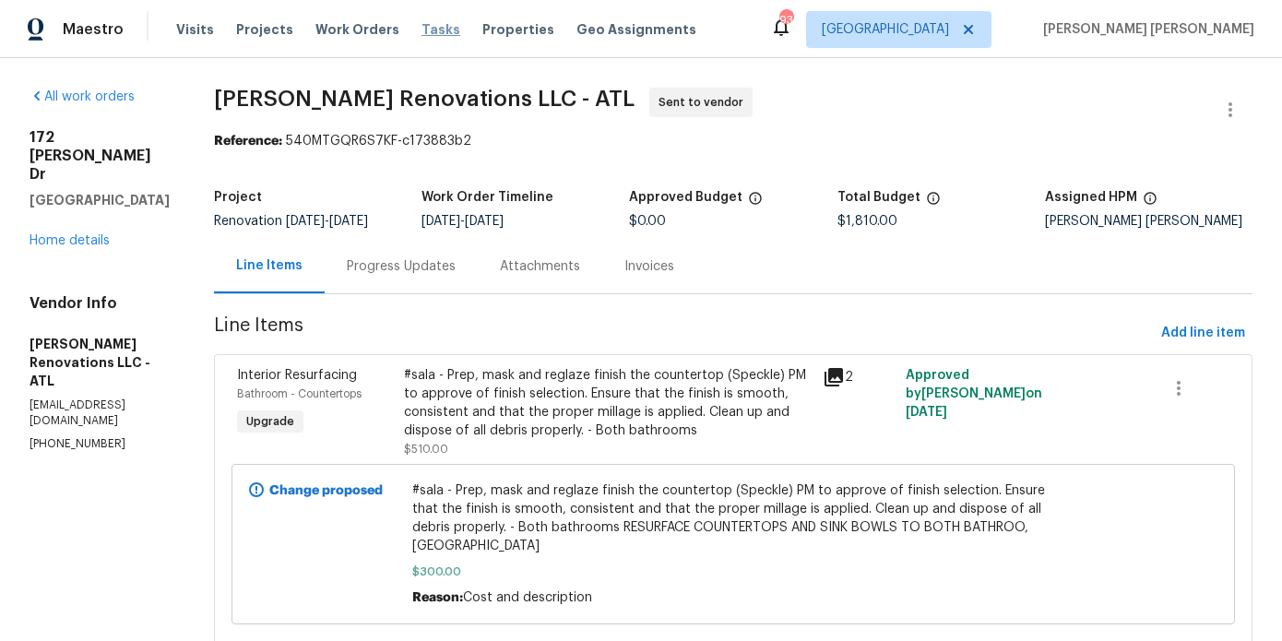
click at [428, 30] on span "Tasks" at bounding box center [441, 29] width 39 height 13
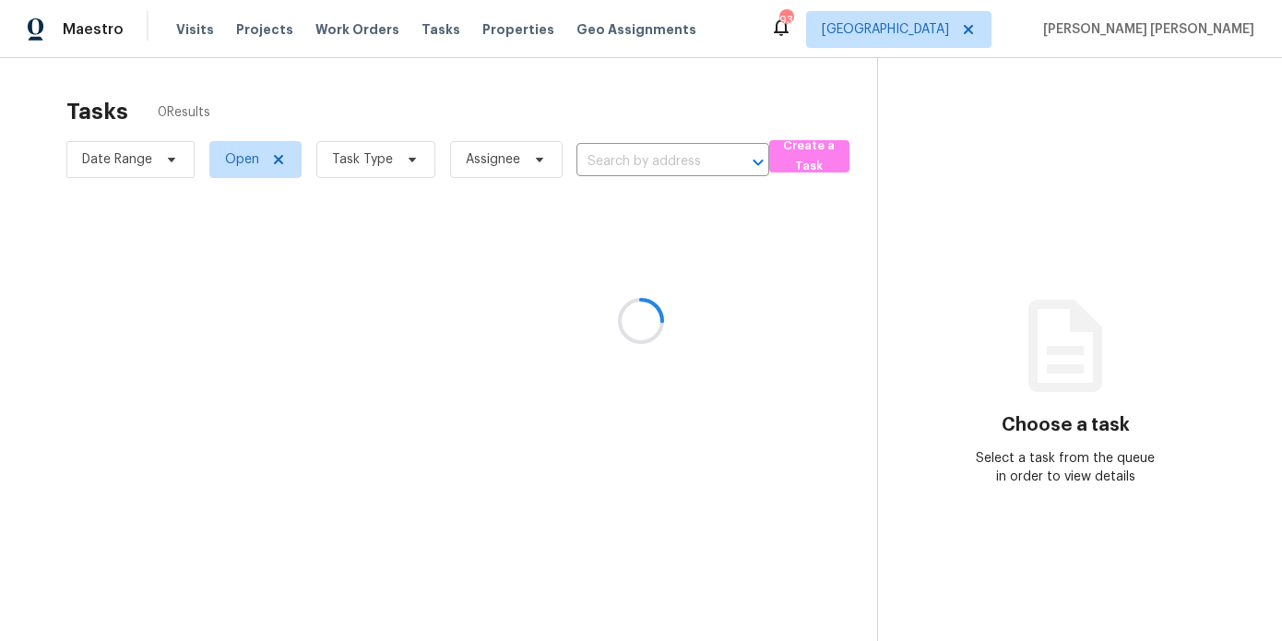
click at [646, 159] on div at bounding box center [641, 320] width 1282 height 641
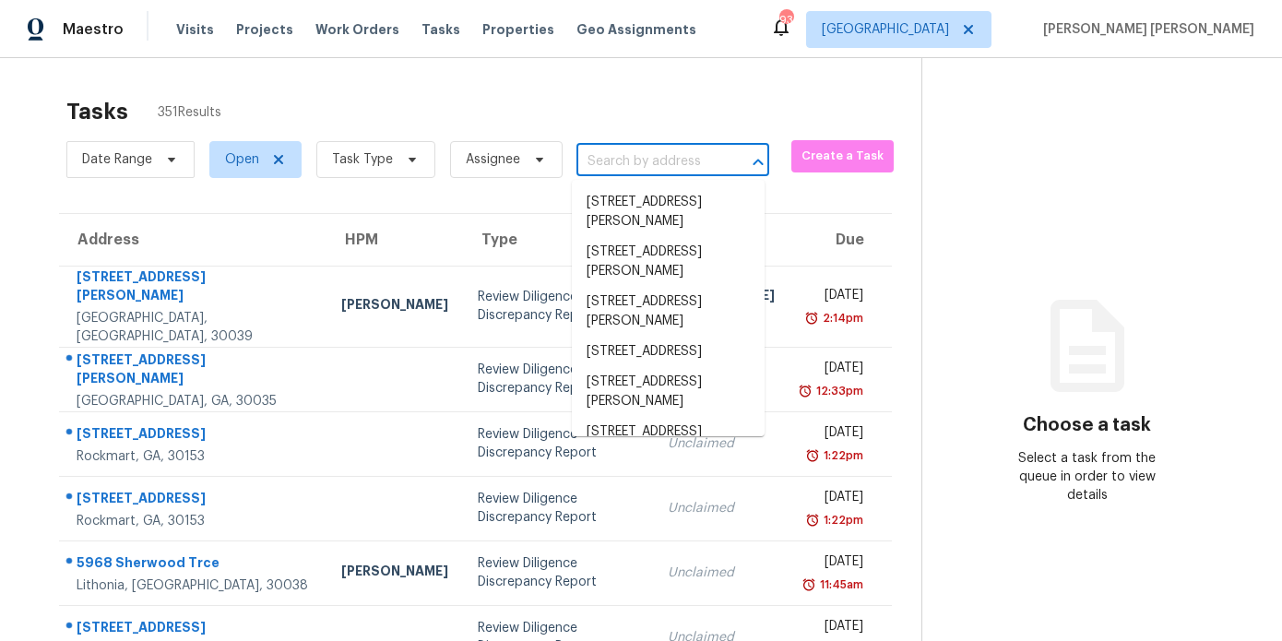
click at [596, 156] on input "text" at bounding box center [647, 162] width 141 height 29
paste input "https://maestro.ops.opendoor.com/work-orders/c173883b-29e2-4395-af1b-a668f51f7e…"
type input "https://maestro.ops.opendoor.com/work-orders/c173883b-29e2-4395-af1b-a668f51f7e…"
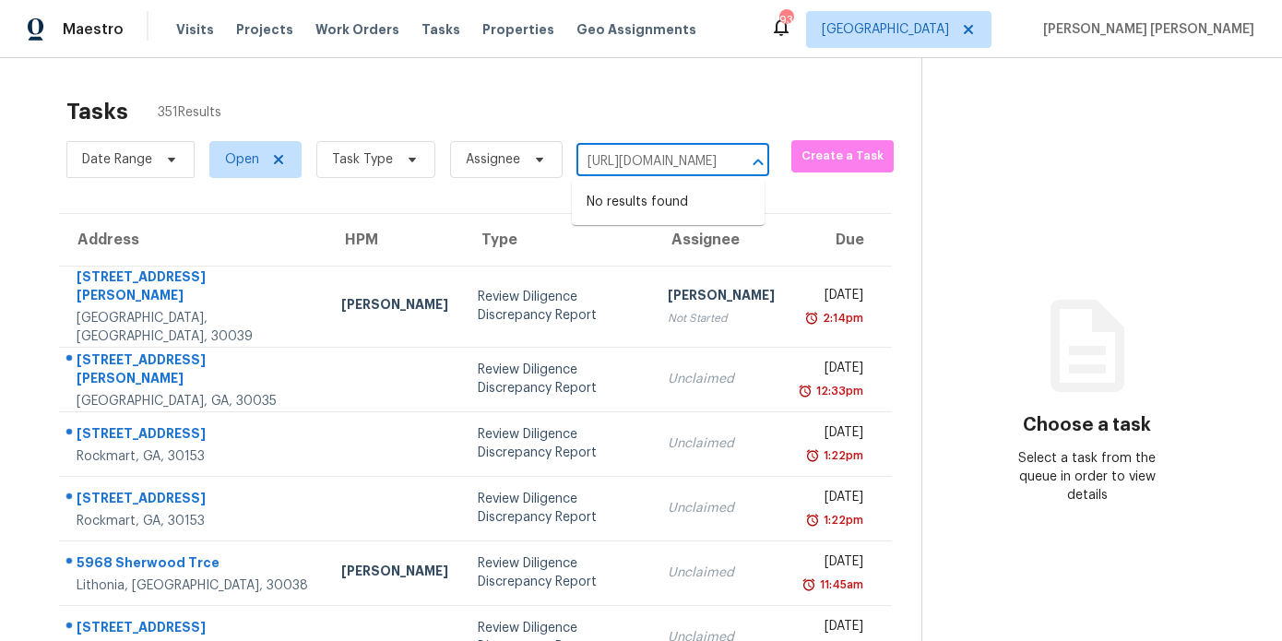
click at [668, 171] on input "https://maestro.ops.opendoor.com/work-orders/c173883b-29e2-4395-af1b-a668f51f7e…" at bounding box center [647, 162] width 141 height 29
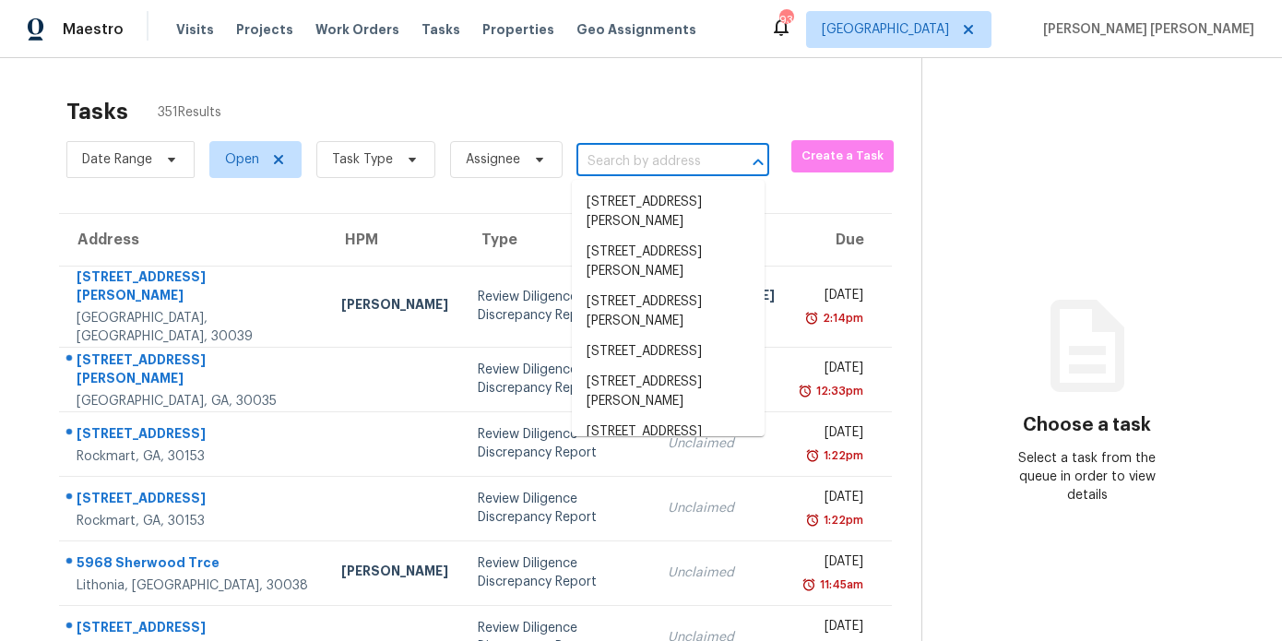
scroll to position [0, 0]
paste input "172 [PERSON_NAME] Dr"
type input "172 [PERSON_NAME] Dr"
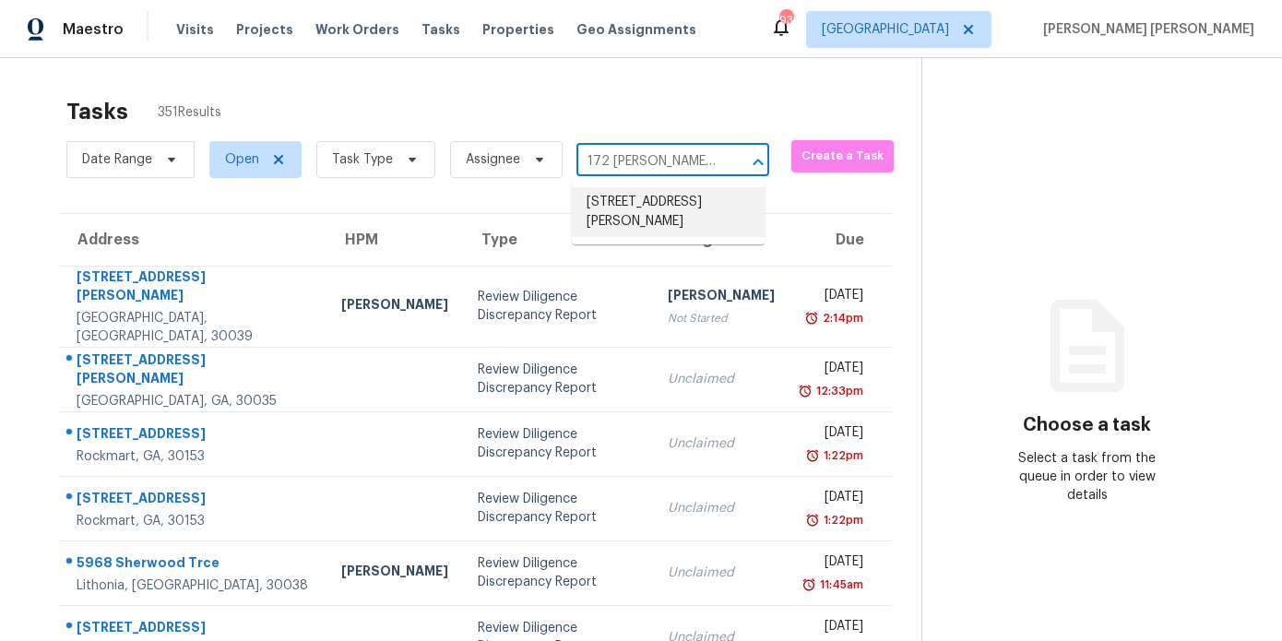
click at [684, 208] on li "[STREET_ADDRESS][PERSON_NAME]" at bounding box center [668, 212] width 193 height 50
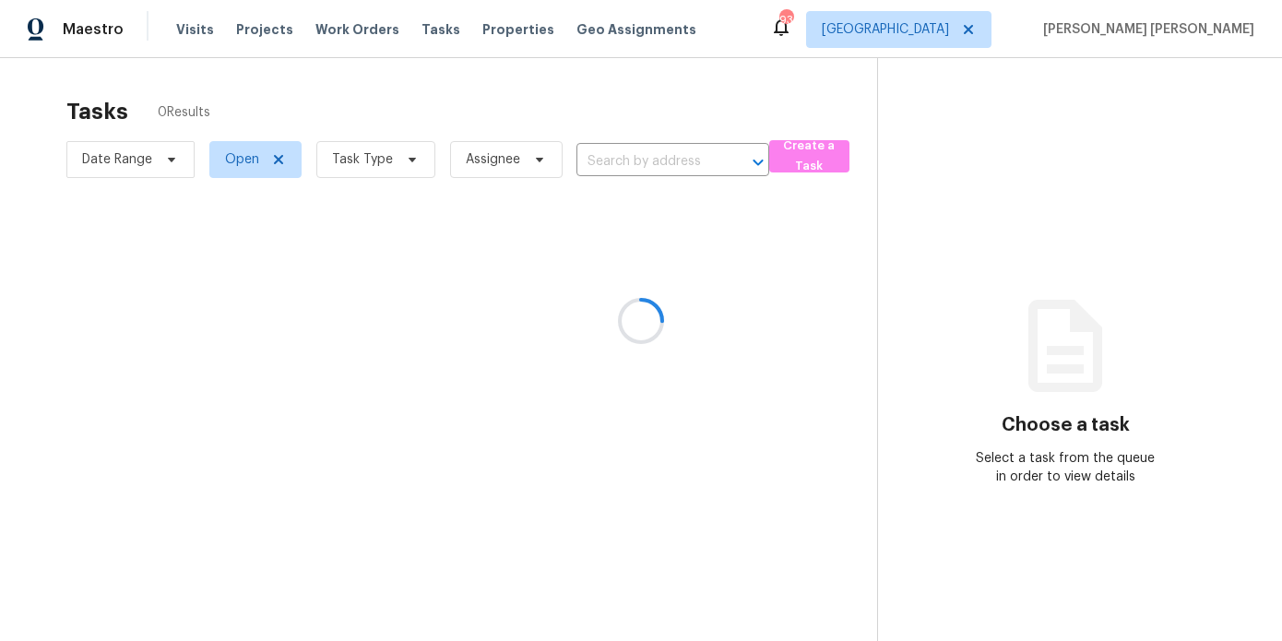
type input "[STREET_ADDRESS][PERSON_NAME]"
click at [275, 157] on icon at bounding box center [278, 159] width 9 height 9
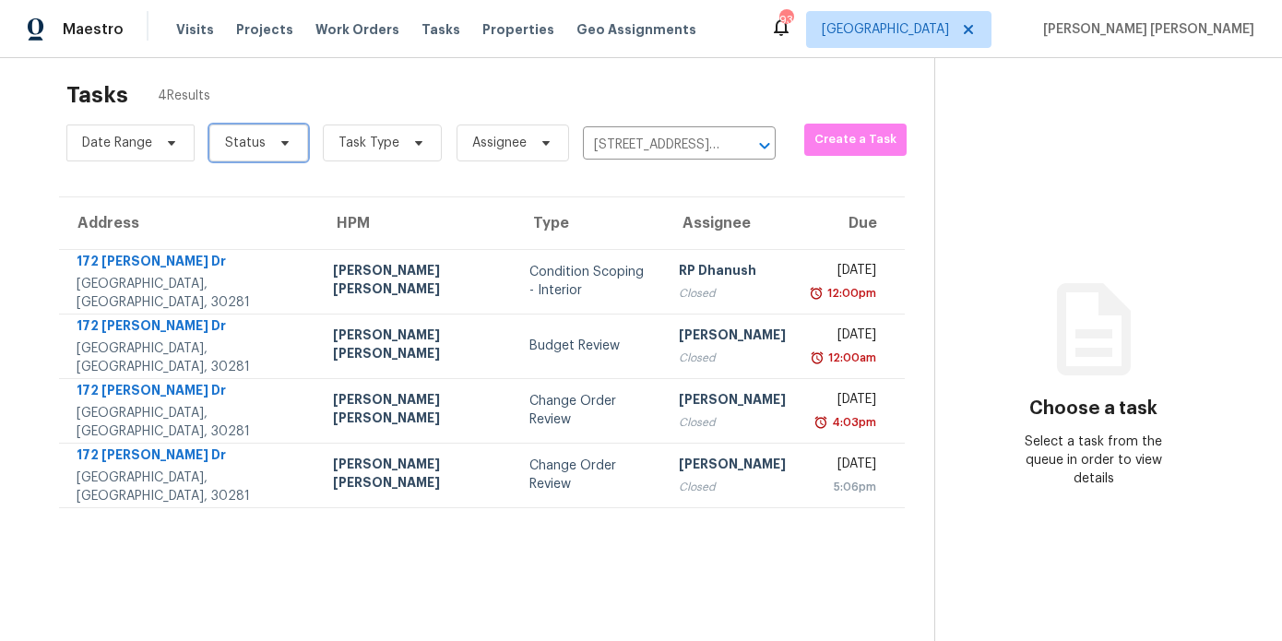
scroll to position [21, 0]
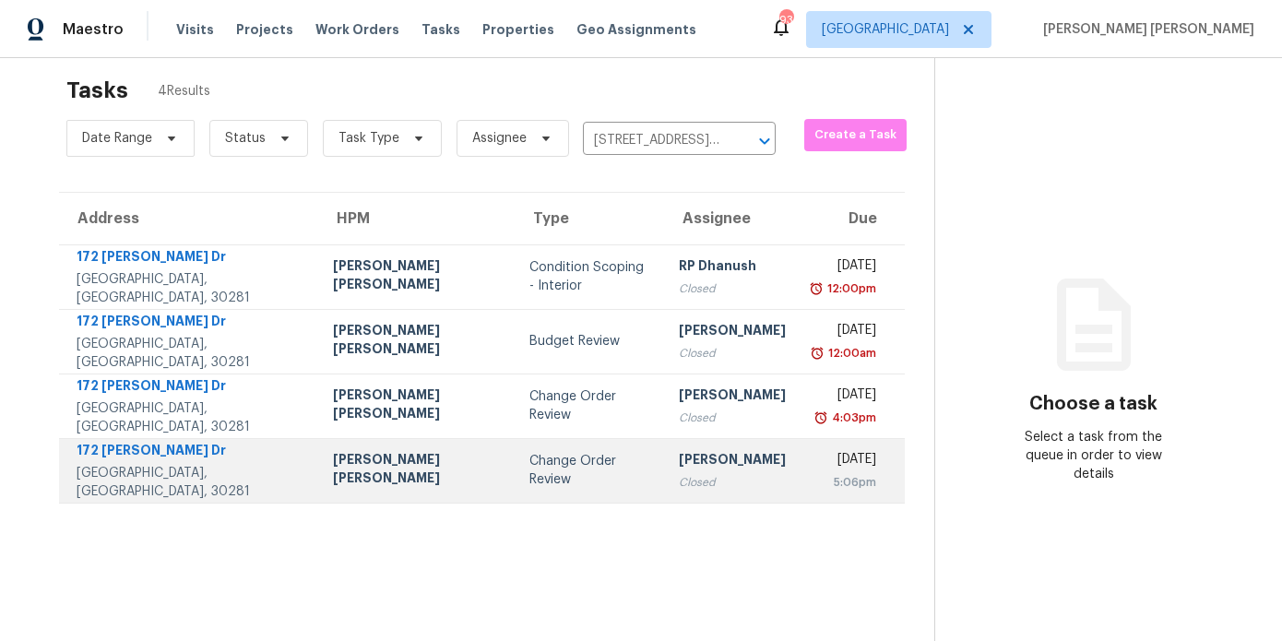
click at [515, 458] on td "Change Order Review" at bounding box center [589, 470] width 149 height 65
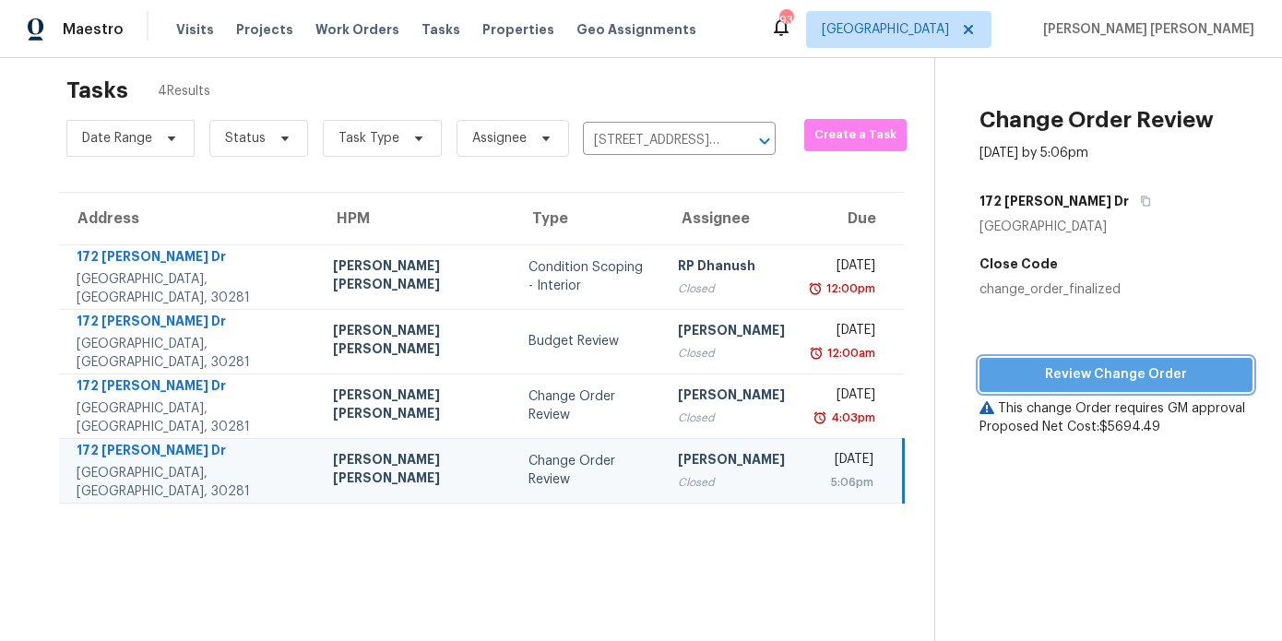
click at [1127, 373] on span "Review Change Order" at bounding box center [1116, 374] width 244 height 23
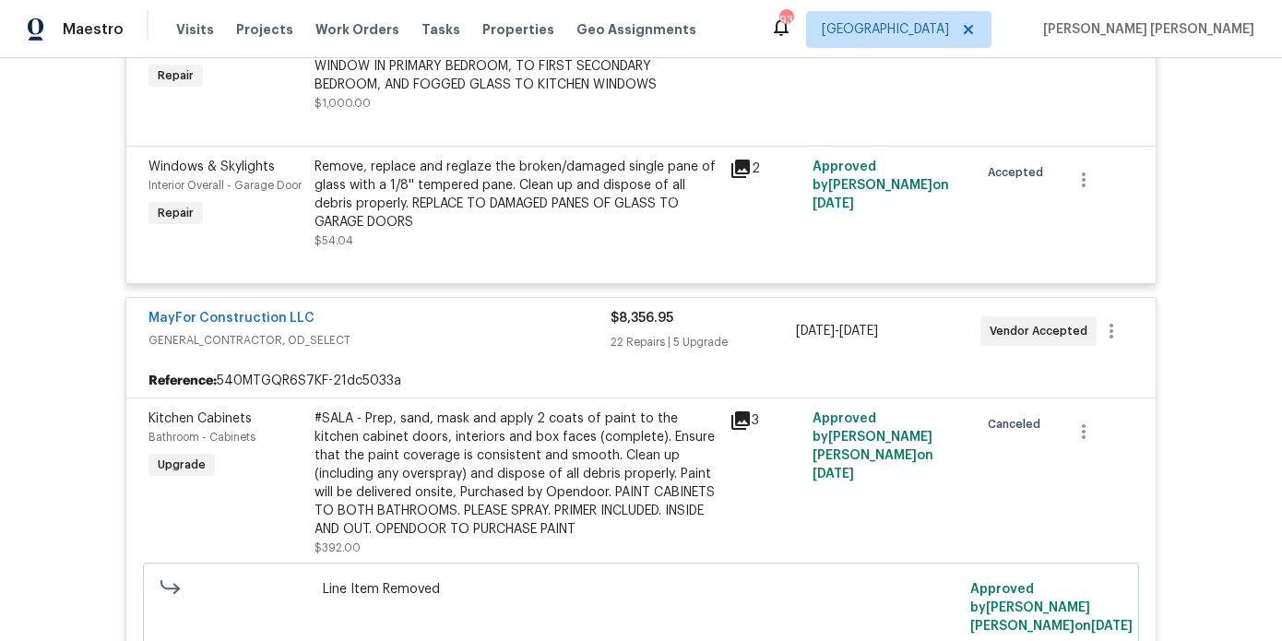
scroll to position [545, 0]
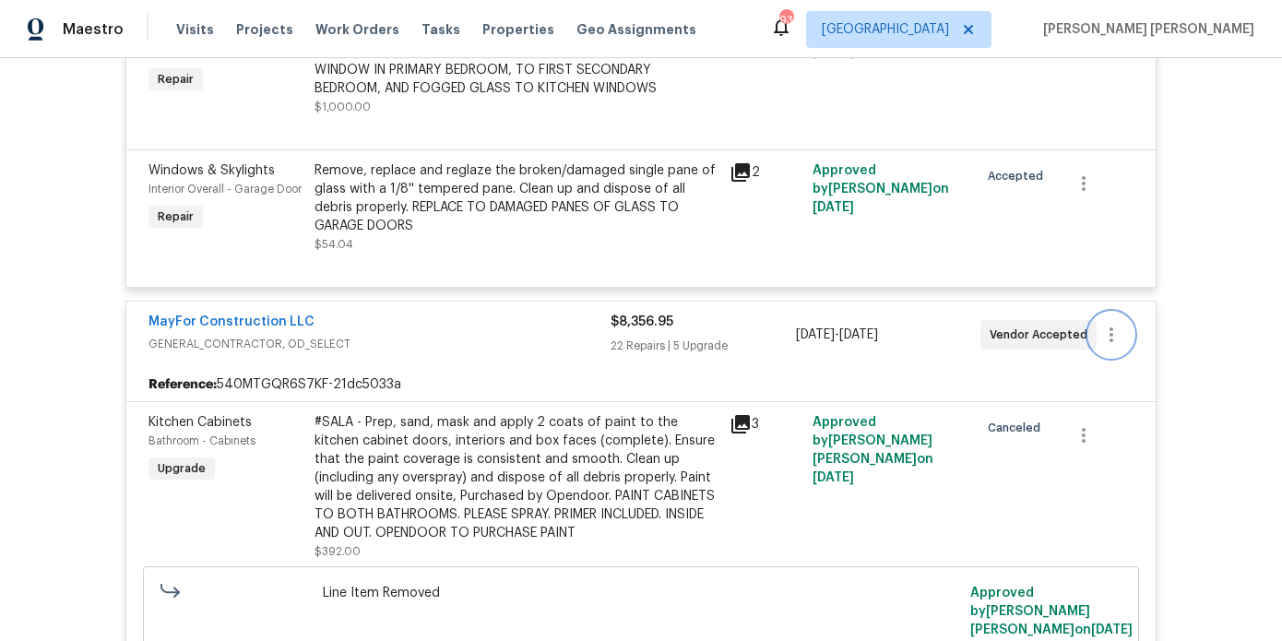
click at [1125, 329] on button "button" at bounding box center [1111, 335] width 44 height 44
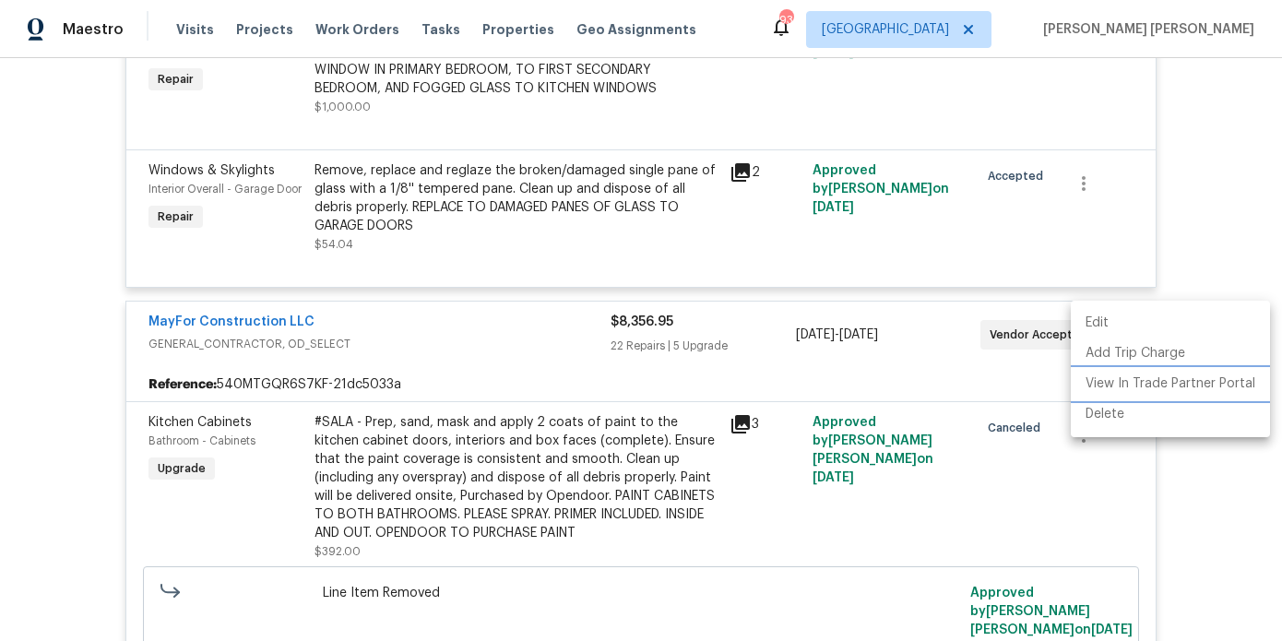
click at [1127, 382] on li "View In Trade Partner Portal" at bounding box center [1170, 384] width 199 height 30
click at [1195, 171] on div at bounding box center [641, 320] width 1282 height 641
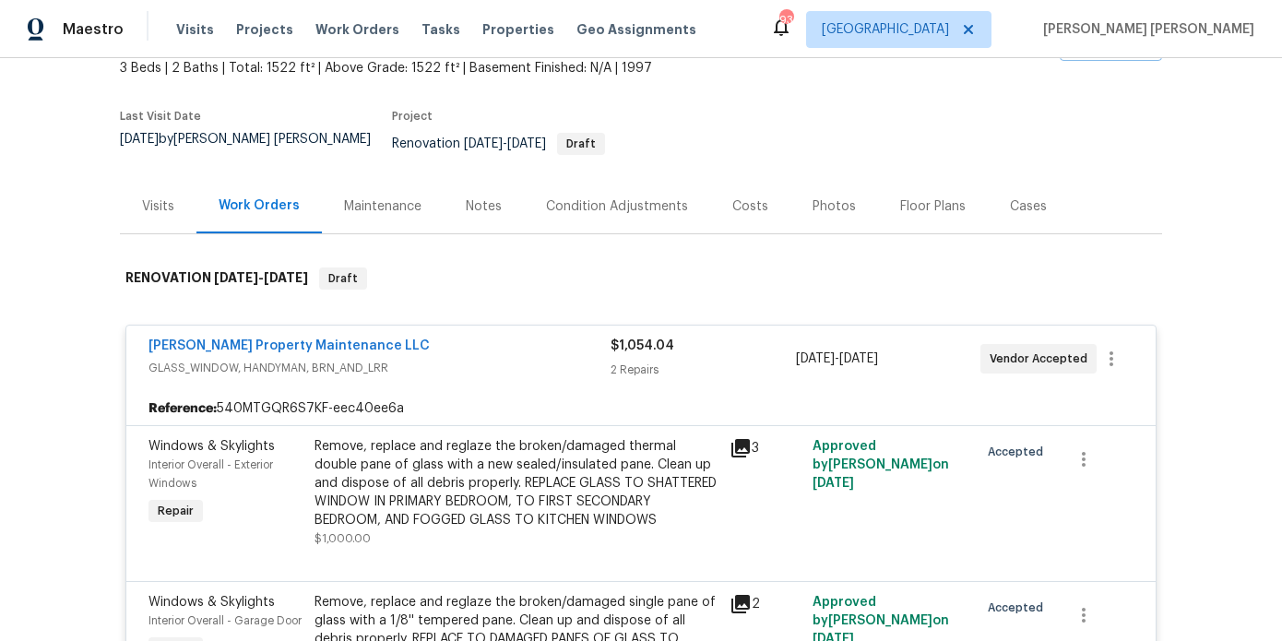
scroll to position [112, 0]
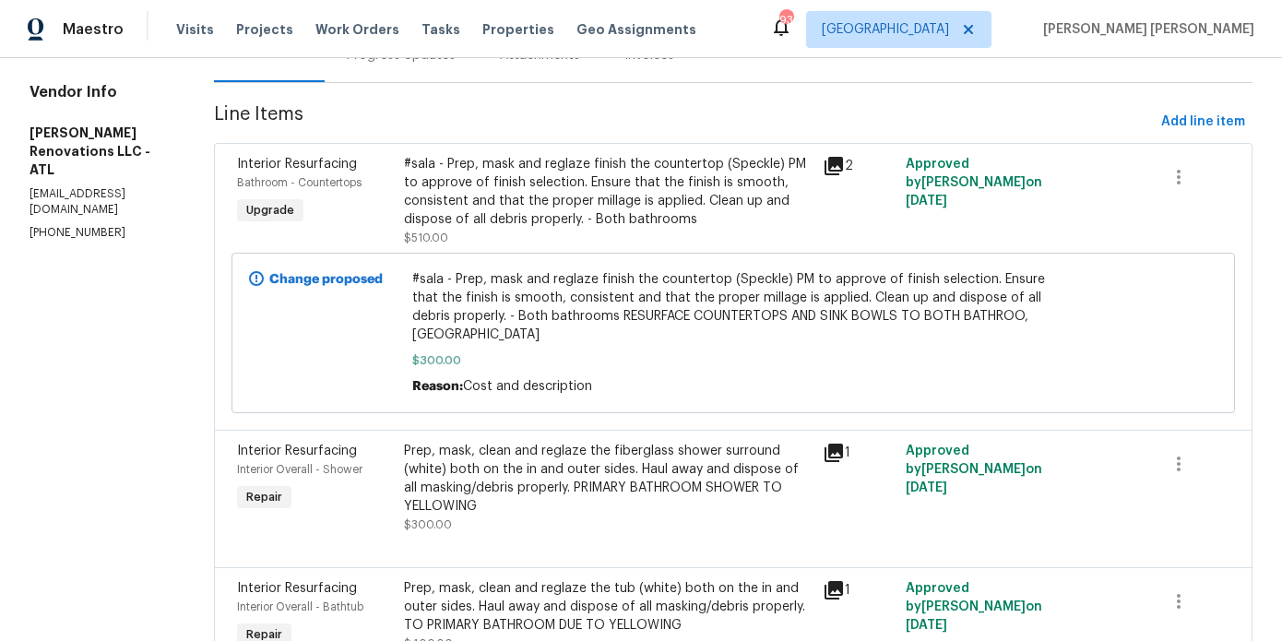
scroll to position [220, 0]
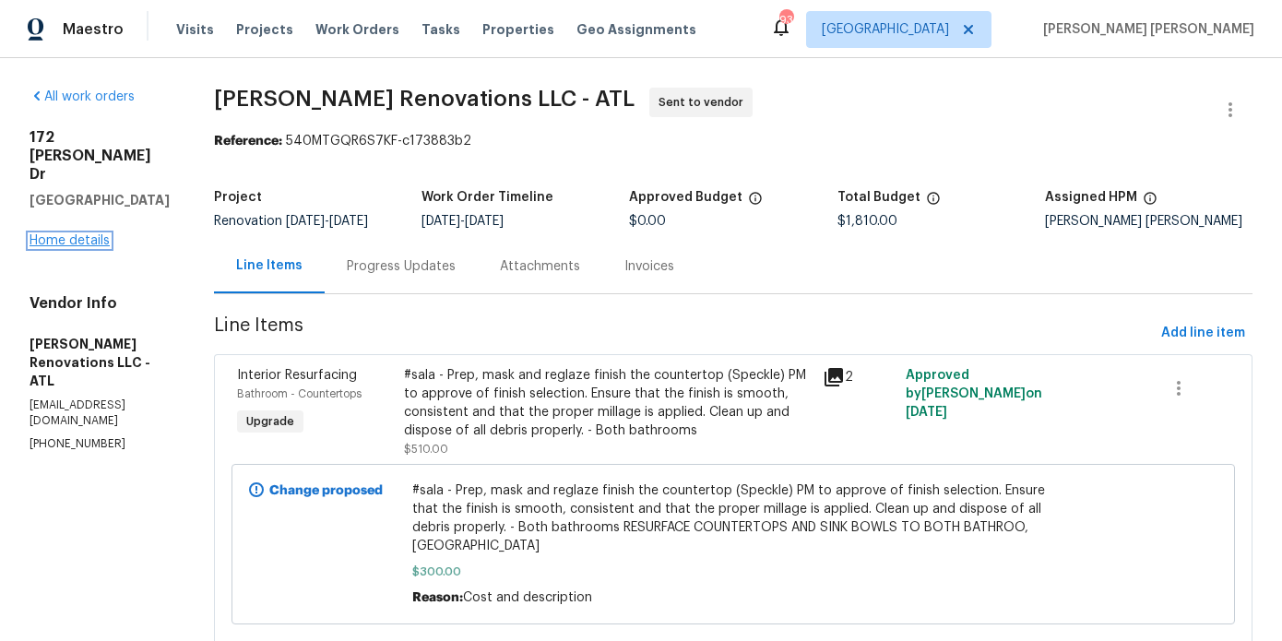
click at [58, 234] on link "Home details" at bounding box center [70, 240] width 80 height 13
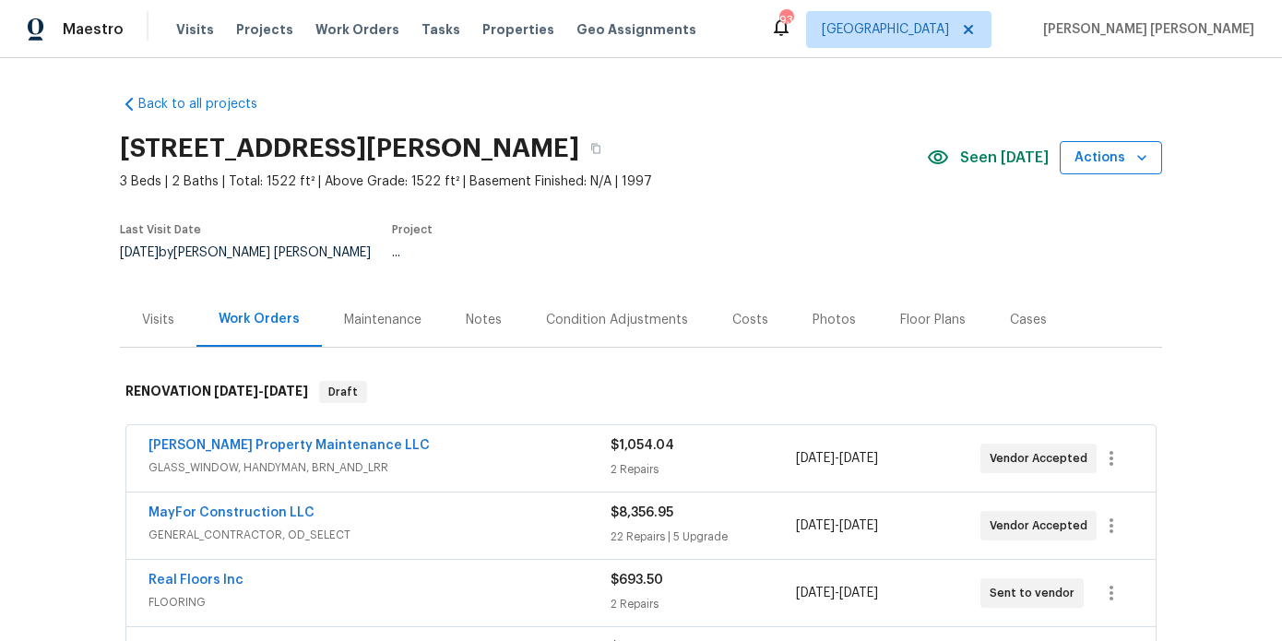
click at [1079, 160] on span "Actions" at bounding box center [1111, 158] width 73 height 23
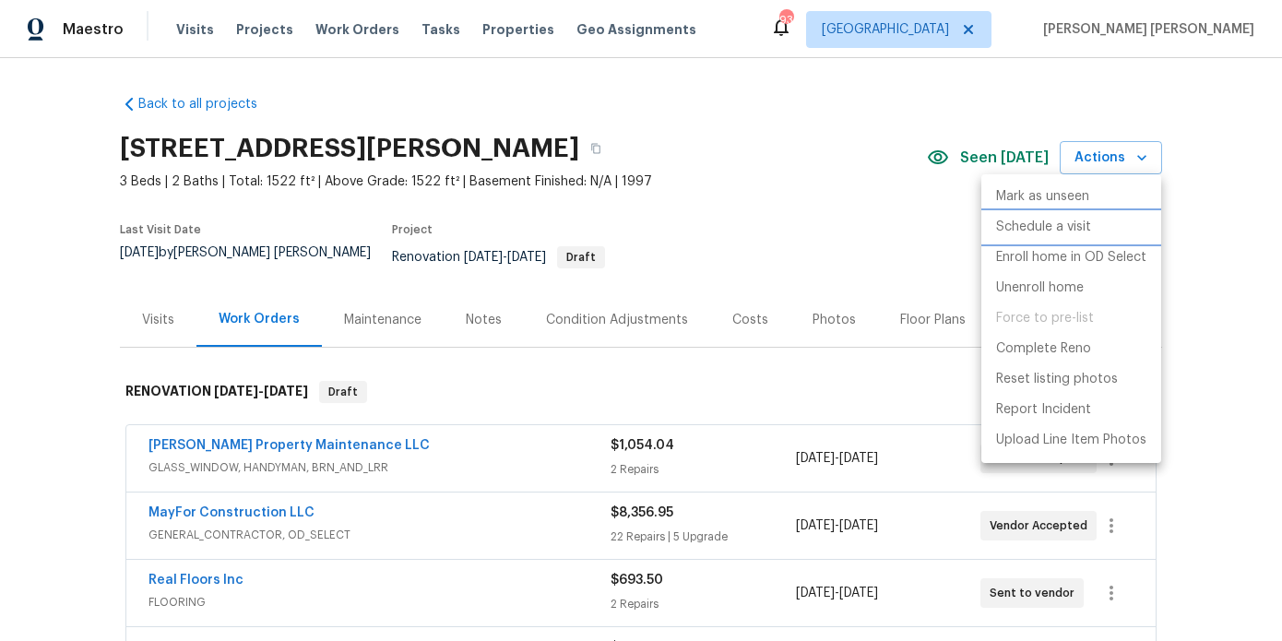
click at [1037, 232] on p "Schedule a visit" at bounding box center [1043, 227] width 95 height 19
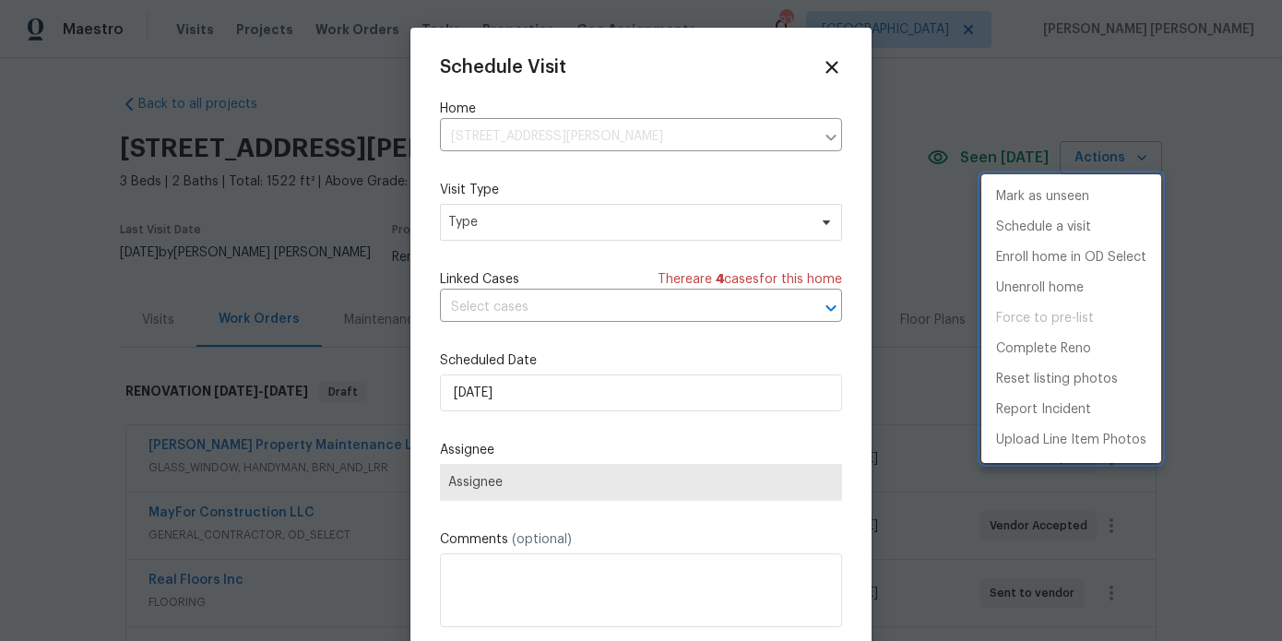
click at [501, 223] on div at bounding box center [641, 320] width 1282 height 641
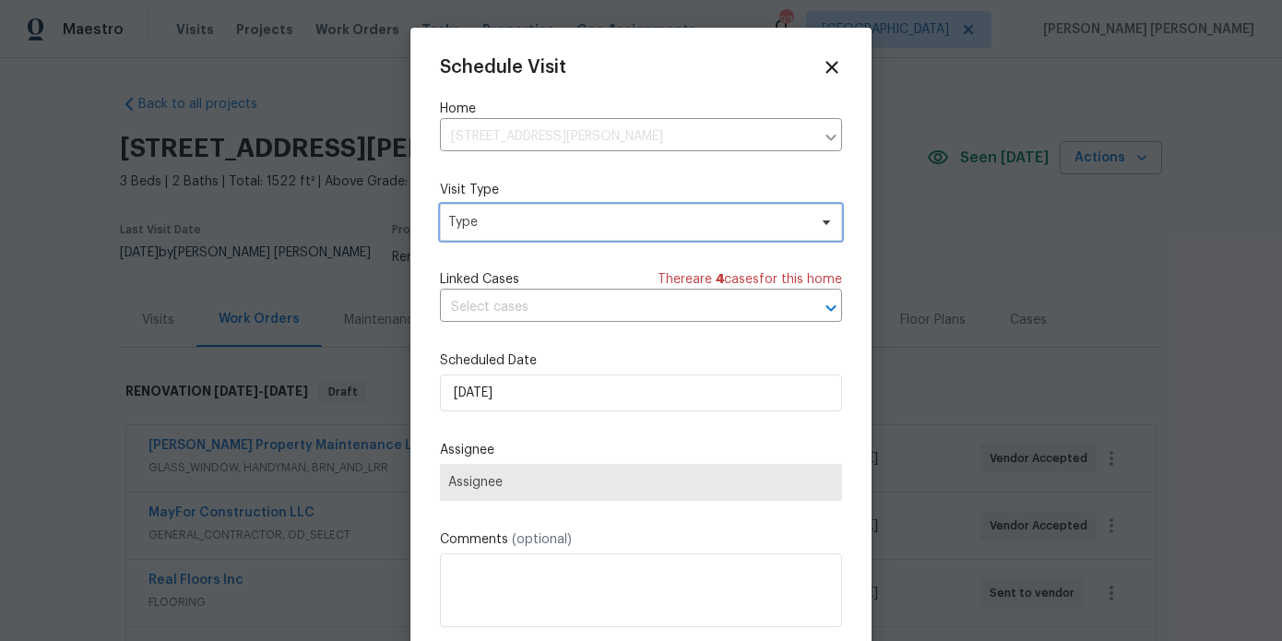
click at [501, 222] on span "Type" at bounding box center [627, 222] width 359 height 18
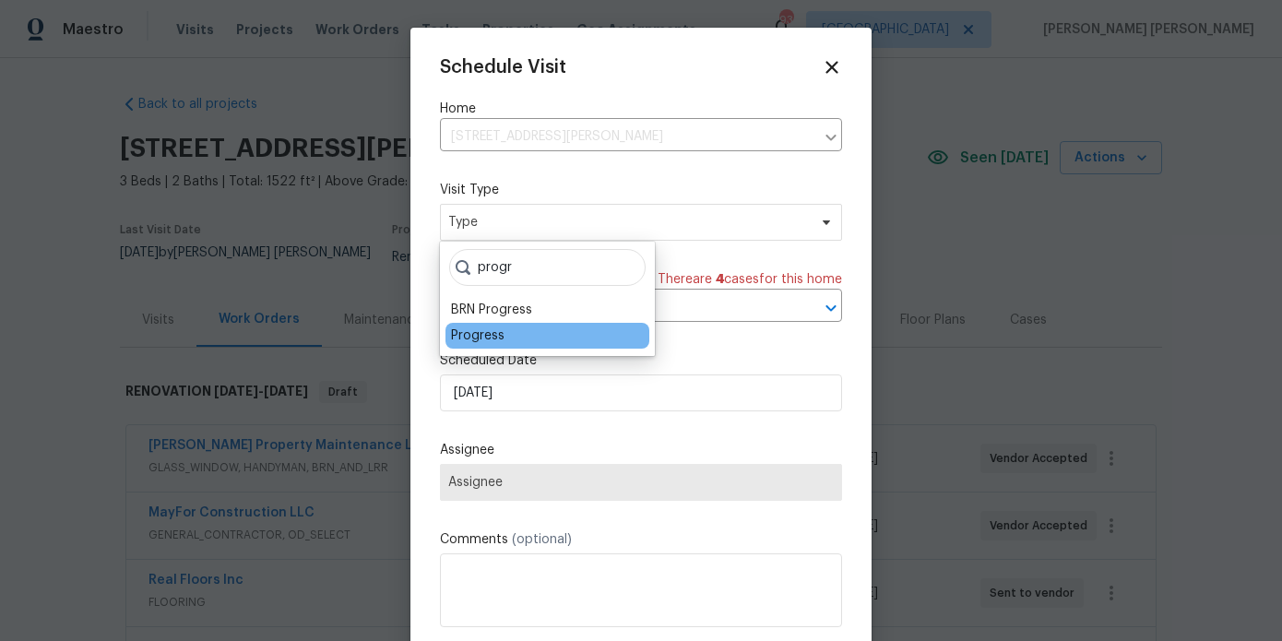
type input "progr"
click at [497, 329] on div "Progress" at bounding box center [478, 336] width 54 height 18
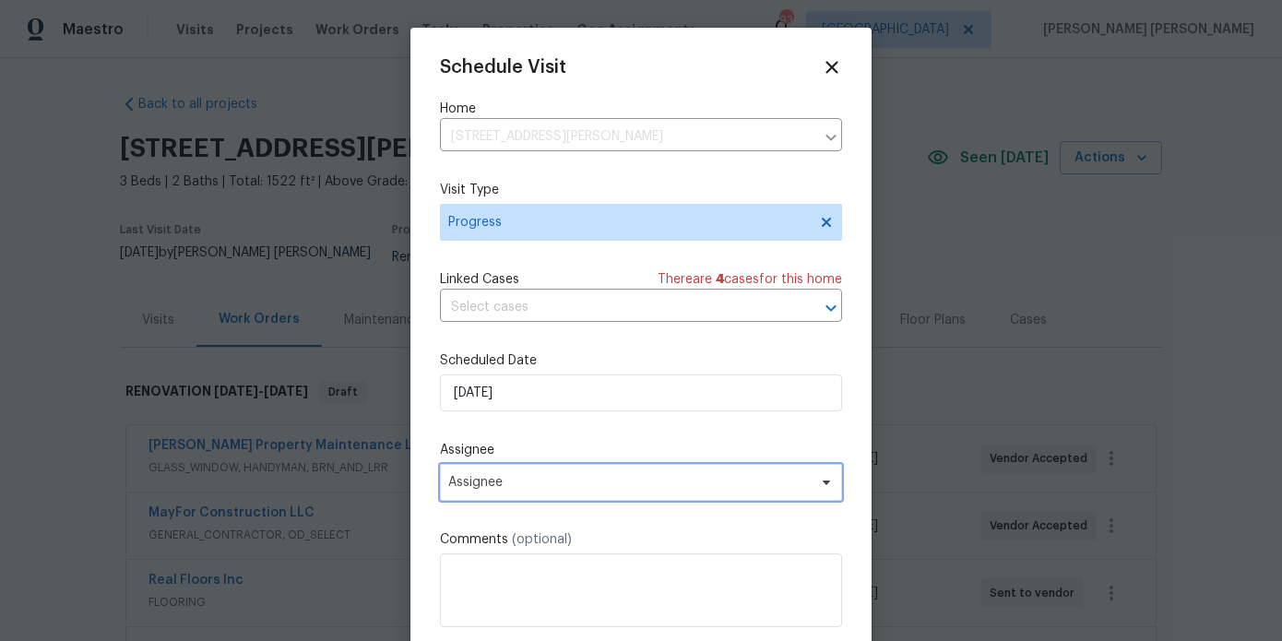
click at [493, 487] on span "Assignee" at bounding box center [629, 482] width 362 height 15
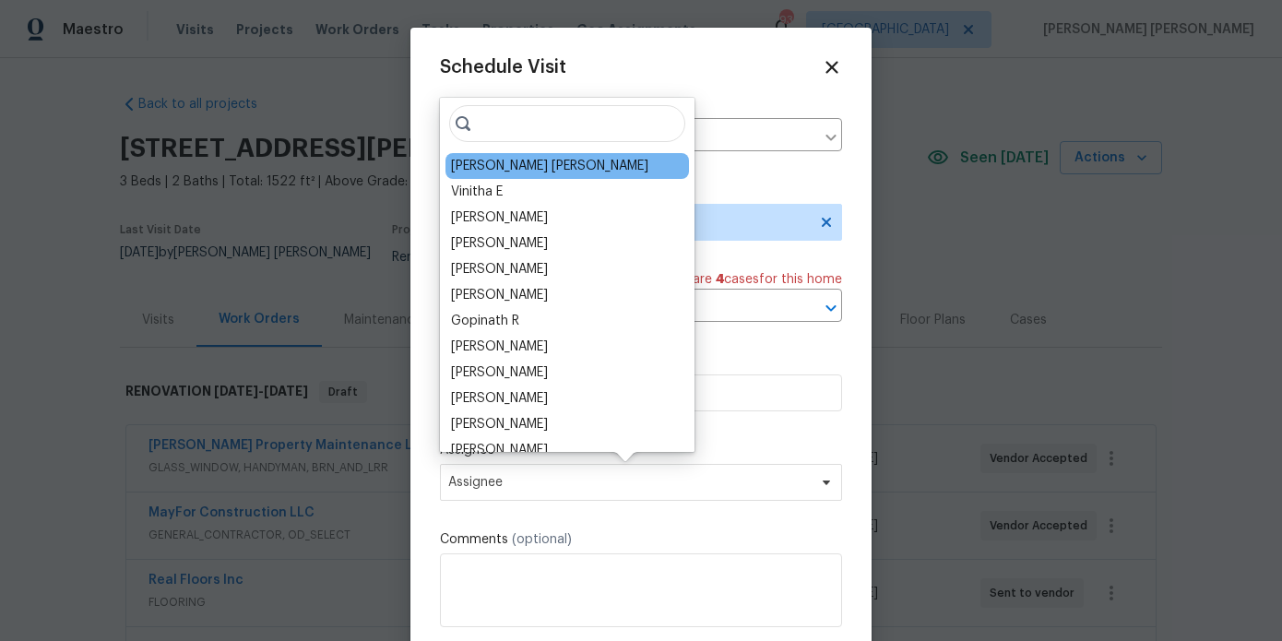
click at [498, 163] on div "[PERSON_NAME] [PERSON_NAME]" at bounding box center [549, 166] width 197 height 18
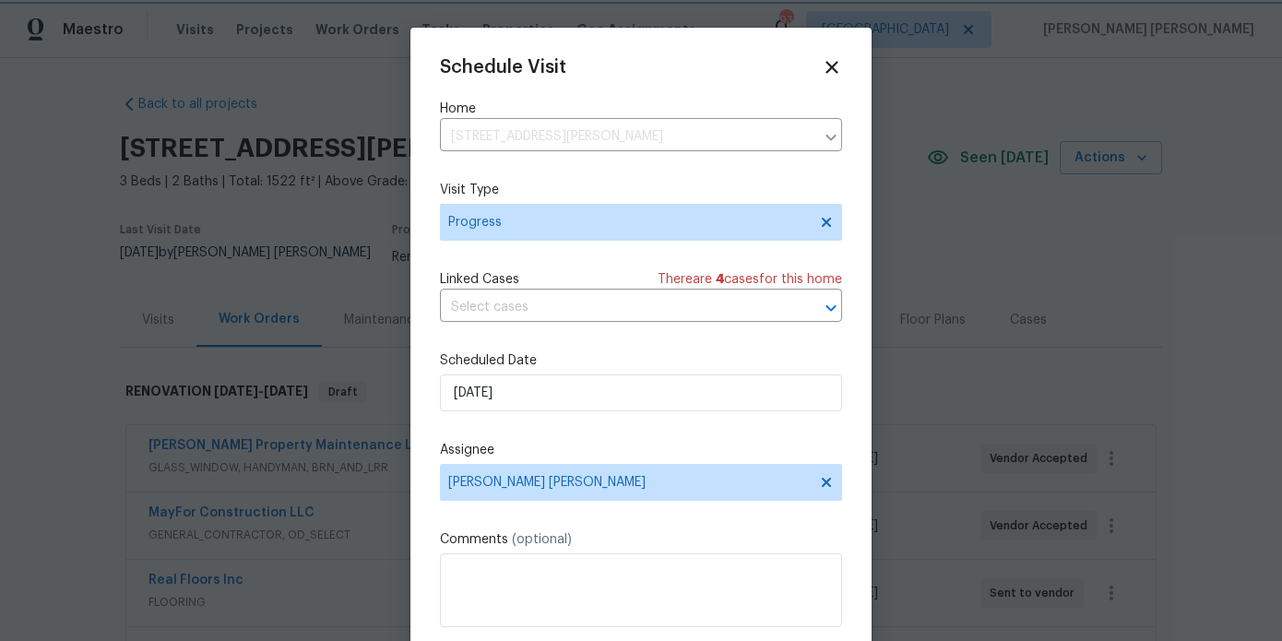
scroll to position [33, 0]
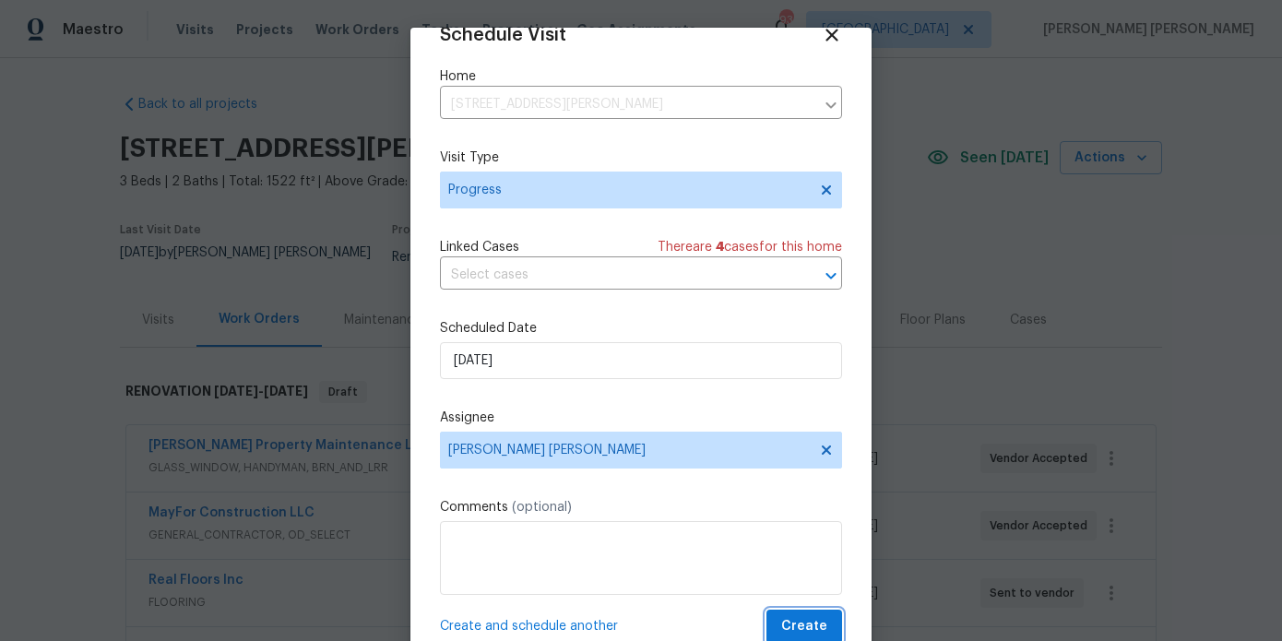
click at [802, 625] on span "Create" at bounding box center [804, 626] width 46 height 23
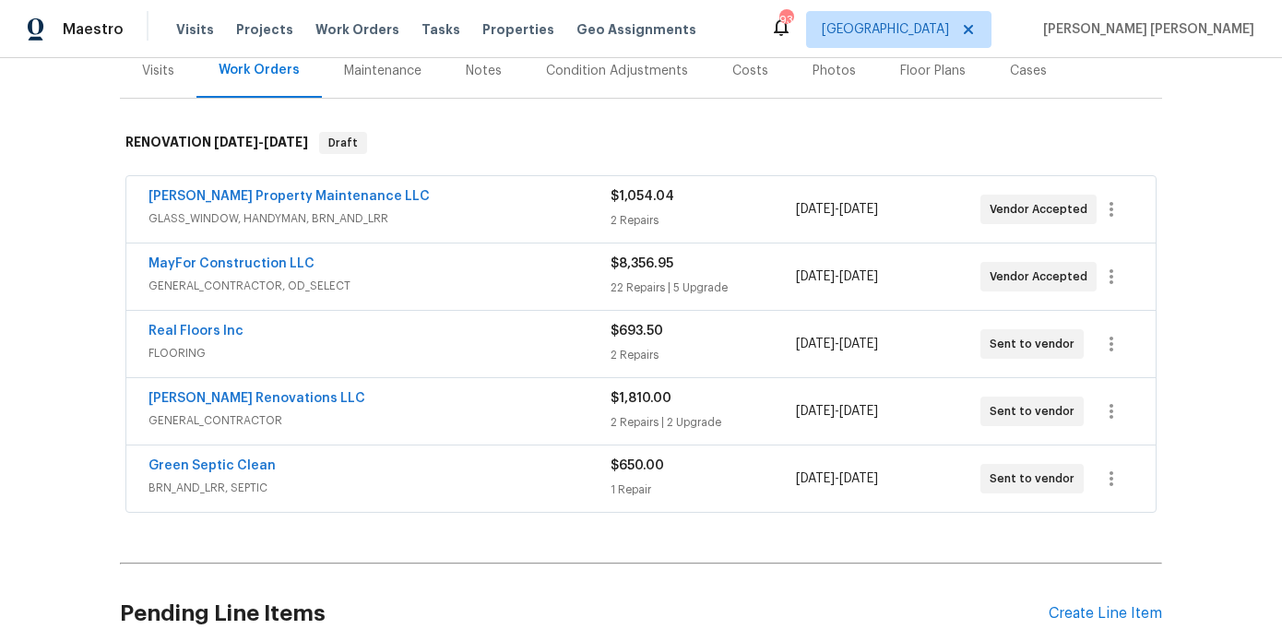
scroll to position [284, 0]
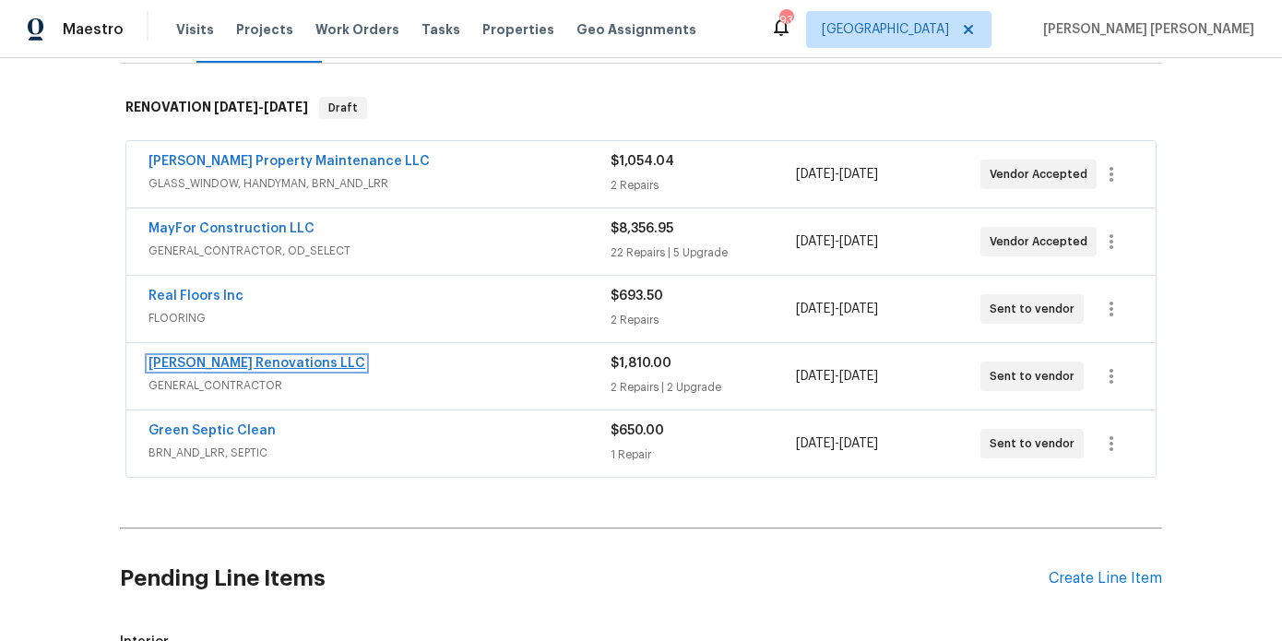
click at [260, 357] on link "[PERSON_NAME] Renovations LLC" at bounding box center [257, 363] width 217 height 13
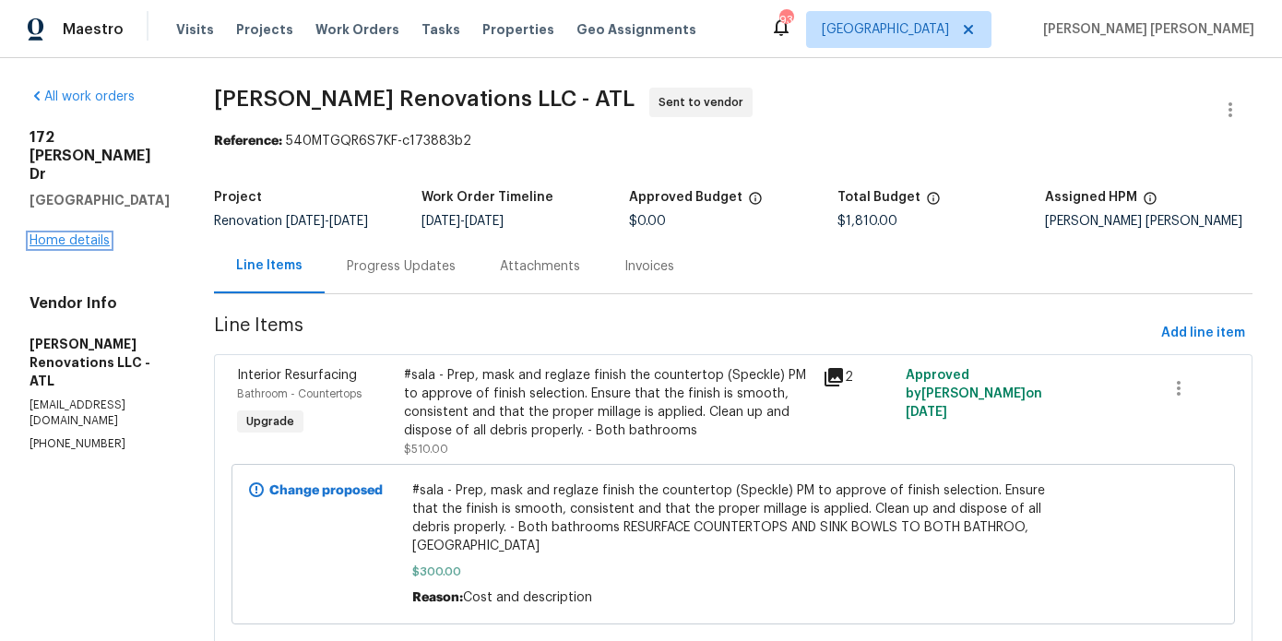
click at [76, 234] on link "Home details" at bounding box center [70, 240] width 80 height 13
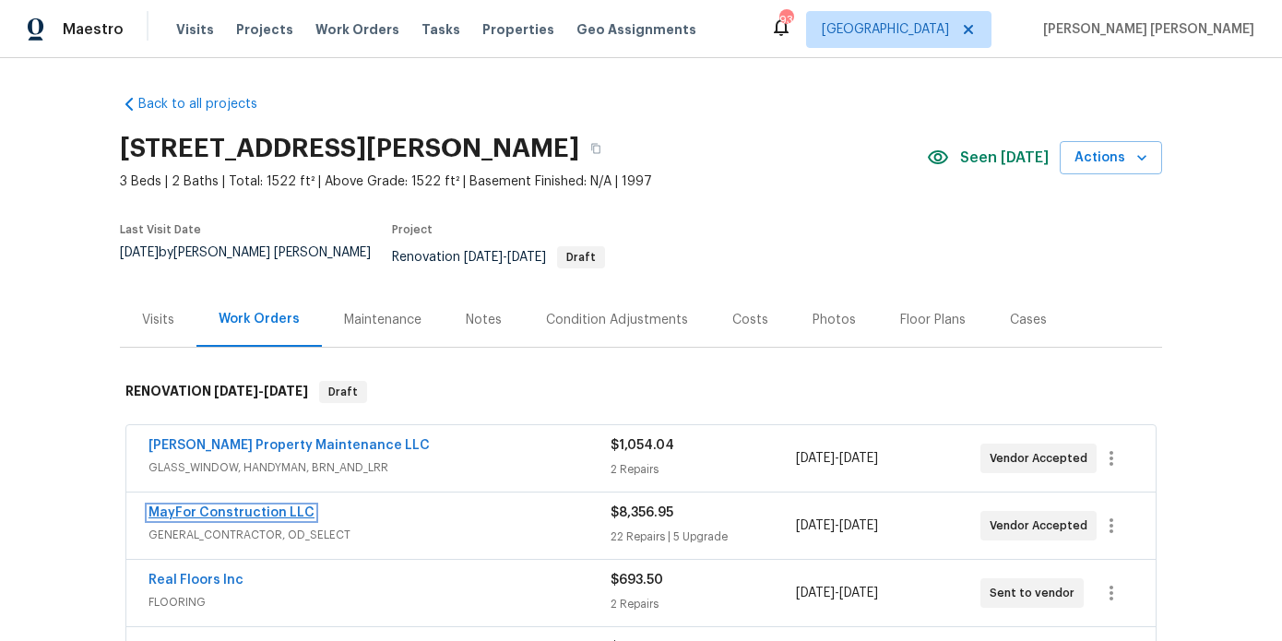
click at [260, 506] on link "MayFor Construction LLC" at bounding box center [232, 512] width 166 height 13
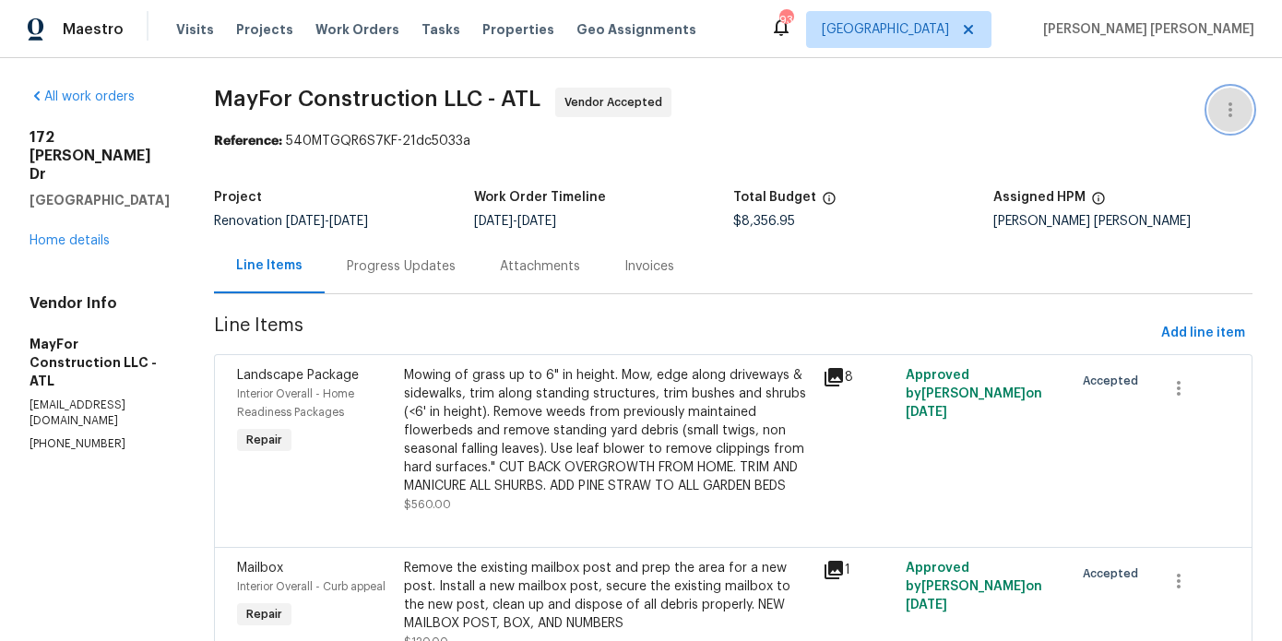
click at [1239, 115] on icon "button" at bounding box center [1231, 110] width 22 height 22
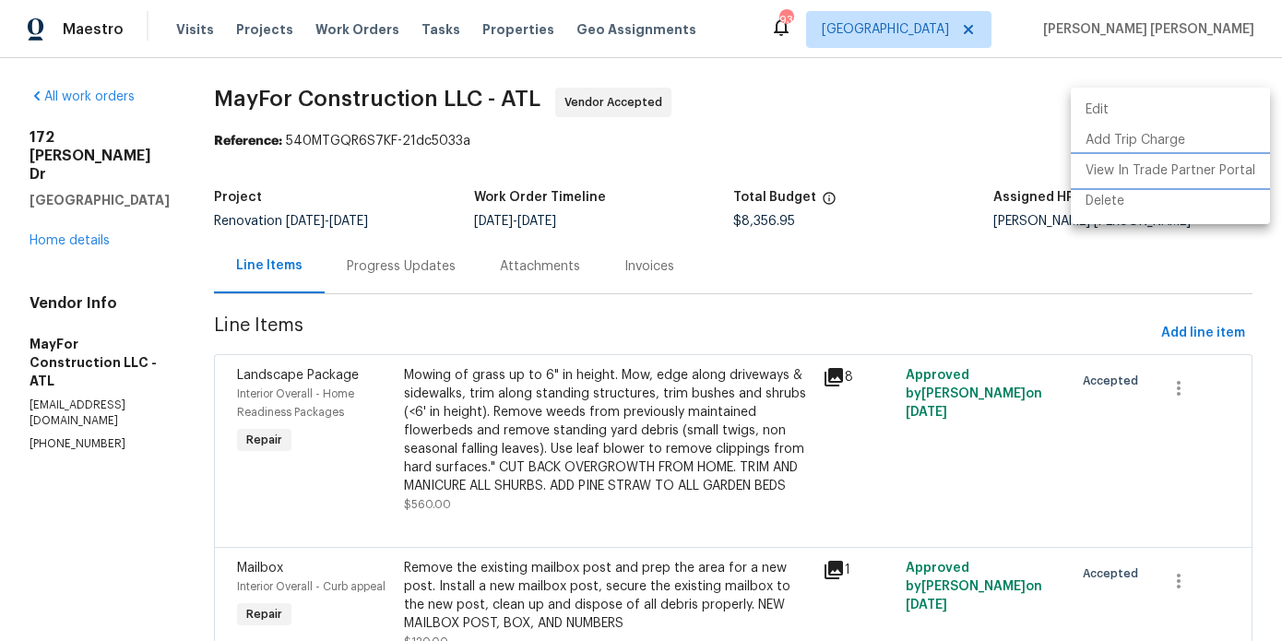
click at [1154, 163] on li "View In Trade Partner Portal" at bounding box center [1170, 171] width 199 height 30
click at [228, 90] on div at bounding box center [641, 320] width 1282 height 641
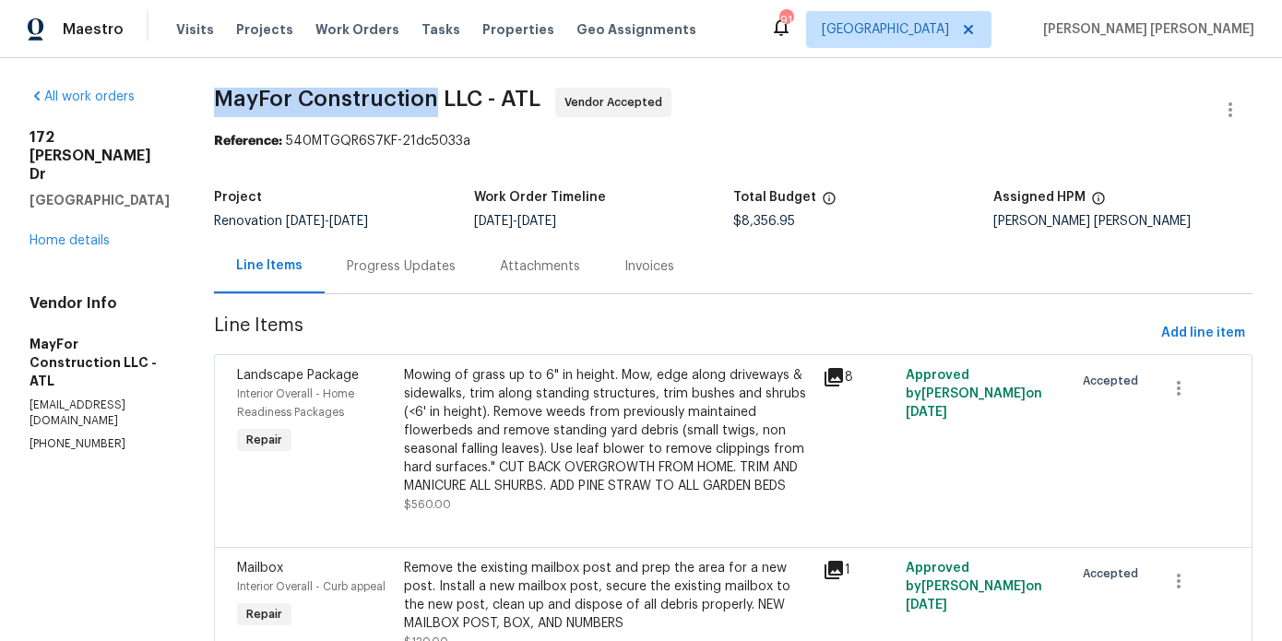
drag, startPoint x: 242, startPoint y: 93, endPoint x: 458, endPoint y: 98, distance: 216.8
click at [458, 98] on span "MayFor Construction LLC - ATL" at bounding box center [377, 99] width 327 height 22
copy span "MayFor Construction"
click at [684, 48] on div "Maestro Visits Projects Work Orders Tasks Properties Geo Assignments 91 Atlanta…" at bounding box center [641, 29] width 1282 height 58
click at [77, 234] on link "Home details" at bounding box center [70, 240] width 80 height 13
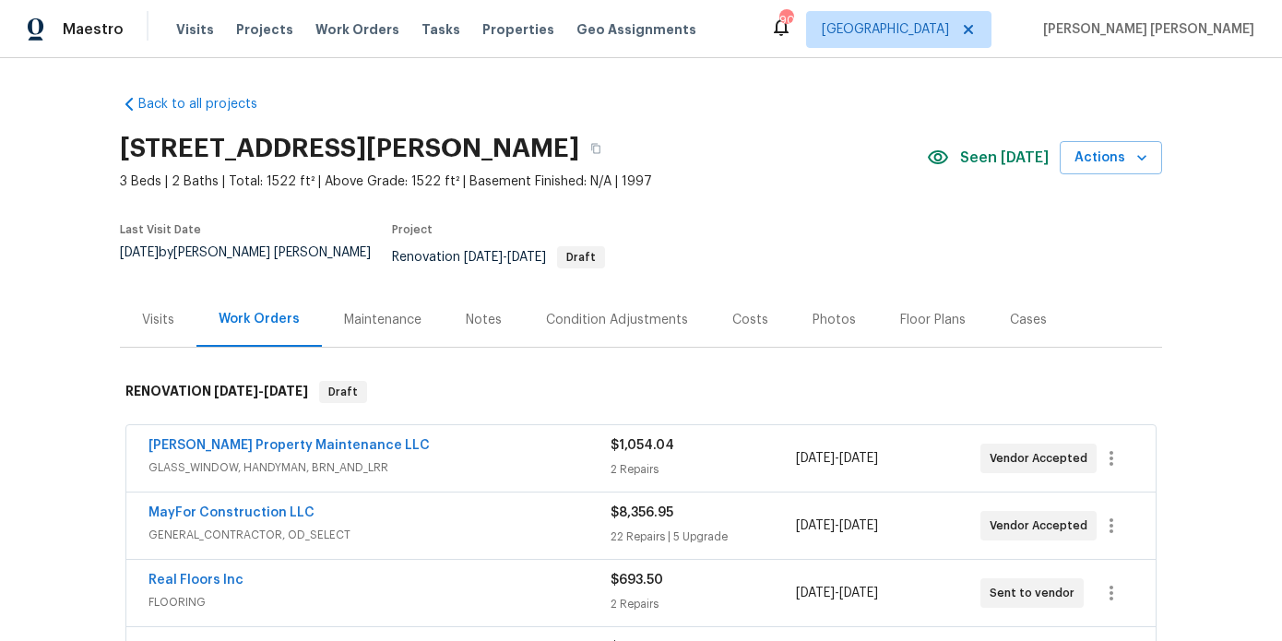
click at [473, 311] on div "Notes" at bounding box center [484, 320] width 36 height 18
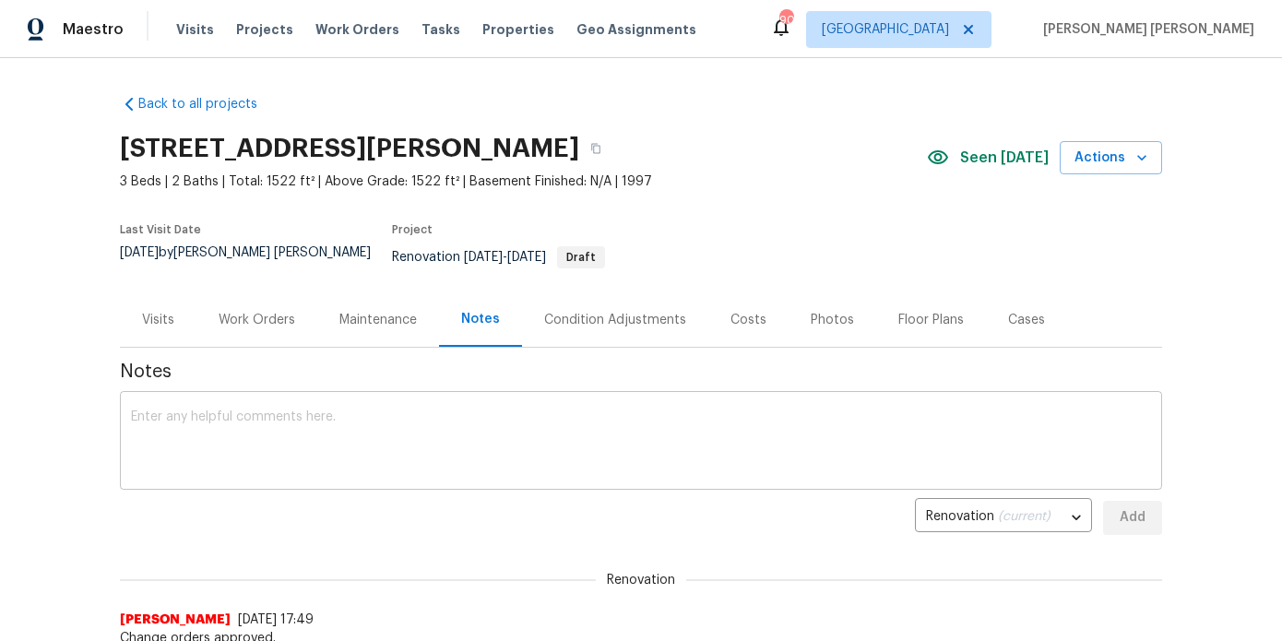
click at [409, 438] on textarea at bounding box center [641, 443] width 1020 height 65
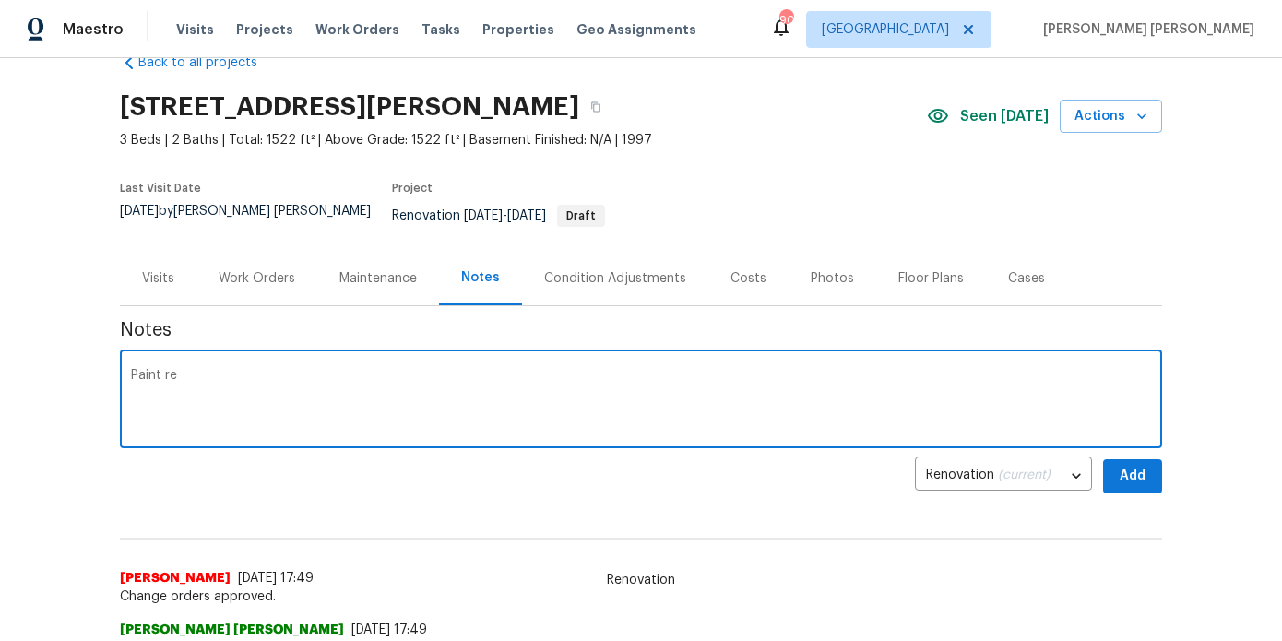
scroll to position [47, 0]
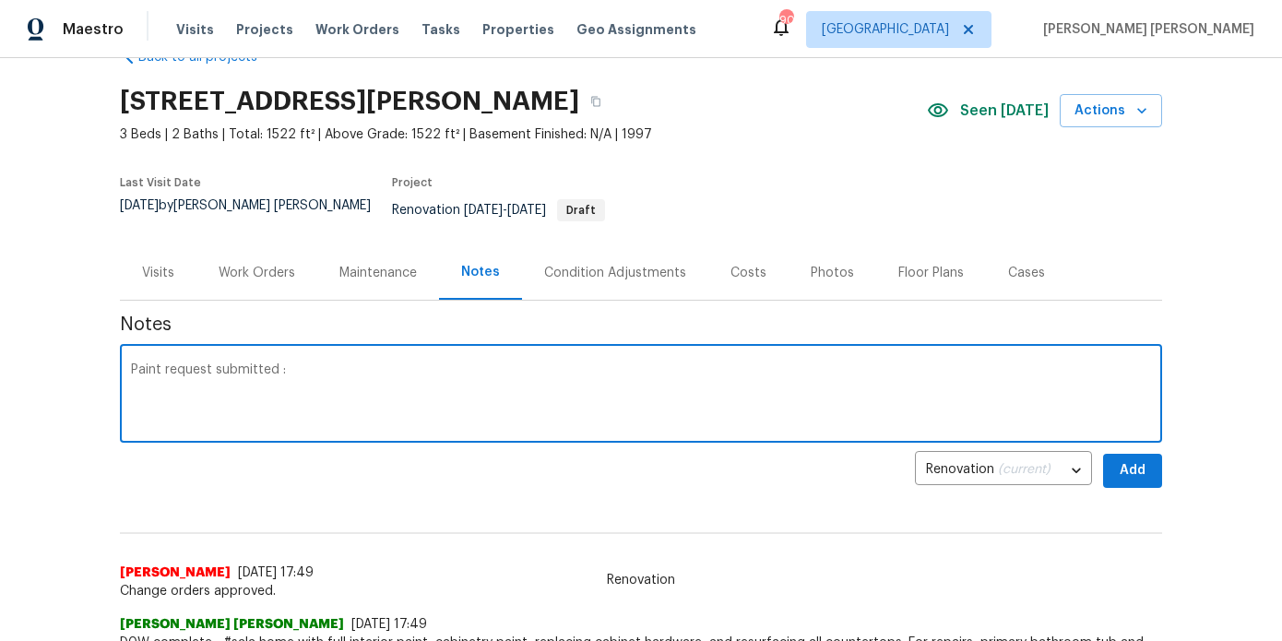
paste textarea "https://opendoor.slack.com/archives/C07MF4A0E48/p1755122679519029"
type textarea "Paint request submitted :https://opendoor.slack.com/archives/C07MF4A0E48/p17551…"
click at [1125, 459] on span "Add" at bounding box center [1133, 470] width 30 height 23
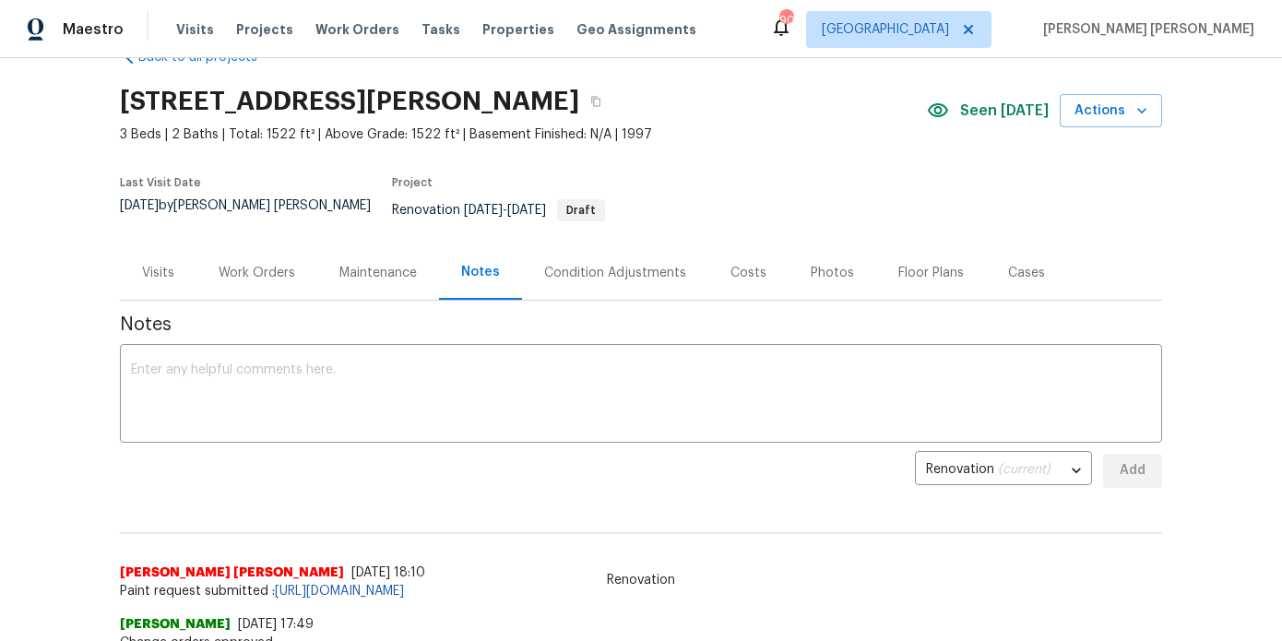
click at [296, 268] on div "Work Orders" at bounding box center [256, 272] width 121 height 54
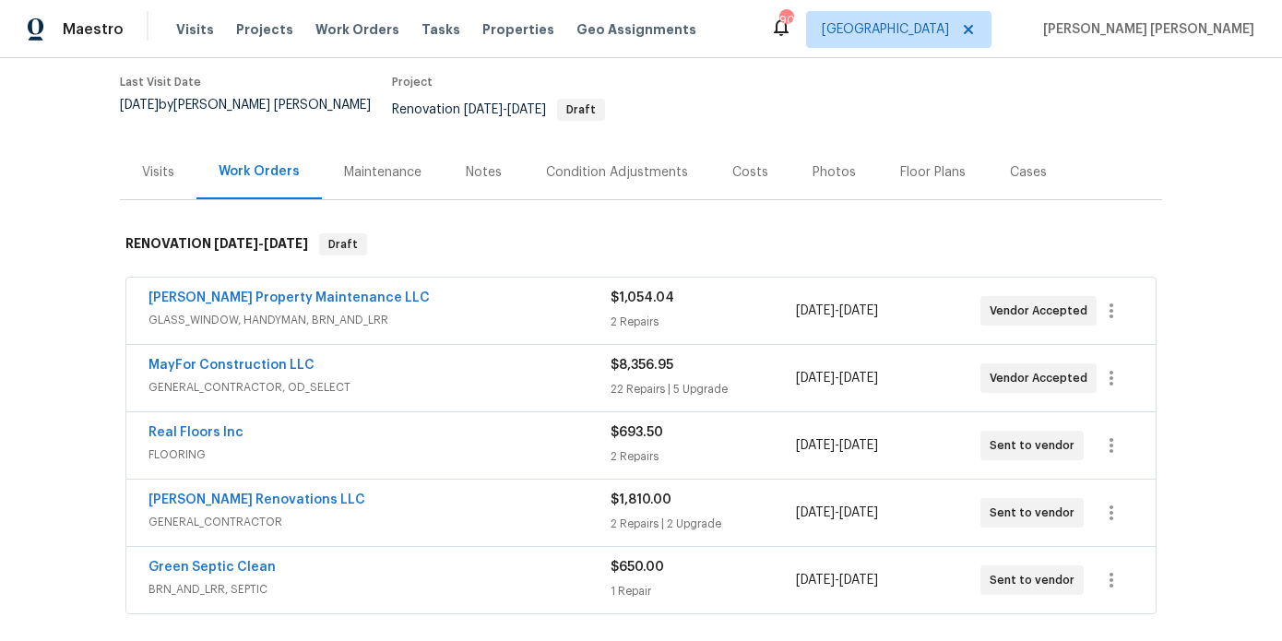
scroll to position [165, 0]
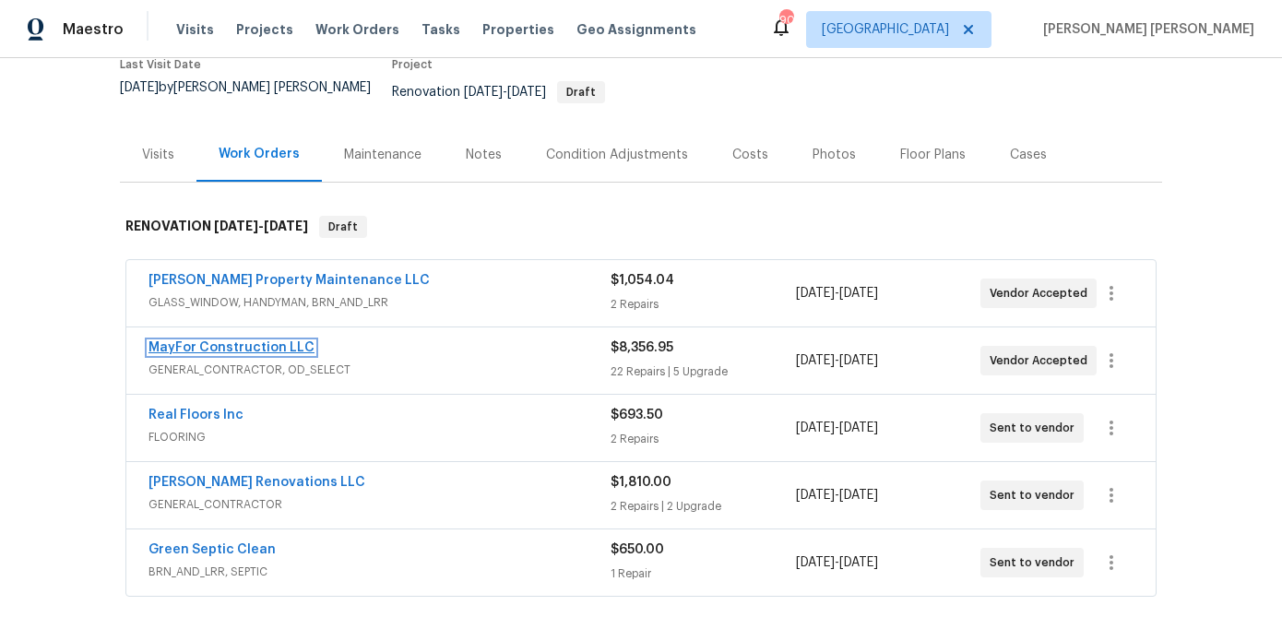
click at [285, 341] on link "MayFor Construction LLC" at bounding box center [232, 347] width 166 height 13
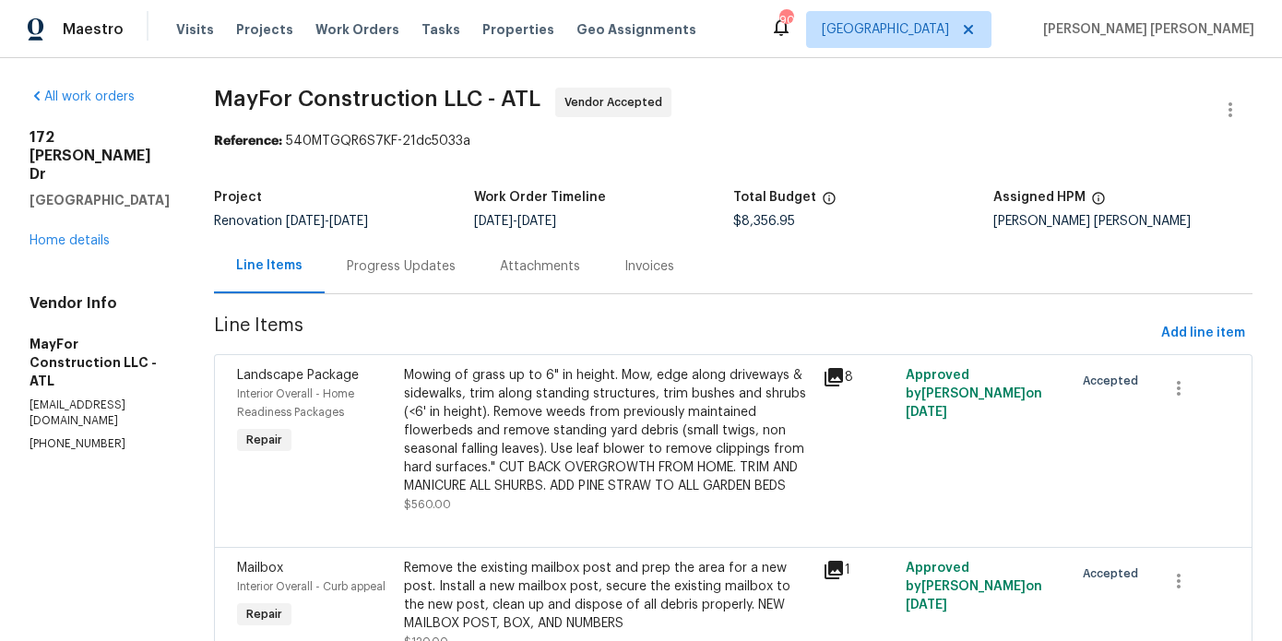
click at [405, 270] on div "Progress Updates" at bounding box center [401, 266] width 109 height 18
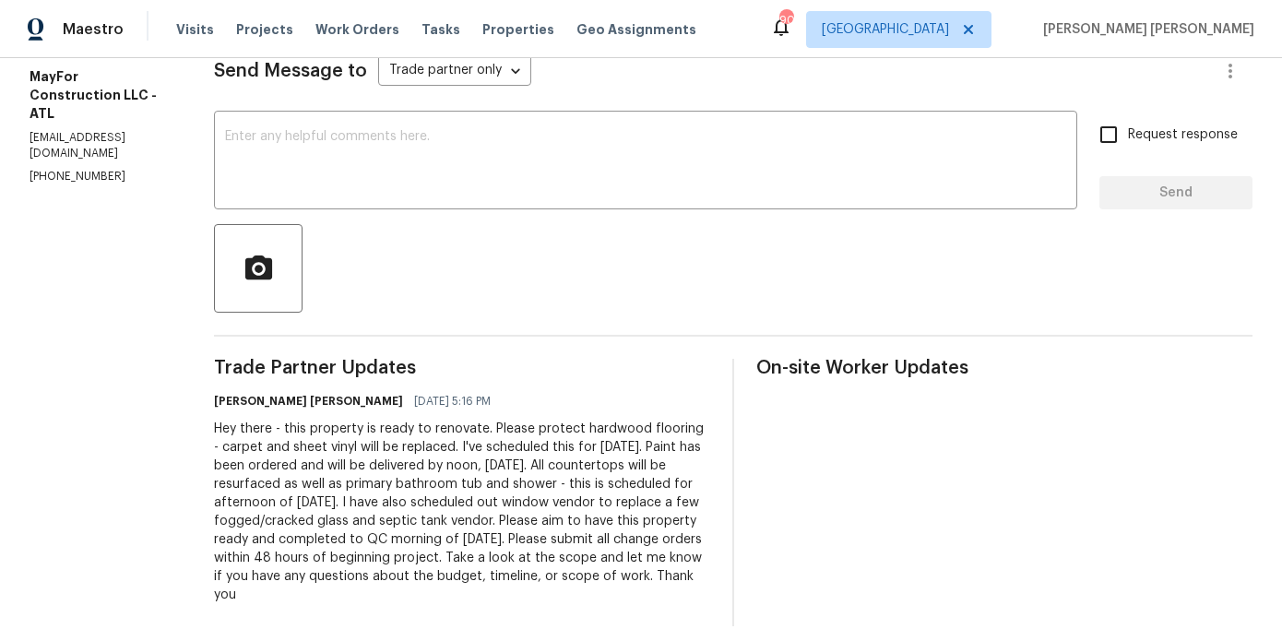
scroll to position [282, 0]
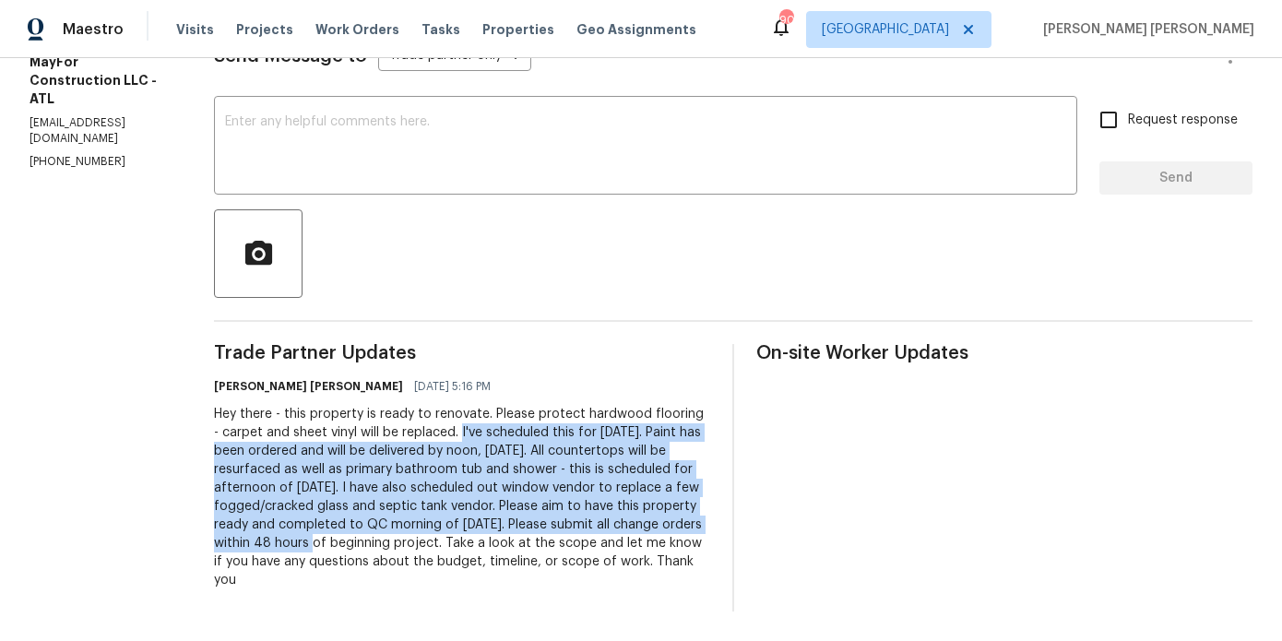
drag, startPoint x: 488, startPoint y: 433, endPoint x: 459, endPoint y: 546, distance: 117.0
click at [459, 546] on div "Hey there - this property is ready to renovate. Please protect hardwood floorin…" at bounding box center [462, 497] width 496 height 184
copy div "I've scheduled this for Wednesday, August 20th. Paint has been ordered and will…"
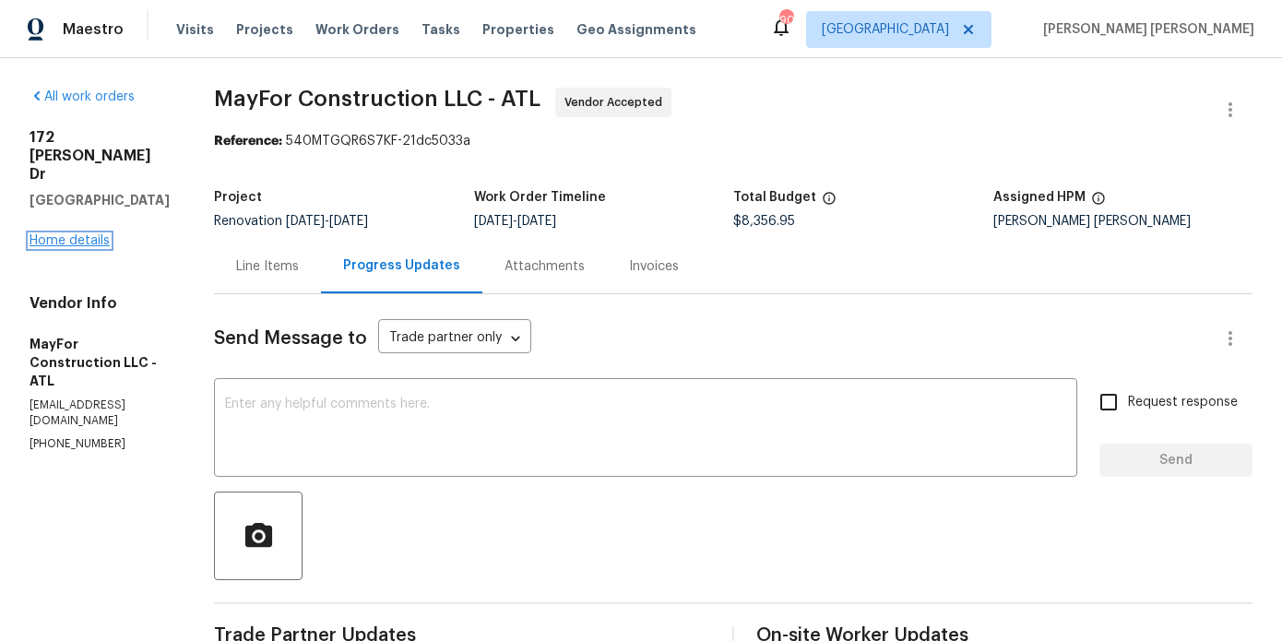
click at [60, 234] on link "Home details" at bounding box center [70, 240] width 80 height 13
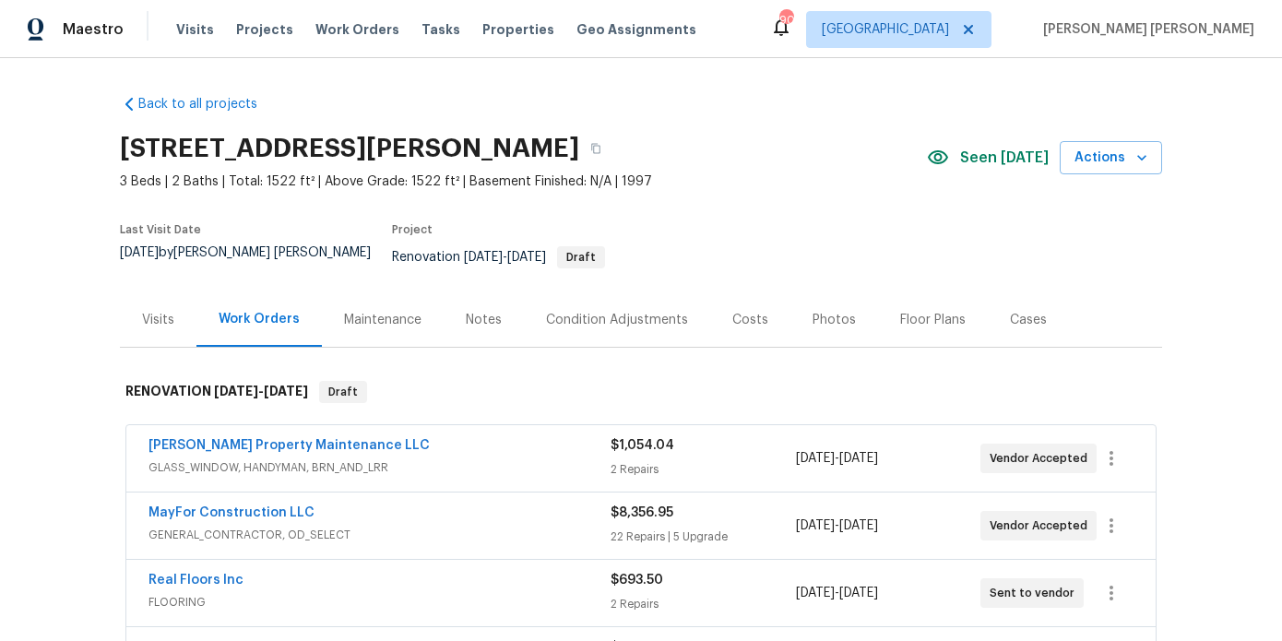
click at [497, 292] on div "Notes" at bounding box center [484, 319] width 80 height 54
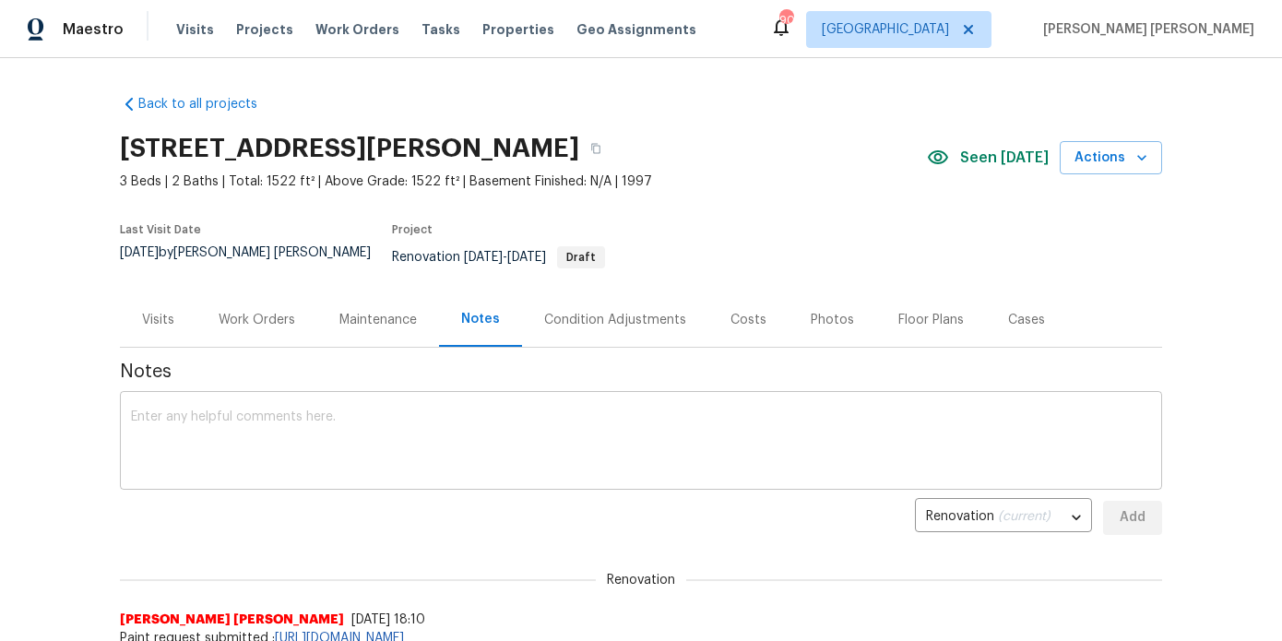
click at [443, 466] on div "x ​" at bounding box center [641, 443] width 1042 height 94
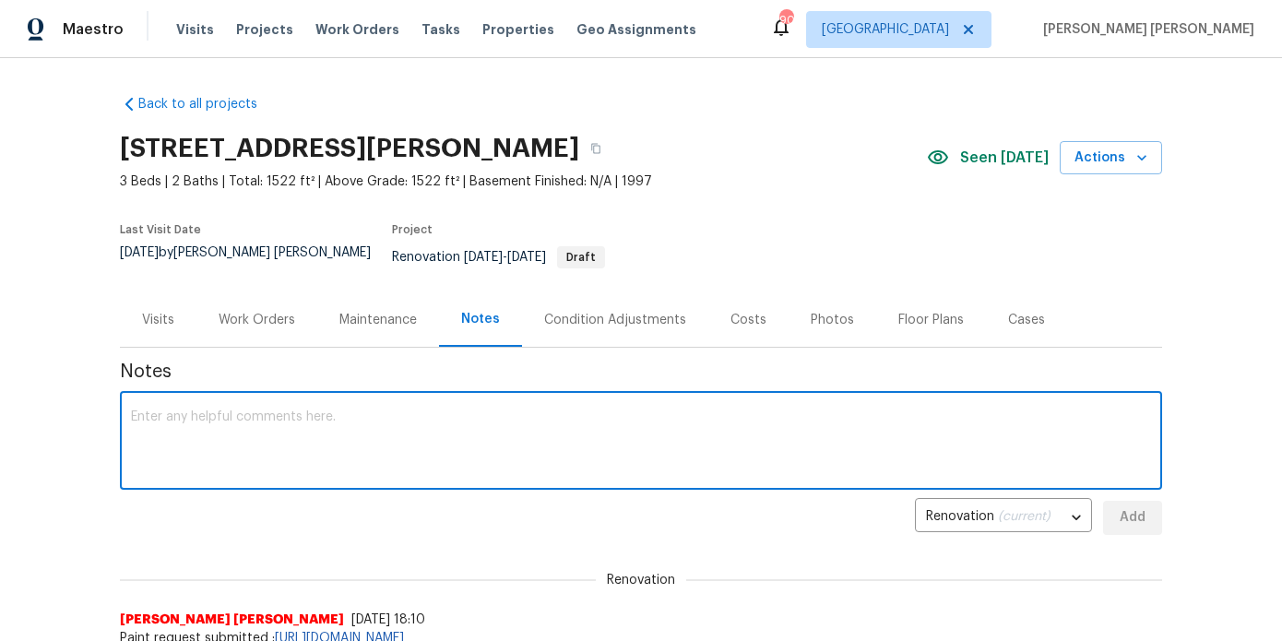
paste textarea "I've scheduled this for Wednesday, August 20th. Paint has been ordered and will…"
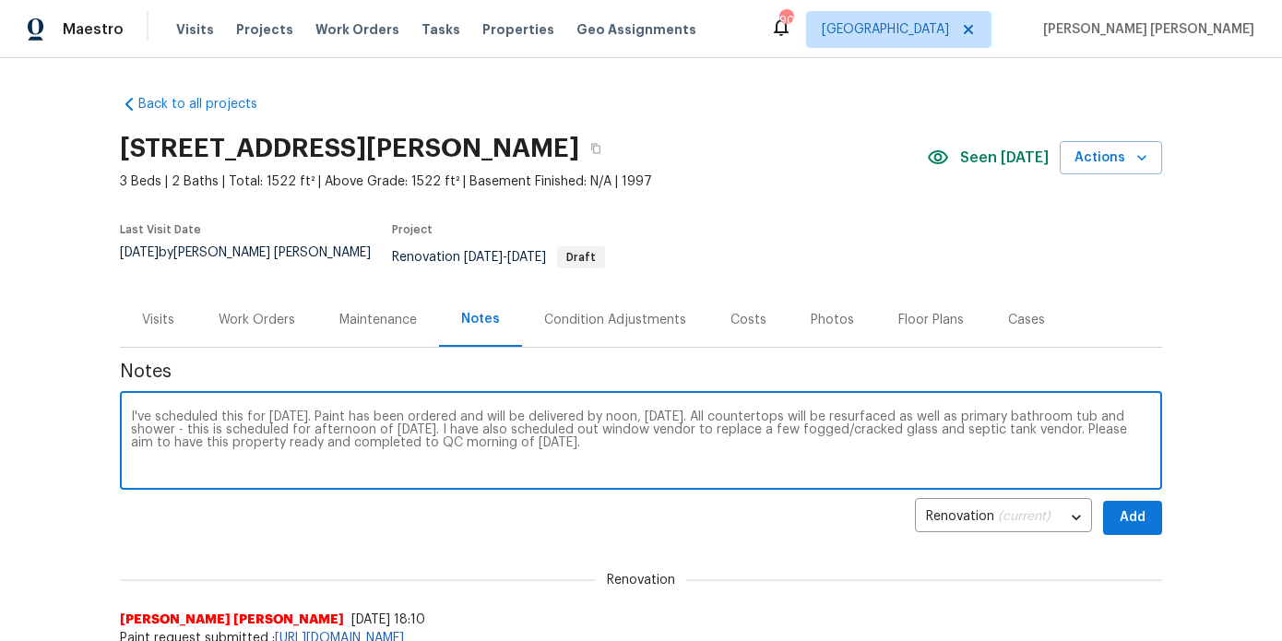
drag, startPoint x: 250, startPoint y: 427, endPoint x: 330, endPoint y: 425, distance: 80.3
click at [330, 425] on textarea "I've scheduled this for Wednesday, August 20th. Paint has been ordered and will…" at bounding box center [641, 443] width 1020 height 65
click at [792, 458] on textarea "I've scheduled this for Wednesday, August 20th. Paint has been ordered and will…" at bounding box center [641, 443] width 1020 height 65
type textarea "I've scheduled this for Wednesday, August 20th. Paint has been ordered and will…"
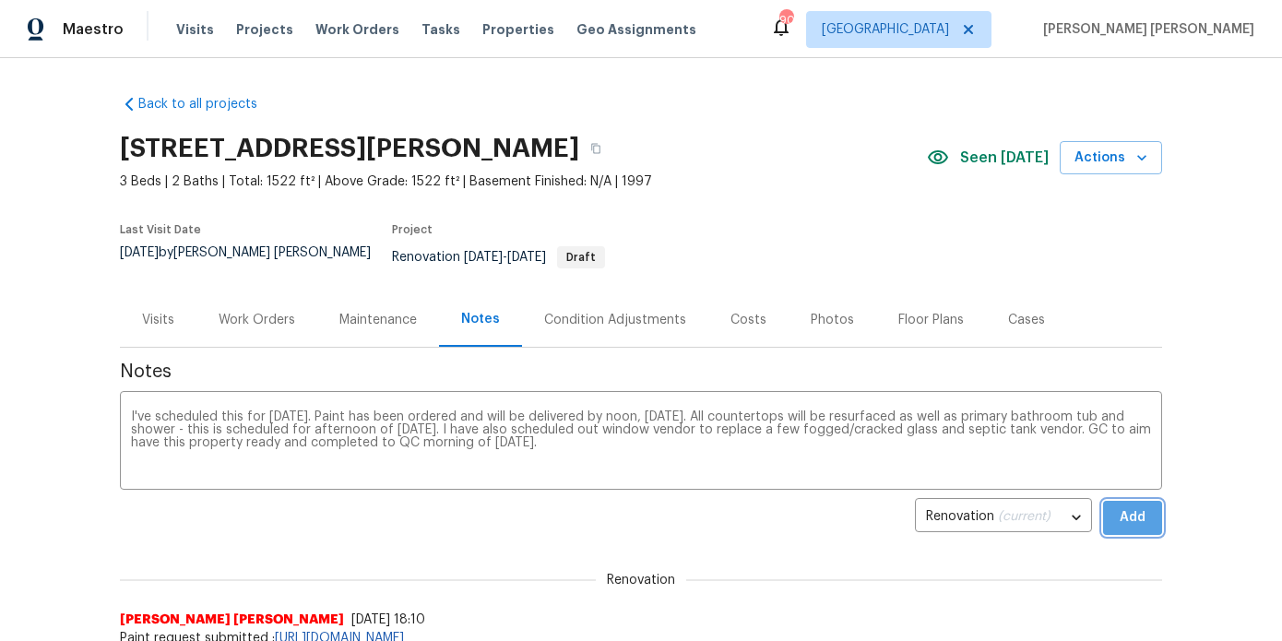
click at [1141, 506] on span "Add" at bounding box center [1133, 517] width 30 height 23
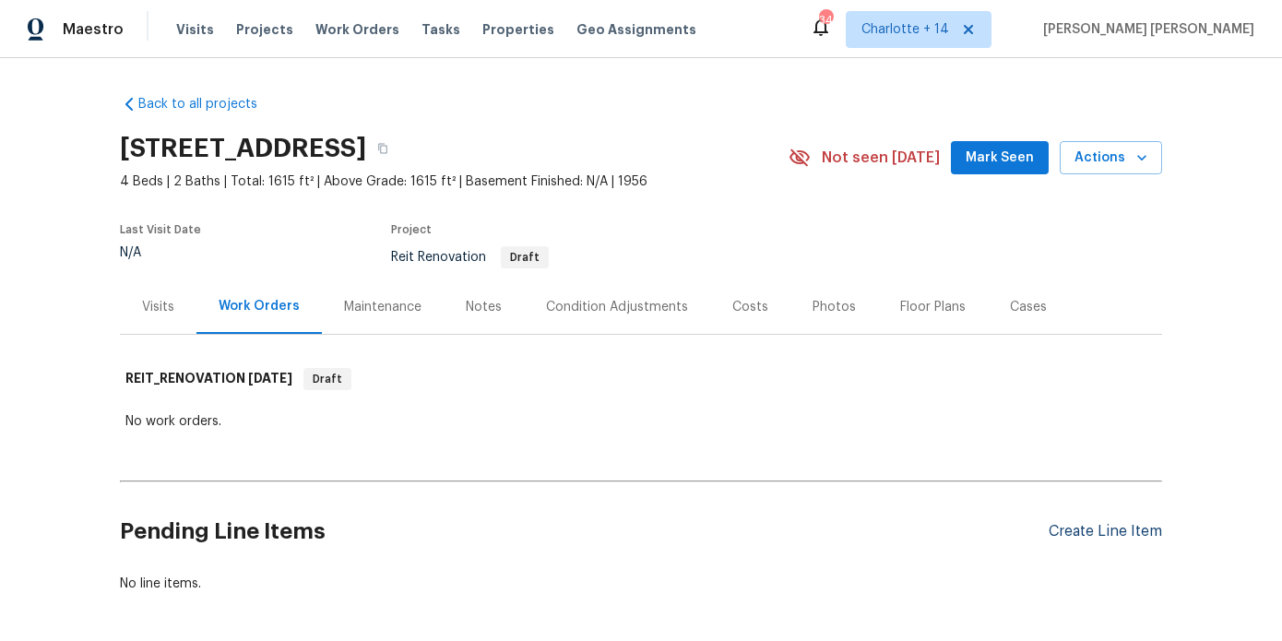
click at [1061, 532] on div "Create Line Item" at bounding box center [1105, 532] width 113 height 18
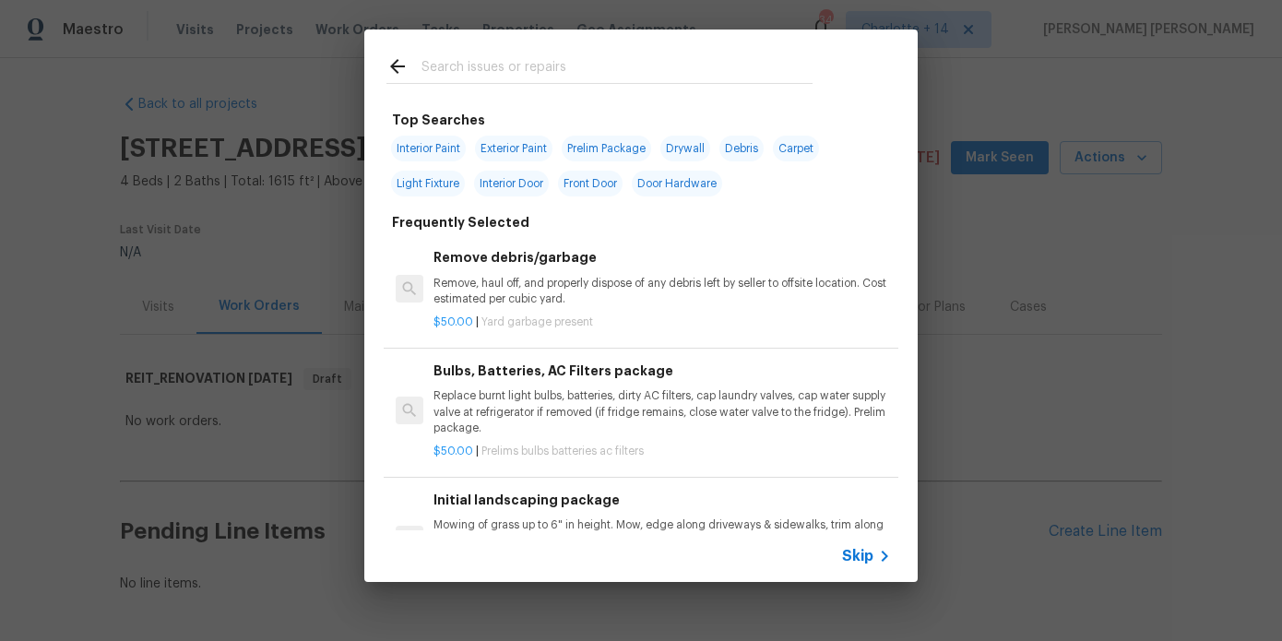
click at [443, 70] on input "text" at bounding box center [617, 69] width 391 height 28
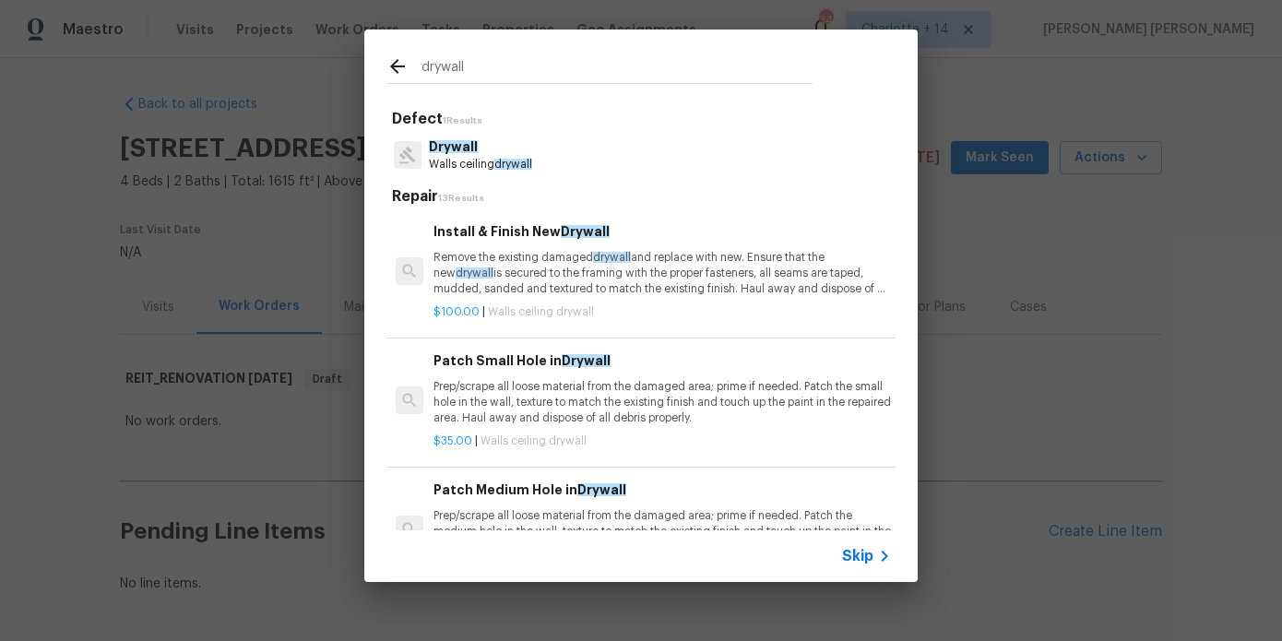
type input "drywall"
click at [511, 173] on div "Drywall Walls ceiling drywall" at bounding box center [641, 155] width 509 height 50
click at [502, 156] on p "Drywall" at bounding box center [480, 146] width 103 height 19
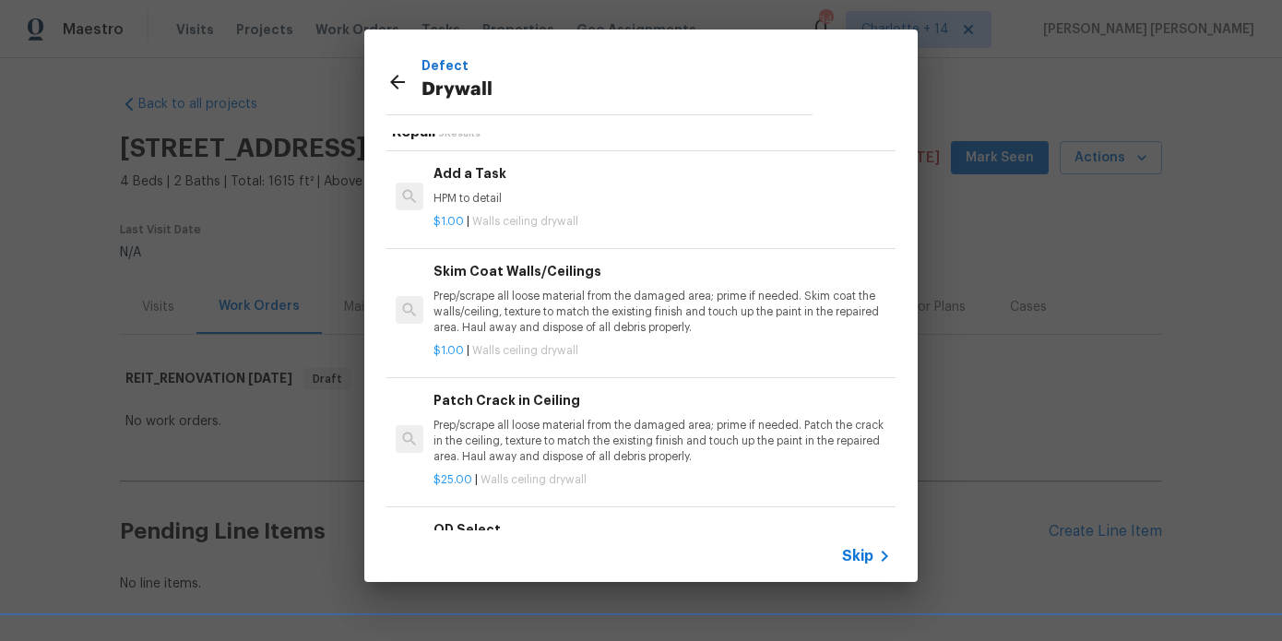
scroll to position [28, 0]
click at [505, 233] on div "Add a Task HPM to detail $1.00 | Walls ceiling drywall" at bounding box center [641, 195] width 515 height 103
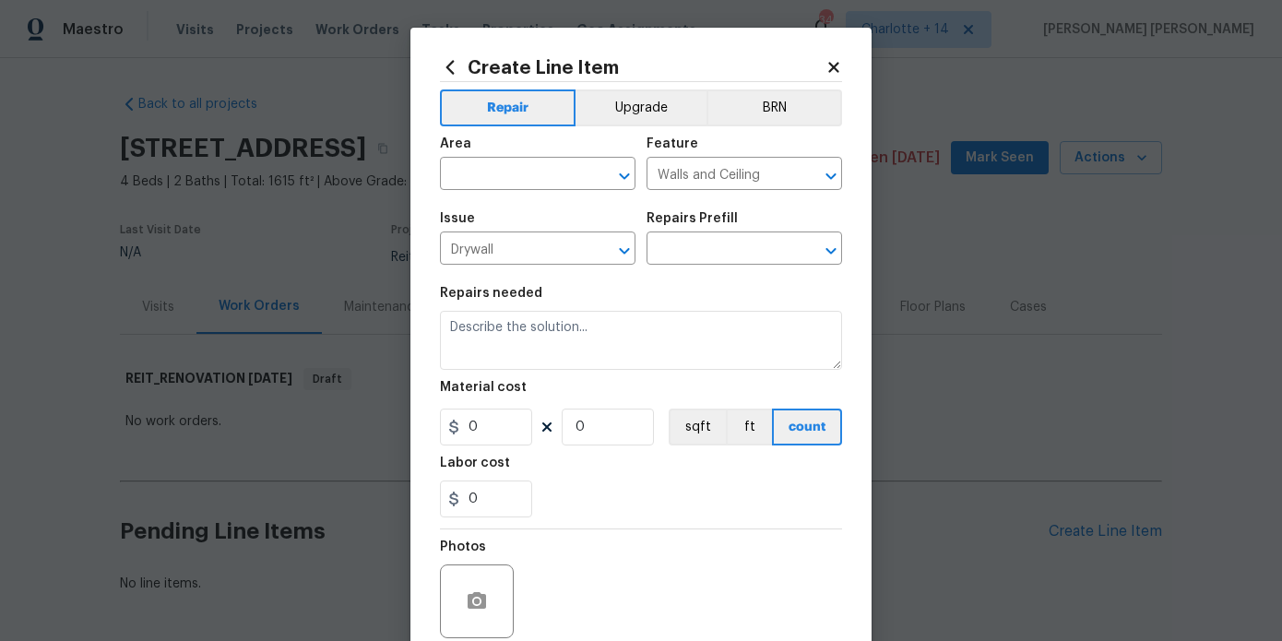
type textarea "HPM to detail"
type input "1"
type input "Add a Task $1.00"
type input "1"
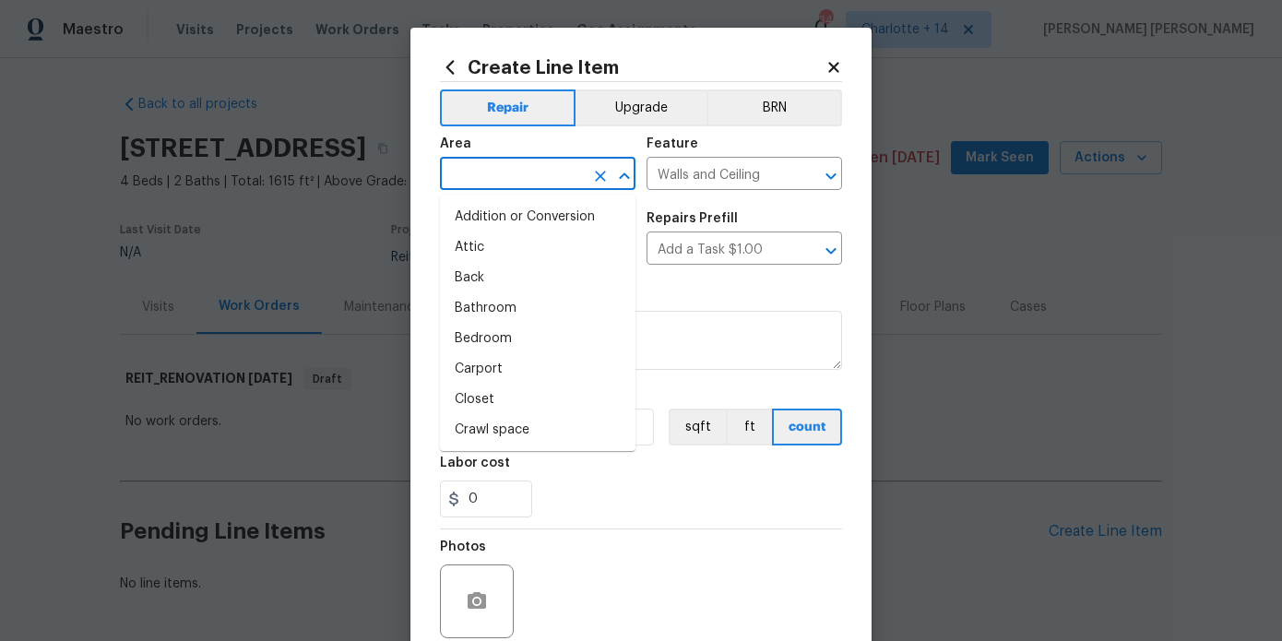
click at [536, 169] on input "text" at bounding box center [512, 175] width 144 height 29
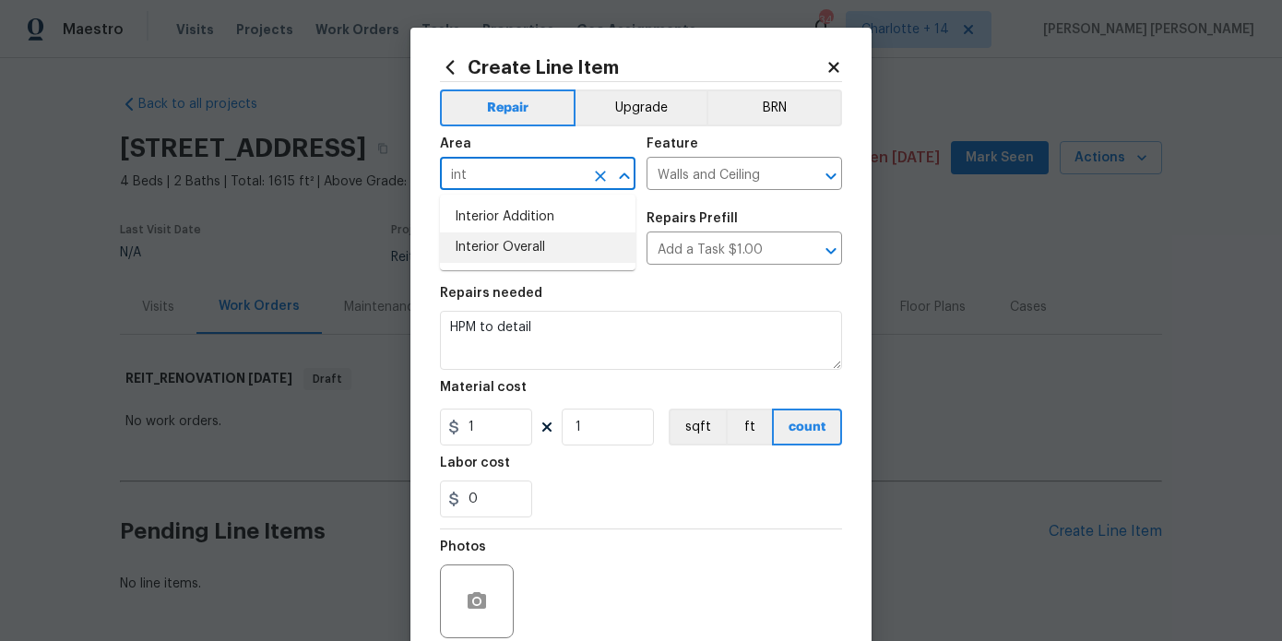
click at [532, 244] on li "Interior Overall" at bounding box center [538, 247] width 196 height 30
type input "Interior Overall"
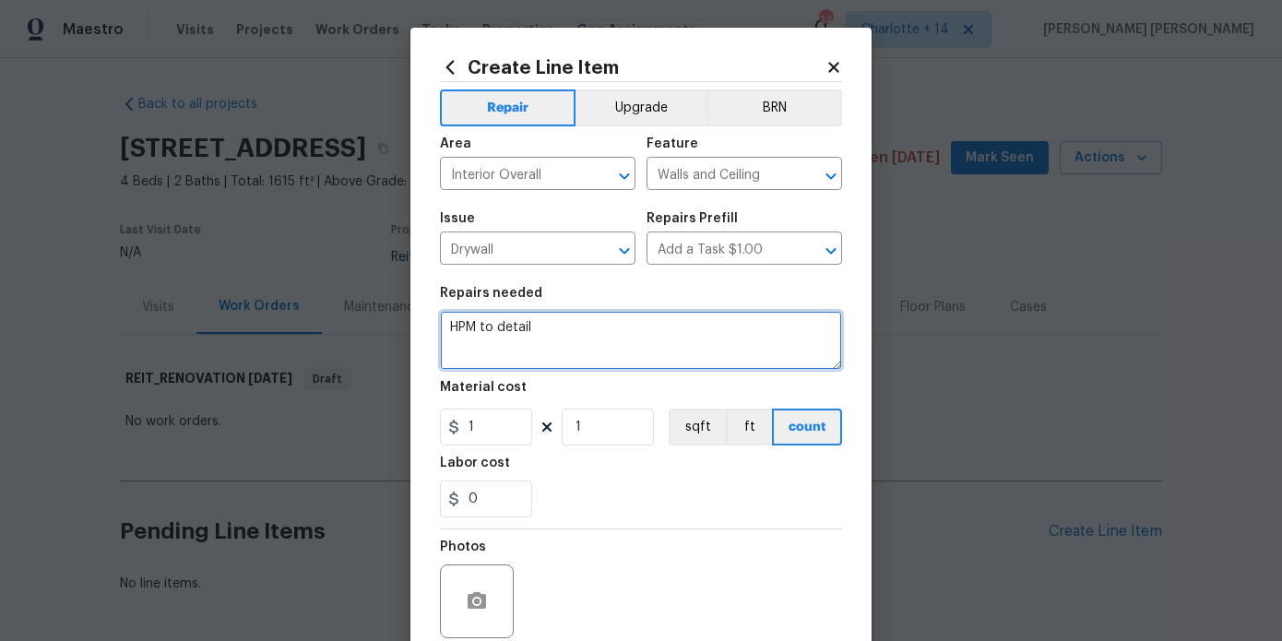
click at [558, 327] on textarea "HPM to detail" at bounding box center [641, 340] width 402 height 59
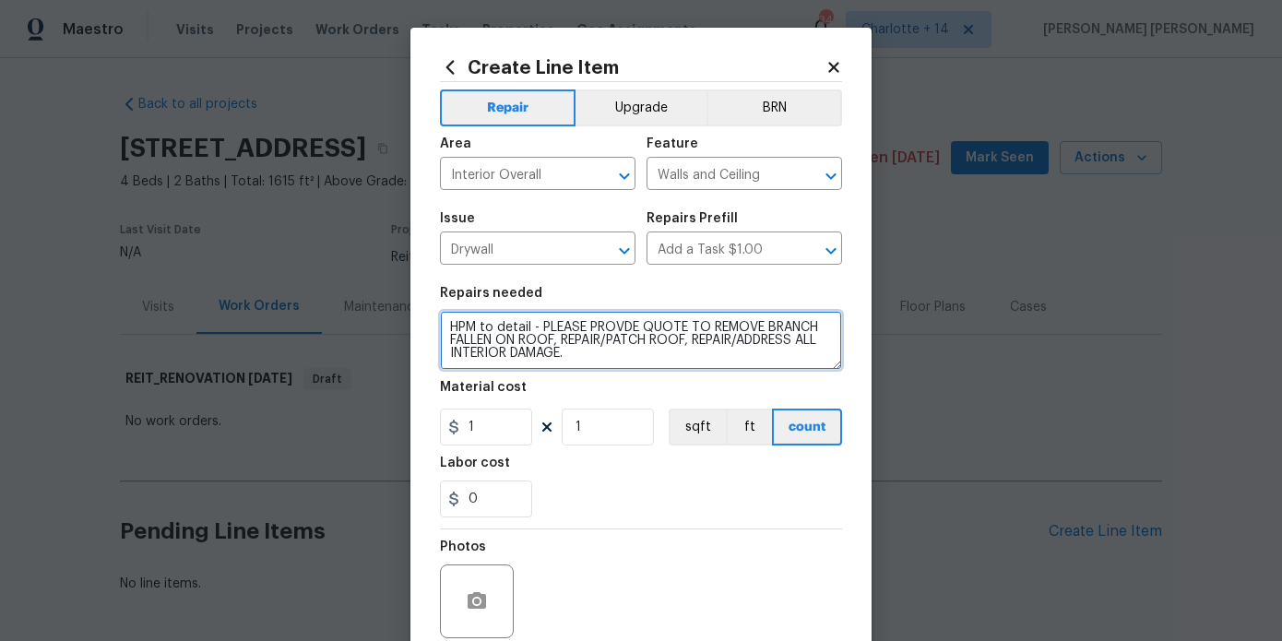
type textarea "HPM to detail - PLEASE PROVDE QUOTE TO REMOVE BRANCH FALLEN ON ROOF, REPAIR/PAT…"
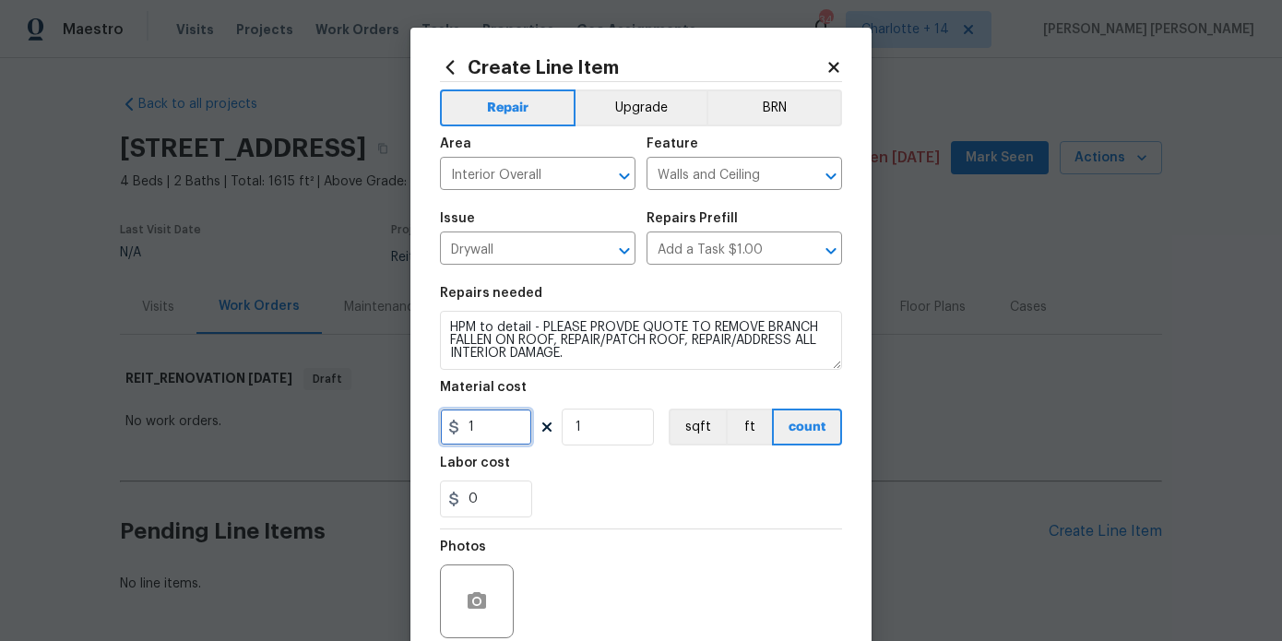
click at [502, 434] on input "1" at bounding box center [486, 427] width 92 height 37
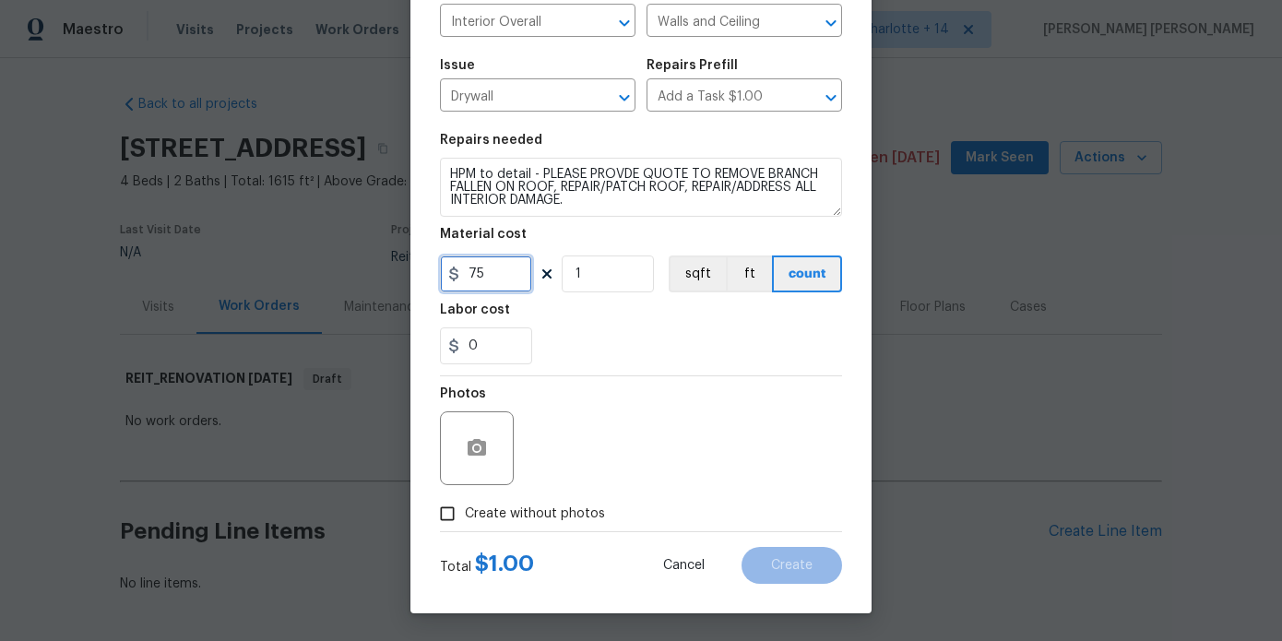
type input "75"
click at [561, 509] on span "Create without photos" at bounding box center [535, 514] width 140 height 19
click at [465, 509] on input "Create without photos" at bounding box center [447, 513] width 35 height 35
checkbox input "true"
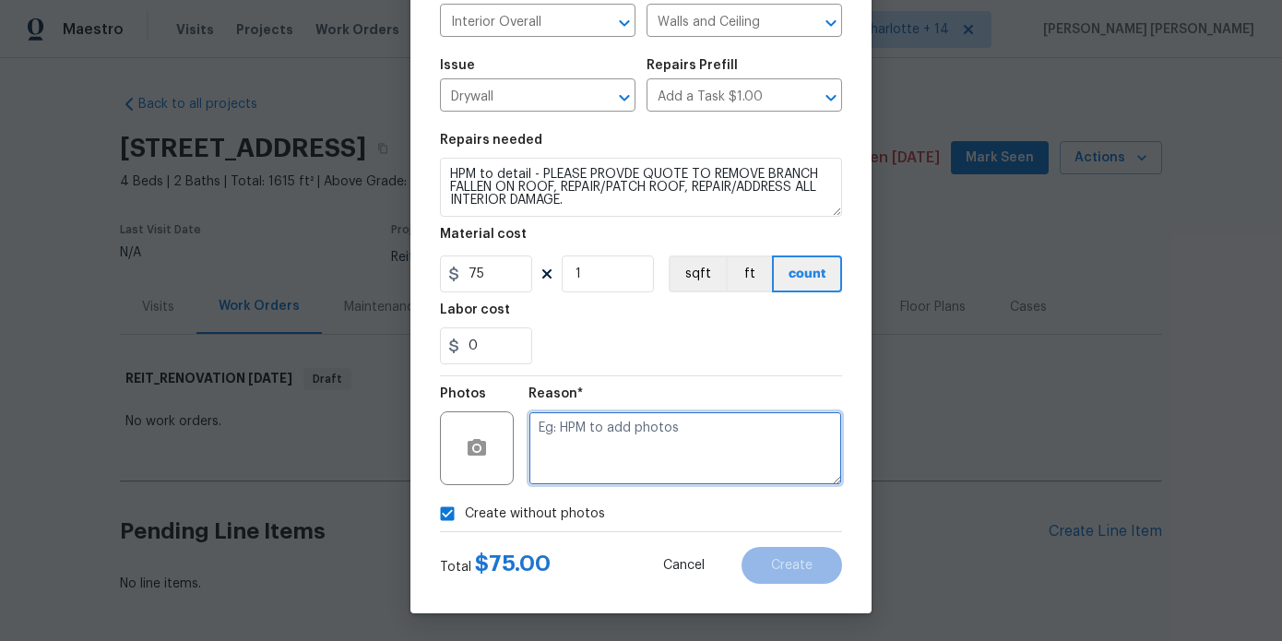
click at [606, 455] on textarea at bounding box center [686, 448] width 314 height 74
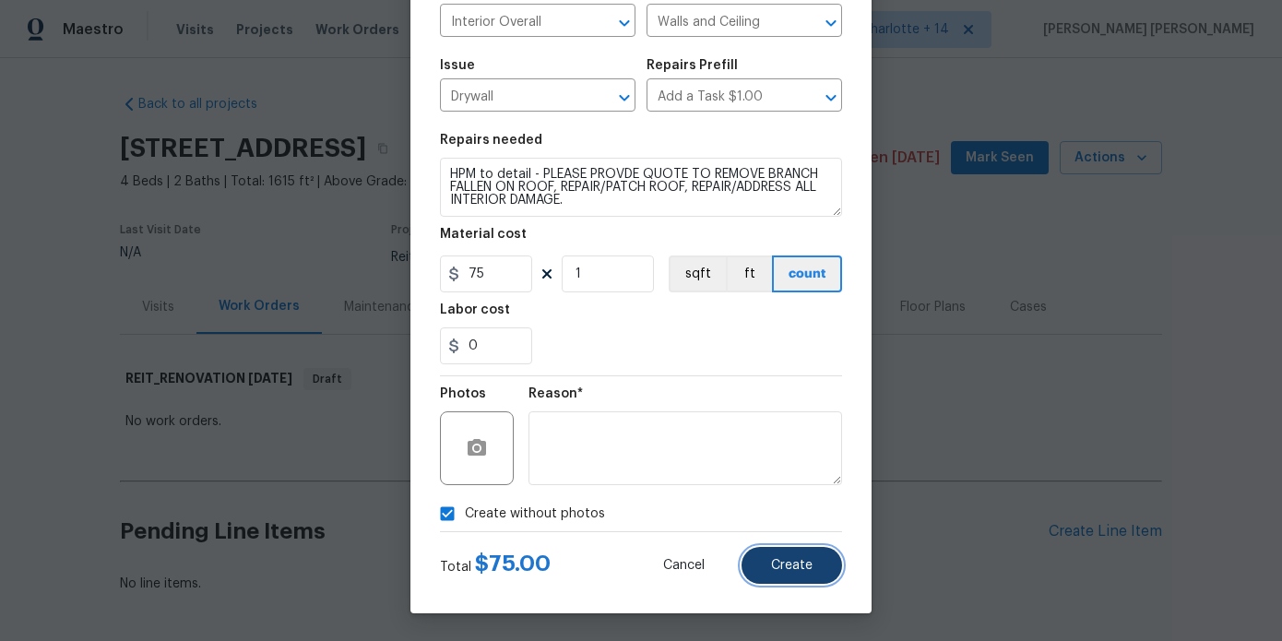
click at [807, 576] on button "Create" at bounding box center [792, 565] width 101 height 37
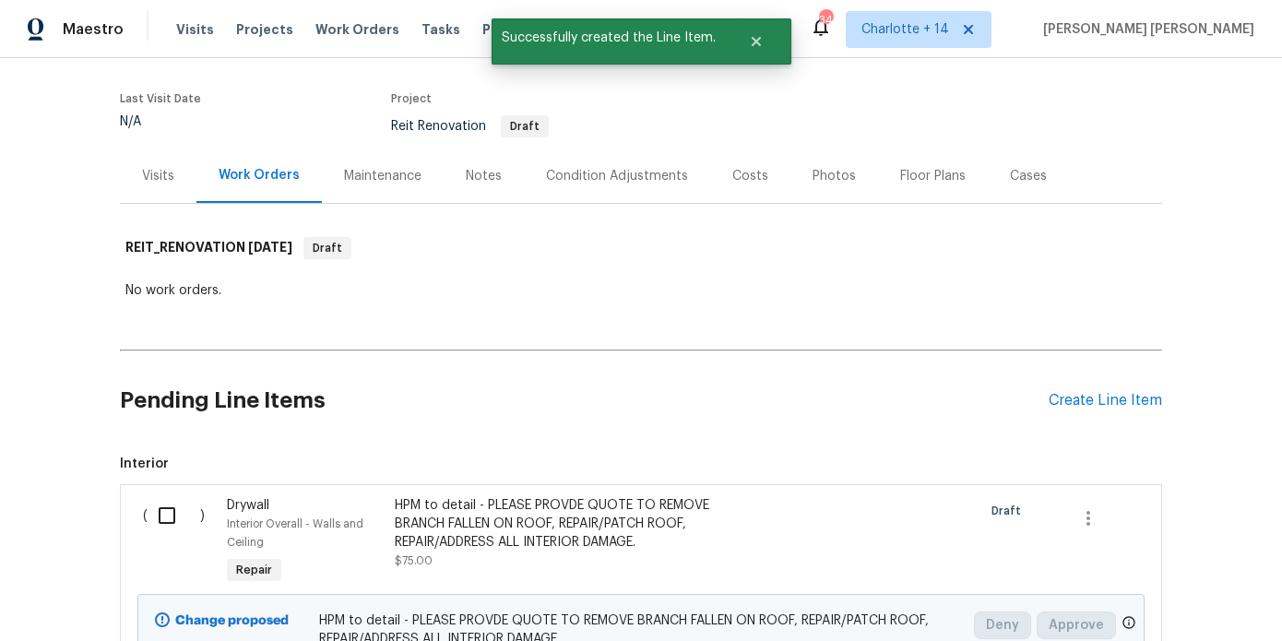
scroll to position [326, 0]
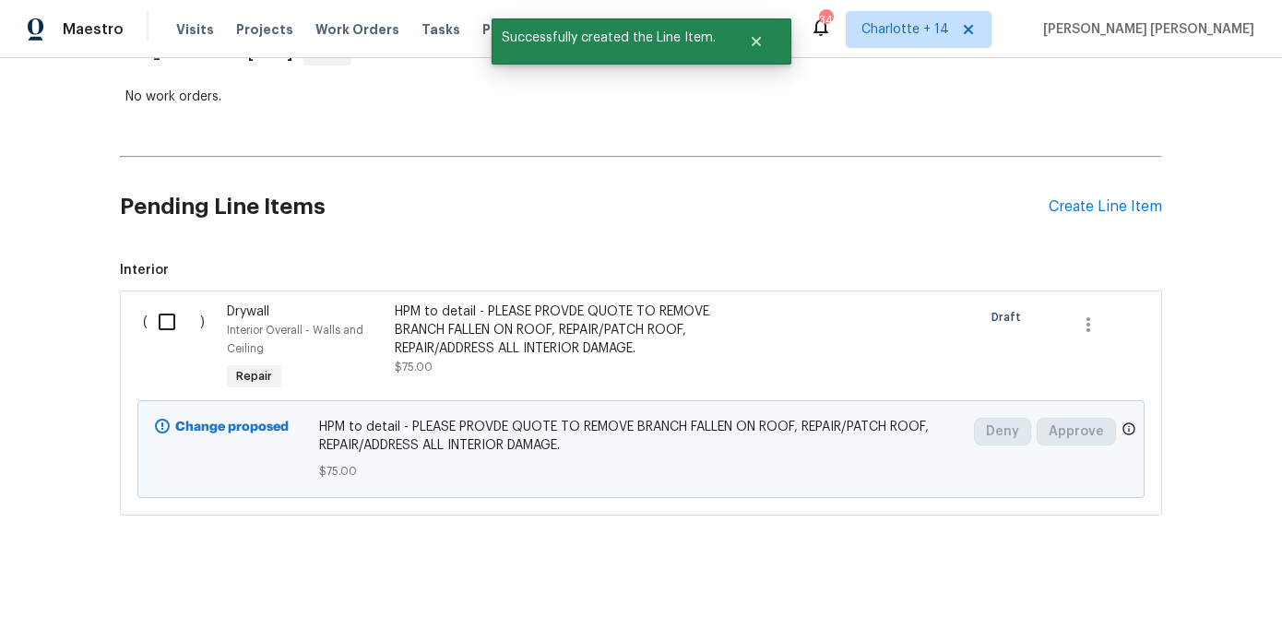
click at [168, 313] on input "checkbox" at bounding box center [174, 322] width 53 height 39
checkbox input "true"
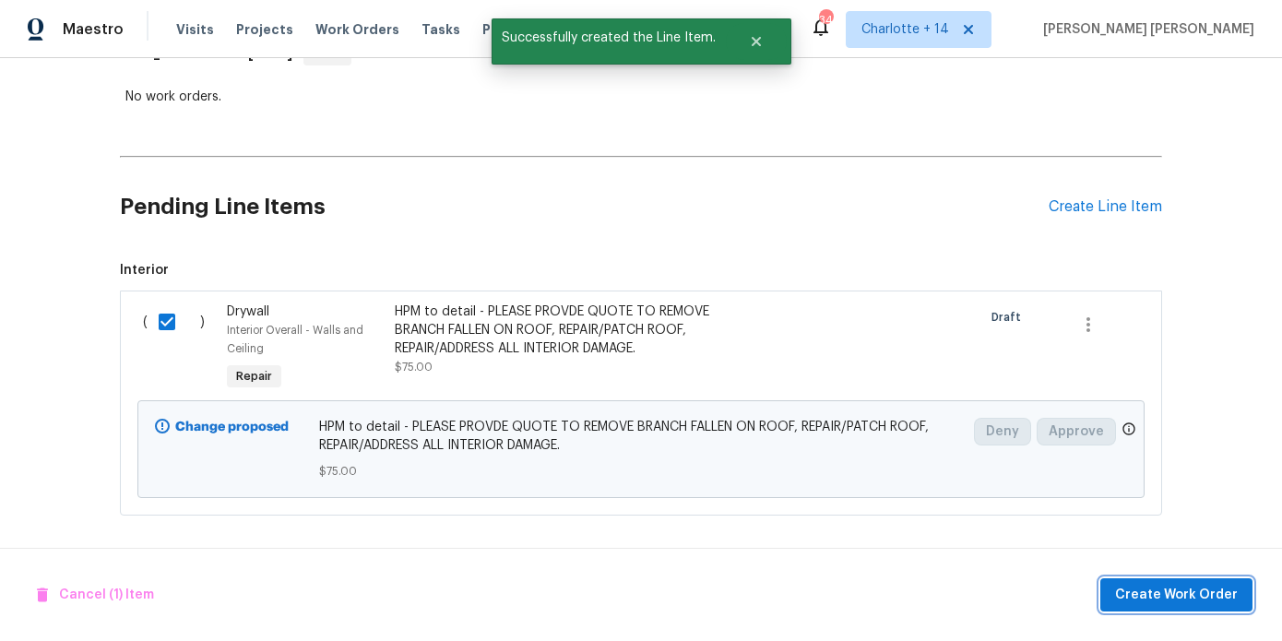
click at [1138, 594] on span "Create Work Order" at bounding box center [1176, 595] width 123 height 23
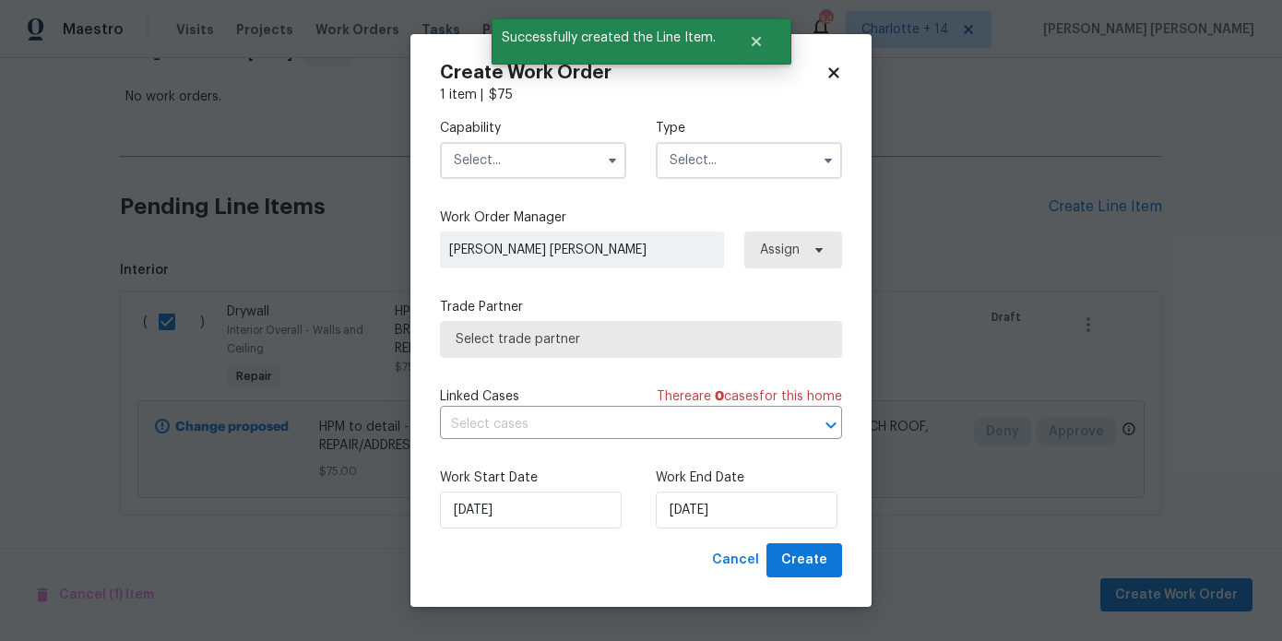
click at [507, 168] on input "text" at bounding box center [533, 160] width 186 height 37
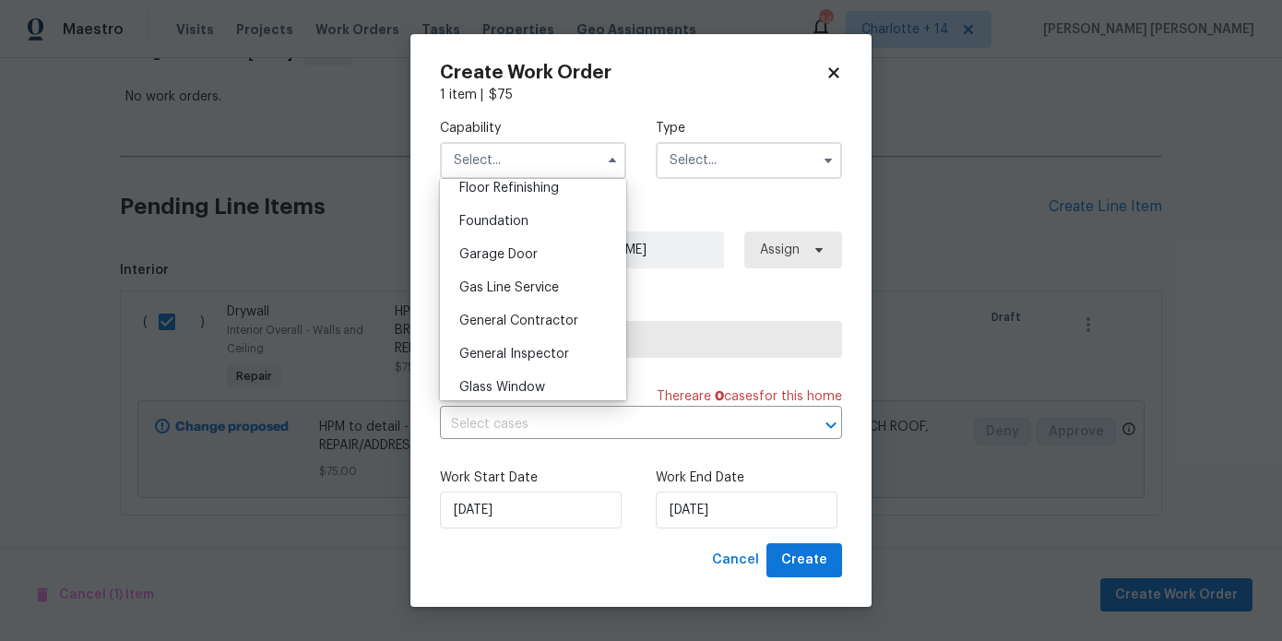
scroll to position [766, 0]
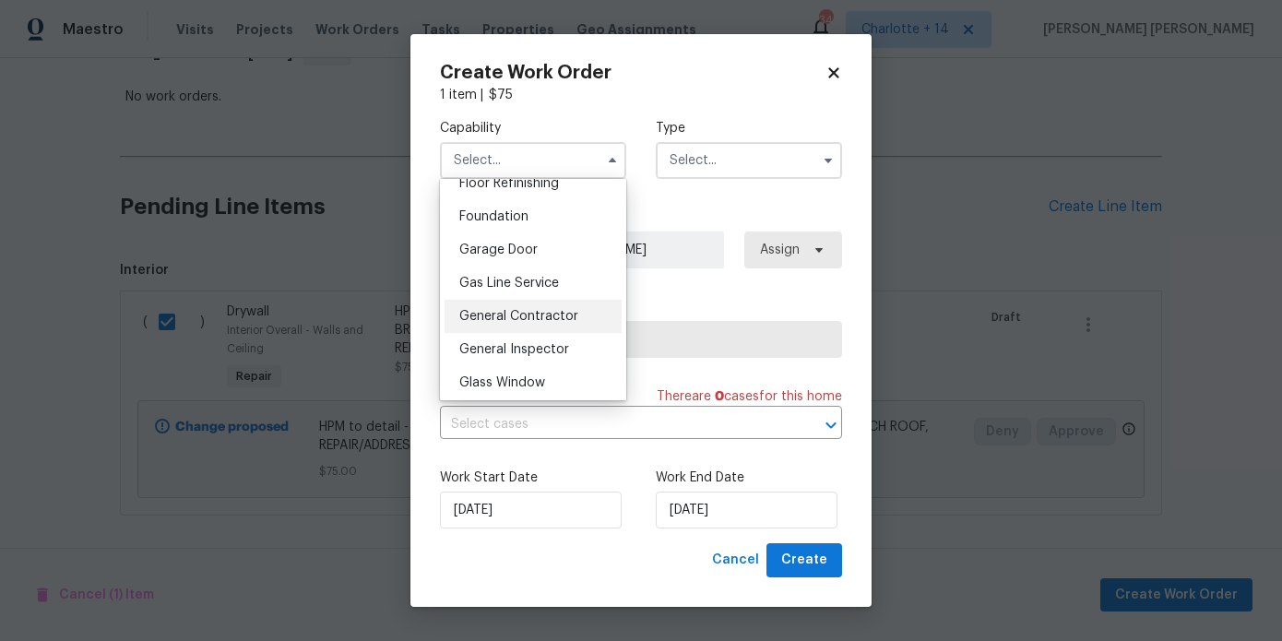
click at [519, 313] on span "General Contractor" at bounding box center [518, 316] width 119 height 13
type input "General Contractor"
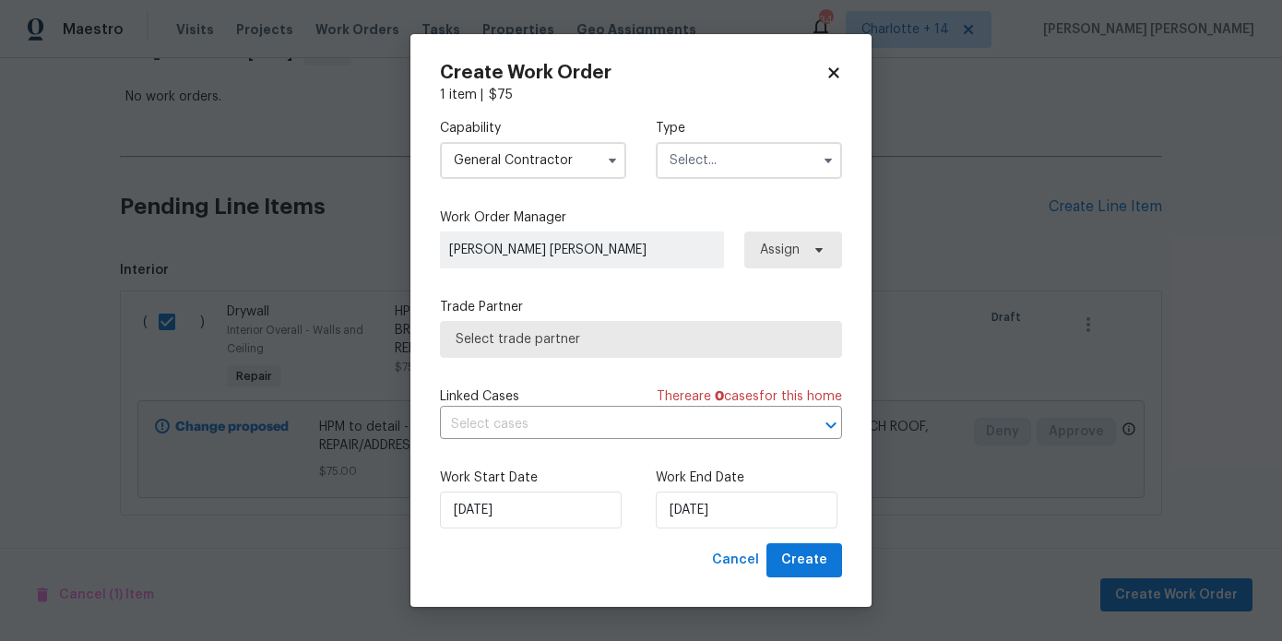
click at [702, 173] on input "text" at bounding box center [749, 160] width 186 height 37
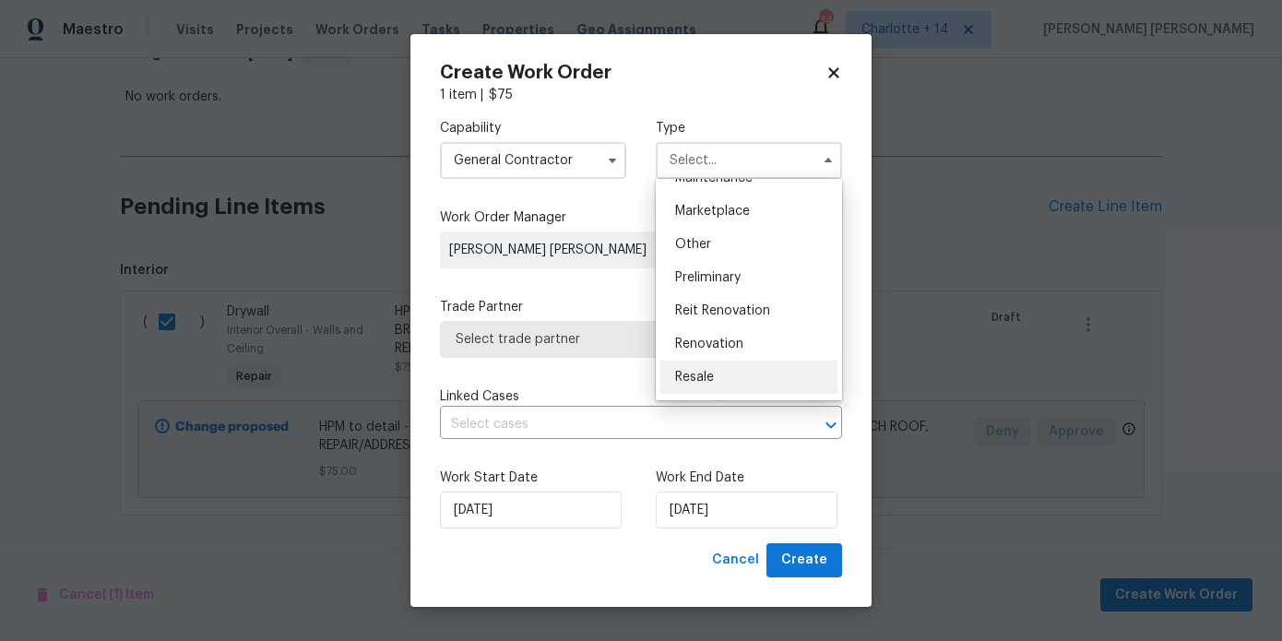
scroll to position [327, 0]
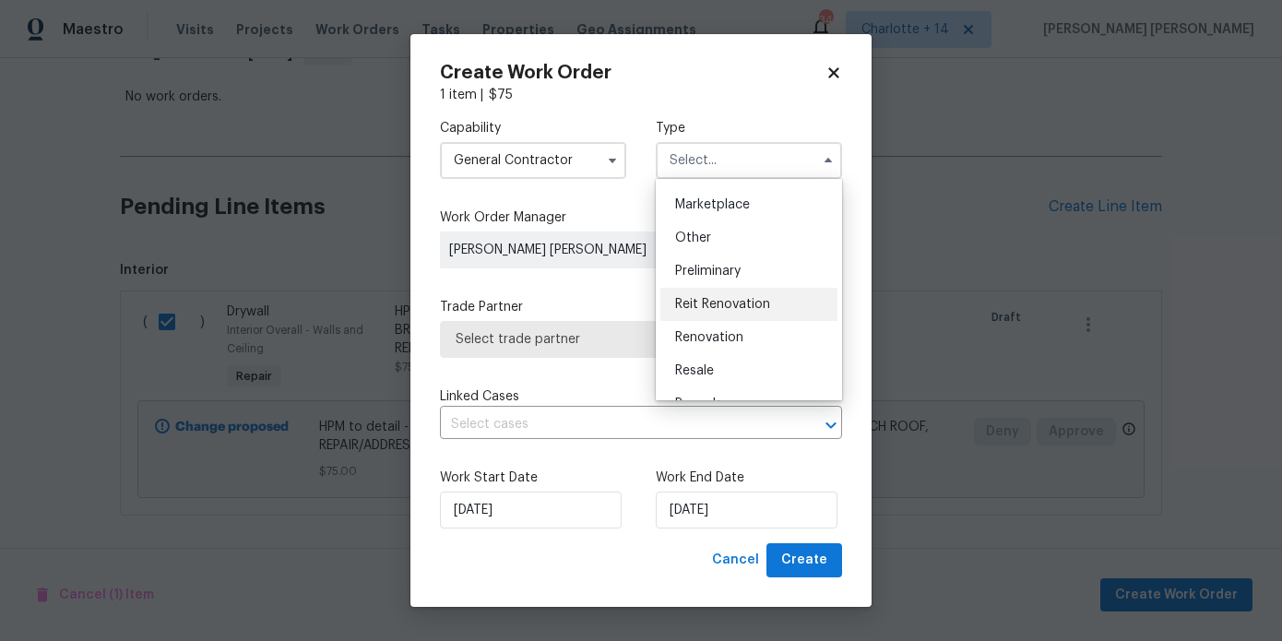
click at [743, 292] on div "Reit Renovation" at bounding box center [748, 304] width 177 height 33
type input "Reit Renovation"
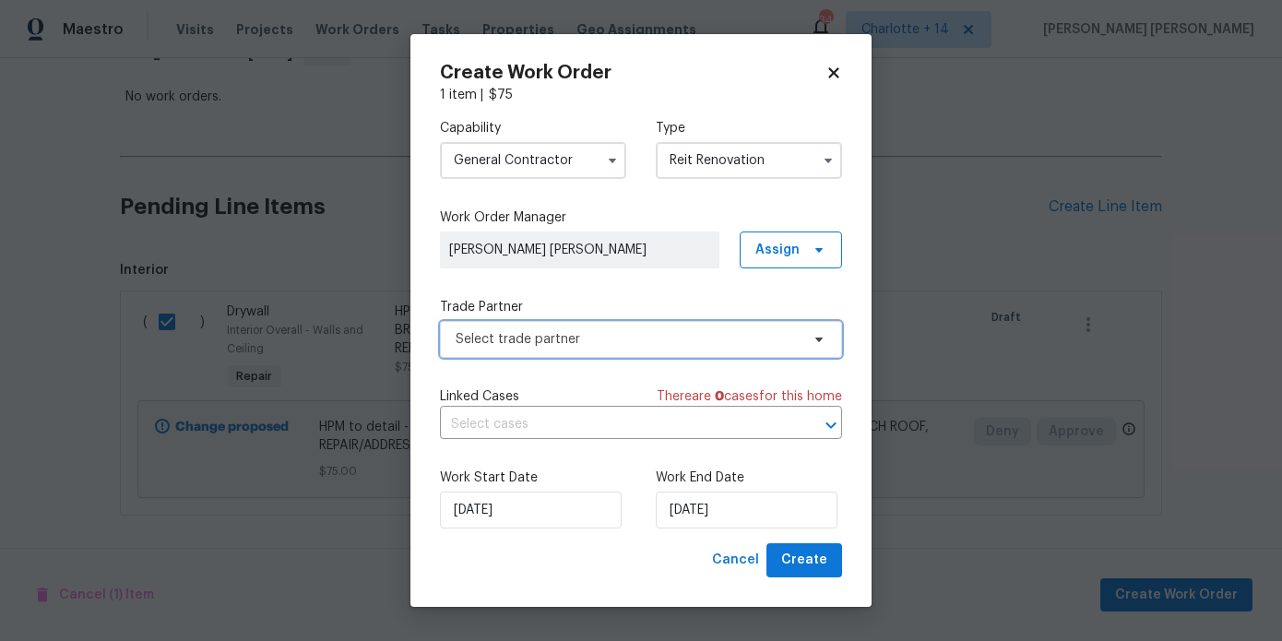
click at [734, 335] on span "Select trade partner" at bounding box center [628, 339] width 344 height 18
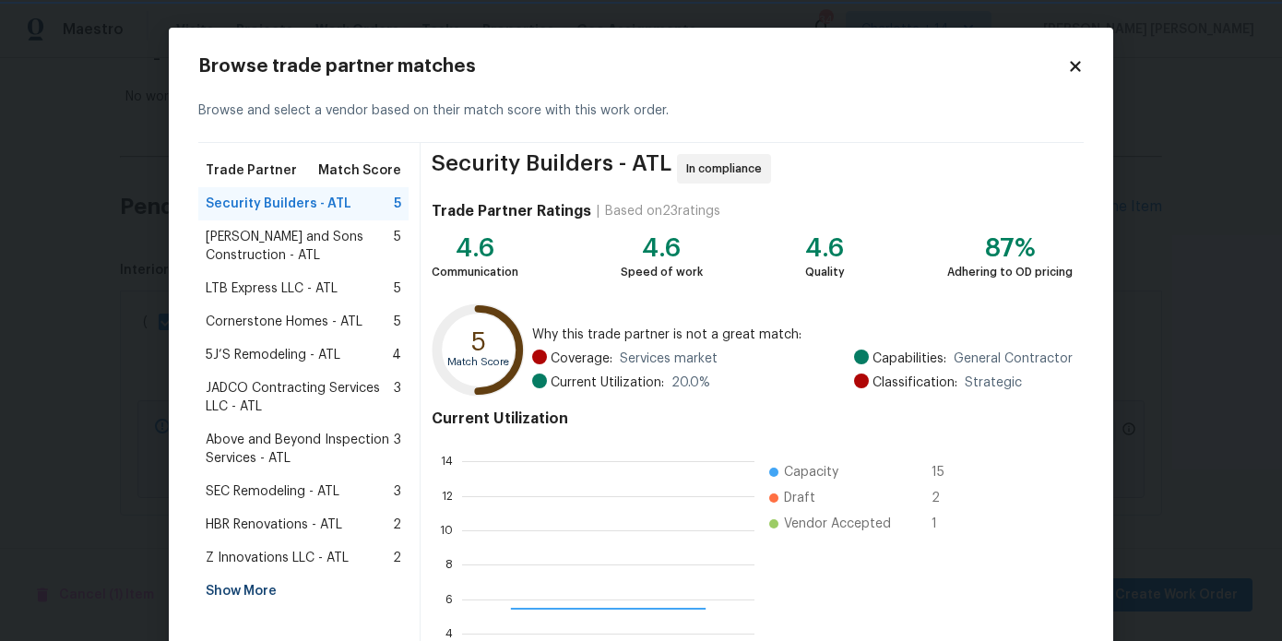
scroll to position [258, 292]
click at [252, 589] on div "Show More" at bounding box center [303, 591] width 210 height 33
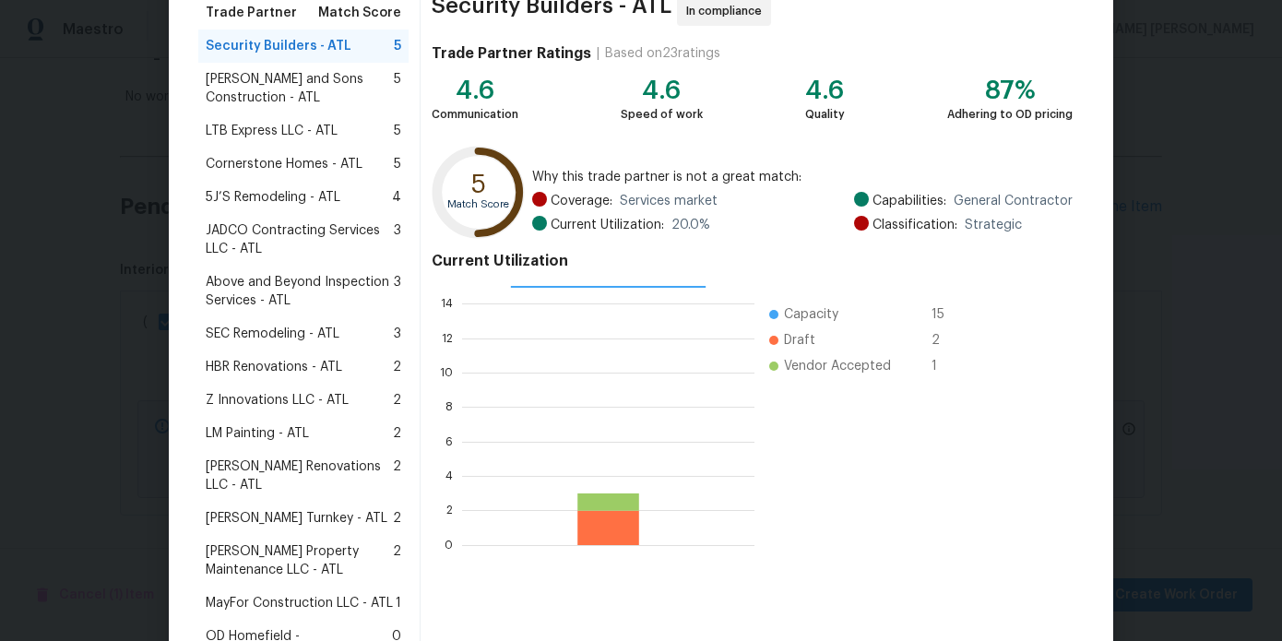
scroll to position [195, 0]
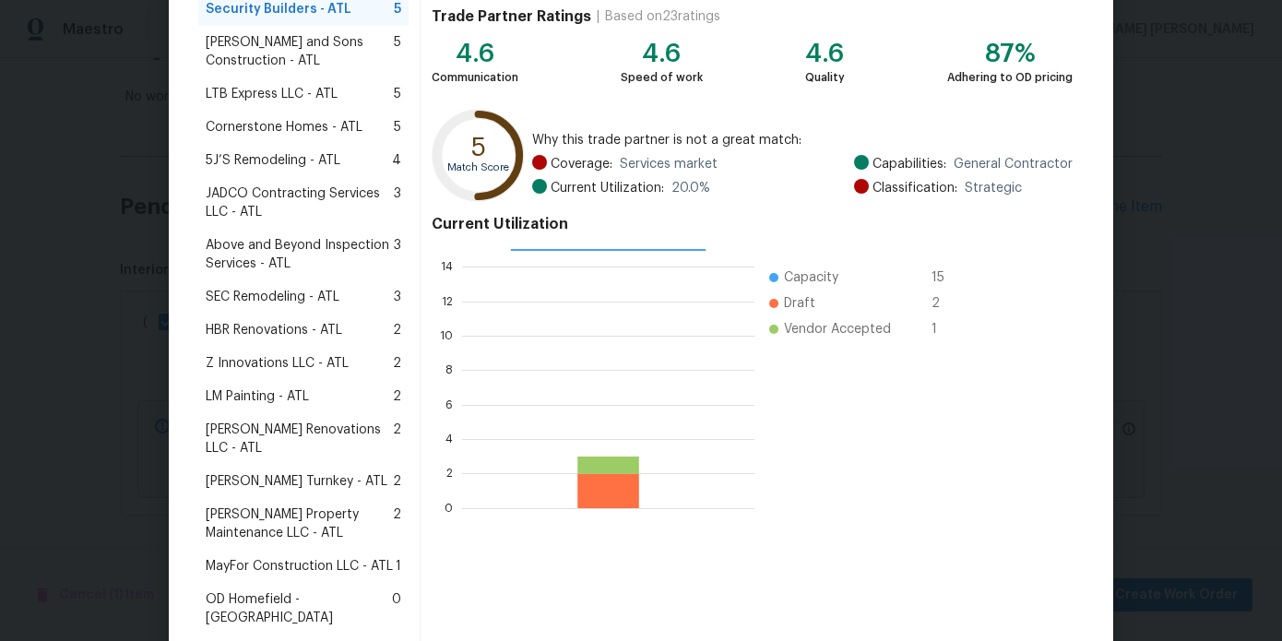
click at [339, 438] on span "Aseem Renovations LLC - ATL" at bounding box center [299, 439] width 187 height 37
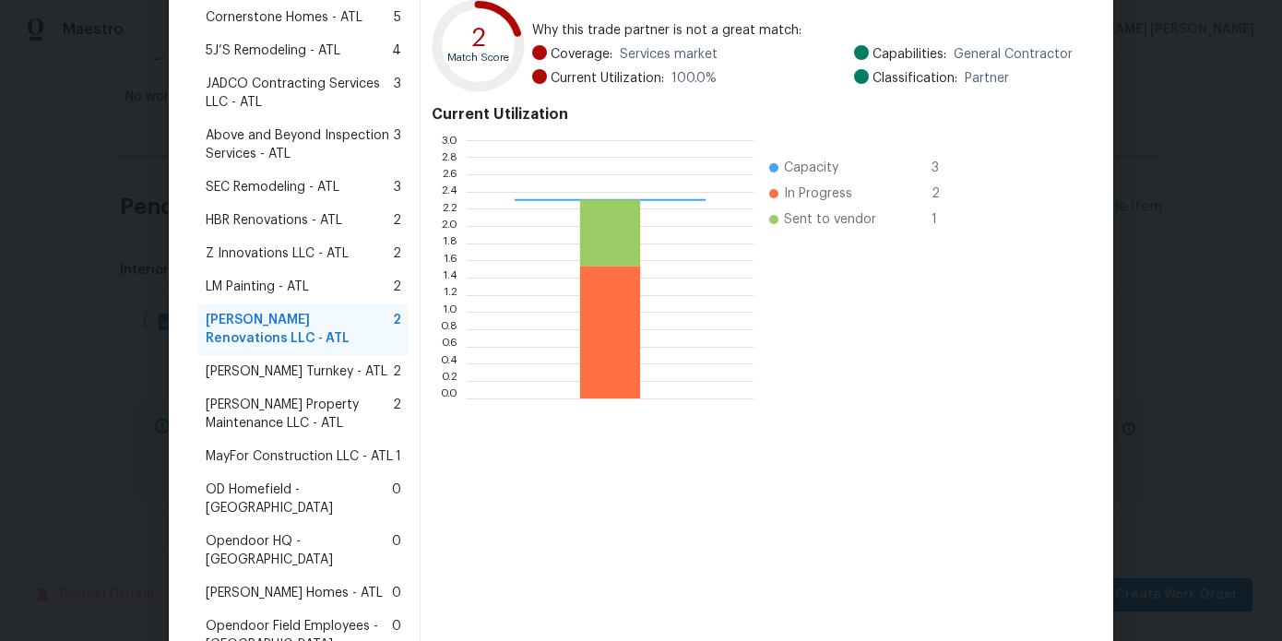
scroll to position [456, 0]
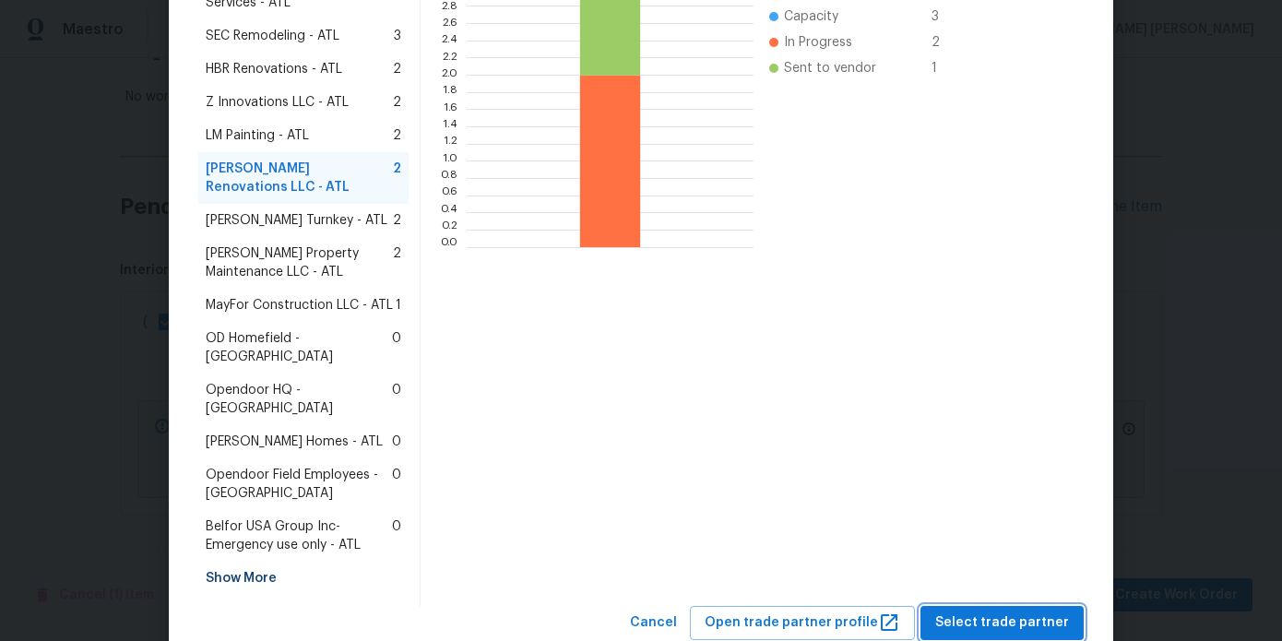
click at [1020, 612] on span "Select trade partner" at bounding box center [1002, 623] width 134 height 23
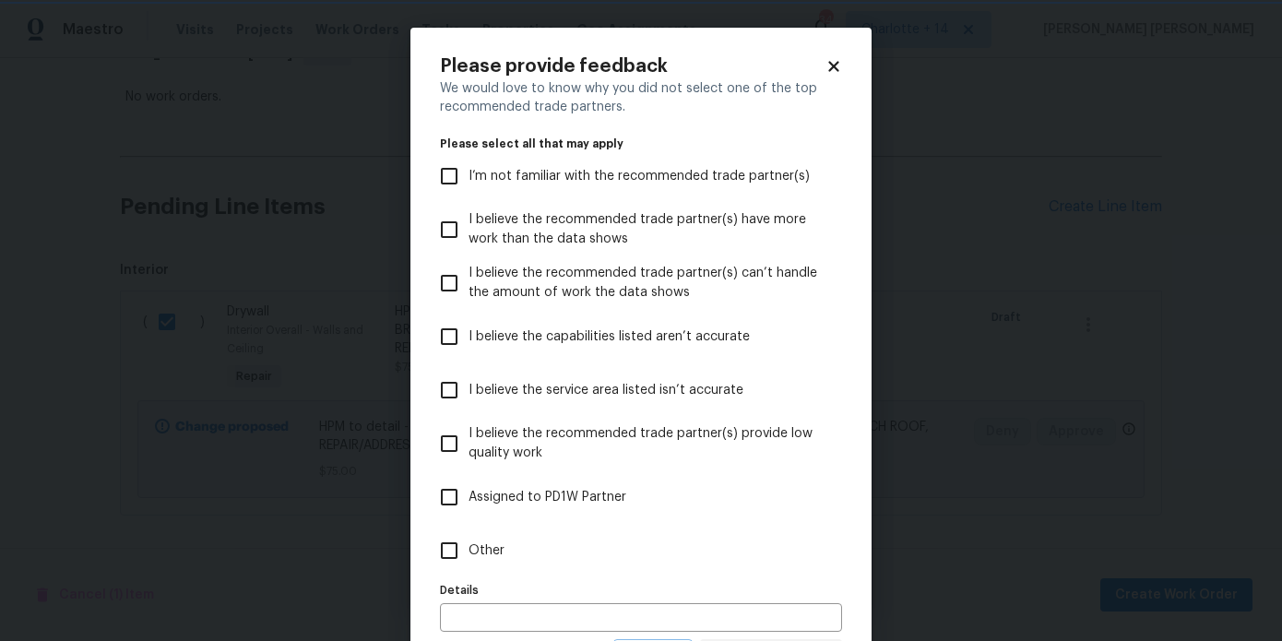
scroll to position [0, 0]
click at [480, 548] on span "Other" at bounding box center [487, 550] width 36 height 19
click at [469, 548] on input "Other" at bounding box center [449, 550] width 39 height 39
checkbox input "true"
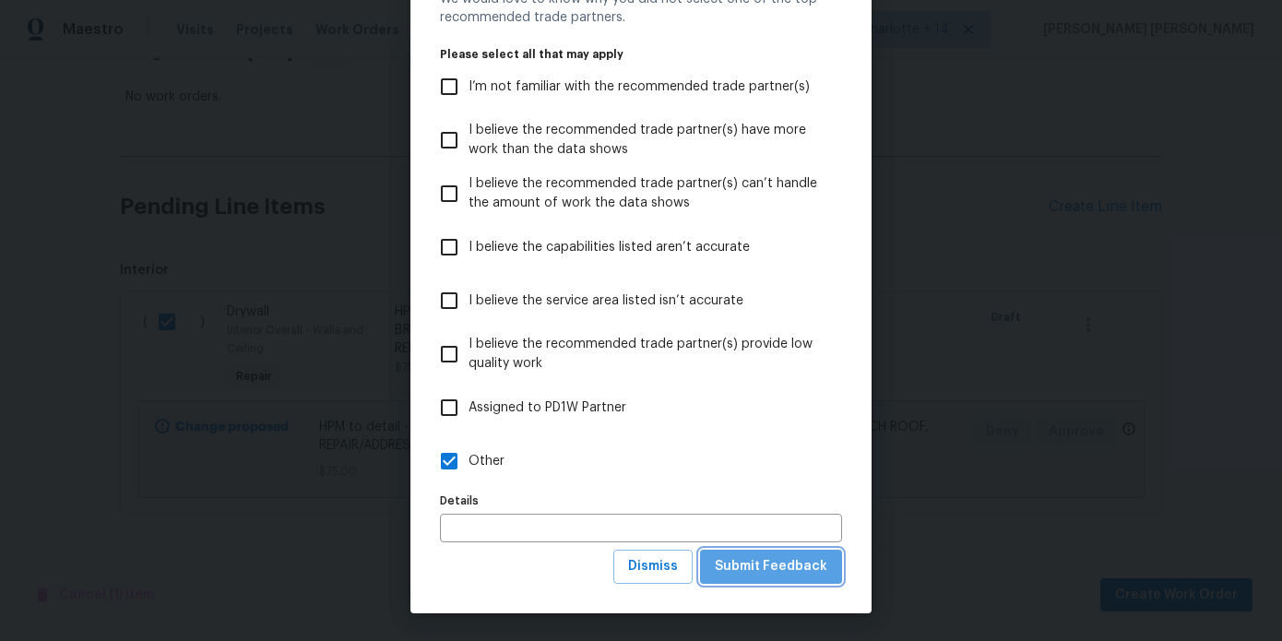
click at [809, 564] on span "Submit Feedback" at bounding box center [771, 566] width 113 height 23
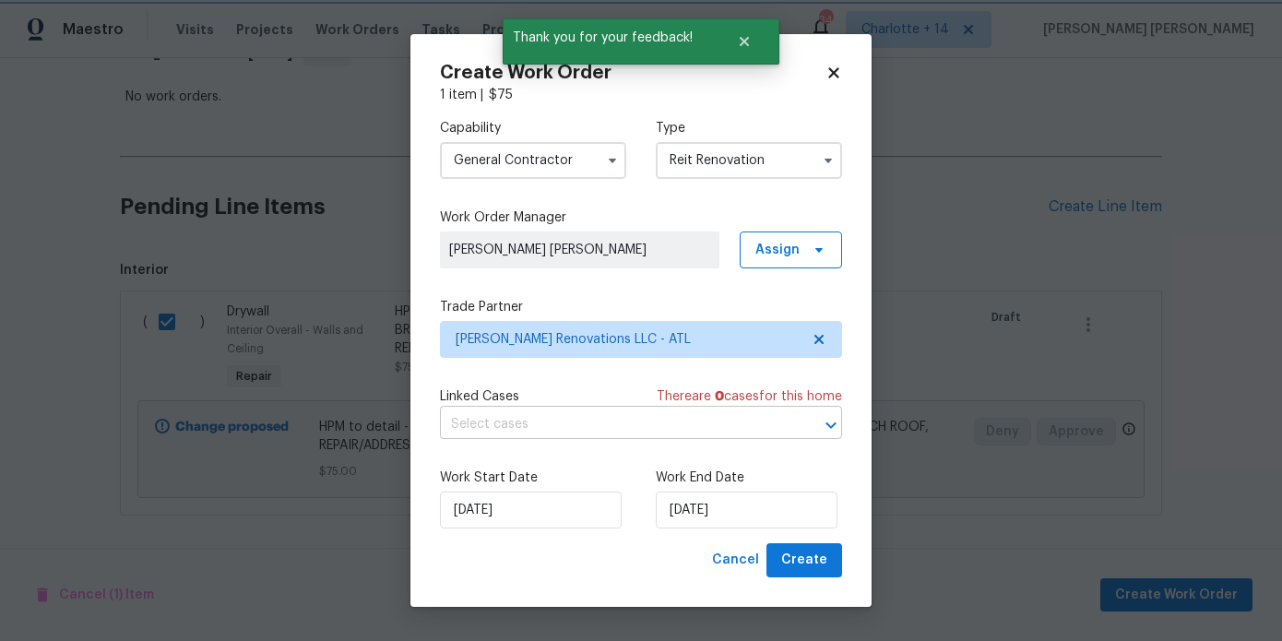
scroll to position [0, 0]
click at [771, 536] on div "Work Start Date 8/13/2025 Work End Date 8/13/2025" at bounding box center [641, 498] width 402 height 89
click at [770, 525] on input "8/13/2025" at bounding box center [747, 510] width 182 height 37
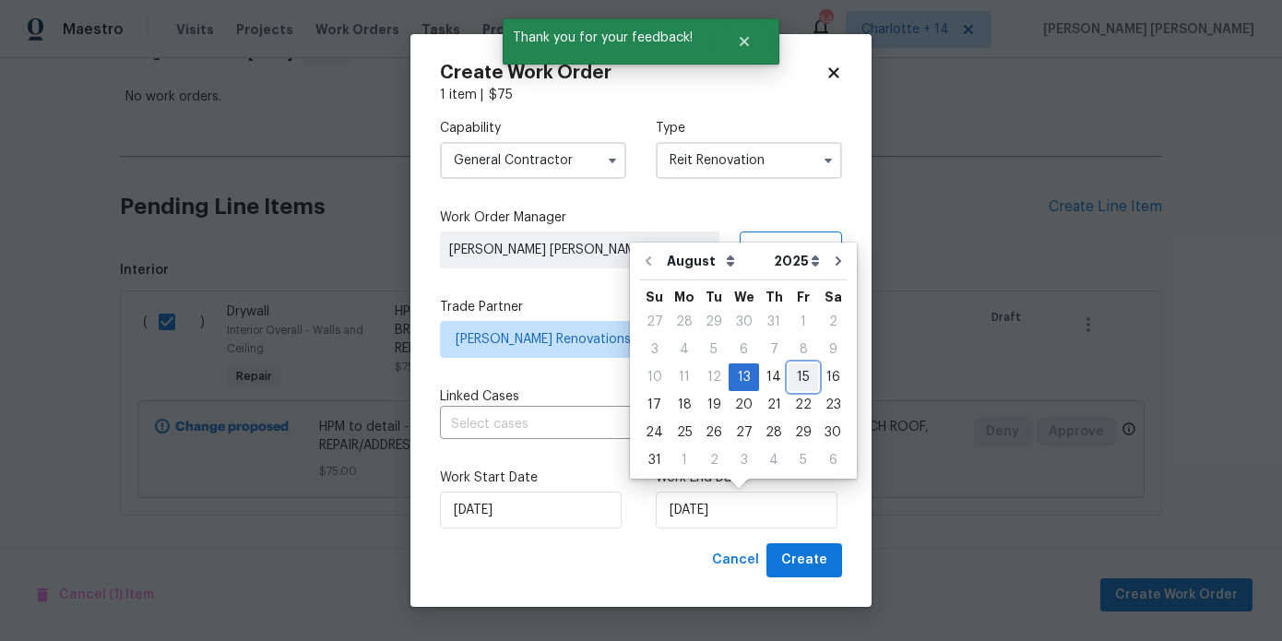
click at [791, 375] on div "15" at bounding box center [804, 377] width 30 height 26
type input "8/15/2025"
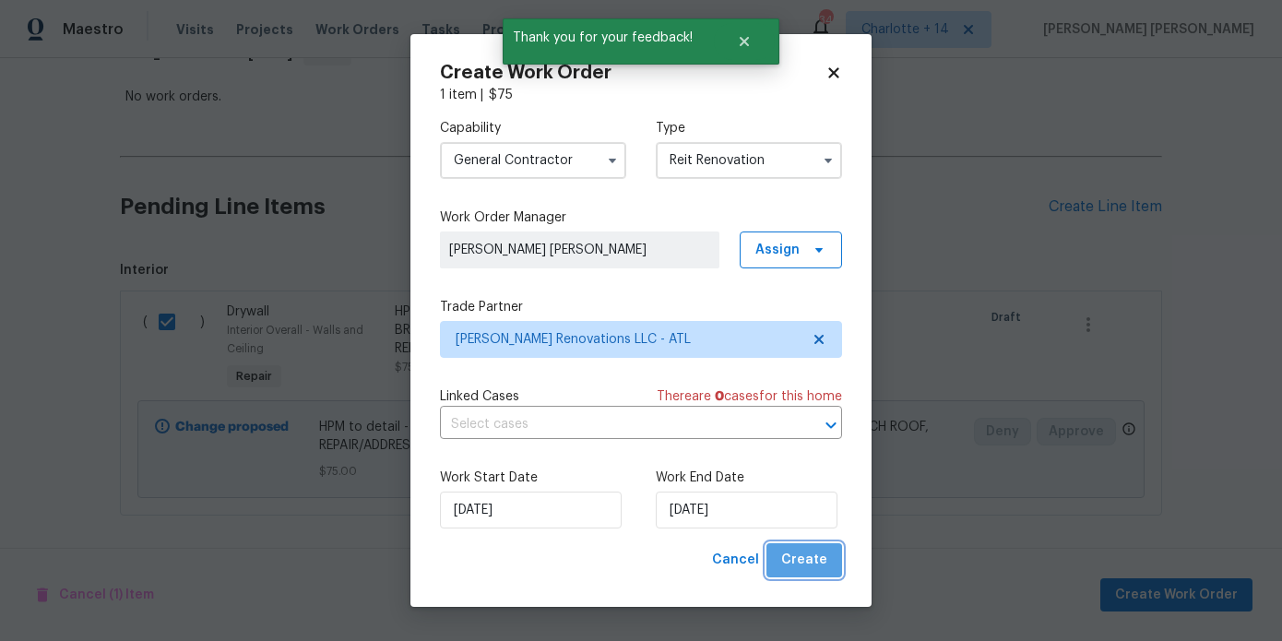
click at [811, 558] on span "Create" at bounding box center [804, 560] width 46 height 23
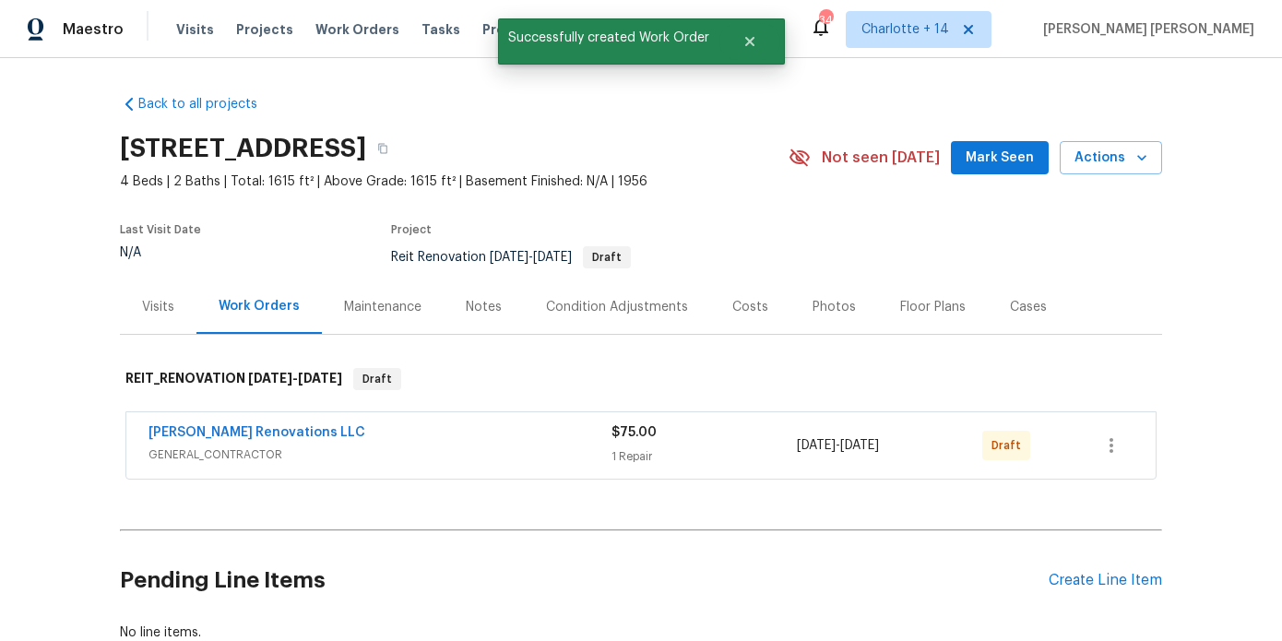
click at [642, 135] on div "2755 Rockcliff Rd SE, Atlanta, GA 30316" at bounding box center [454, 149] width 669 height 48
click at [399, 140] on button "button" at bounding box center [382, 148] width 33 height 33
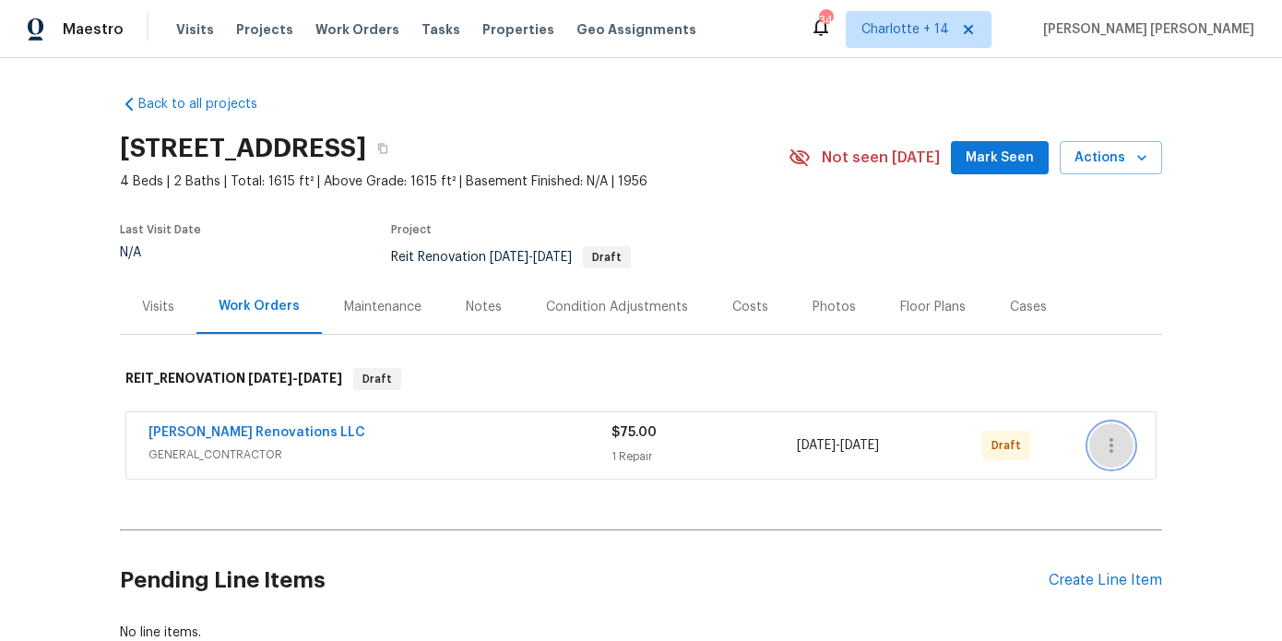
click at [1122, 451] on icon "button" at bounding box center [1112, 445] width 22 height 22
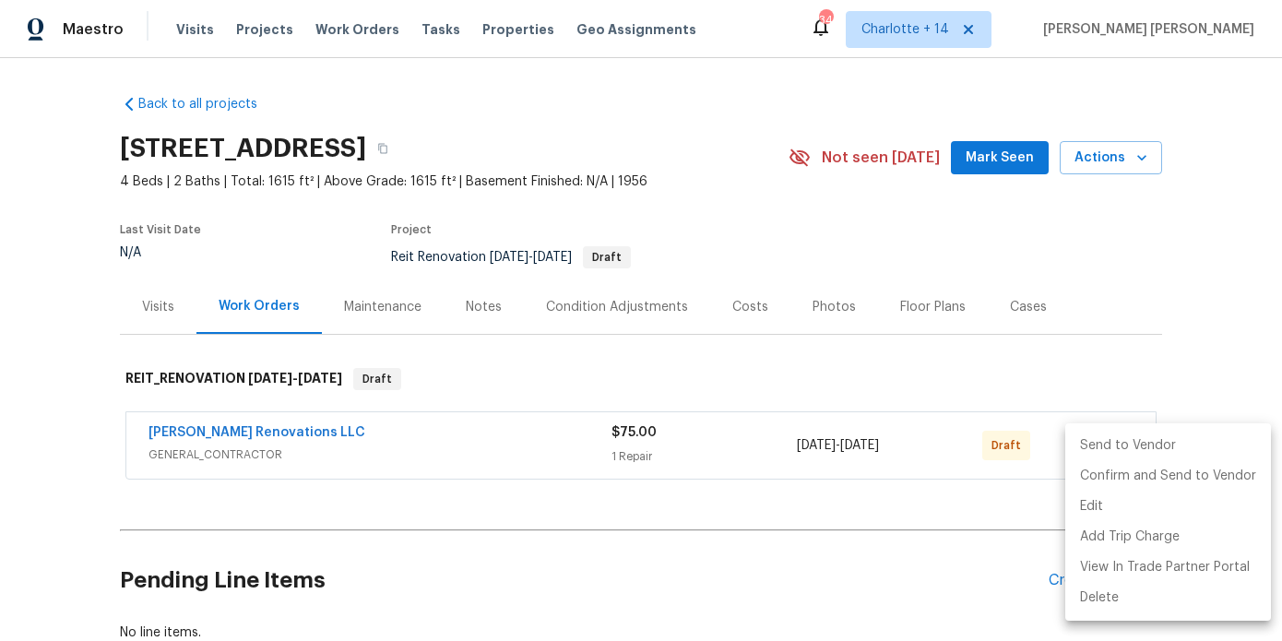
click at [1111, 452] on li "Send to Vendor" at bounding box center [1168, 446] width 206 height 30
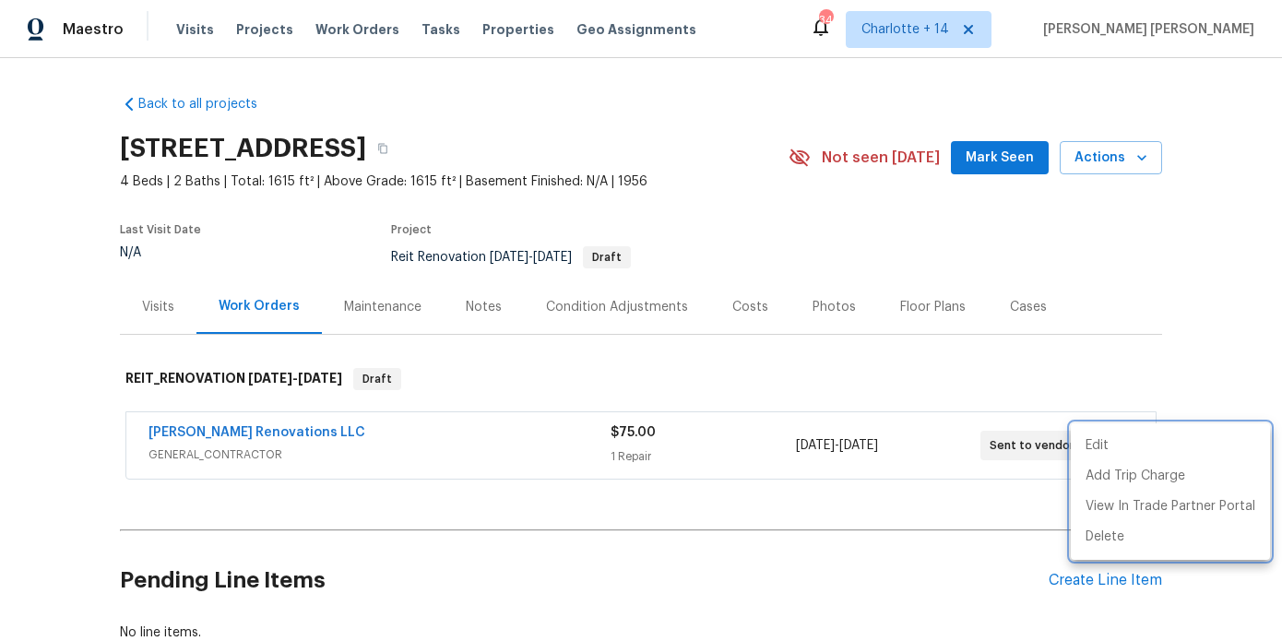
click at [509, 304] on div at bounding box center [641, 320] width 1282 height 641
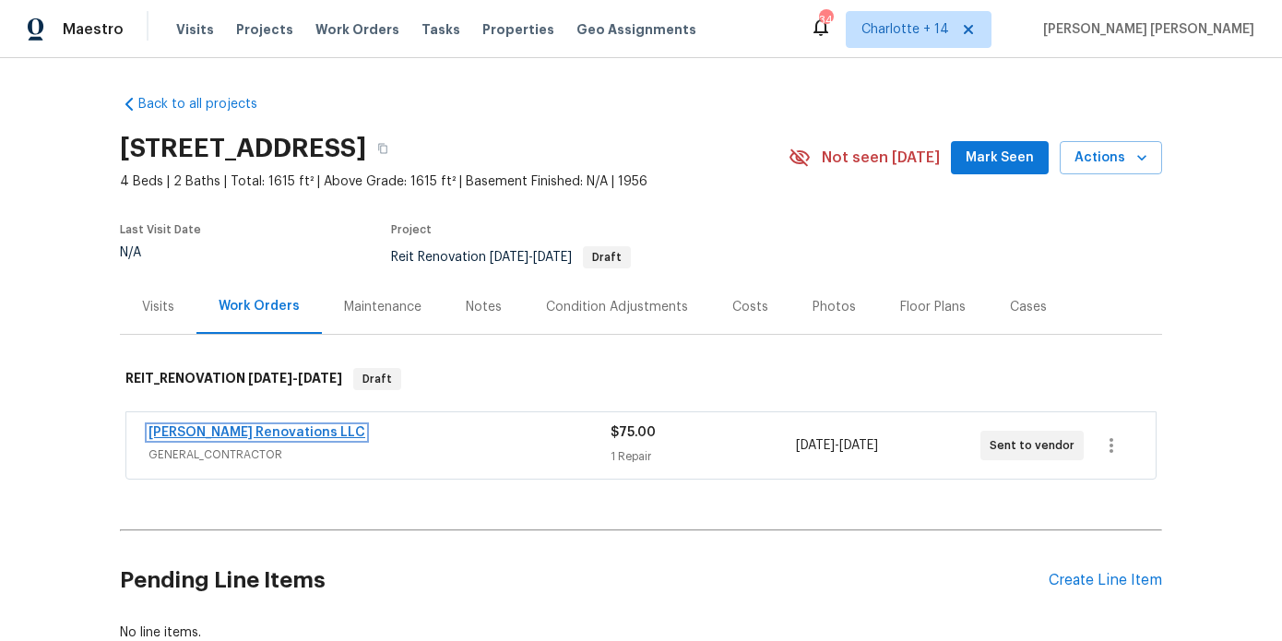
click at [199, 437] on link "Aseem Renovations LLC" at bounding box center [257, 432] width 217 height 13
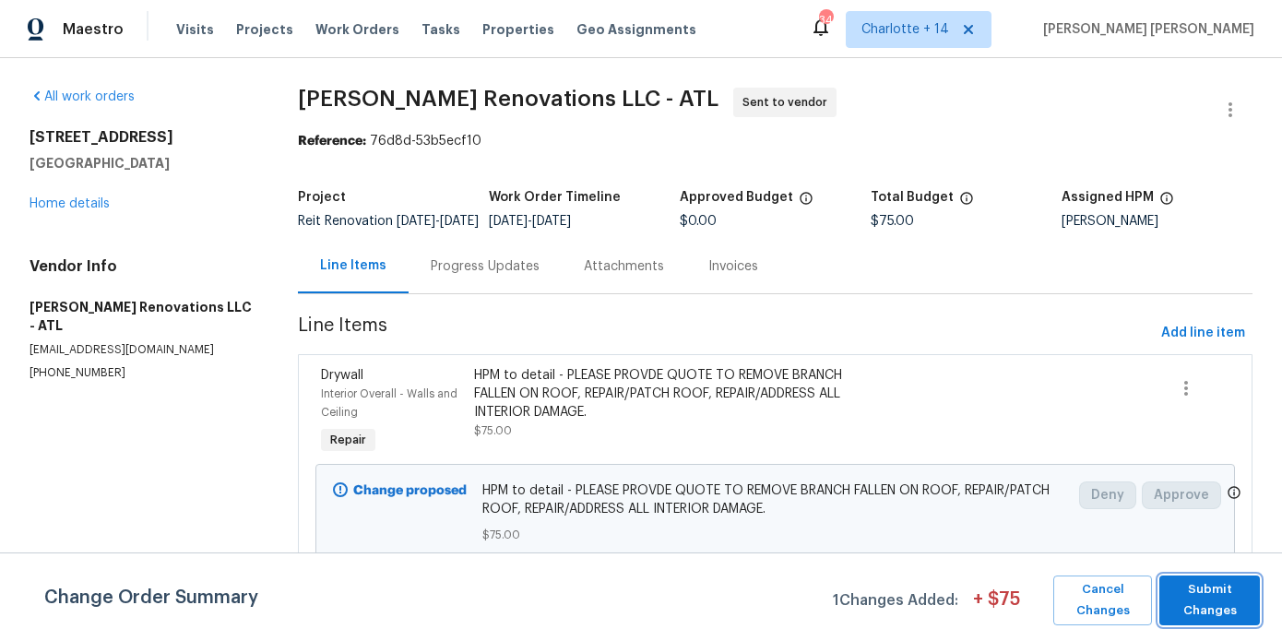
click at [1217, 576] on button "Submit Changes" at bounding box center [1210, 601] width 101 height 50
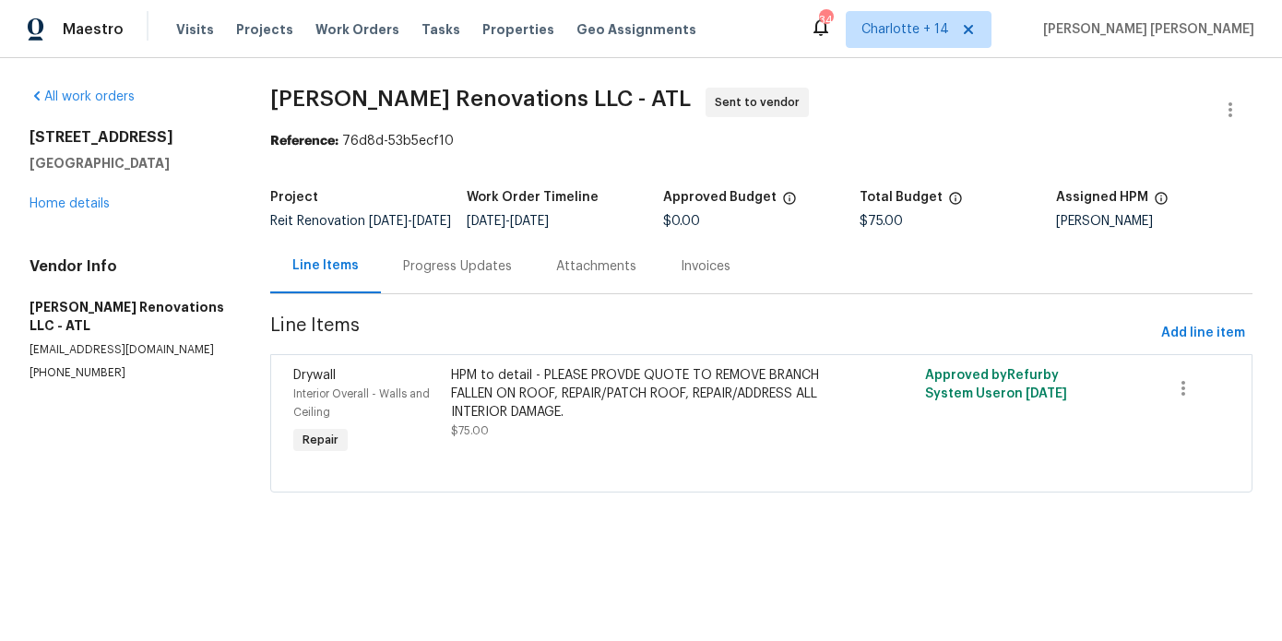
click at [490, 273] on div "Progress Updates" at bounding box center [457, 266] width 109 height 18
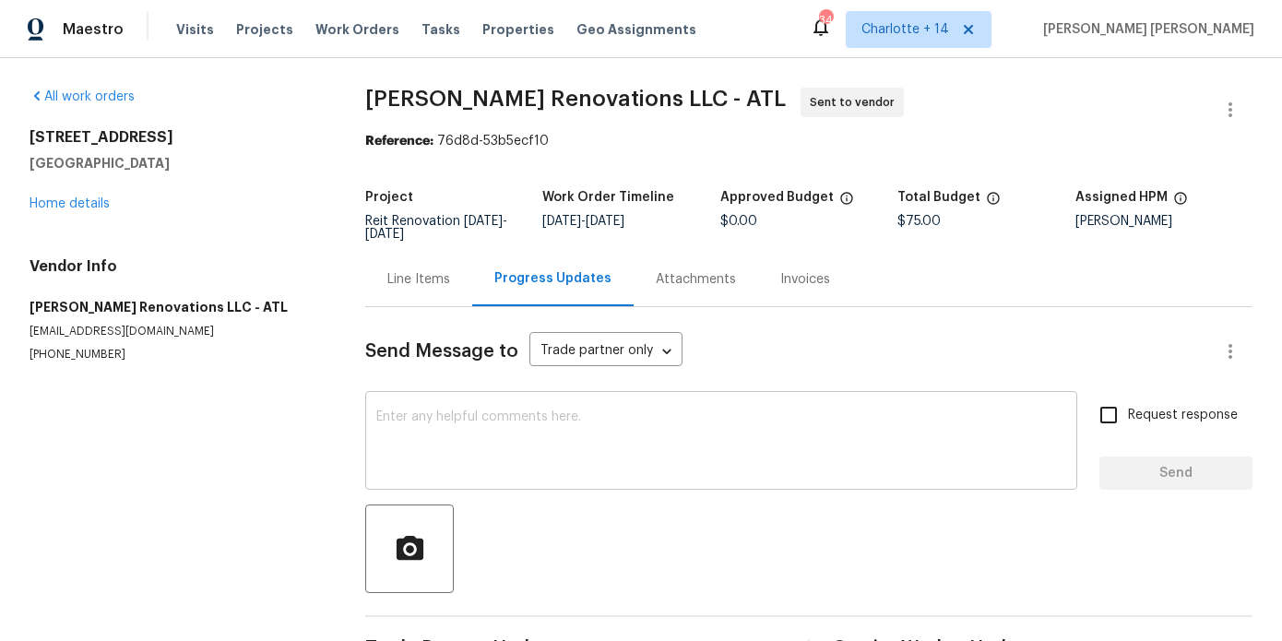
click at [477, 435] on textarea at bounding box center [721, 443] width 690 height 65
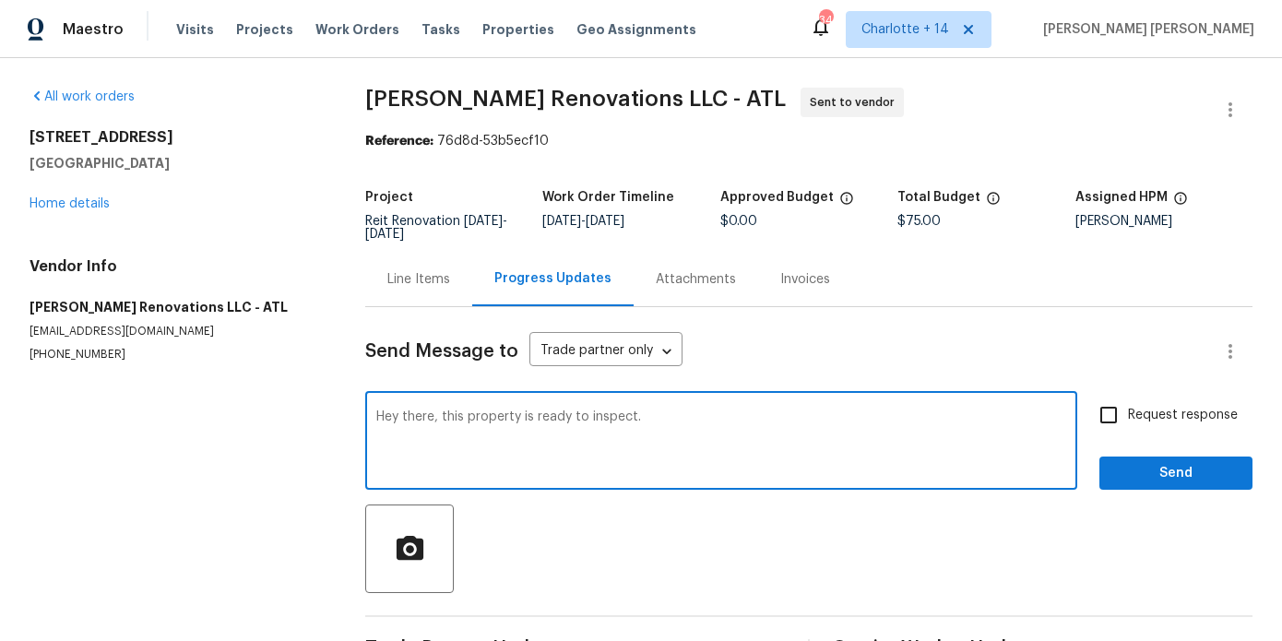
paste textarea "side door by garage Combobox 1684"
click at [639, 414] on textarea "Hey there, this property is ready to inspect. side door by garage Combobox 1684" at bounding box center [721, 443] width 690 height 65
click at [863, 416] on textarea "Hey there, this property is ready to inspect. Lockbox is on side door by garage…" at bounding box center [721, 443] width 690 height 65
drag, startPoint x: 951, startPoint y: 416, endPoint x: 853, endPoint y: 418, distance: 97.8
click at [853, 418] on textarea "Hey there, this property is ready to inspect. Lockbox is on side door by garage…" at bounding box center [721, 443] width 690 height 65
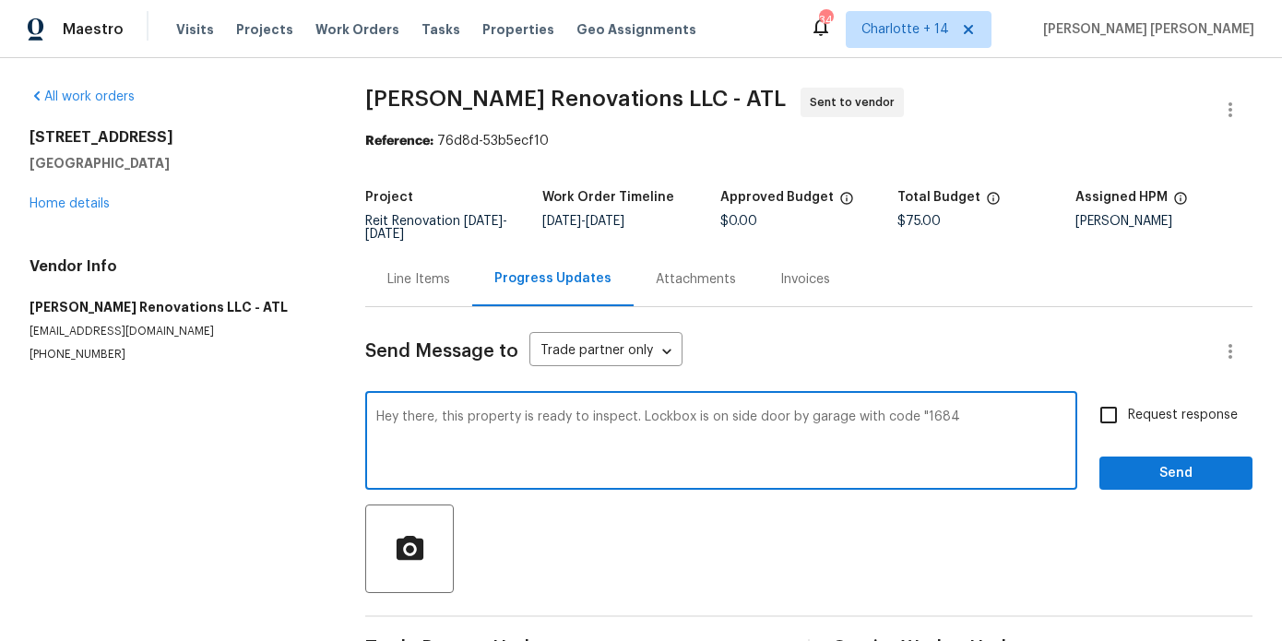
click at [973, 415] on textarea "Hey there, this property is ready to inspect. Lockbox is on side door by garage…" at bounding box center [721, 443] width 690 height 65
type textarea "Hey there, this property is ready to inspect. Lockbox is on side door by garage…"
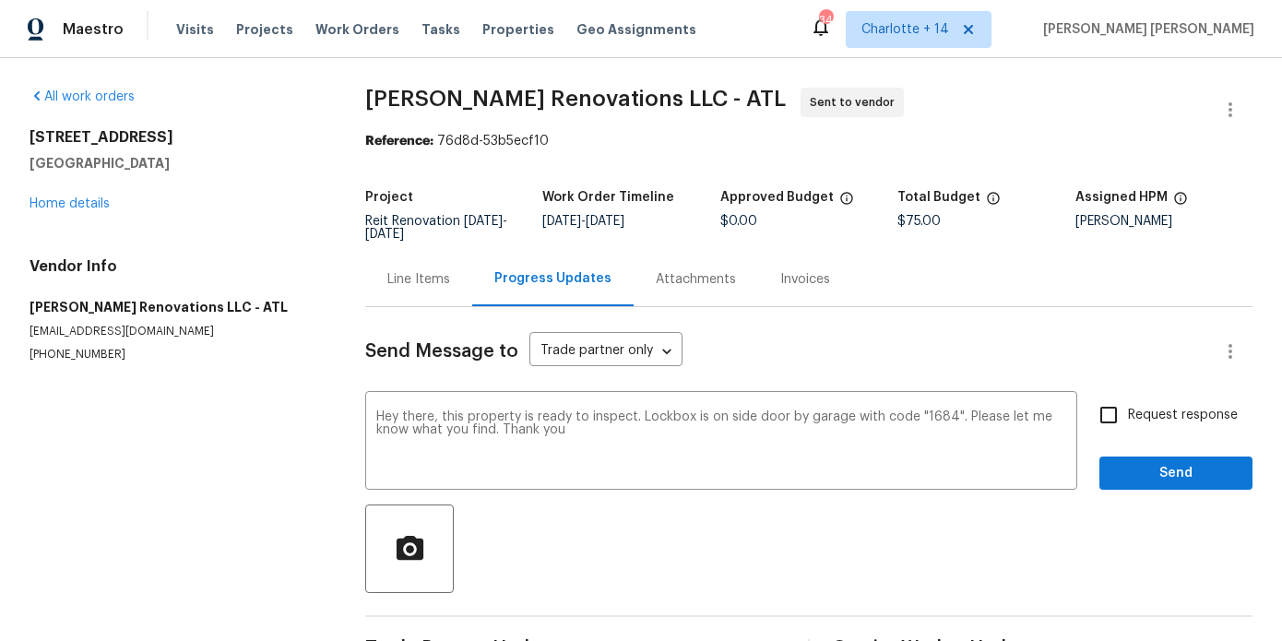
click at [1152, 412] on span "Request response" at bounding box center [1183, 415] width 110 height 19
click at [1128, 412] on input "Request response" at bounding box center [1108, 415] width 39 height 39
checkbox input "true"
click at [1150, 486] on button "Send" at bounding box center [1176, 474] width 153 height 34
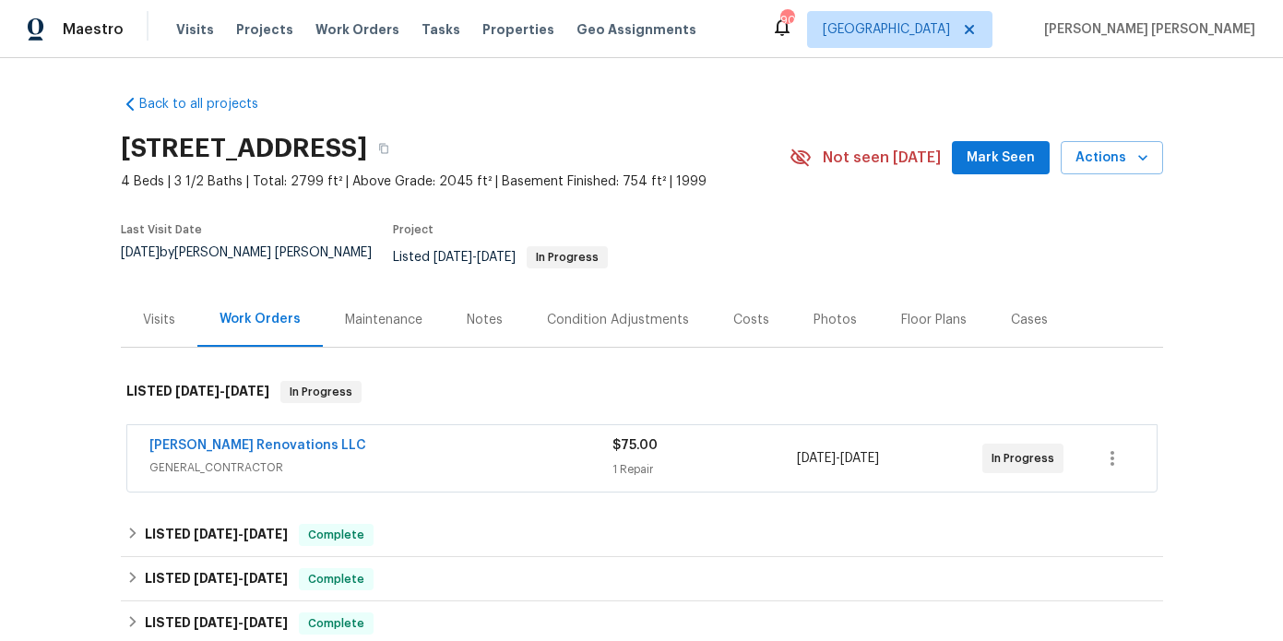
scroll to position [89, 0]
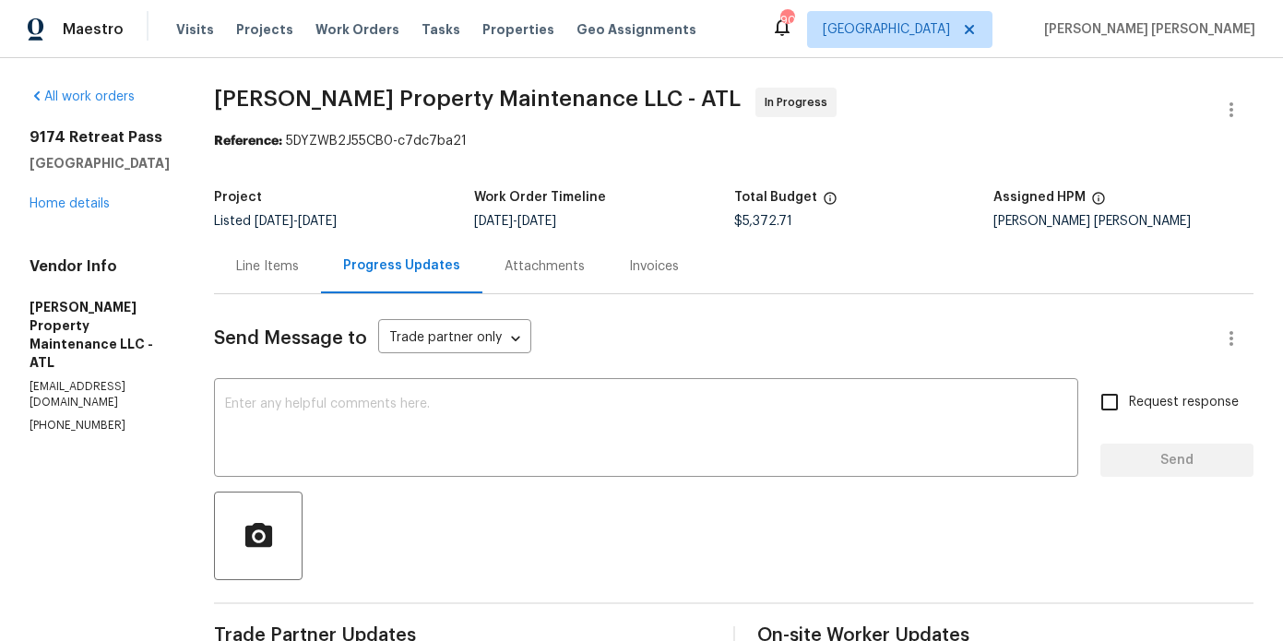
click at [281, 269] on div "Line Items" at bounding box center [267, 266] width 63 height 18
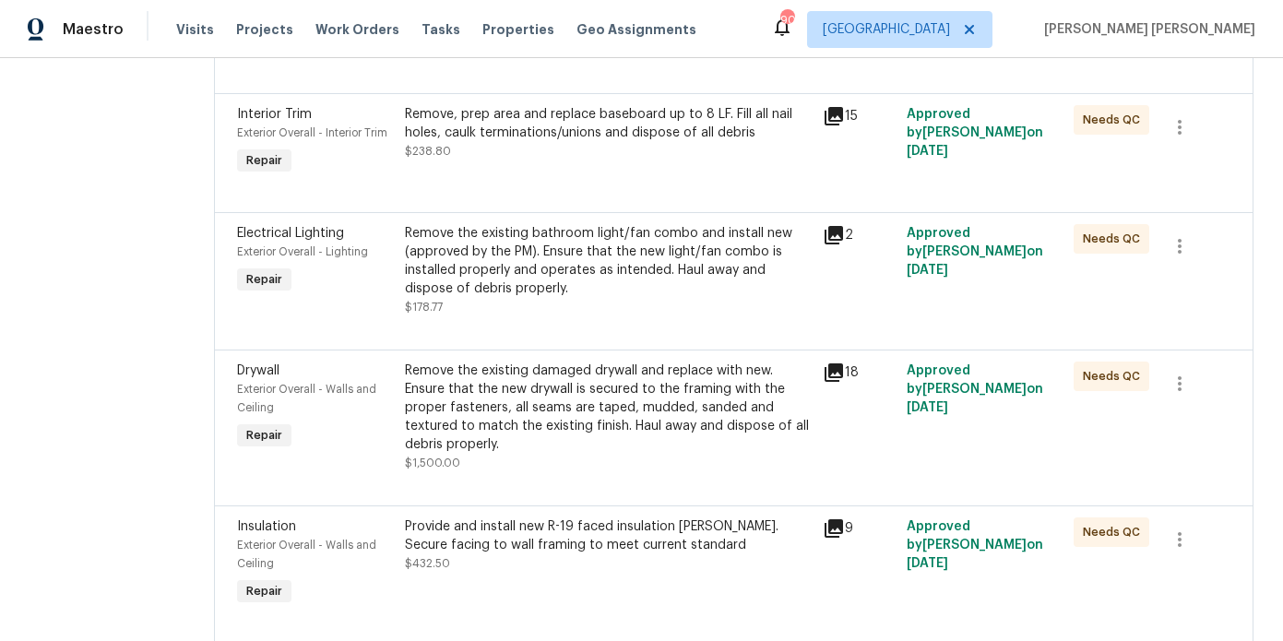
scroll to position [412, 0]
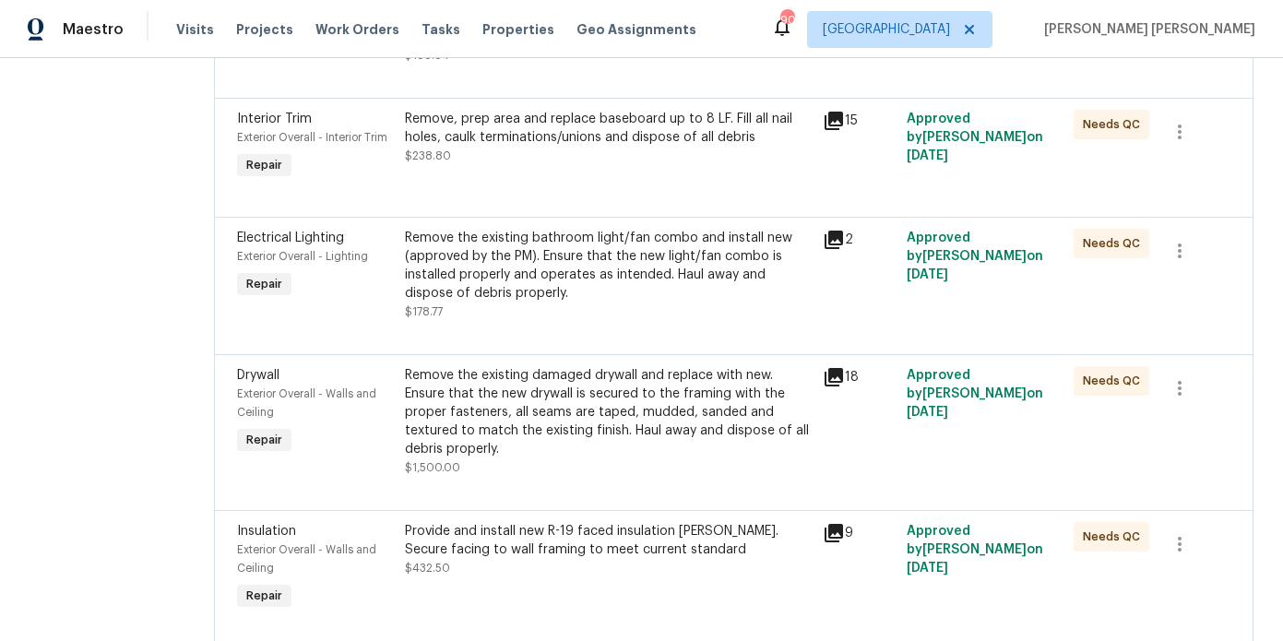
click at [625, 261] on div "Remove the existing bathroom light/fan combo and install new (approved by the P…" at bounding box center [609, 266] width 408 height 74
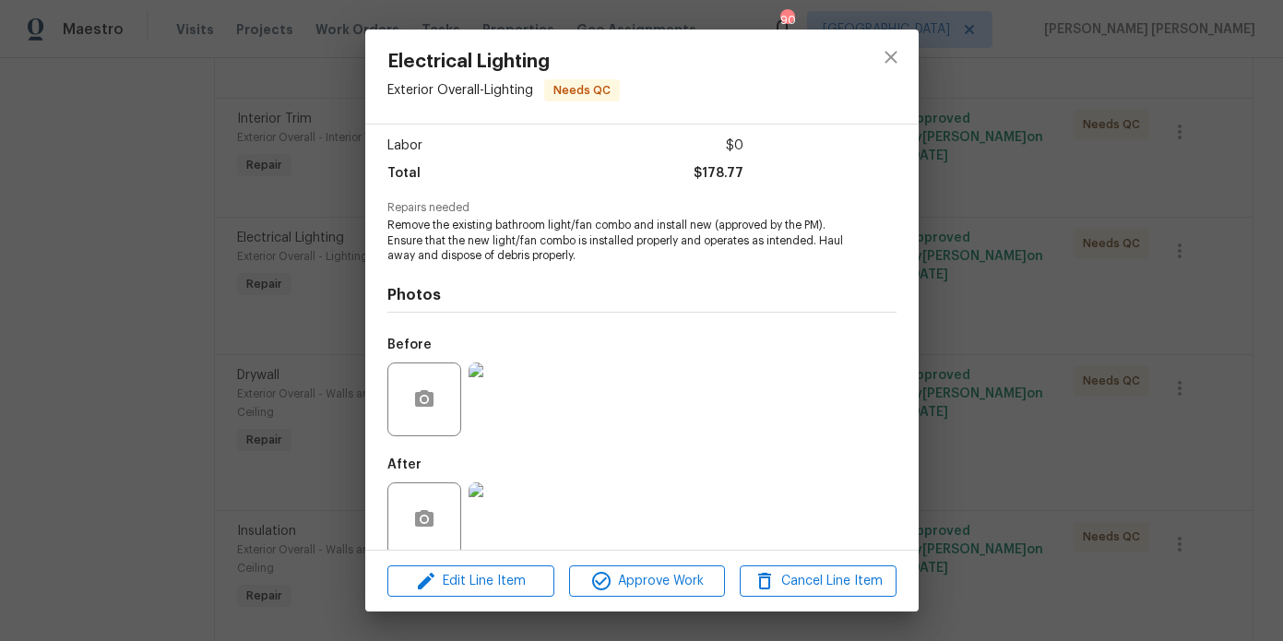
scroll to position [147, 0]
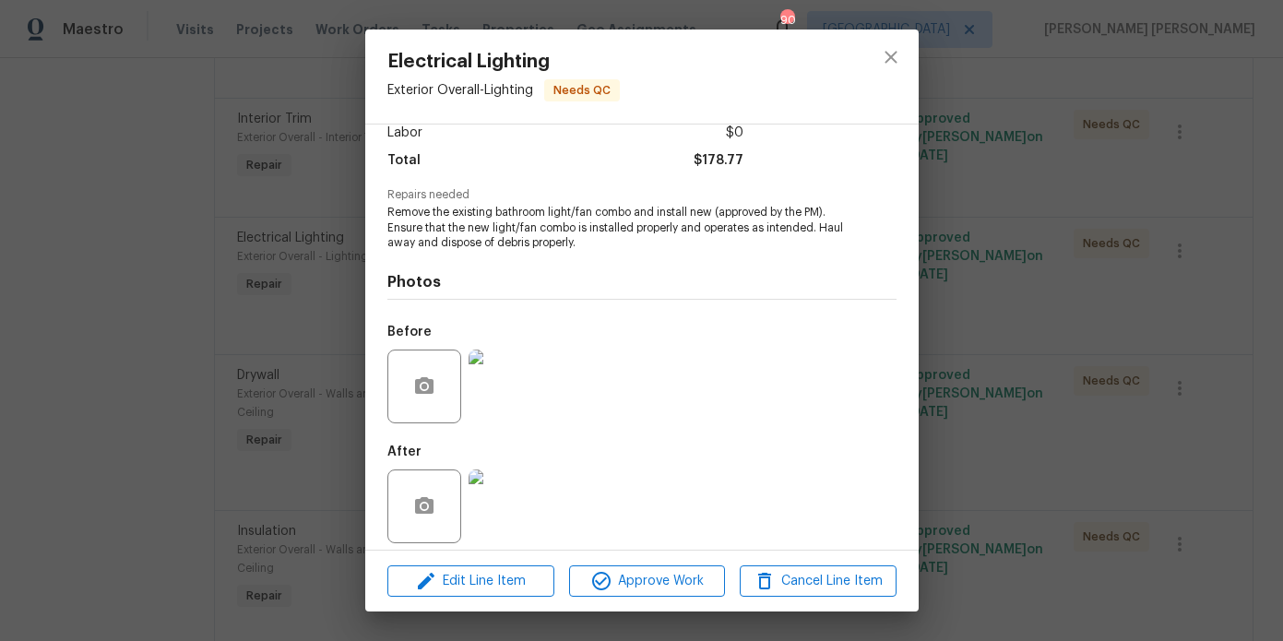
click at [525, 507] on img at bounding box center [506, 507] width 74 height 74
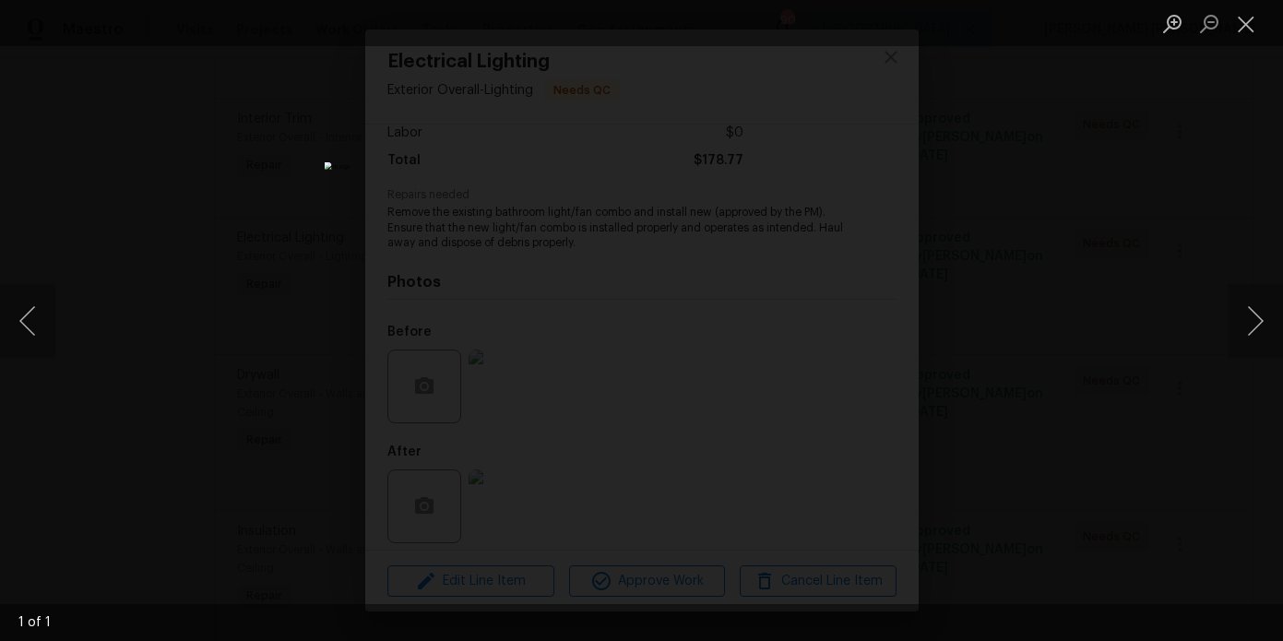
click at [1108, 330] on div "Lightbox" at bounding box center [641, 320] width 1283 height 641
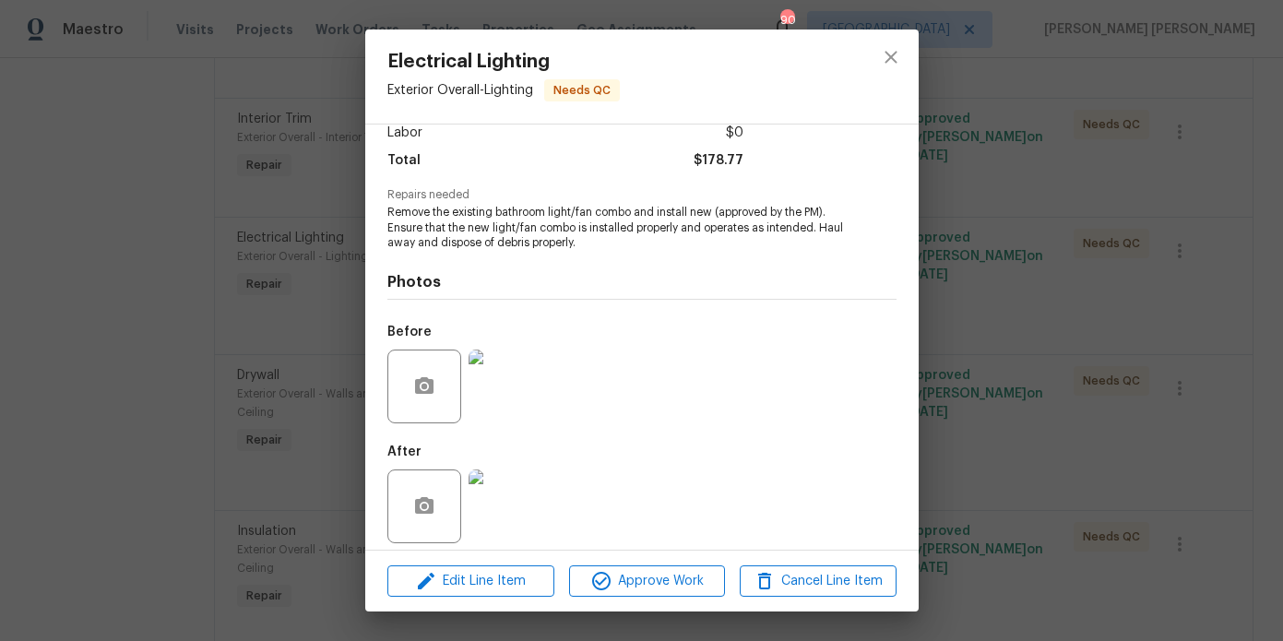
click at [1029, 313] on div "Electrical Lighting Exterior Overall - Lighting Needs QC Vendor Glen Property M…" at bounding box center [641, 320] width 1283 height 641
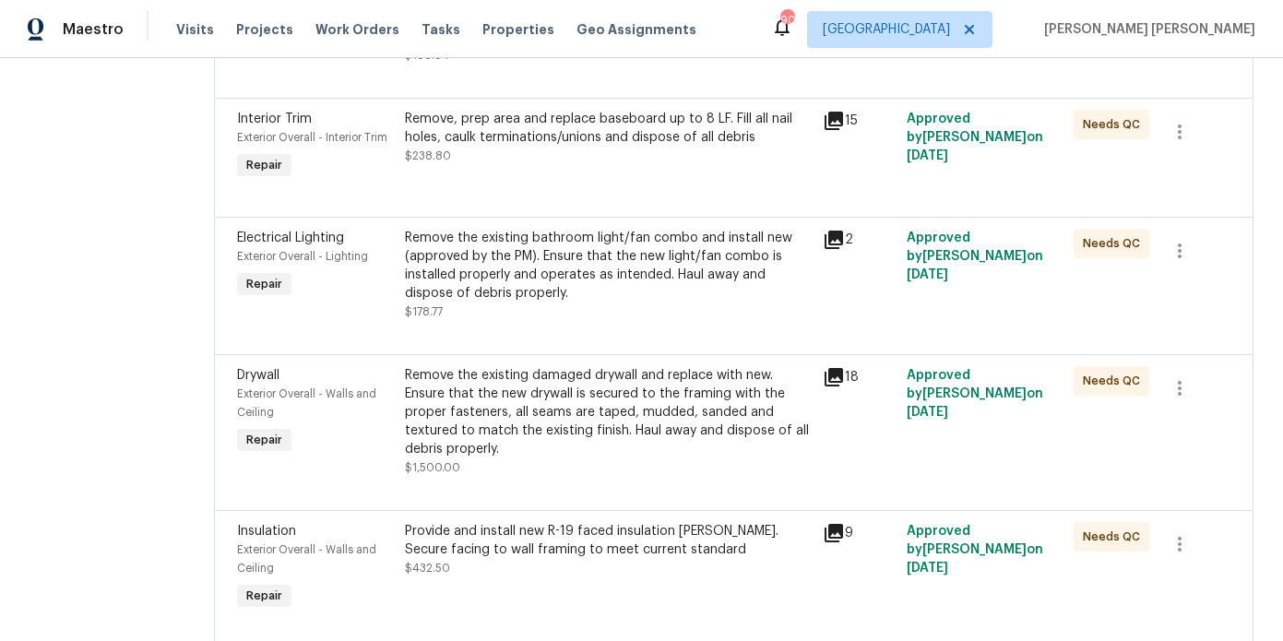
scroll to position [0, 0]
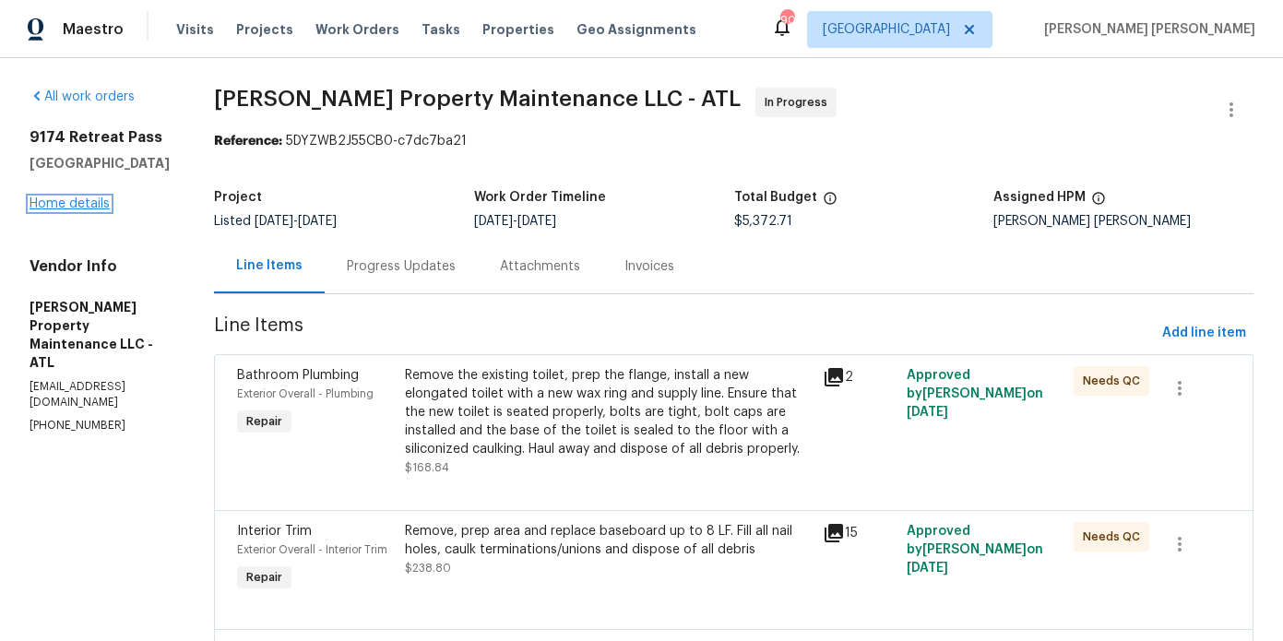
click at [78, 197] on link "Home details" at bounding box center [70, 203] width 80 height 13
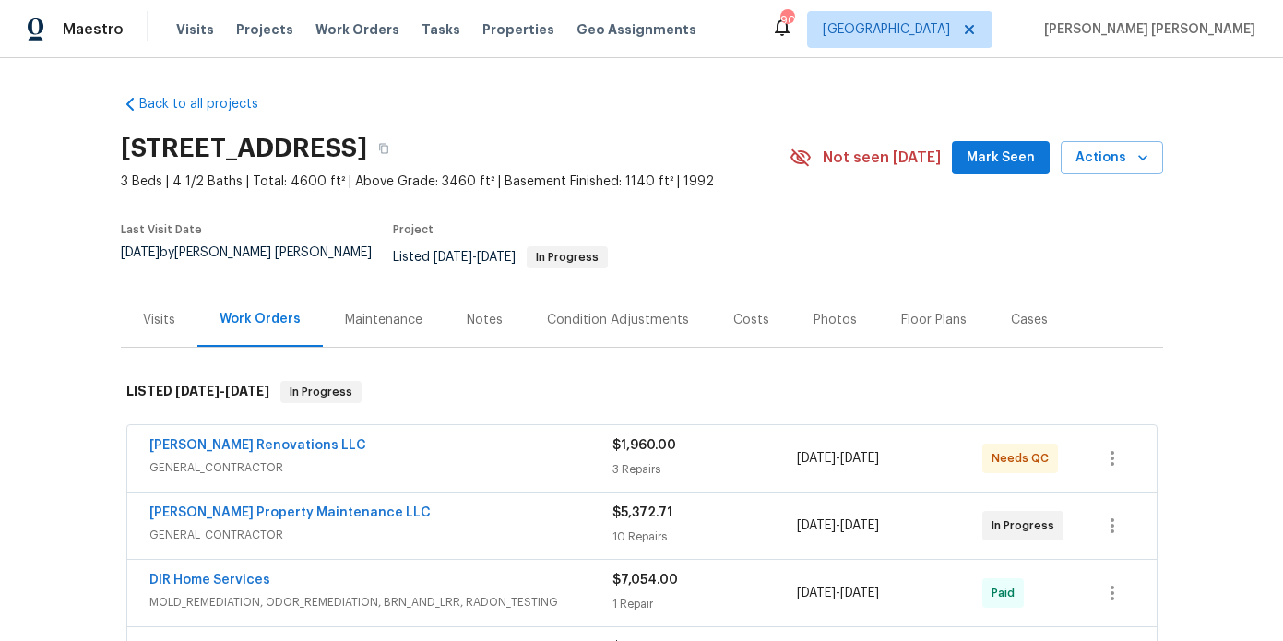
scroll to position [256, 0]
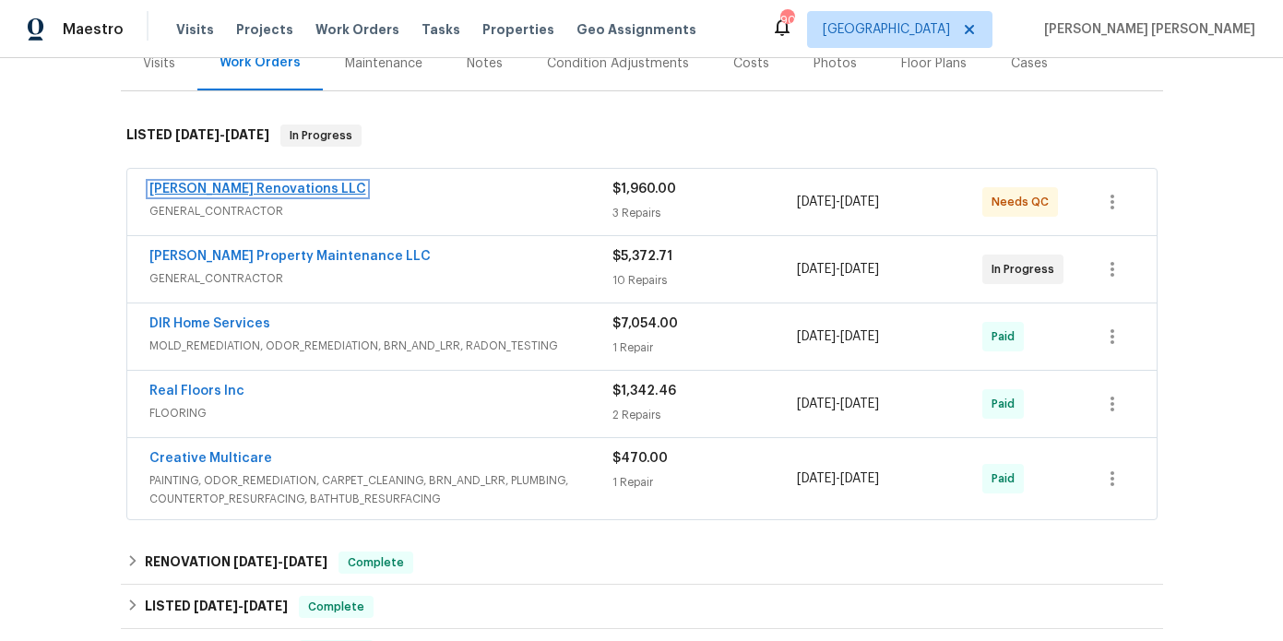
click at [268, 183] on link "[PERSON_NAME] Renovations LLC" at bounding box center [257, 189] width 217 height 13
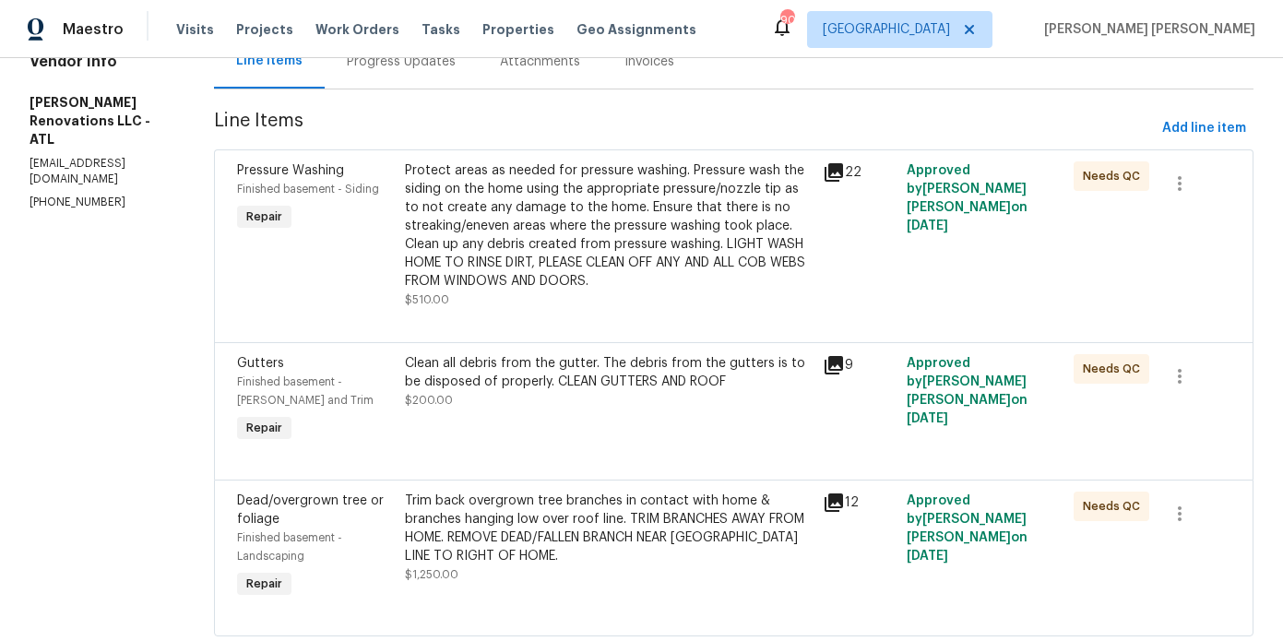
scroll to position [209, 0]
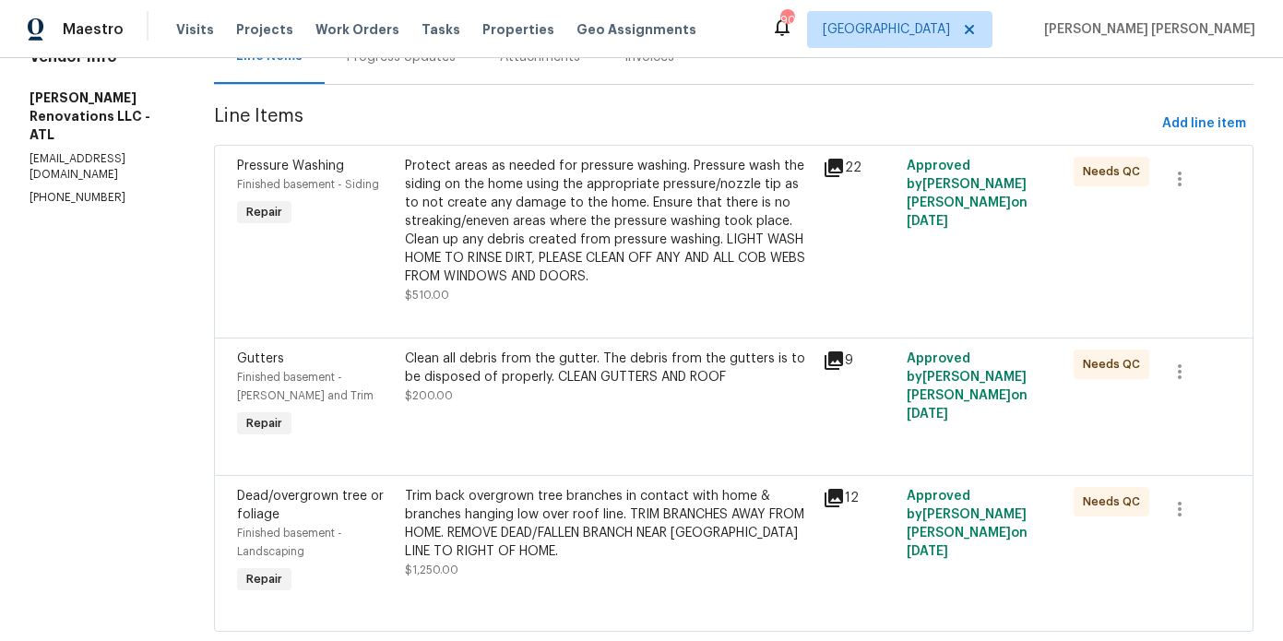
click at [509, 236] on div "Protect areas as needed for pressure washing. Pressure wash the siding on the h…" at bounding box center [609, 221] width 408 height 129
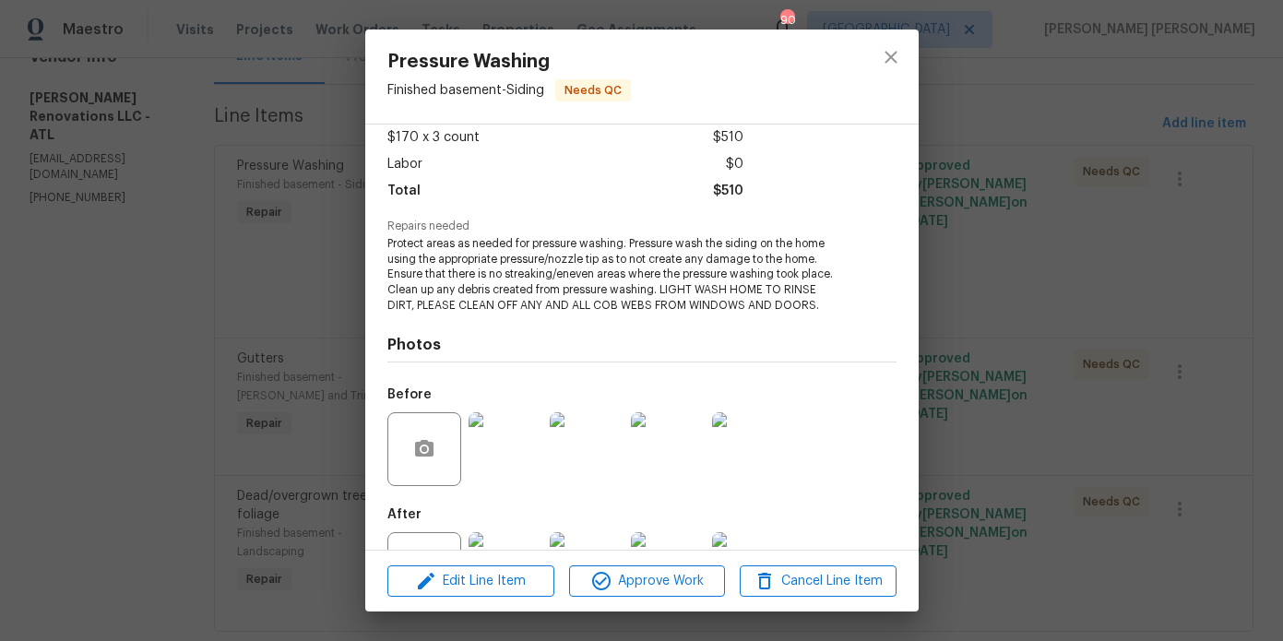
scroll to position [178, 0]
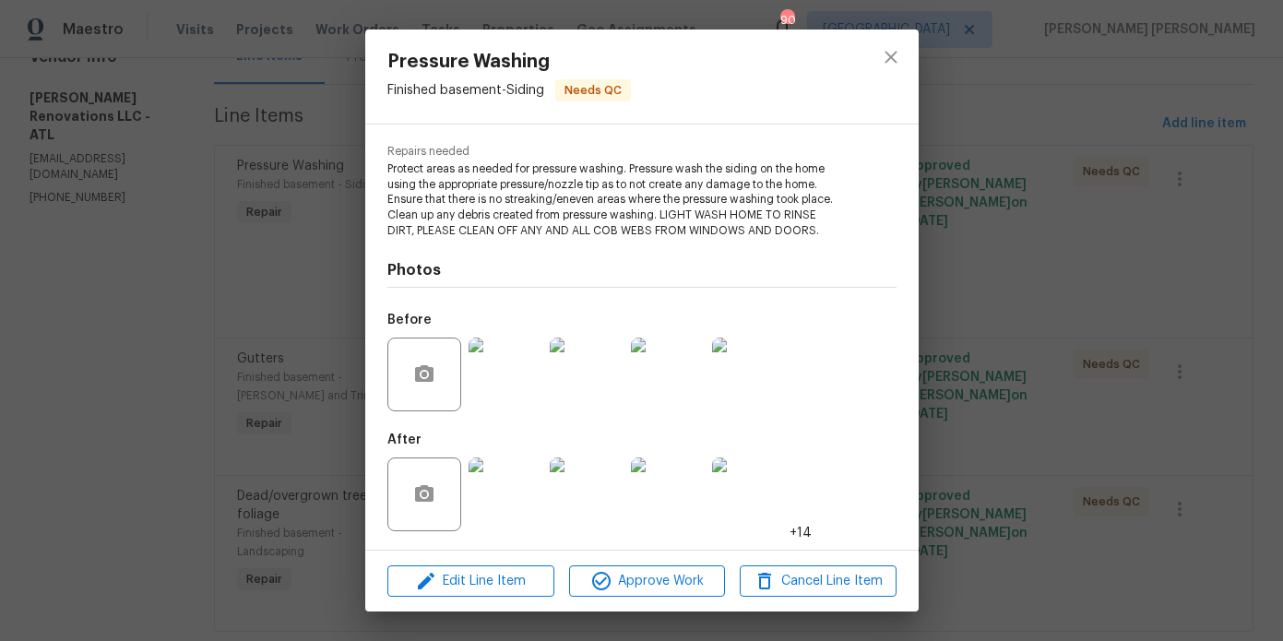
click at [247, 314] on div "Pressure Washing Finished basement - Siding Needs QC Vendor Aseem Renovations L…" at bounding box center [641, 320] width 1283 height 641
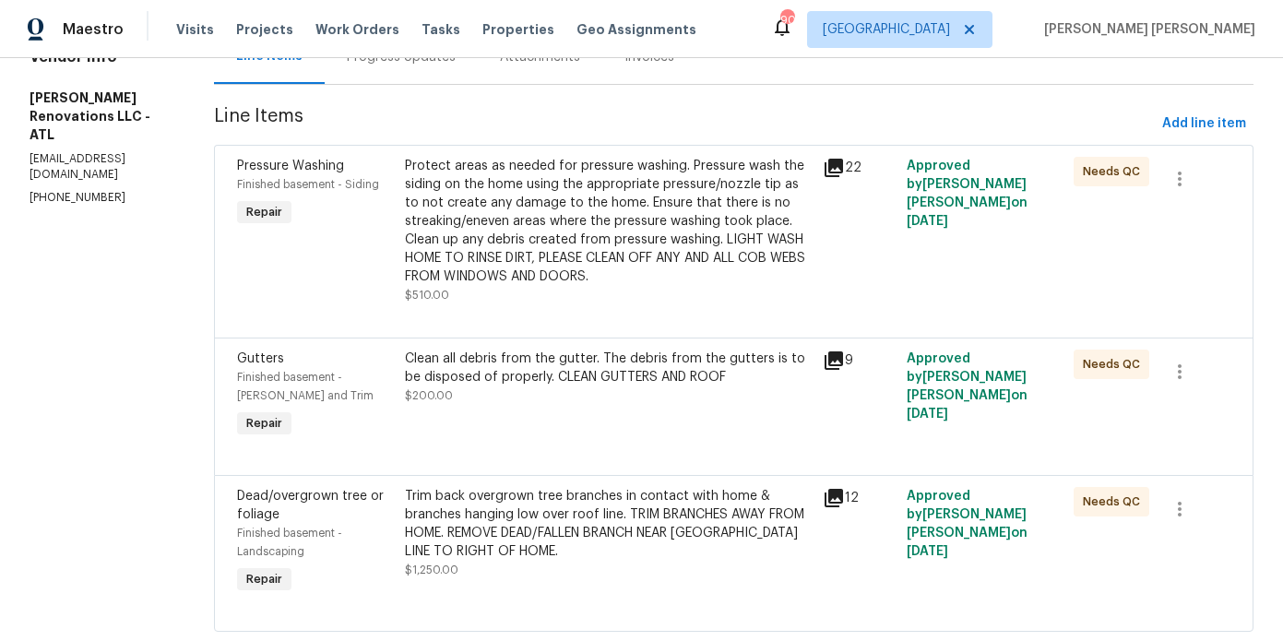
click at [379, 62] on div "Progress Updates" at bounding box center [401, 57] width 109 height 18
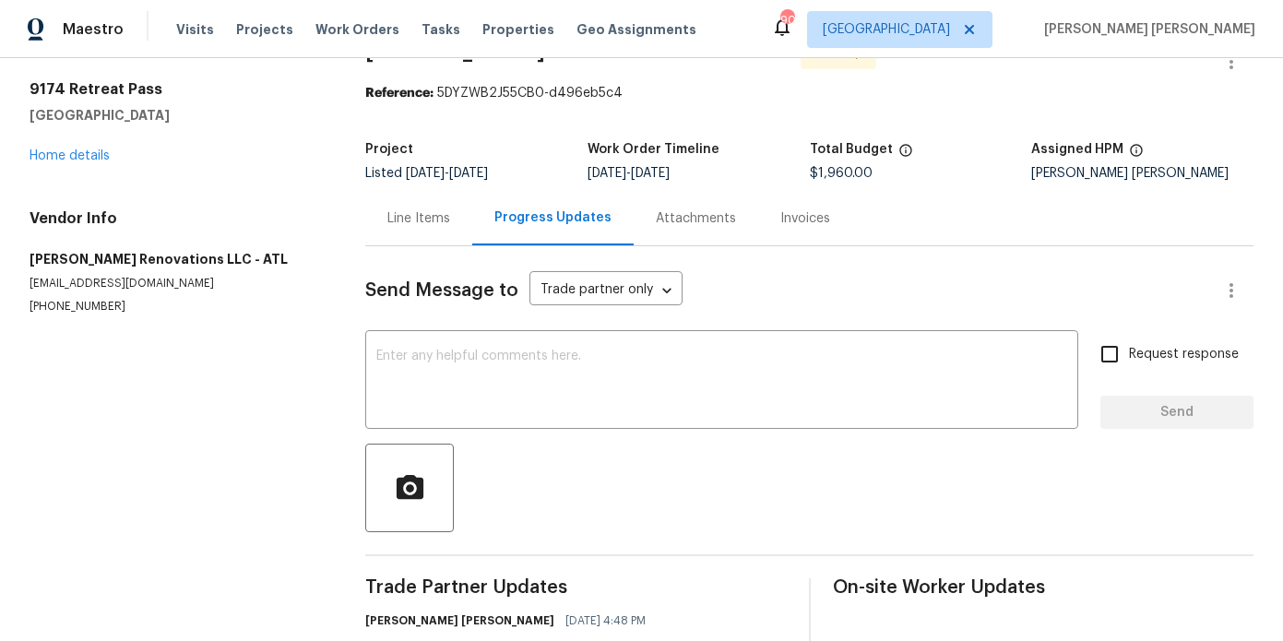
scroll to position [116, 0]
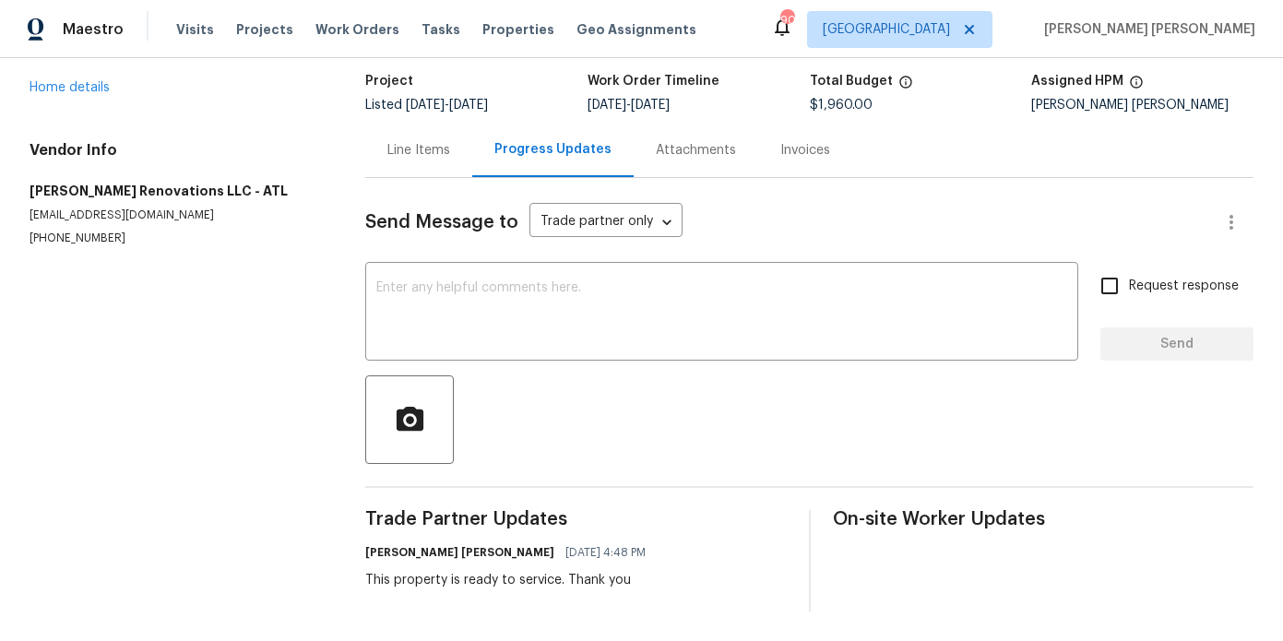
click at [399, 121] on div "Project Listed 6/28/2025 - 8/12/2025 Work Order Timeline 8/7/2025 - 8/12/2025 T…" at bounding box center [809, 93] width 888 height 59
click at [404, 171] on div "Line Items" at bounding box center [418, 150] width 107 height 54
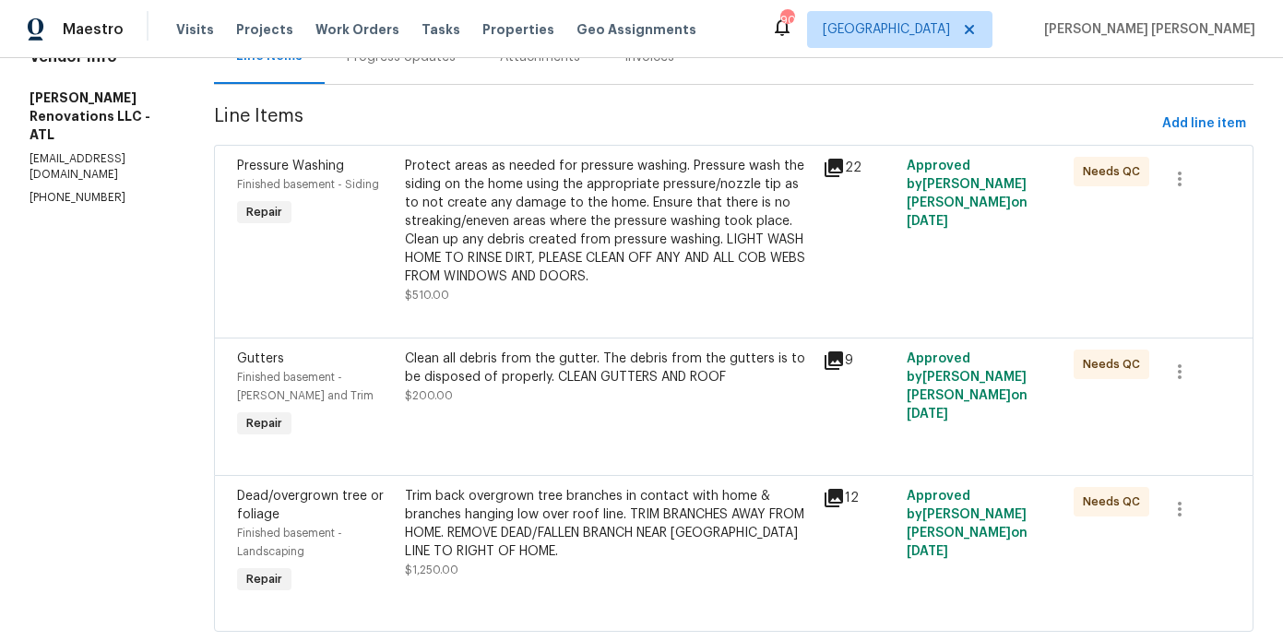
scroll to position [254, 0]
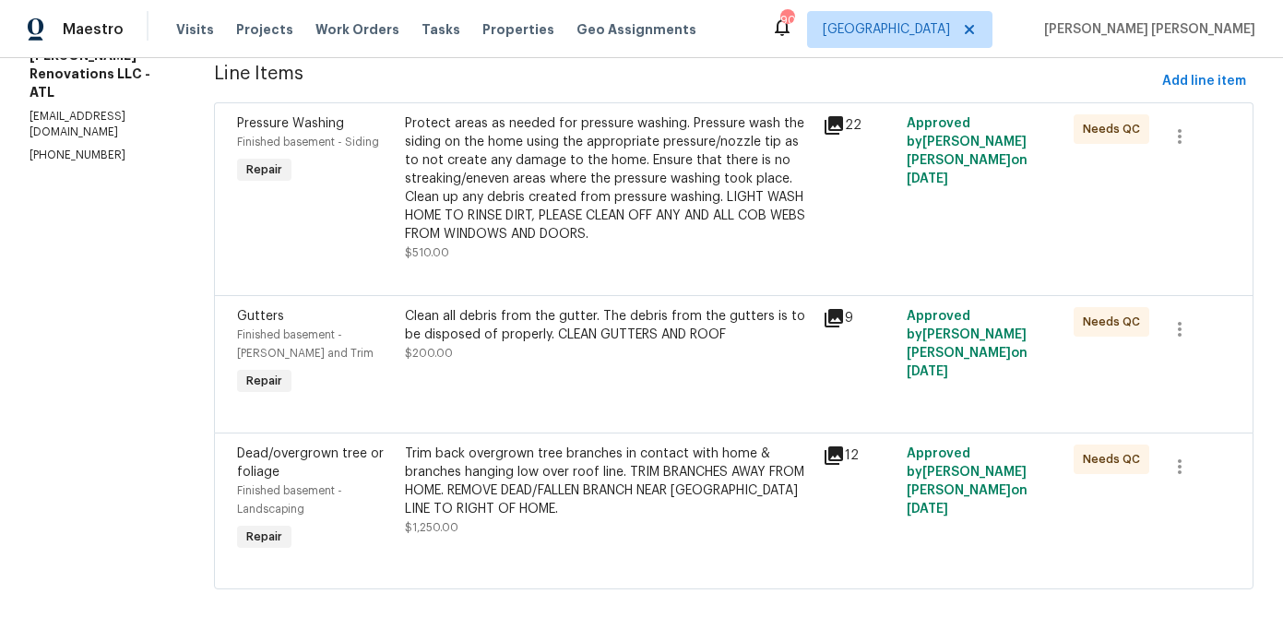
click at [562, 509] on div "Trim back overgrown tree branches in contact with home & branches hanging low o…" at bounding box center [609, 482] width 408 height 74
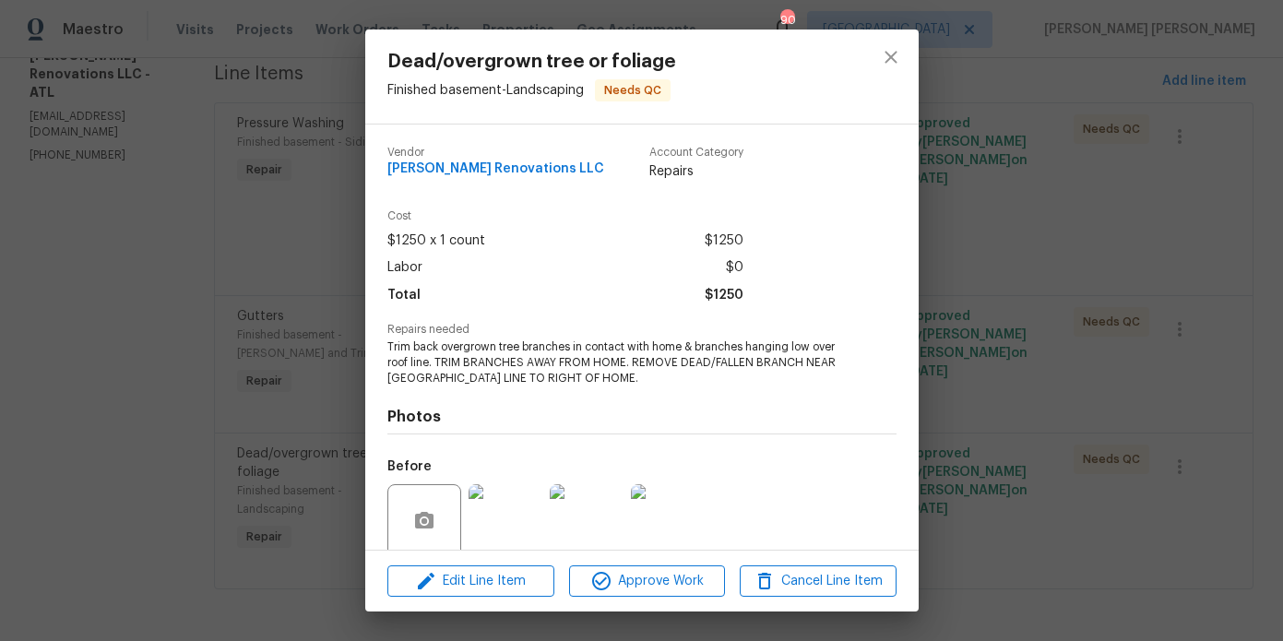
scroll to position [147, 0]
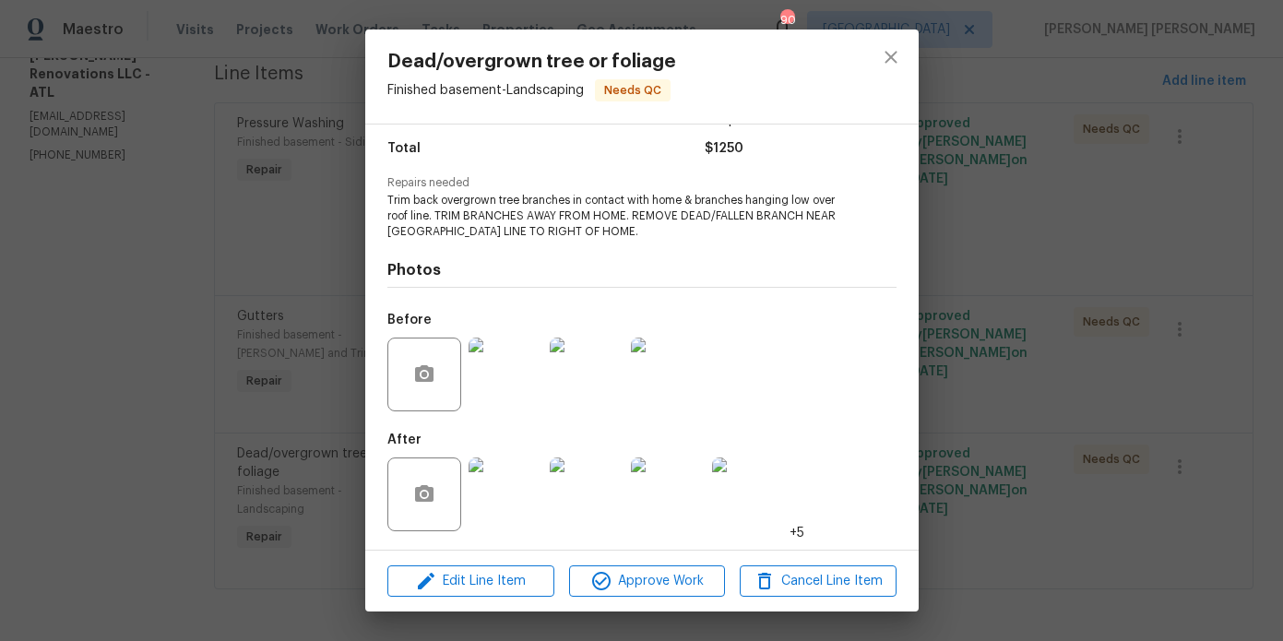
click at [506, 482] on img at bounding box center [506, 495] width 74 height 74
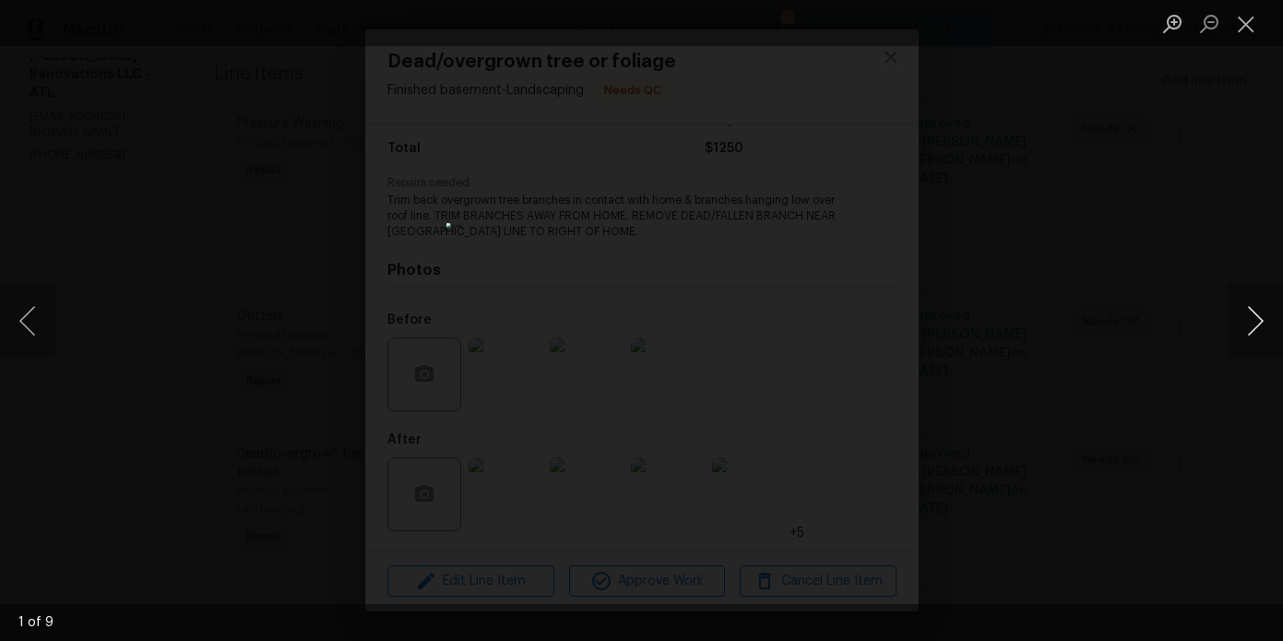
click at [1248, 324] on button "Next image" at bounding box center [1255, 321] width 55 height 74
click at [1247, 324] on button "Next image" at bounding box center [1255, 321] width 55 height 74
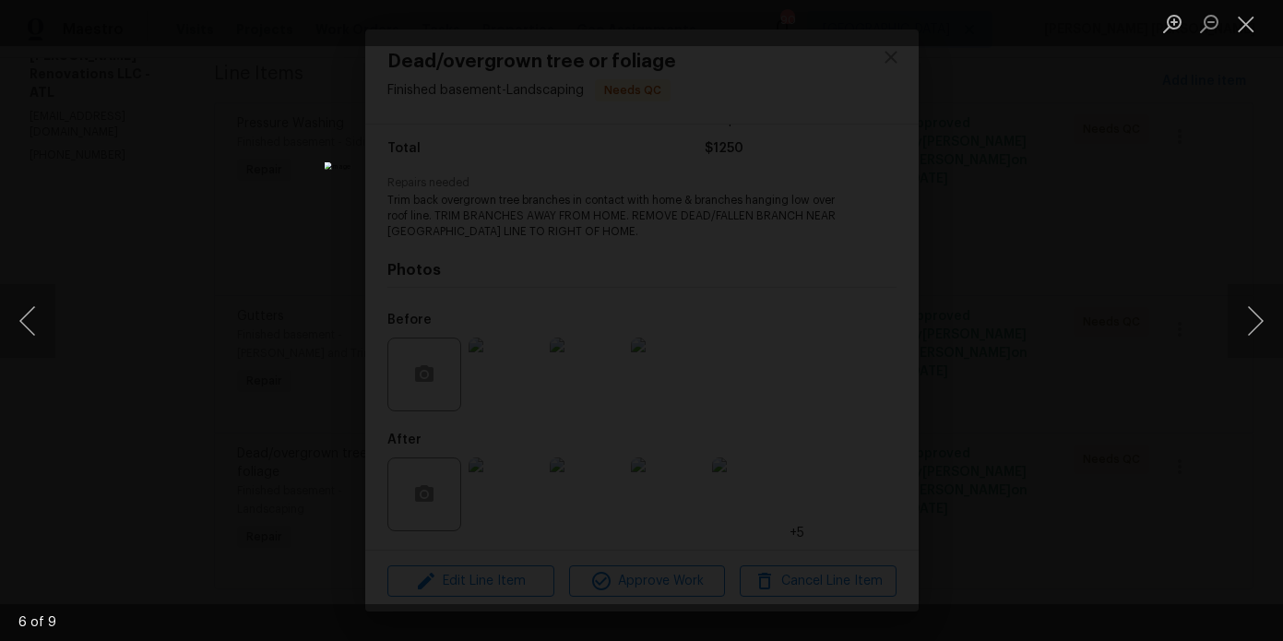
click at [1029, 264] on div "Lightbox" at bounding box center [641, 320] width 1283 height 641
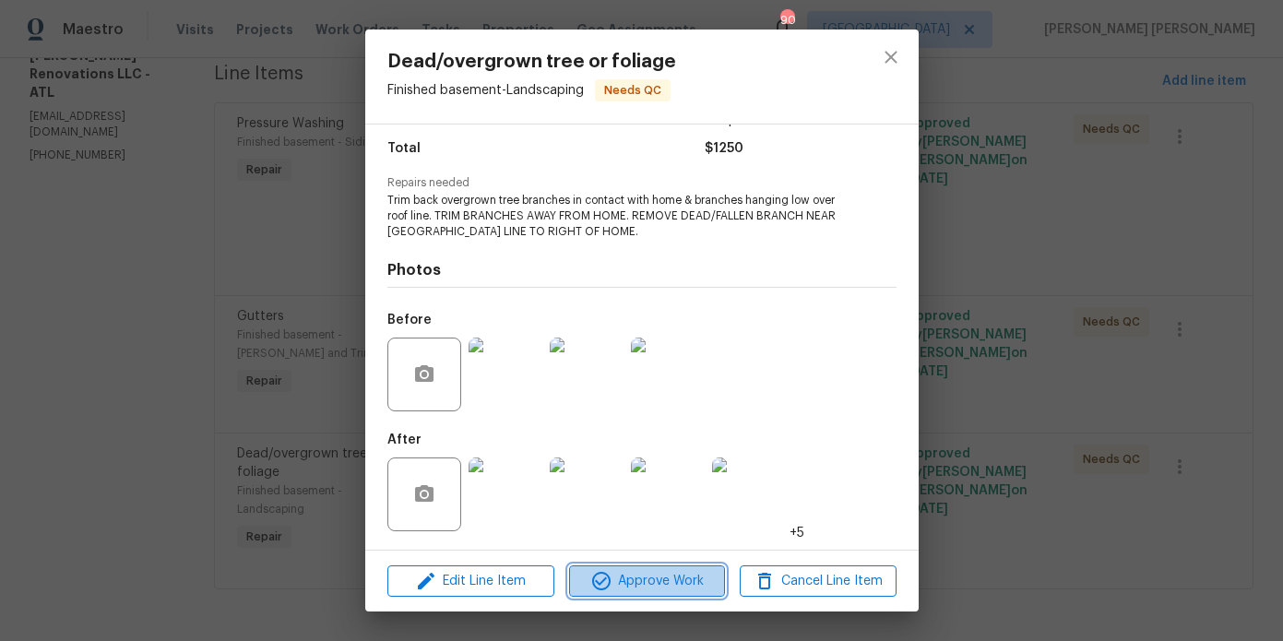
click at [656, 577] on span "Approve Work" at bounding box center [647, 581] width 145 height 23
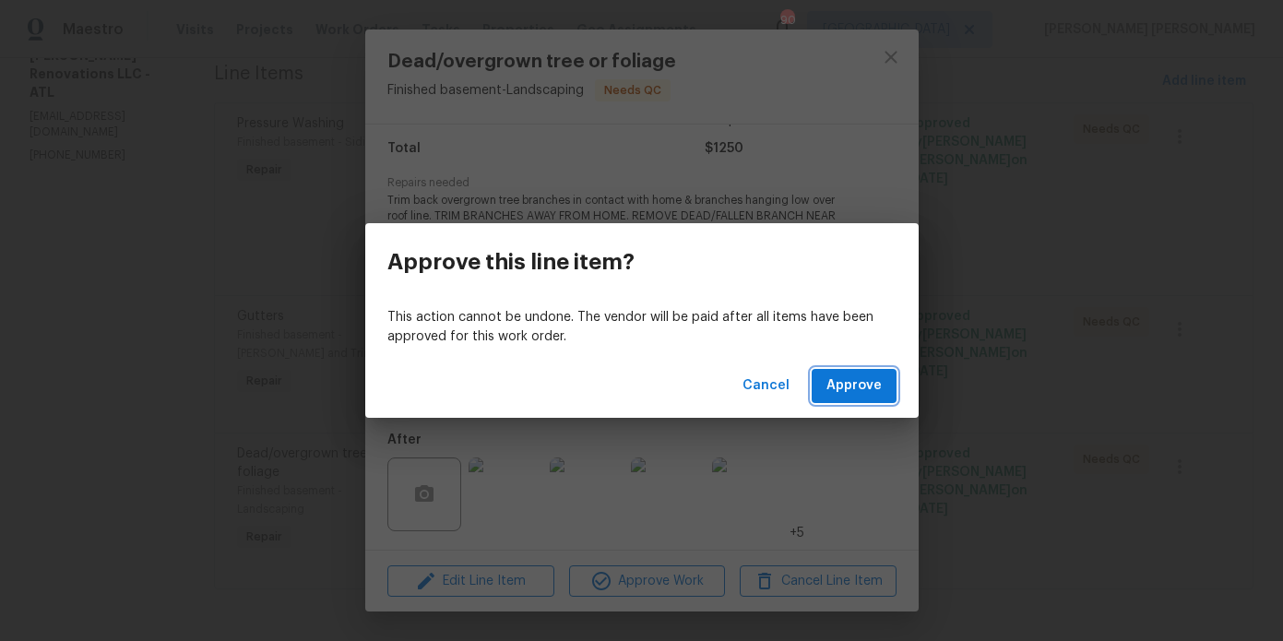
click at [830, 386] on span "Approve" at bounding box center [854, 386] width 55 height 23
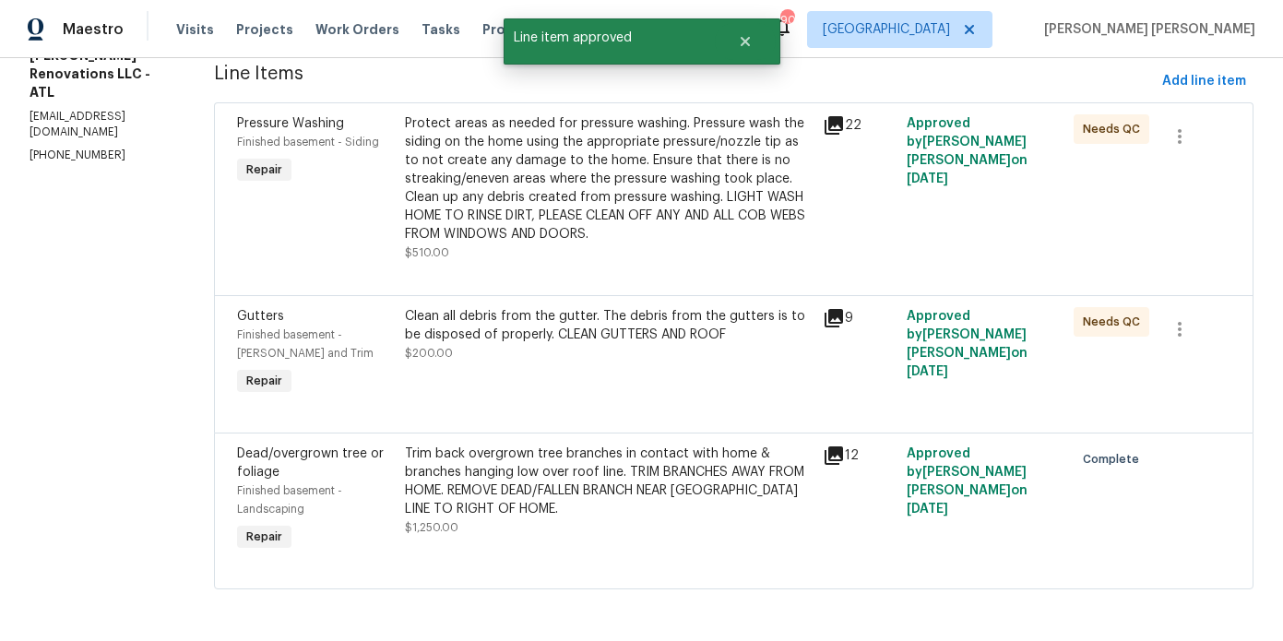
click at [636, 332] on div "Clean all debris from the gutter. The debris from the gutters is to be disposed…" at bounding box center [609, 325] width 408 height 37
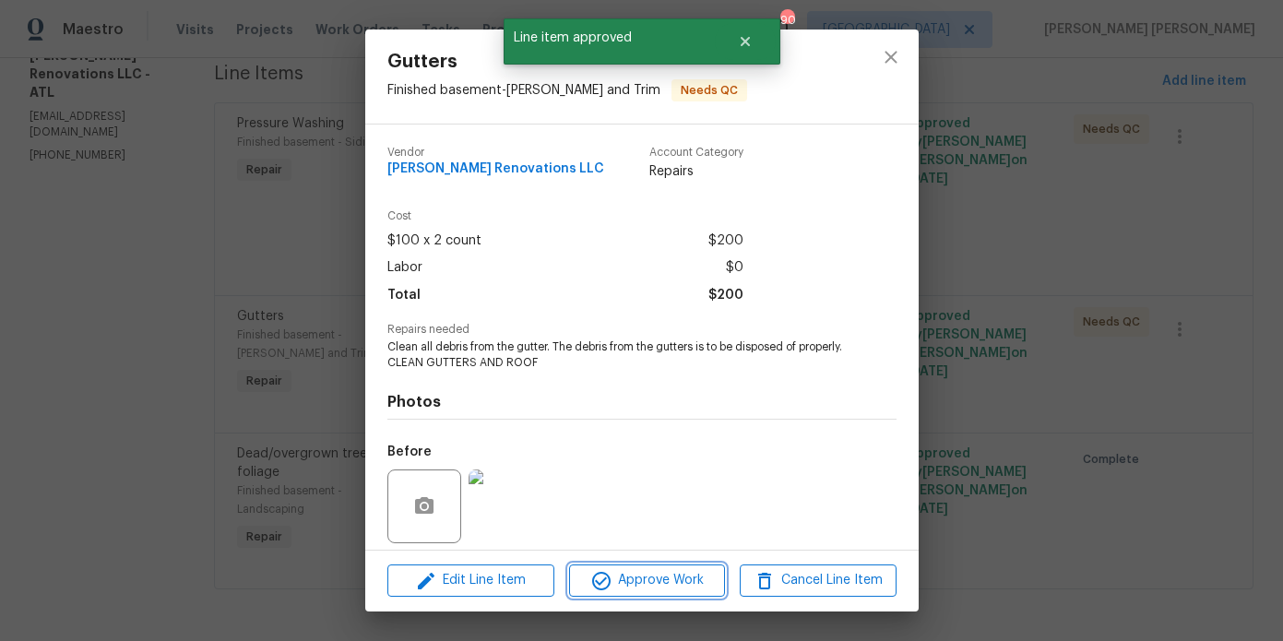
click at [637, 578] on span "Approve Work" at bounding box center [647, 580] width 145 height 23
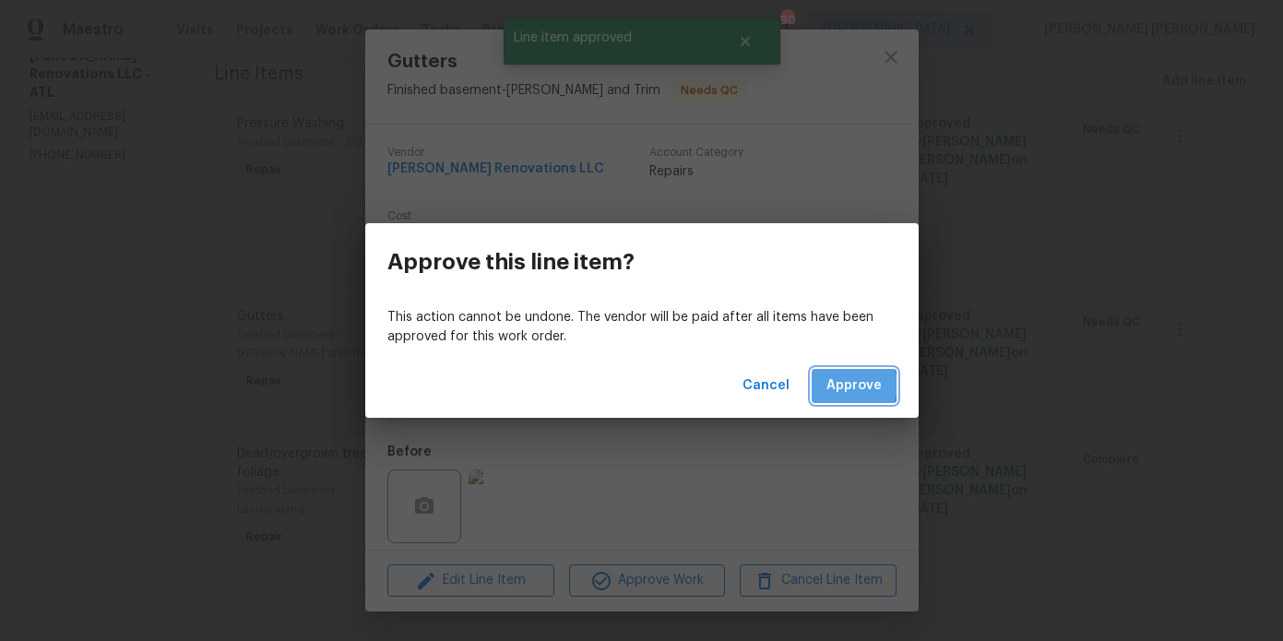
click at [852, 386] on span "Approve" at bounding box center [854, 386] width 55 height 23
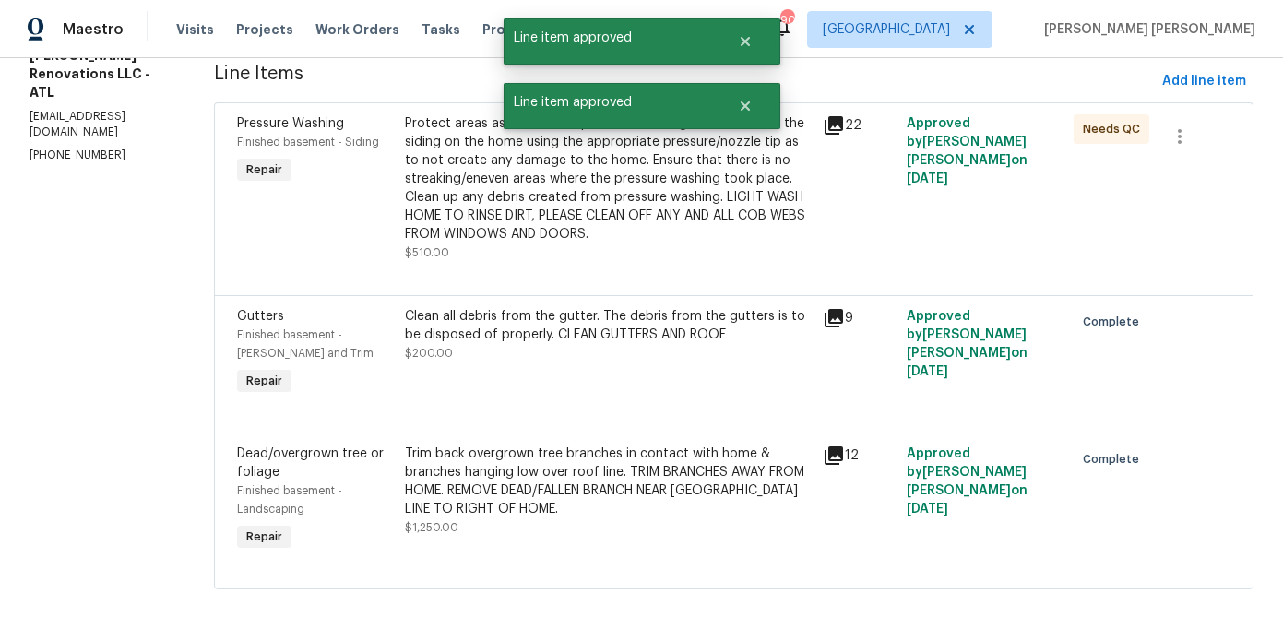
click at [496, 200] on div "Protect areas as needed for pressure washing. Pressure wash the siding on the h…" at bounding box center [609, 178] width 408 height 129
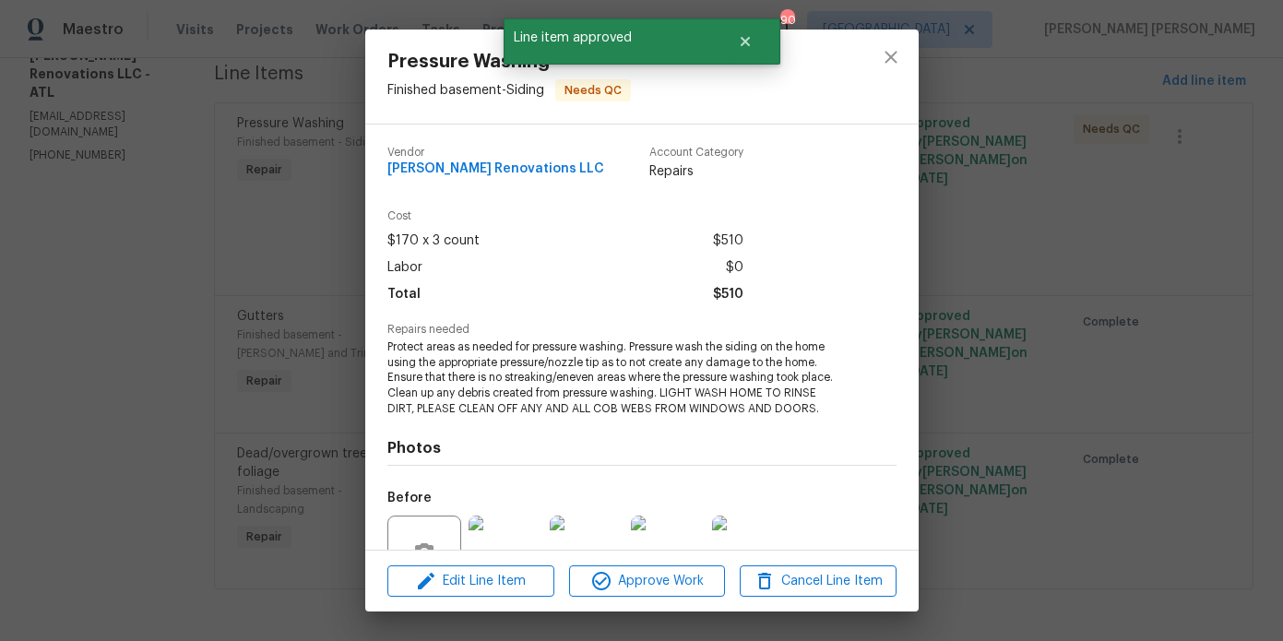
scroll to position [178, 0]
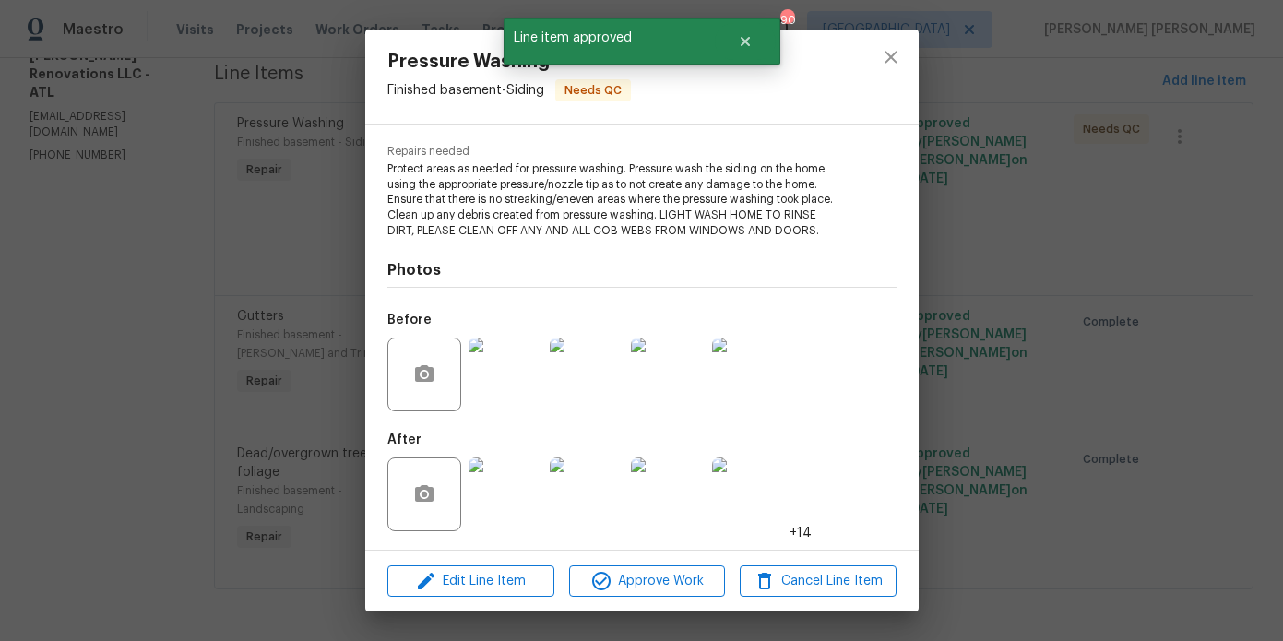
click at [521, 473] on img at bounding box center [506, 495] width 74 height 74
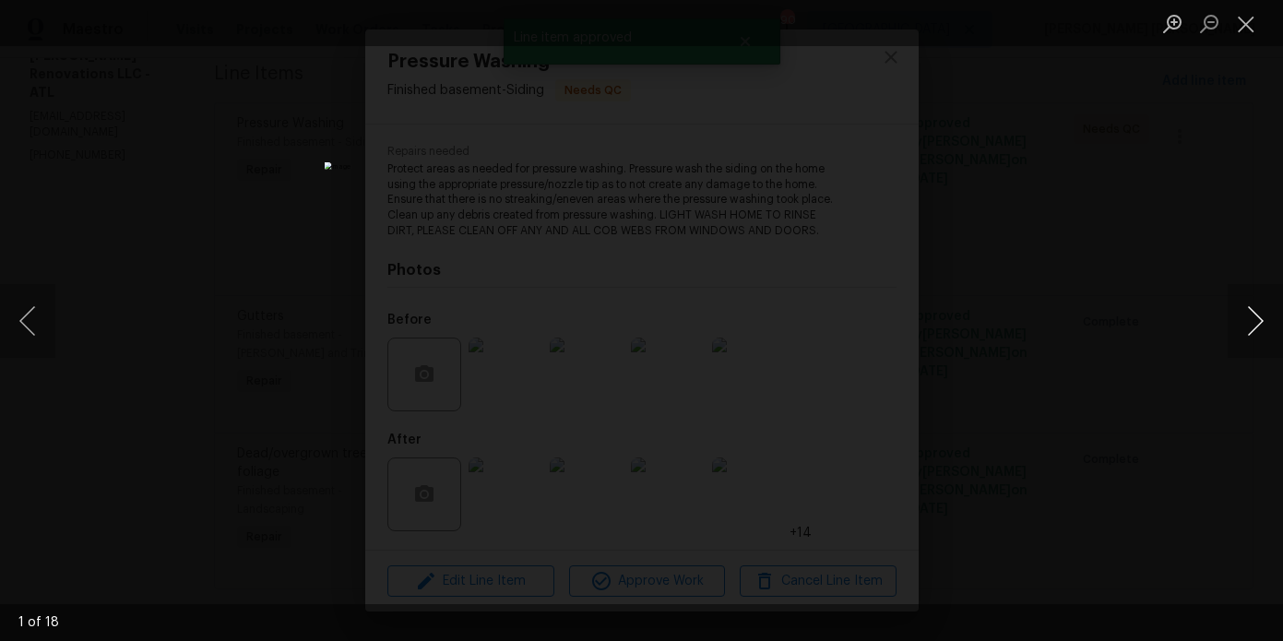
click at [1264, 326] on button "Next image" at bounding box center [1255, 321] width 55 height 74
click at [1172, 282] on div "Lightbox" at bounding box center [641, 320] width 1283 height 641
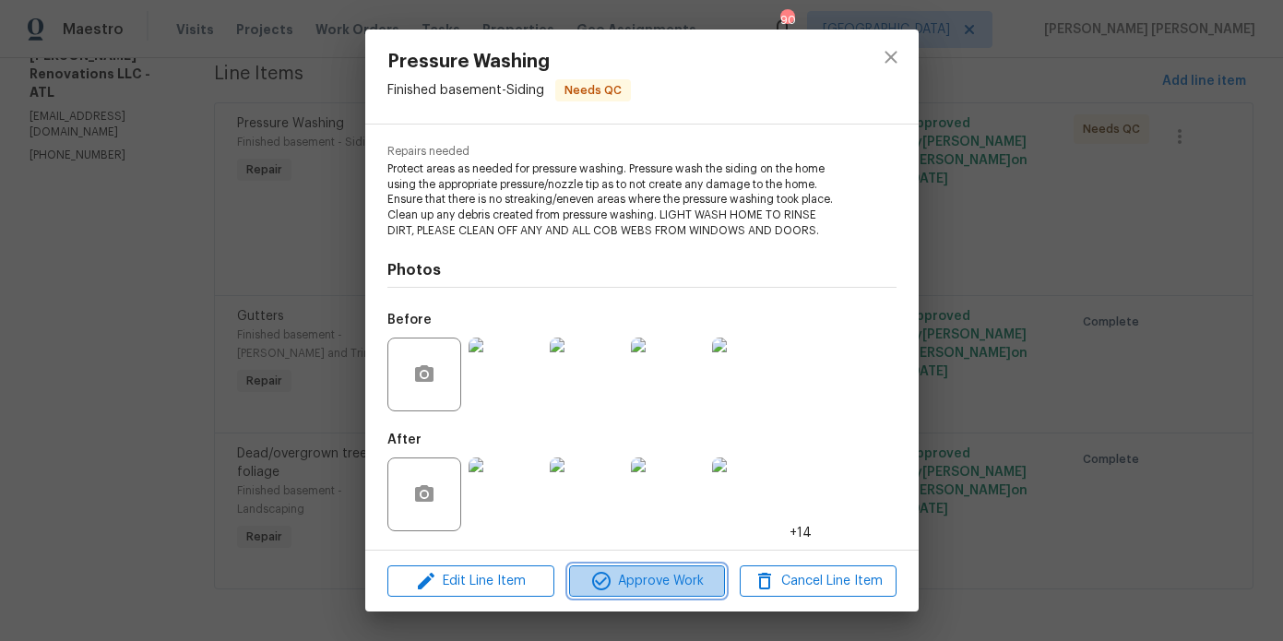
click at [610, 579] on icon "button" at bounding box center [601, 581] width 18 height 18
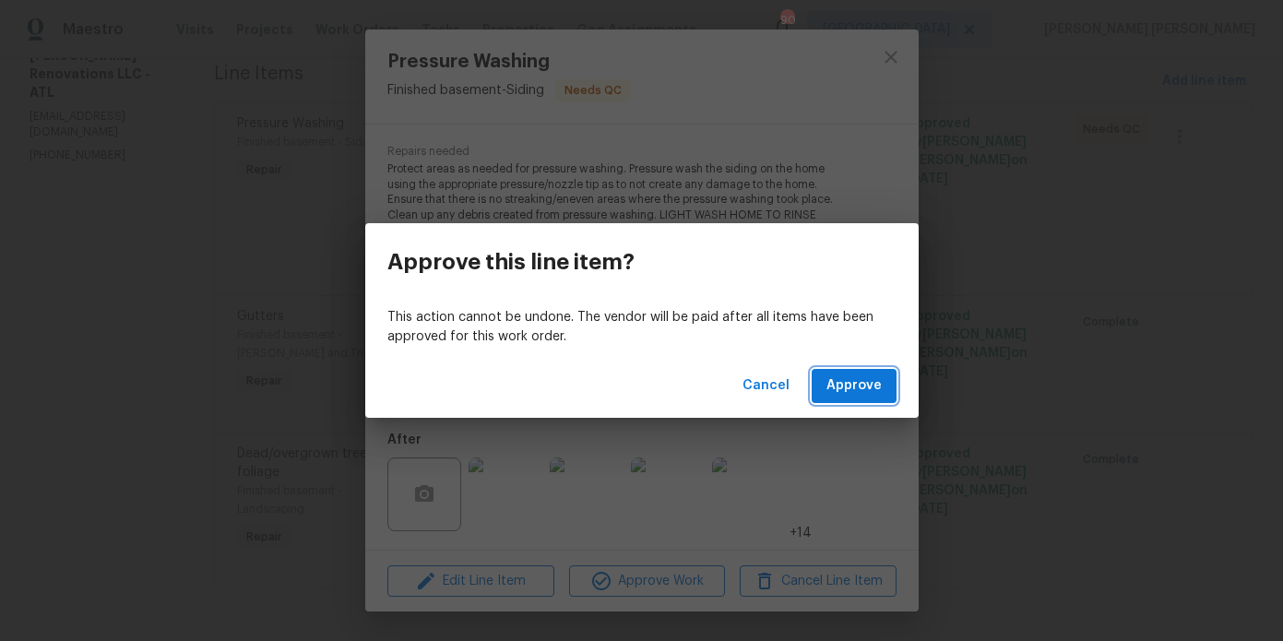
click at [842, 387] on span "Approve" at bounding box center [854, 386] width 55 height 23
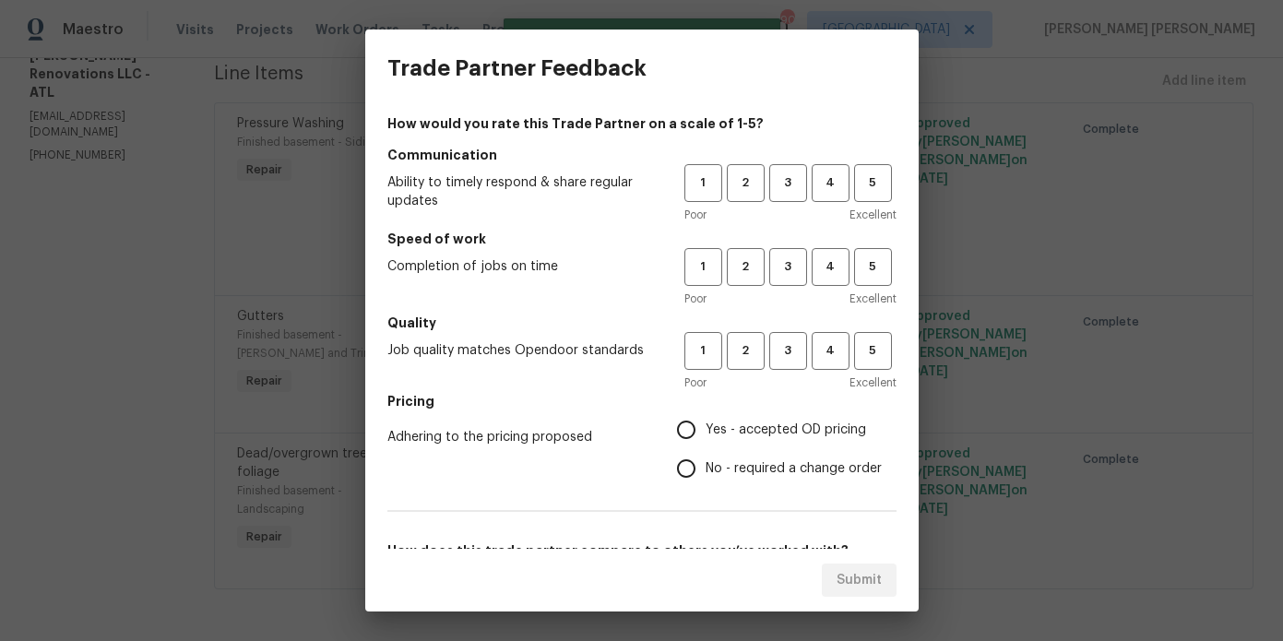
click at [159, 134] on div "Trade Partner Feedback How would you rate this Trade Partner on a scale of 1-5?…" at bounding box center [641, 320] width 1283 height 641
click at [803, 185] on span "3" at bounding box center [788, 183] width 34 height 21
click at [790, 253] on button "3" at bounding box center [788, 267] width 38 height 38
click at [789, 327] on h5 "Quality" at bounding box center [641, 323] width 509 height 18
click at [779, 426] on span "Yes - accepted OD pricing" at bounding box center [786, 430] width 161 height 19
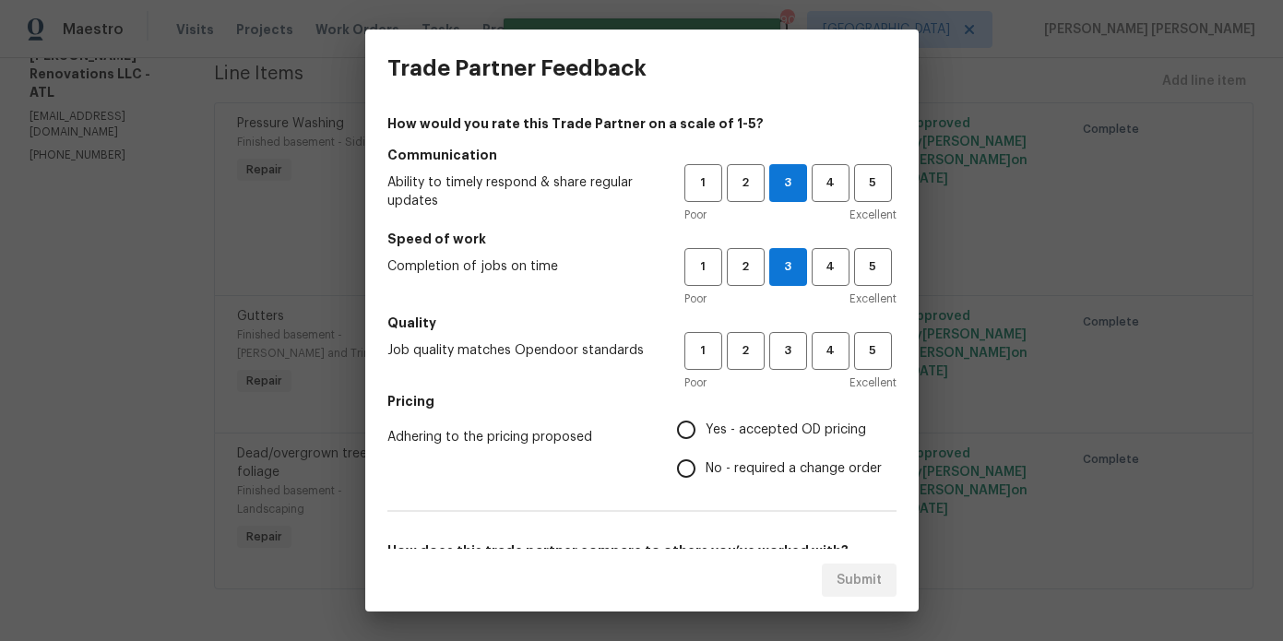
click at [706, 426] on input "Yes - accepted OD pricing" at bounding box center [686, 430] width 39 height 39
radio input "true"
click at [781, 344] on span "3" at bounding box center [788, 350] width 34 height 21
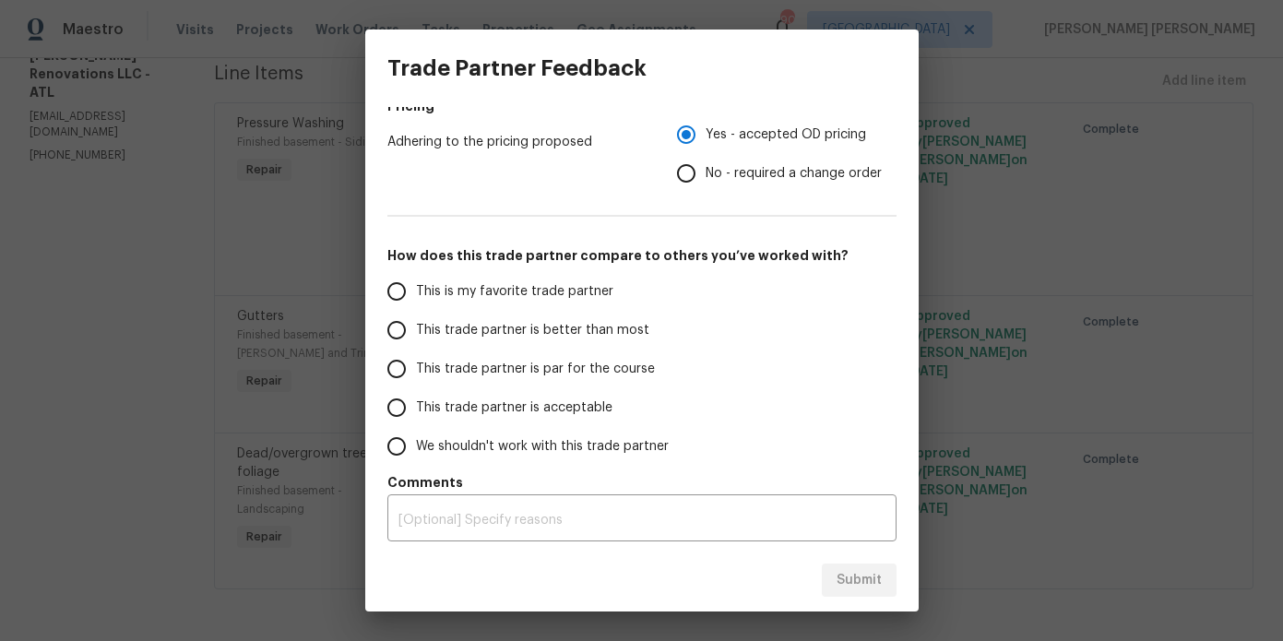
click at [582, 337] on span "This trade partner is better than most" at bounding box center [532, 330] width 233 height 19
click at [416, 337] on input "This trade partner is better than most" at bounding box center [396, 330] width 39 height 39
click at [869, 570] on span "Submit" at bounding box center [859, 580] width 45 height 23
radio input "true"
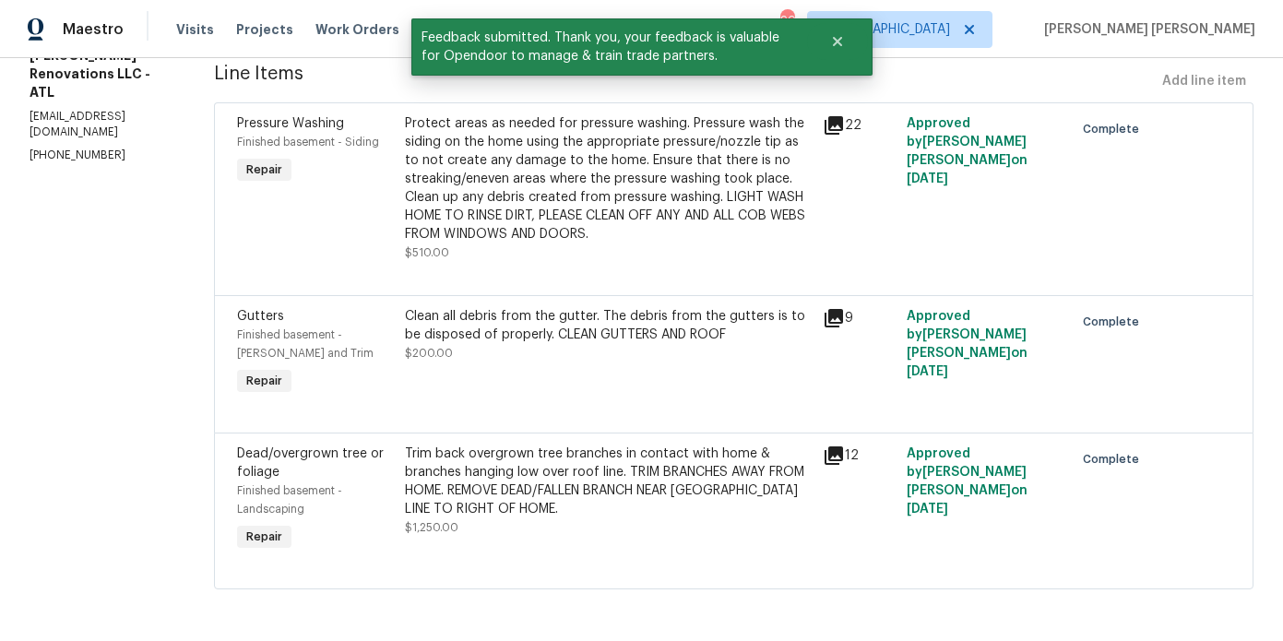
scroll to position [0, 0]
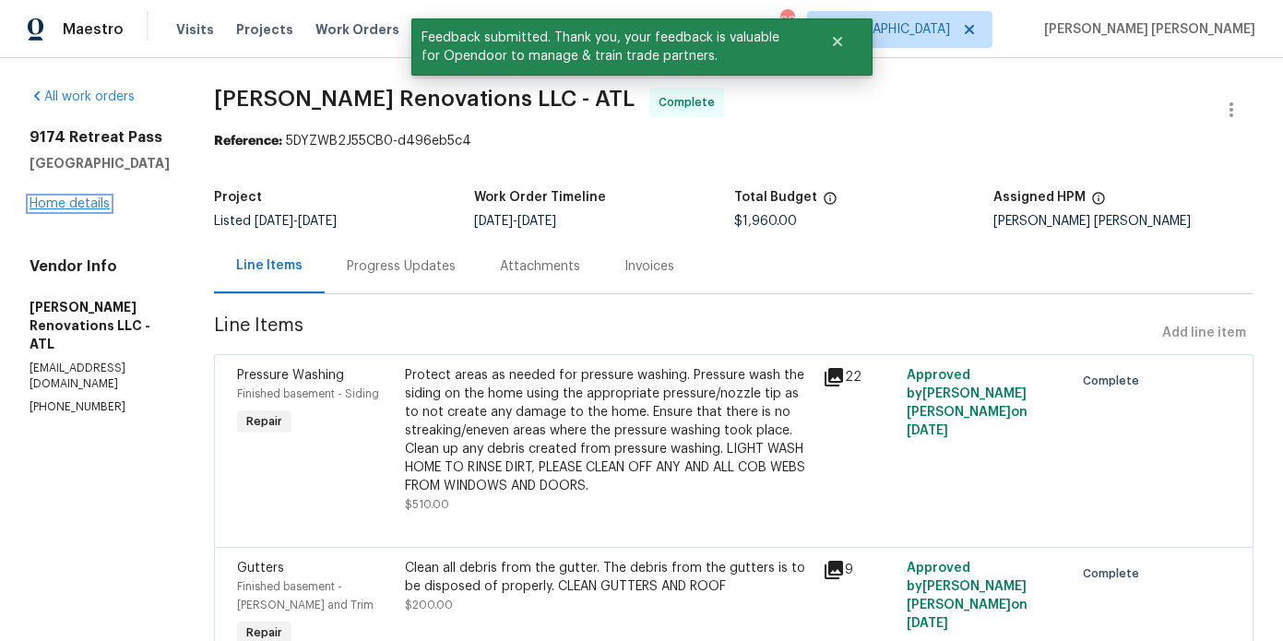
click at [79, 202] on link "Home details" at bounding box center [70, 203] width 80 height 13
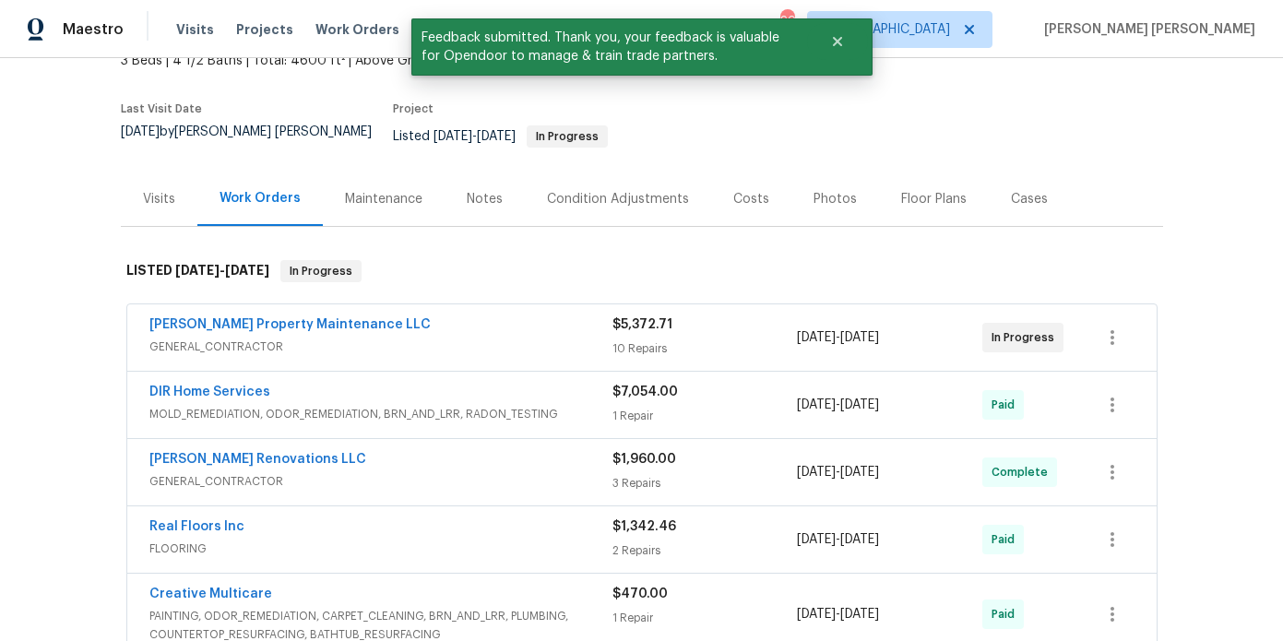
scroll to position [122, 0]
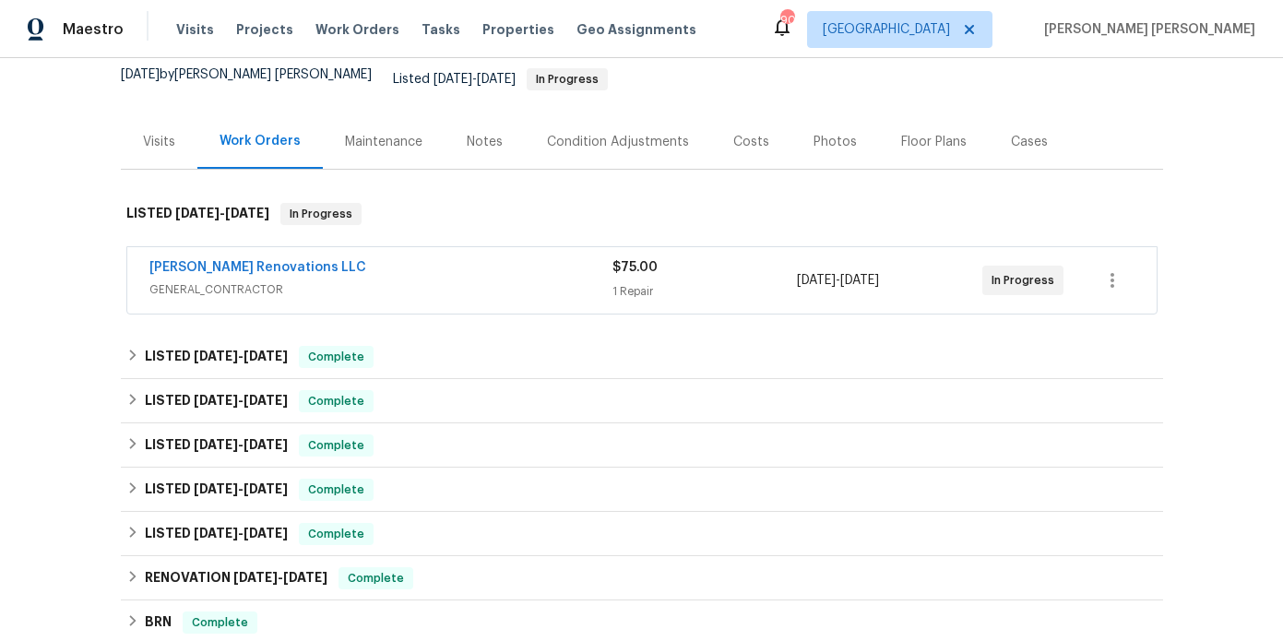
scroll to position [180, 0]
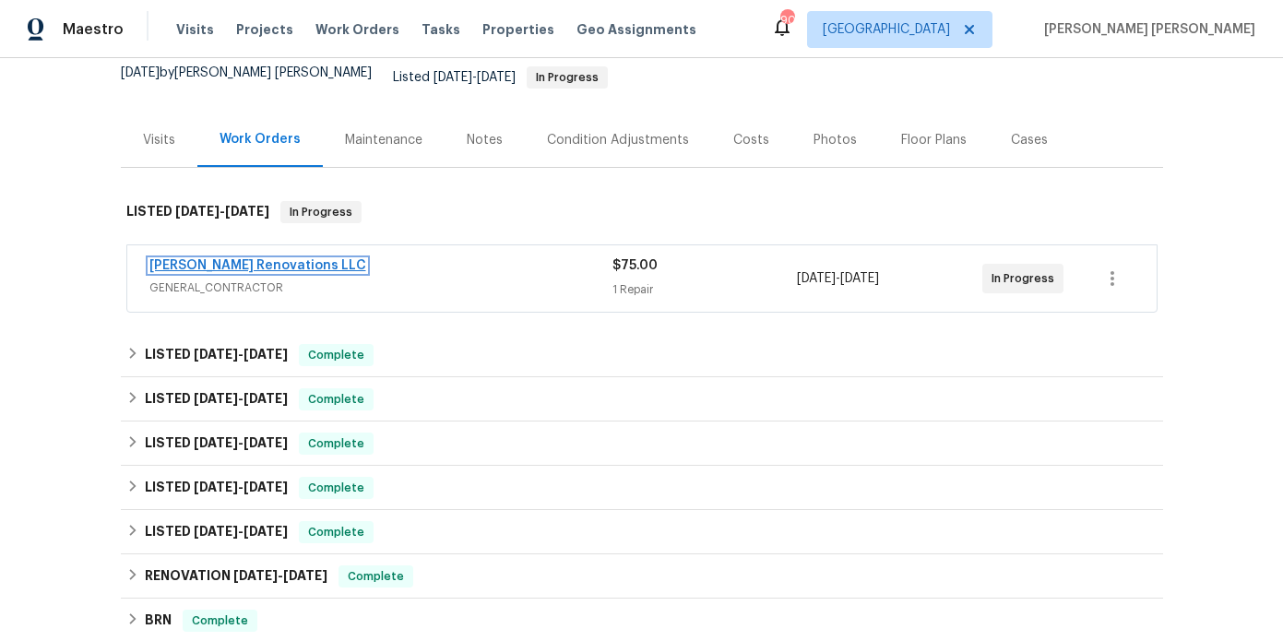
click at [185, 259] on link "[PERSON_NAME] Renovations LLC" at bounding box center [257, 265] width 217 height 13
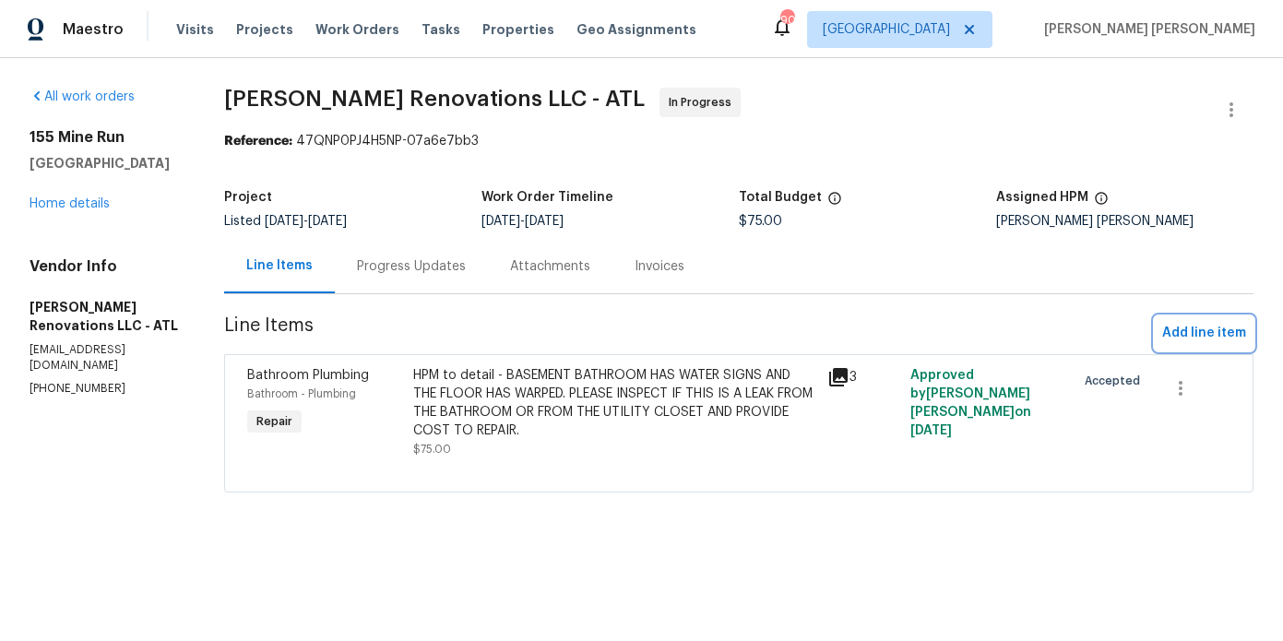
click at [1187, 334] on span "Add line item" at bounding box center [1204, 333] width 84 height 23
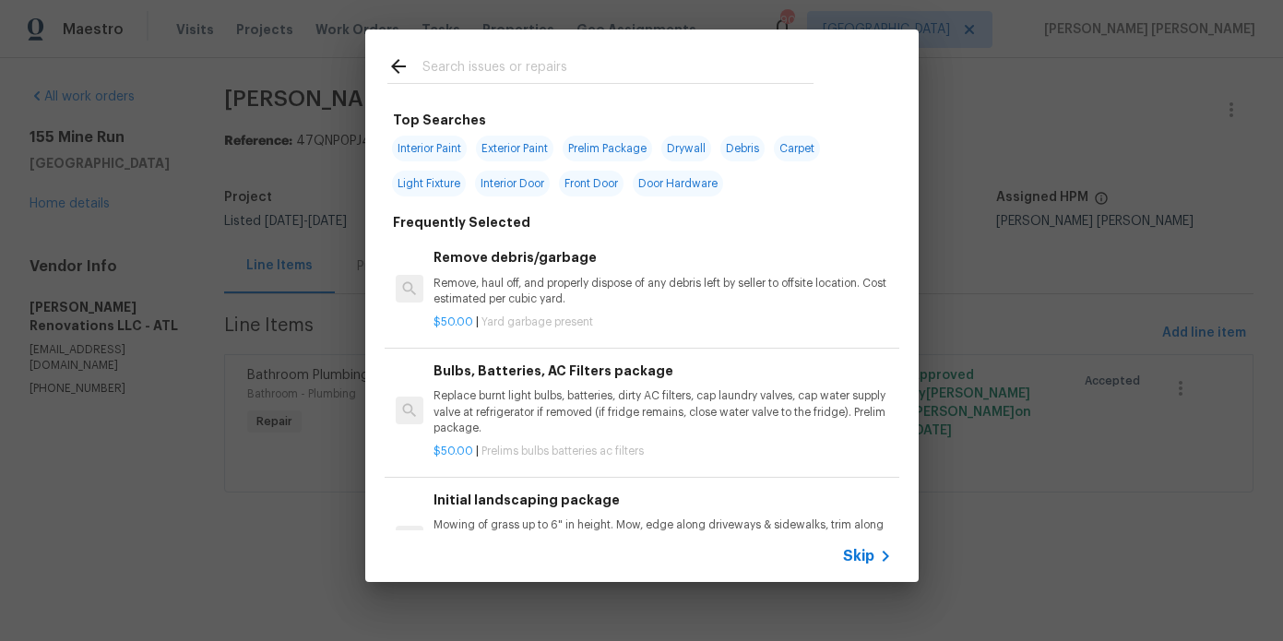
click at [502, 63] on input "text" at bounding box center [617, 69] width 391 height 28
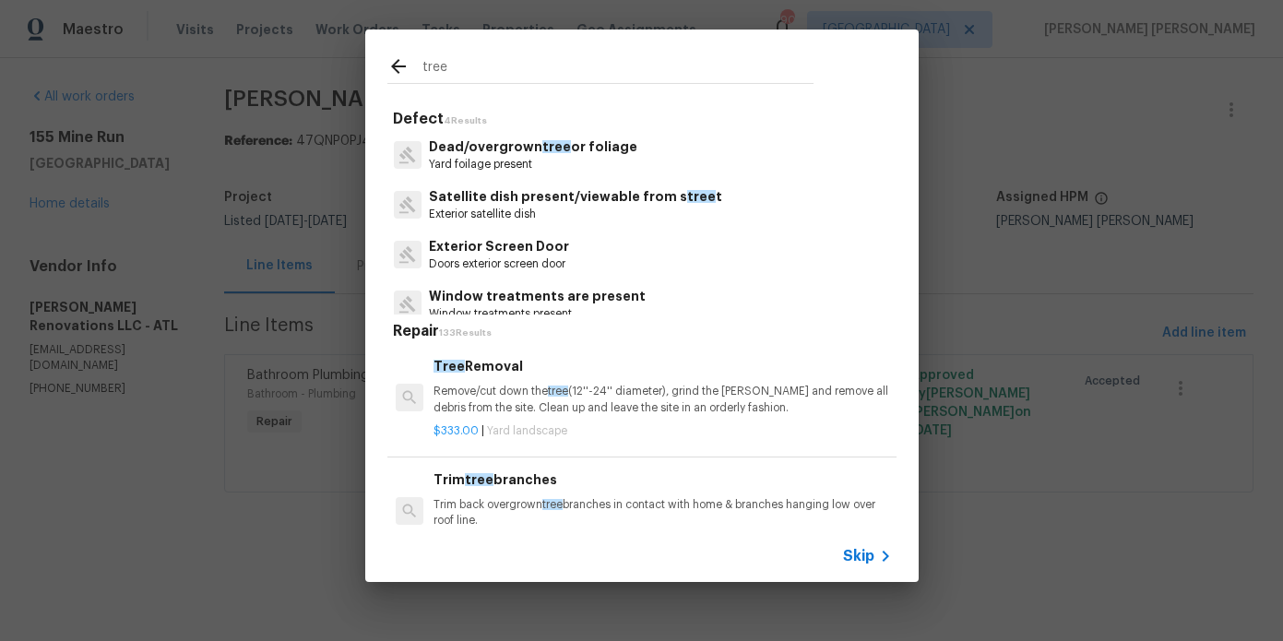
type input "tree"
click at [617, 412] on p "Remove/cut down the tree (12''-24'' diameter), grind the [PERSON_NAME] and remo…" at bounding box center [663, 399] width 458 height 31
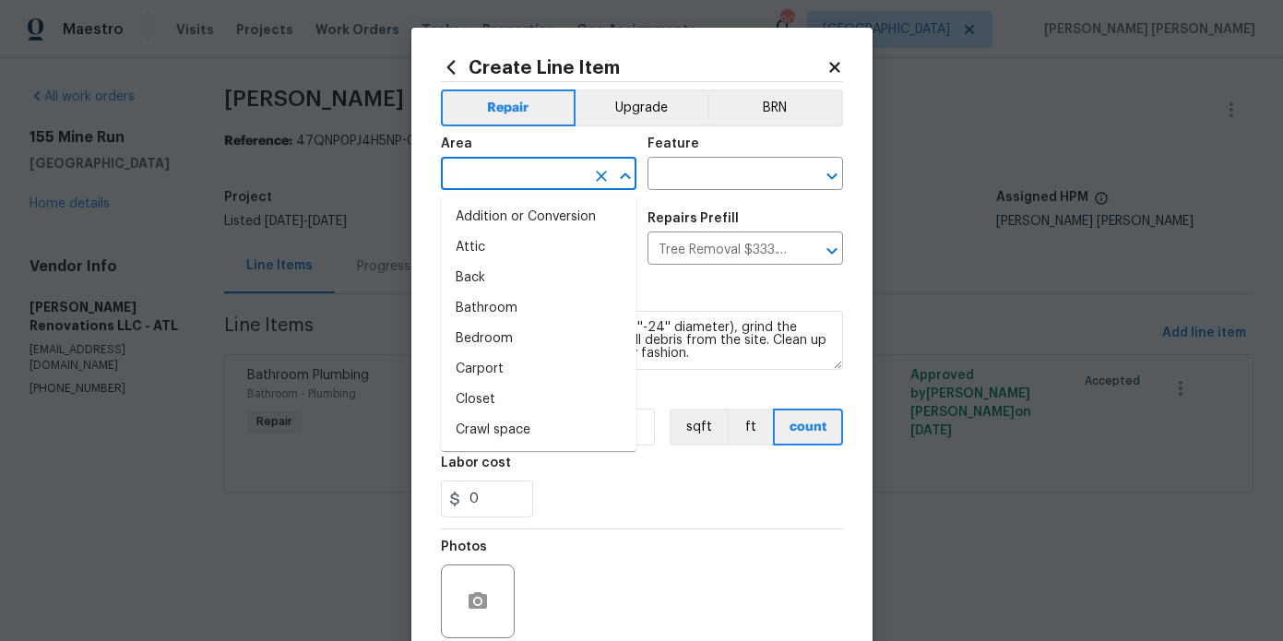
click at [561, 183] on input "text" at bounding box center [513, 175] width 144 height 29
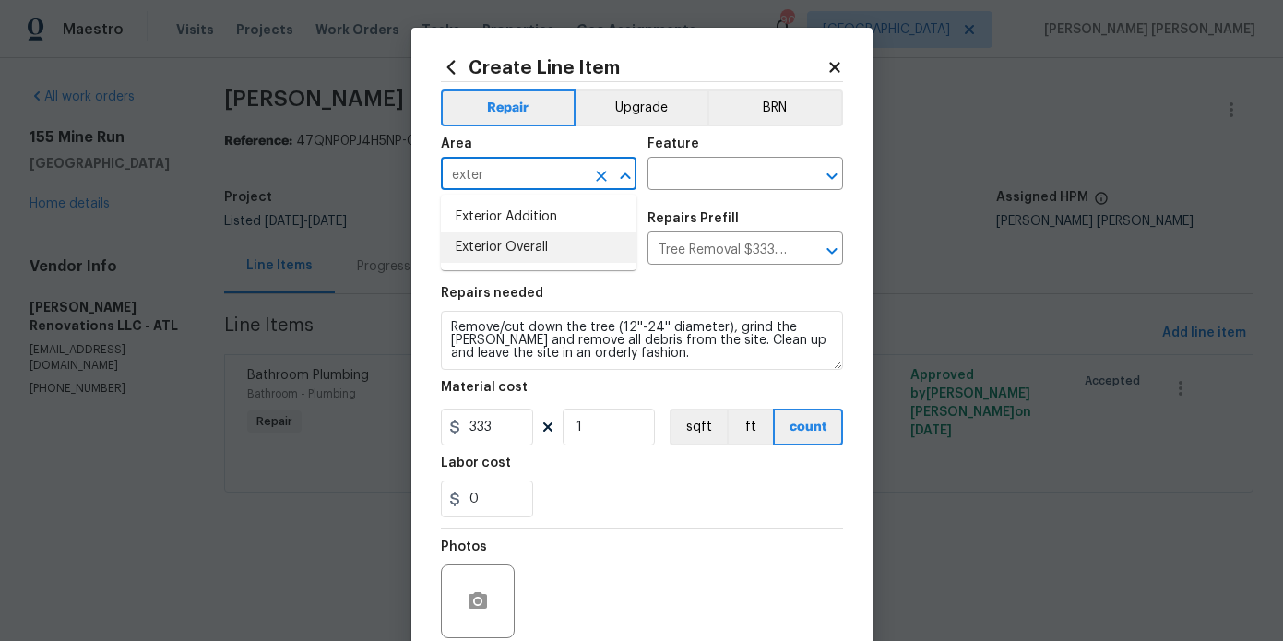
click at [555, 241] on li "Exterior Overall" at bounding box center [539, 247] width 196 height 30
type input "Exterior Overall"
click at [677, 178] on input "text" at bounding box center [720, 175] width 144 height 29
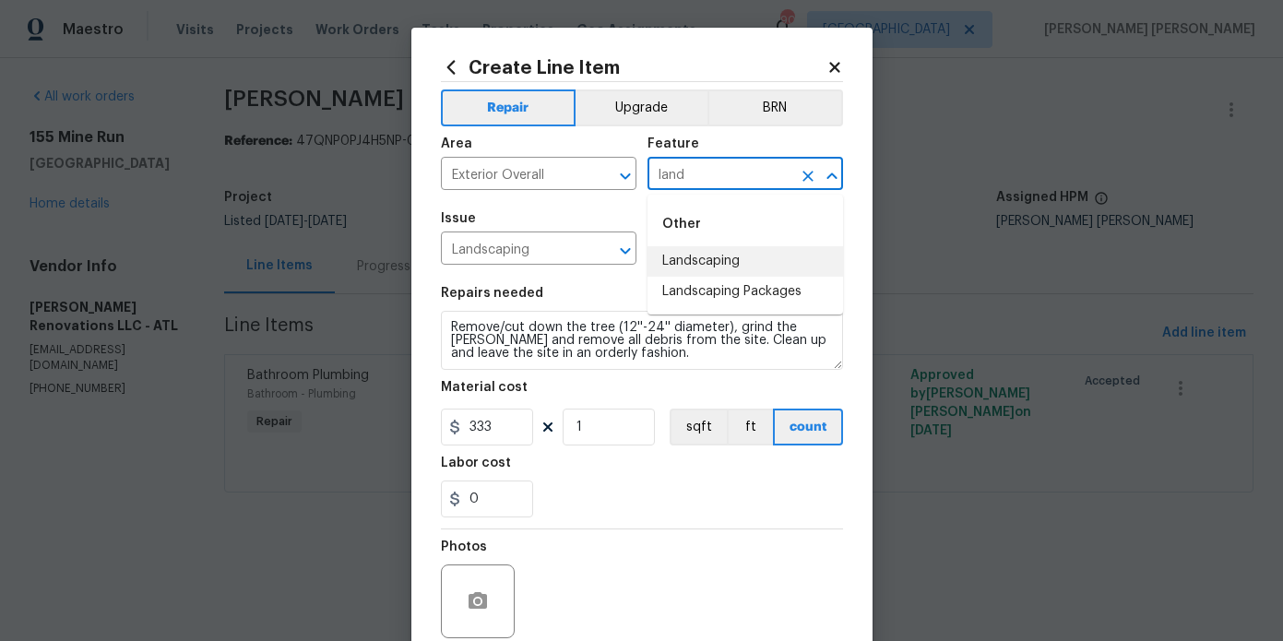
click at [738, 252] on li "Landscaping" at bounding box center [746, 261] width 196 height 30
type input "Landscaping"
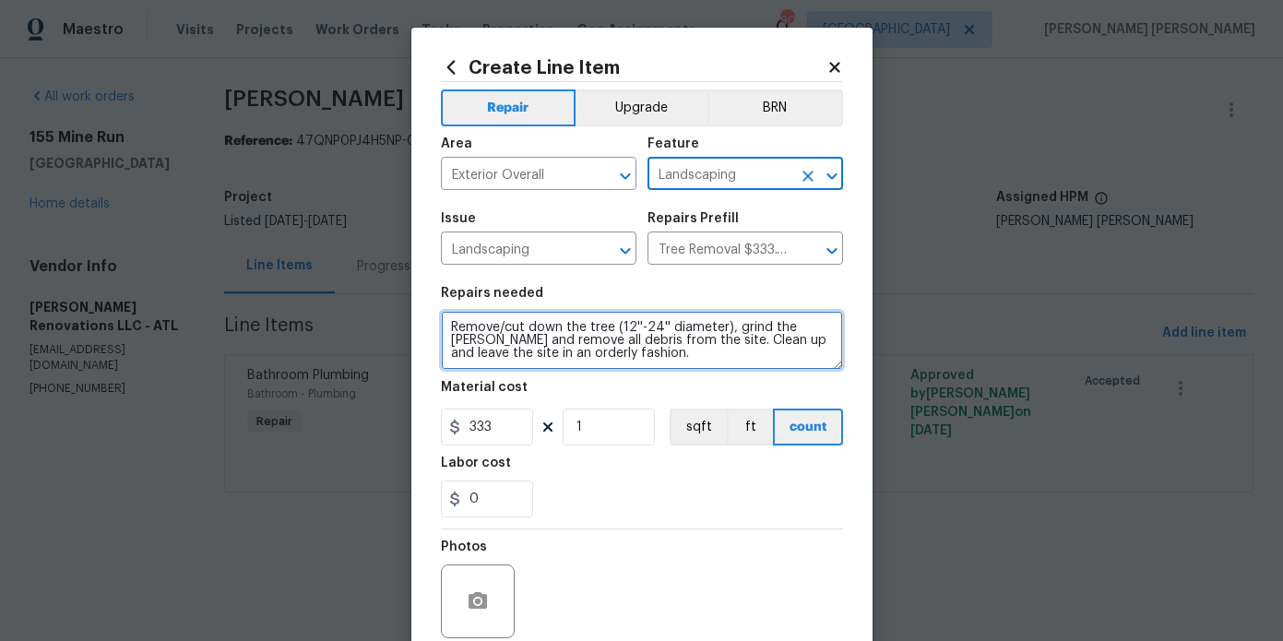
click at [678, 353] on textarea "Remove/cut down the tree (12''-24'' diameter), grind the [PERSON_NAME] and remo…" at bounding box center [642, 340] width 402 height 59
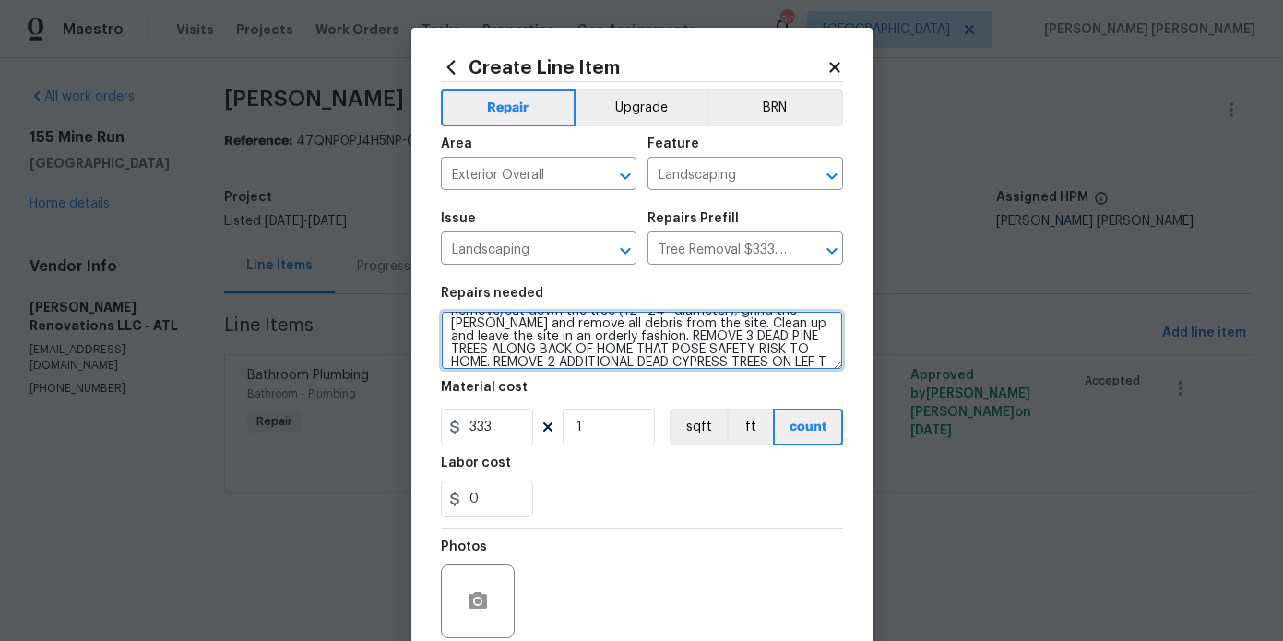
scroll to position [30, 0]
type textarea "Remove/cut down the tree (12''-24'' diameter), grind the [PERSON_NAME] and remo…"
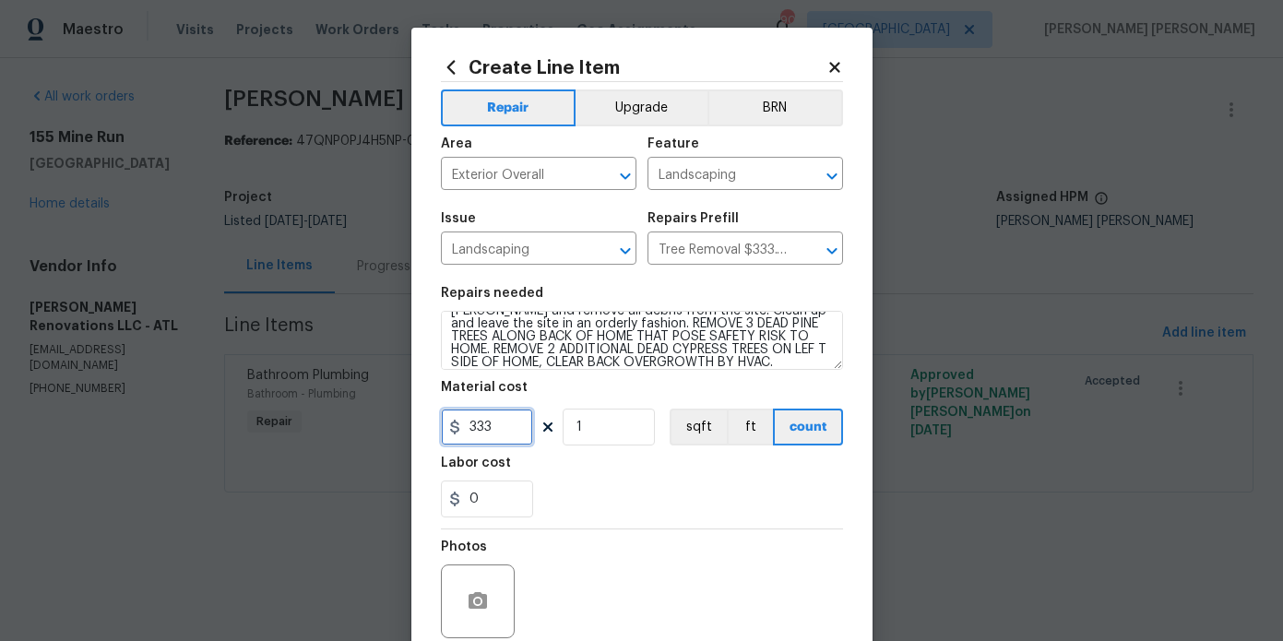
click at [510, 417] on input "333" at bounding box center [487, 427] width 92 height 37
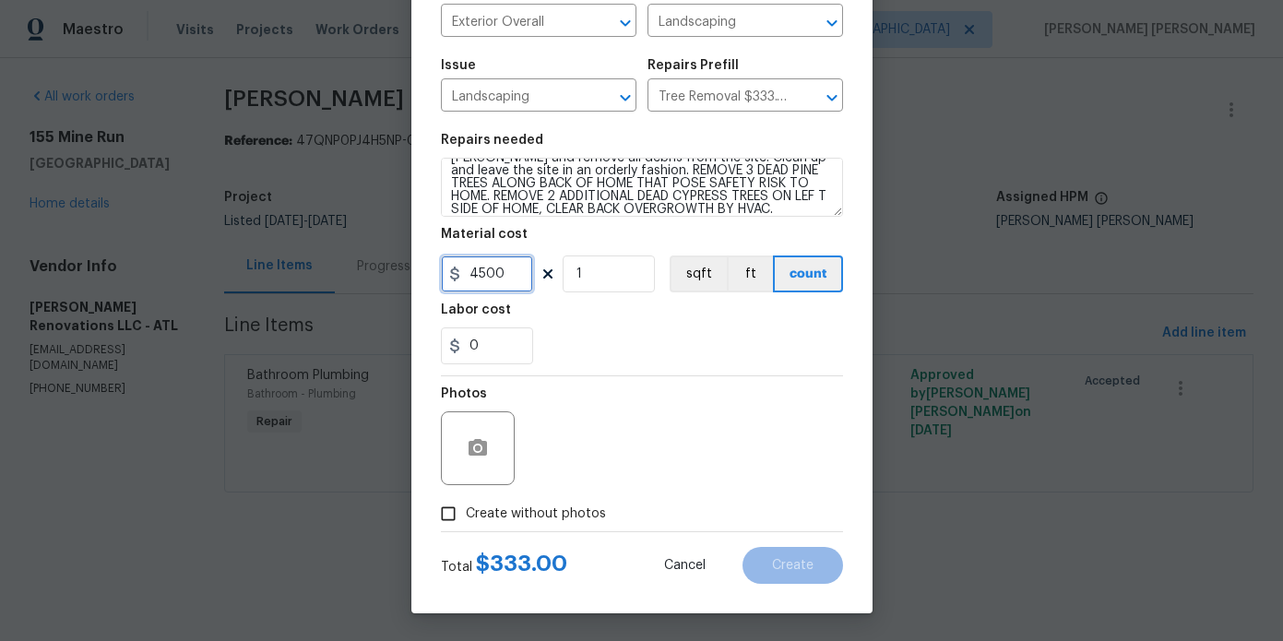
type input "4500"
click at [515, 513] on span "Create without photos" at bounding box center [536, 514] width 140 height 19
click at [466, 513] on input "Create without photos" at bounding box center [448, 513] width 35 height 35
checkbox input "true"
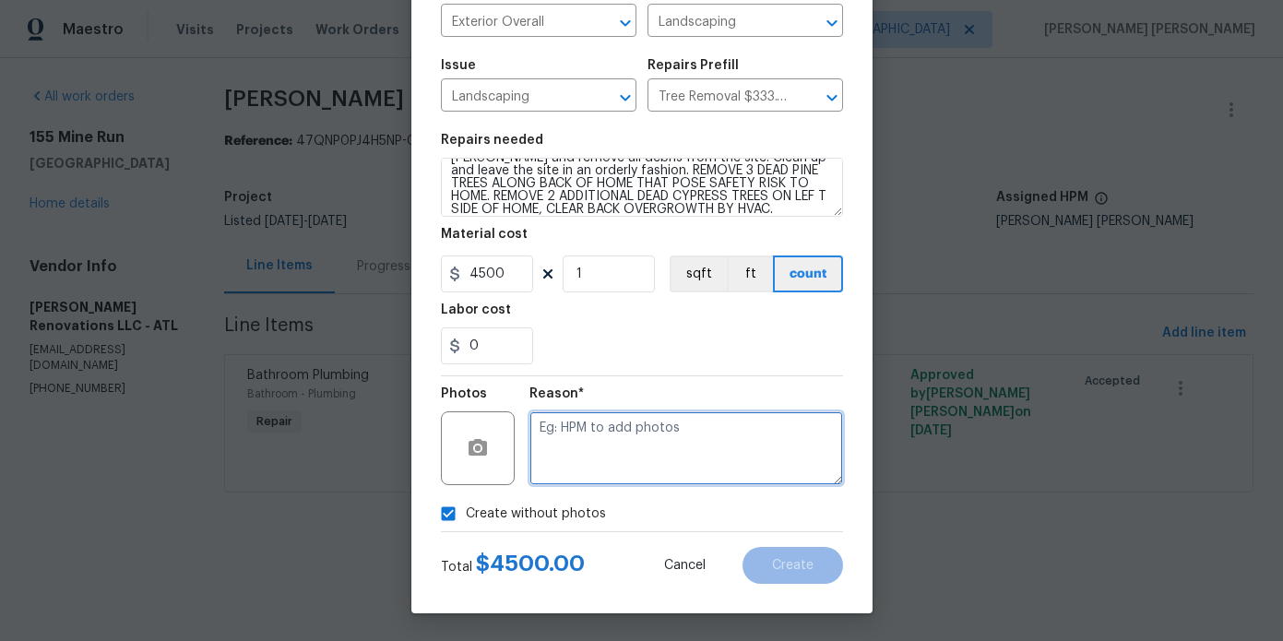
click at [598, 455] on textarea at bounding box center [687, 448] width 314 height 74
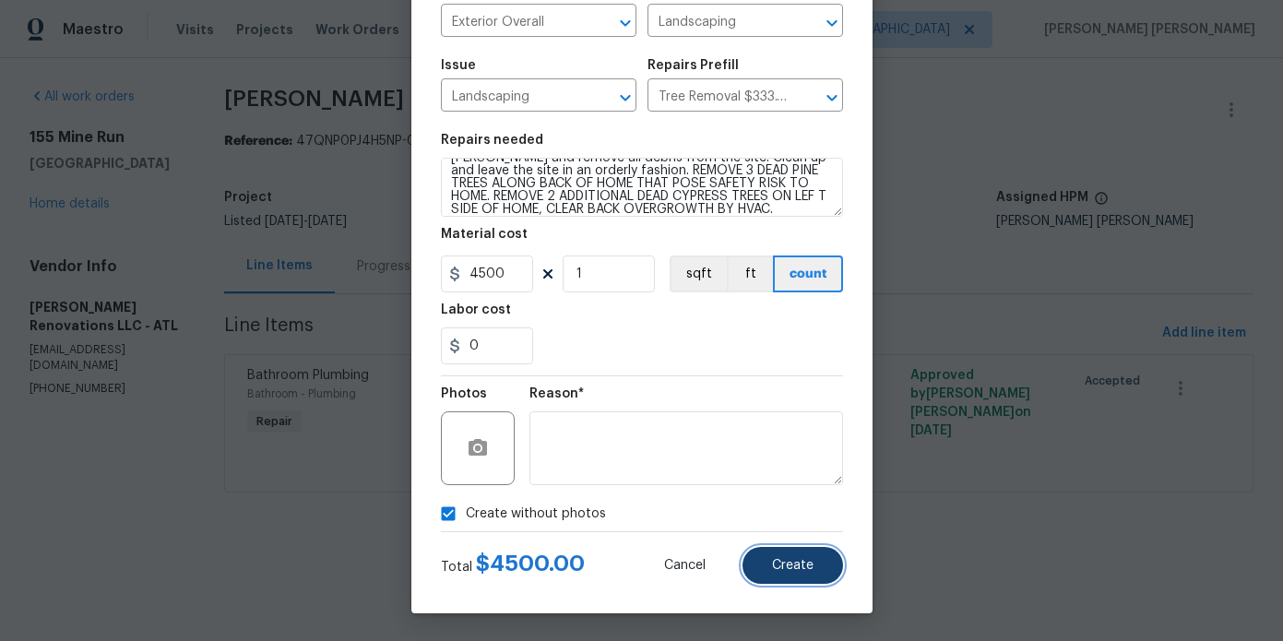
click at [827, 578] on button "Create" at bounding box center [793, 565] width 101 height 37
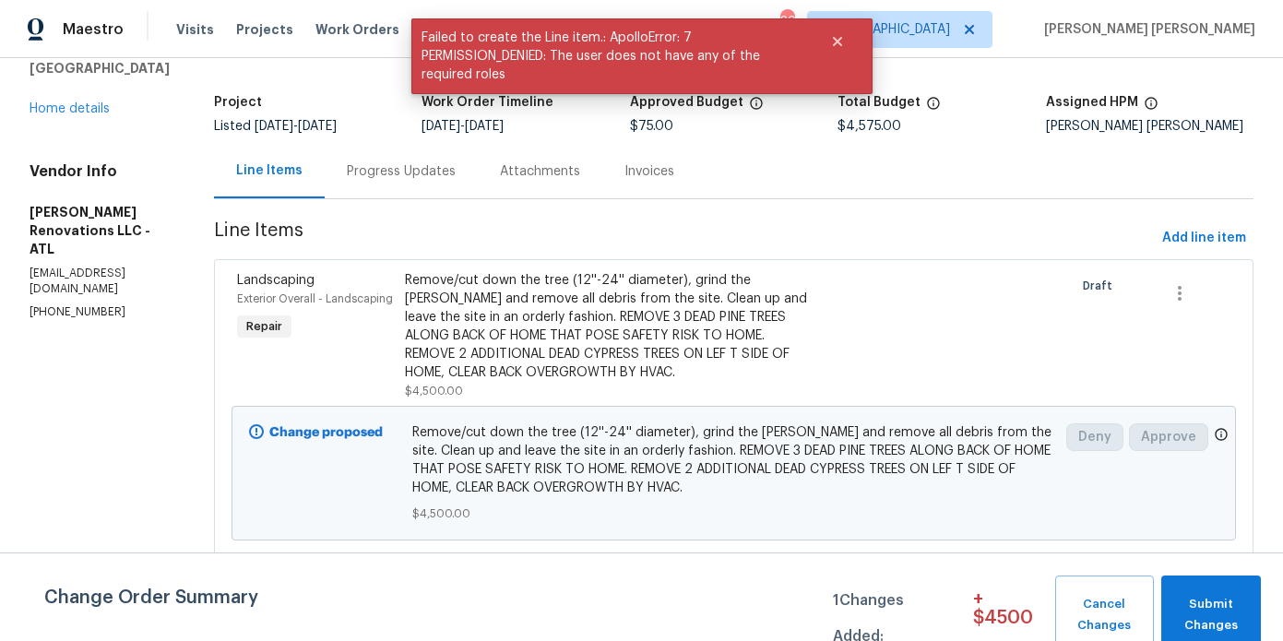
scroll to position [202, 0]
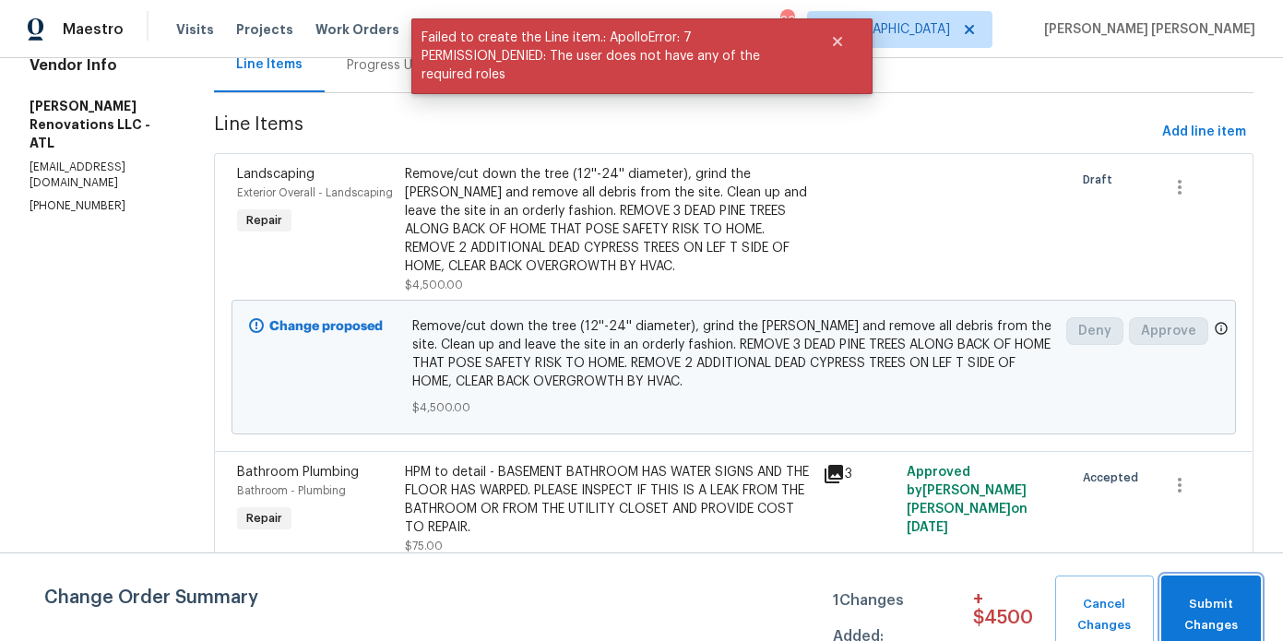
click at [1200, 611] on span "Submit Changes" at bounding box center [1211, 615] width 81 height 42
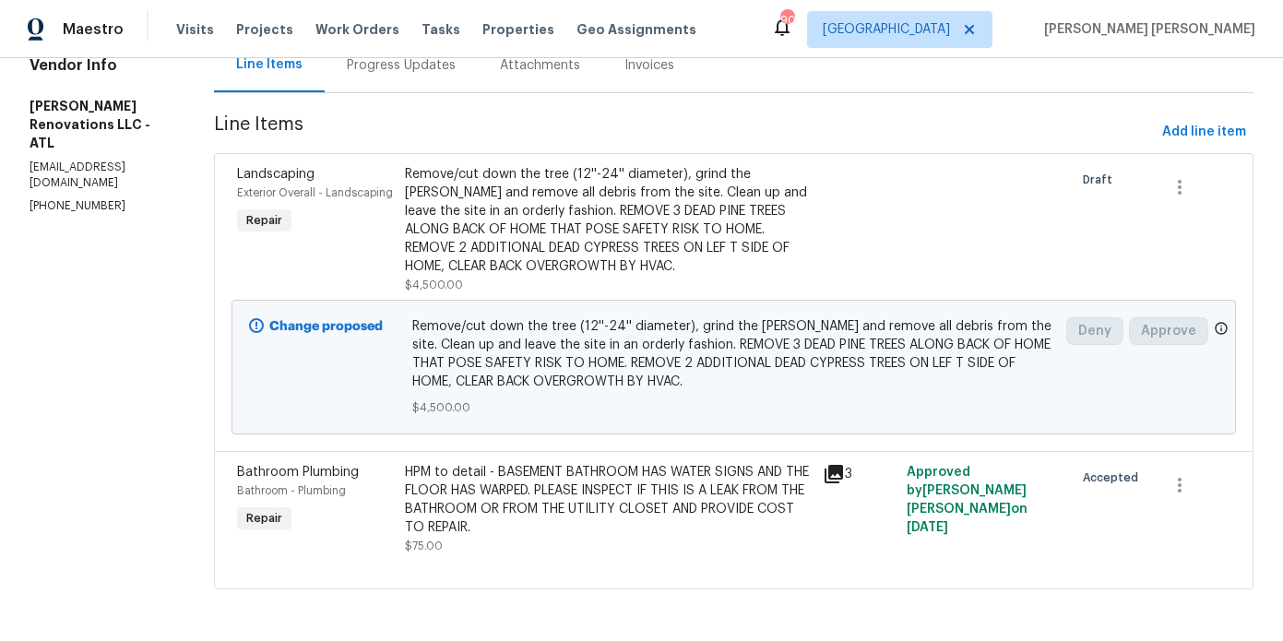
scroll to position [0, 0]
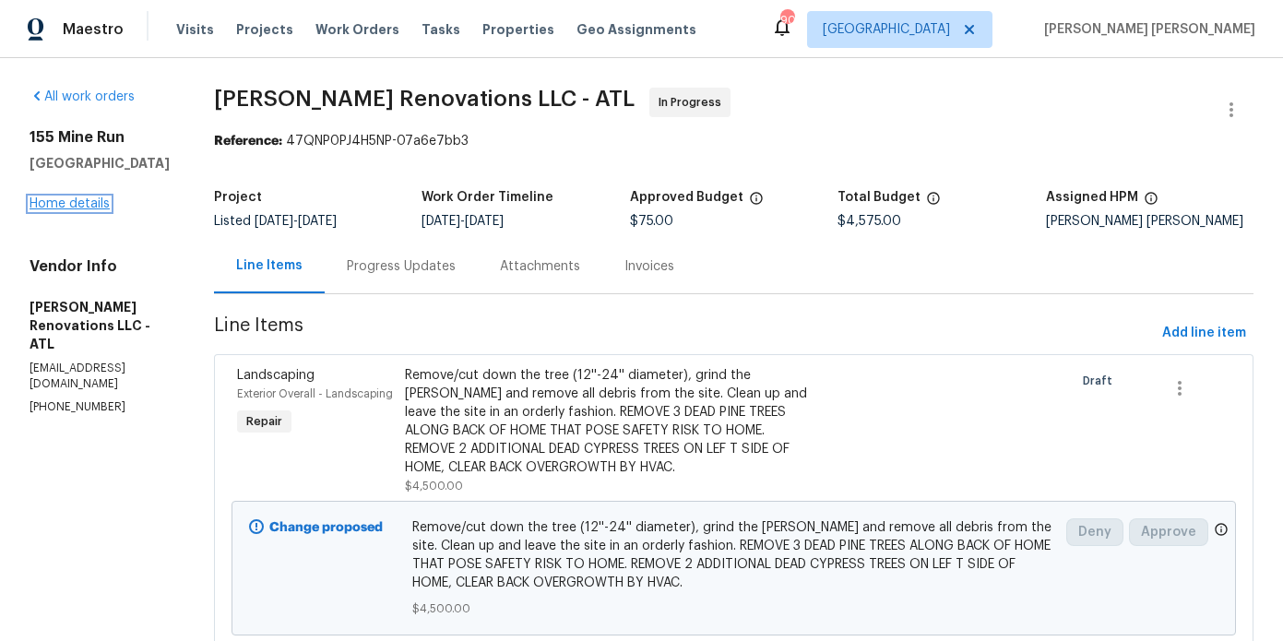
click at [81, 202] on link "Home details" at bounding box center [70, 203] width 80 height 13
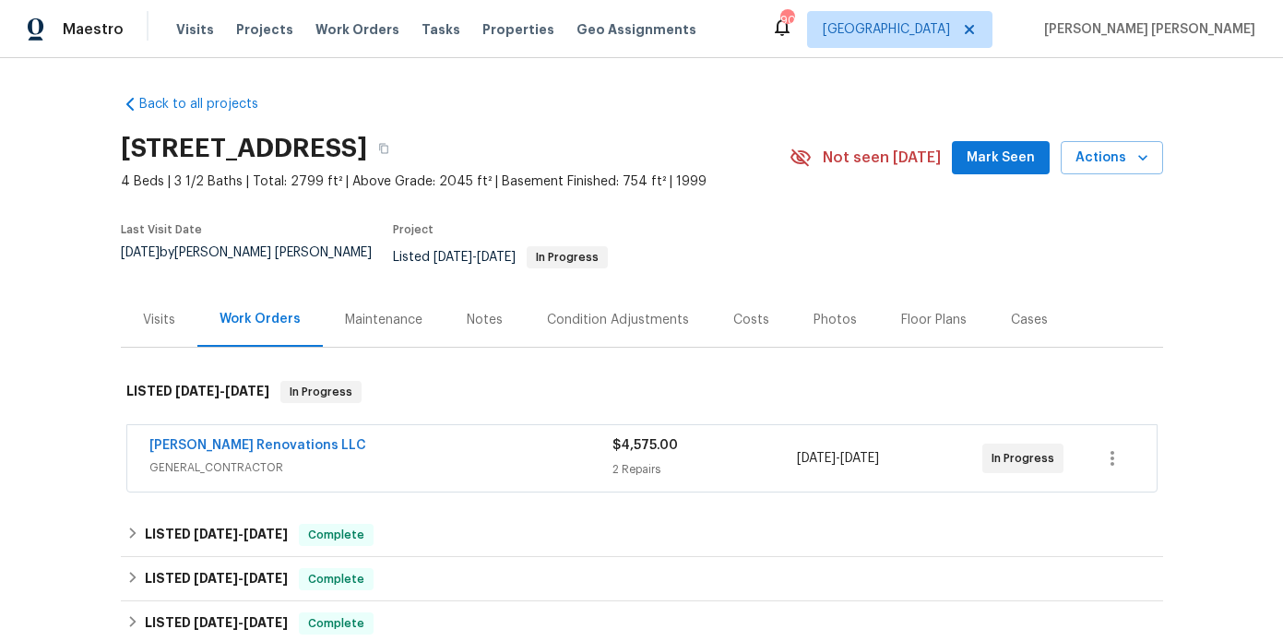
click at [492, 325] on div "Notes" at bounding box center [485, 319] width 80 height 54
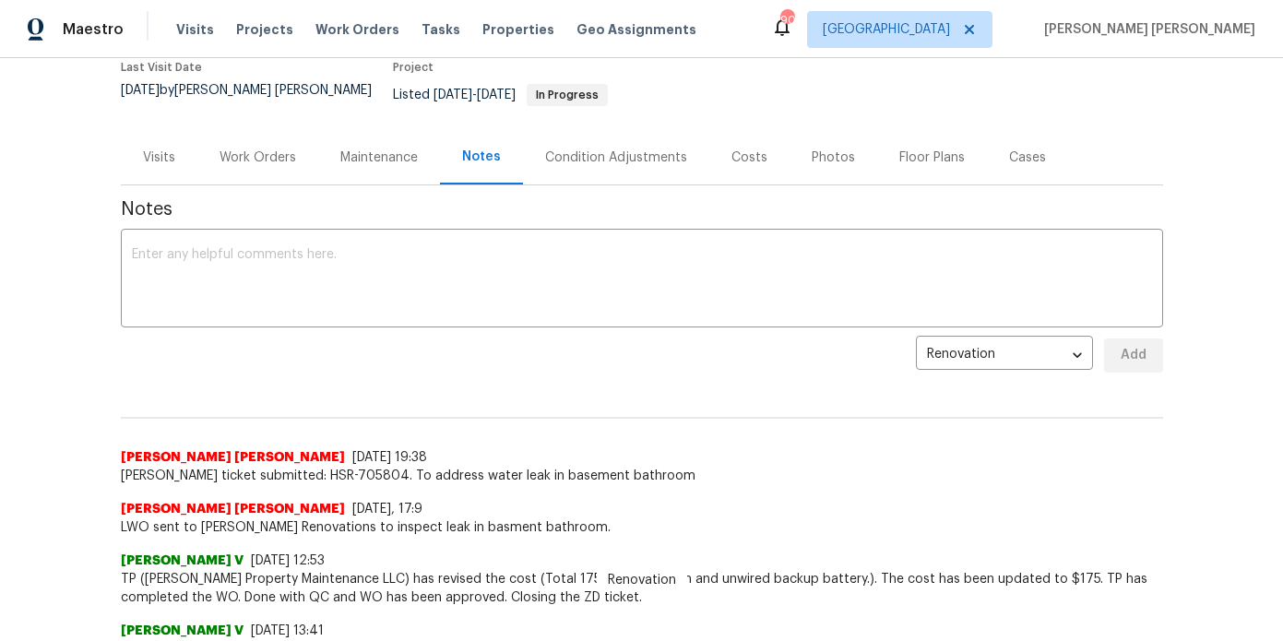
scroll to position [198, 0]
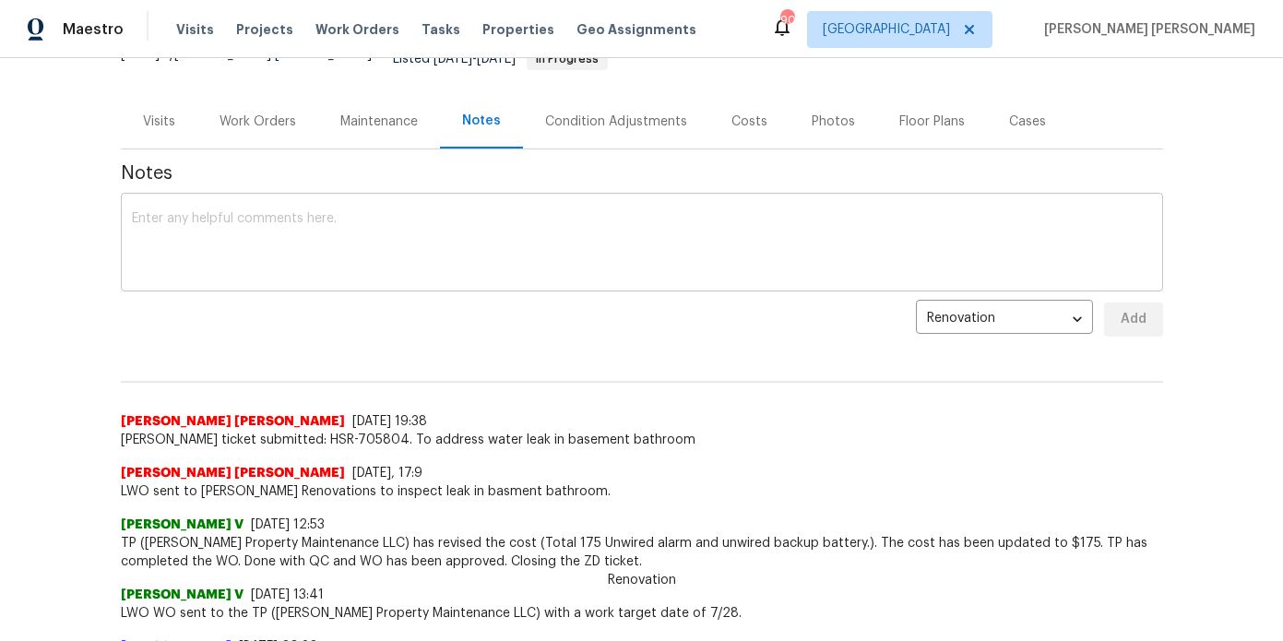
click at [433, 244] on textarea at bounding box center [642, 244] width 1020 height 65
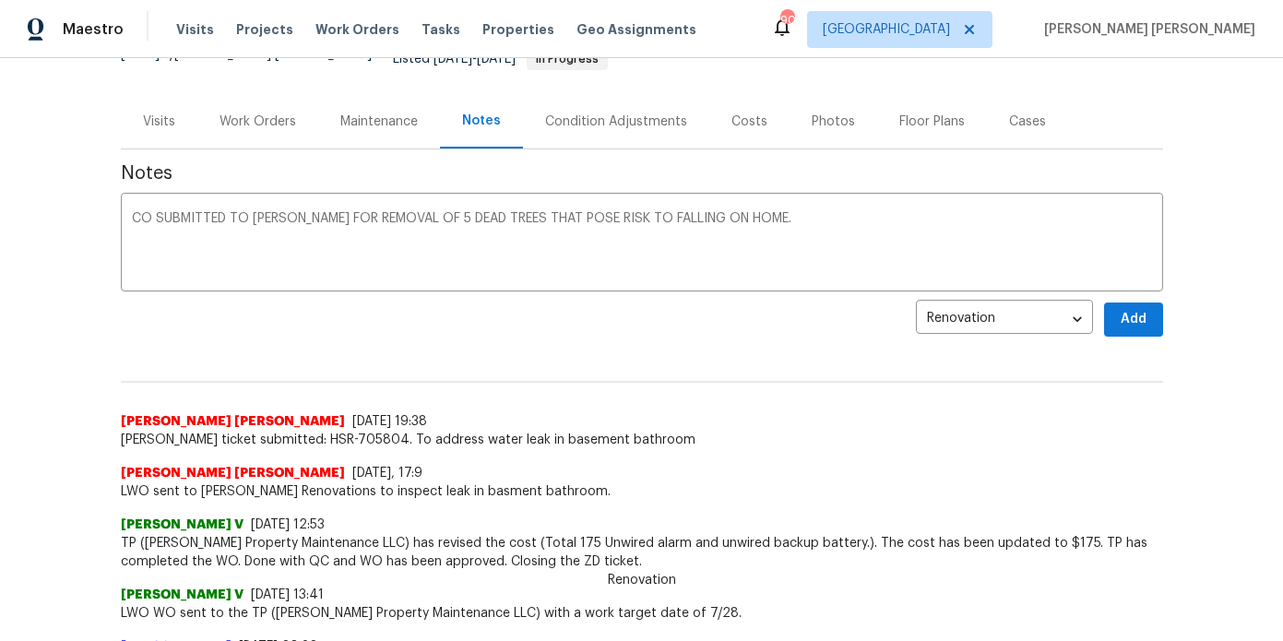
click at [1161, 321] on div "Renovation 414329db-2d98-4424-96bf-a64366c30fef ​ Add" at bounding box center [642, 320] width 1042 height 34
click at [589, 218] on textarea "CO SUBMITTED TO ASEEM FOR REMOVAL OF 5 DEAD TREES THAT POSE RISK TO FALLING ON …" at bounding box center [642, 244] width 1020 height 65
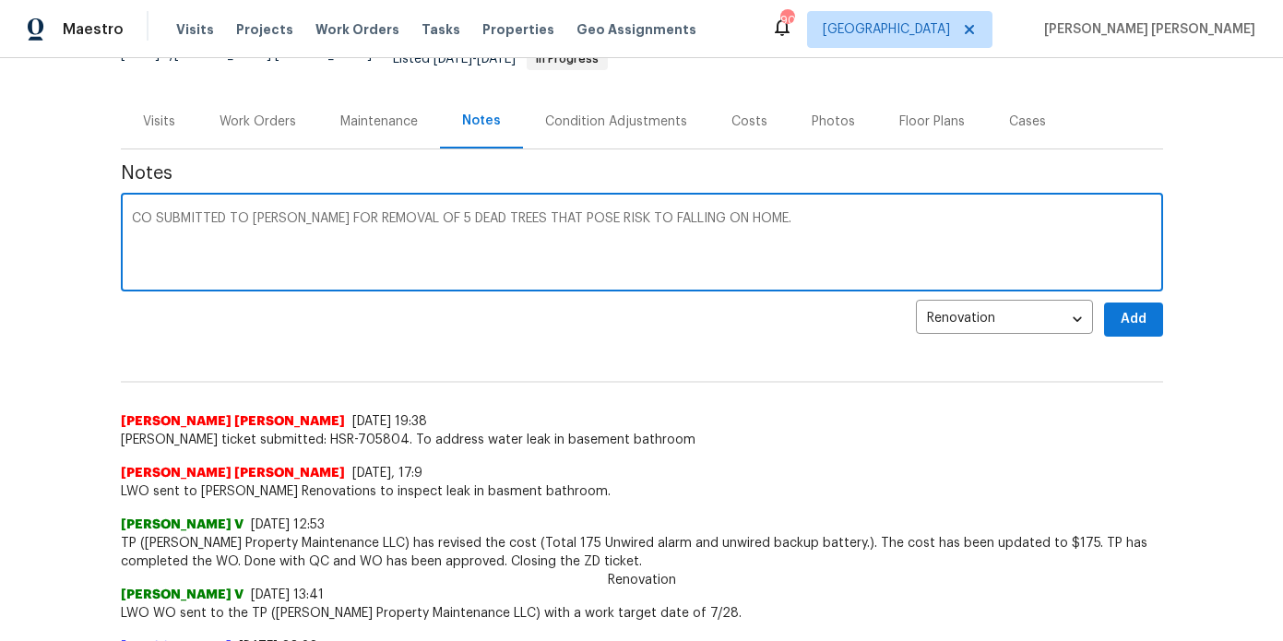
click at [589, 218] on textarea "CO SUBMITTED TO ASEEM FOR REMOVAL OF 5 DEAD TREES THAT POSE RISK TO FALLING ON …" at bounding box center [642, 244] width 1020 height 65
click at [517, 244] on textarea "Co Submitted To Aseem For Removal Of 5 Dead Trees That Pose Risk To Falling On …" at bounding box center [642, 244] width 1020 height 65
type textarea "Co Submitted To Aseem For Removal Of 5 Dead Trees That Pose Risk To Falling On …"
click at [1150, 310] on button "Add" at bounding box center [1133, 320] width 59 height 34
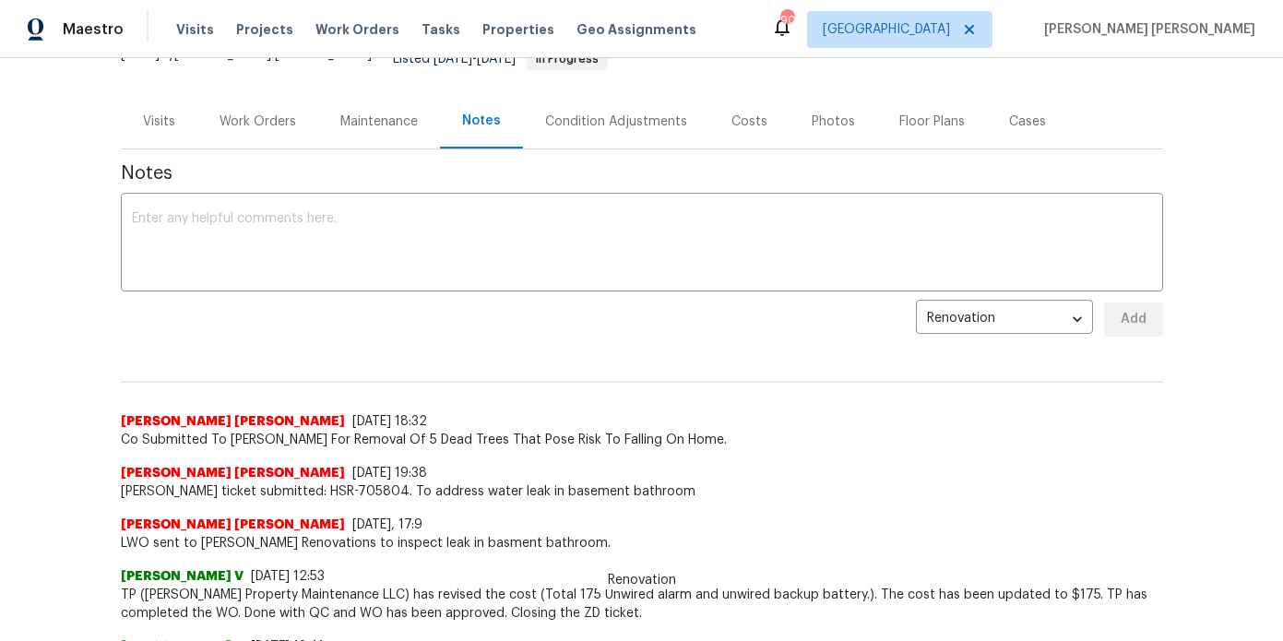
scroll to position [0, 0]
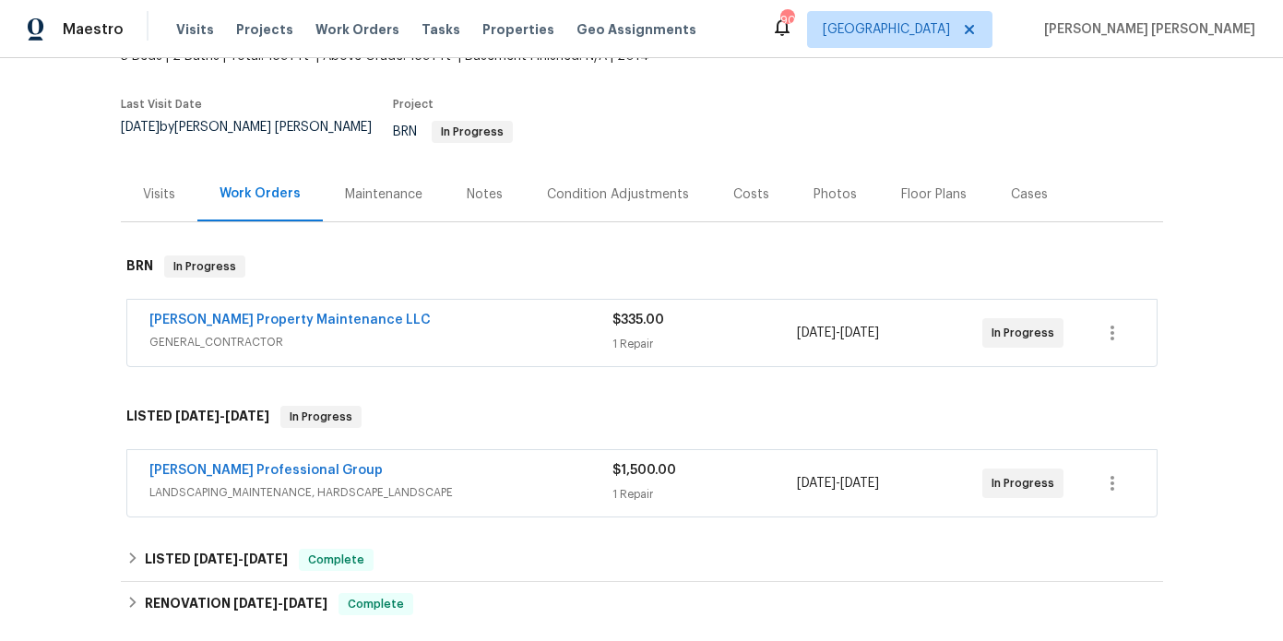
scroll to position [164, 0]
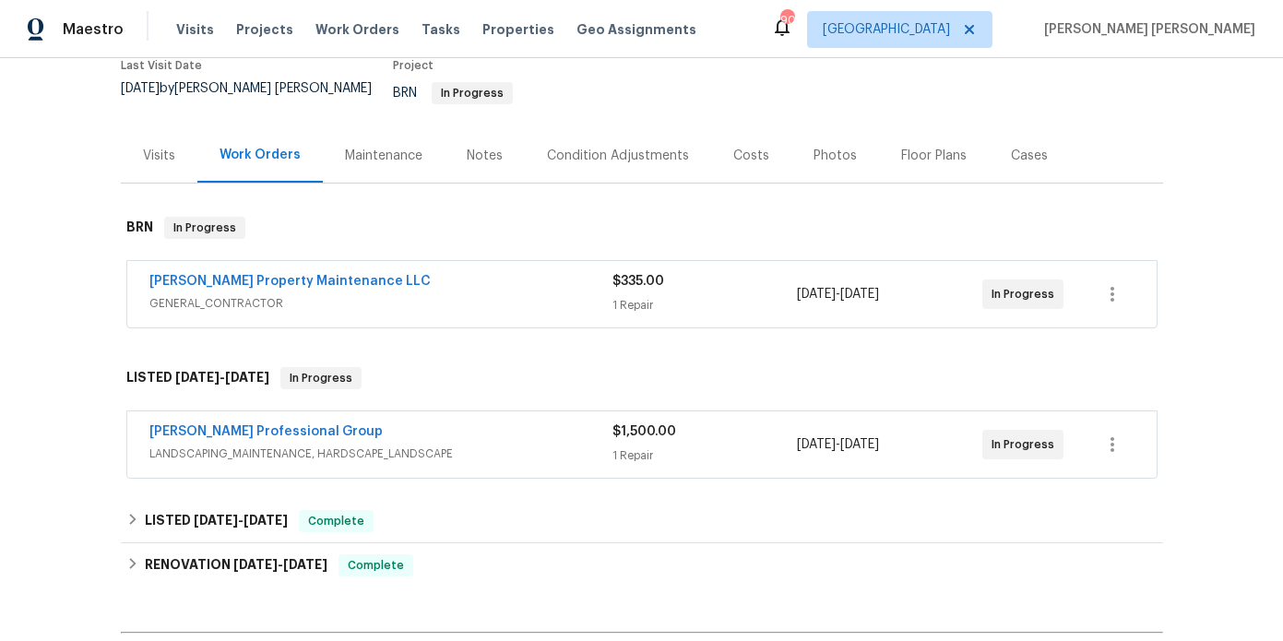
click at [468, 302] on div "[PERSON_NAME] Property Maintenance LLC GENERAL_CONTRACTOR" at bounding box center [380, 294] width 463 height 44
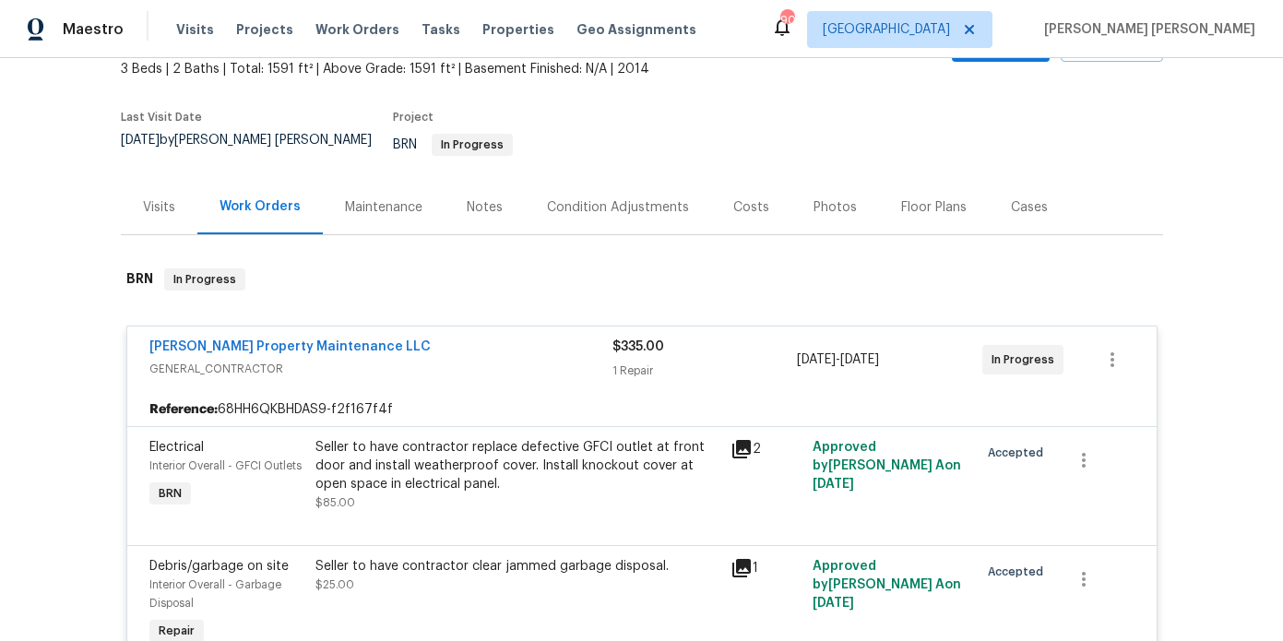
click at [456, 338] on div "[PERSON_NAME] Property Maintenance LLC" at bounding box center [380, 349] width 463 height 22
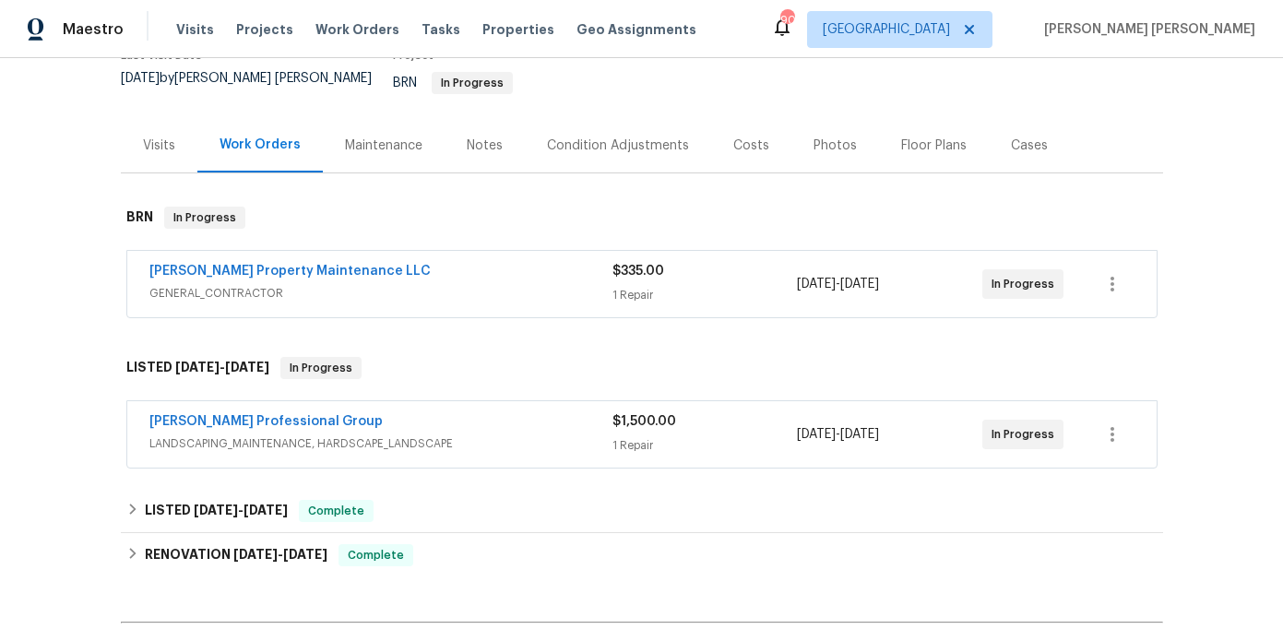
scroll to position [123, 0]
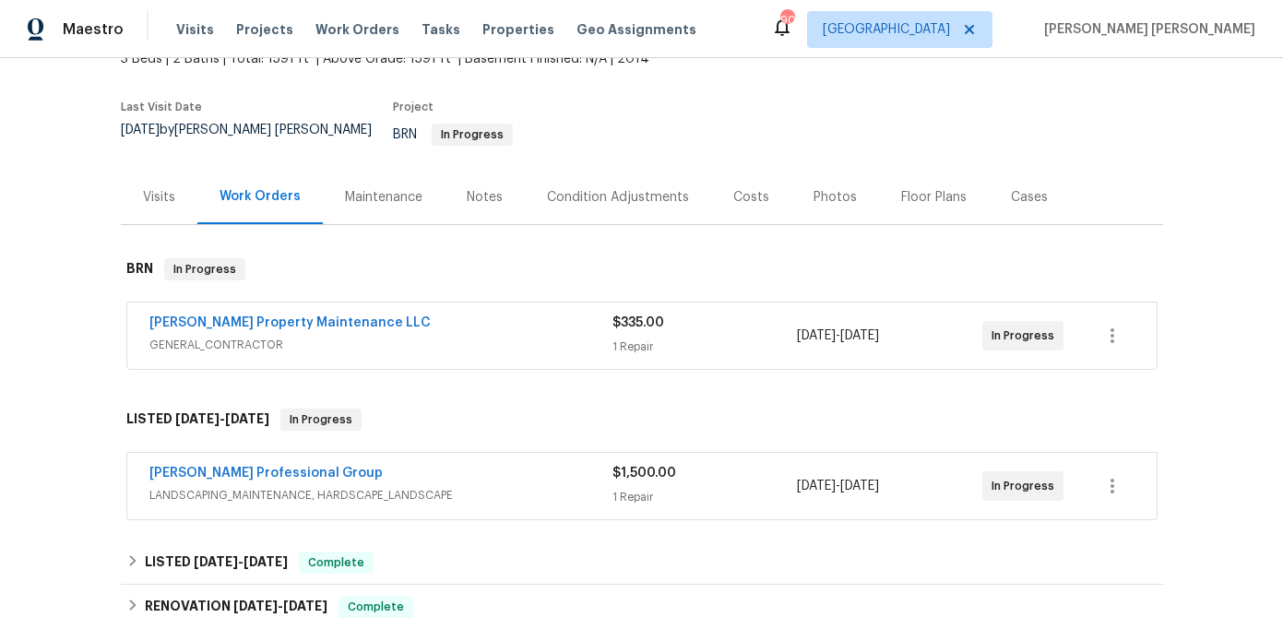
click at [481, 193] on div "Notes" at bounding box center [485, 197] width 36 height 18
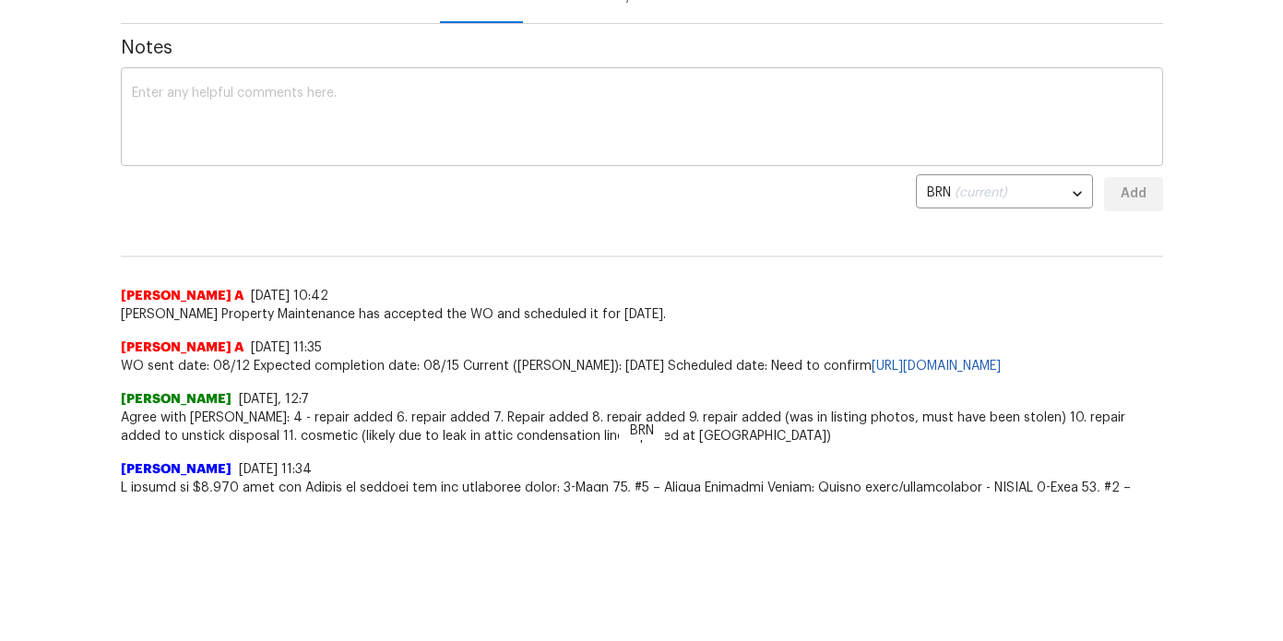
scroll to position [54, 0]
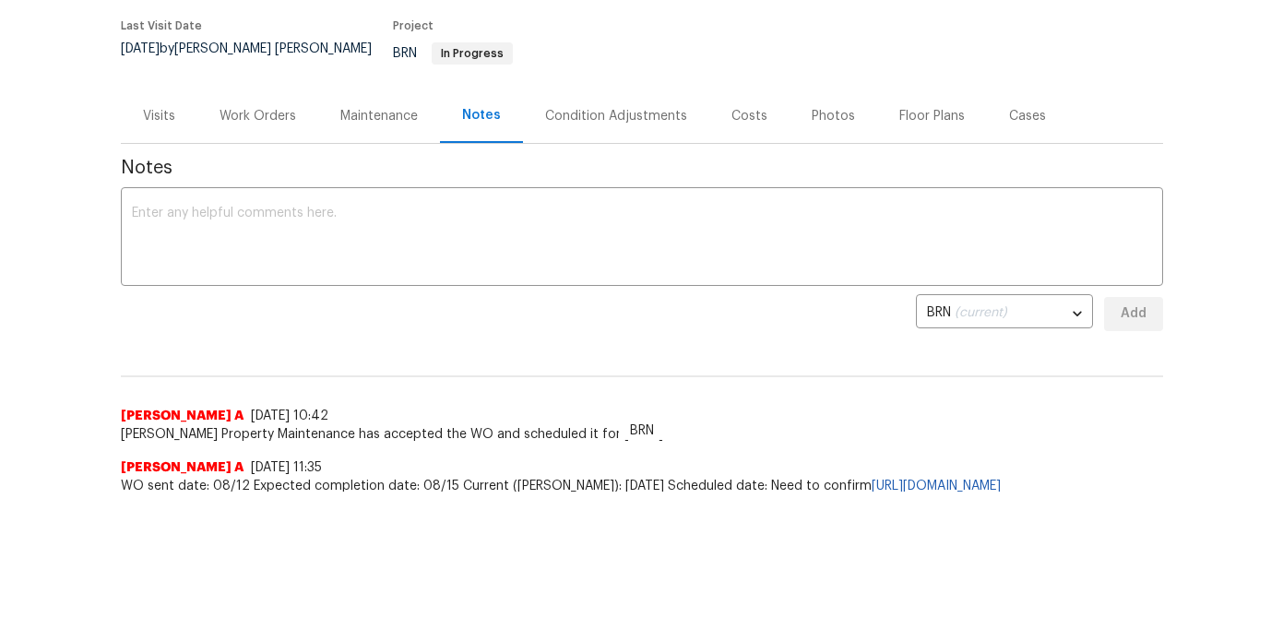
click at [256, 119] on div "Work Orders" at bounding box center [257, 116] width 121 height 54
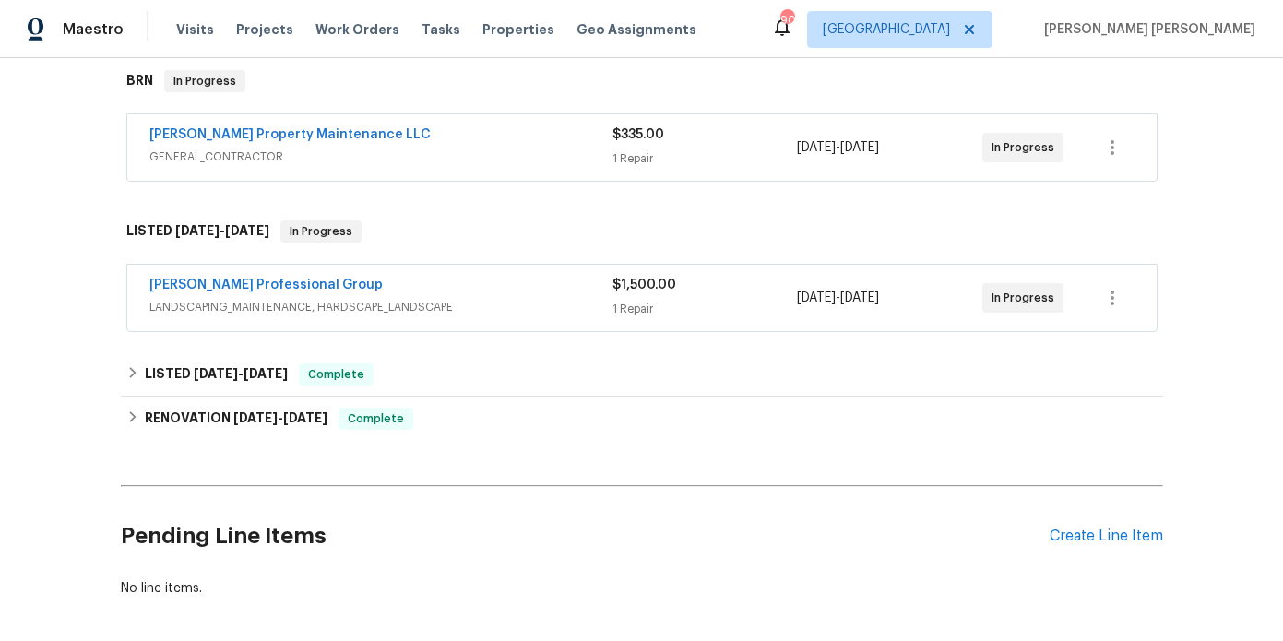
scroll to position [313, 0]
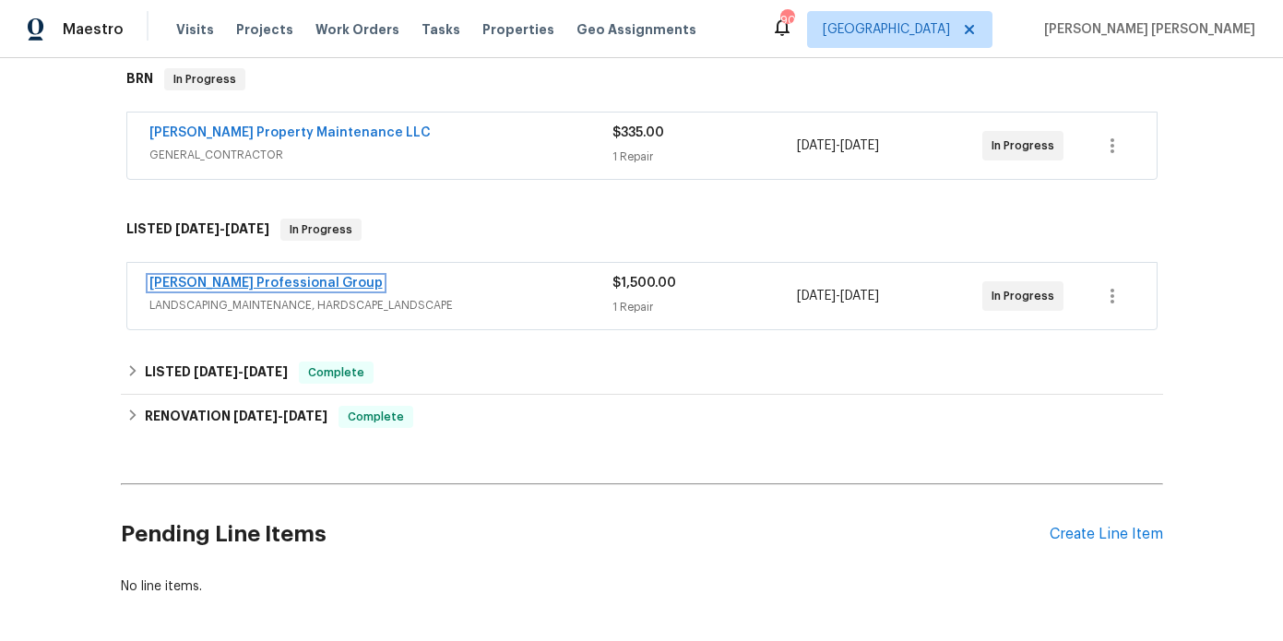
click at [277, 277] on link "[PERSON_NAME] Professional Group" at bounding box center [265, 283] width 233 height 13
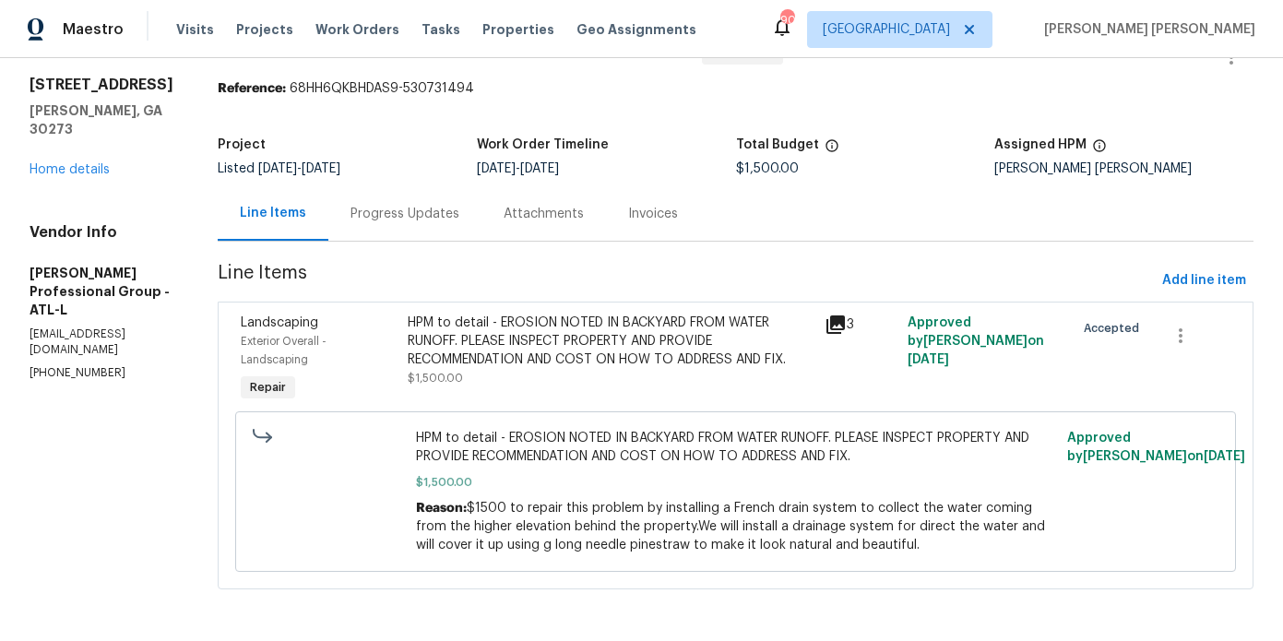
click at [422, 229] on div "Progress Updates" at bounding box center [404, 213] width 153 height 54
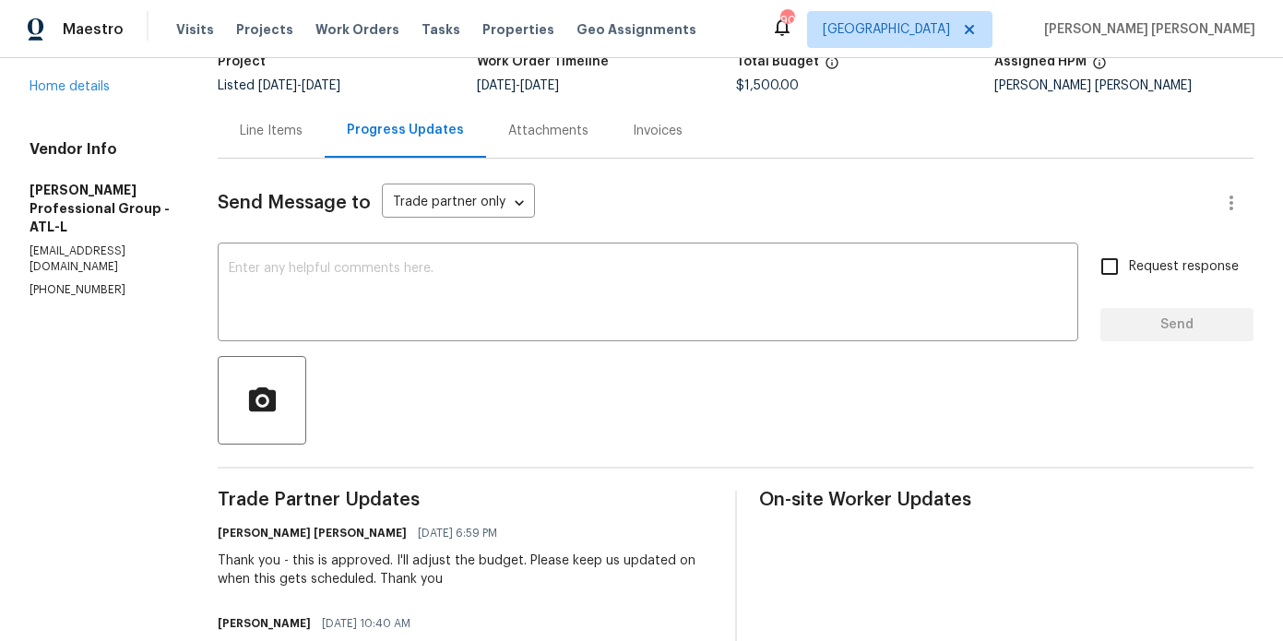
scroll to position [149, 0]
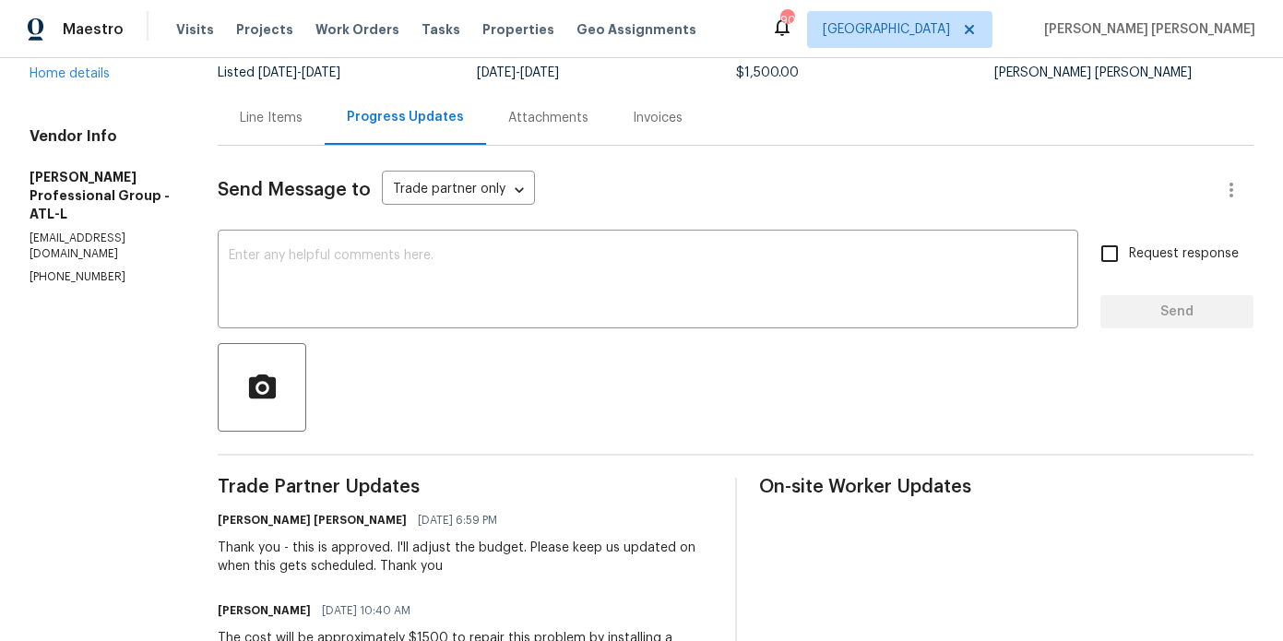
click at [428, 331] on div "Send Message to Trade partner only Trade partner only ​ x ​ Request response Se…" at bounding box center [736, 553] width 1036 height 815
click at [429, 296] on textarea at bounding box center [648, 281] width 839 height 65
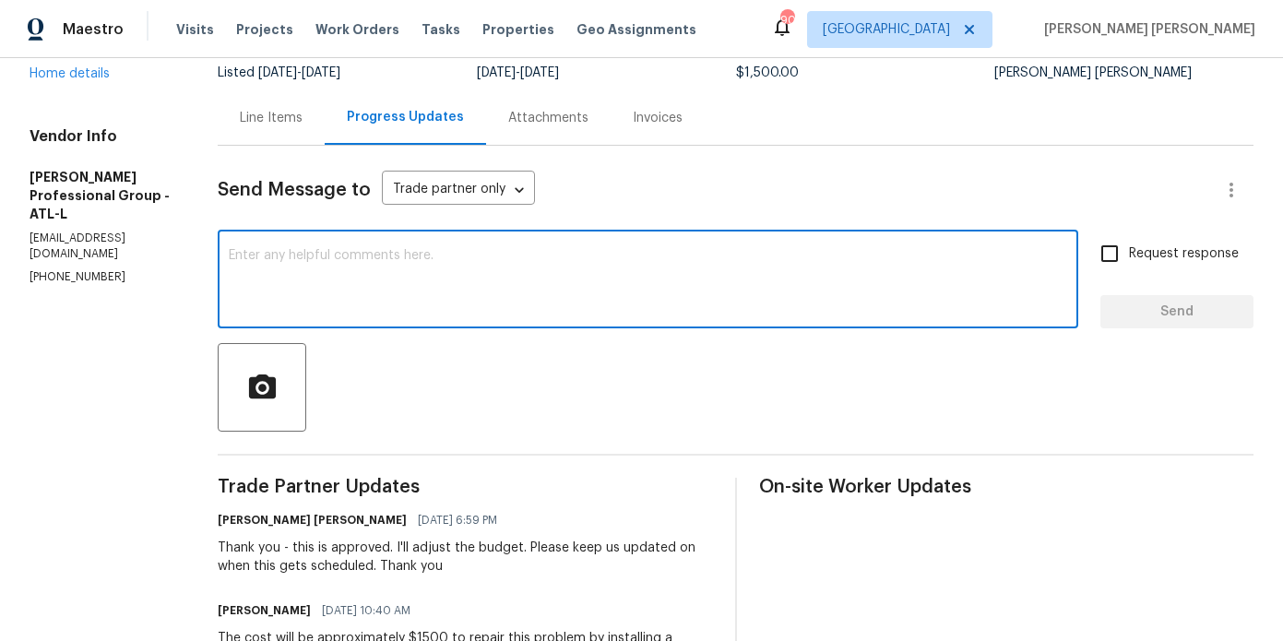
type textarea "C"
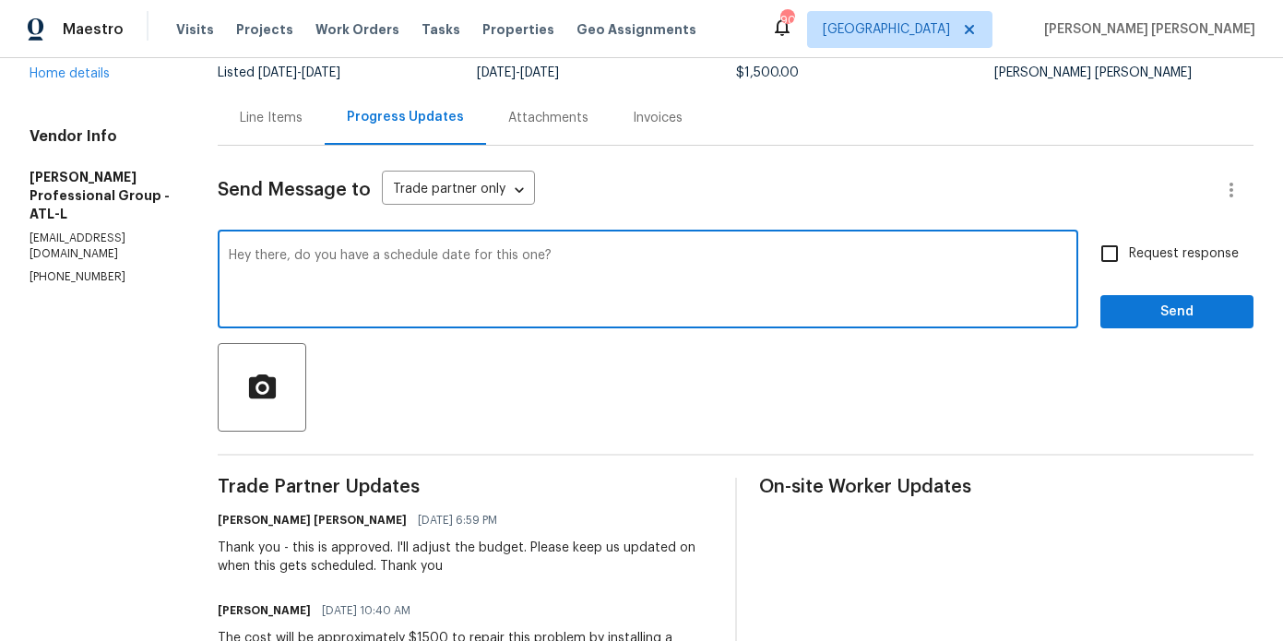
type textarea "Hey there, do you have a schedule date for this one?"
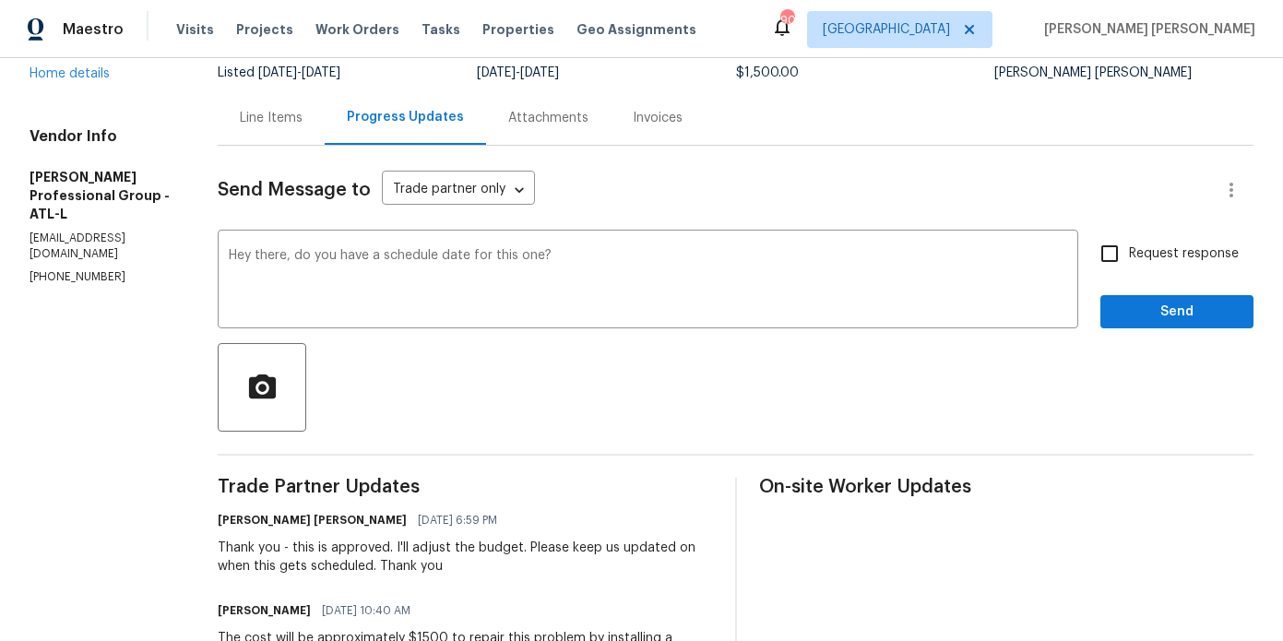
click at [1131, 259] on span "Request response" at bounding box center [1184, 253] width 110 height 19
click at [1129, 259] on input "Request response" at bounding box center [1109, 253] width 39 height 39
checkbox input "true"
click at [1160, 324] on button "Send" at bounding box center [1177, 312] width 153 height 34
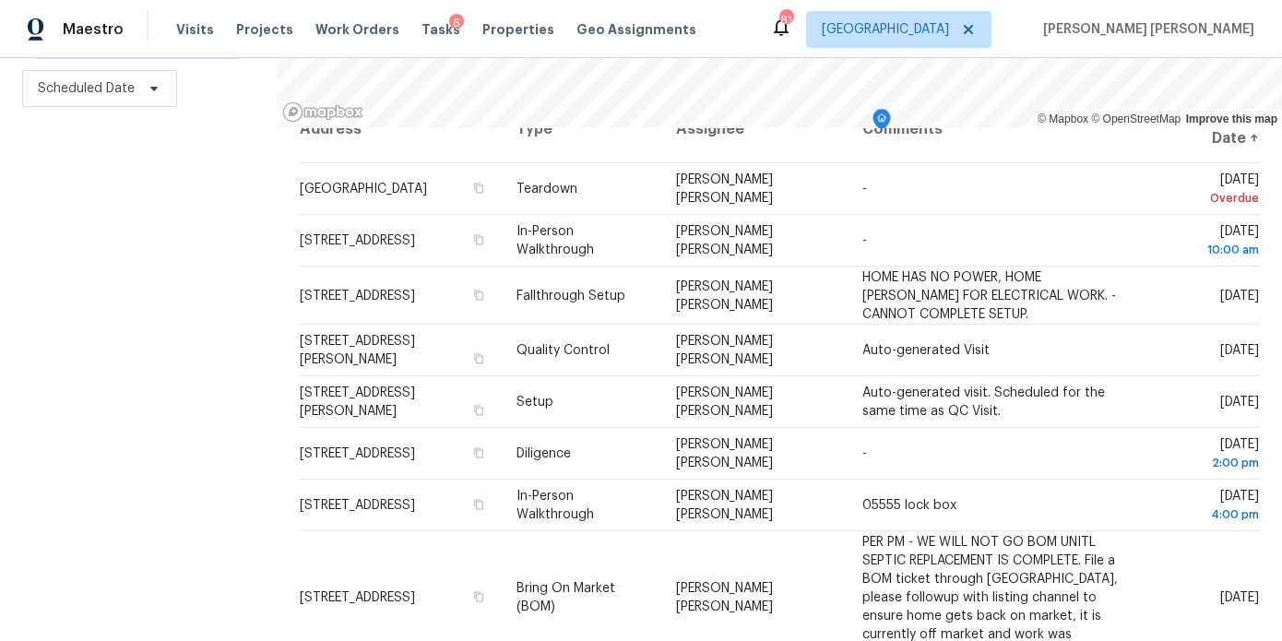
scroll to position [53, 0]
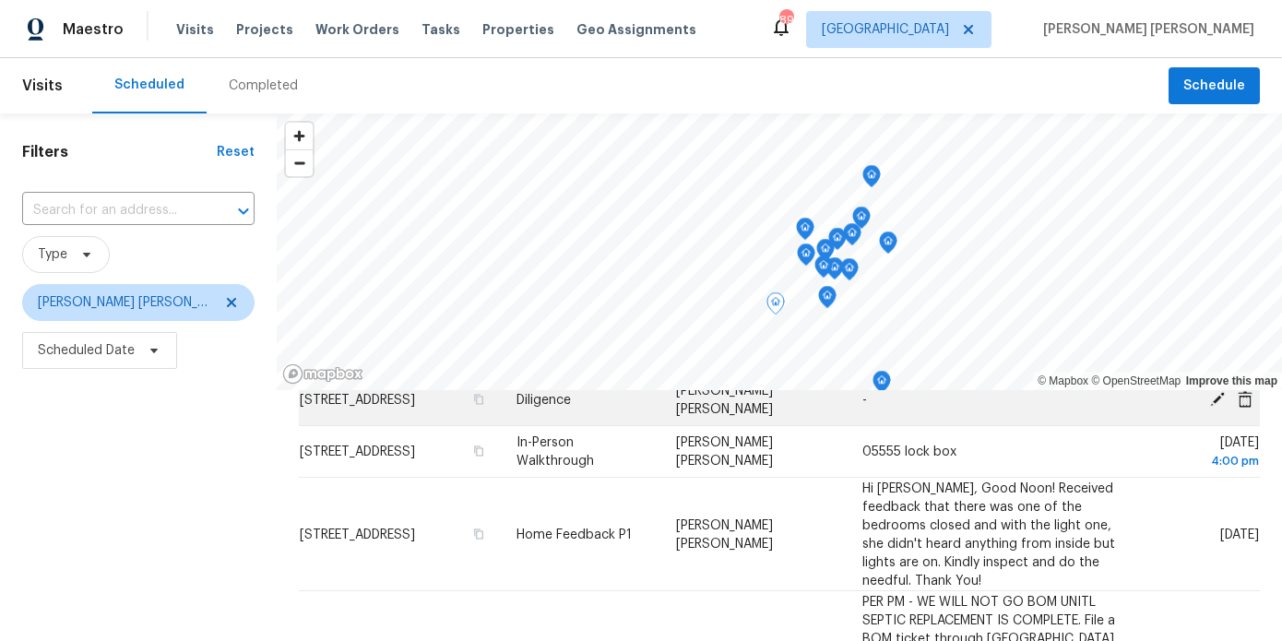
scroll to position [354, 0]
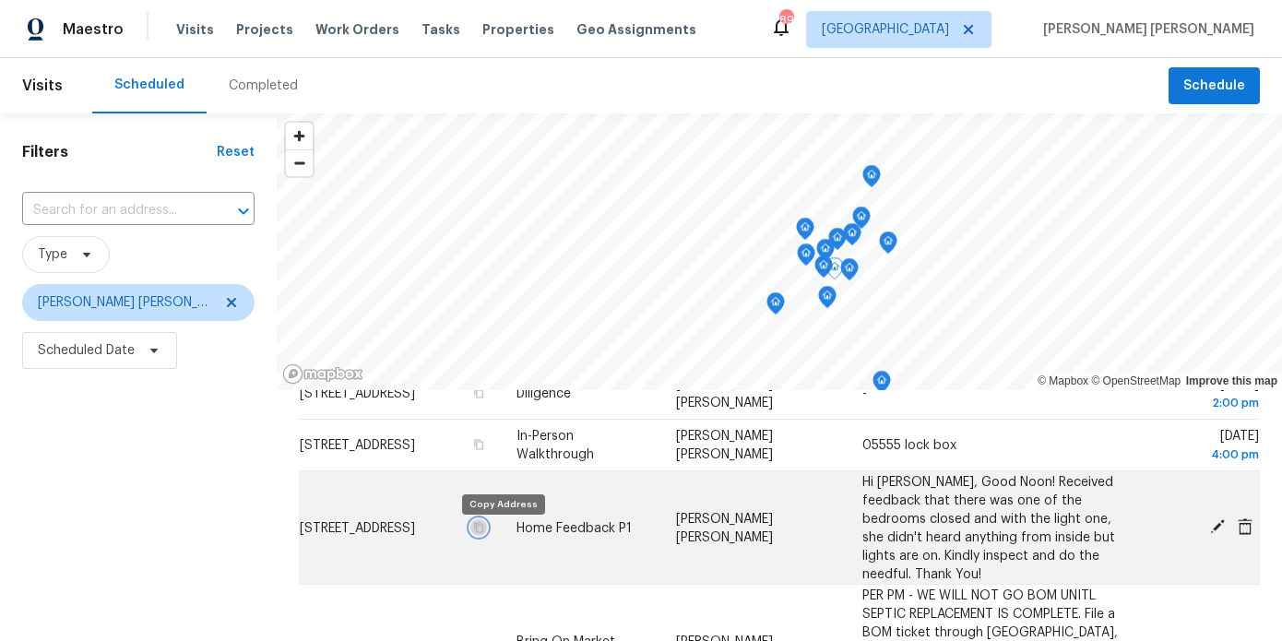
click at [484, 532] on icon "button" at bounding box center [478, 526] width 11 height 11
